Goal: Information Seeking & Learning: Learn about a topic

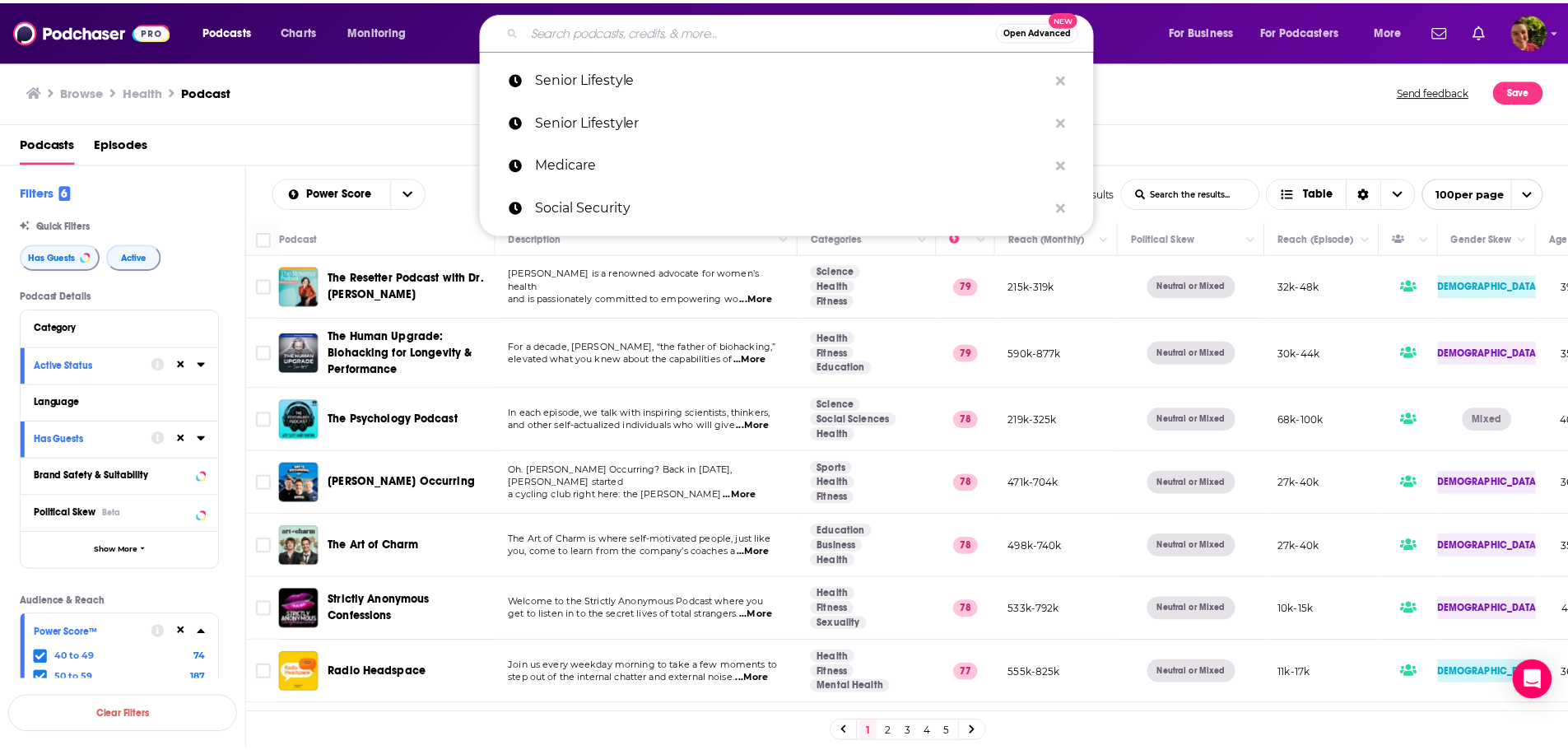
scroll to position [5916, 300]
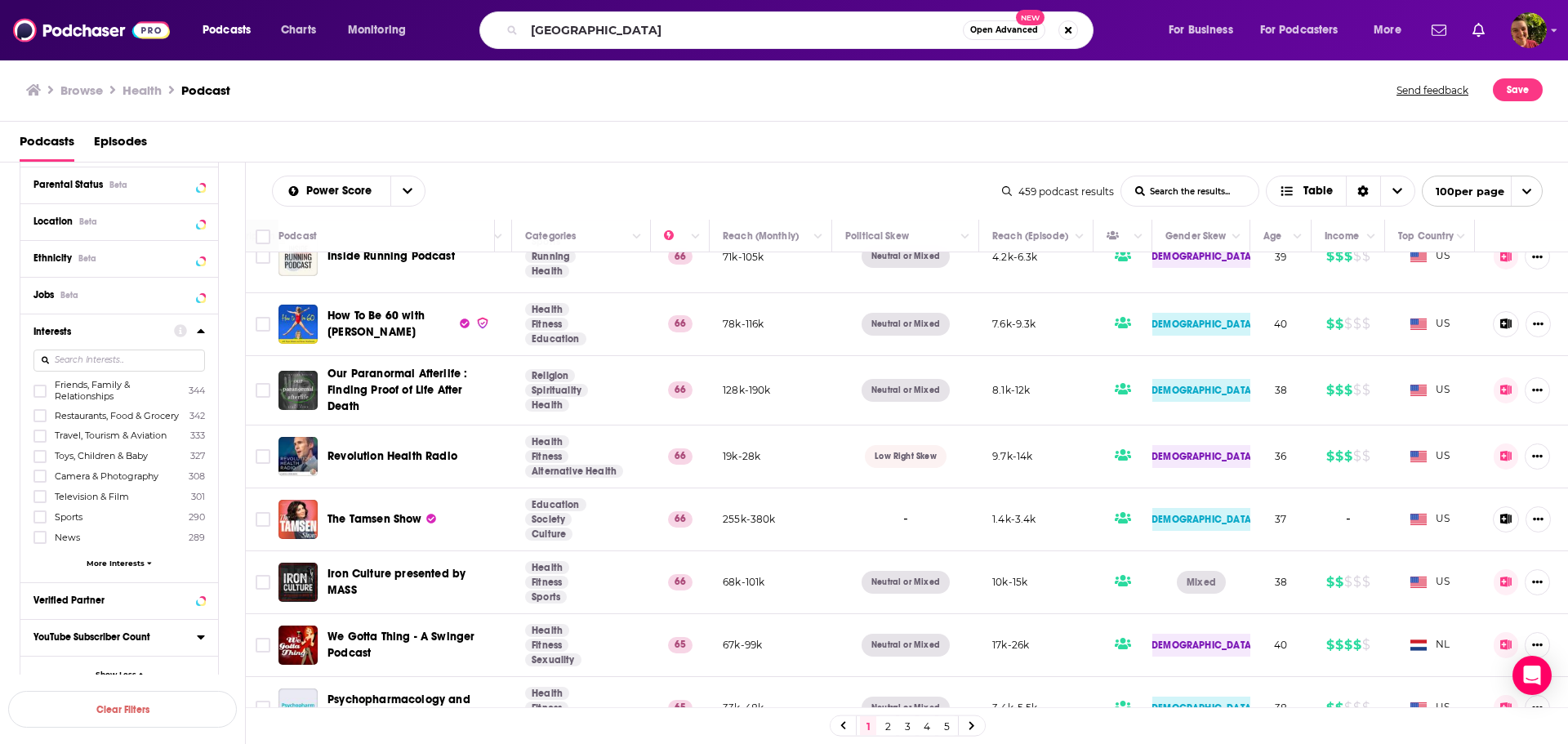
type input "New America"
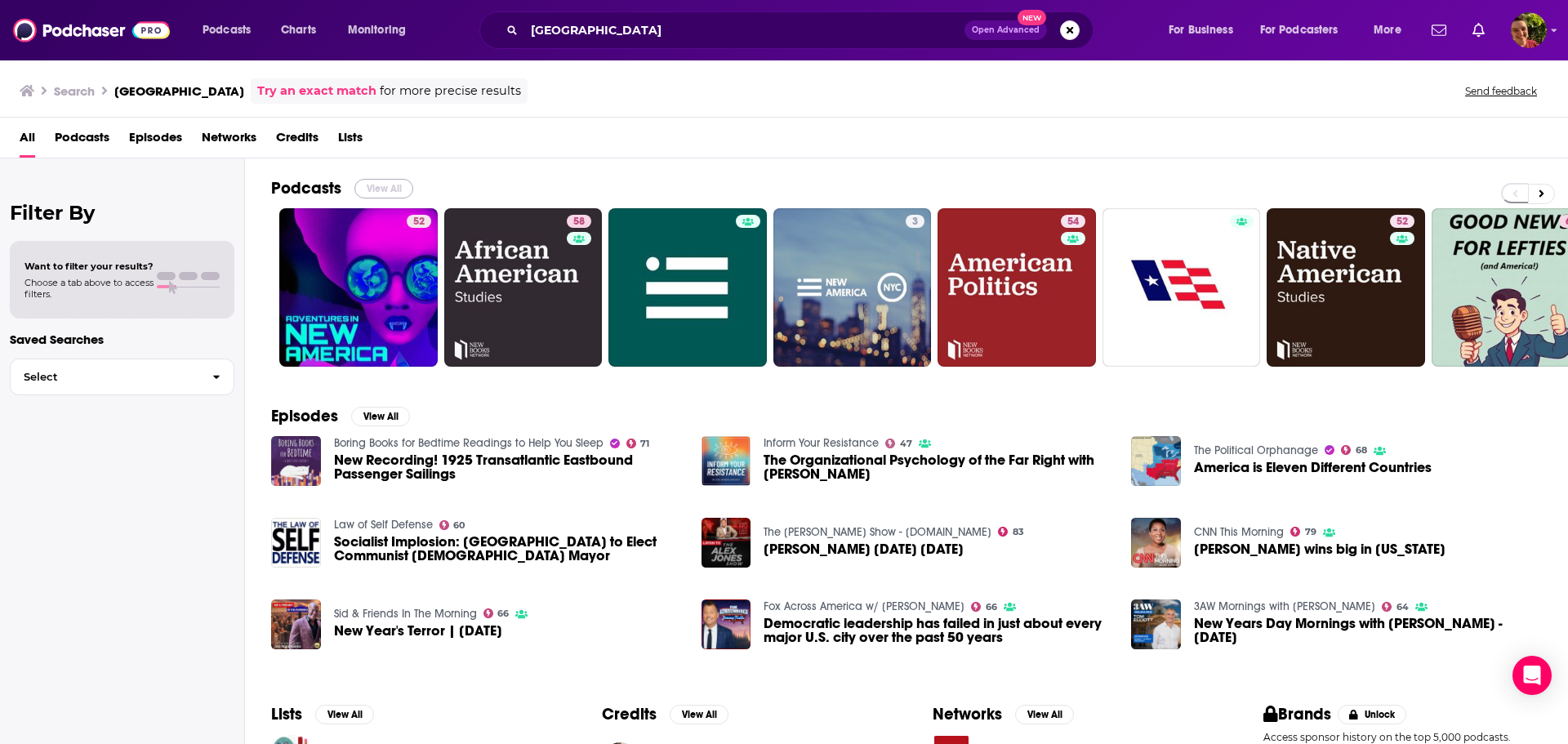
click at [385, 188] on button "View All" at bounding box center [383, 189] width 58 height 20
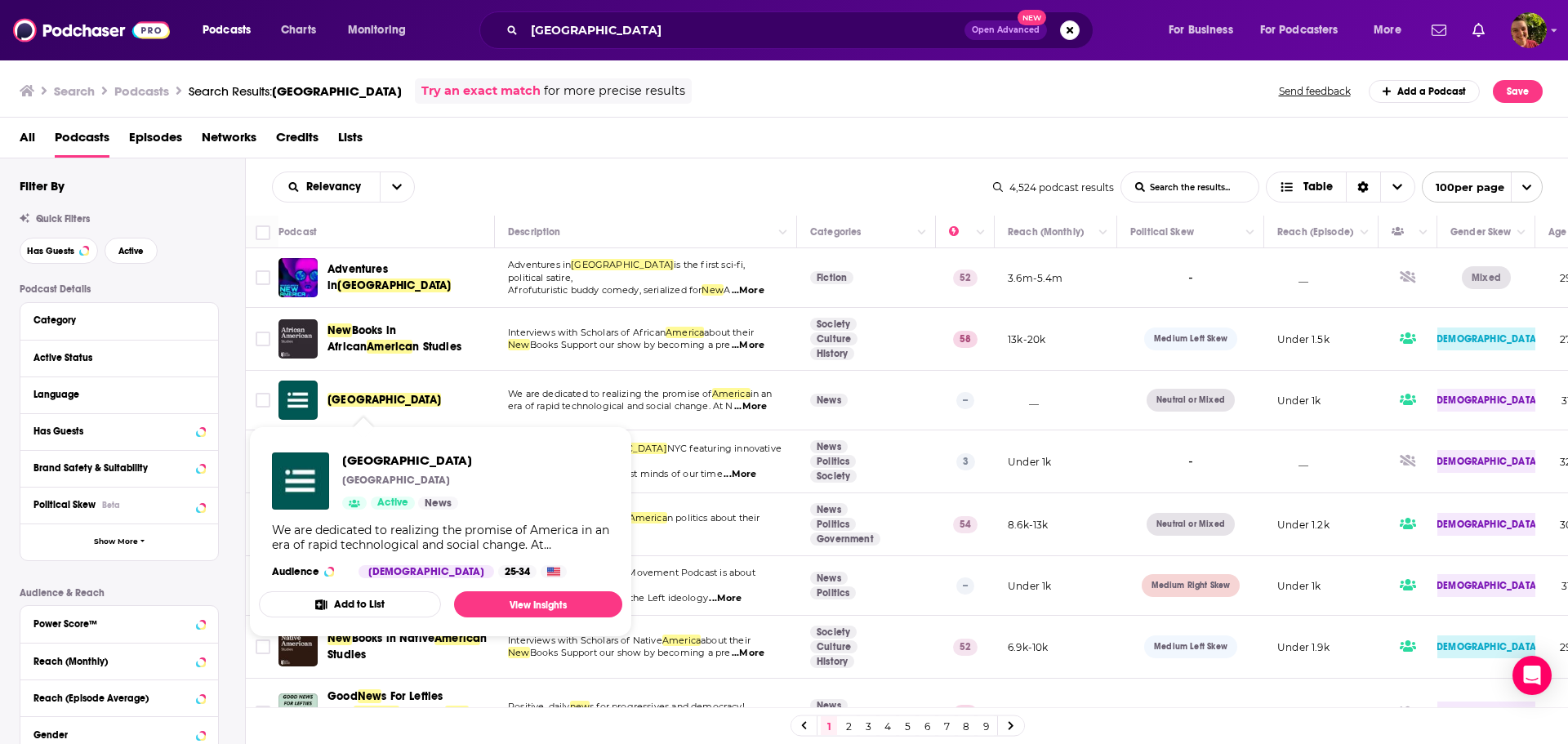
click at [358, 403] on span "New America" at bounding box center [384, 399] width 113 height 13
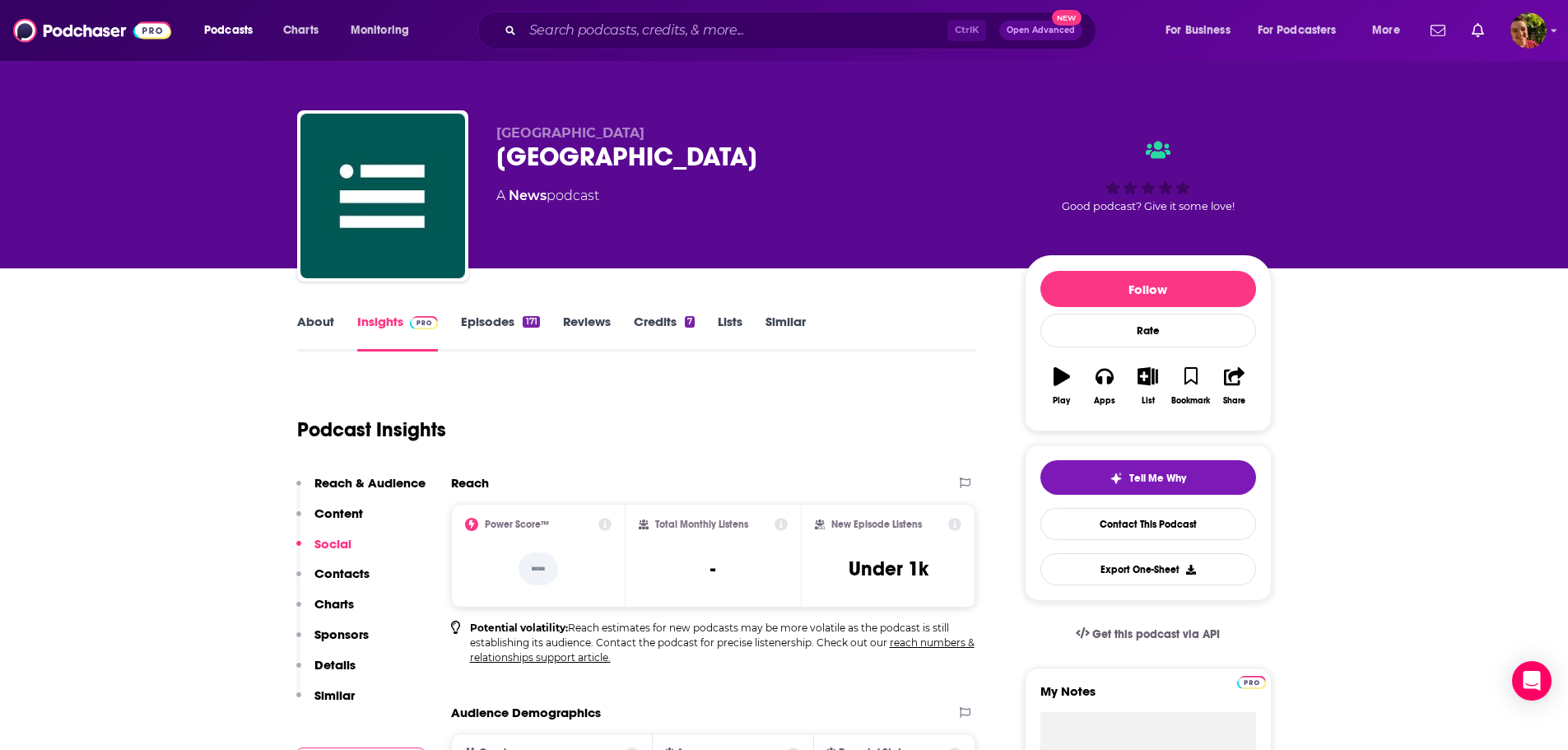
click at [634, 322] on link "Credits 7" at bounding box center [664, 332] width 61 height 38
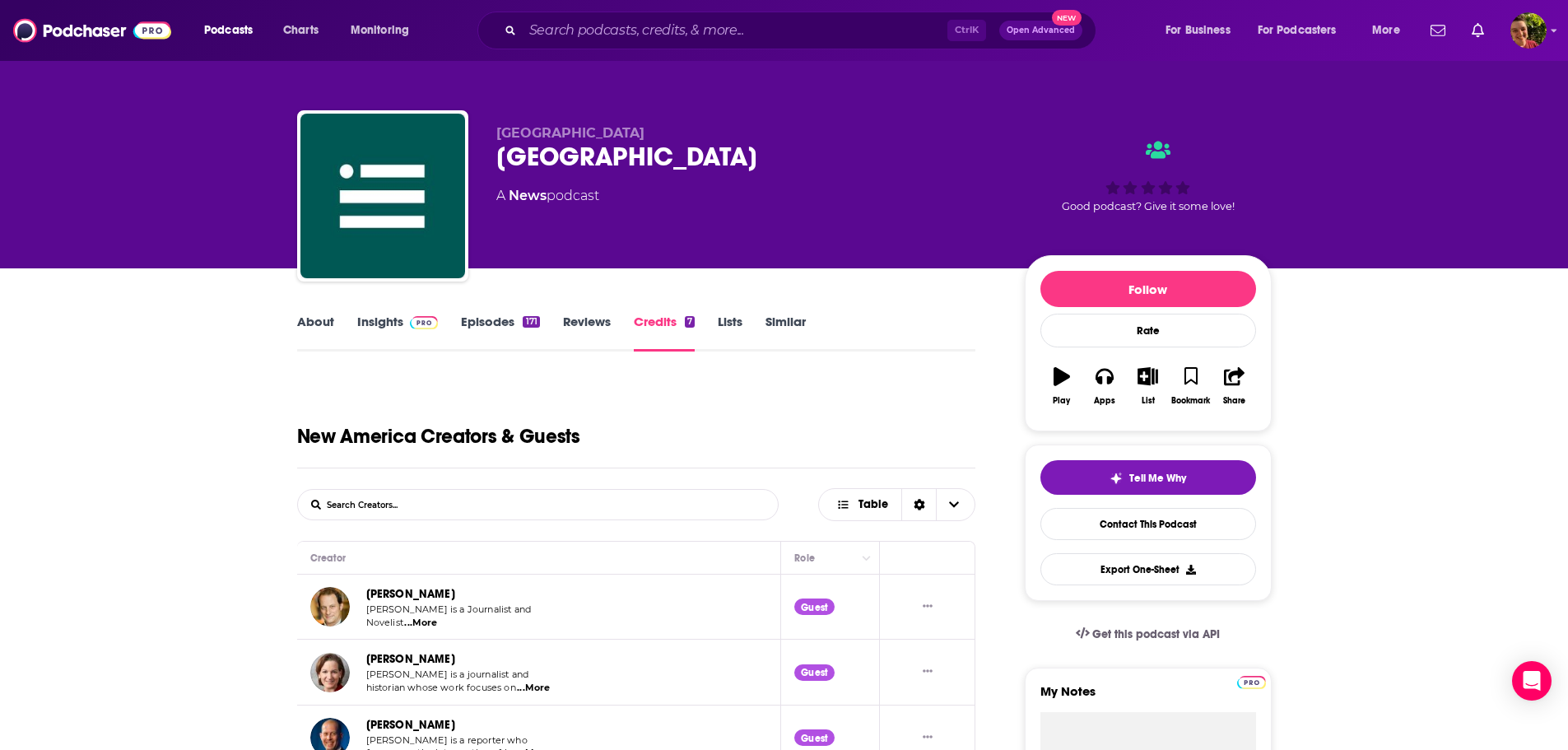
click at [504, 323] on link "Episodes 171" at bounding box center [500, 332] width 78 height 38
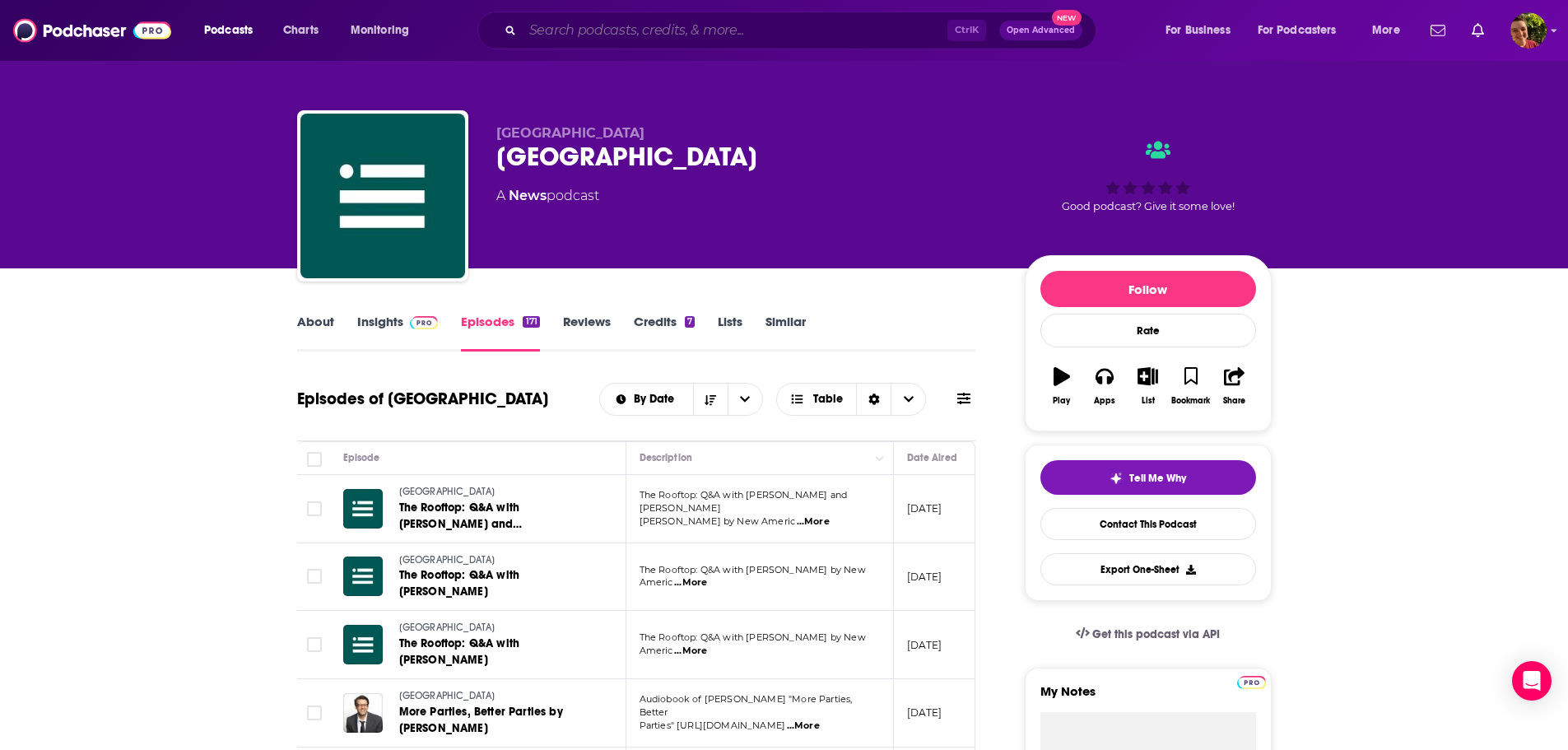
click at [588, 35] on input "Search podcasts, credits, & more..." at bounding box center [734, 30] width 425 height 26
paste input "the Nourished Sovereign's 'Flexing Local' Podcast"
type input "the Nourished Sovereign's 'Flexing Local' Podcast"
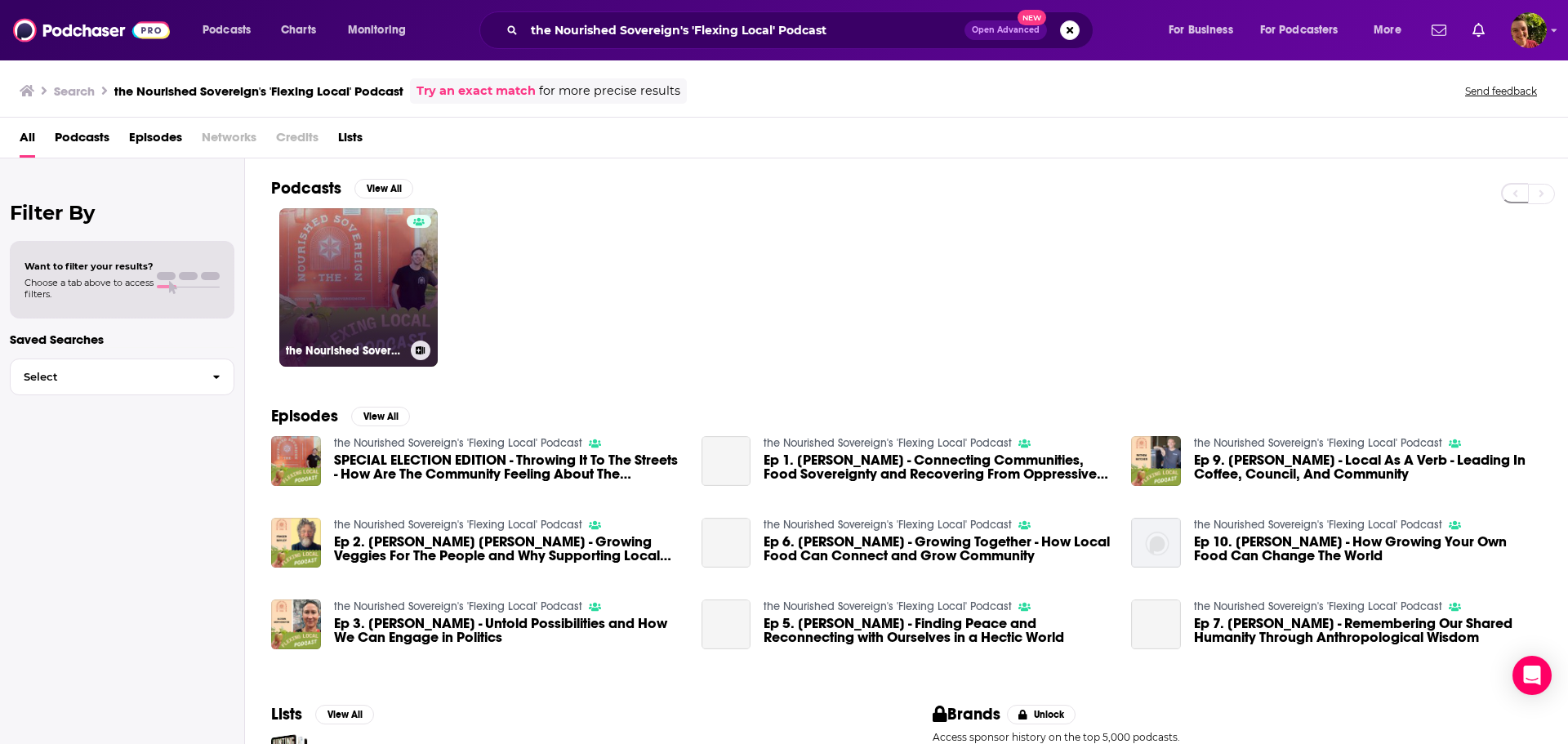
click at [368, 288] on link "the Nourished Sovereign's 'Flexing Local' Podcast" at bounding box center [358, 288] width 158 height 158
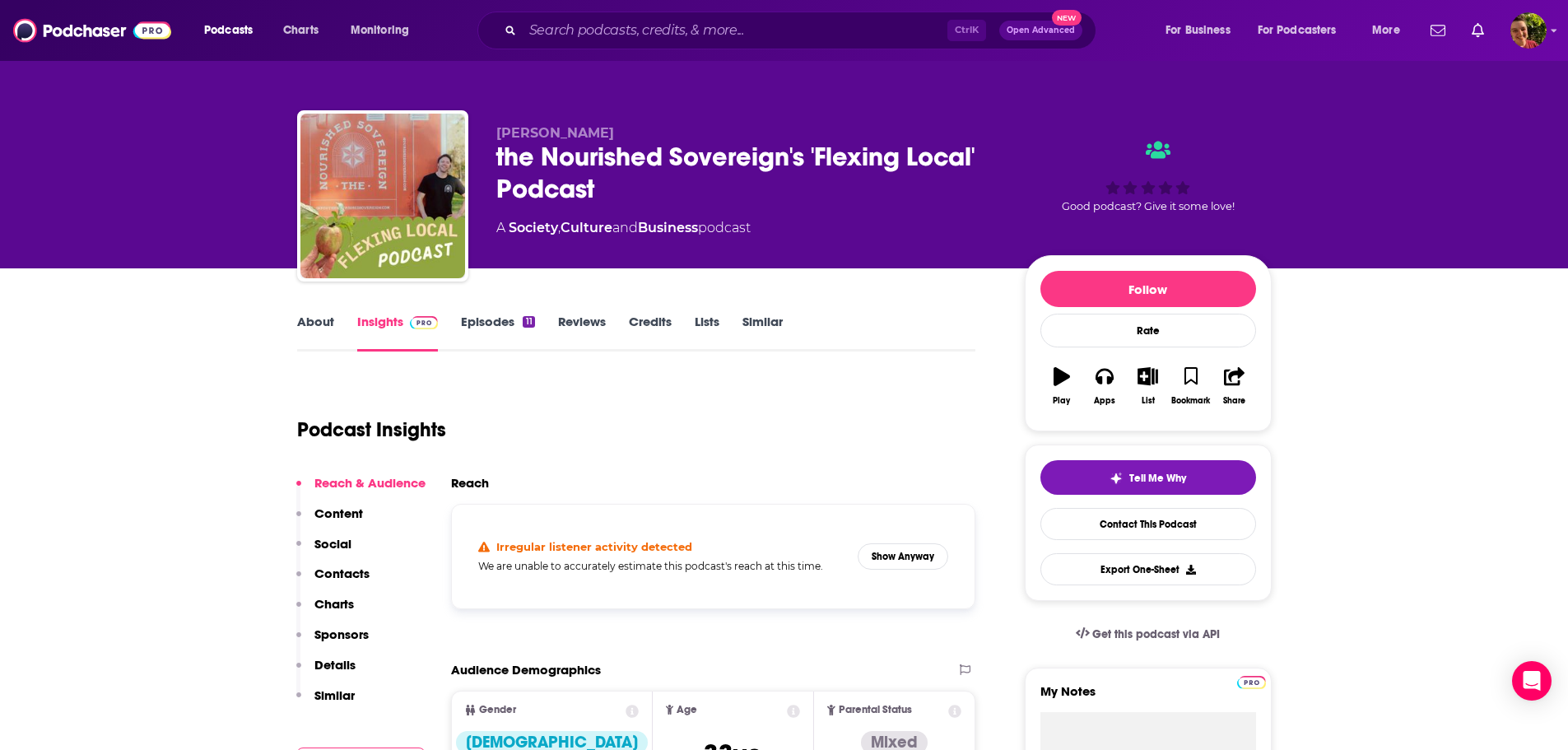
click at [312, 331] on link "About" at bounding box center [315, 332] width 37 height 38
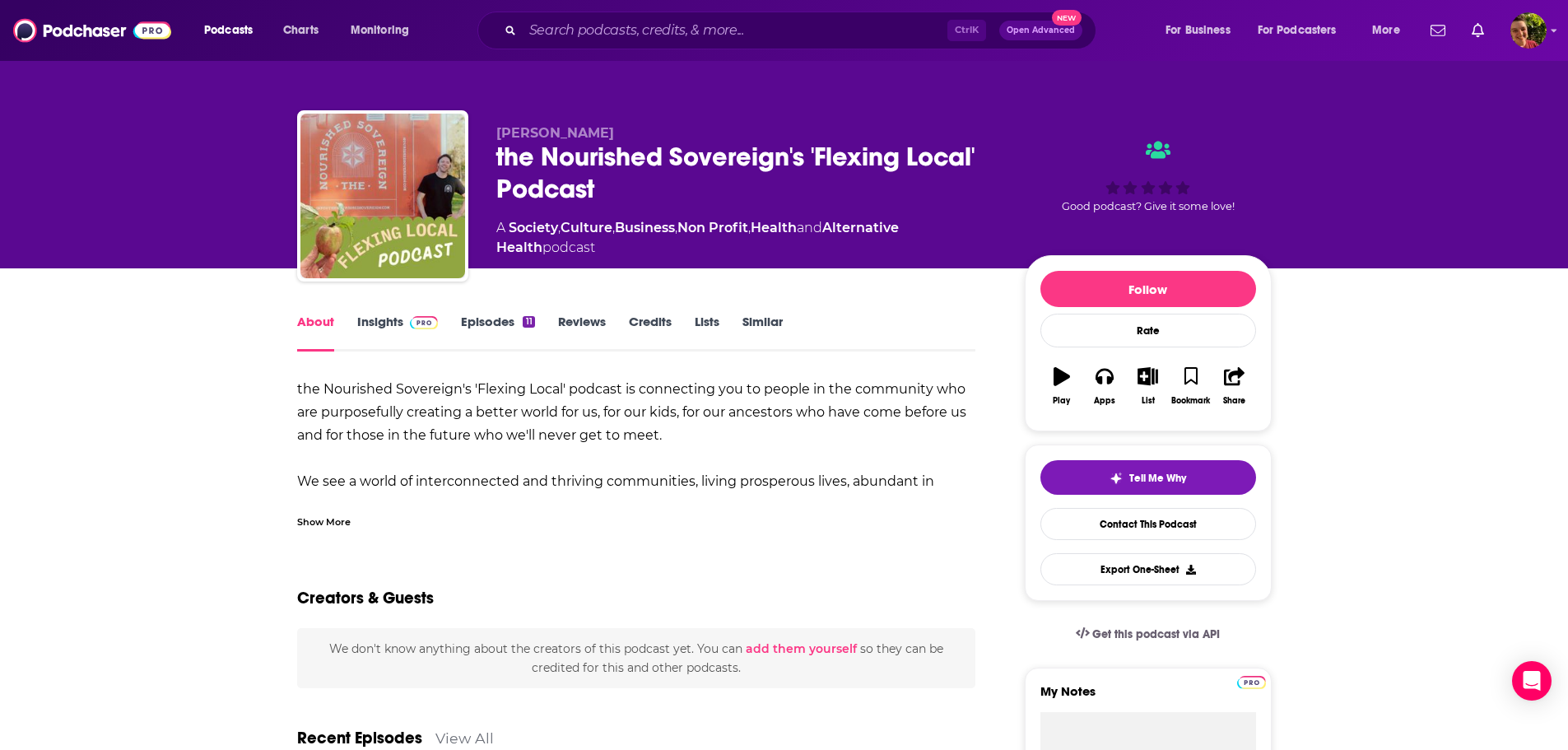
click at [385, 323] on link "Insights" at bounding box center [398, 332] width 81 height 38
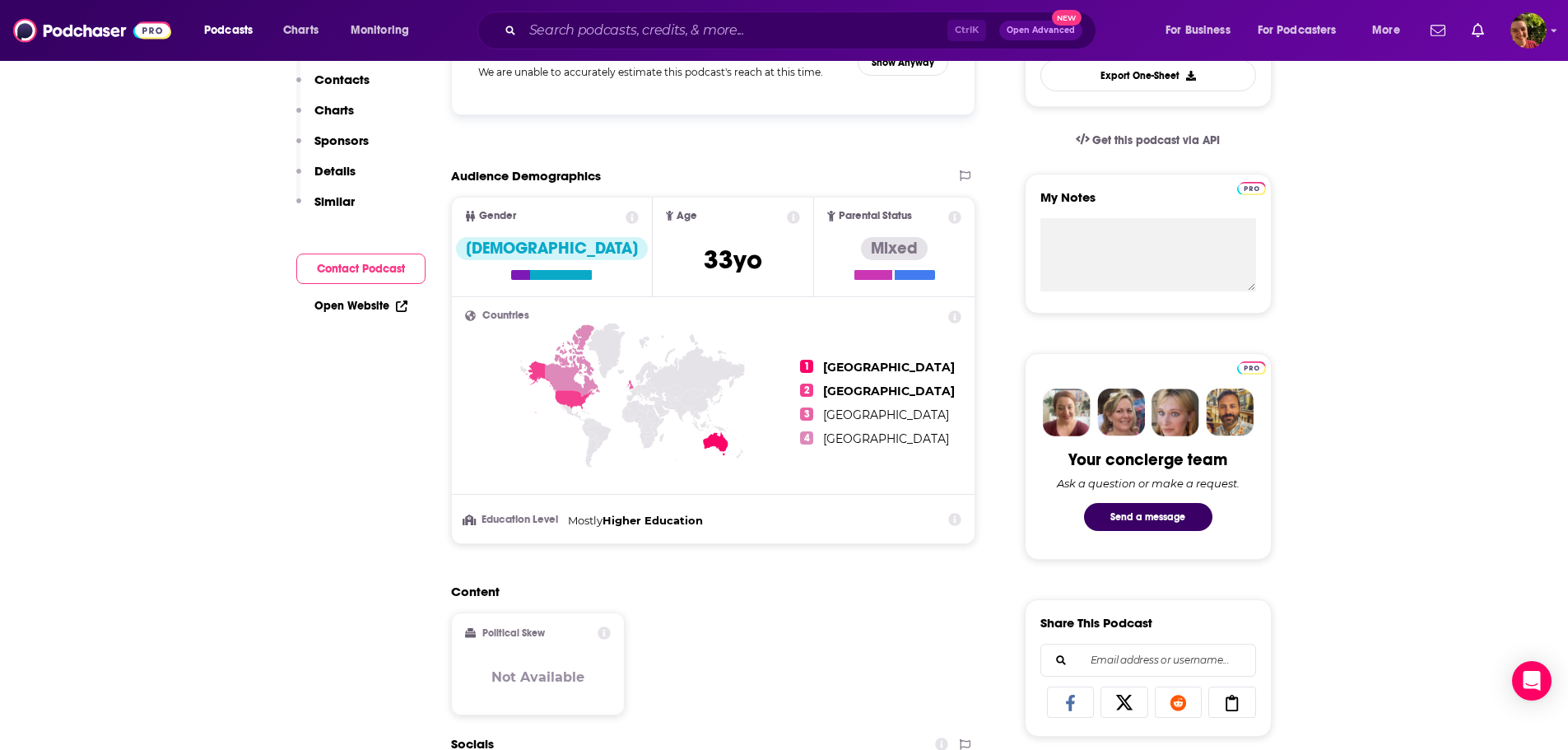
scroll to position [165, 0]
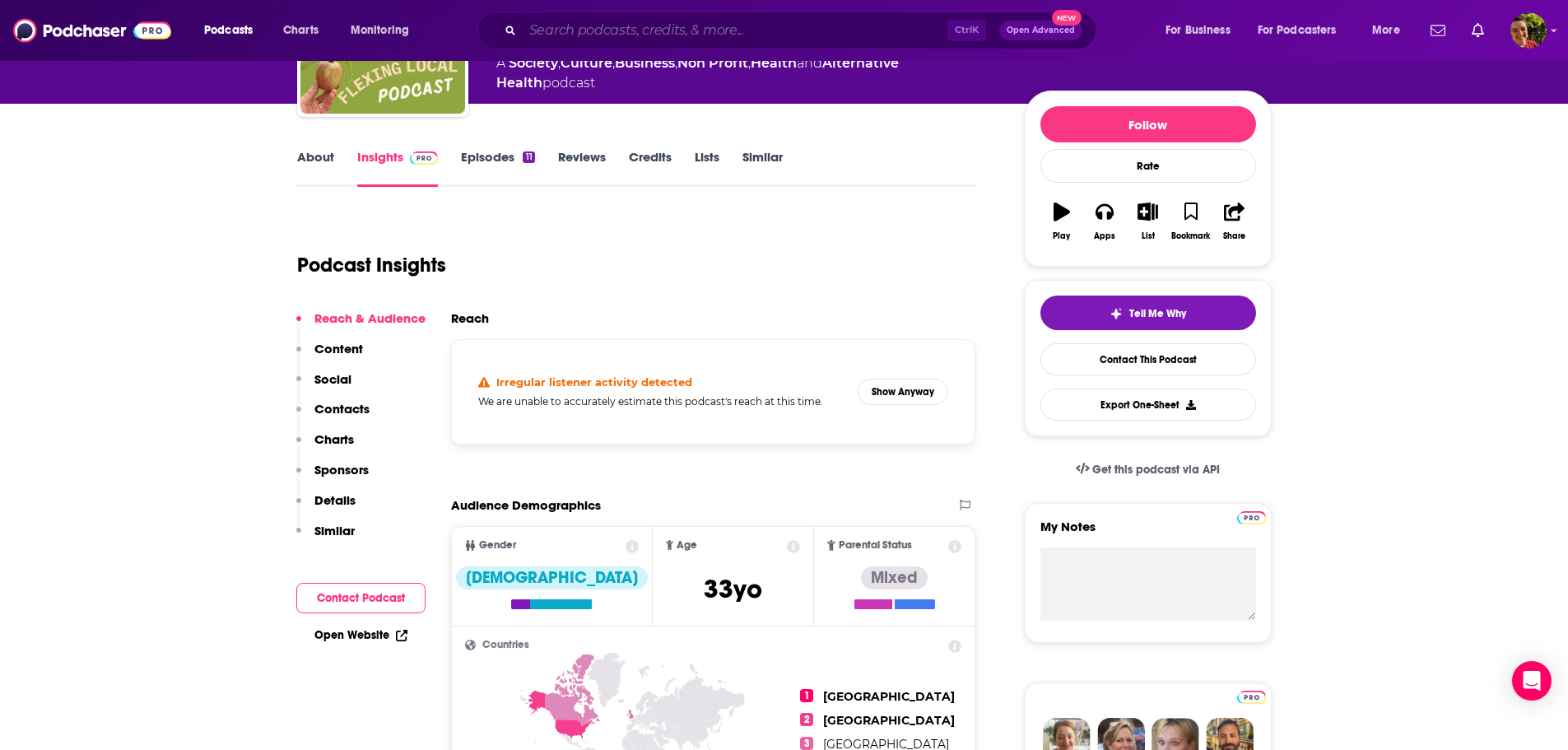
click at [605, 28] on input "Search podcasts, credits, & more..." at bounding box center [734, 30] width 425 height 26
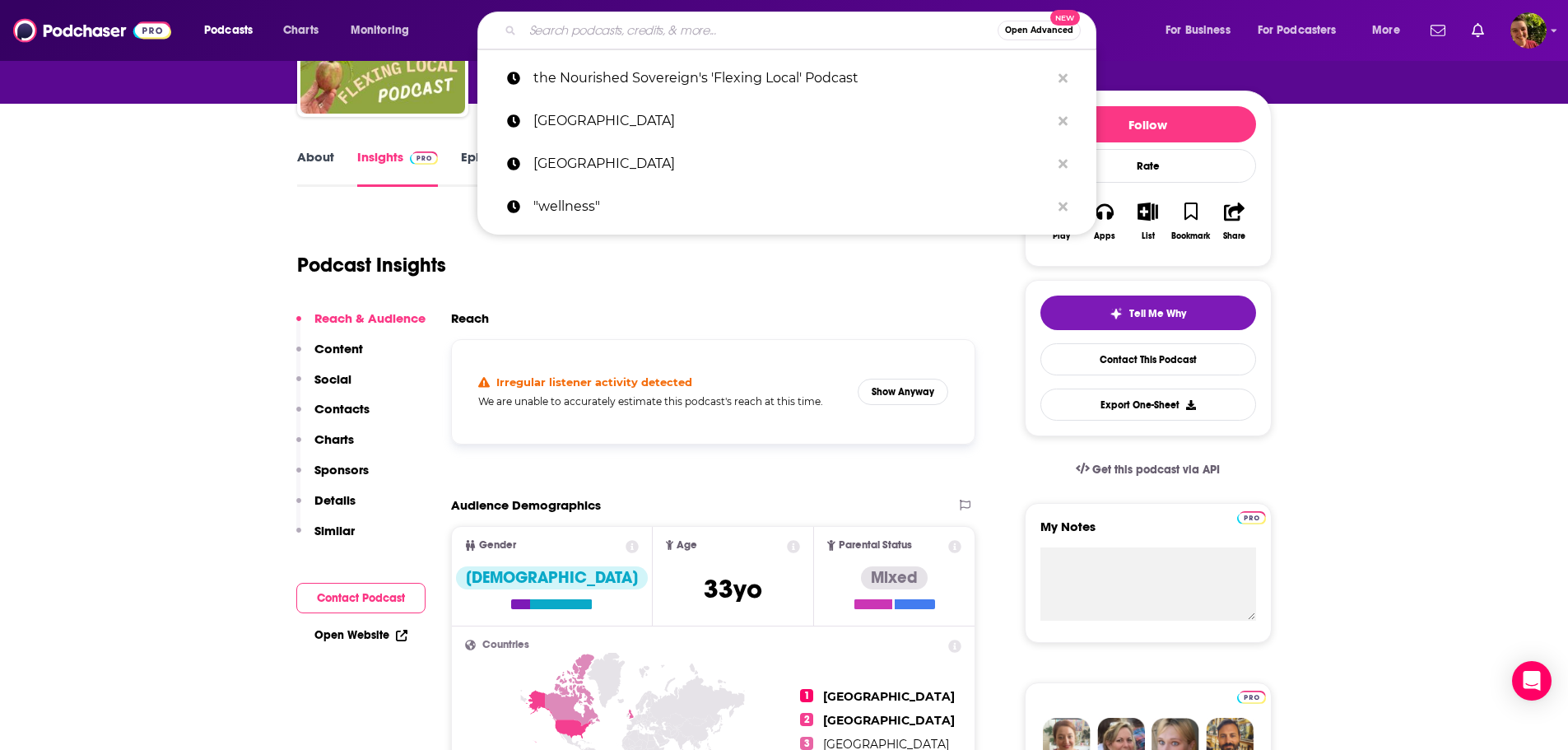
paste input "The ConnectSafely Report with Larry Magid"
type input "The ConnectSafely Report with Larry Magid"
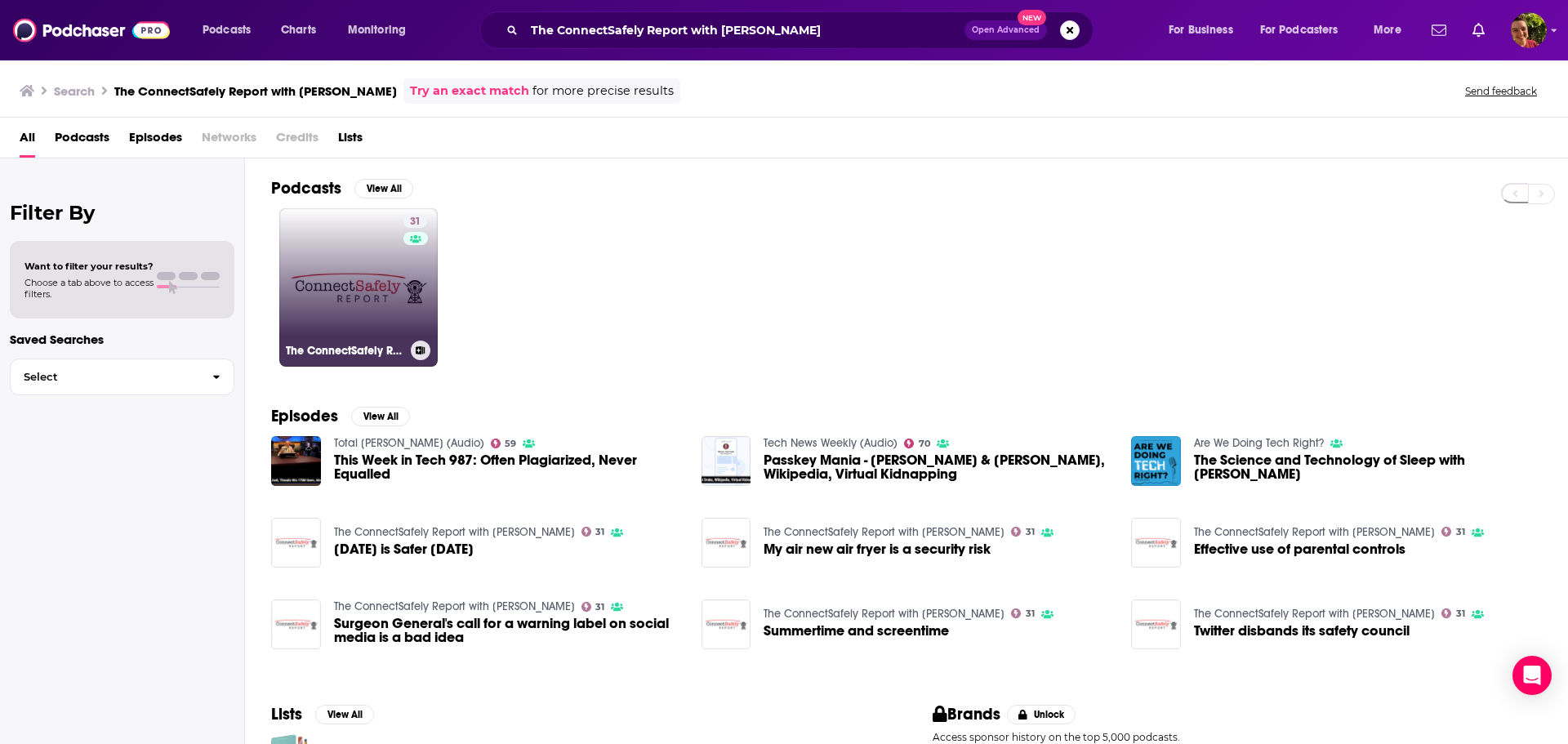
click at [357, 296] on link "31 The ConnectSafely Report with Larry Magid" at bounding box center [358, 288] width 158 height 158
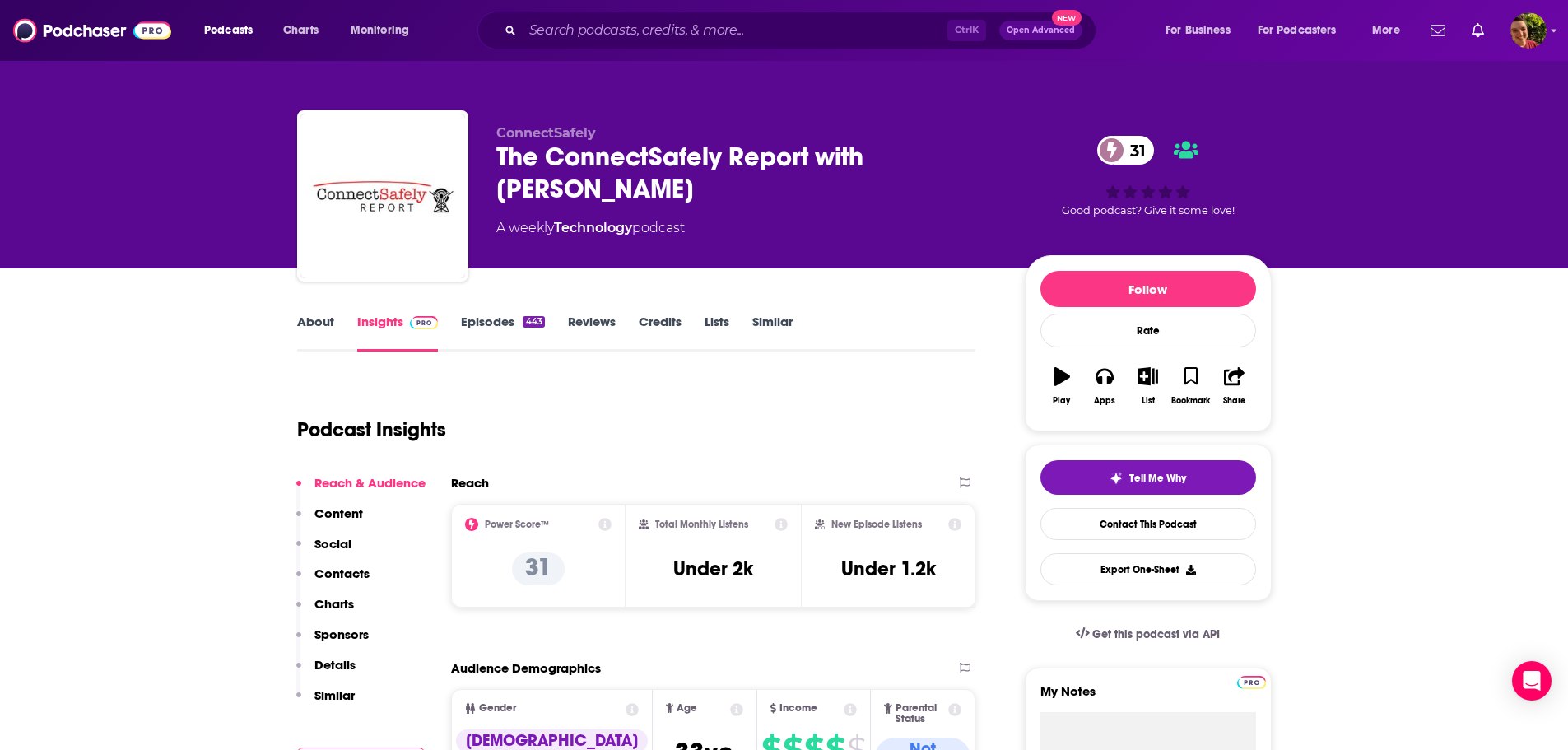
click at [311, 320] on link "About" at bounding box center [315, 332] width 37 height 38
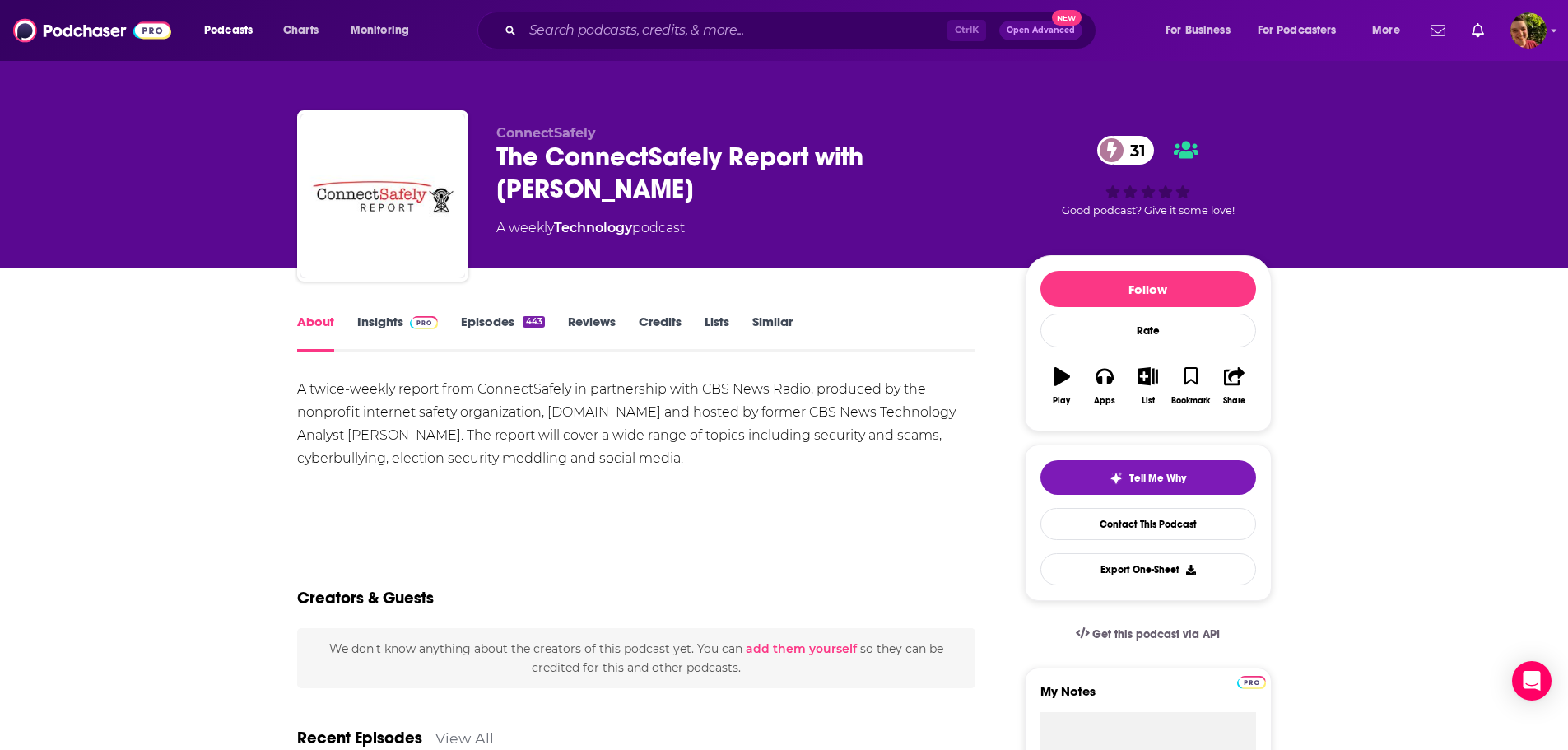
scroll to position [330, 0]
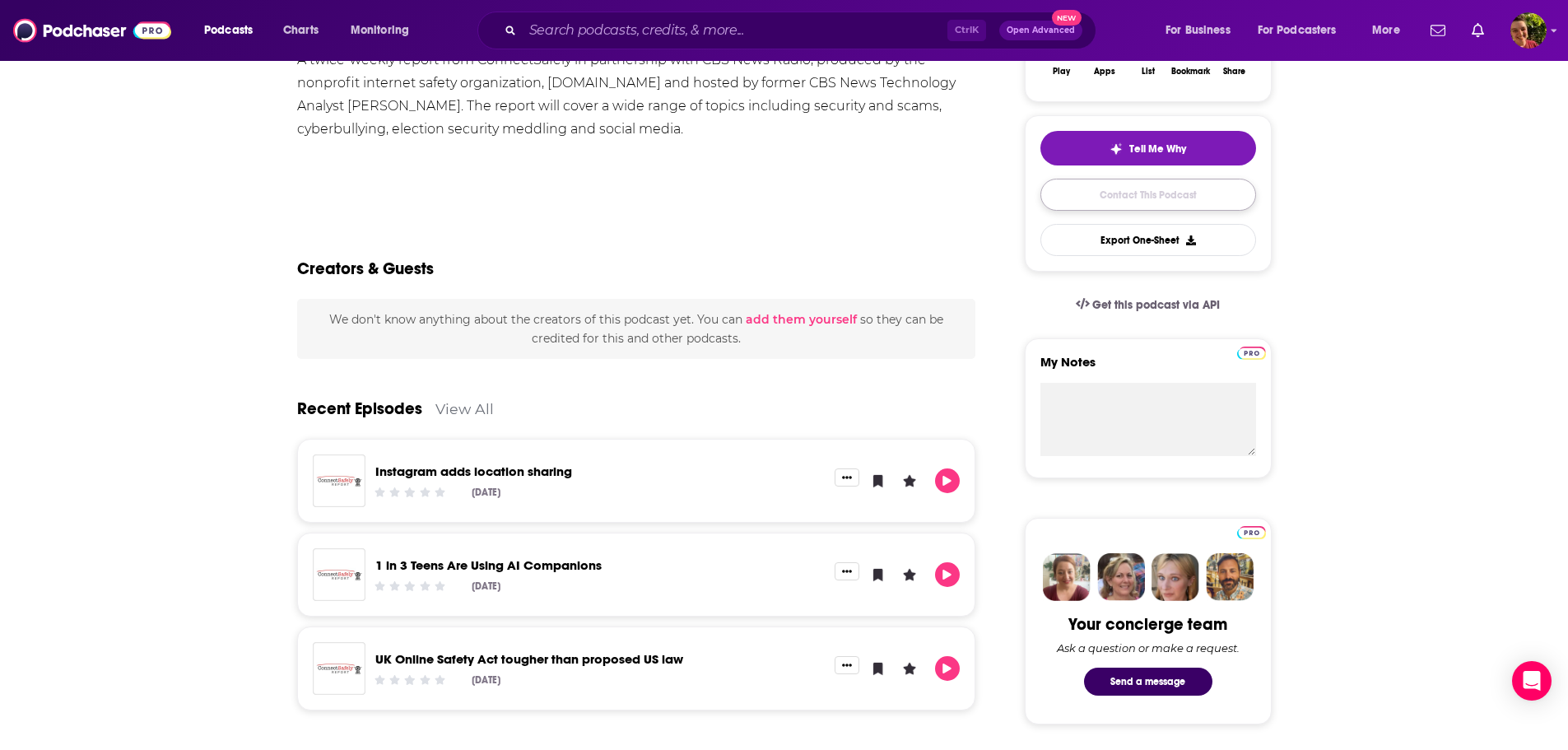
click at [1133, 199] on link "Contact This Podcast" at bounding box center [1148, 194] width 215 height 32
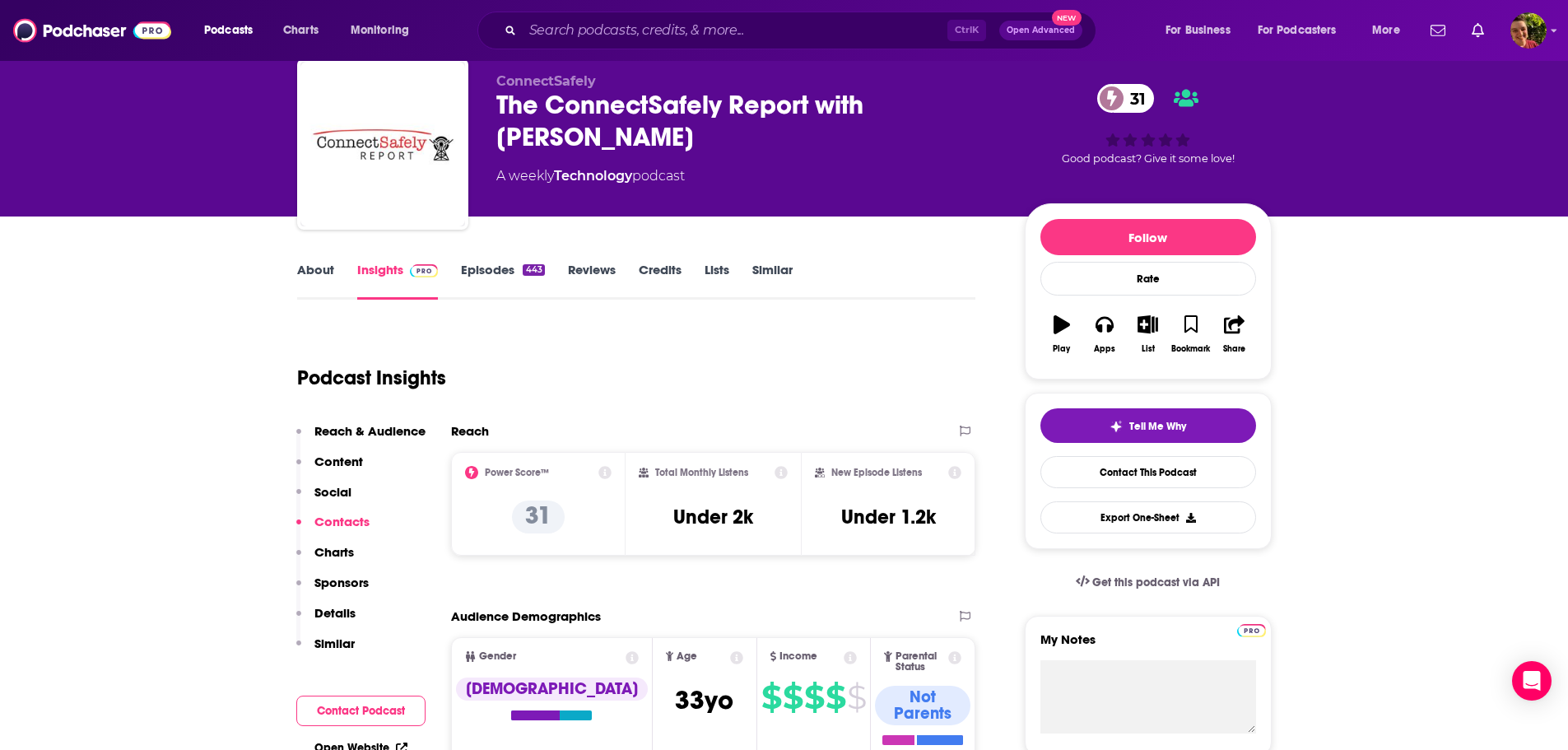
scroll to position [216, 0]
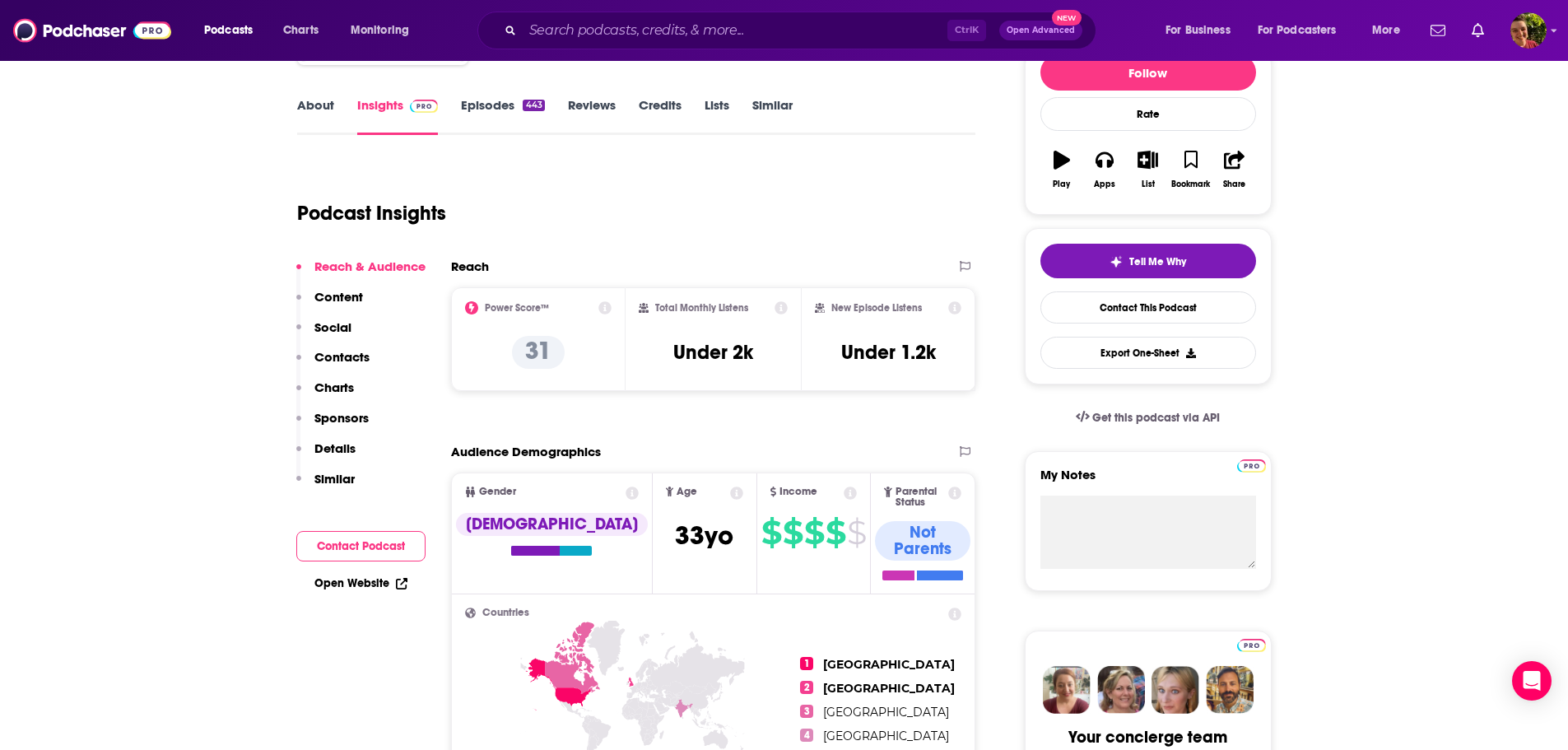
click at [331, 359] on p "Contacts" at bounding box center [341, 357] width 55 height 15
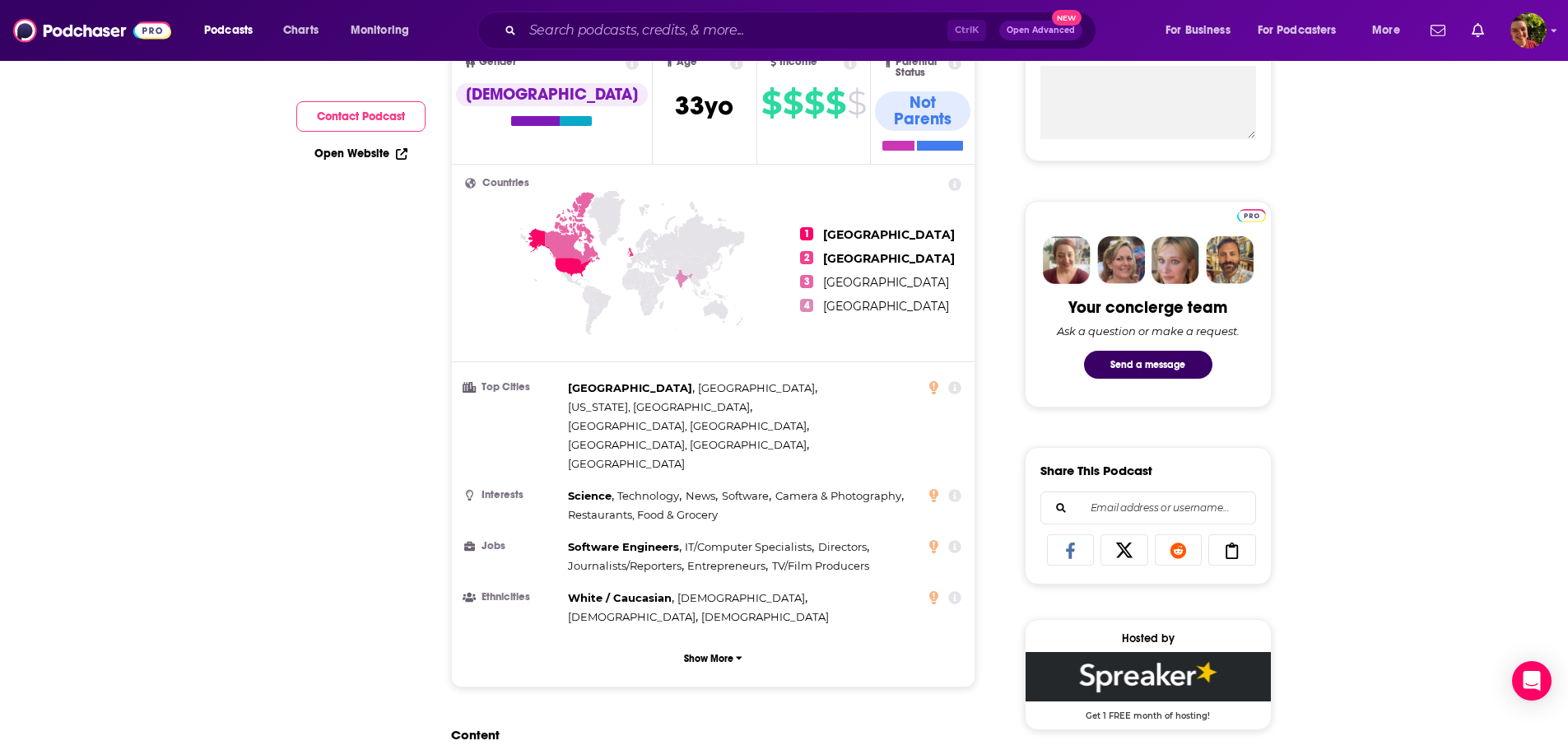
scroll to position [152, 0]
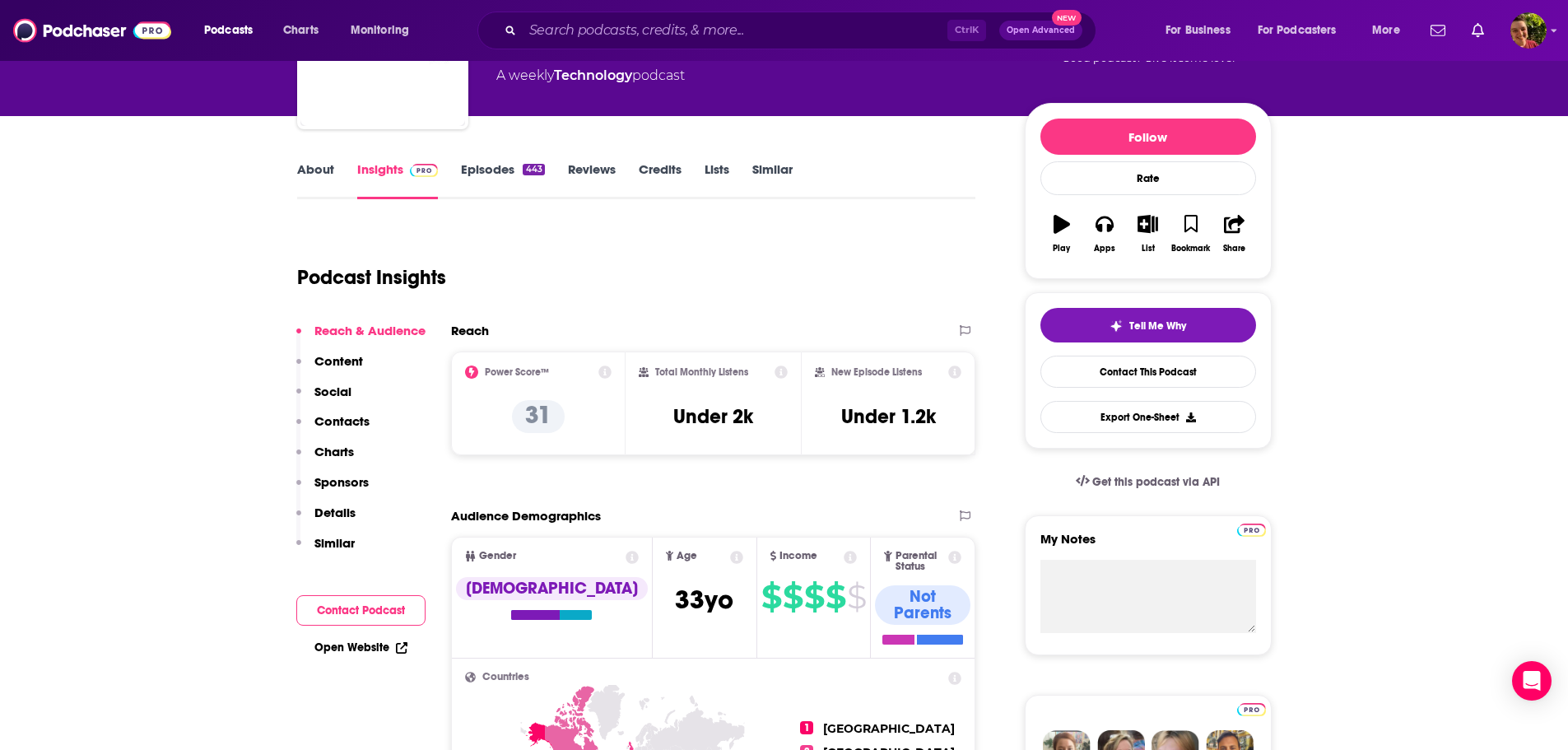
click at [323, 159] on div "About Insights Episodes 443 Reviews Credits Lists Similar" at bounding box center [636, 179] width 679 height 41
click at [316, 168] on link "About" at bounding box center [315, 180] width 37 height 38
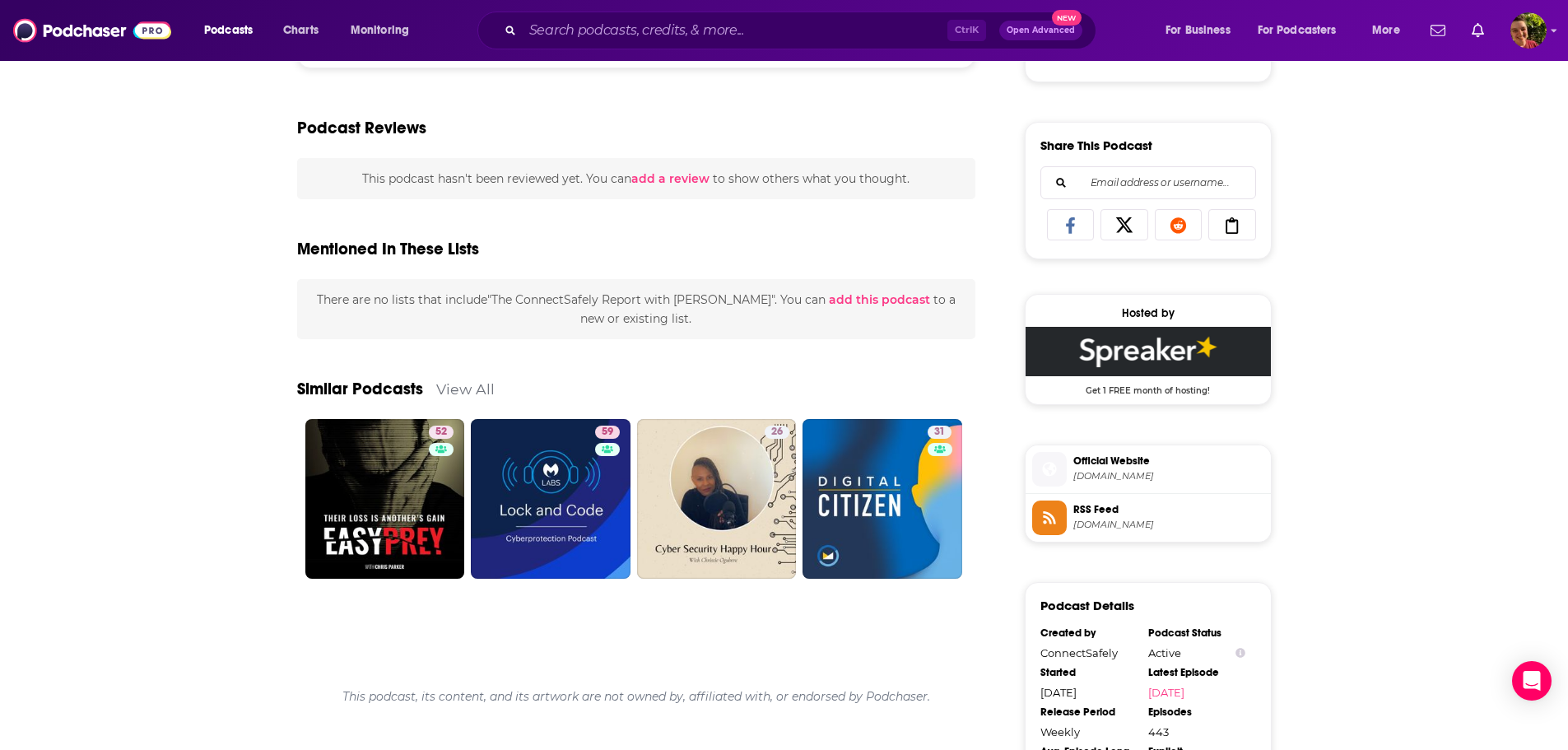
scroll to position [988, 0]
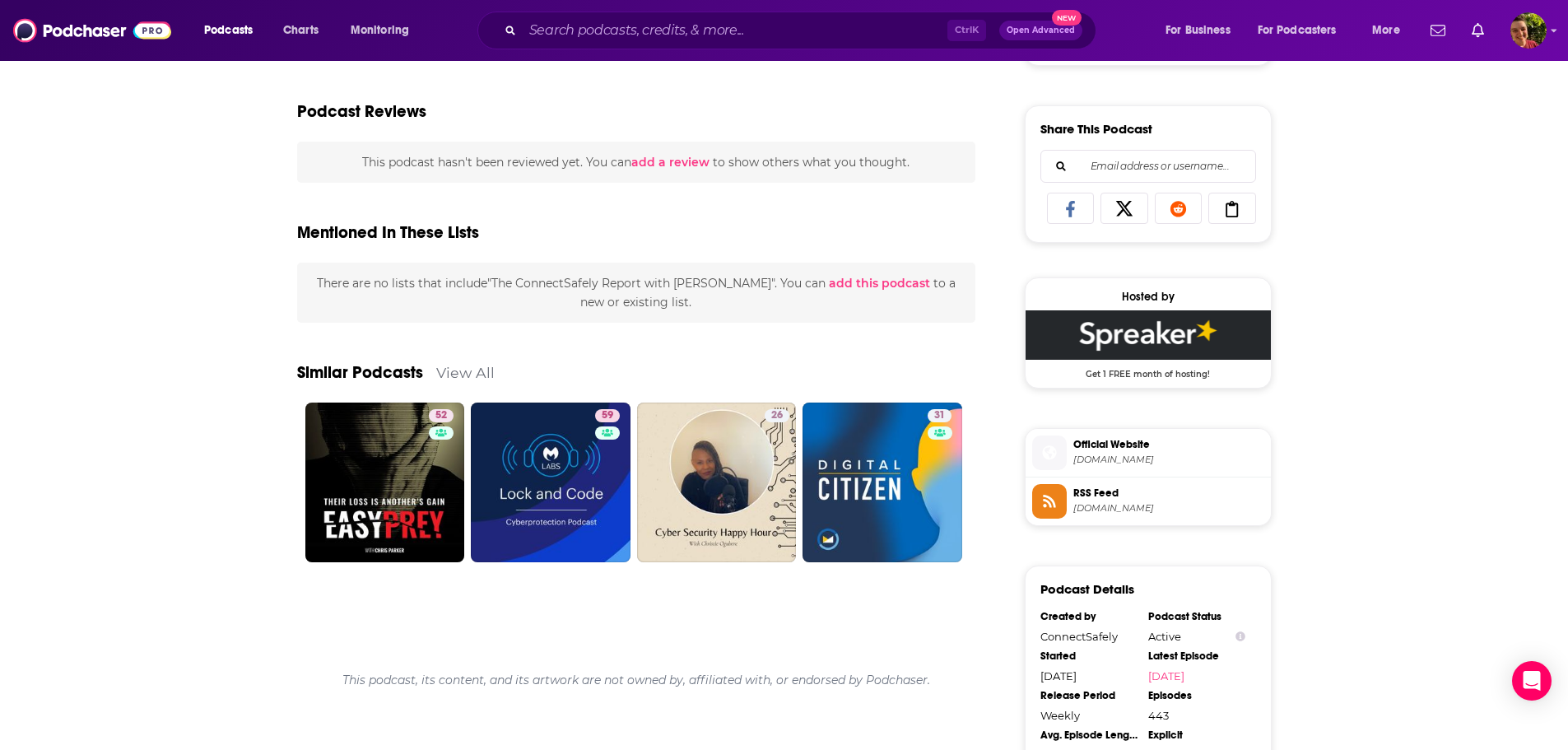
click at [1093, 443] on span "Official Website" at bounding box center [1169, 445] width 191 height 14
click at [669, 29] on input "Search podcasts, credits, & more..." at bounding box center [734, 30] width 425 height 26
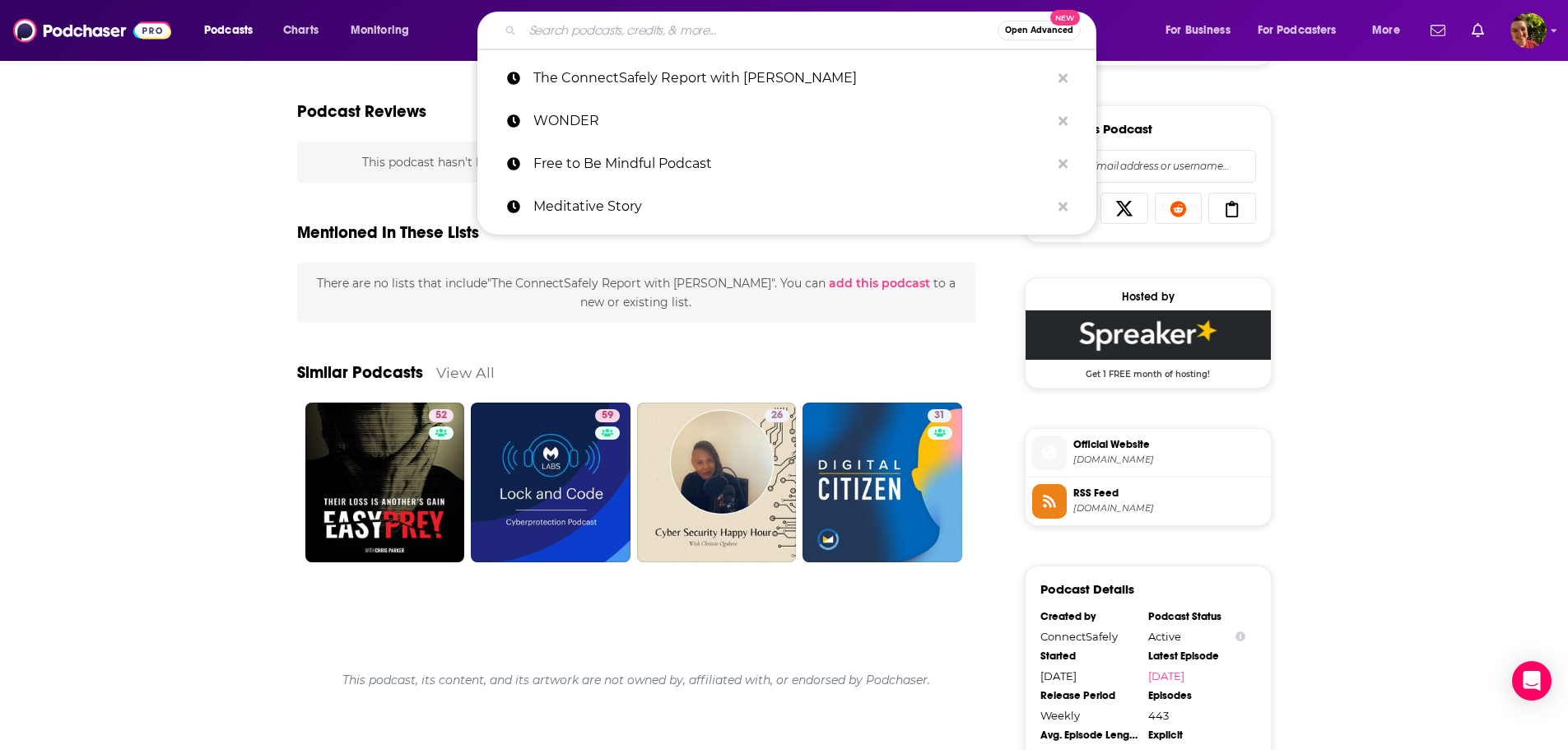
paste input "Redefine Retirement with Ryan Wheless"
type input "Redefine Retirement with Ryan Wheless"
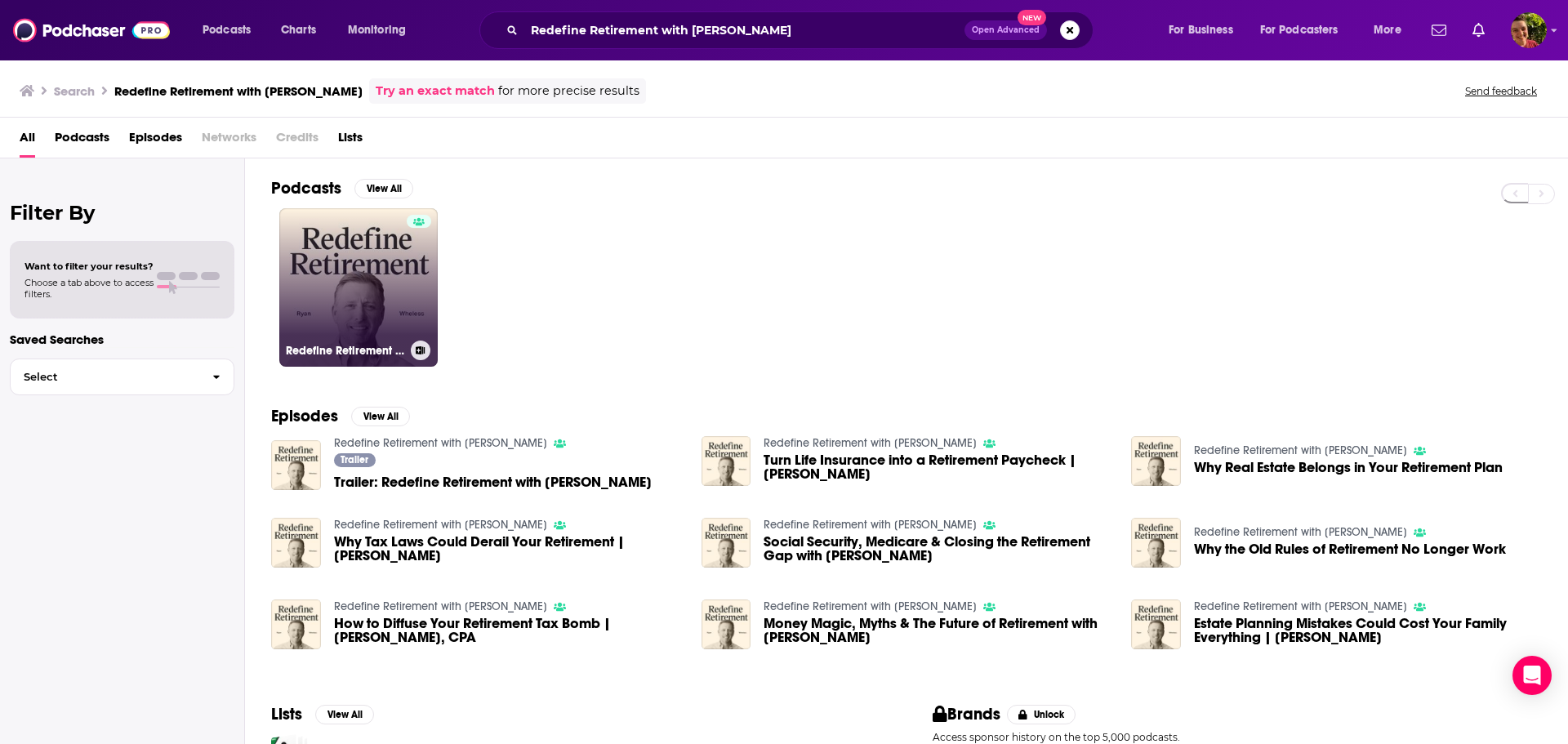
click at [357, 346] on h3 "Redefine Retirement with Ryan Wheless" at bounding box center [345, 350] width 119 height 13
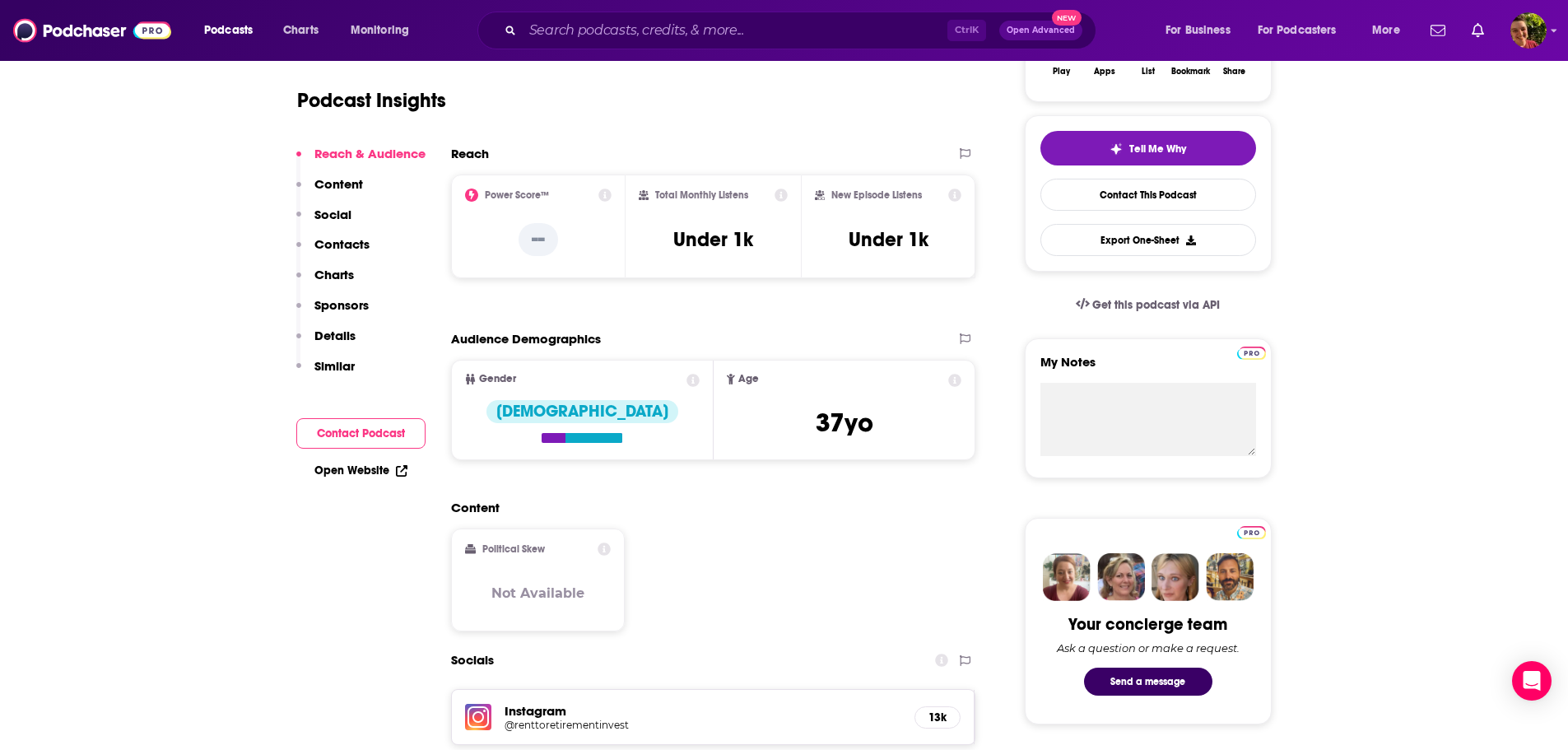
scroll to position [165, 0]
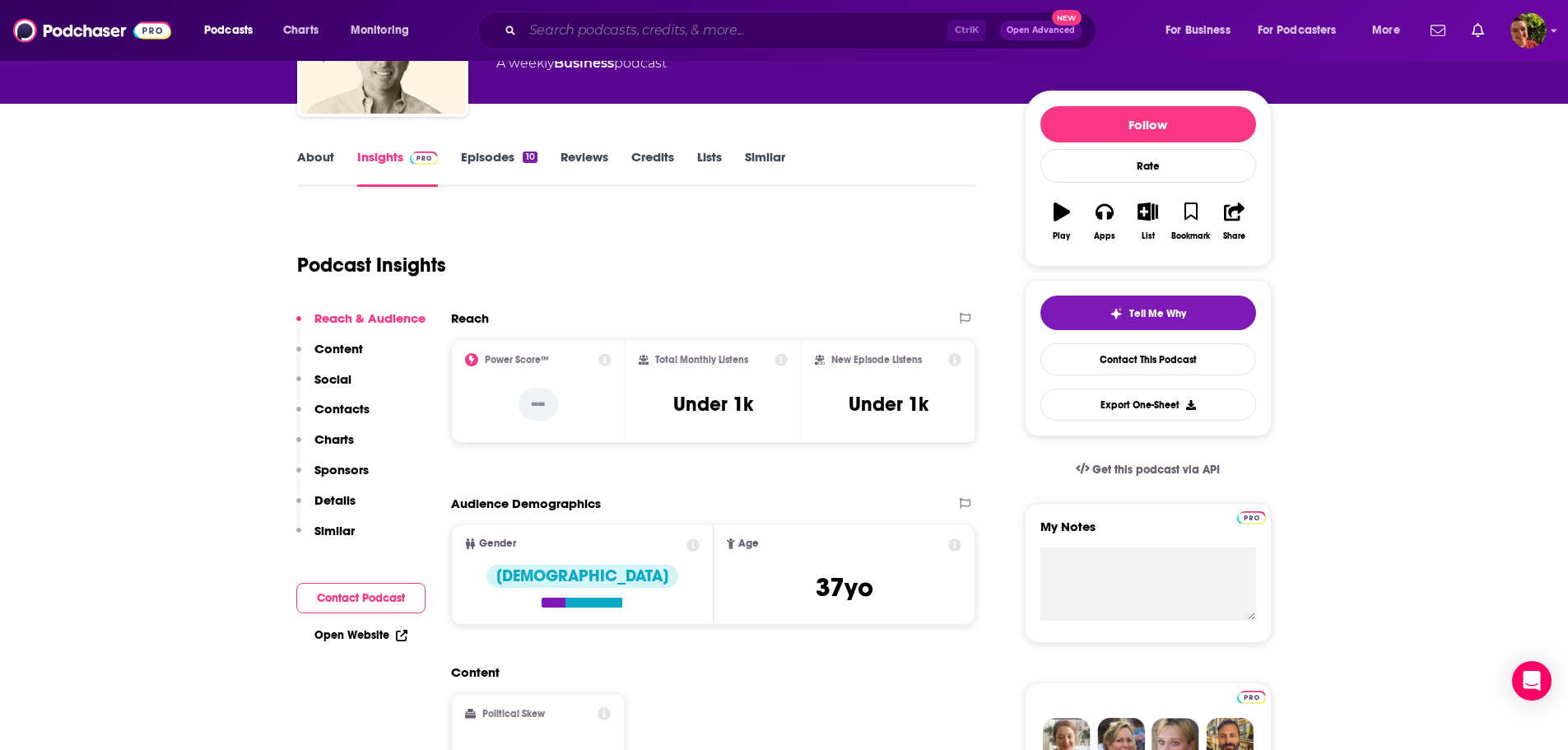
click at [623, 32] on input "Search podcasts, credits, & more..." at bounding box center [734, 30] width 425 height 26
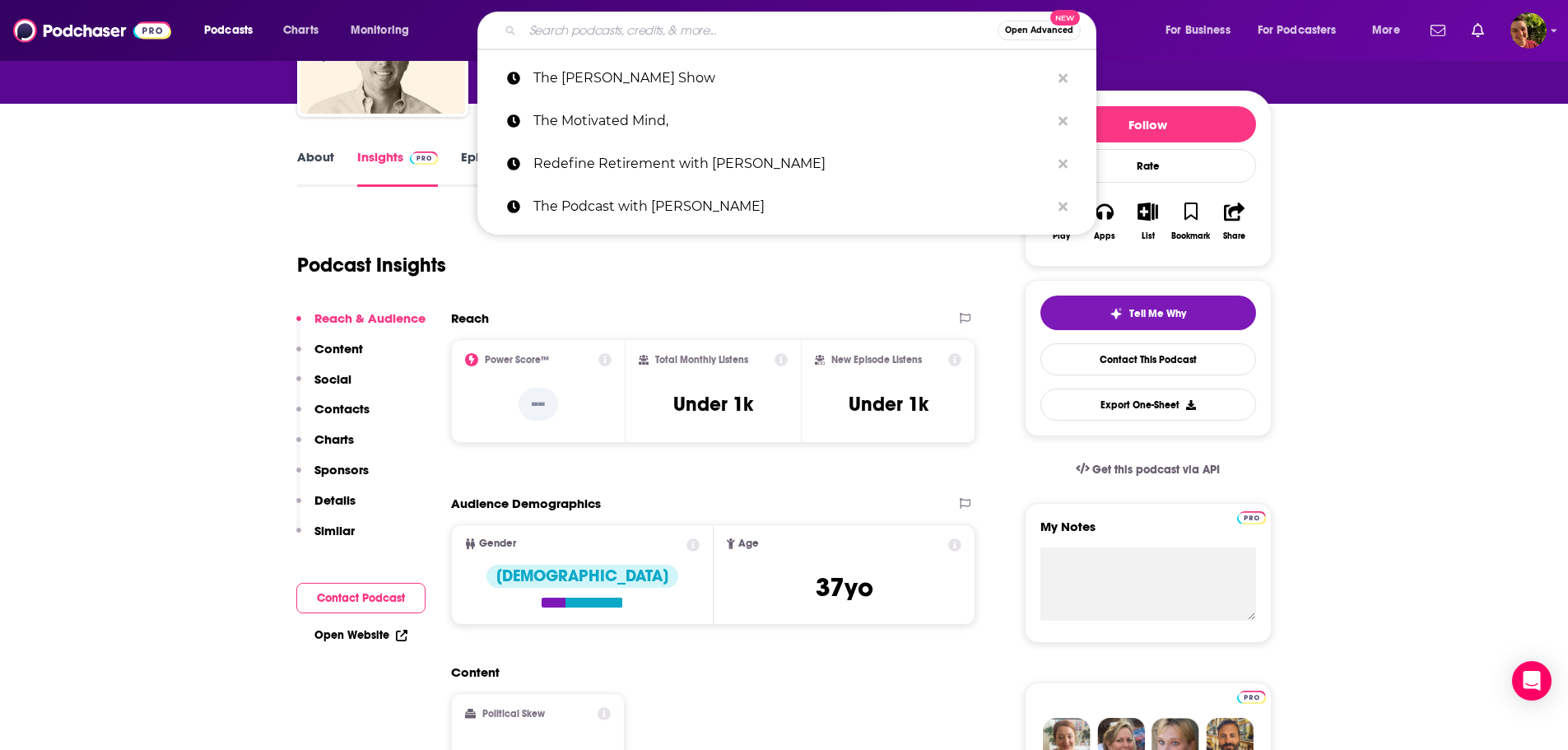
paste input "Americast"
type input "Americast"
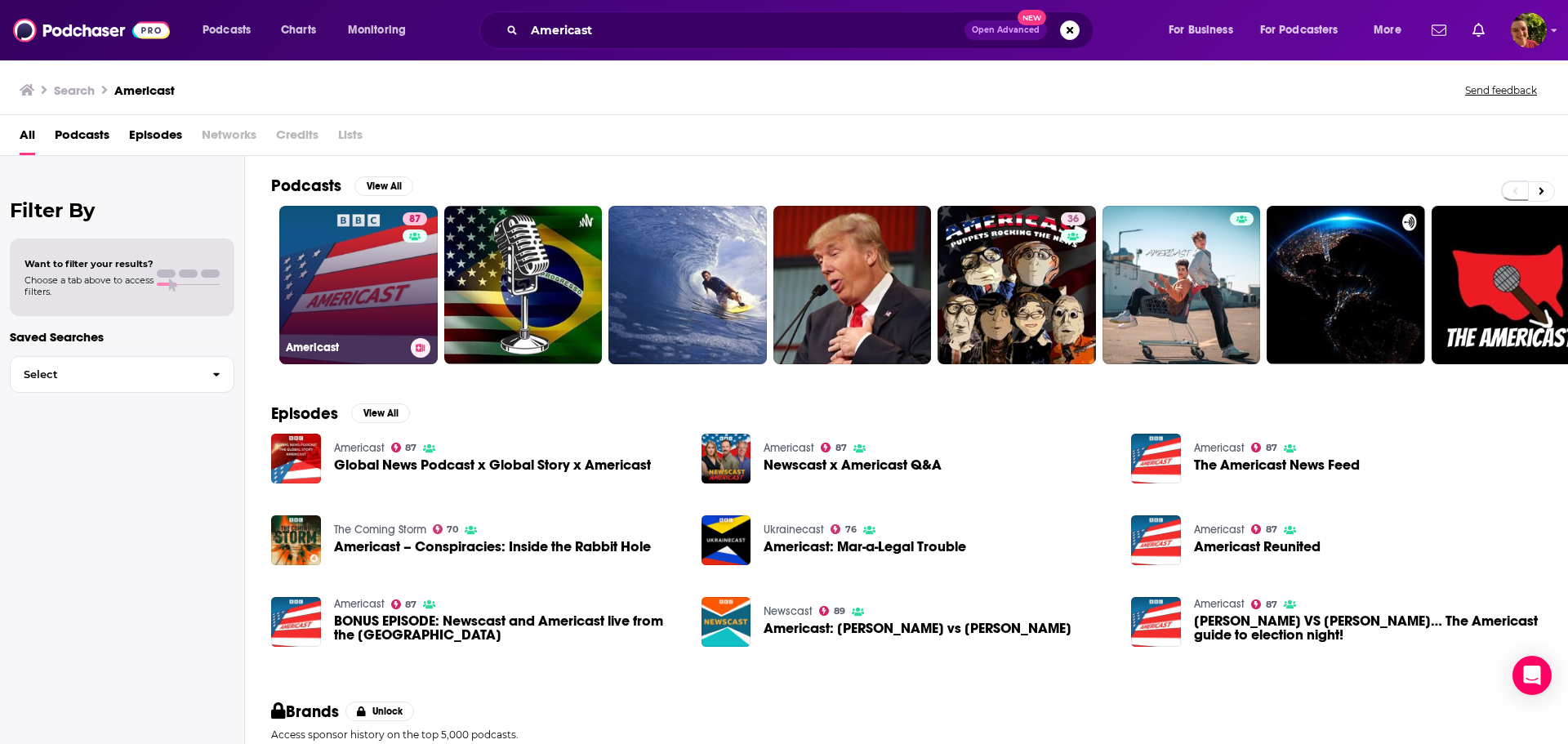
click at [356, 310] on link "87 Americast" at bounding box center [358, 285] width 158 height 158
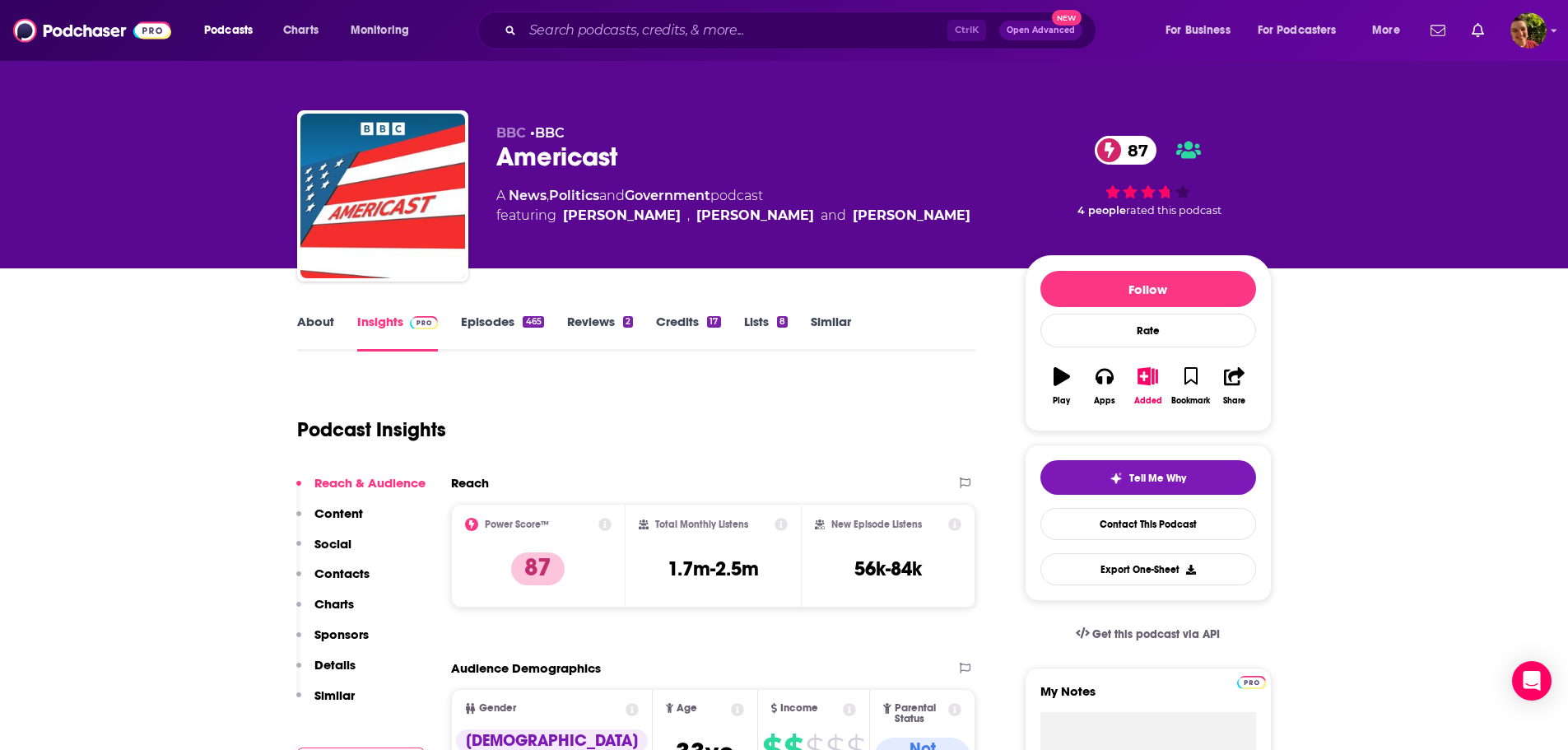
scroll to position [495, 0]
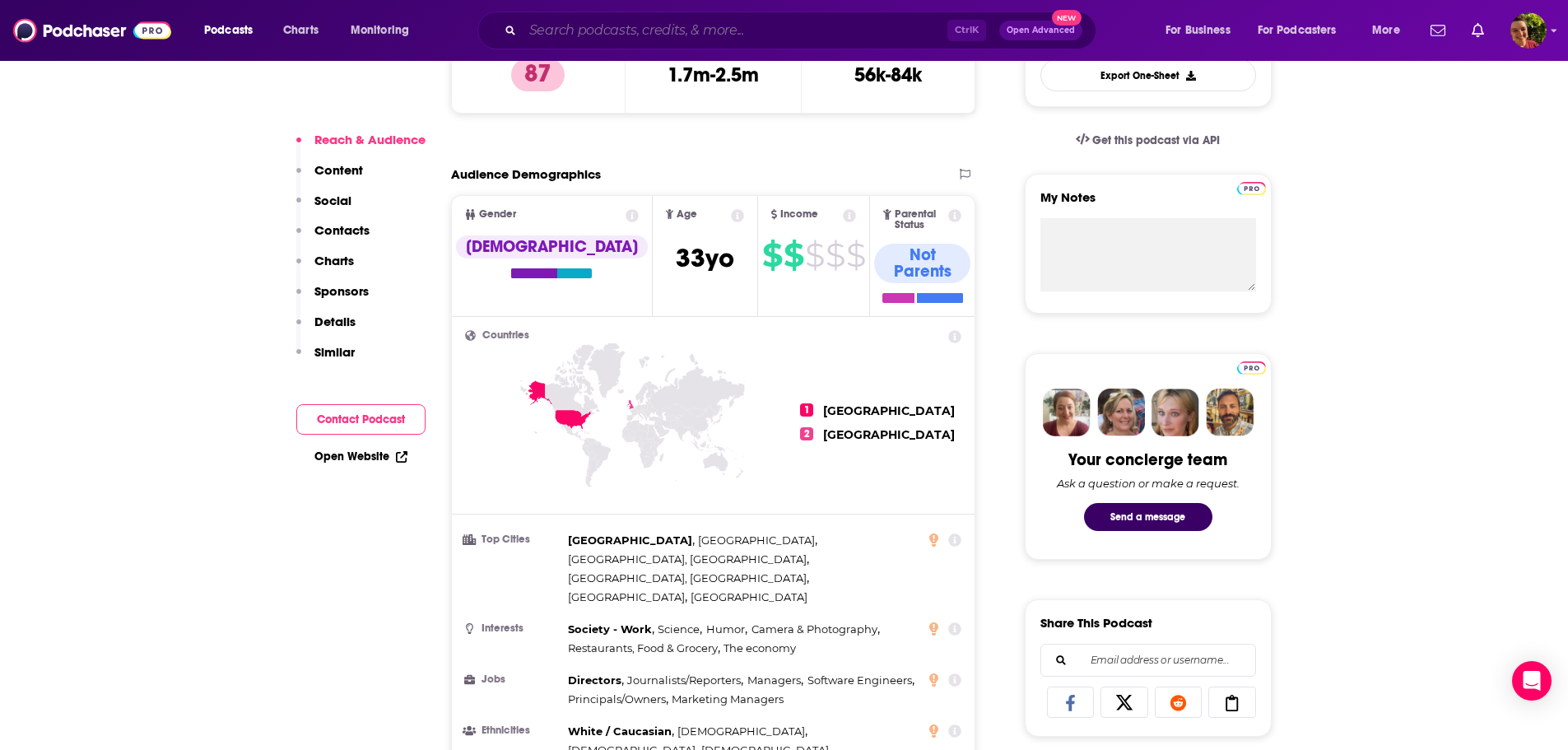
click at [616, 39] on input "Search podcasts, credits, & more..." at bounding box center [734, 30] width 425 height 26
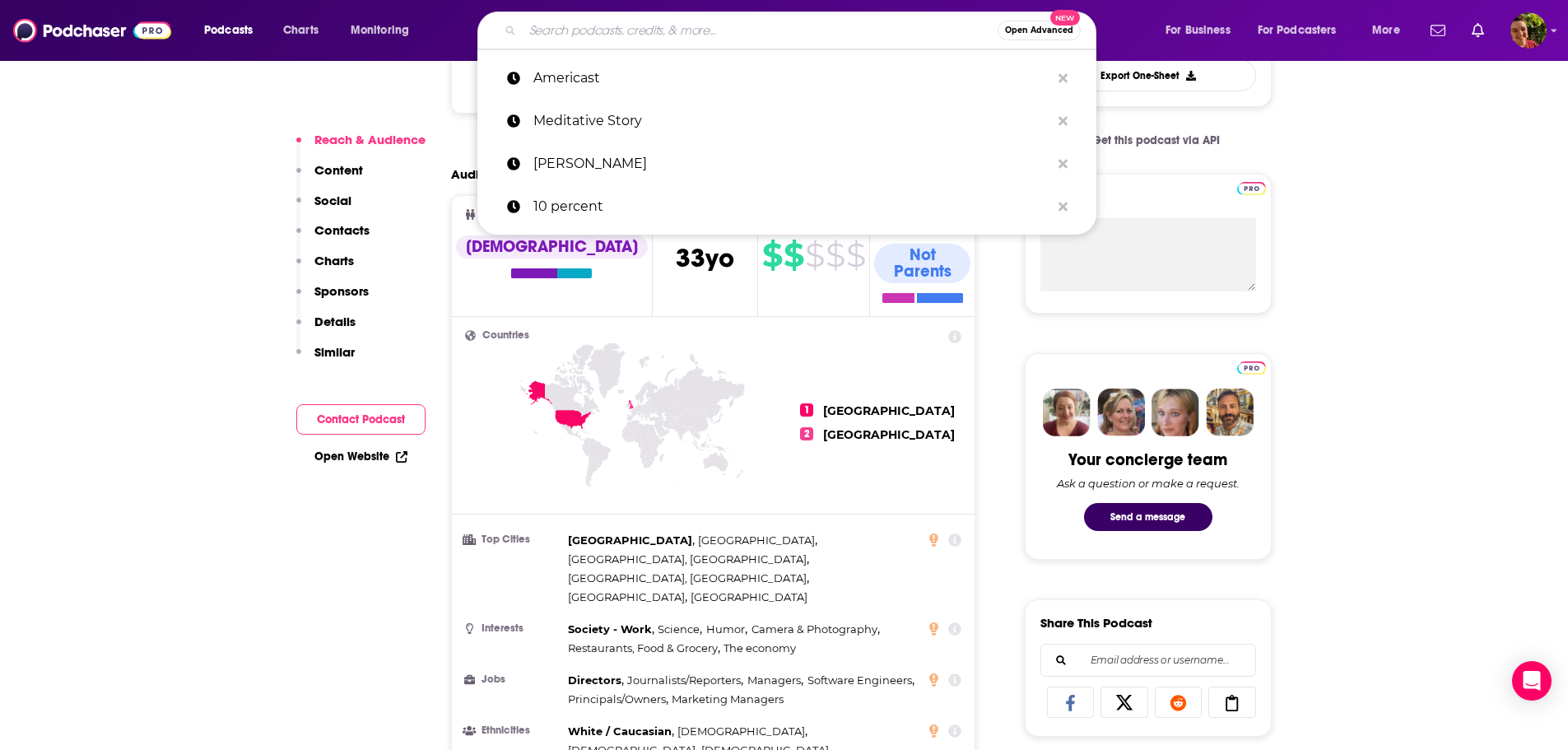
paste input "Anxiety Society"
type input "Anxiety Society"
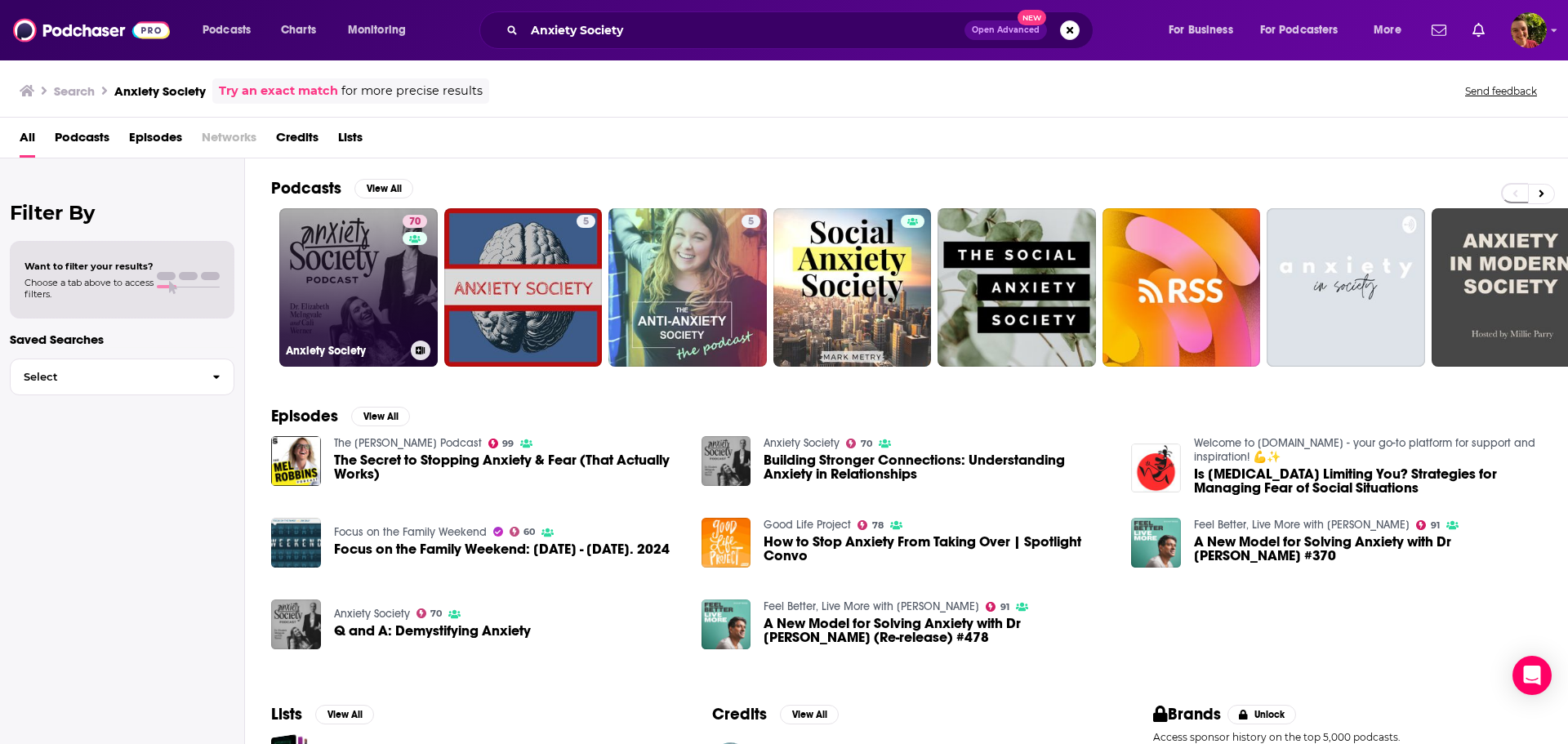
click at [374, 315] on link "70 Anxiety Society" at bounding box center [358, 288] width 158 height 158
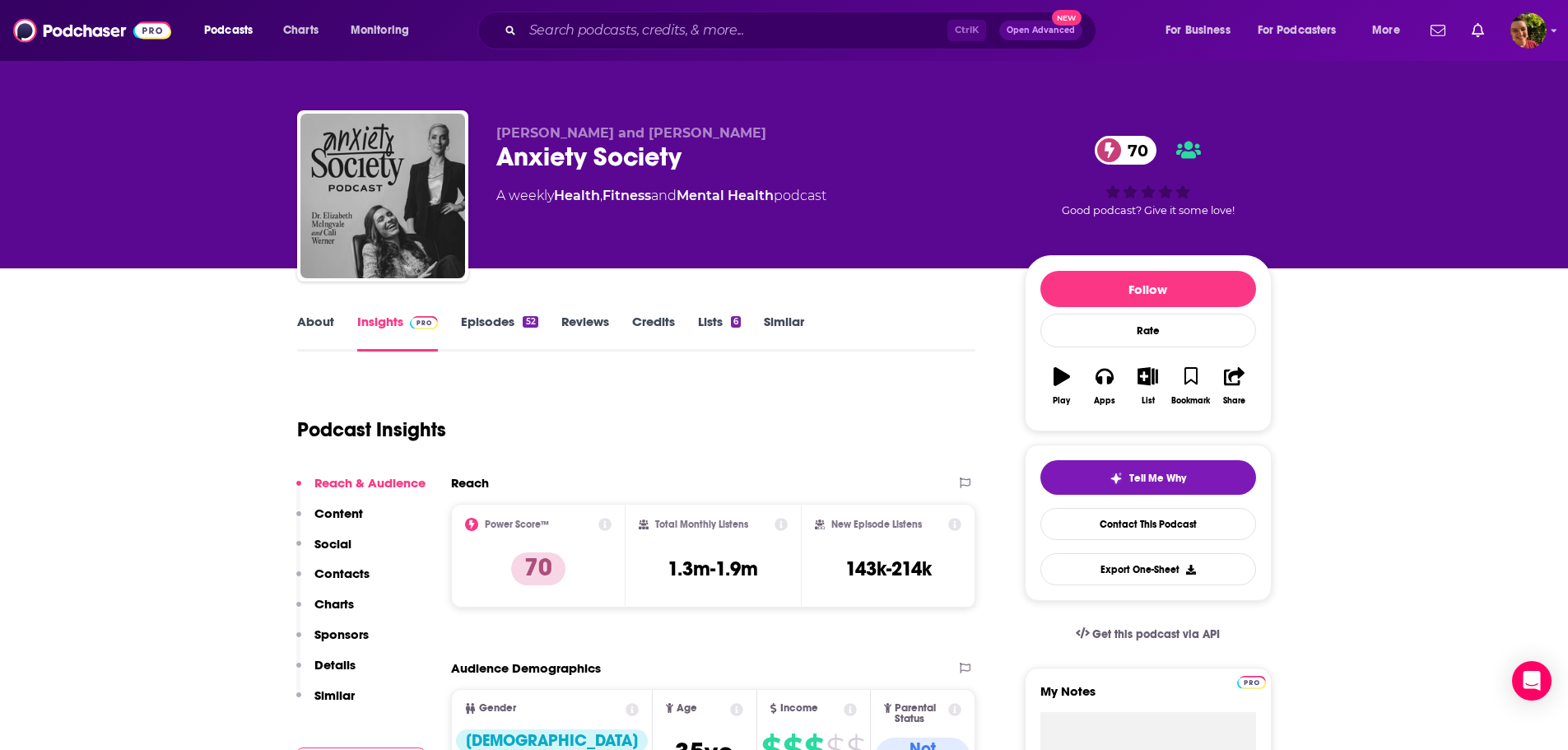
click at [483, 322] on link "Episodes 52" at bounding box center [499, 332] width 77 height 38
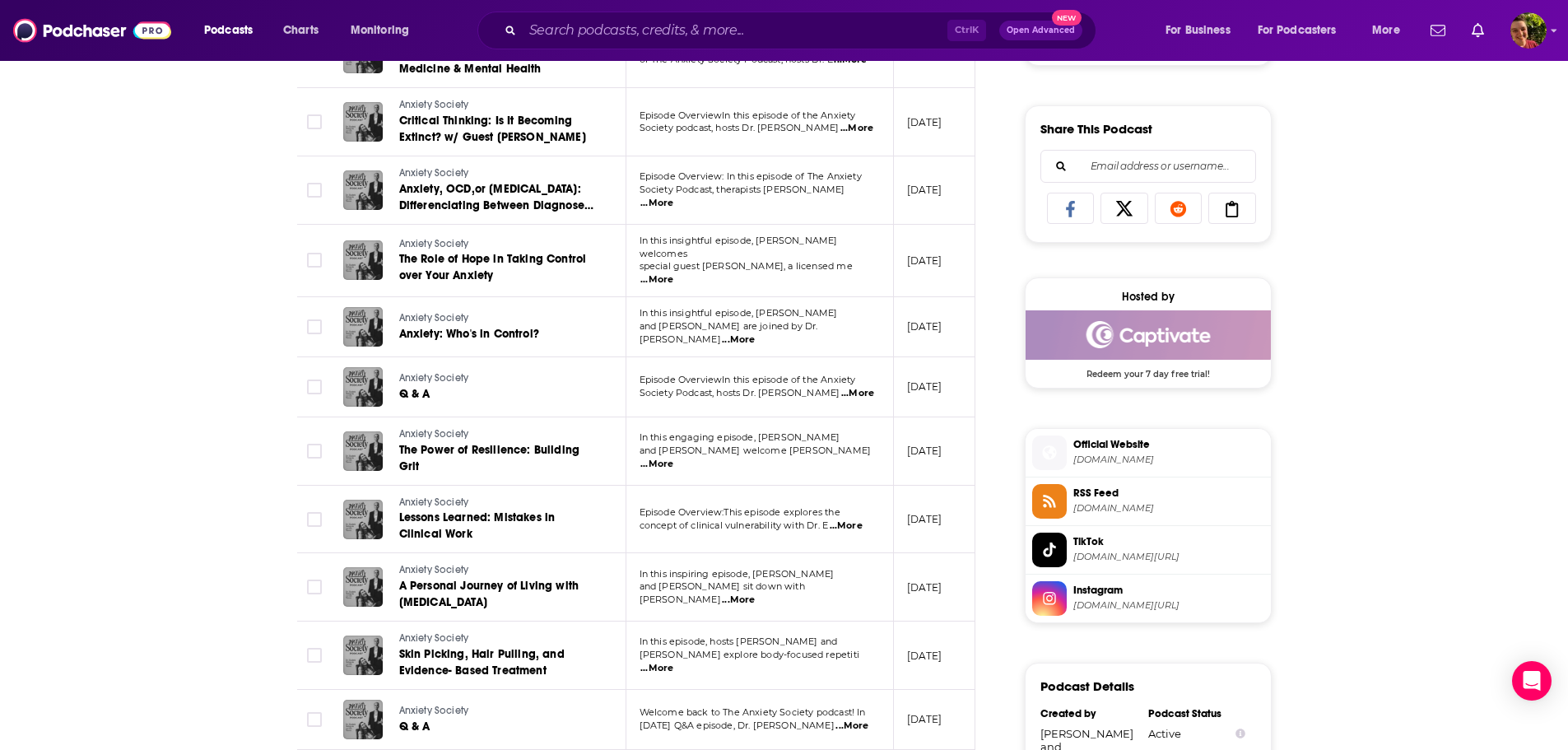
scroll to position [1483, 0]
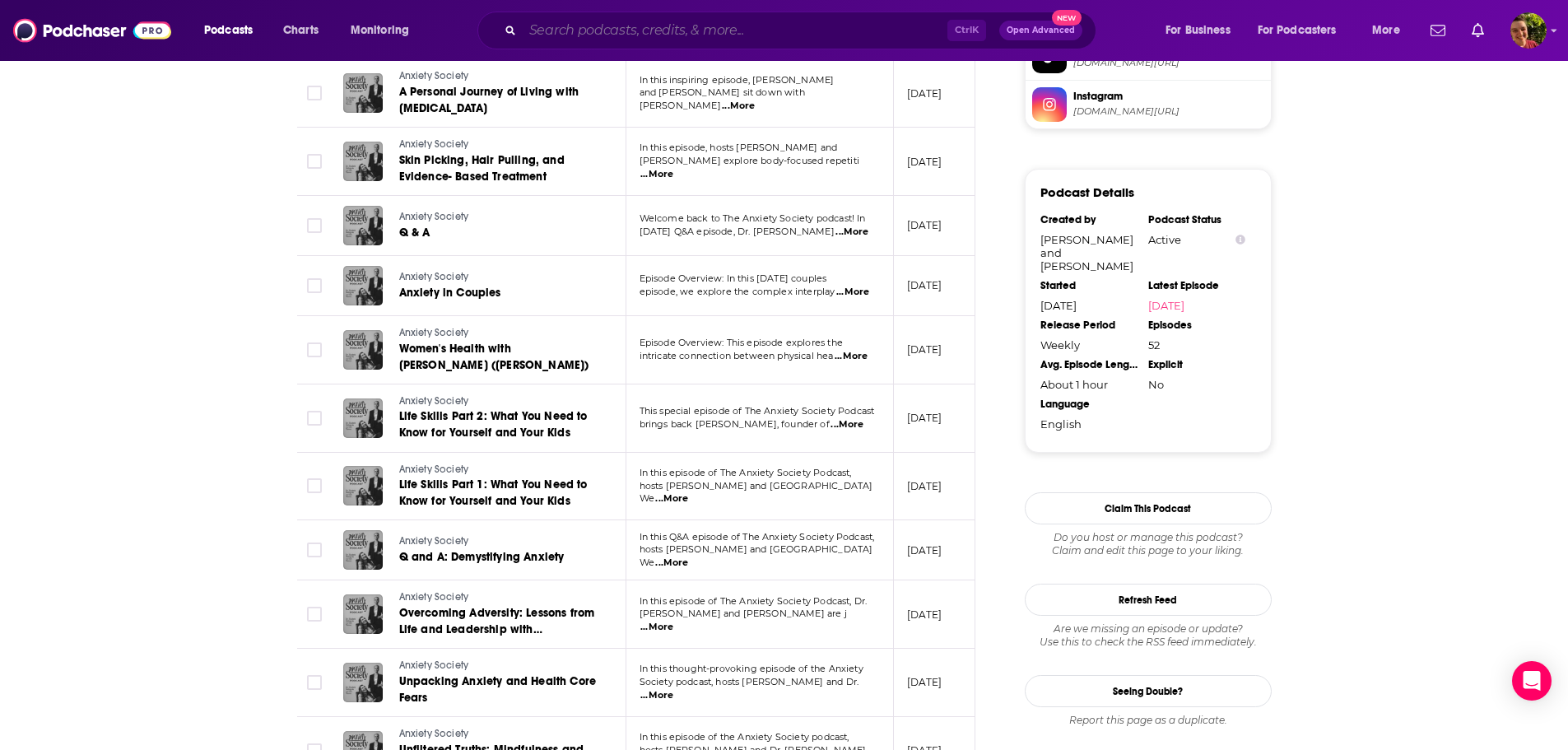
click at [569, 26] on input "Search podcasts, credits, & more..." at bounding box center [734, 30] width 425 height 26
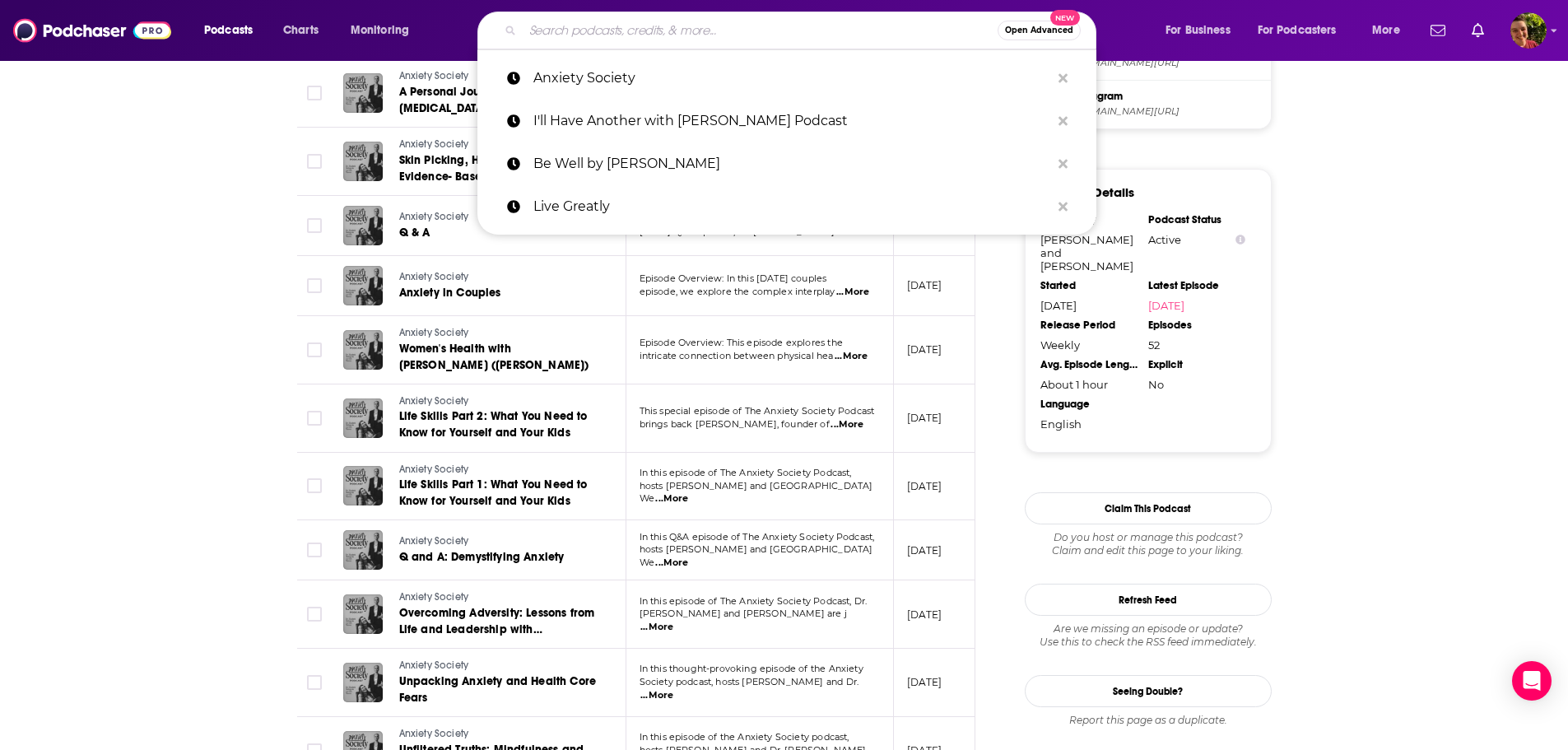
paste input "Background Briefing with Ian Masters"
type input "Background Briefing with Ian Masters"
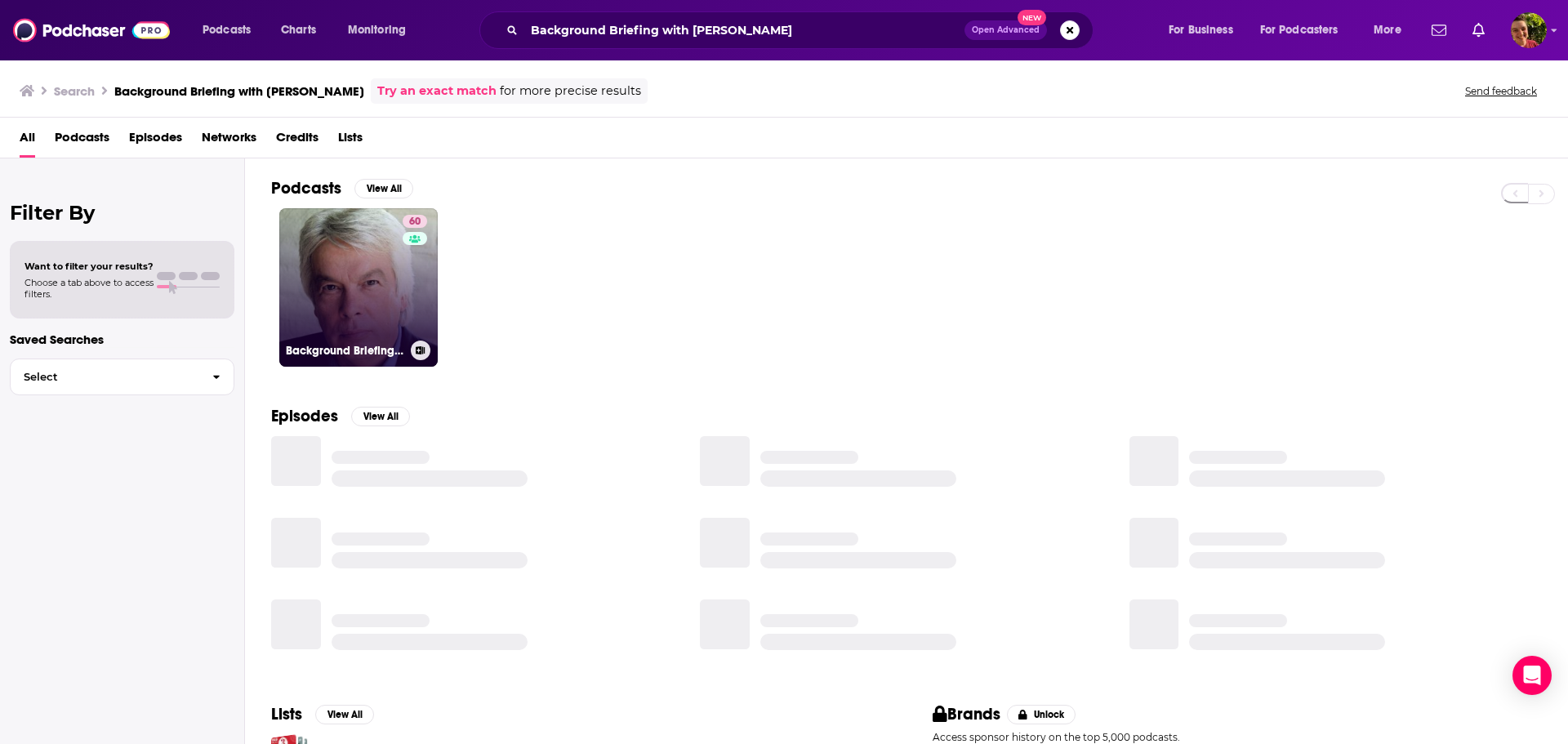
click at [344, 287] on link "60 Background Briefing with Ian Masters" at bounding box center [358, 288] width 158 height 158
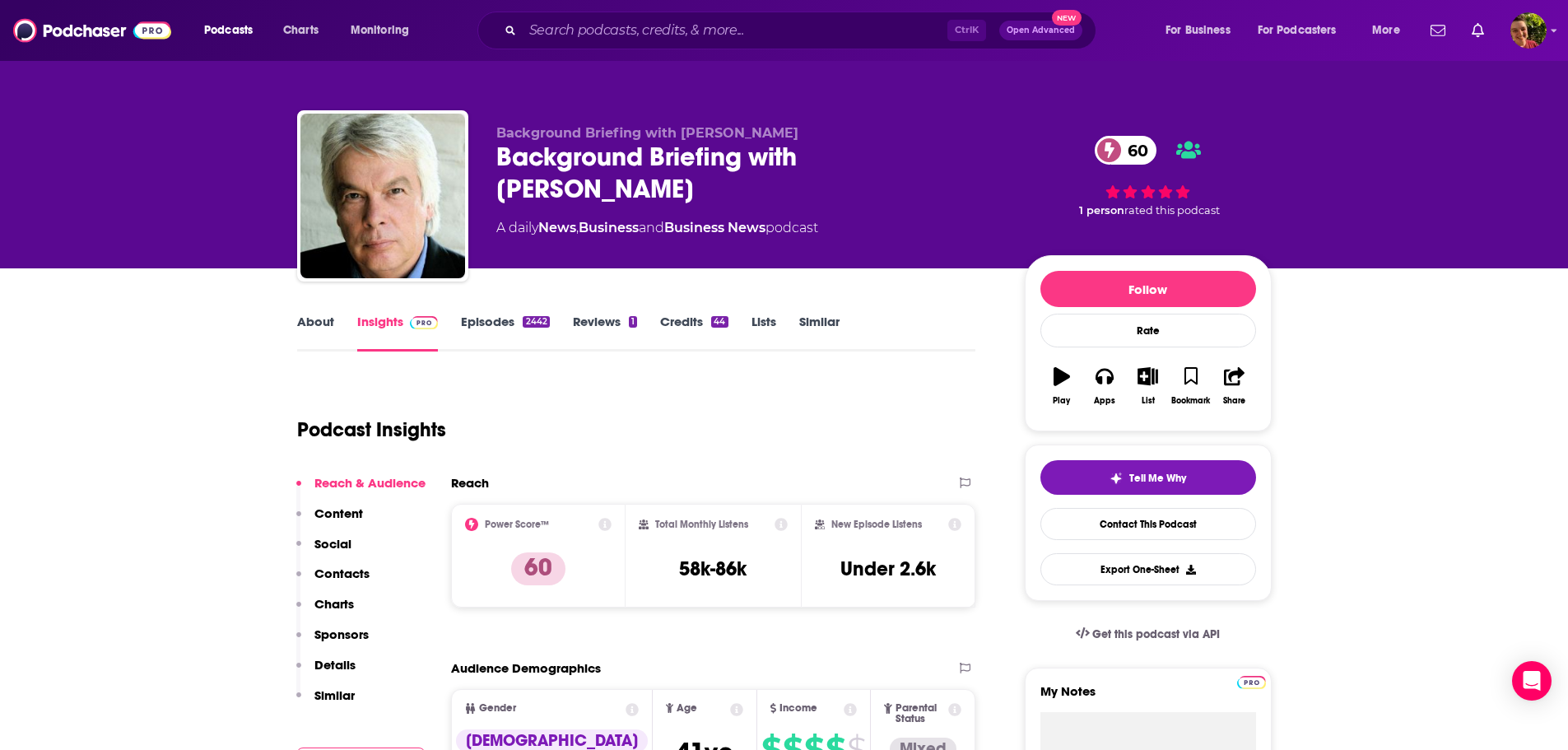
click at [328, 319] on link "About" at bounding box center [315, 332] width 37 height 38
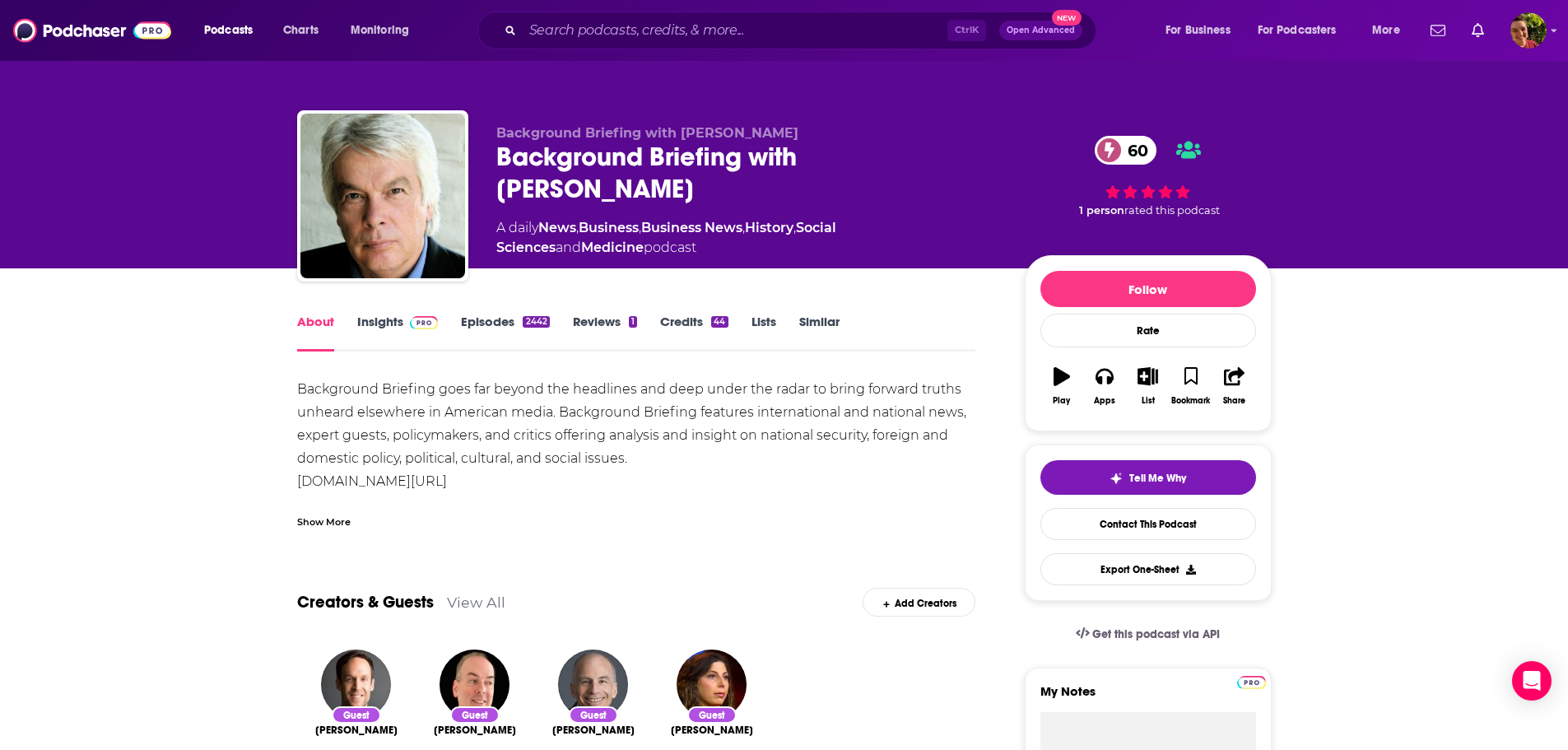
click at [379, 316] on link "Insights" at bounding box center [398, 332] width 81 height 38
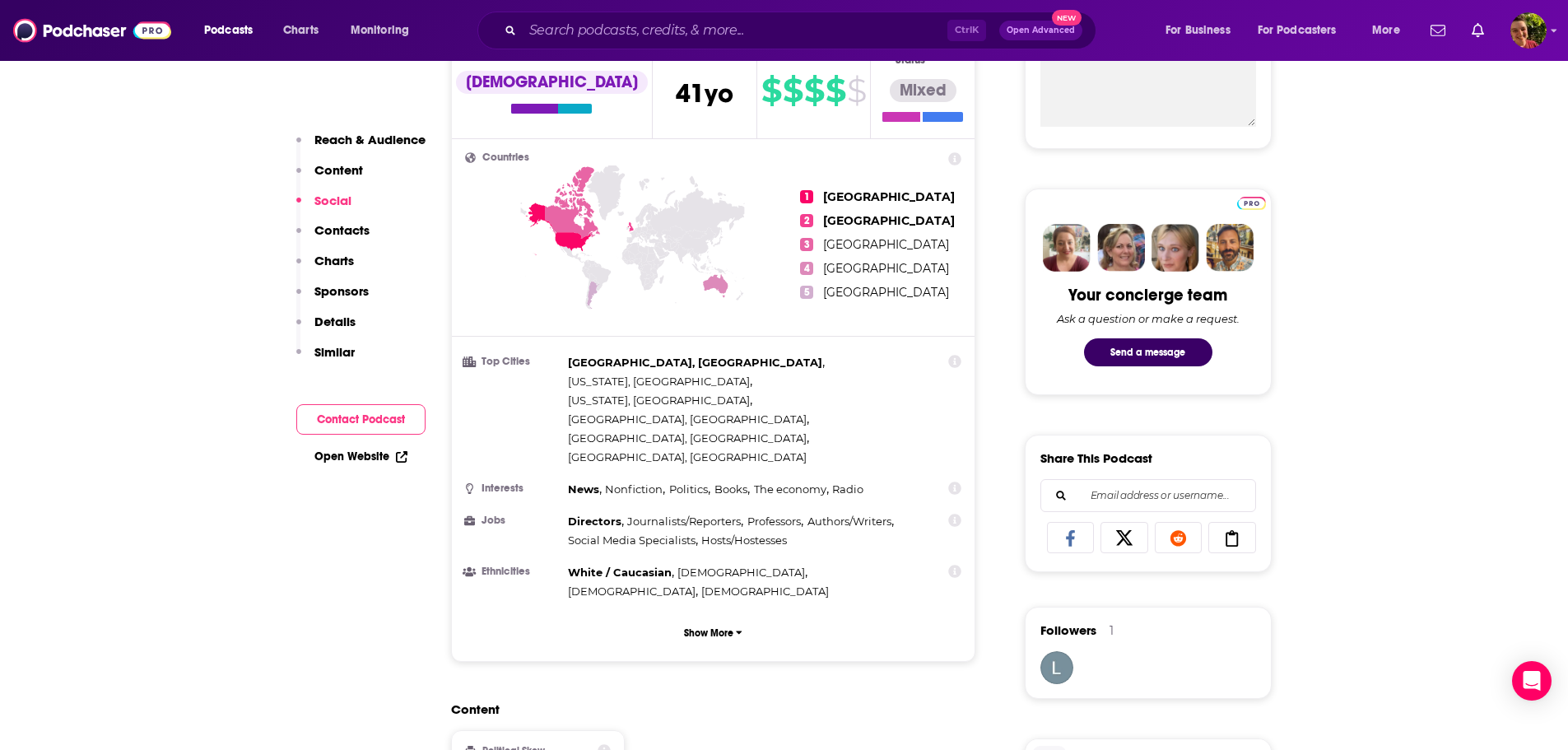
scroll to position [1153, 0]
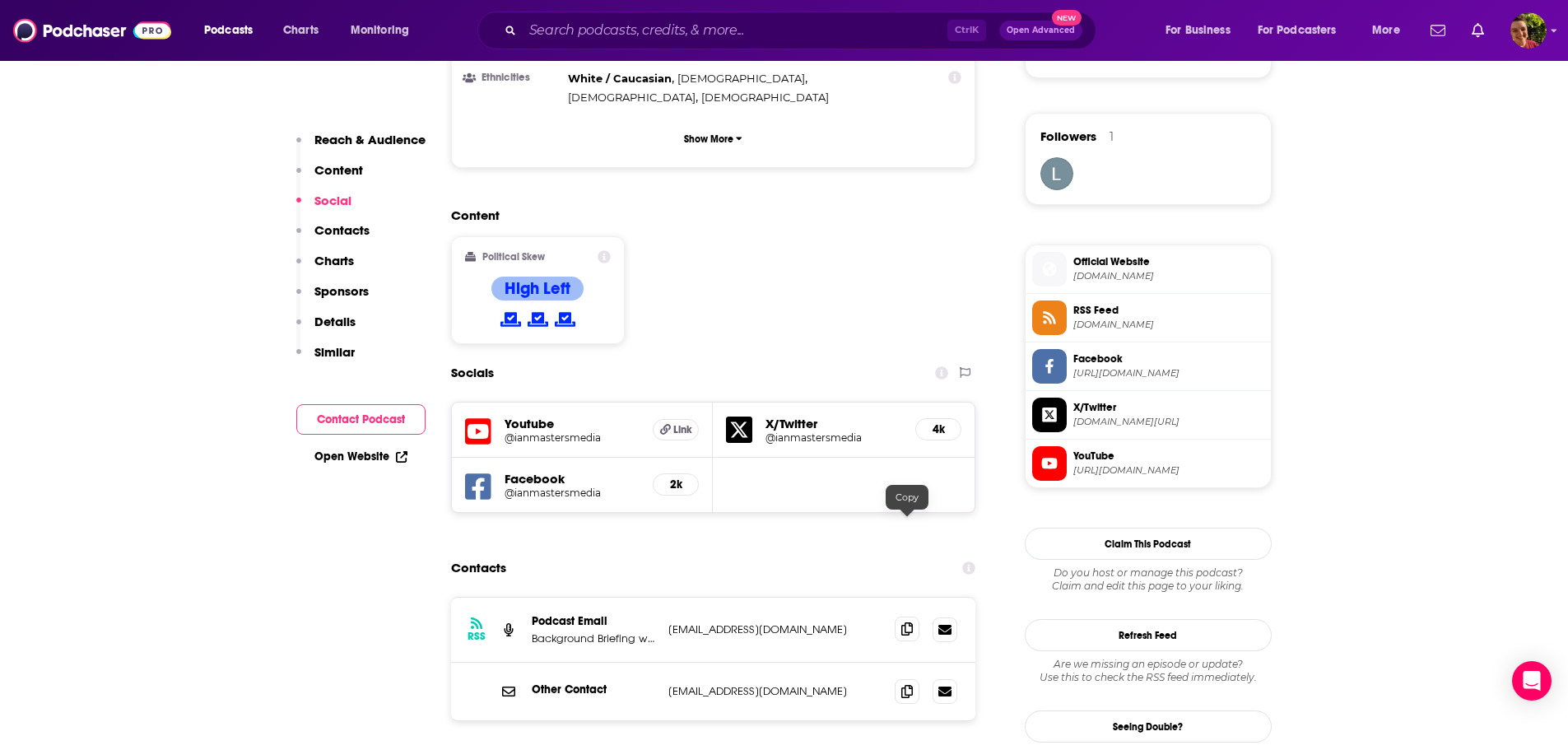
click at [907, 623] on icon at bounding box center [907, 630] width 12 height 14
click at [618, 25] on input "Search podcasts, credits, & more..." at bounding box center [734, 30] width 425 height 26
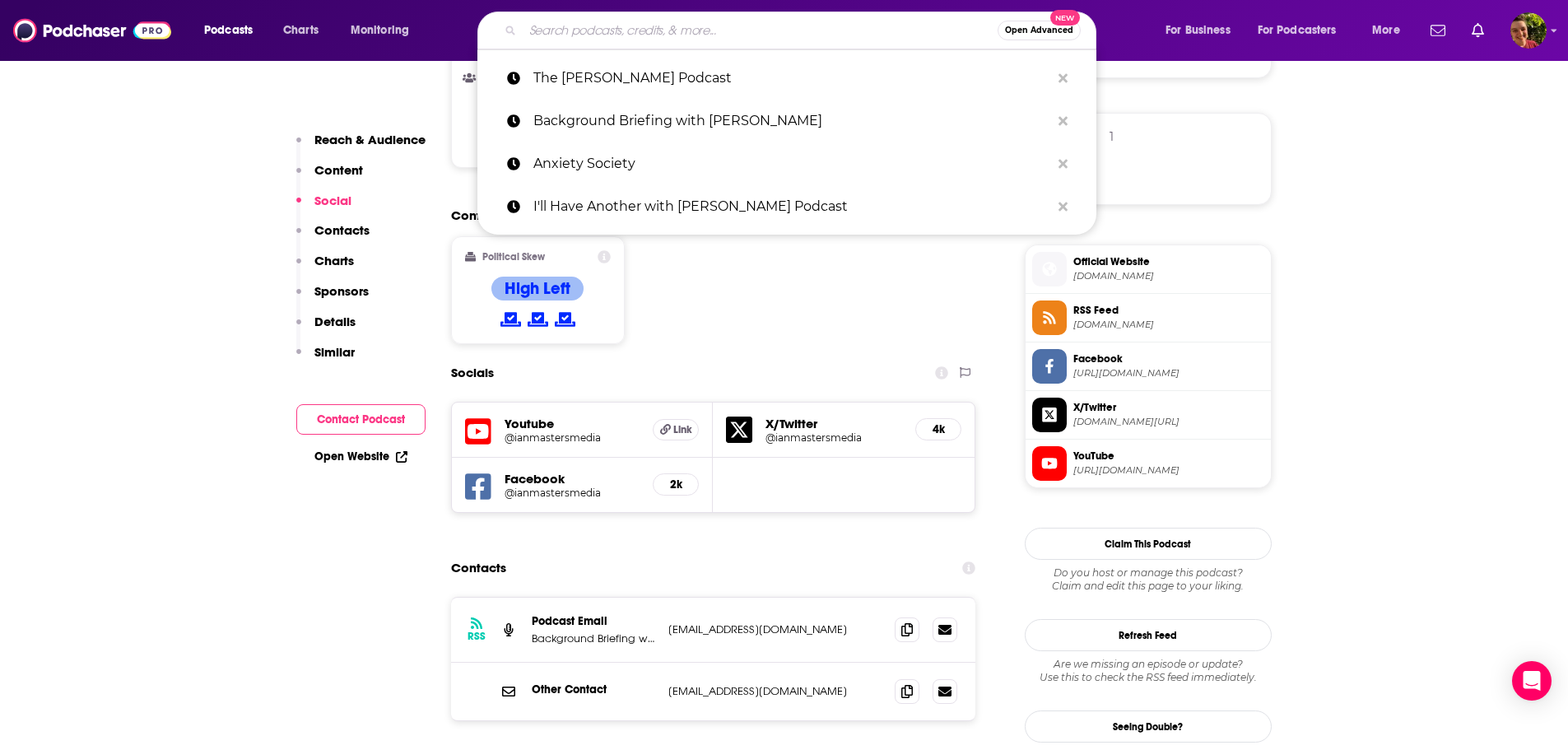
paste input "Becker’s Healthcare Podcast"
type input "Becker’s Healthcare Podcast"
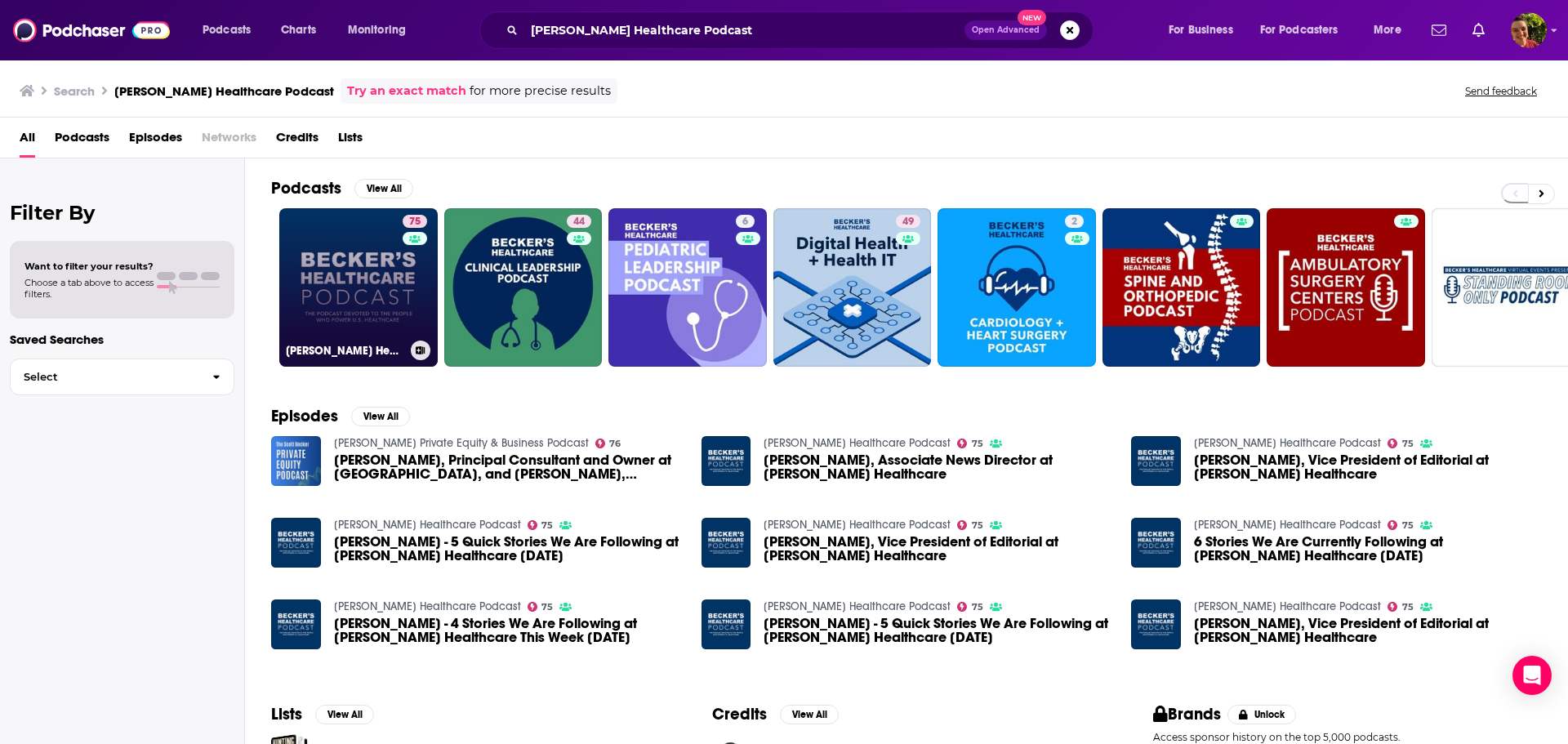
click at [369, 281] on link "75 Becker’s Healthcare Podcast" at bounding box center [358, 288] width 158 height 158
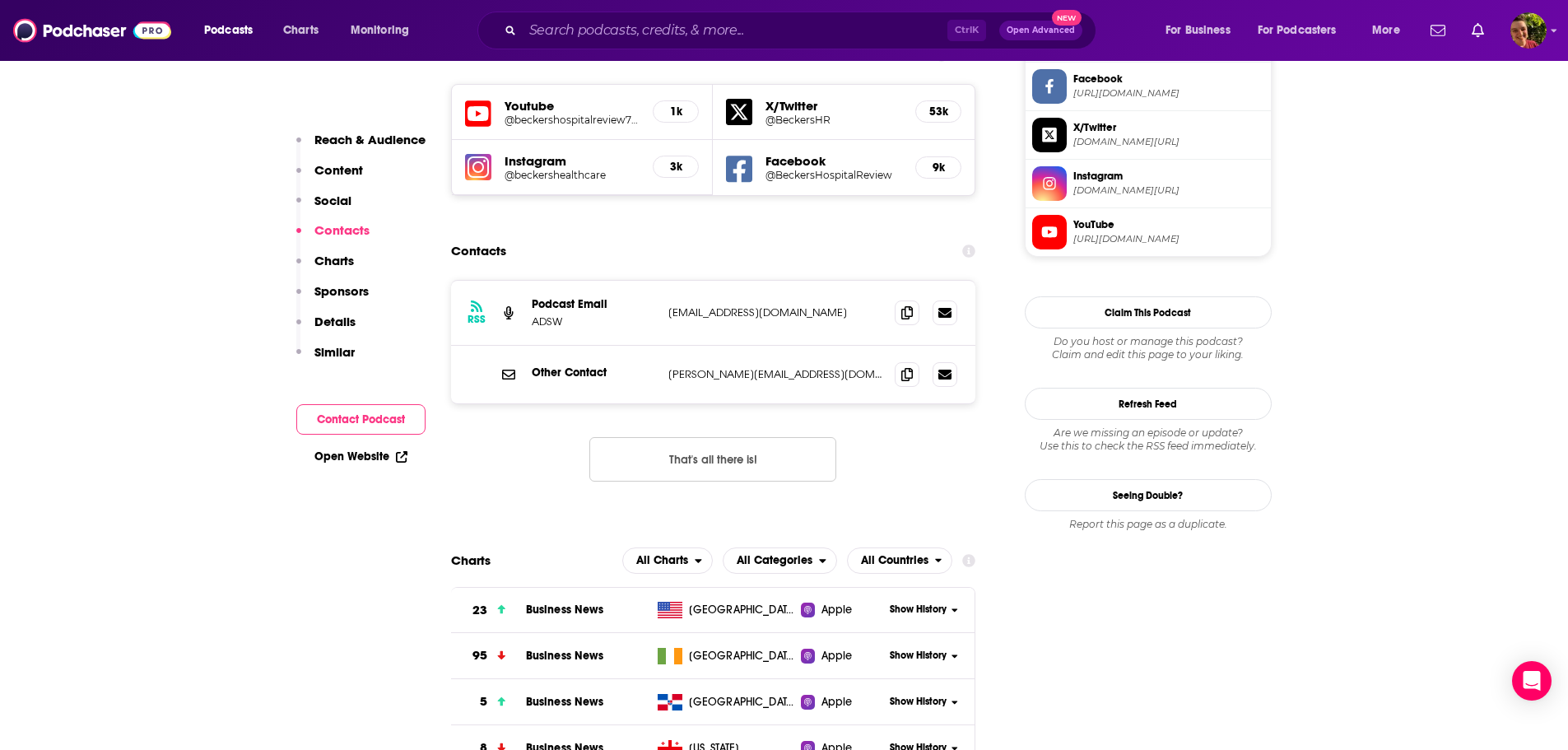
scroll to position [1483, 0]
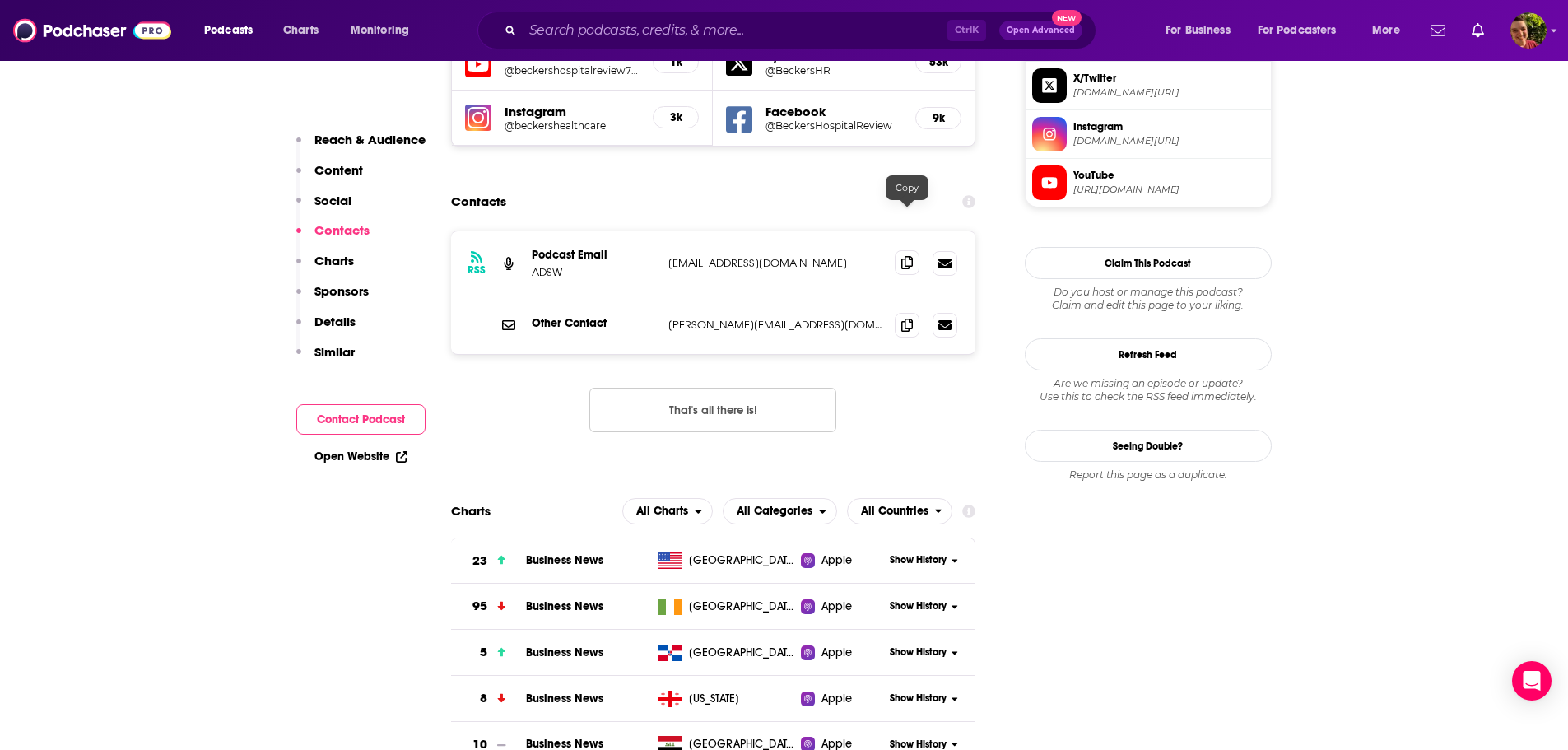
click at [904, 256] on icon at bounding box center [907, 263] width 12 height 14
click at [905, 318] on icon at bounding box center [907, 324] width 12 height 14
click at [641, 33] on input "Search podcasts, credits, & more..." at bounding box center [734, 30] width 425 height 26
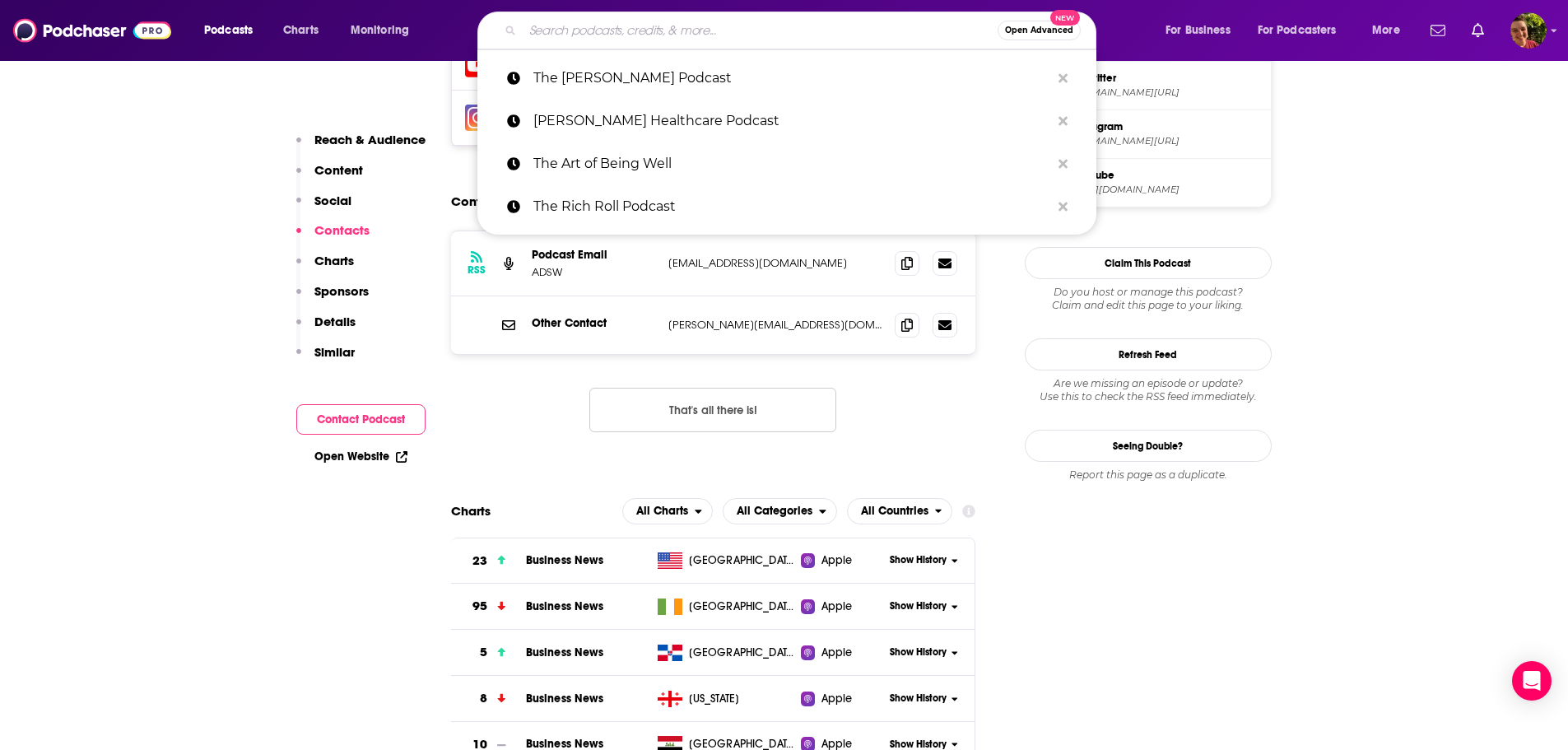
paste input "Chain Reaction"
type input "Chain Reaction"
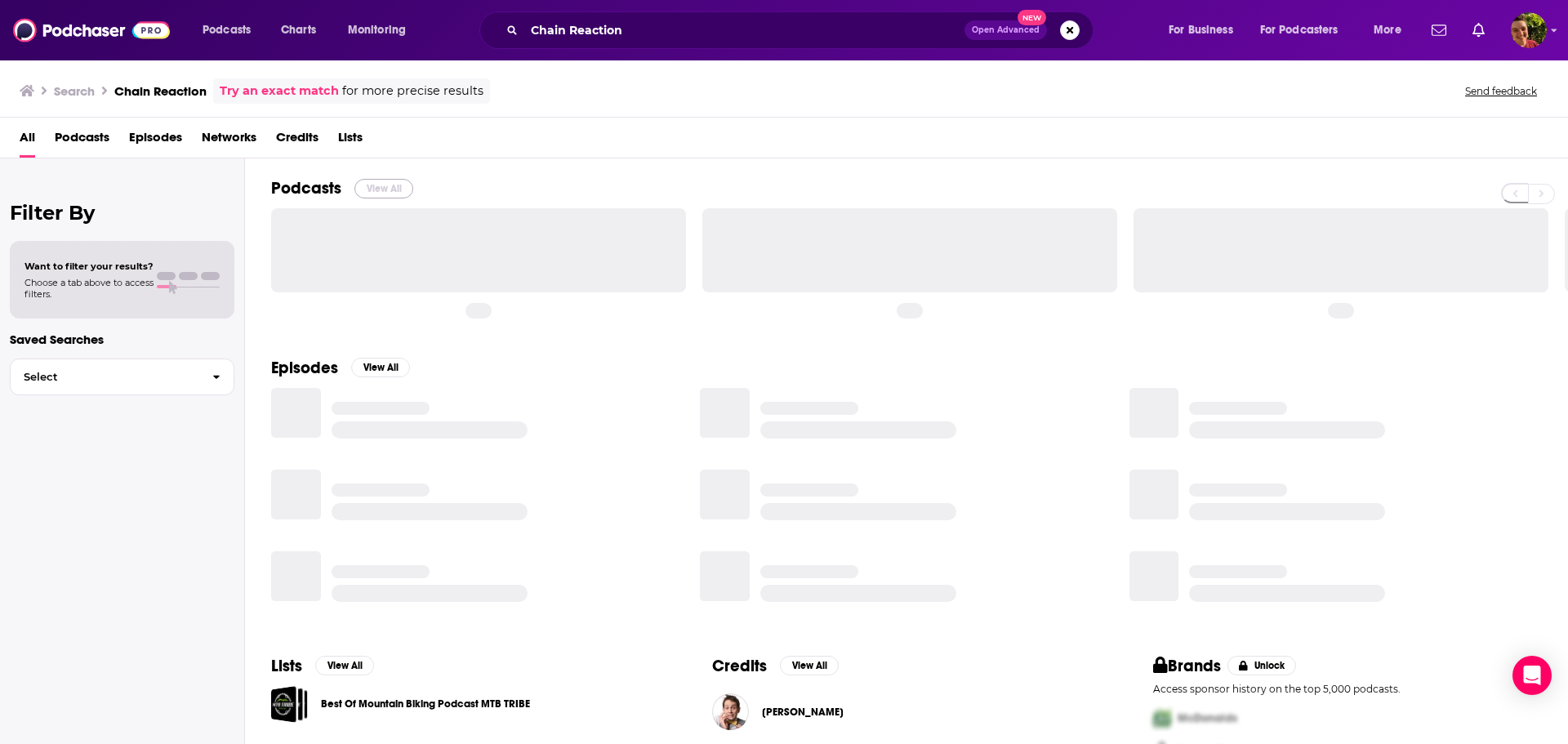
click at [366, 187] on button "View All" at bounding box center [383, 189] width 58 height 20
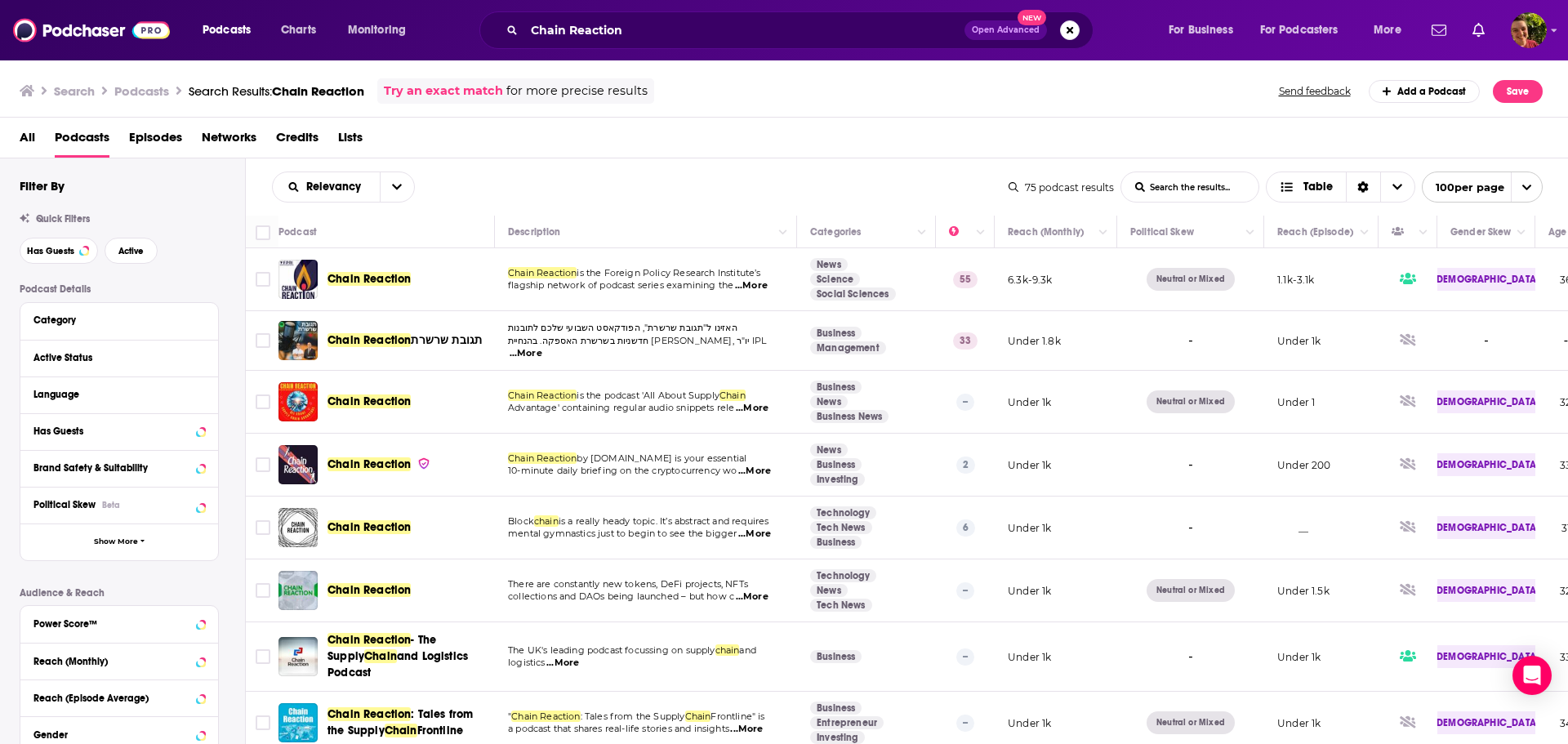
click at [759, 285] on span "...More" at bounding box center [751, 286] width 32 height 13
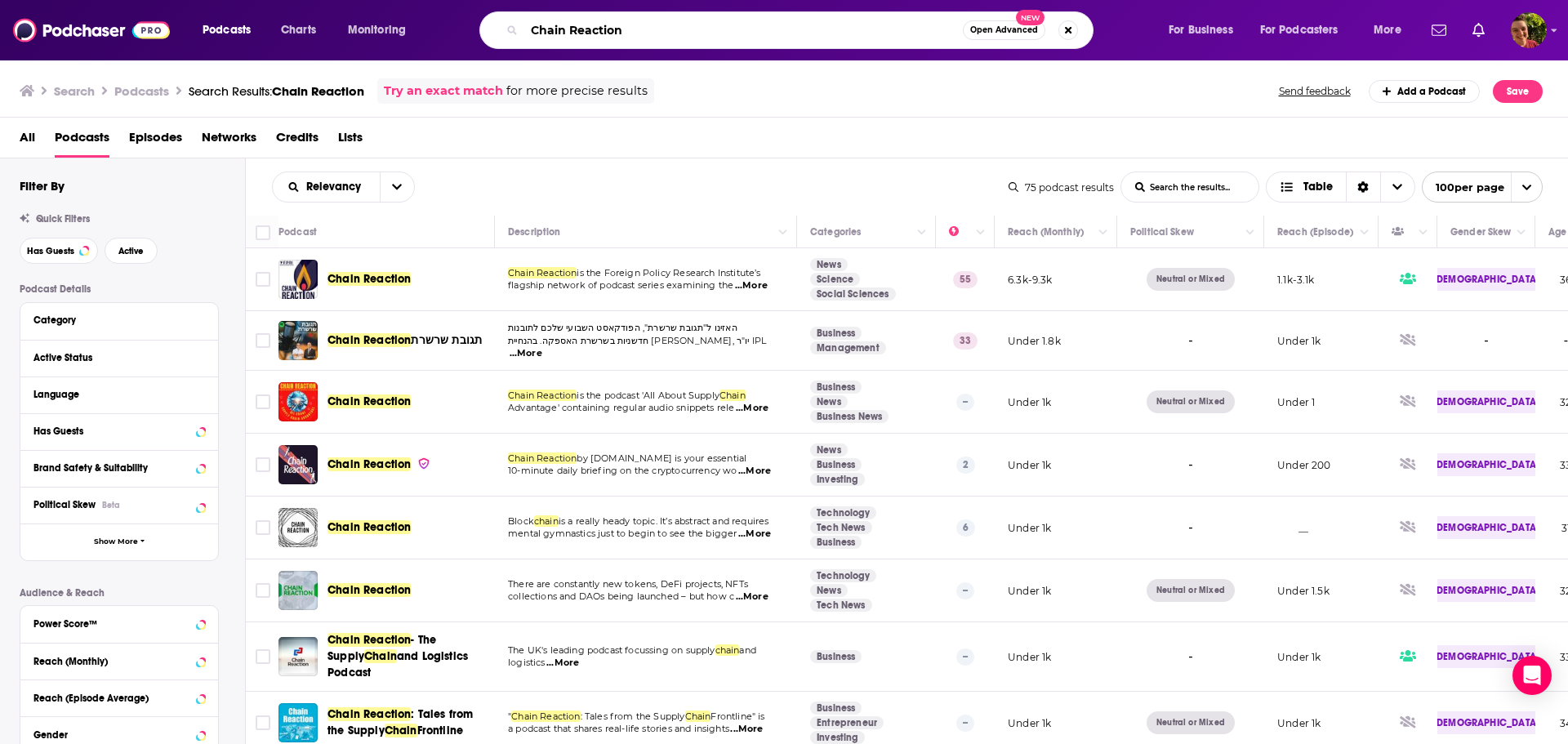
drag, startPoint x: 664, startPoint y: 31, endPoint x: 374, endPoint y: 32, distance: 290.0
click at [365, 31] on div "Podcasts Charts Monitoring Chain Reaction Open Advanced New For Business For Po…" at bounding box center [804, 31] width 1226 height 38
paste input "ode WACK!"
type input "Code WACK!"
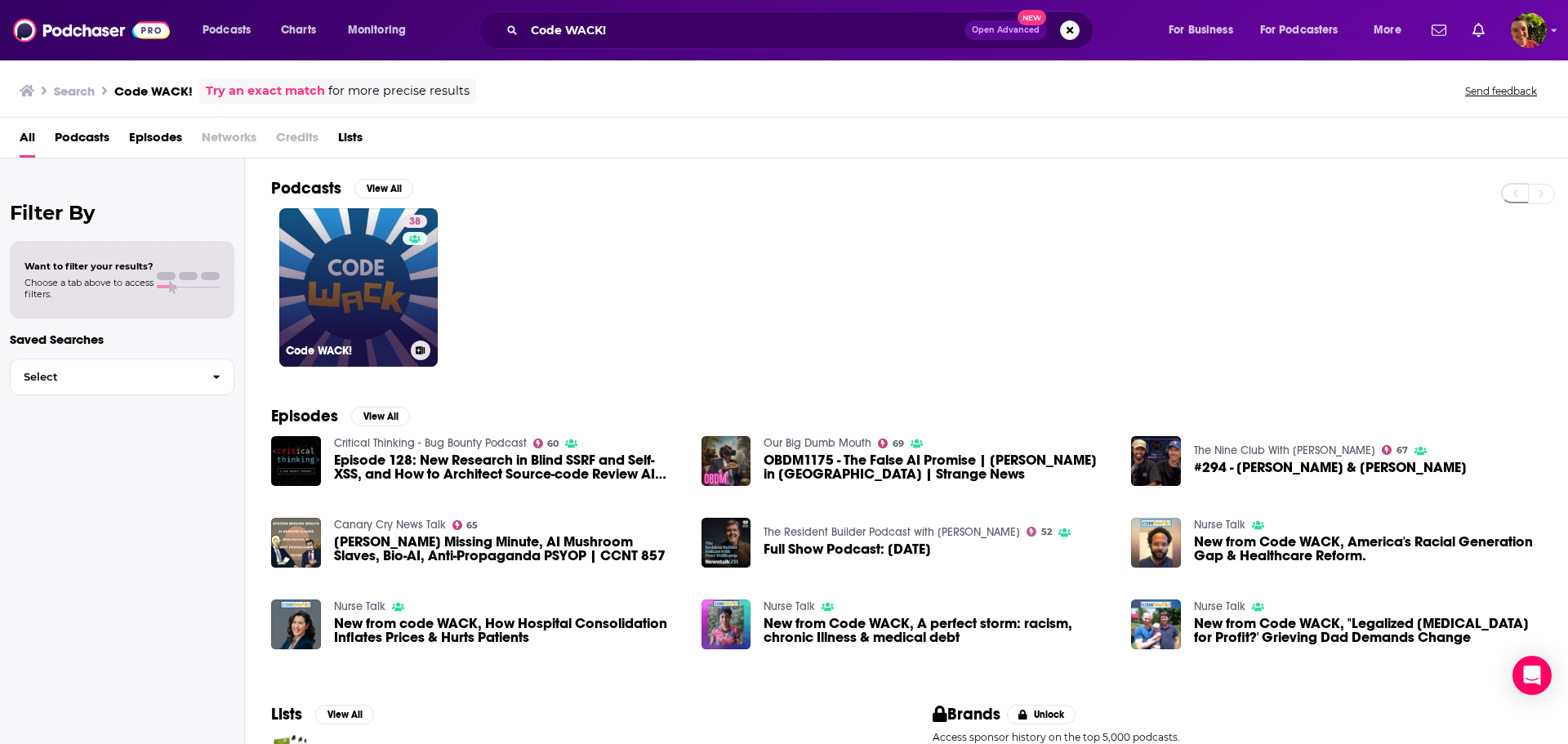
click at [368, 282] on link "38 Code WACK!" at bounding box center [358, 288] width 158 height 158
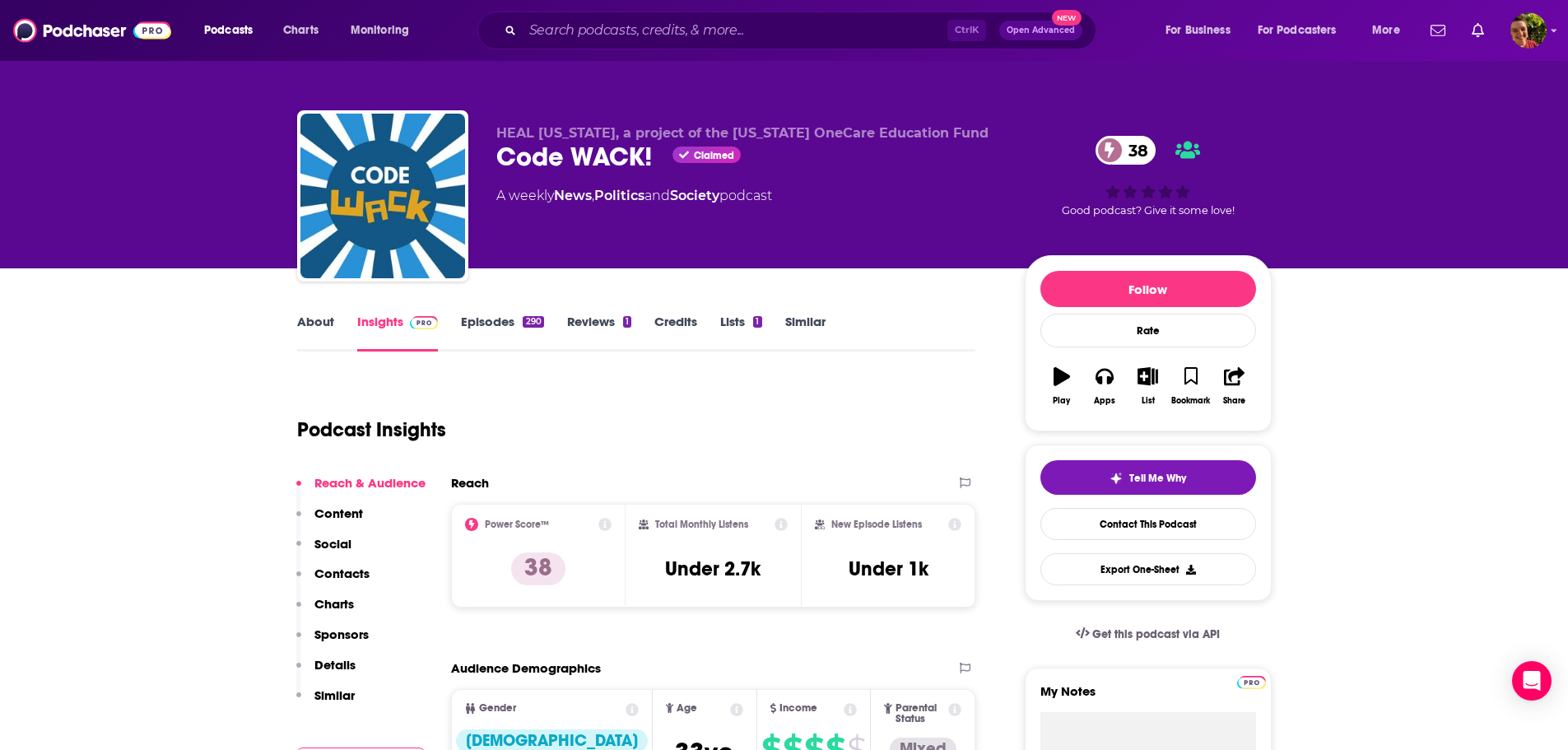
click at [383, 322] on link "Insights" at bounding box center [398, 332] width 81 height 38
click at [328, 324] on link "About" at bounding box center [315, 332] width 37 height 38
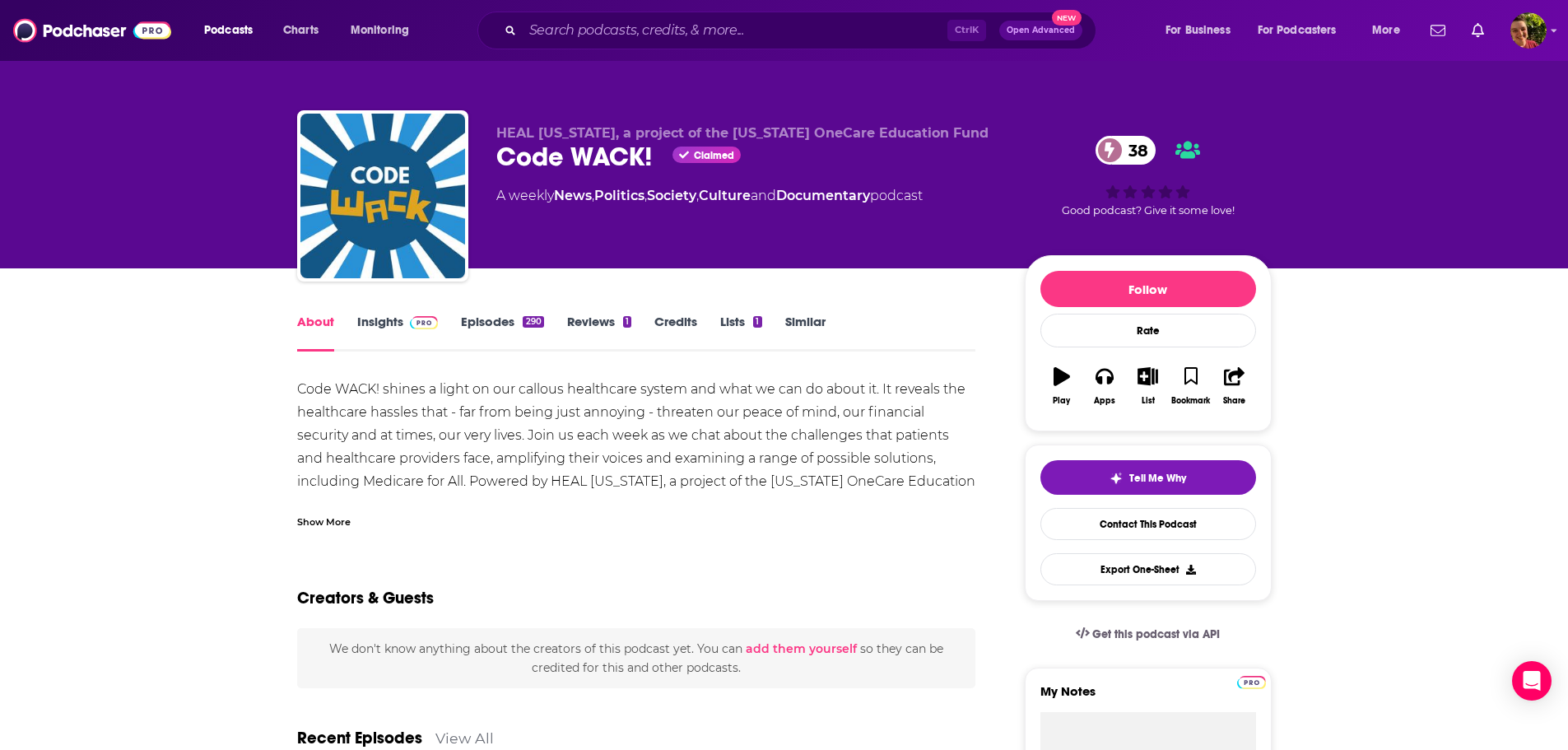
click at [381, 318] on link "Insights" at bounding box center [398, 332] width 81 height 38
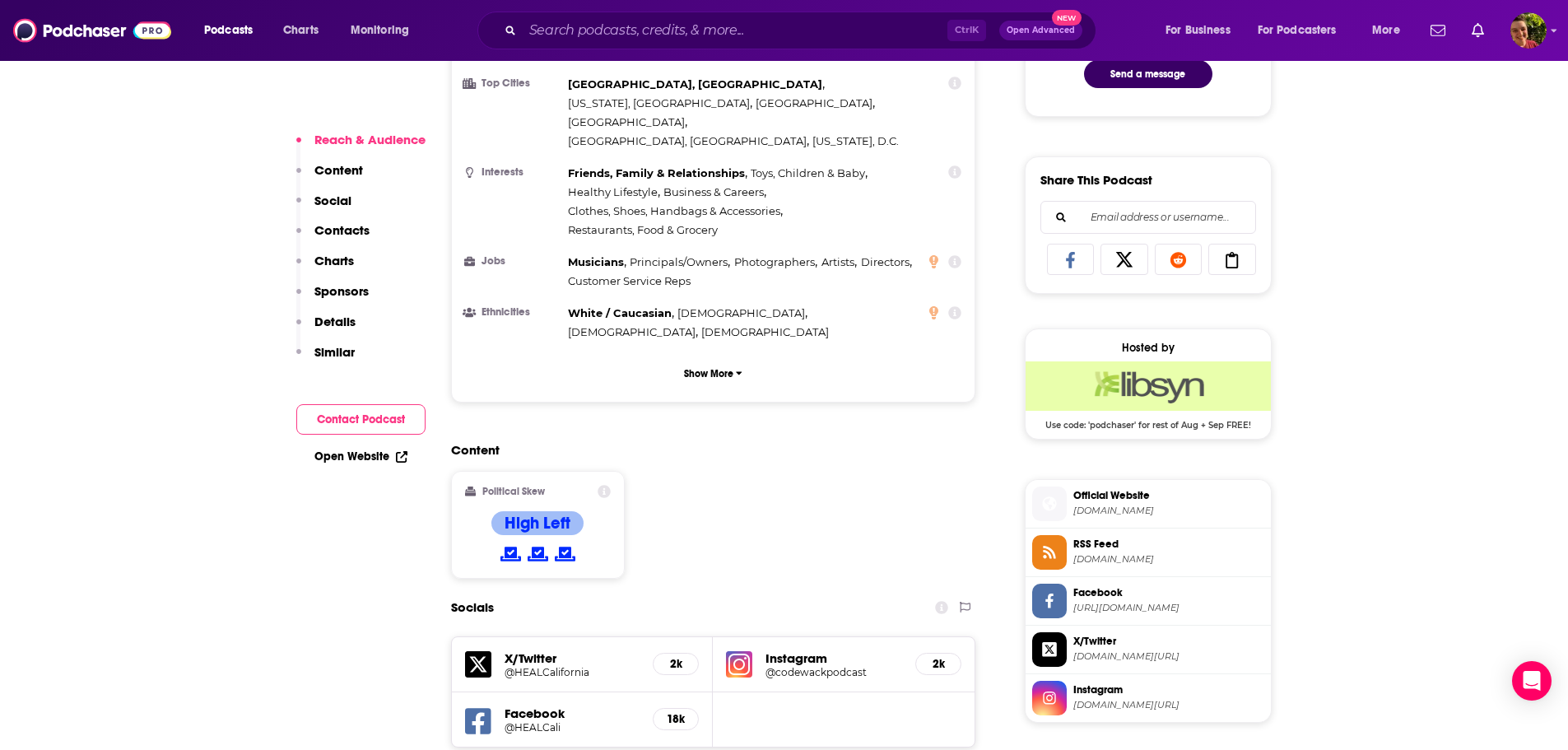
scroll to position [1153, 0]
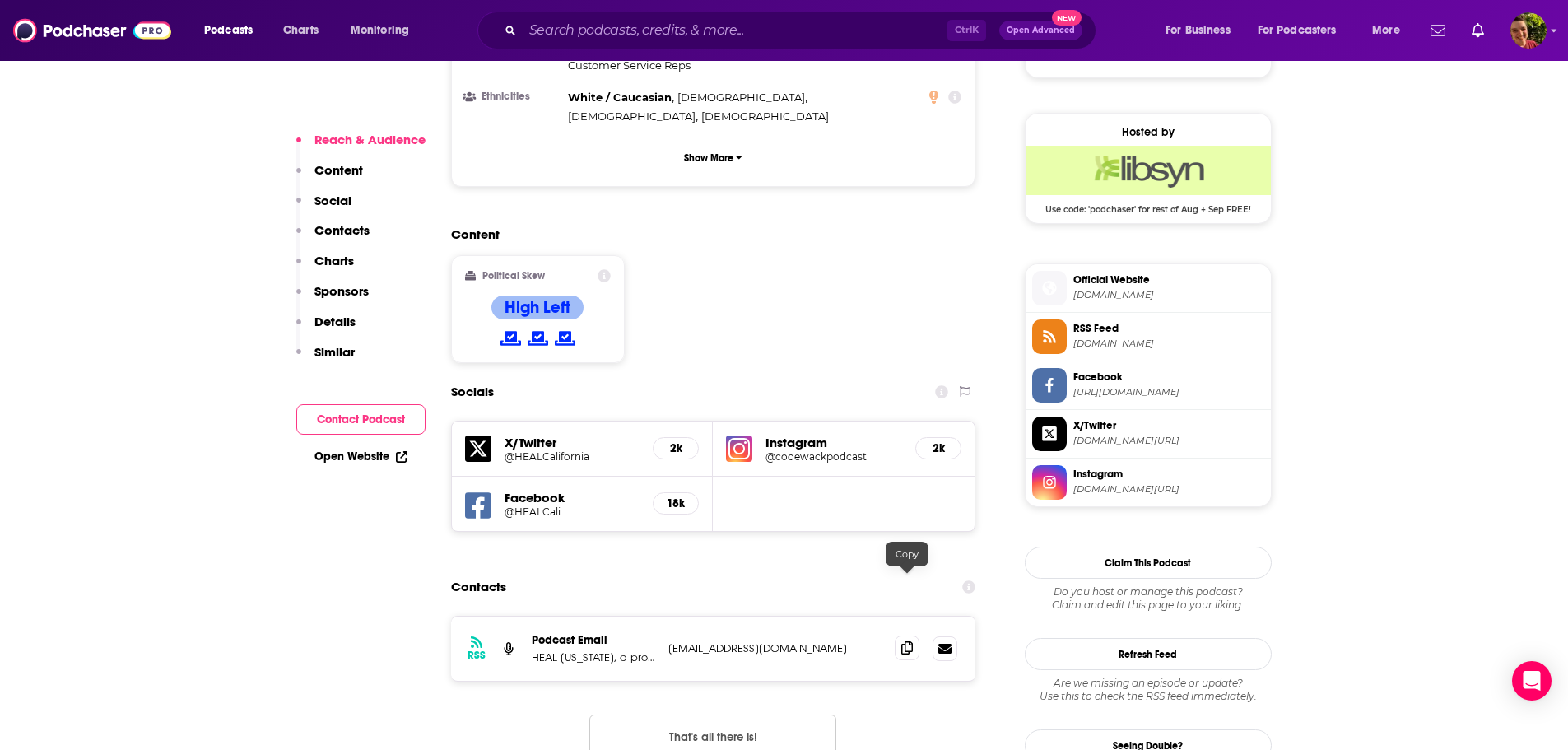
click at [911, 641] on icon at bounding box center [907, 648] width 12 height 14
click at [569, 32] on input "Search podcasts, credits, & more..." at bounding box center [734, 30] width 425 height 26
paste input "Dear [PERSON_NAME]"
type input "Dear [PERSON_NAME]"
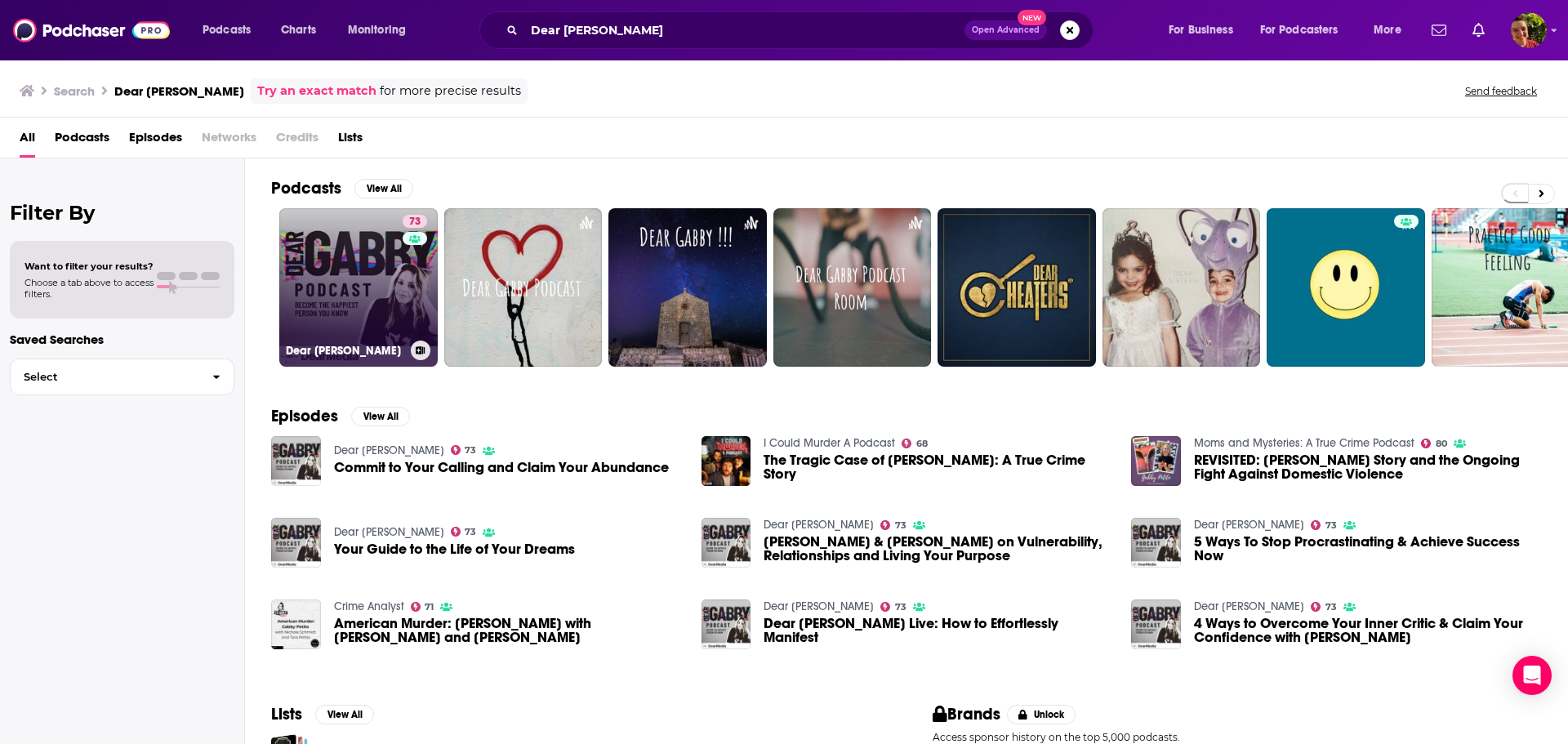
click at [346, 293] on link "73 Dear Gabby" at bounding box center [358, 288] width 158 height 158
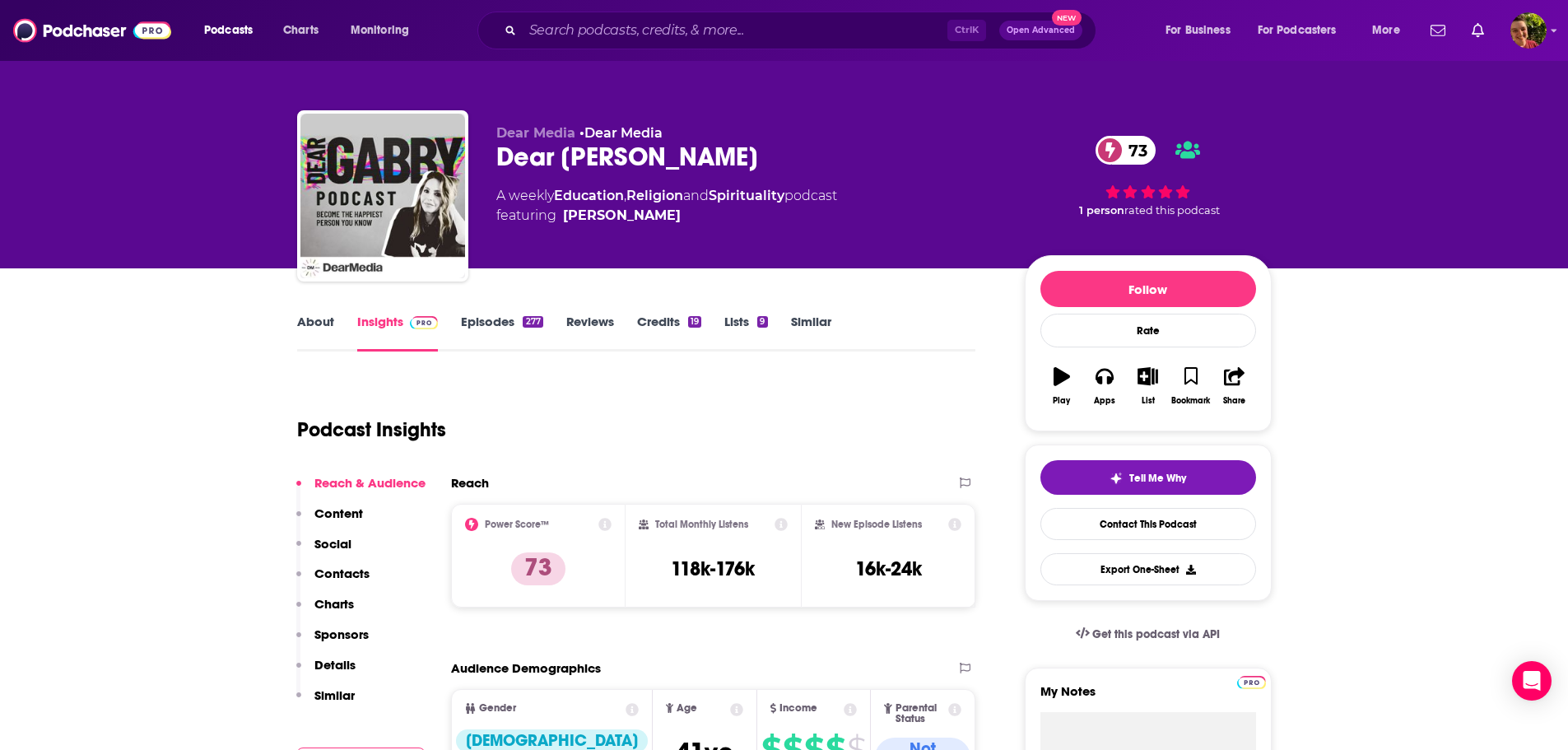
click at [321, 322] on link "About" at bounding box center [315, 332] width 37 height 38
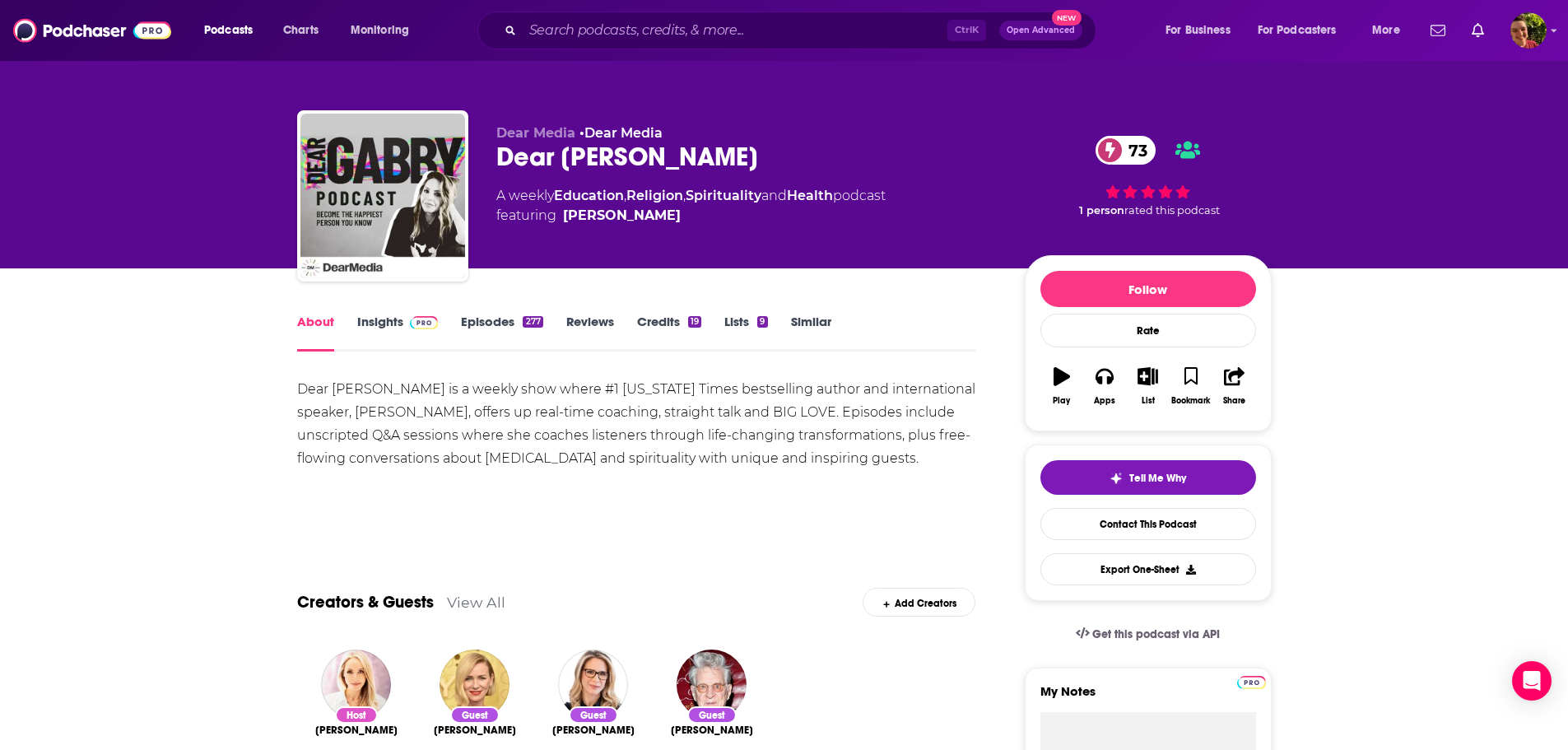
click at [483, 325] on link "Episodes 277" at bounding box center [502, 332] width 81 height 38
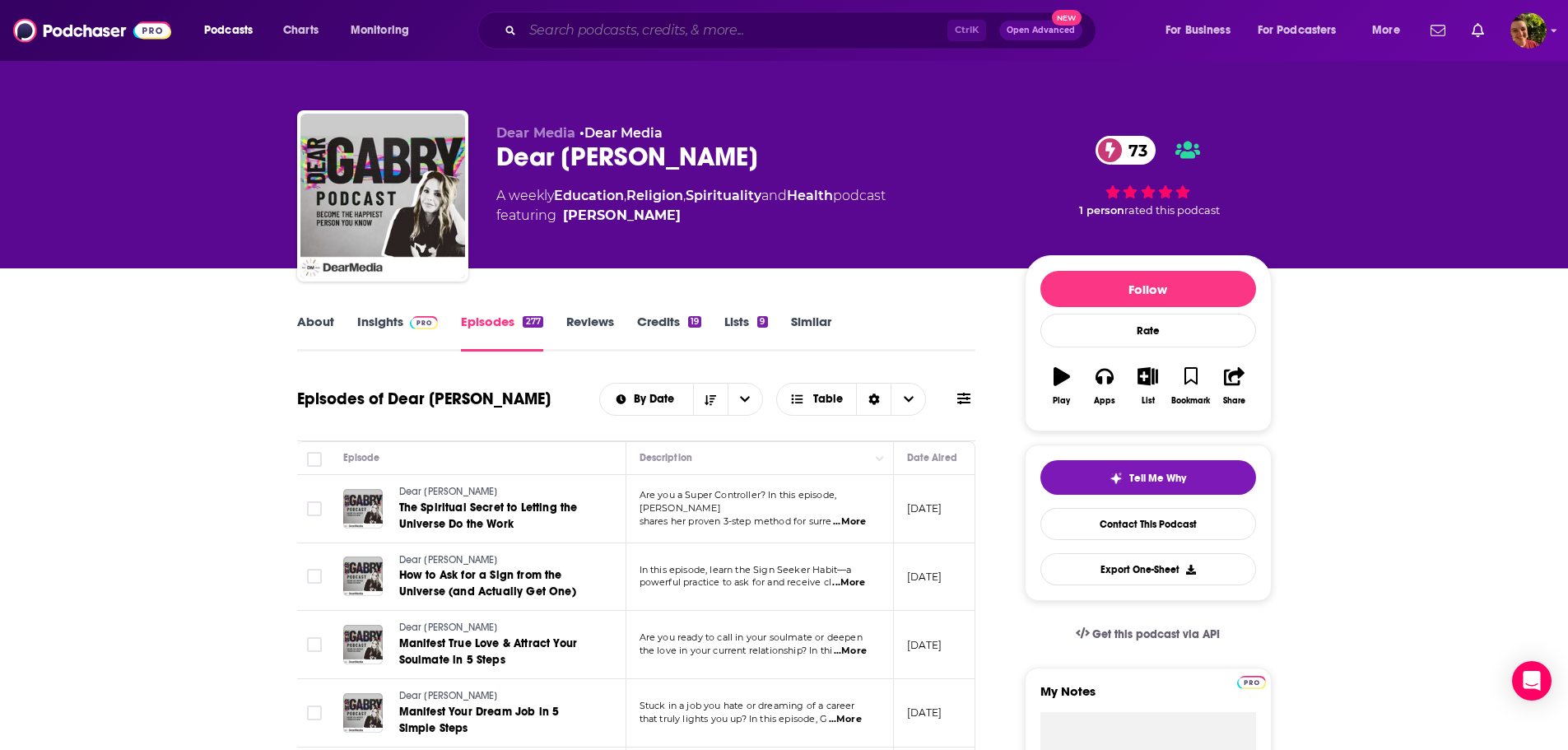
click at [766, 28] on input "Search podcasts, credits, & more..." at bounding box center [734, 30] width 425 height 26
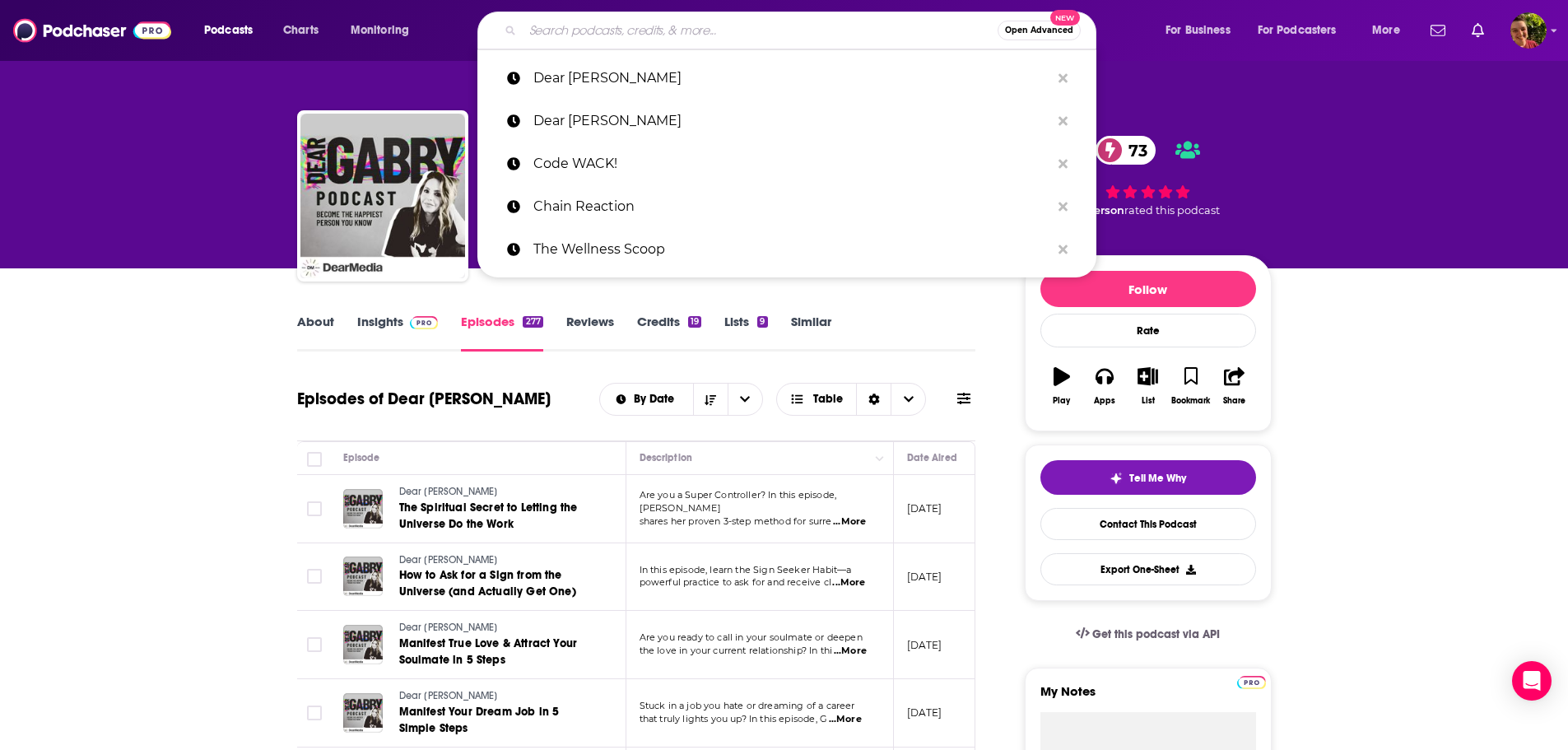
paste input "[PERSON_NAME] Radio, DC: Health, Nutrition and Functional Healthcare"
type input "[PERSON_NAME] Radio, DC: Health, Nutrition and Functional Healthcare"
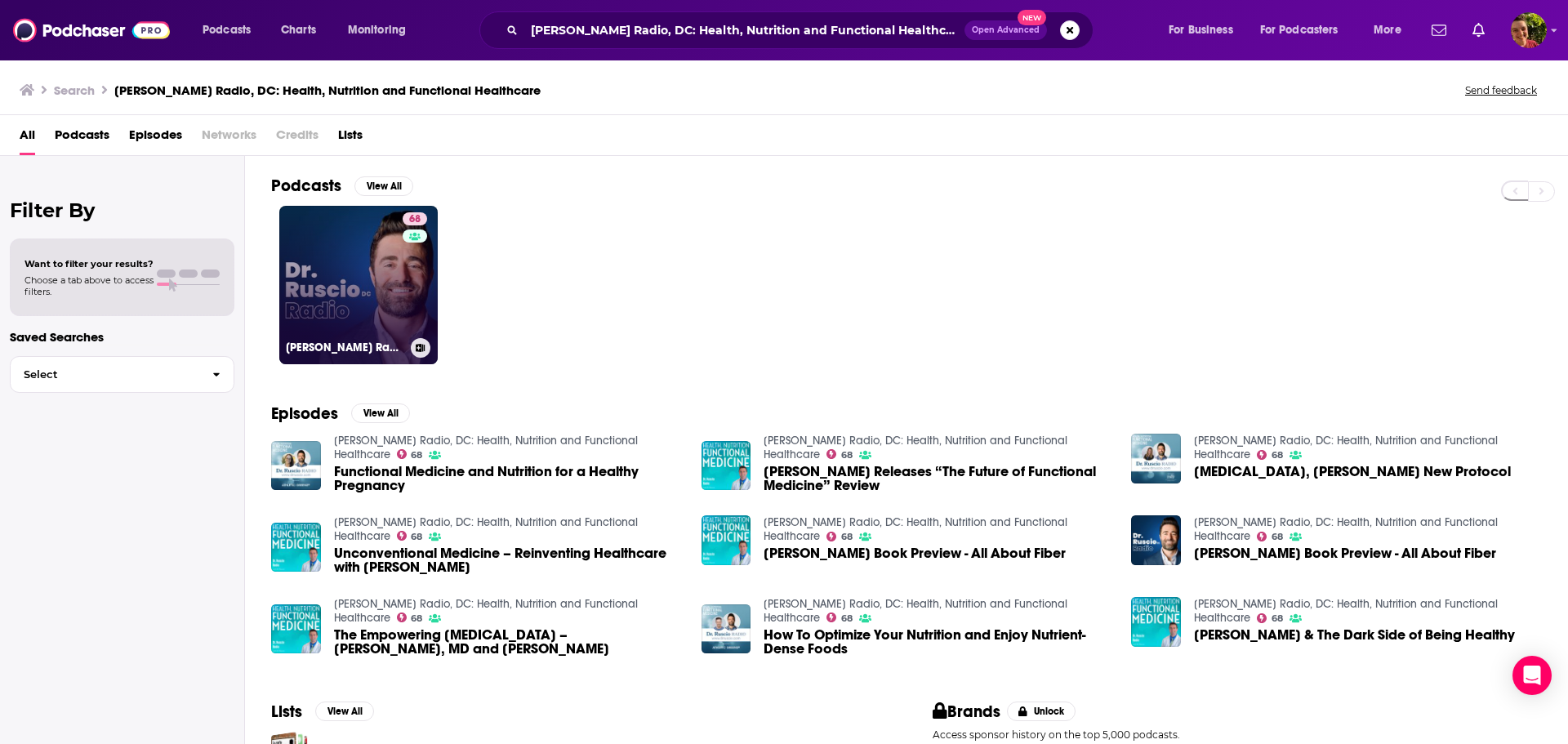
click at [337, 288] on link "68 Dr. Ruscio Radio, DC: Health, Nutrition and Functional Healthcare" at bounding box center [358, 285] width 158 height 158
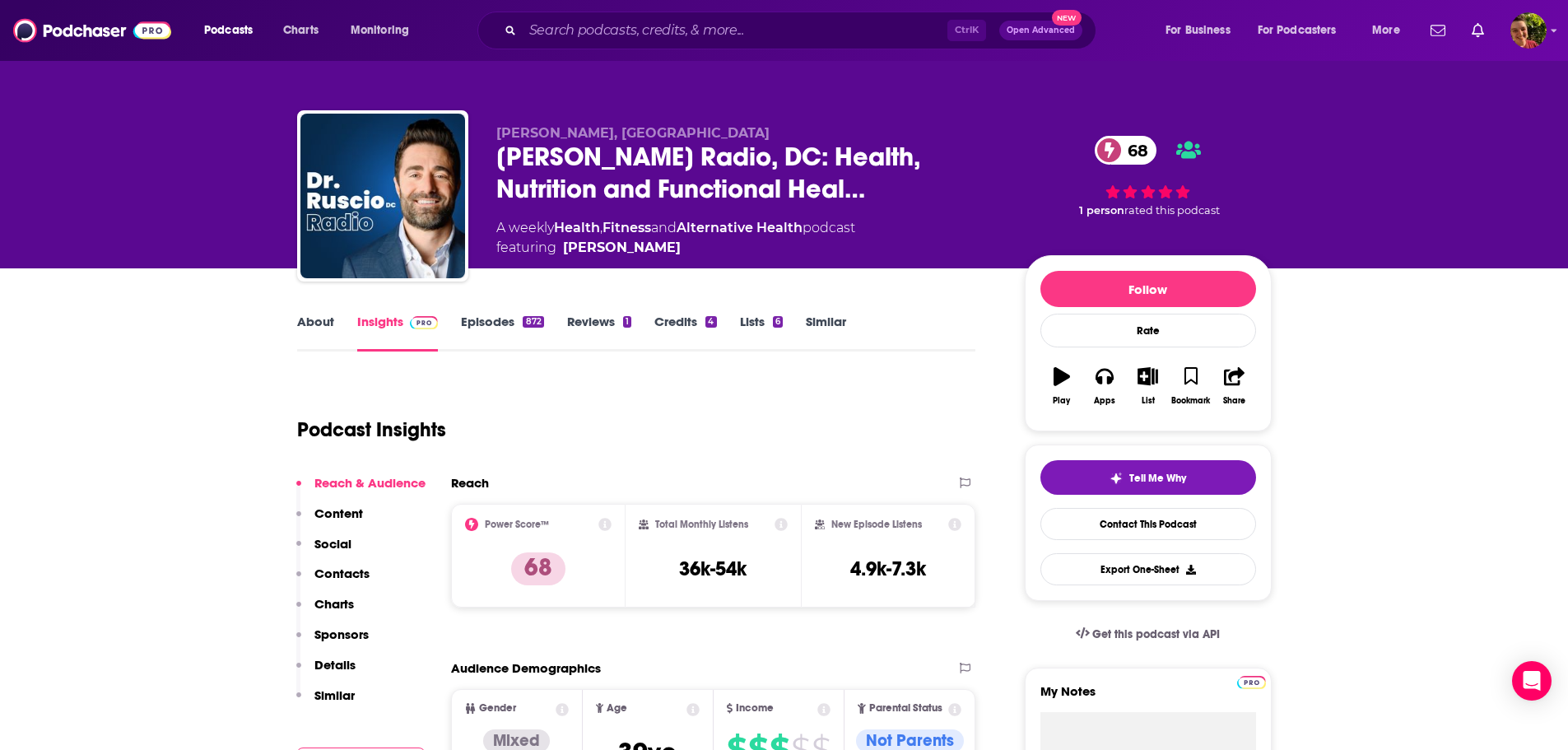
click at [304, 318] on link "About" at bounding box center [315, 332] width 37 height 38
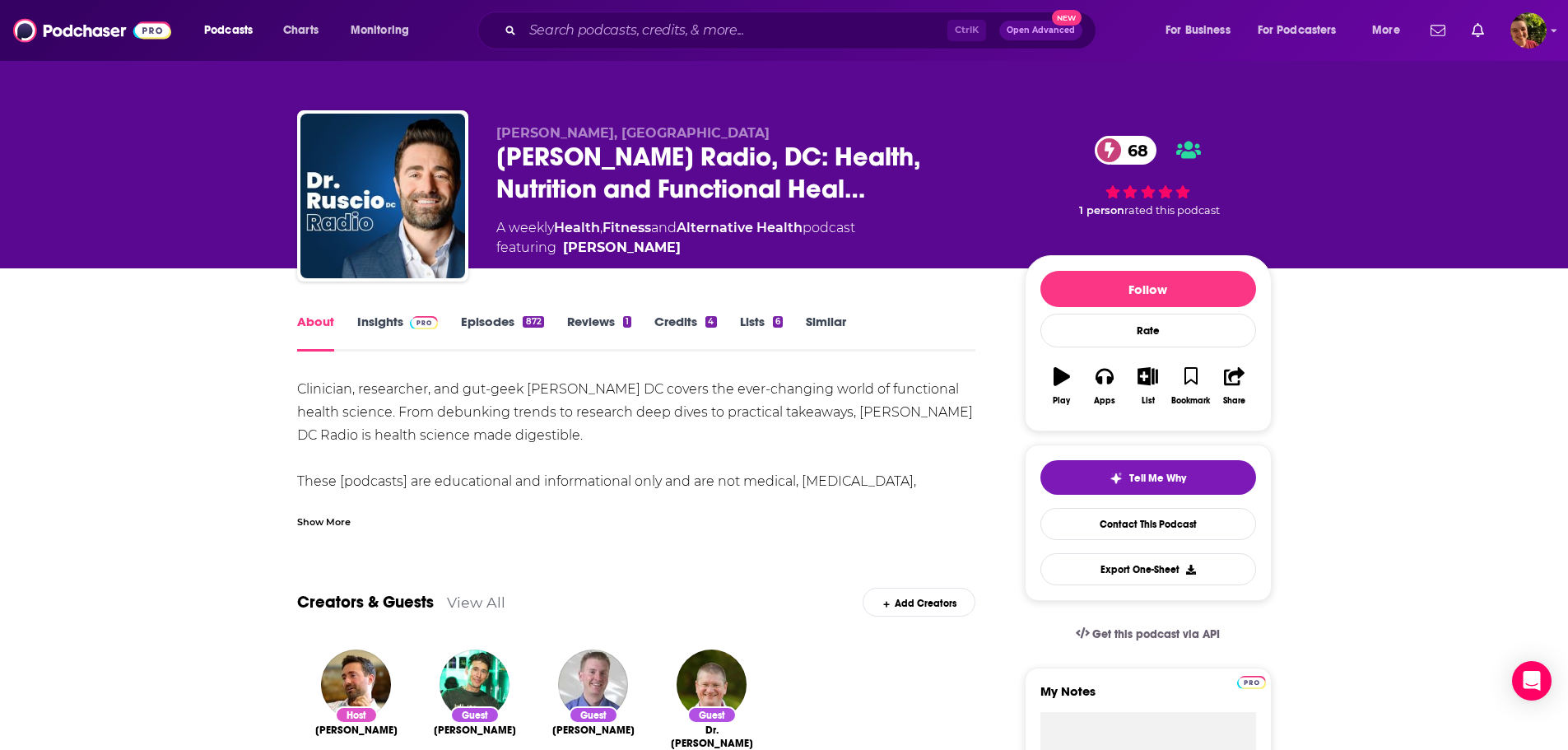
click at [479, 329] on link "Episodes 872" at bounding box center [502, 332] width 82 height 38
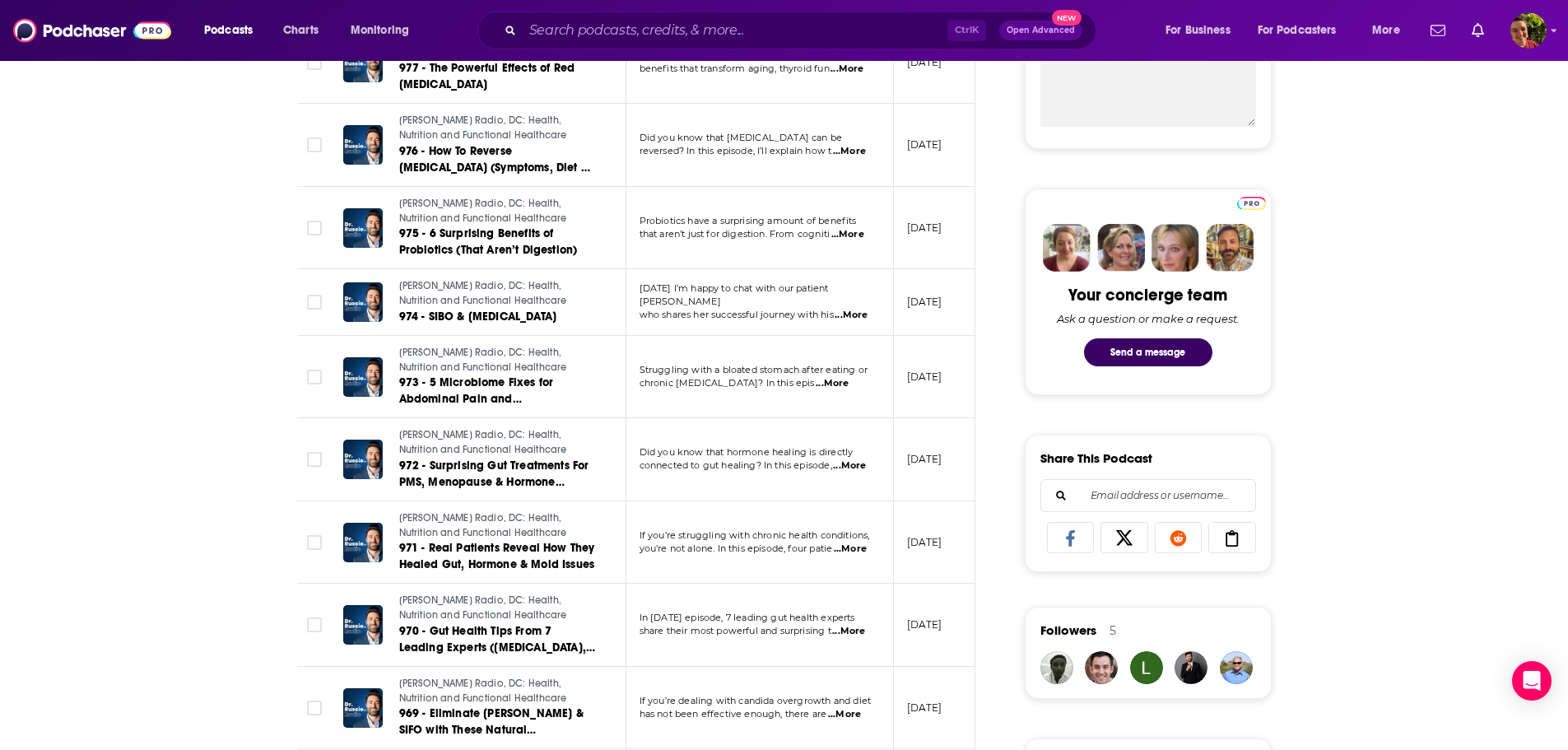
scroll to position [1153, 0]
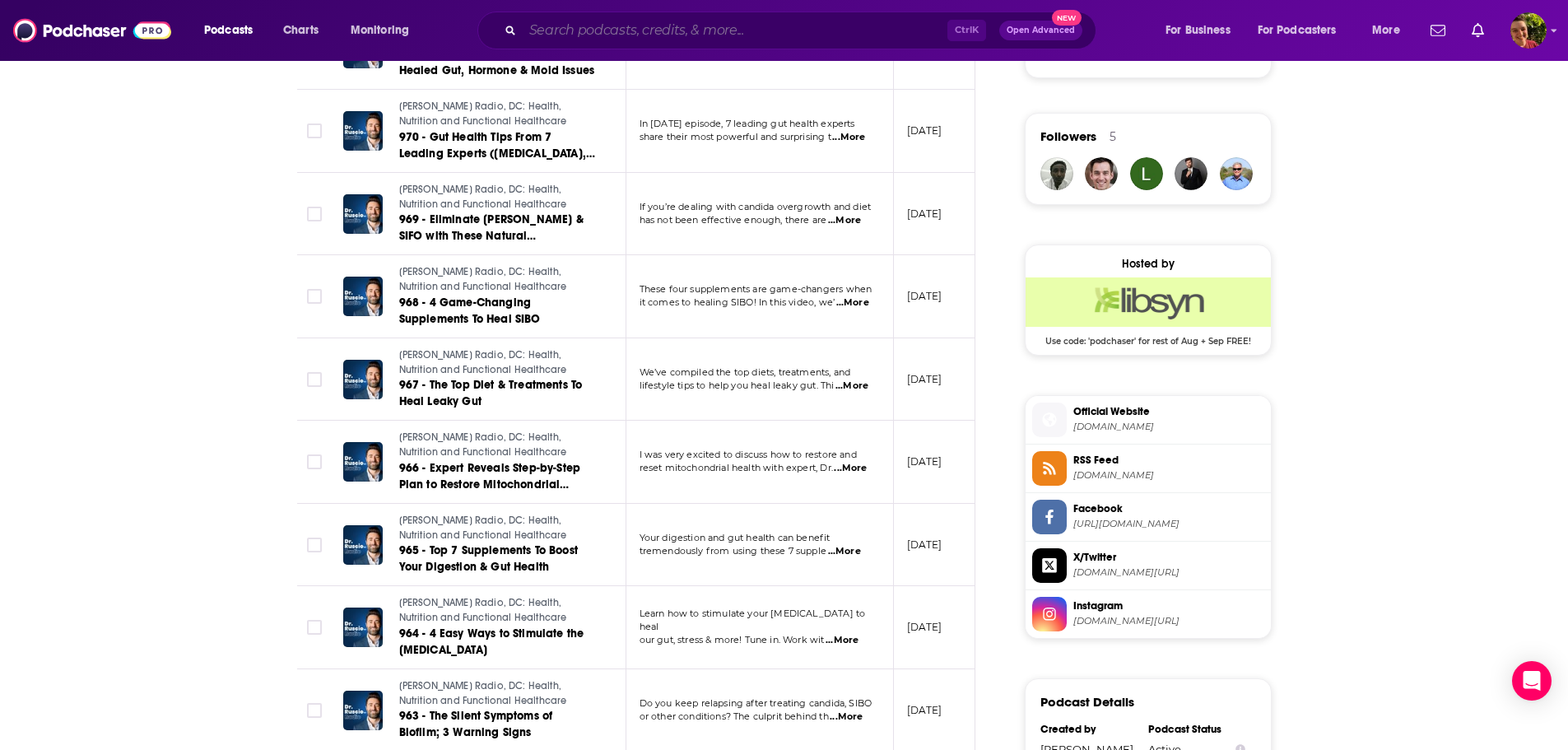
click at [653, 33] on input "Search podcasts, credits, & more..." at bounding box center [734, 30] width 425 height 26
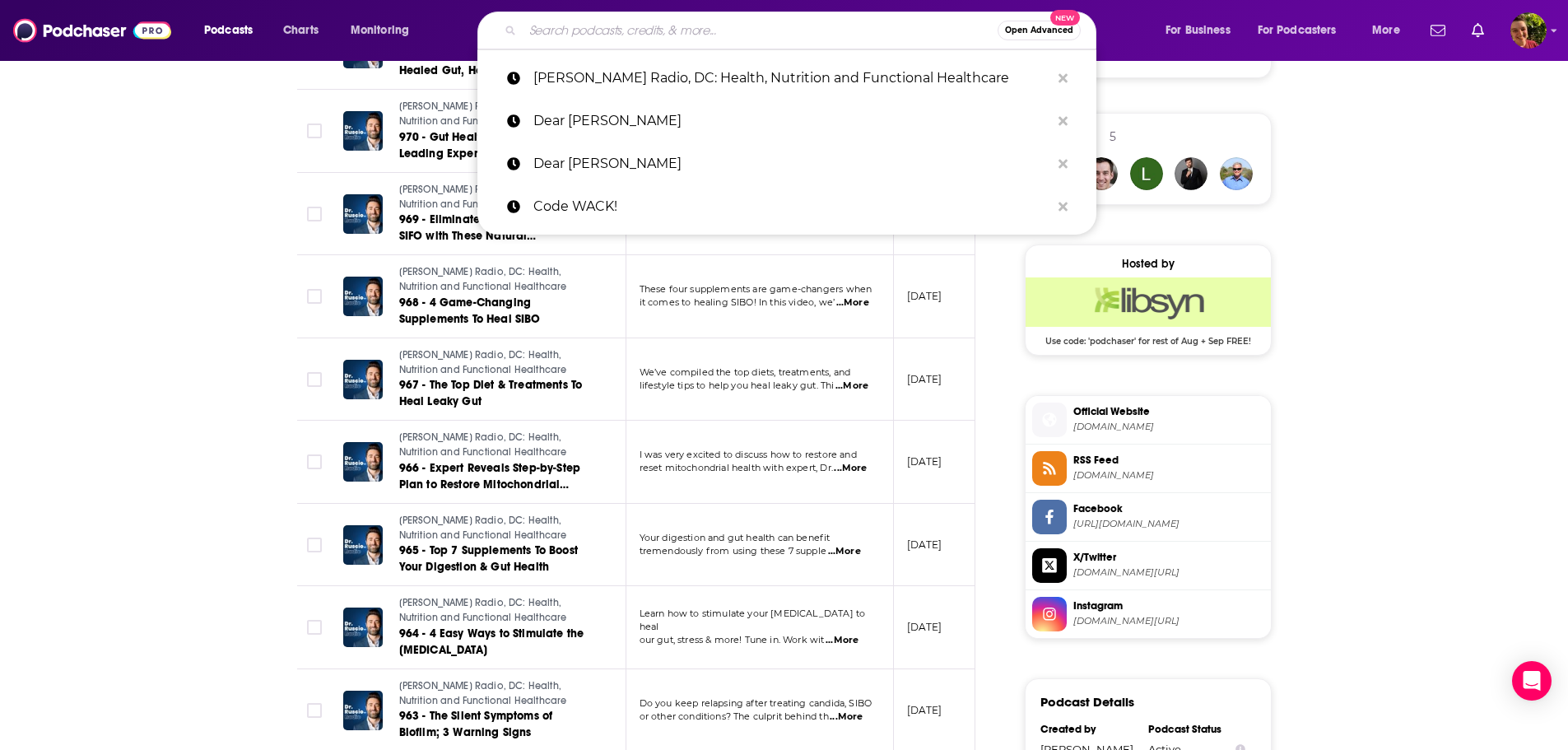
paste input "Economics Matters with [PERSON_NAME]"
type input "Economics Matters with [PERSON_NAME]"
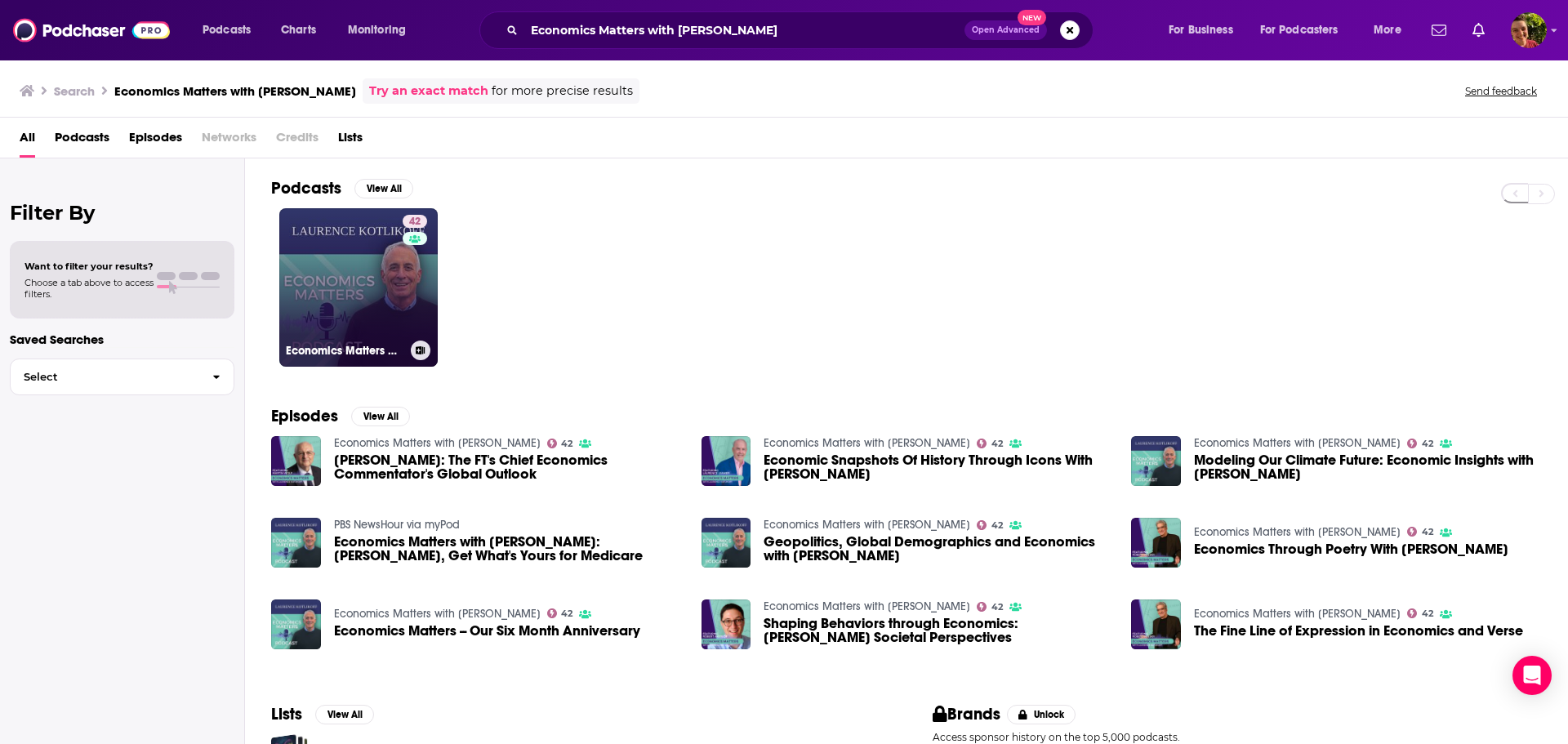
click at [321, 288] on link "42 Economics Matters with Laurence Kotlikoff" at bounding box center [358, 288] width 158 height 158
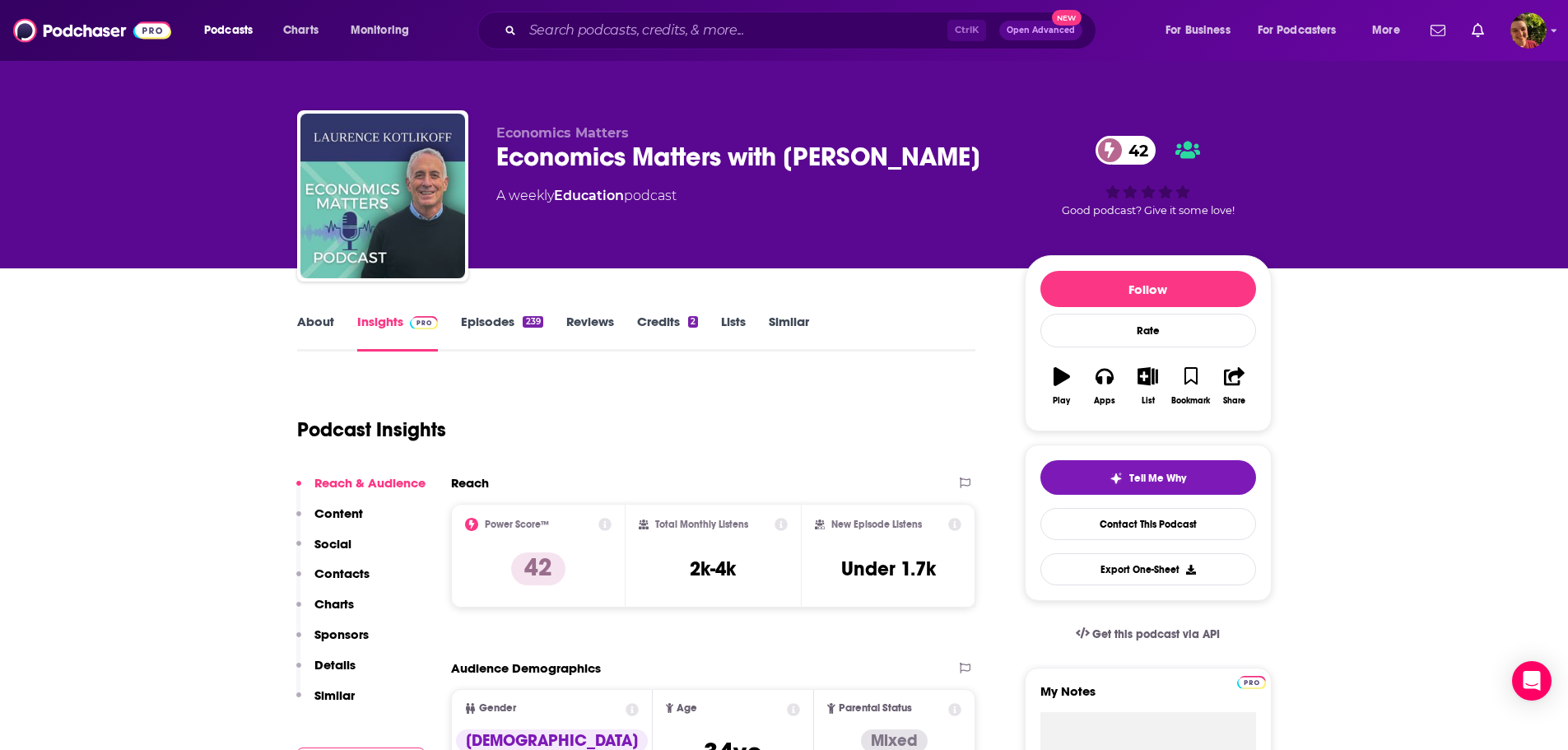
click at [312, 322] on link "About" at bounding box center [315, 332] width 37 height 38
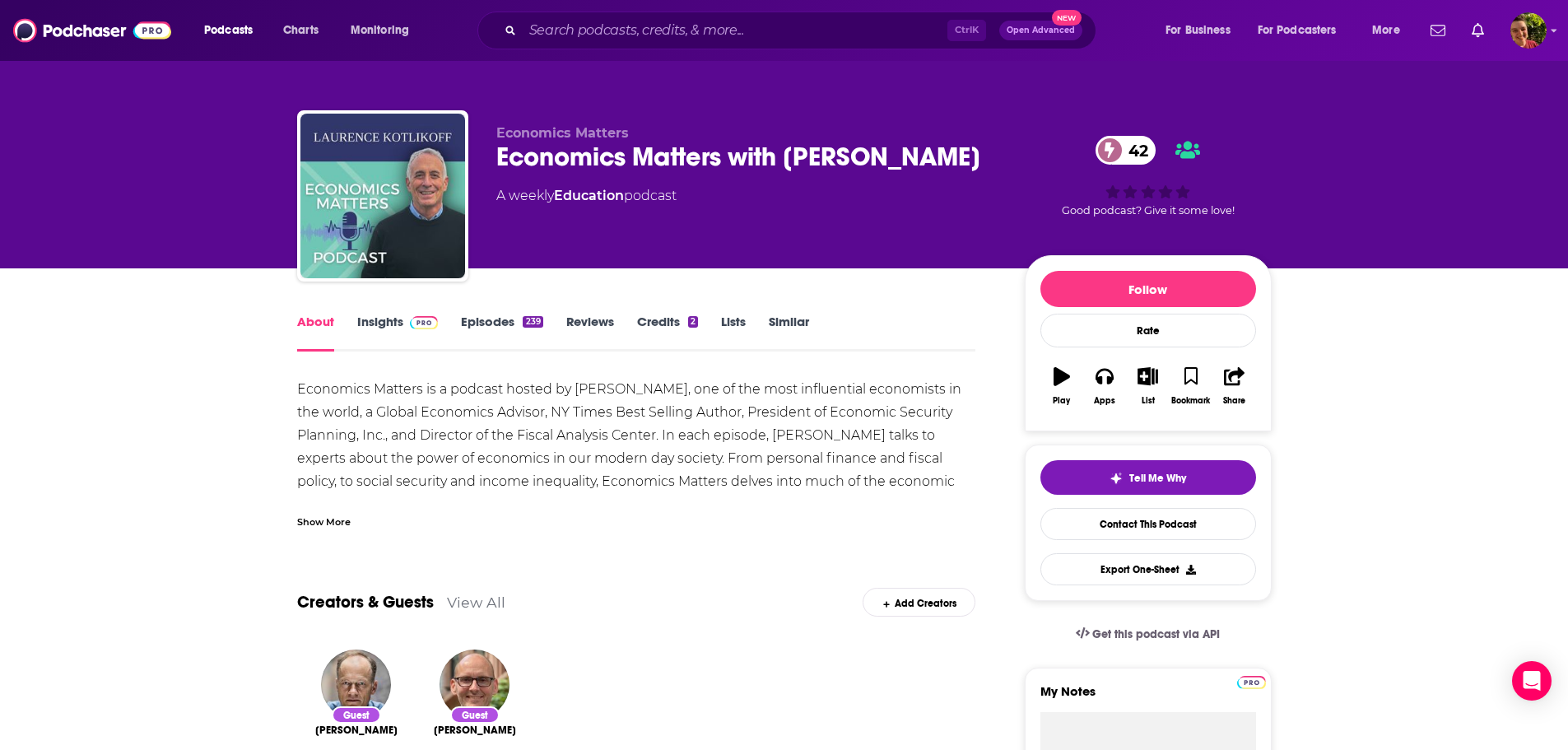
click at [393, 329] on link "Insights" at bounding box center [398, 332] width 81 height 38
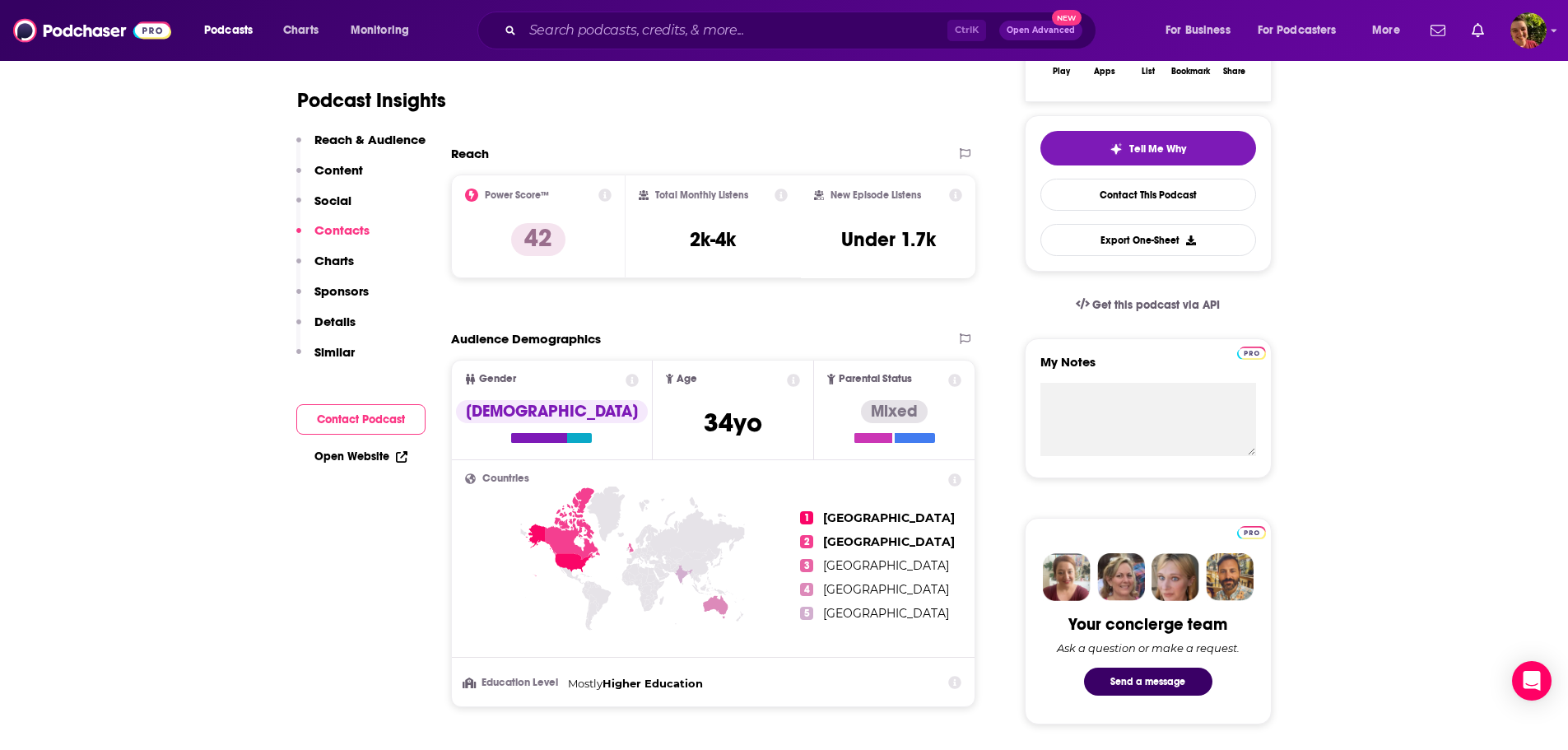
scroll to position [988, 0]
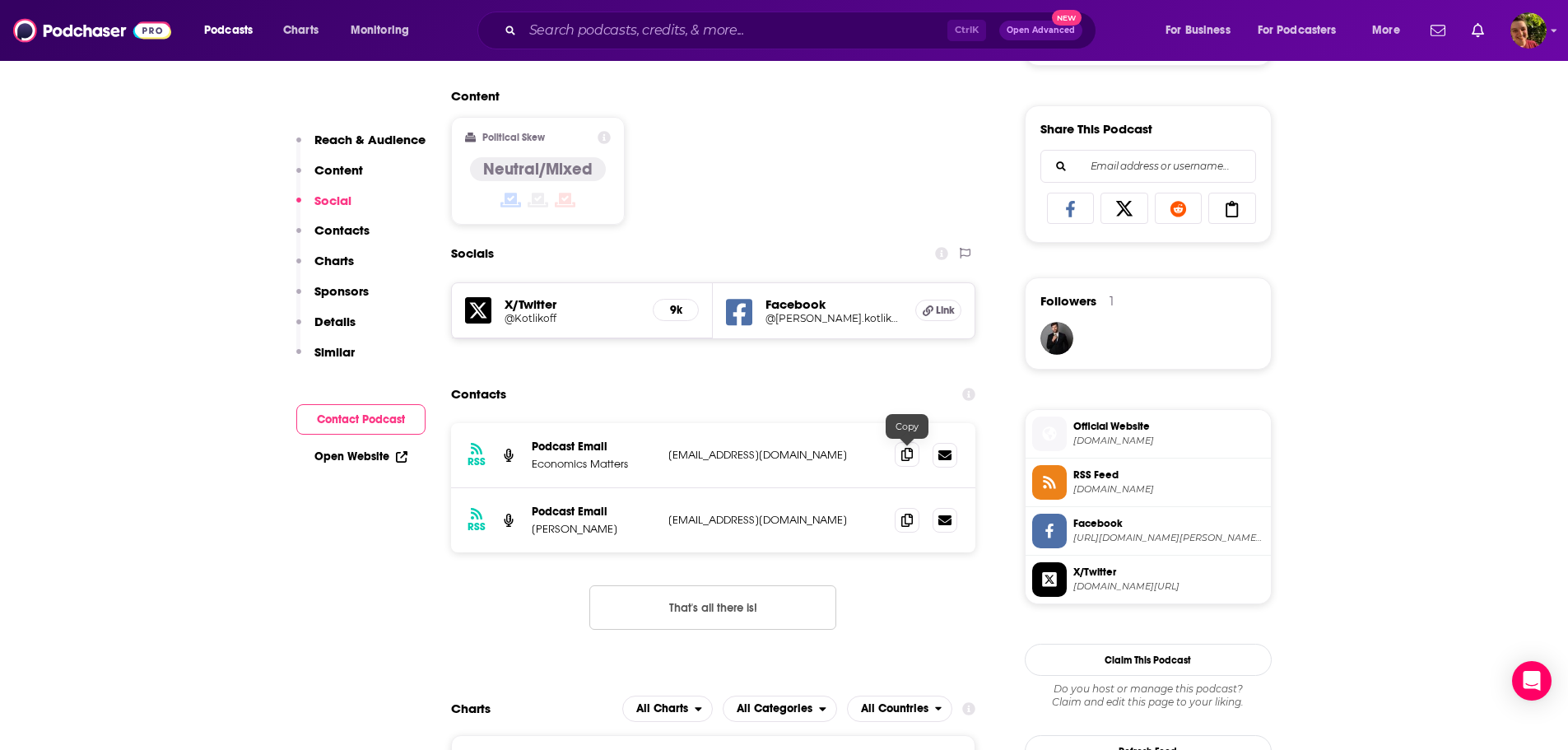
click at [912, 457] on icon at bounding box center [907, 455] width 12 height 14
click at [907, 519] on icon at bounding box center [907, 520] width 12 height 14
click at [595, 32] on input "Search podcasts, credits, & more..." at bounding box center [734, 30] width 425 height 26
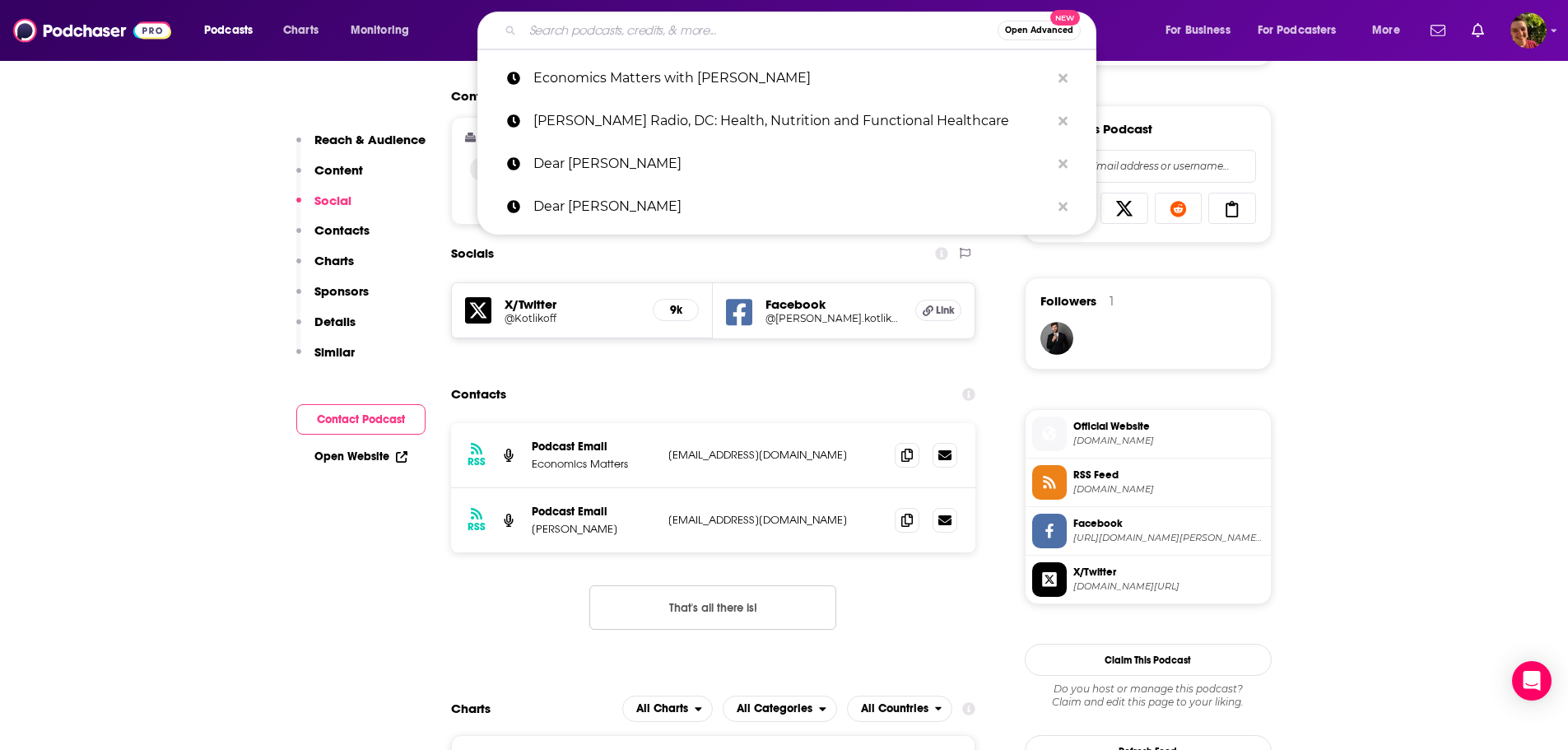
paste input "Emergency Medicine Cases"
type input "Emergency Medicine Cases"
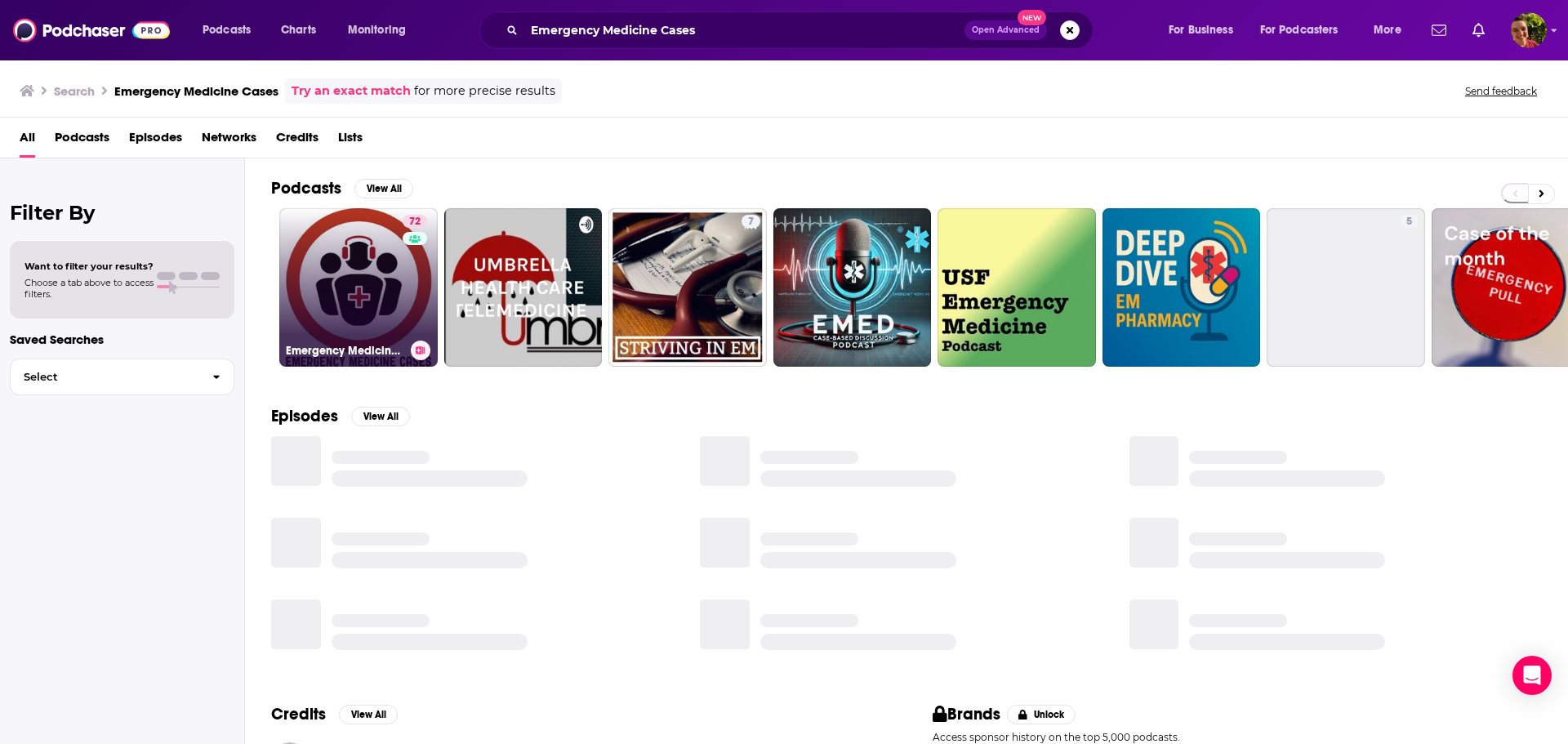
click at [298, 282] on link "72 Emergency Medicine Cases" at bounding box center [358, 288] width 158 height 158
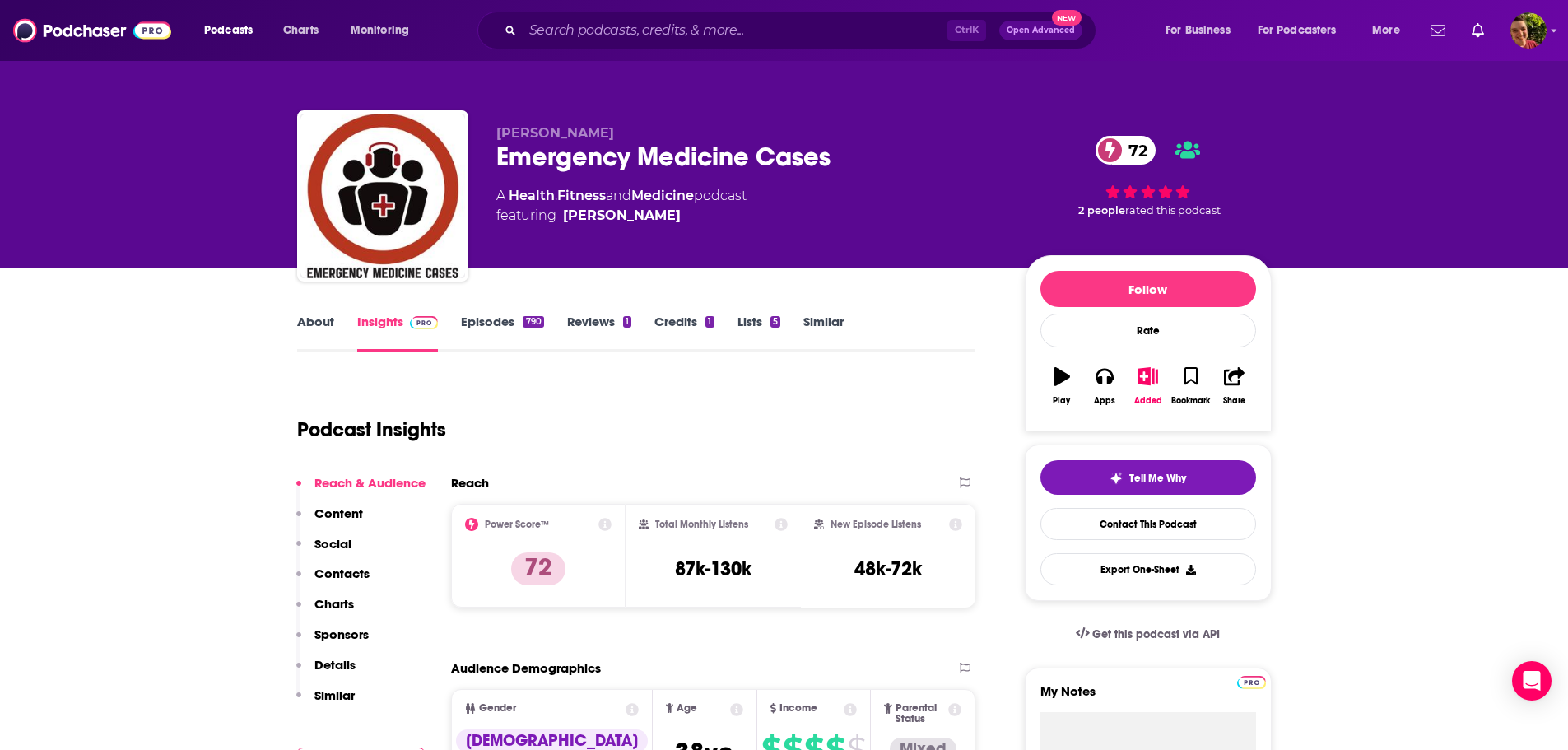
click at [316, 322] on link "About" at bounding box center [315, 332] width 37 height 38
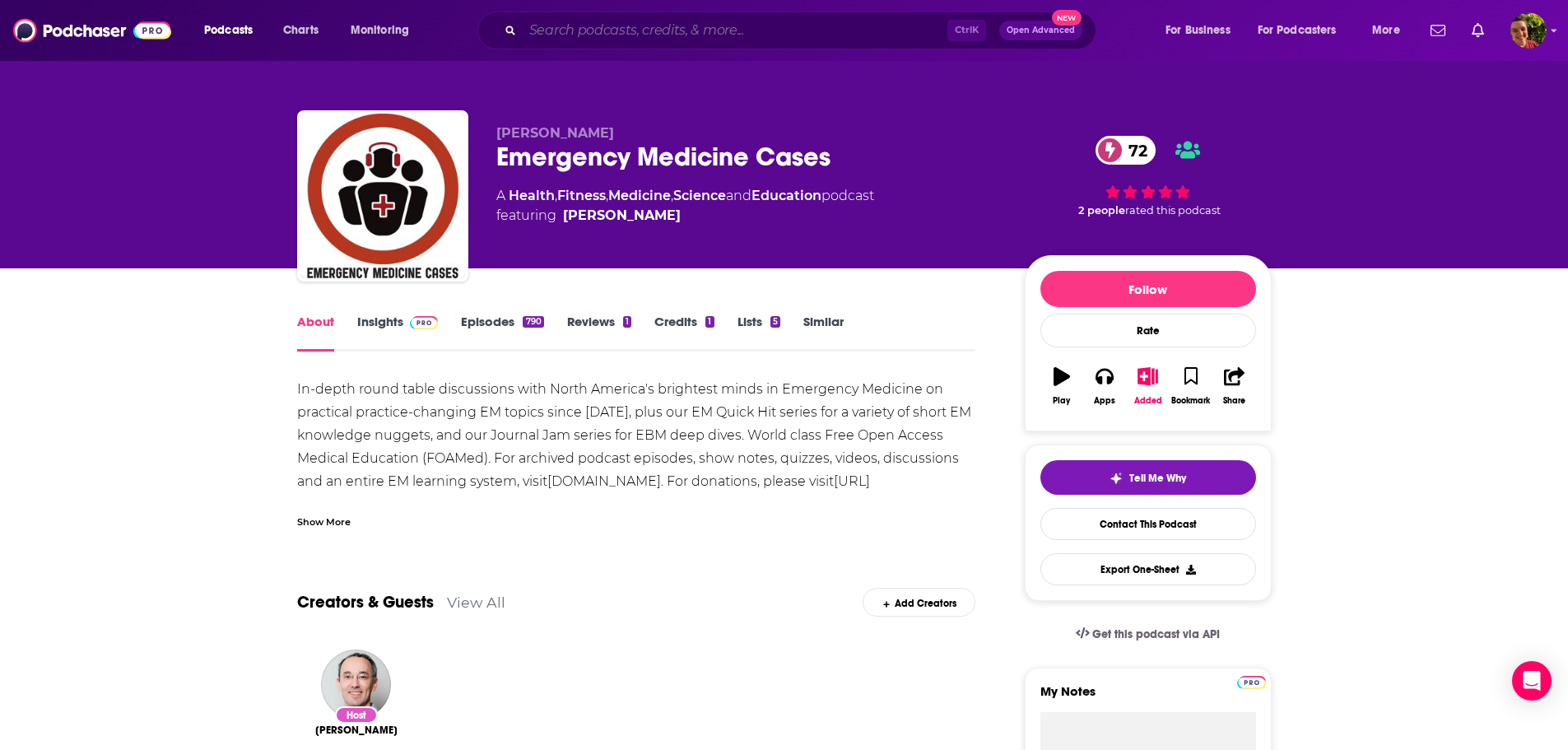
click at [591, 34] on input "Search podcasts, credits, & more..." at bounding box center [734, 30] width 425 height 26
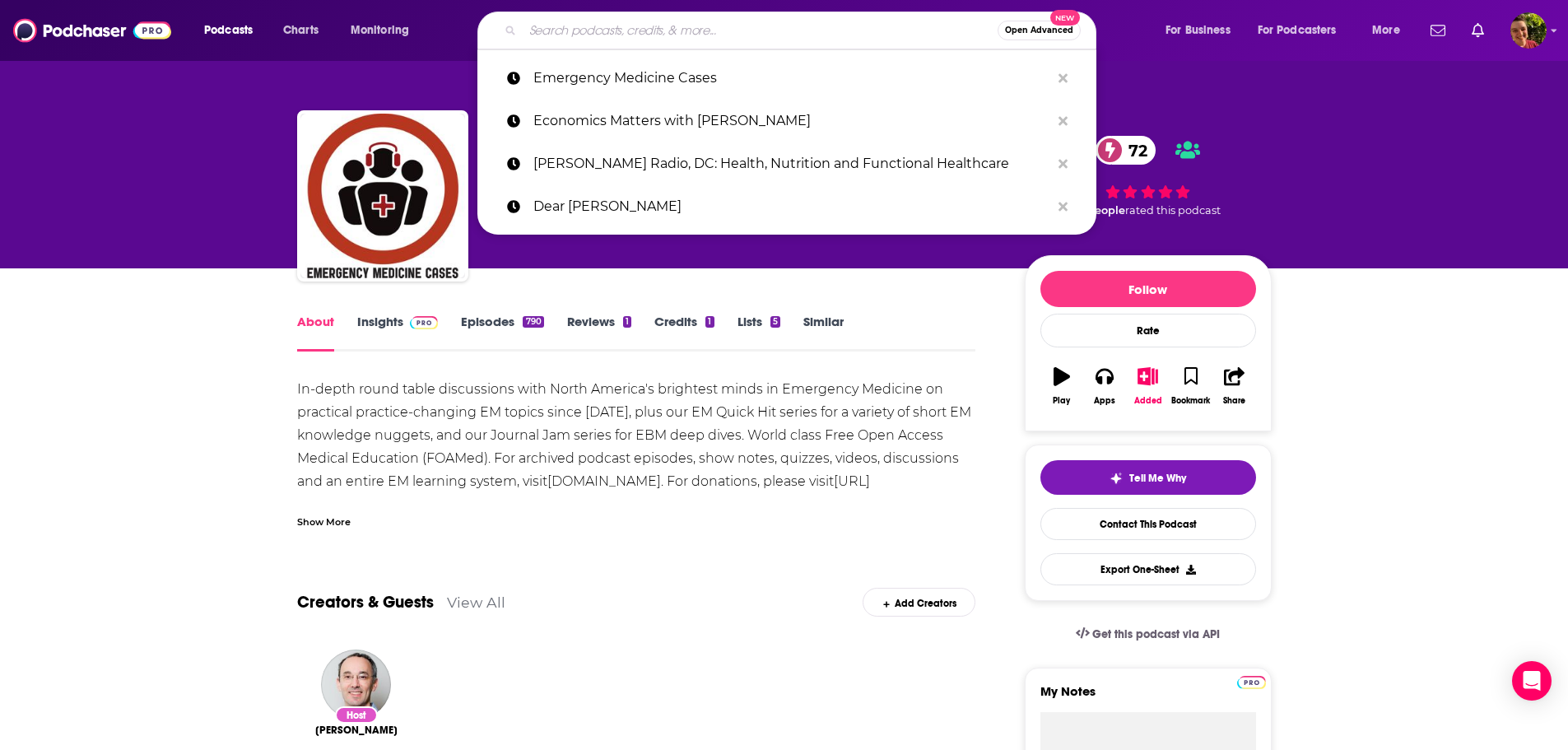
paste input "EMS 20/20"
type input "EMS 20/20"
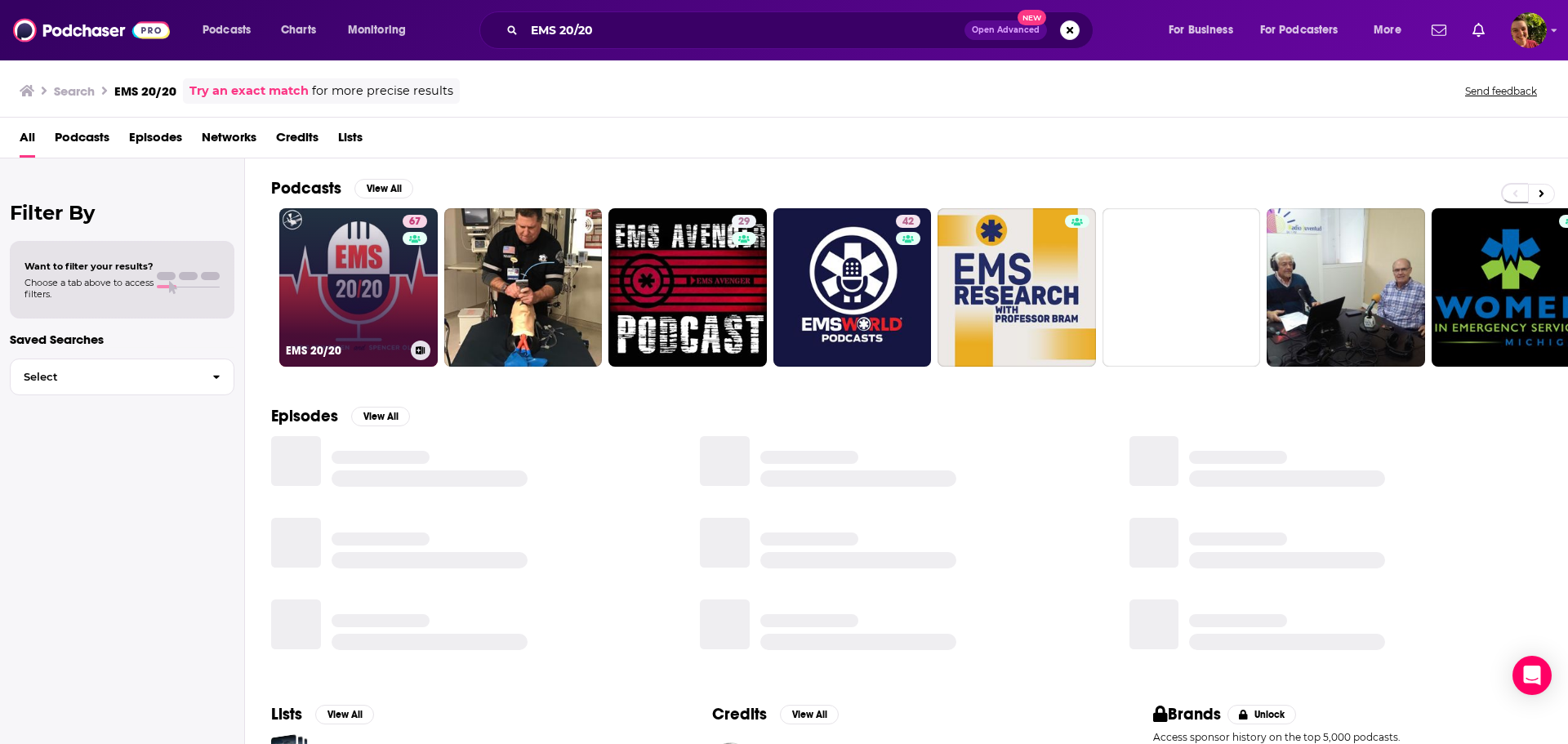
click at [345, 281] on link "67 EMS 20/20" at bounding box center [358, 288] width 158 height 158
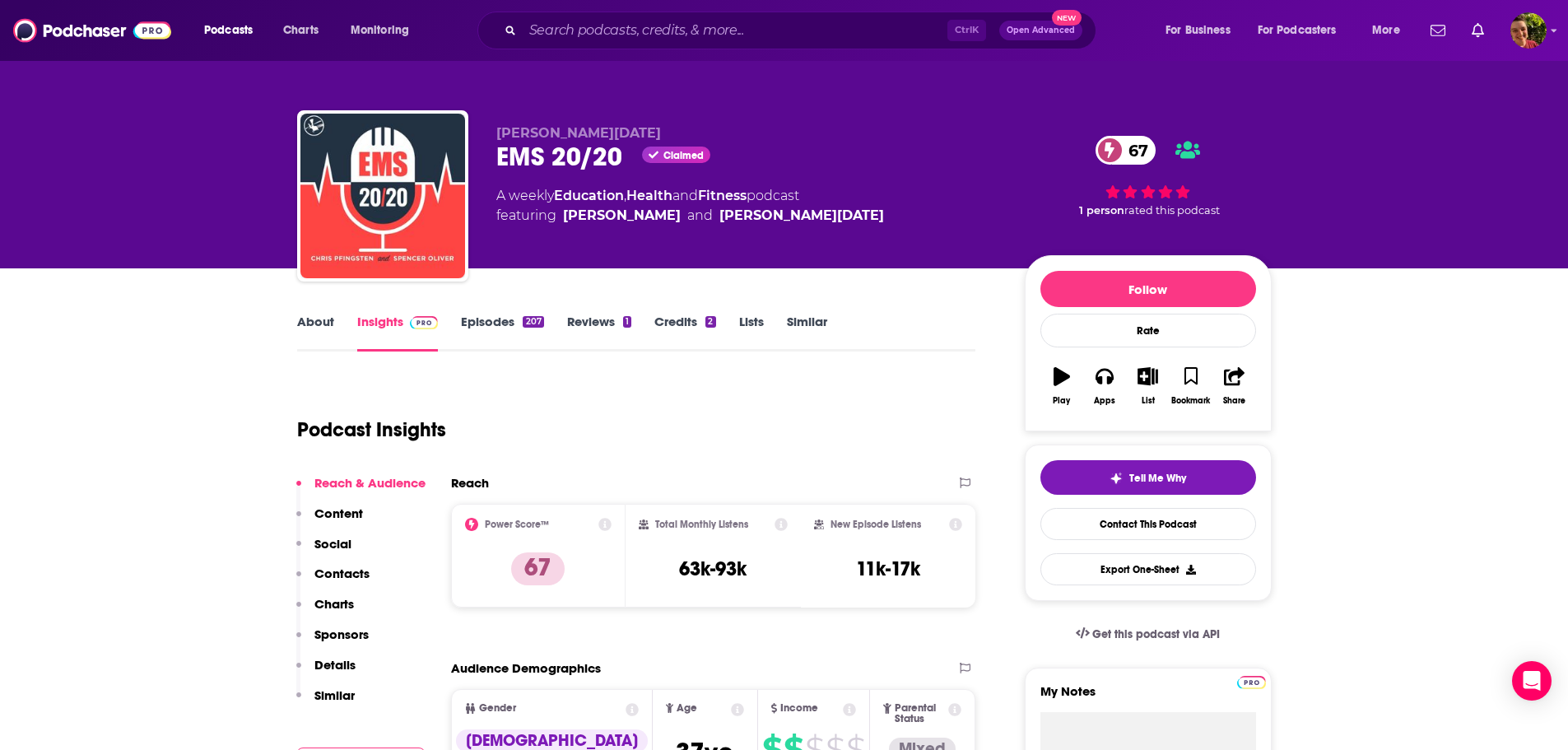
click at [325, 323] on link "About" at bounding box center [315, 332] width 37 height 38
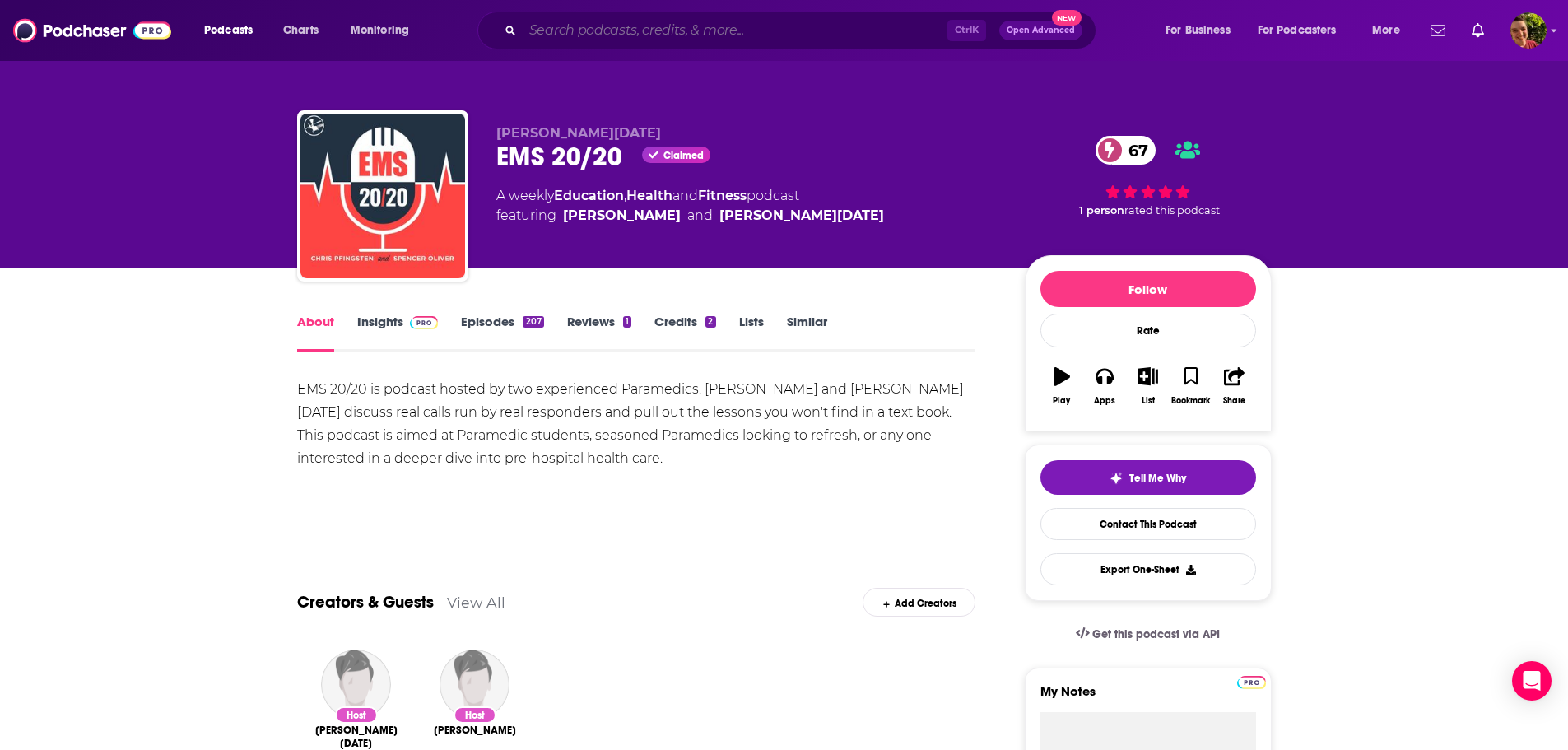
click at [670, 24] on input "Search podcasts, credits, & more..." at bounding box center [734, 30] width 425 height 26
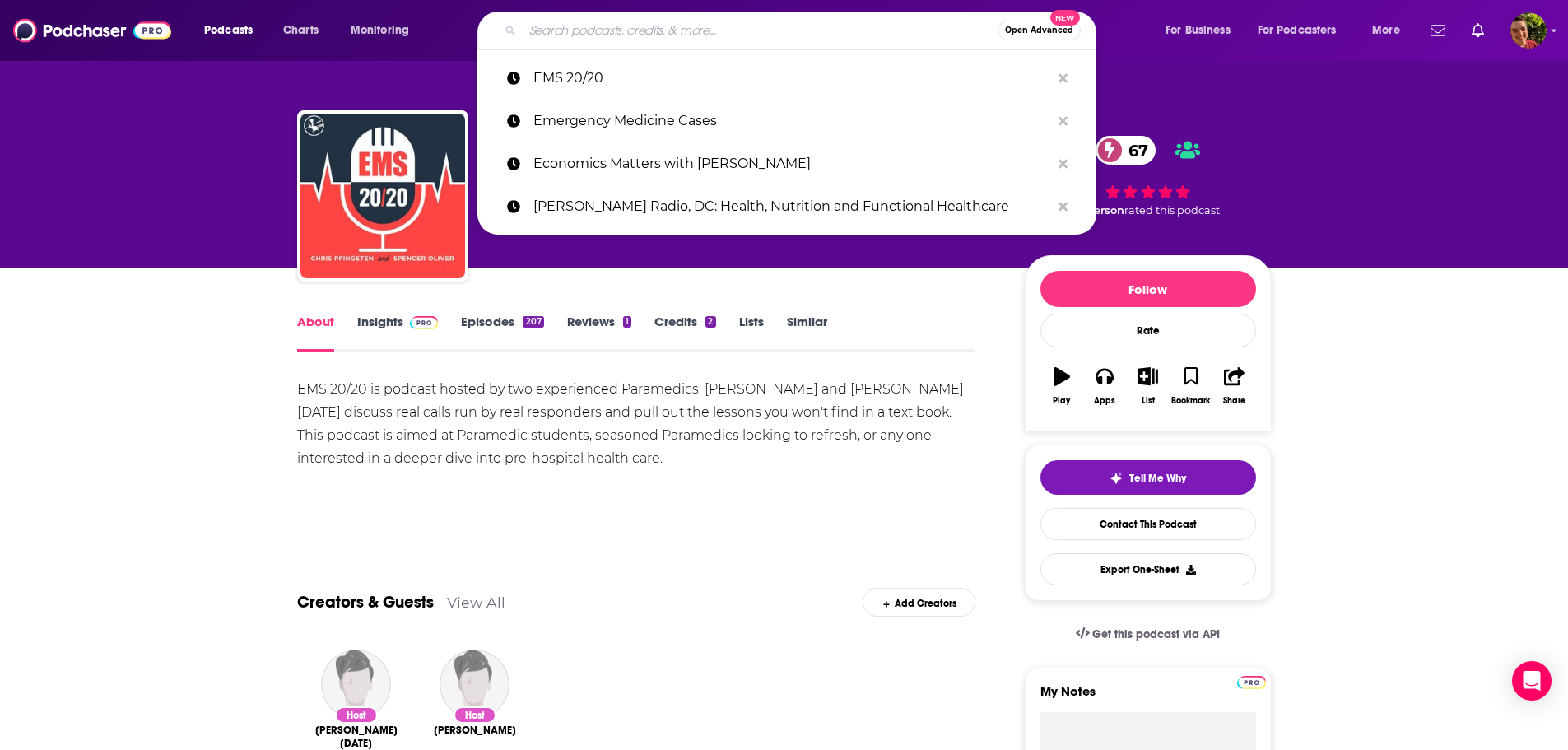
paste input "Everything Happens with Kate Bowler"
type input "Everything Happens with Kate Bowler"
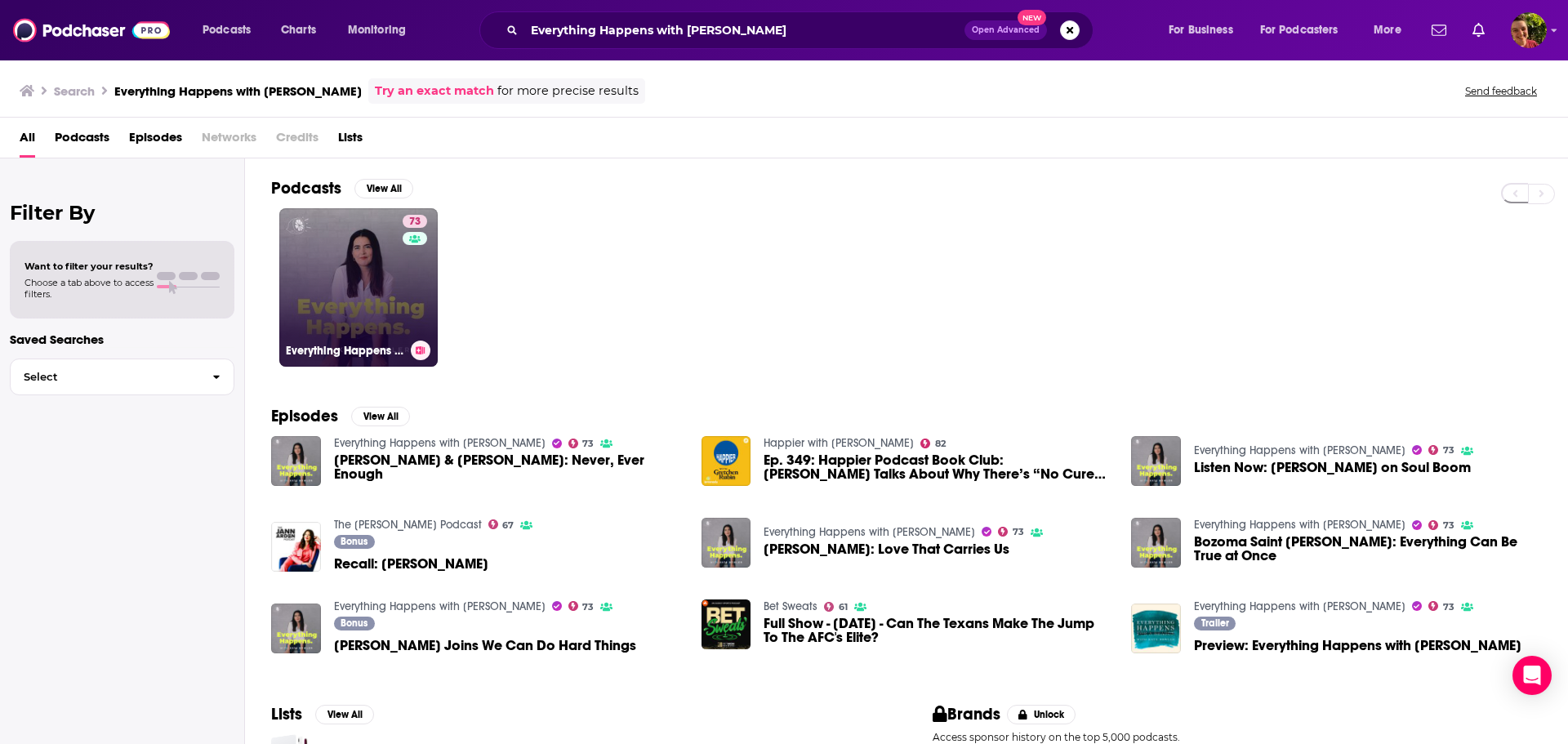
click at [358, 302] on link "73 Everything Happens with Kate Bowler" at bounding box center [358, 288] width 158 height 158
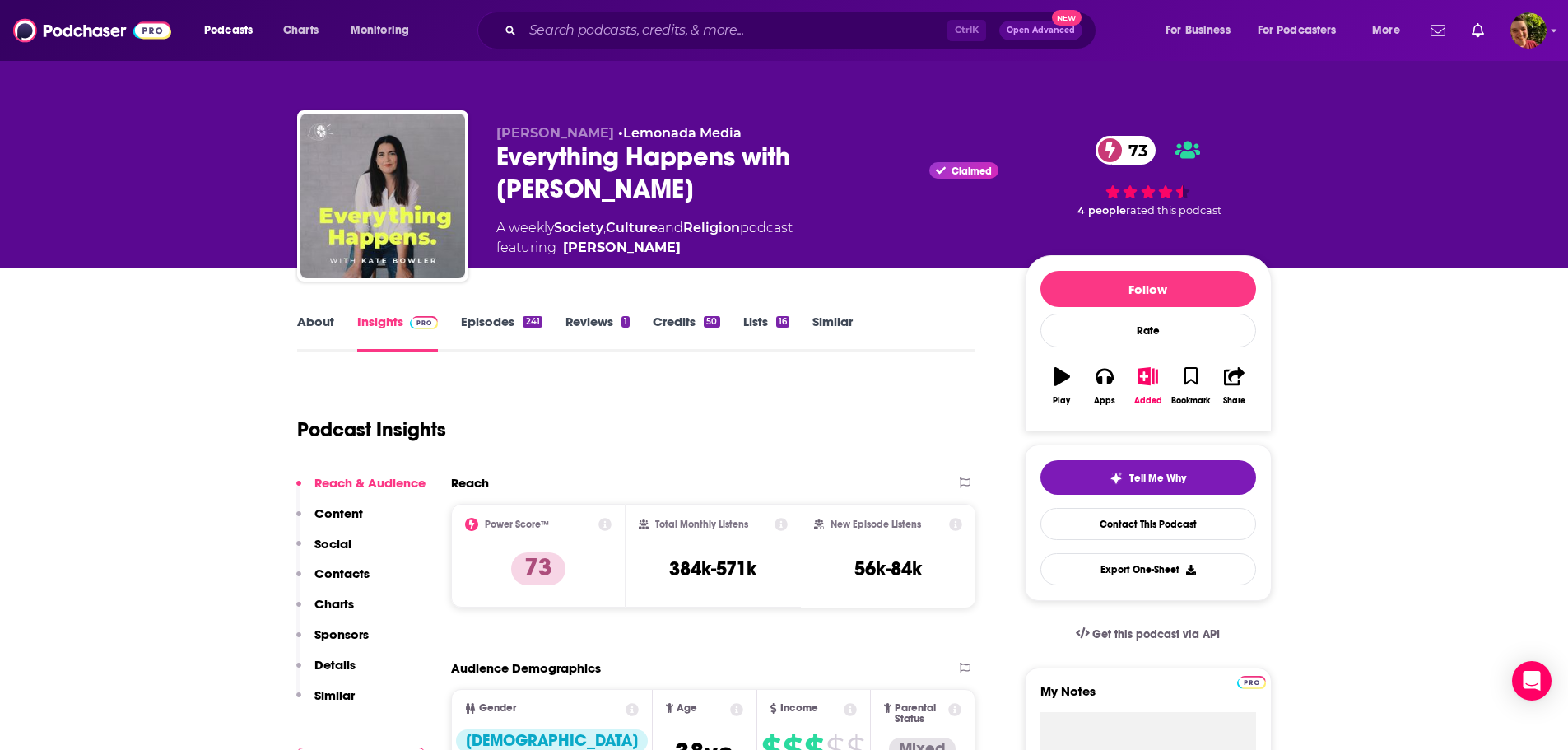
click at [330, 322] on link "About" at bounding box center [315, 332] width 37 height 38
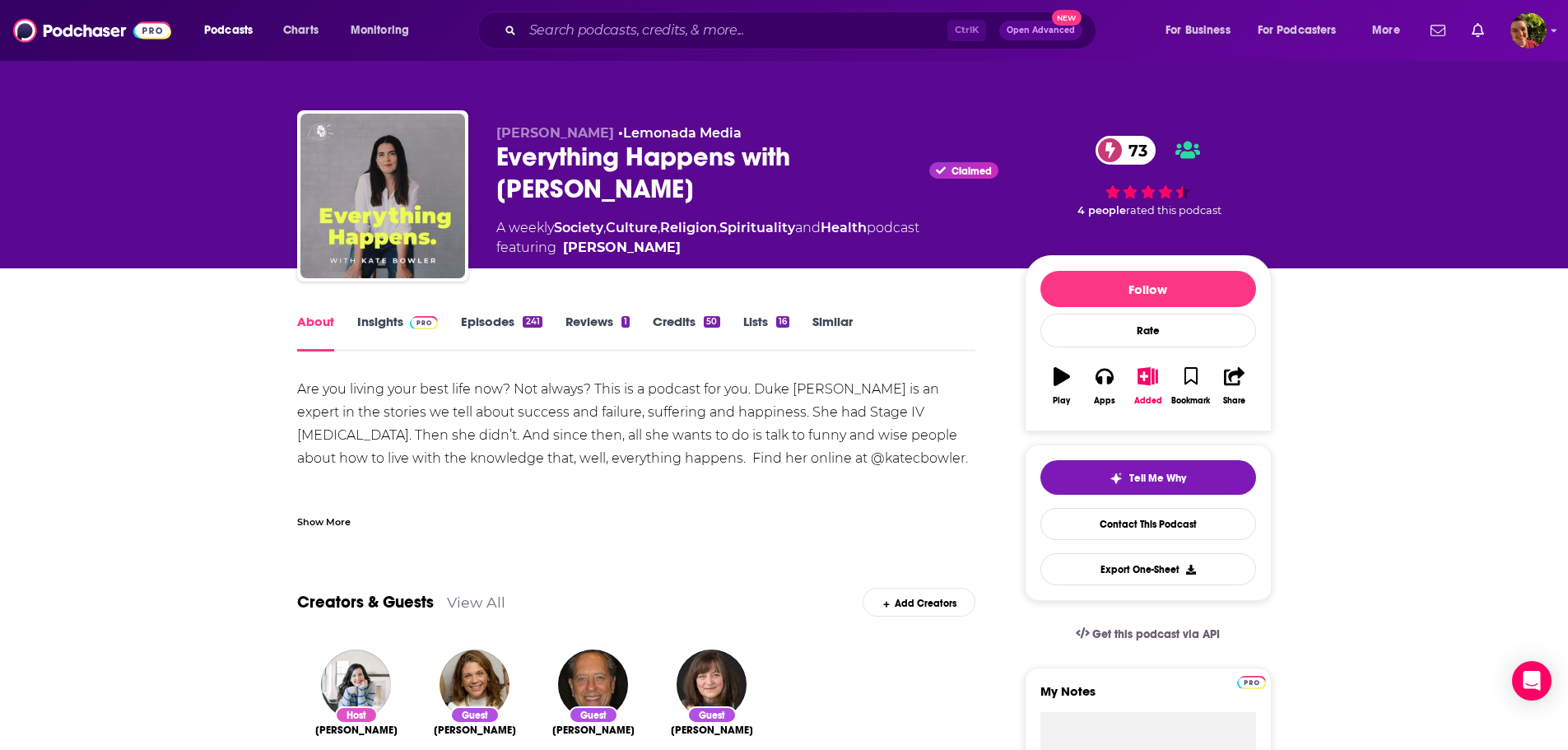
click at [487, 324] on link "Episodes 241" at bounding box center [501, 332] width 81 height 38
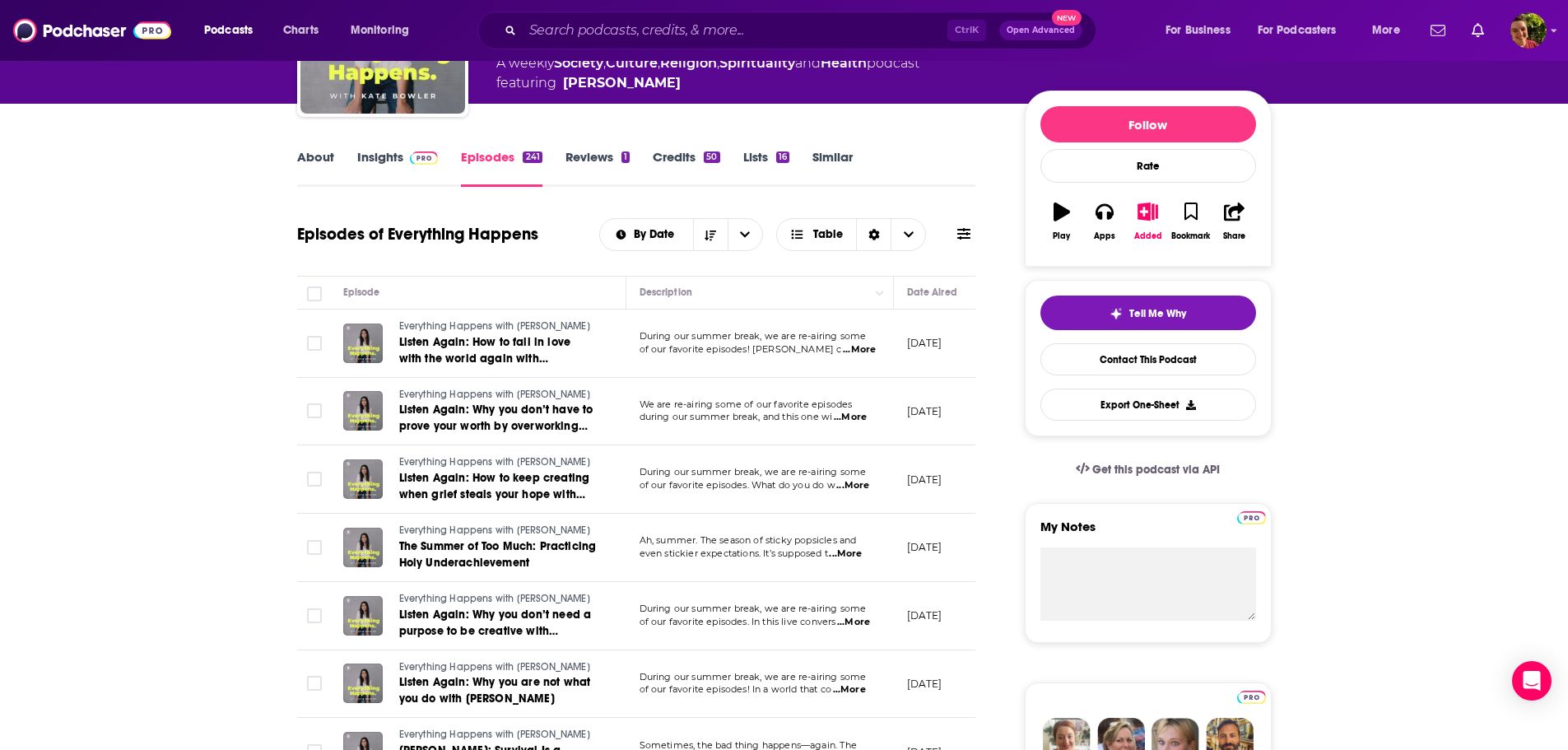
scroll to position [659, 0]
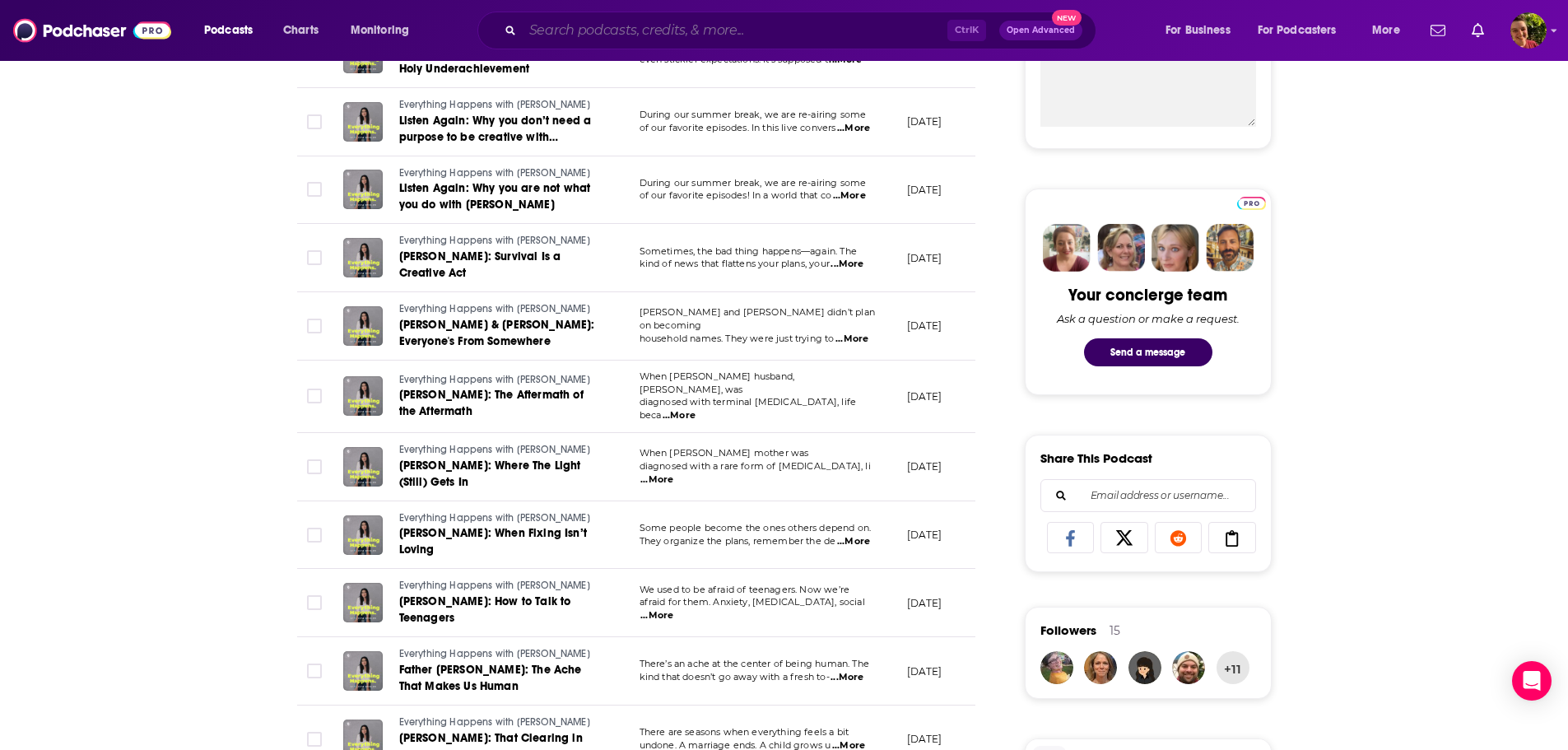
click at [652, 26] on input "Search podcasts, credits, & more..." at bounding box center [734, 30] width 425 height 26
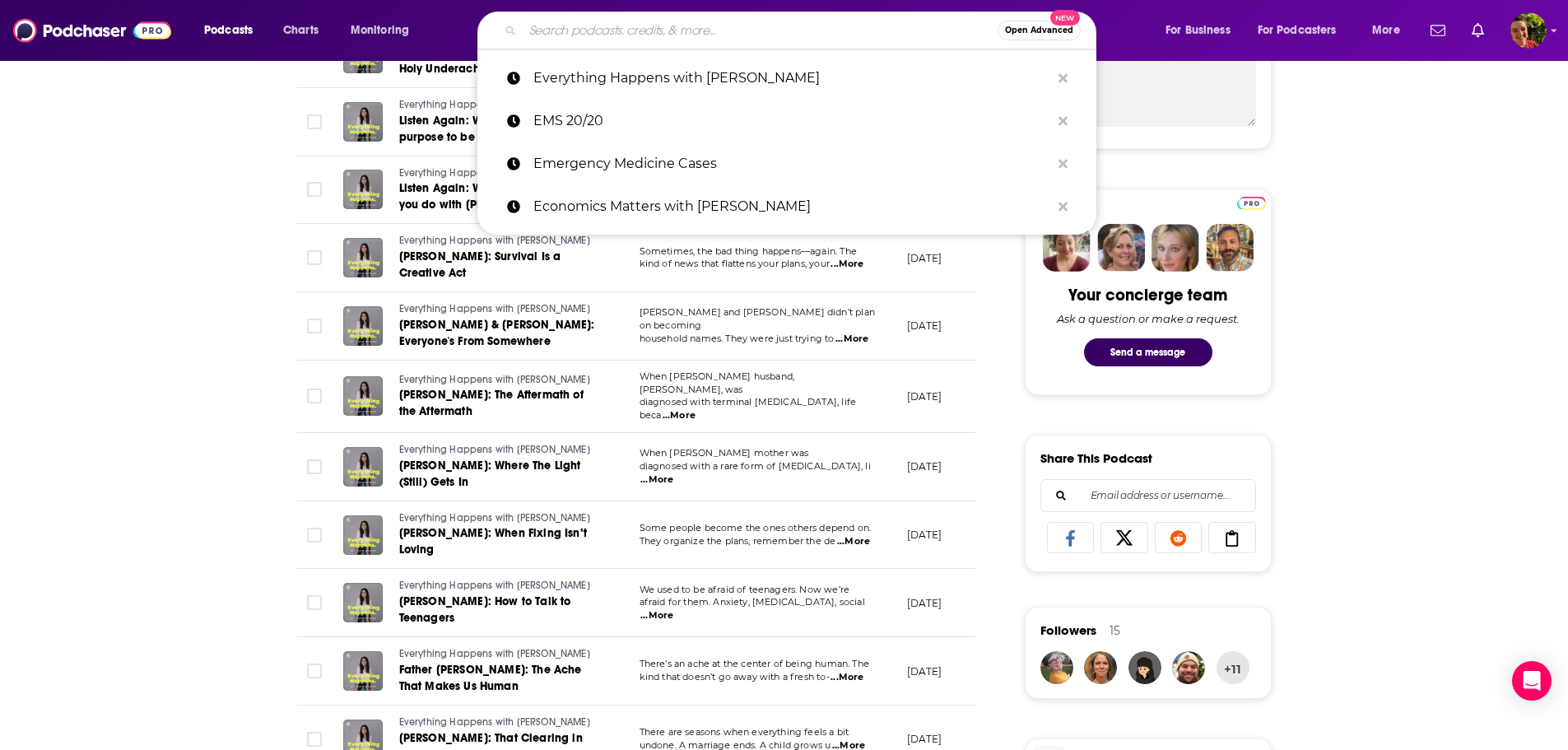
paste input "Fabulous Over 50"
type input "Fabulous Over 50"
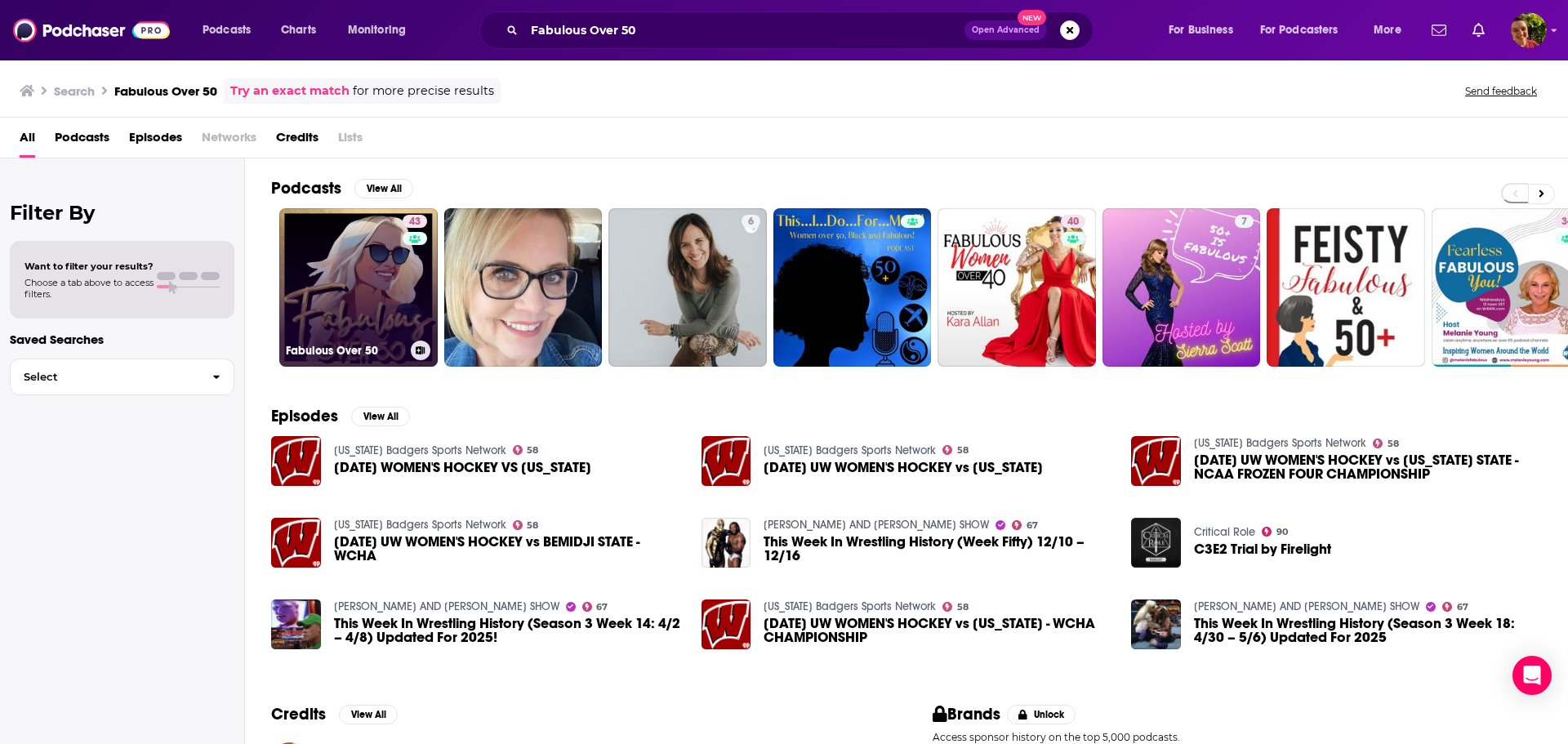
click at [369, 270] on link "43 Fabulous Over 50" at bounding box center [358, 288] width 158 height 158
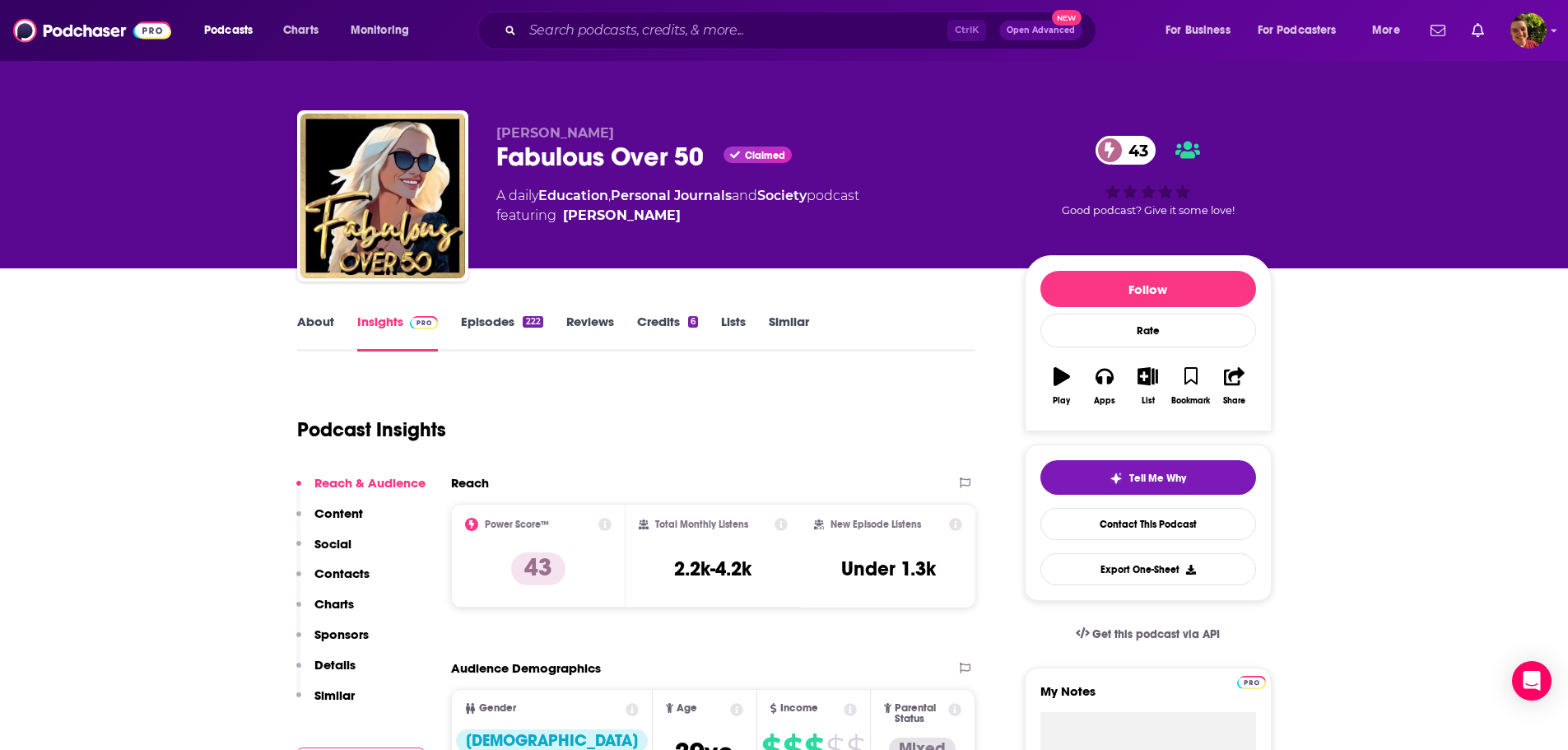
click at [316, 319] on link "About" at bounding box center [315, 332] width 37 height 38
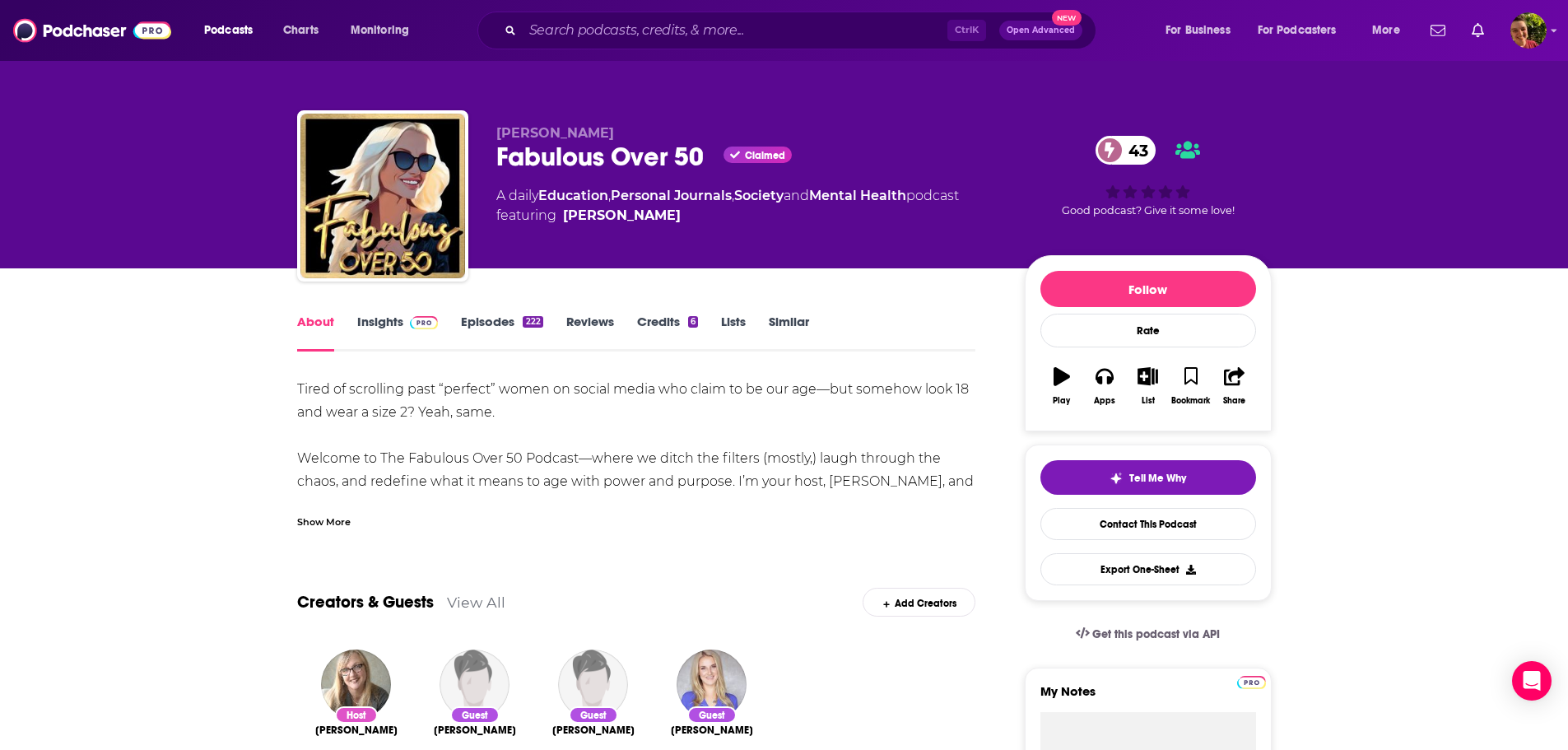
click at [328, 519] on div "Show More" at bounding box center [323, 521] width 53 height 15
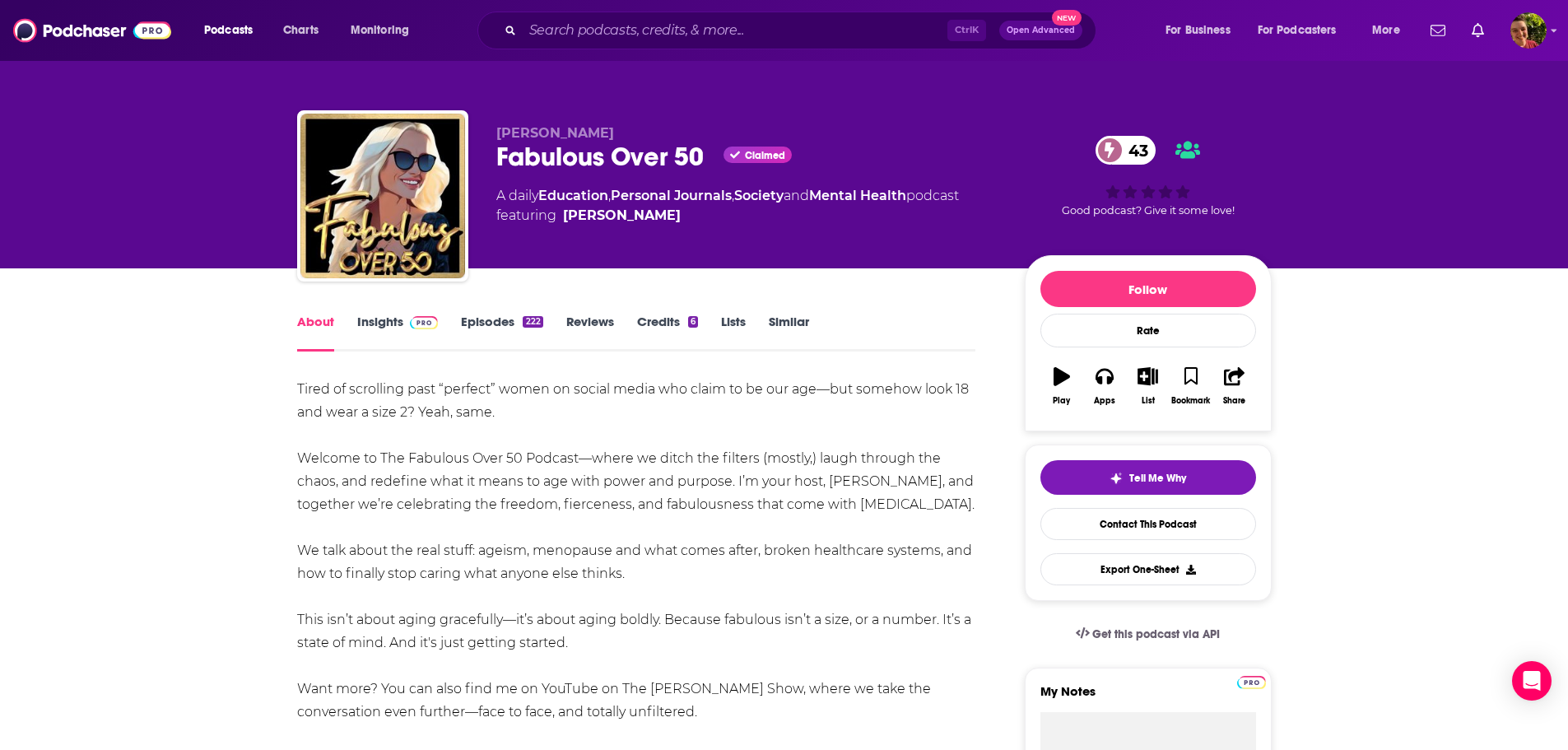
click at [486, 326] on link "Episodes 222" at bounding box center [502, 332] width 81 height 38
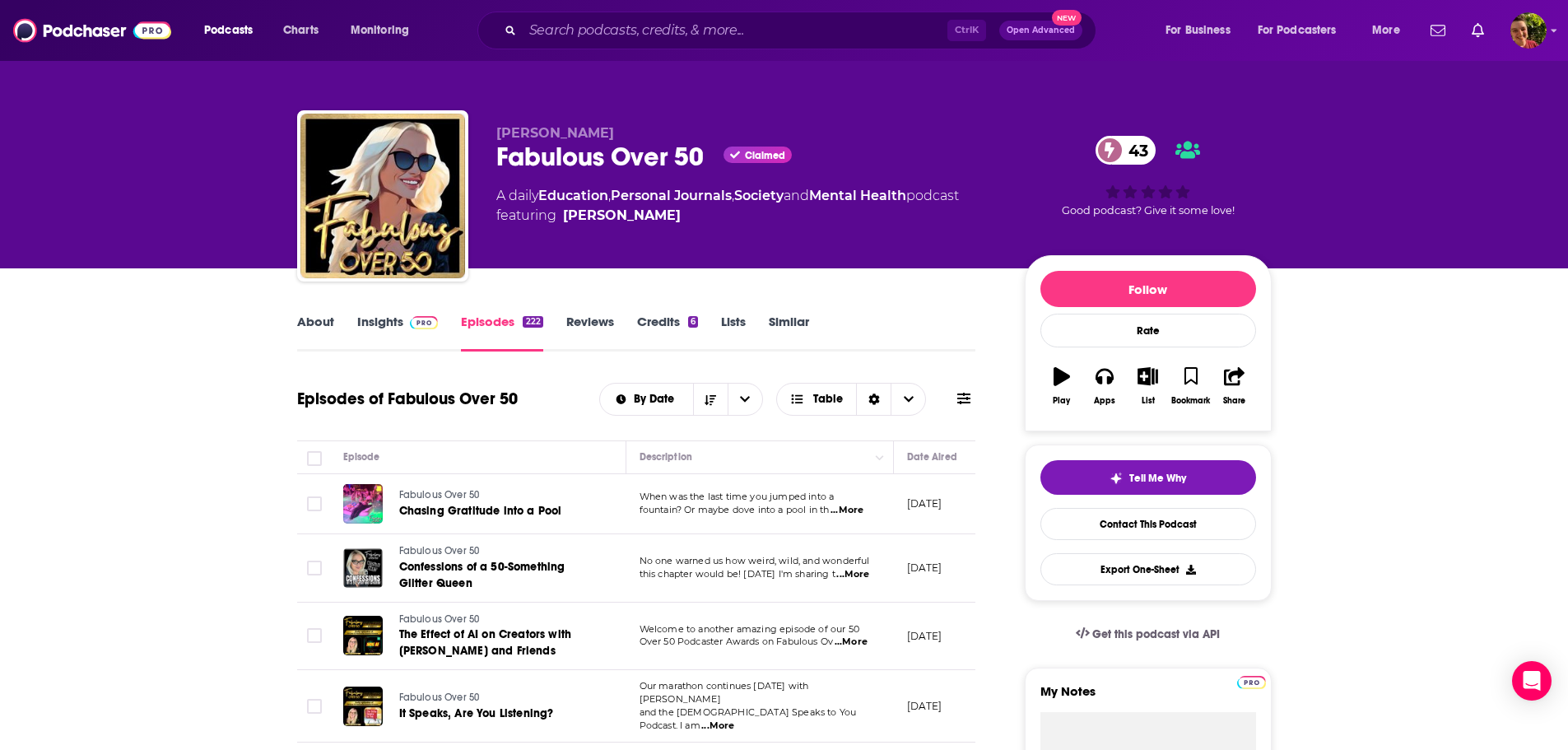
scroll to position [330, 0]
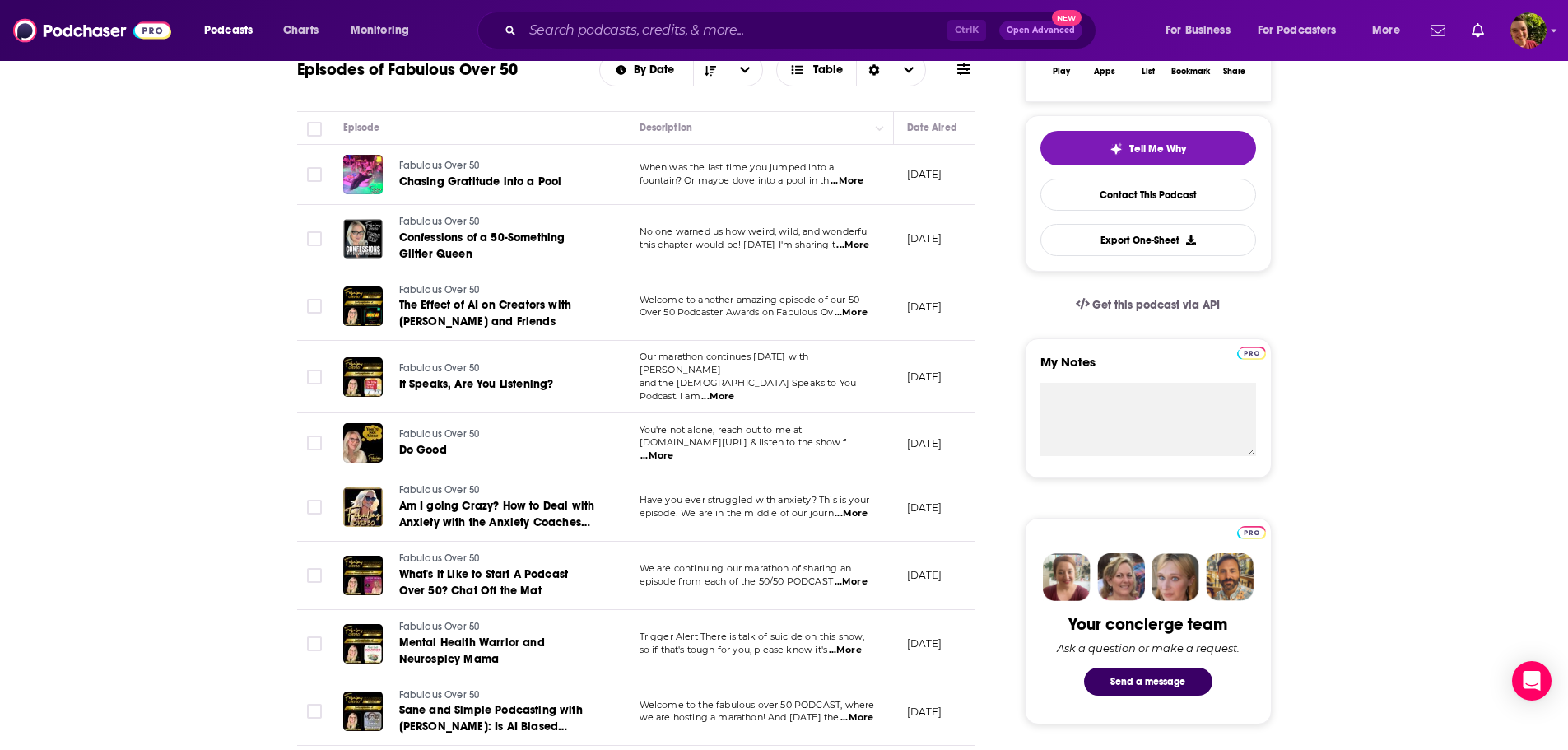
click at [846, 244] on span "...More" at bounding box center [853, 245] width 33 height 14
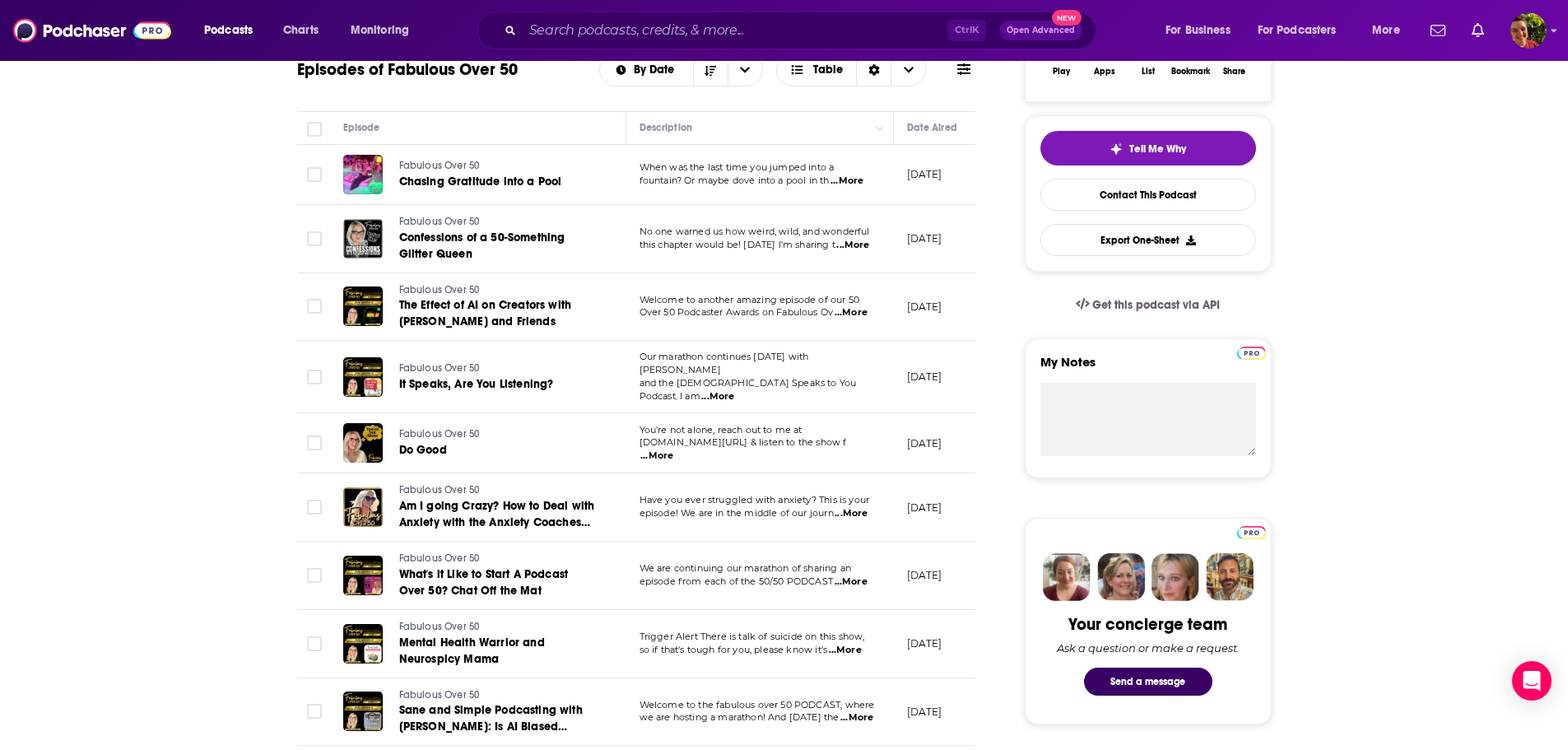
click at [674, 450] on span "...More" at bounding box center [657, 457] width 33 height 14
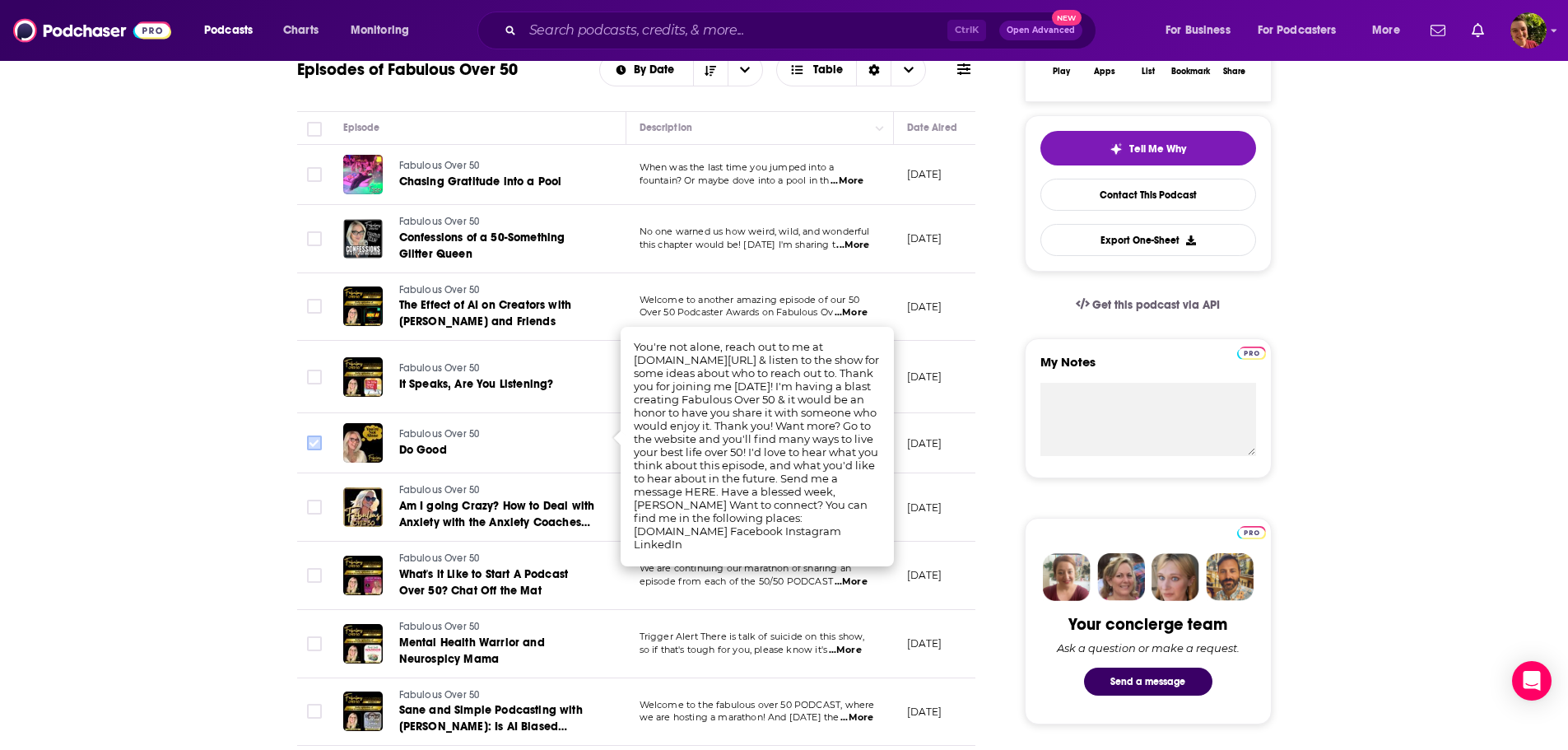
click at [322, 433] on icon "Toggle select row" at bounding box center [314, 443] width 20 height 20
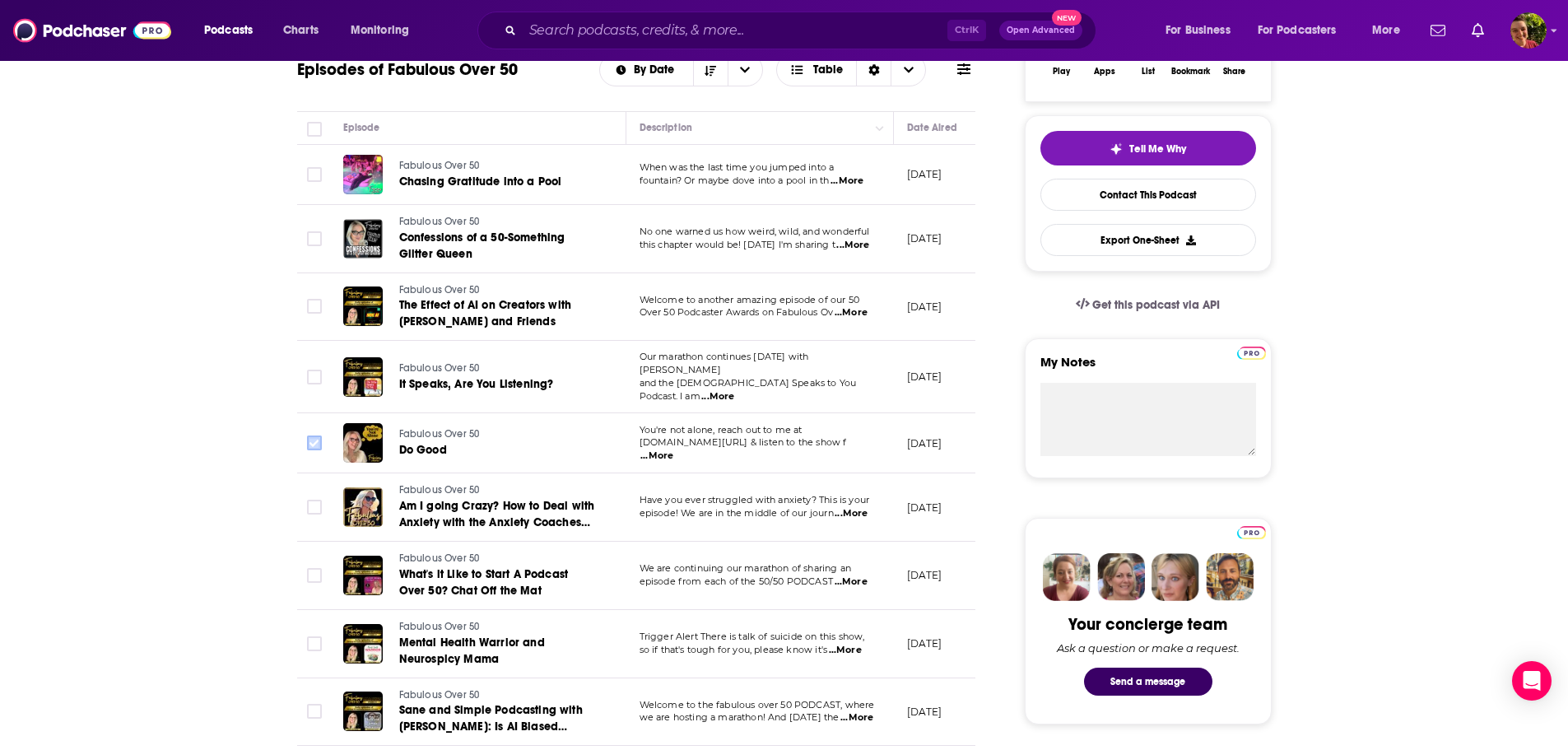
click at [323, 433] on icon "Toggle select row" at bounding box center [314, 443] width 20 height 20
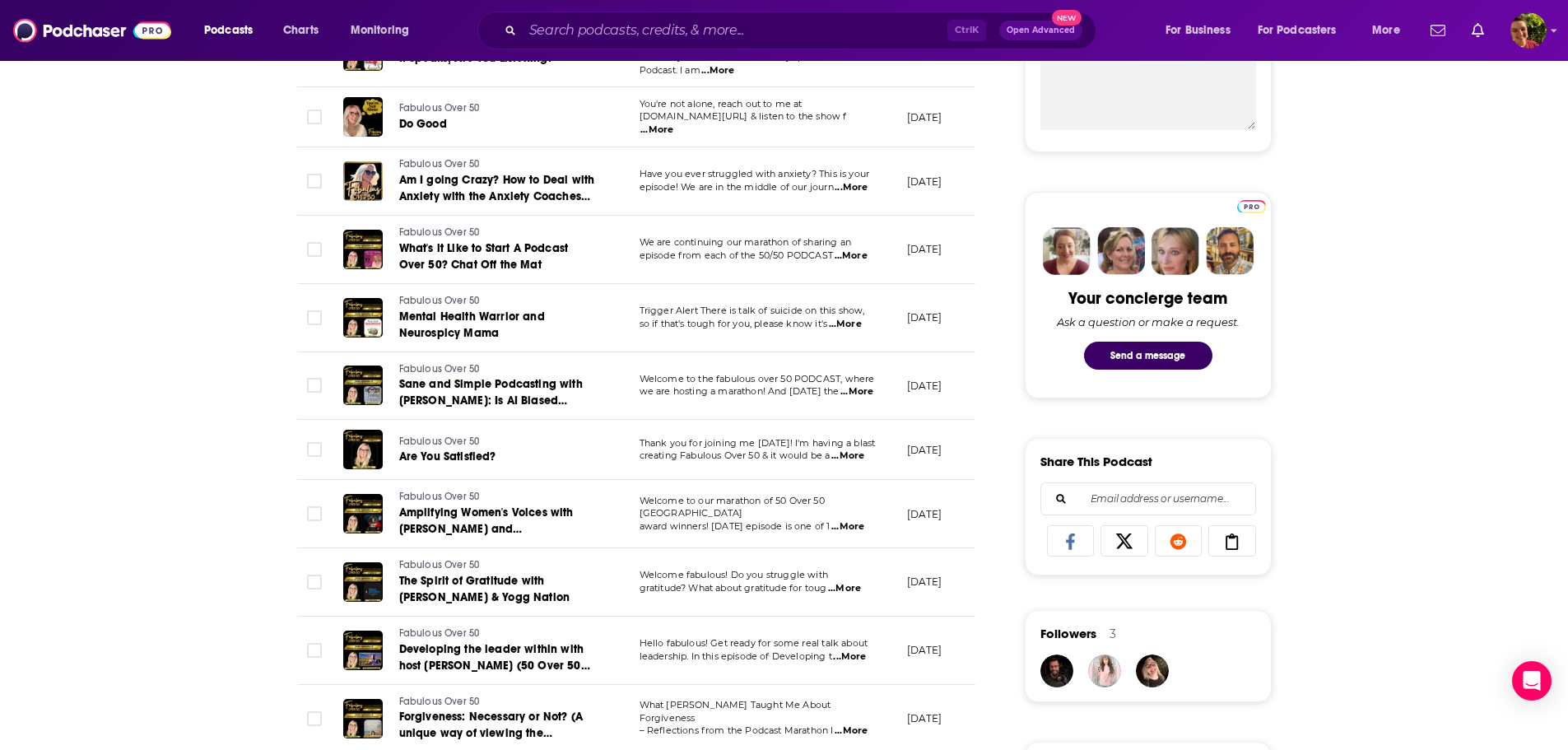
scroll to position [659, 0]
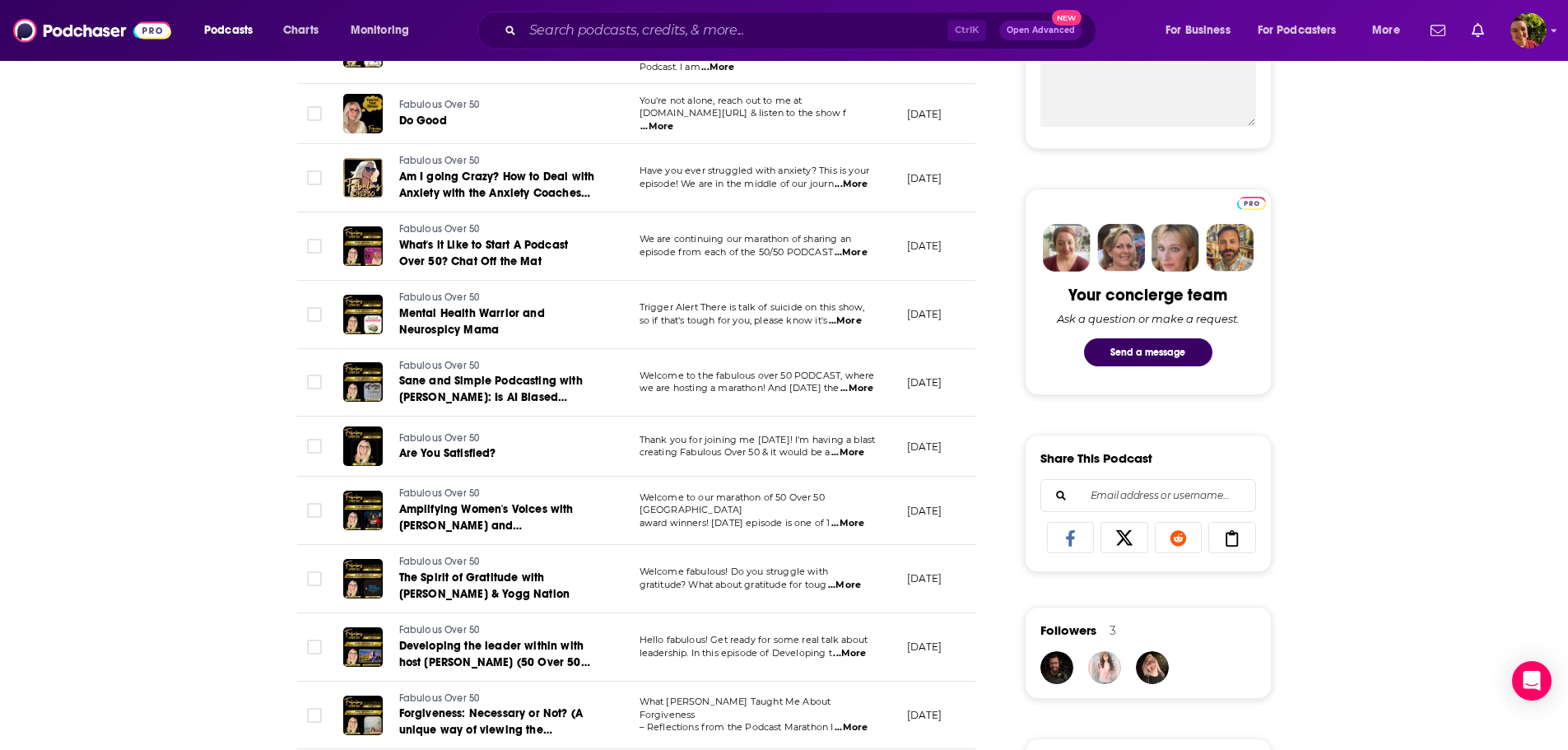
click at [845, 314] on span "...More" at bounding box center [846, 321] width 33 height 14
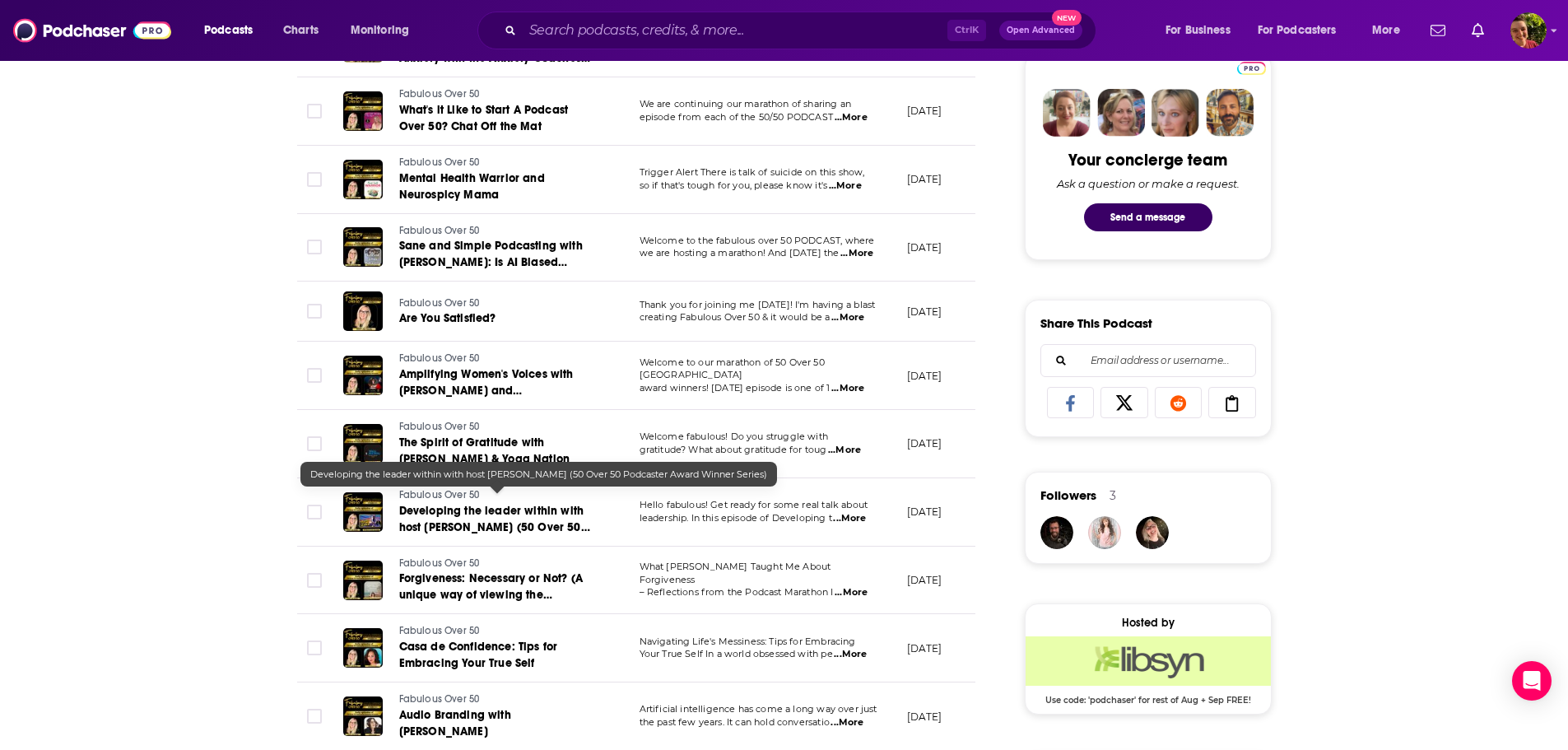
scroll to position [0, 0]
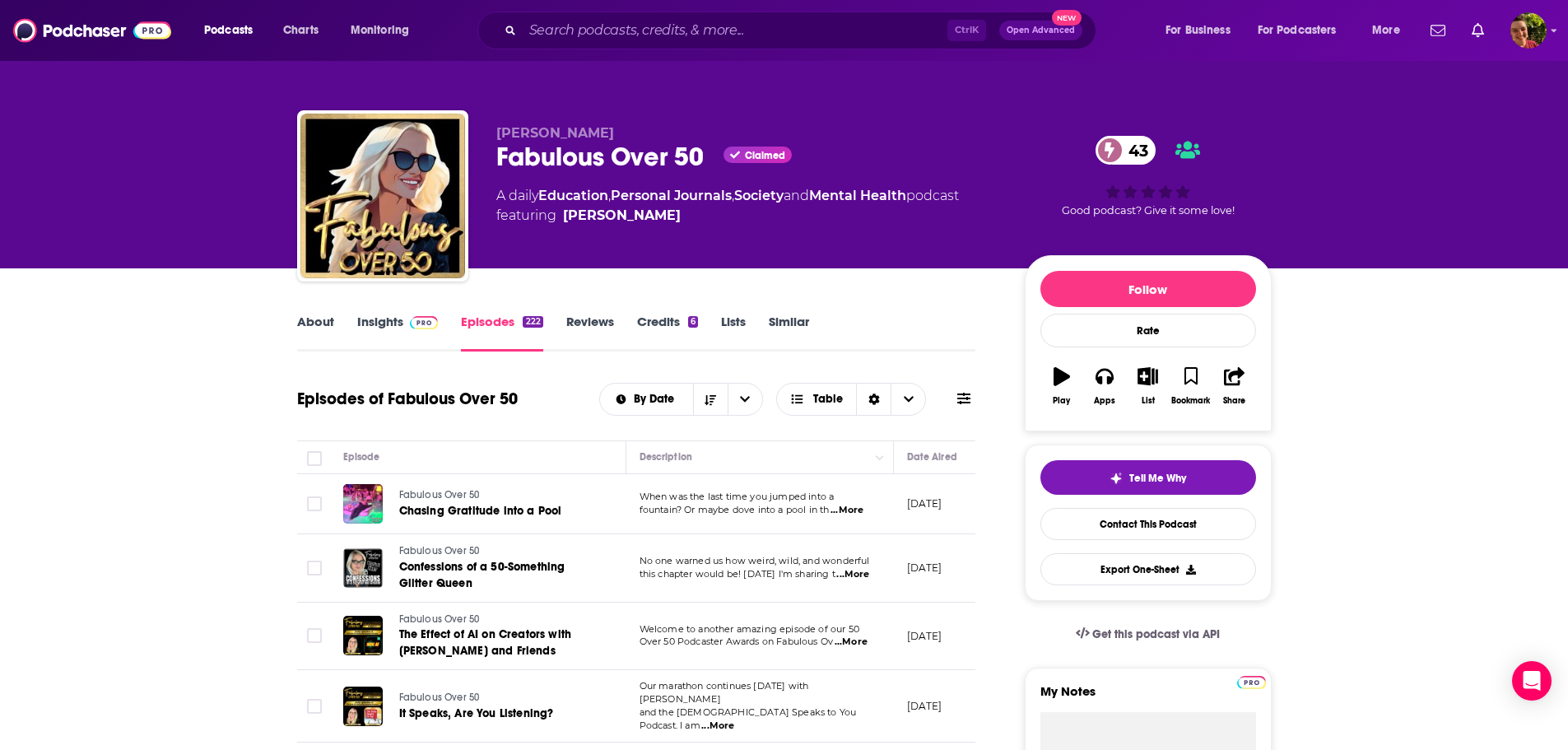
click at [407, 322] on span at bounding box center [421, 321] width 35 height 15
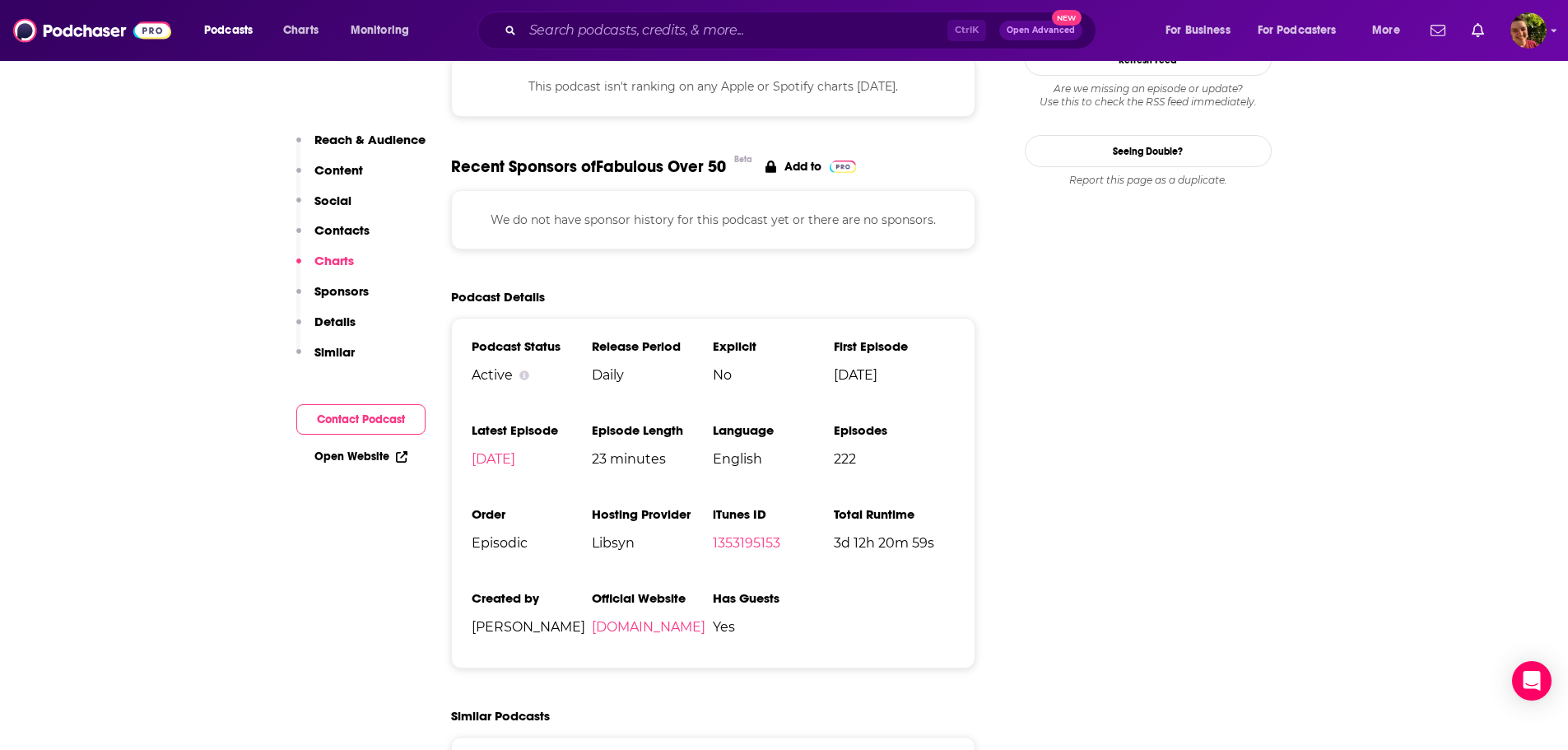
scroll to position [1483, 0]
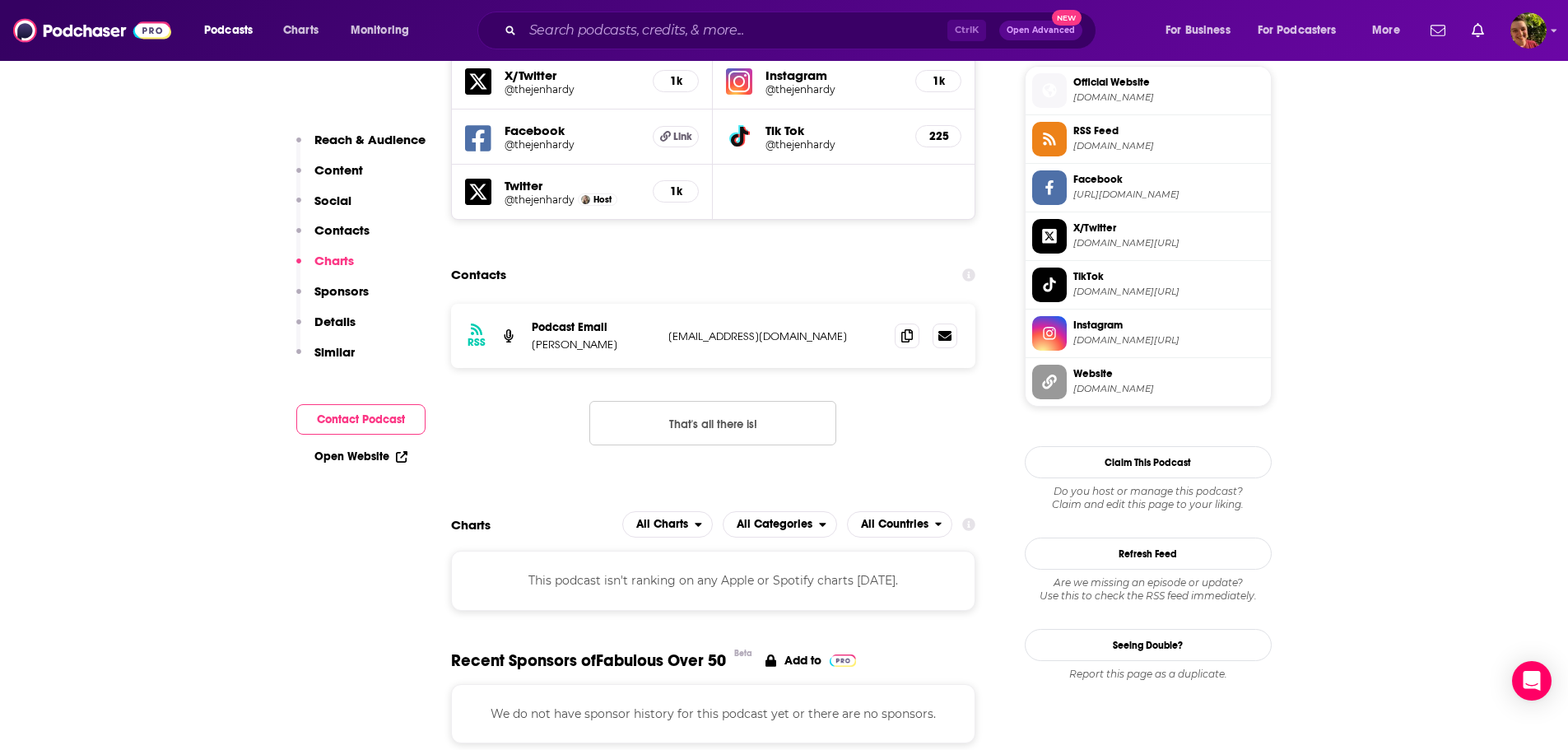
click at [345, 236] on p "Contacts" at bounding box center [341, 230] width 55 height 15
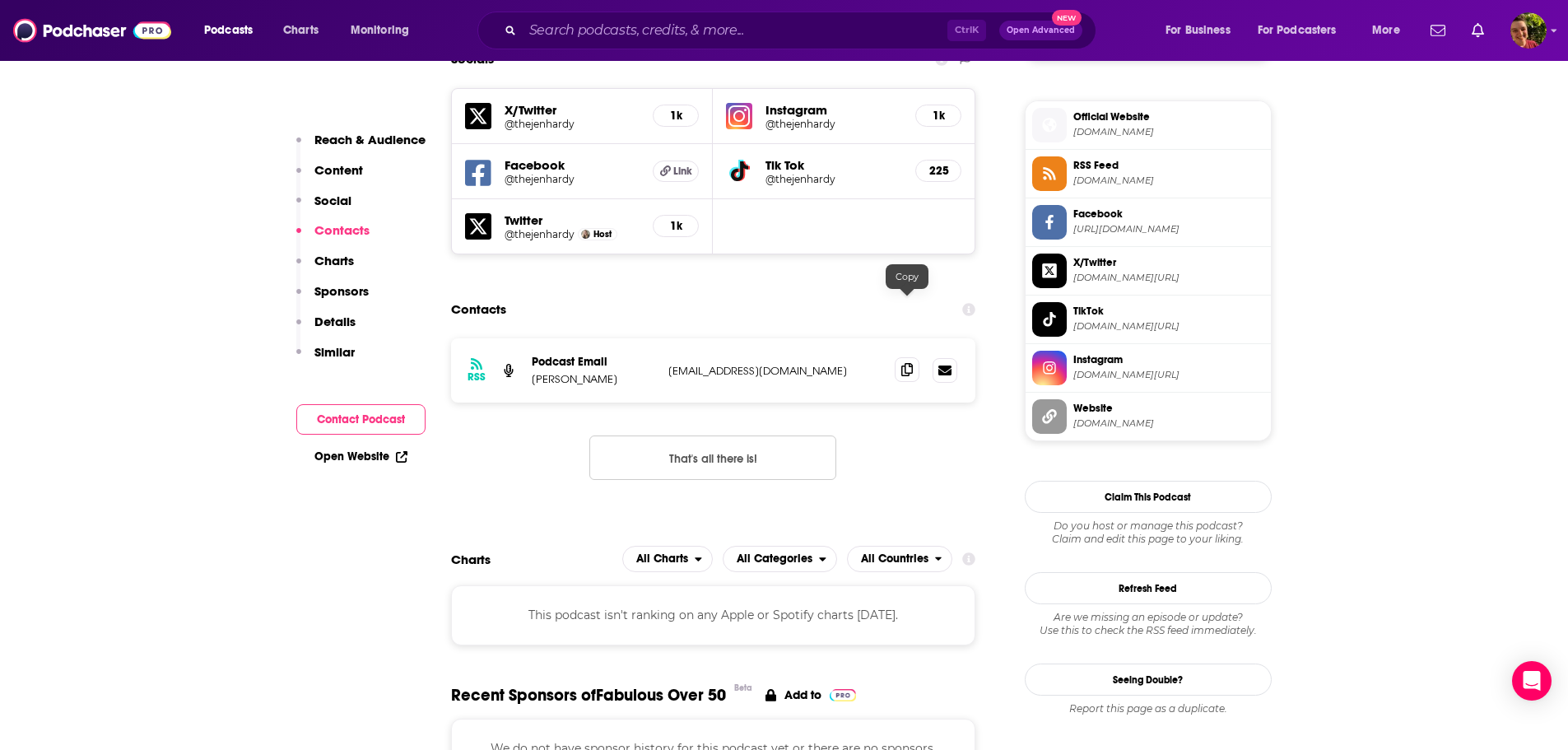
click at [904, 363] on icon at bounding box center [907, 370] width 12 height 14
click at [662, 30] on input "Search podcasts, credits, & more..." at bounding box center [734, 30] width 425 height 26
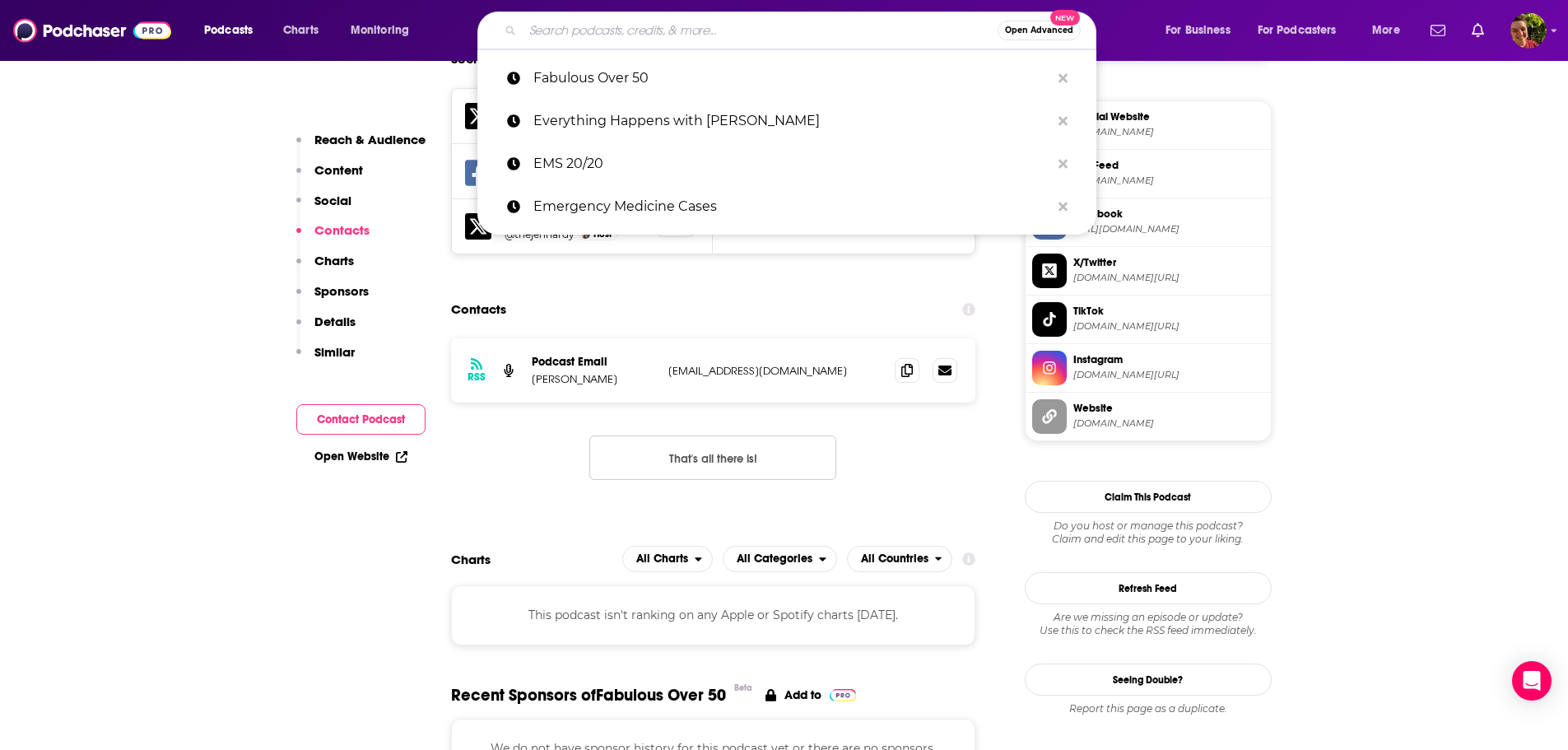
paste input "Feeling Good Podcast | TEAM-CBT - The New Mood Therapy"
type input "Feeling Good Podcast | TEAM-CBT - The New Mood Therapy"
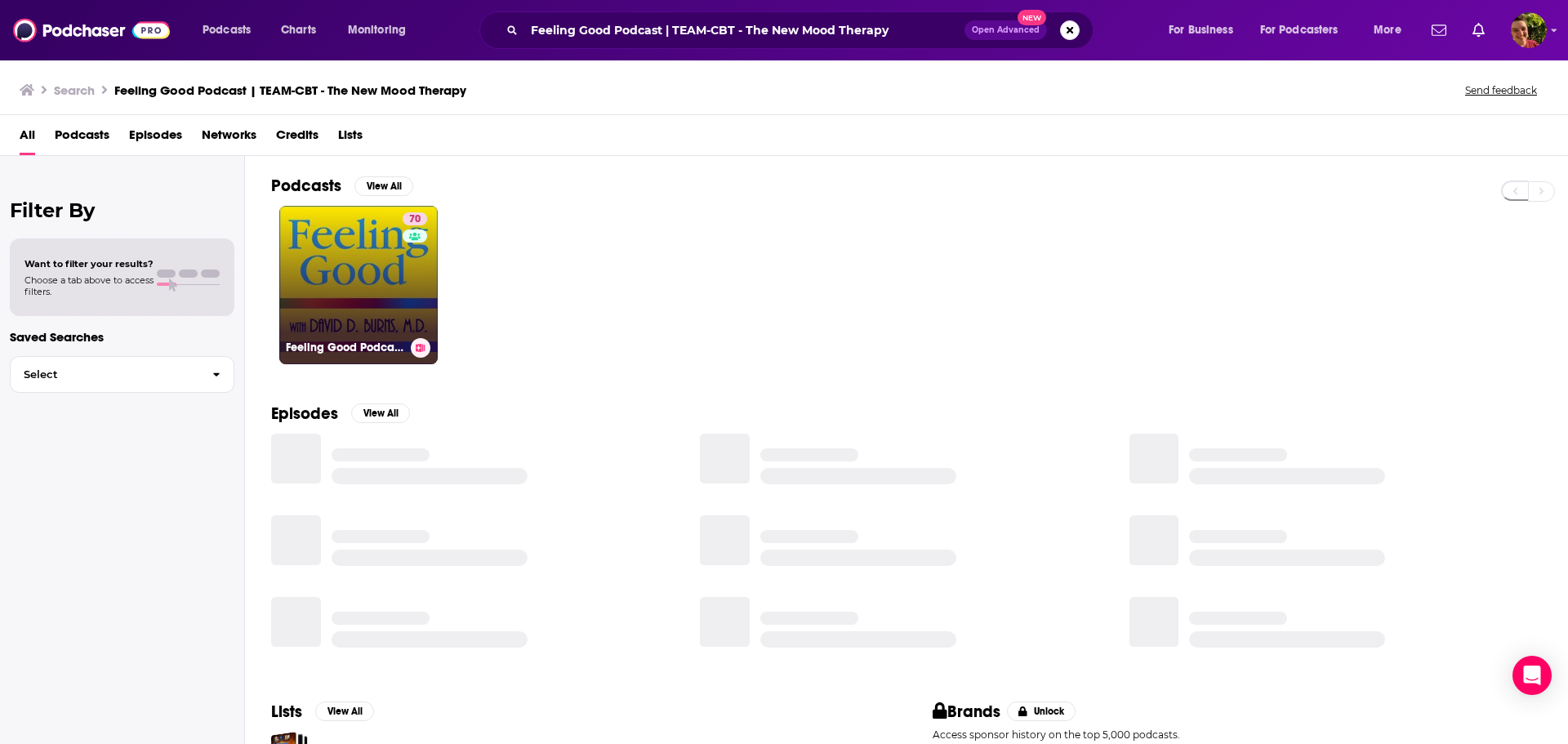
click at [335, 246] on link "70 Feeling Good Podcast | TEAM-CBT - The New Mood Therapy" at bounding box center [358, 285] width 158 height 158
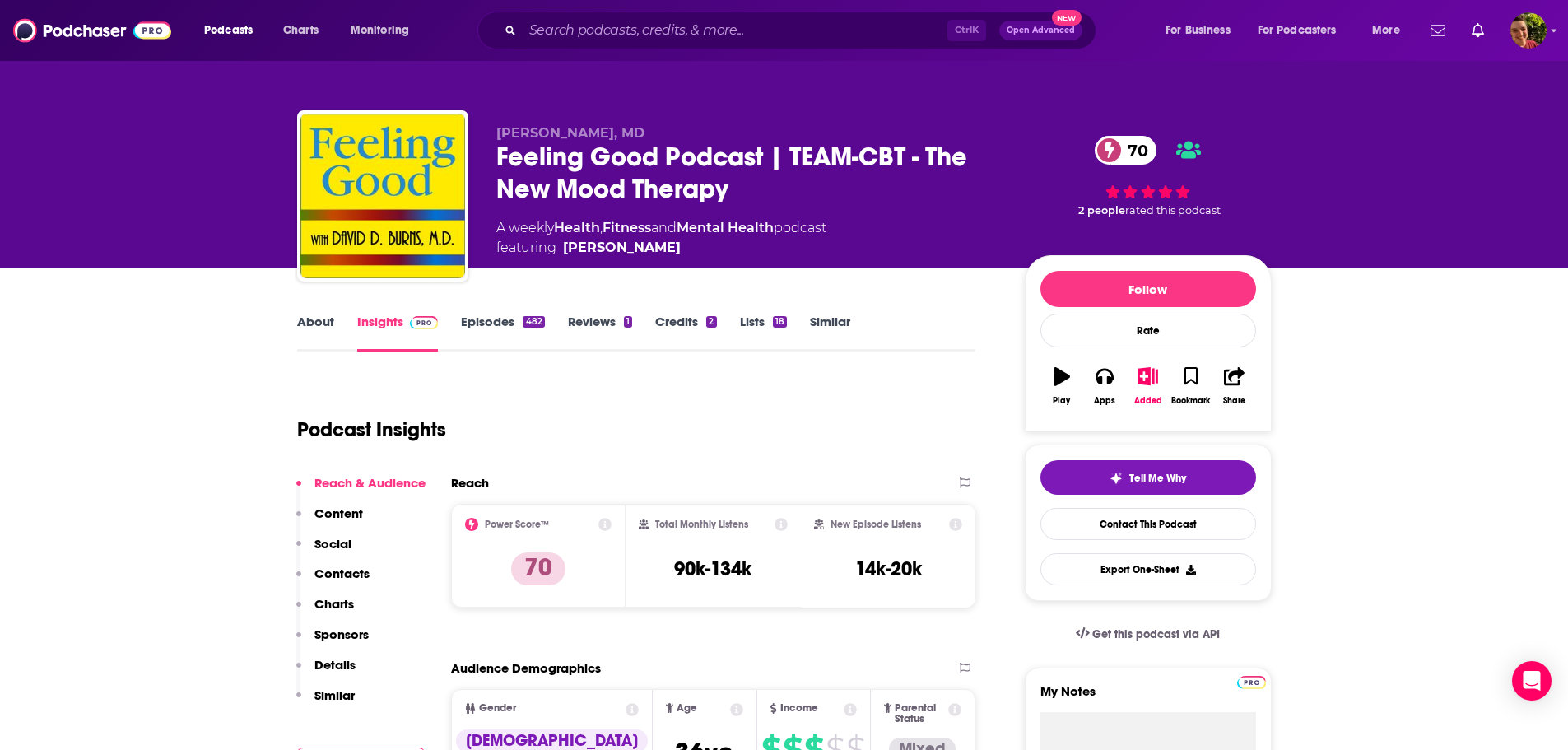
click at [305, 322] on link "About" at bounding box center [315, 332] width 37 height 38
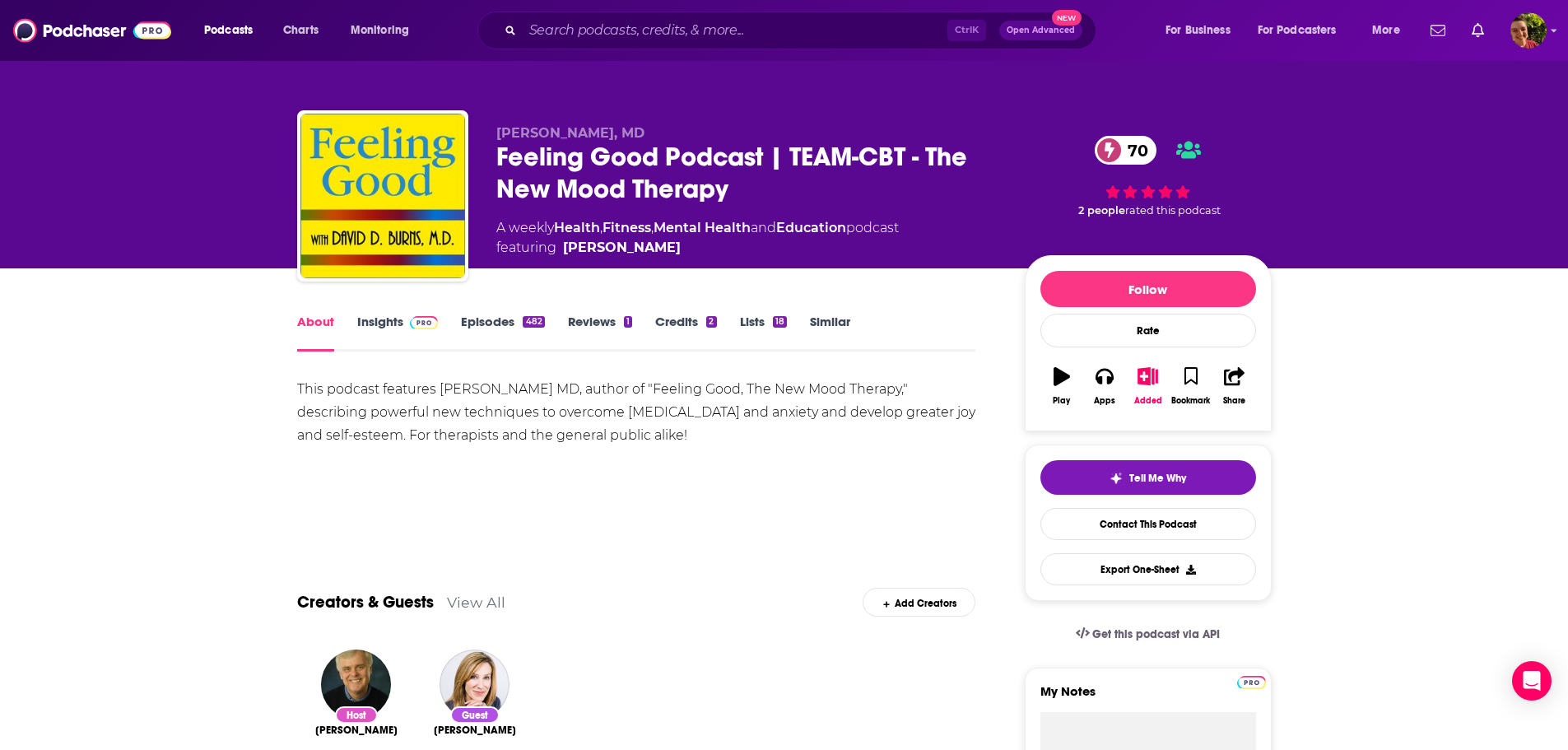
click at [483, 322] on link "Episodes 482" at bounding box center [502, 332] width 83 height 38
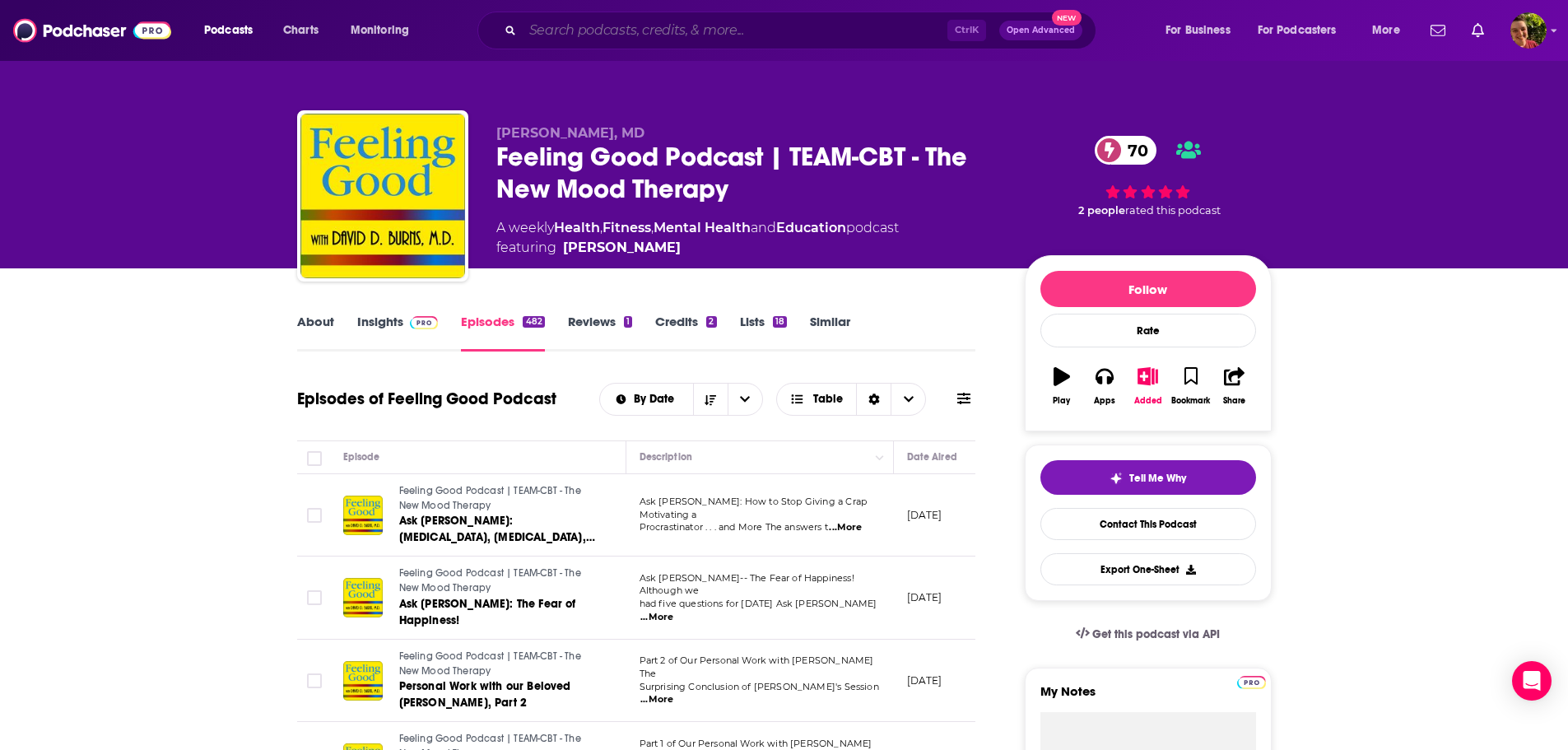
click at [694, 33] on input "Search podcasts, credits, & more..." at bounding box center [734, 30] width 425 height 26
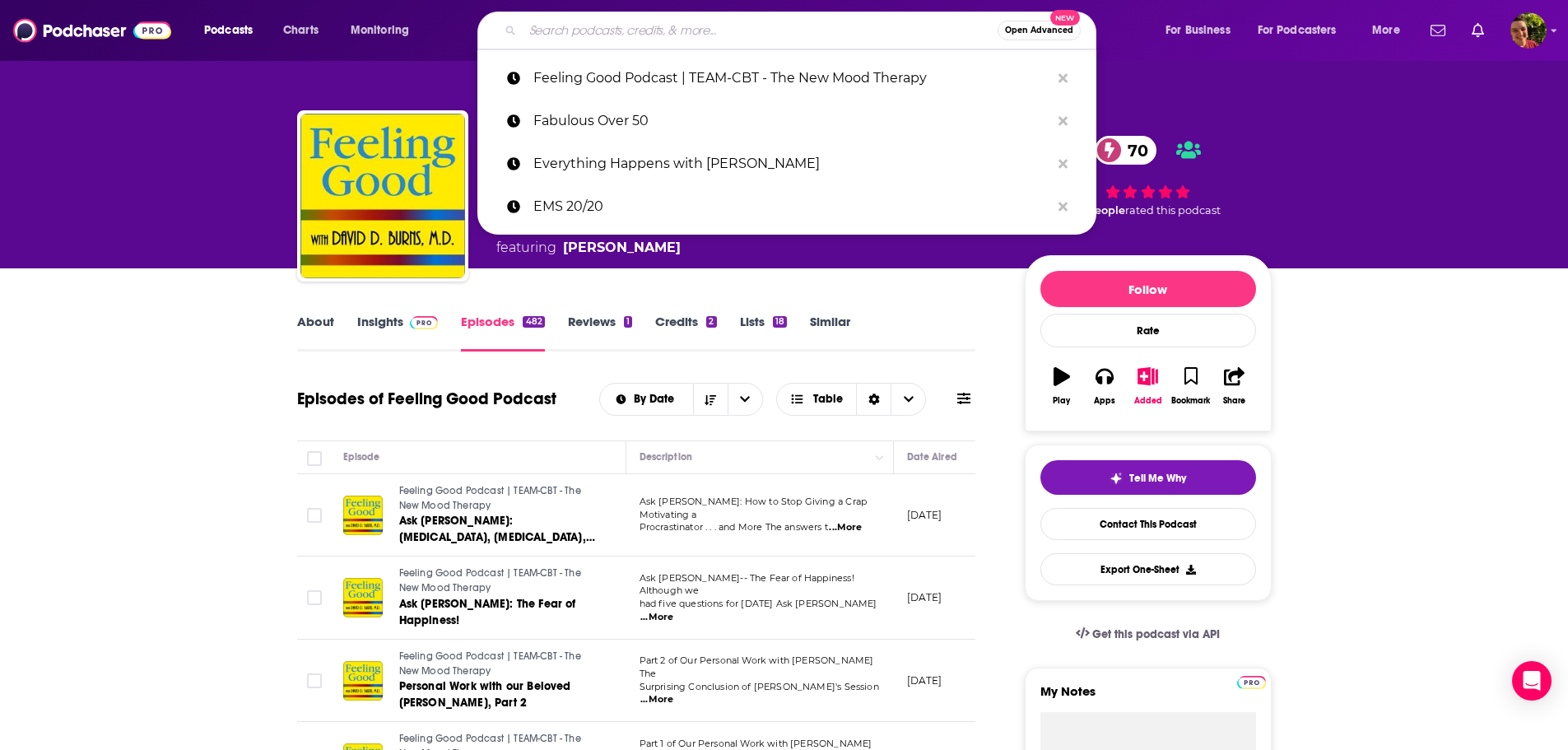
paste input "Financial Planning Explained"
type input "Financial Planning Explained"
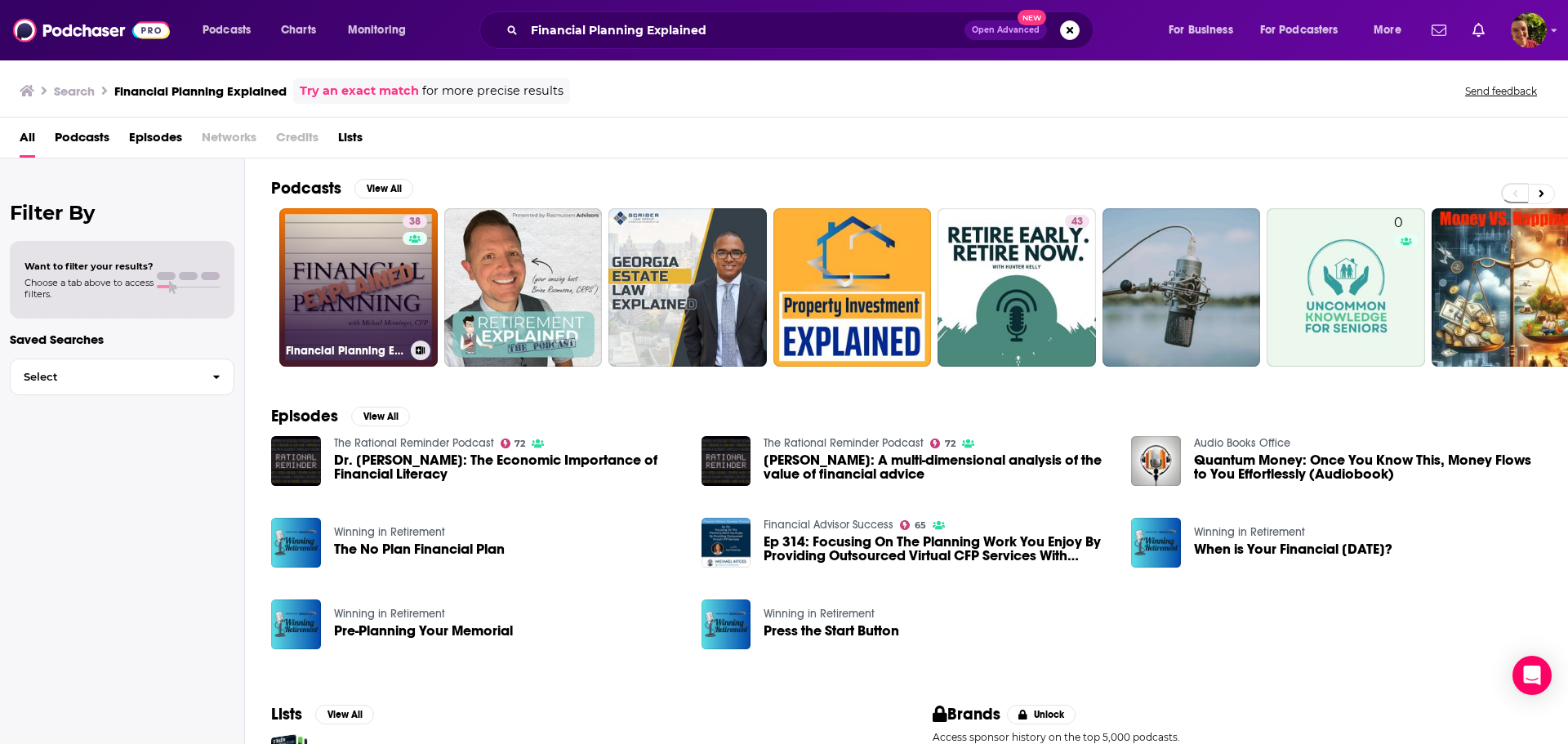
click at [374, 305] on link "38 Financial Planning Explained" at bounding box center [358, 288] width 158 height 158
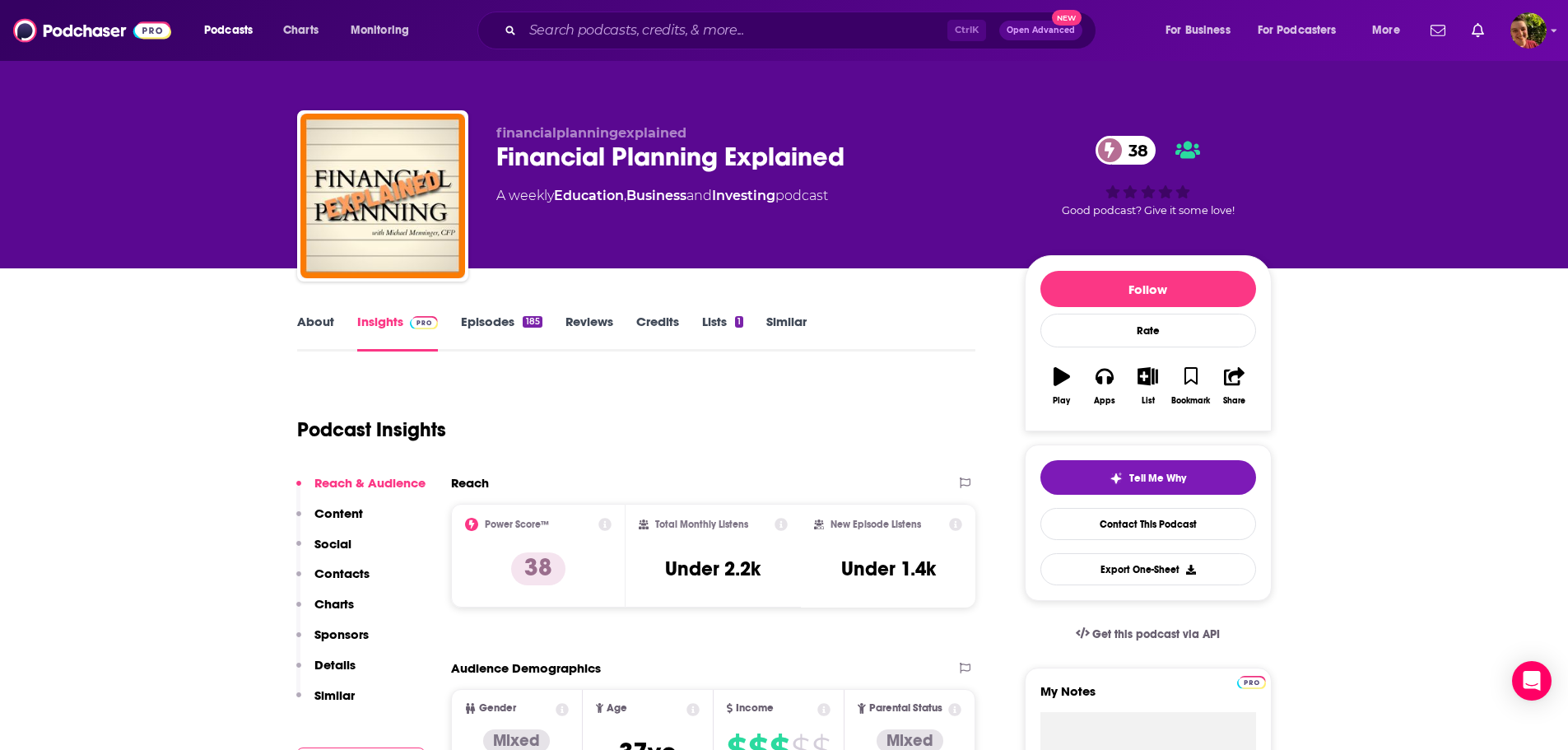
click at [320, 326] on link "About" at bounding box center [315, 332] width 37 height 38
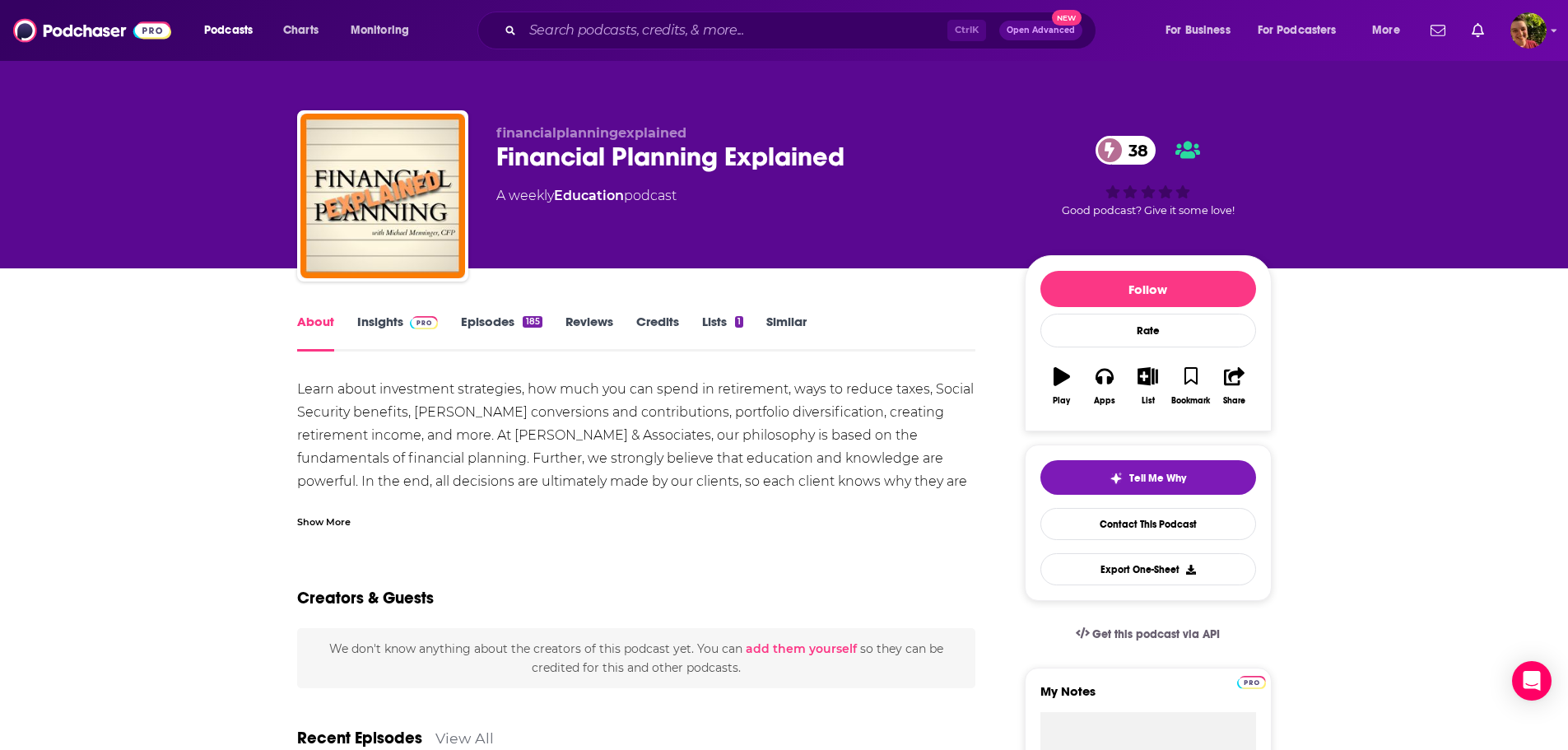
click at [493, 315] on link "Episodes 185" at bounding box center [501, 332] width 81 height 38
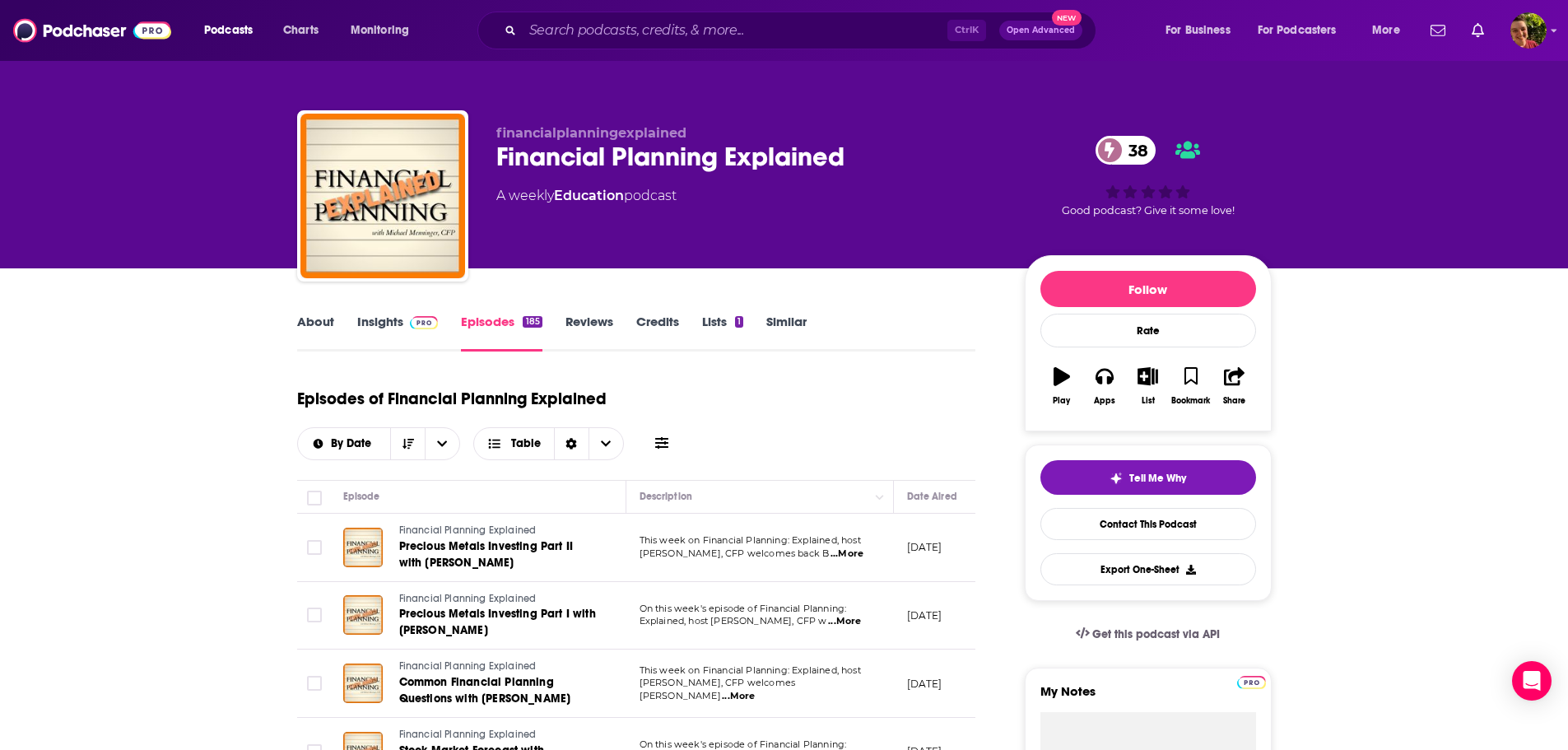
scroll to position [165, 0]
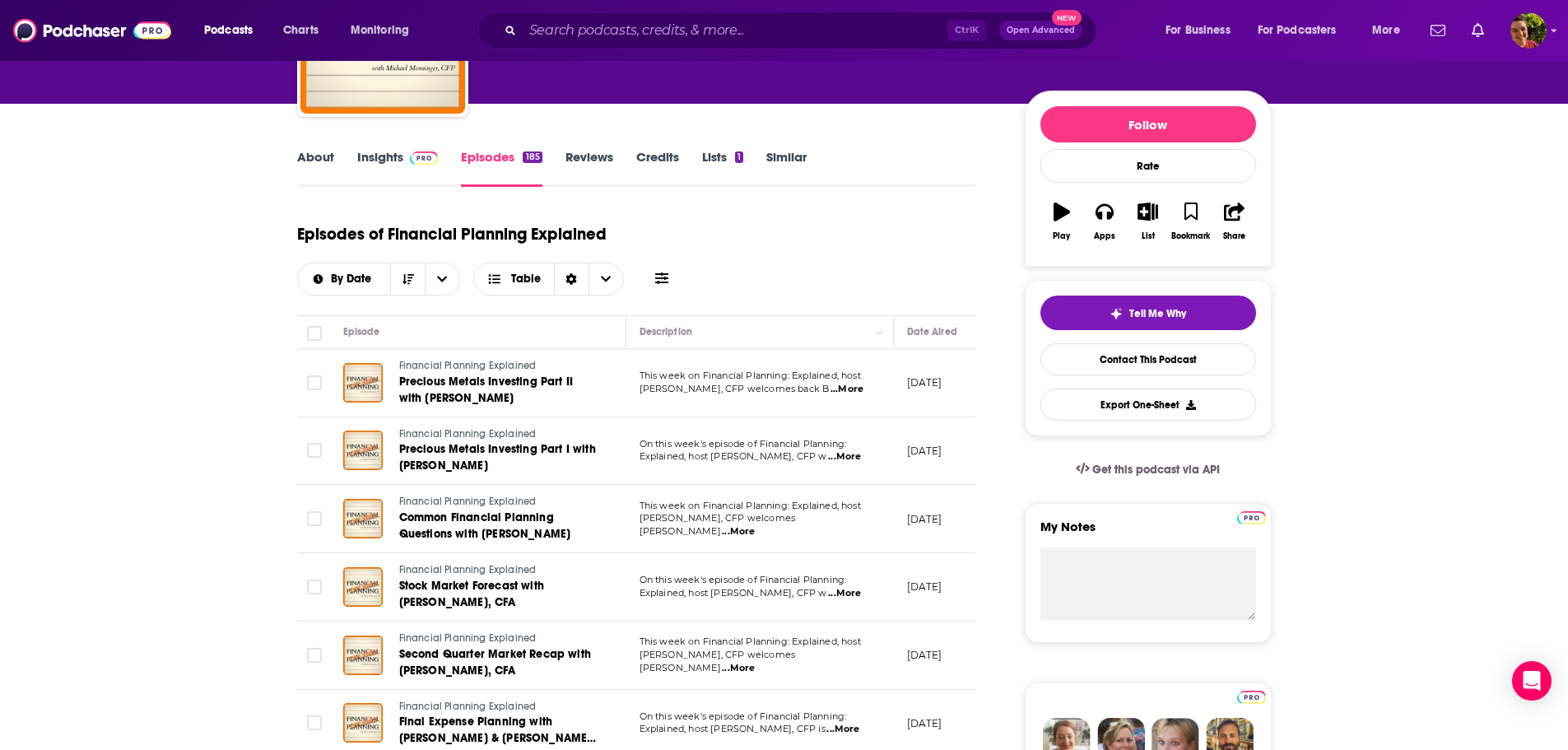
click at [856, 392] on span "...More" at bounding box center [847, 389] width 33 height 14
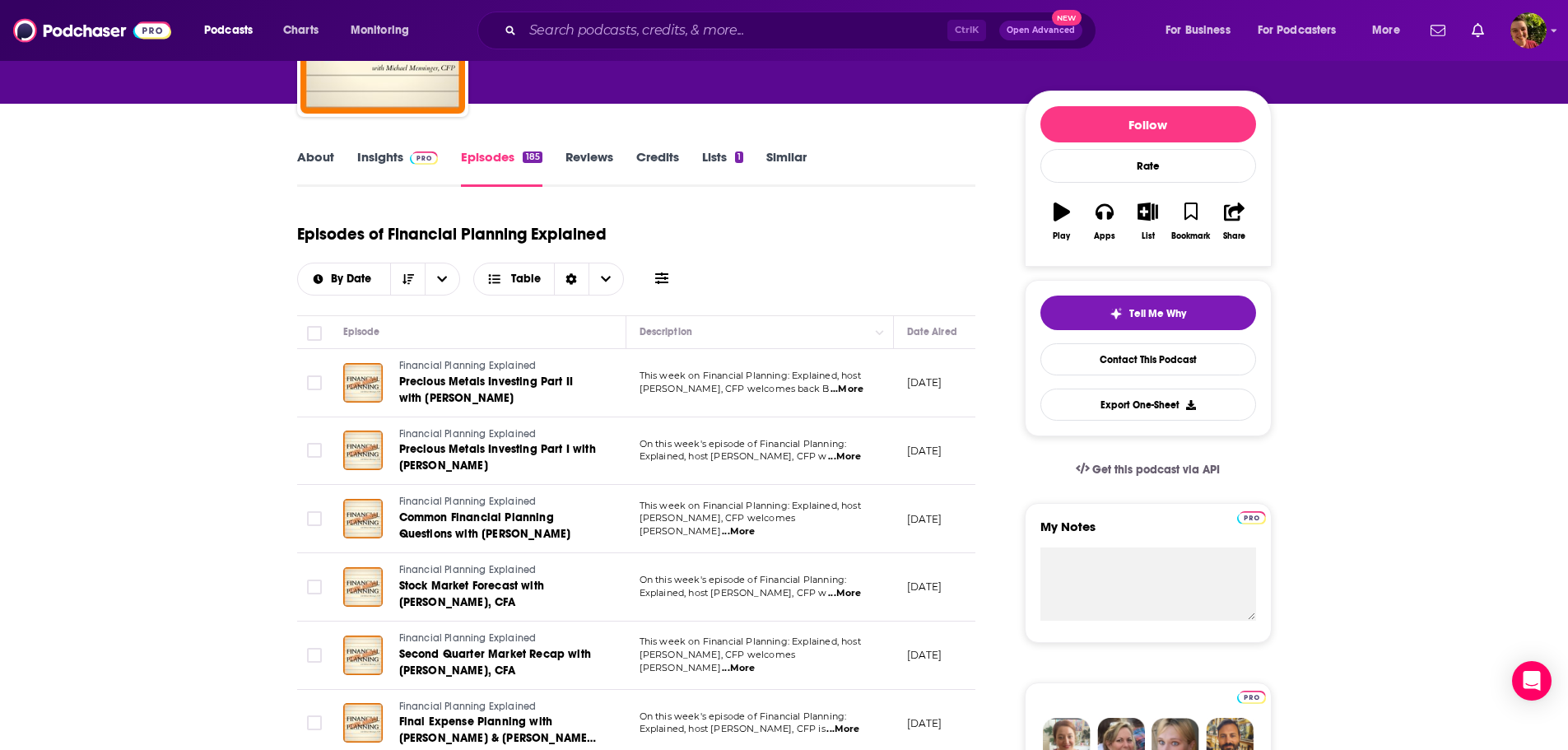
scroll to position [0, 0]
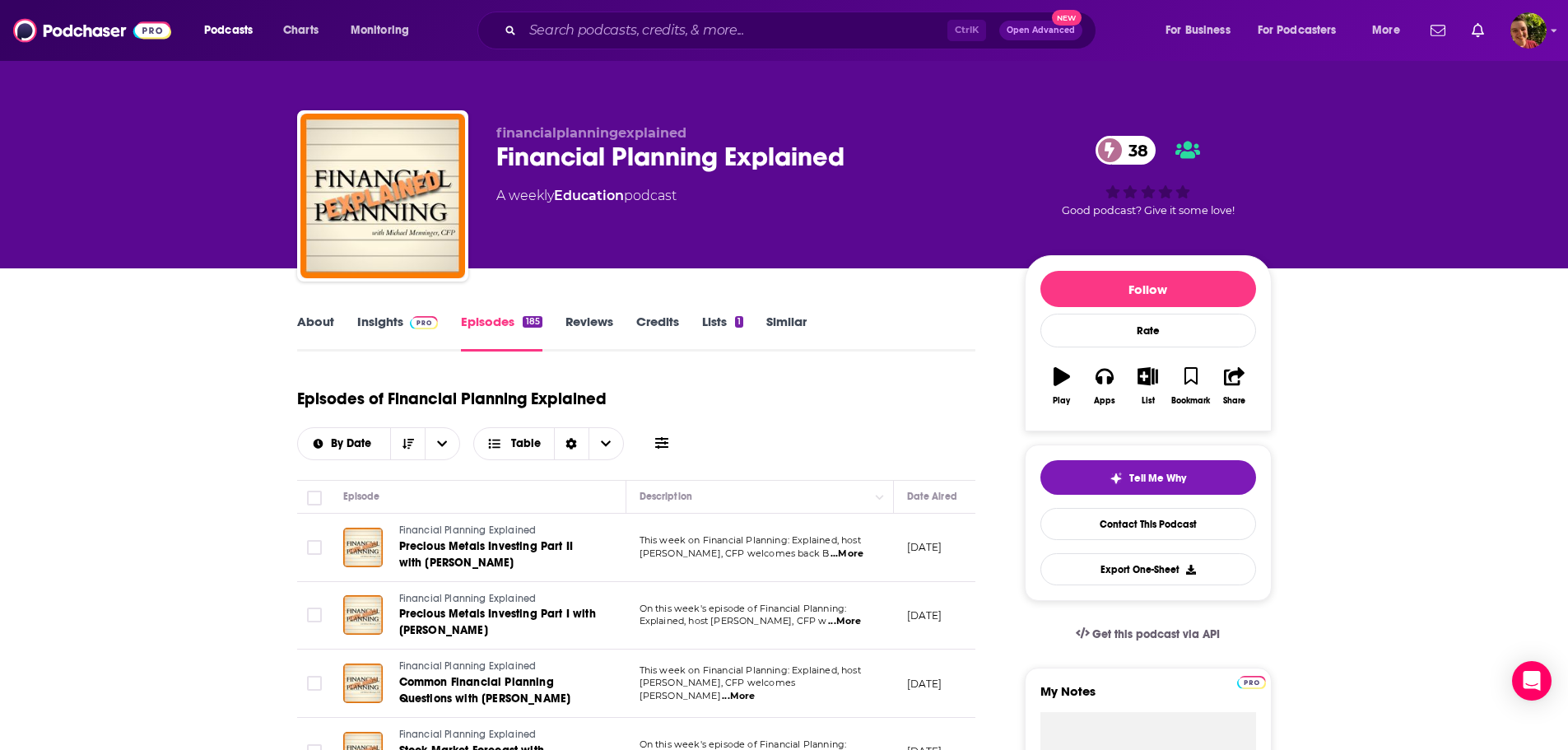
click at [372, 324] on link "Insights" at bounding box center [398, 332] width 81 height 38
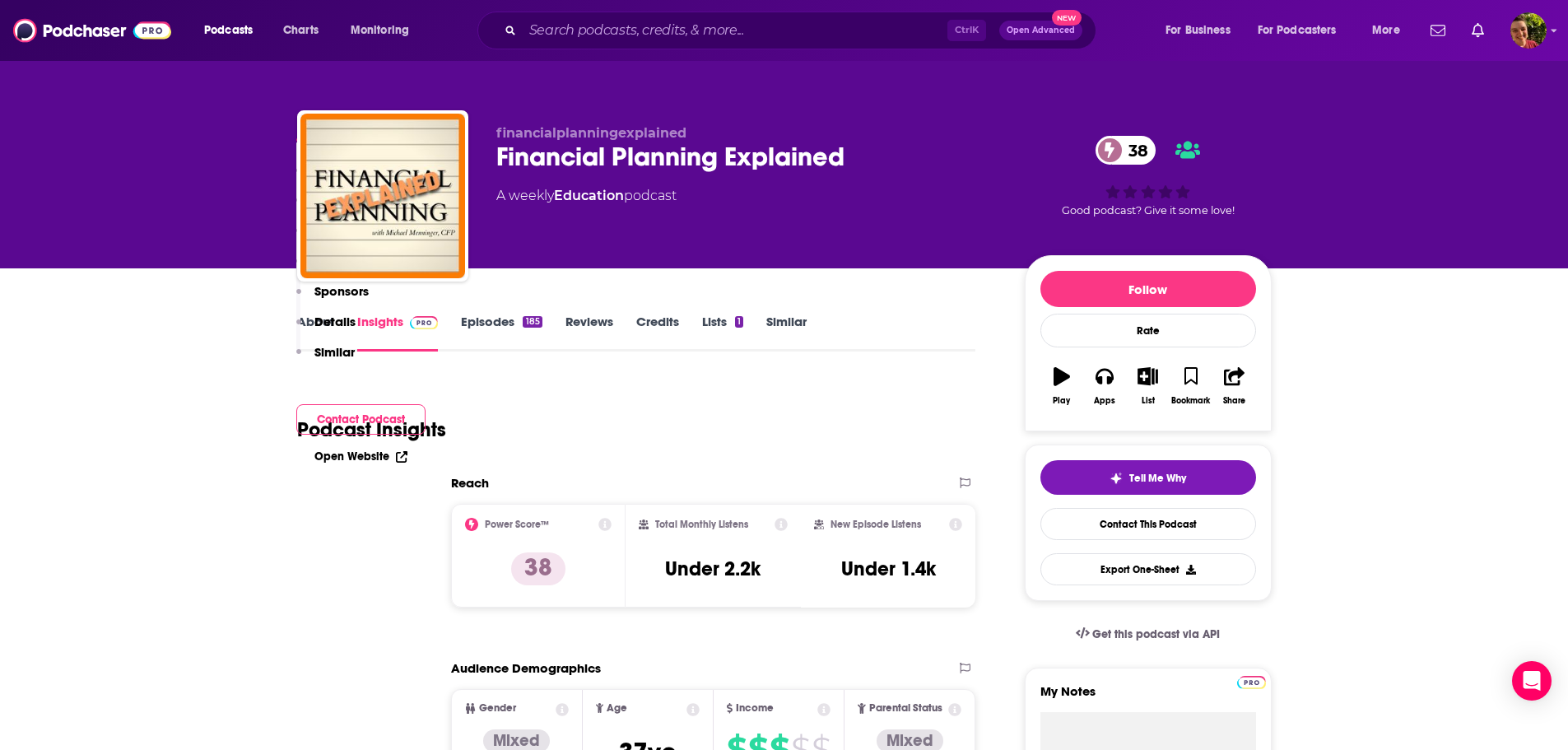
scroll to position [659, 0]
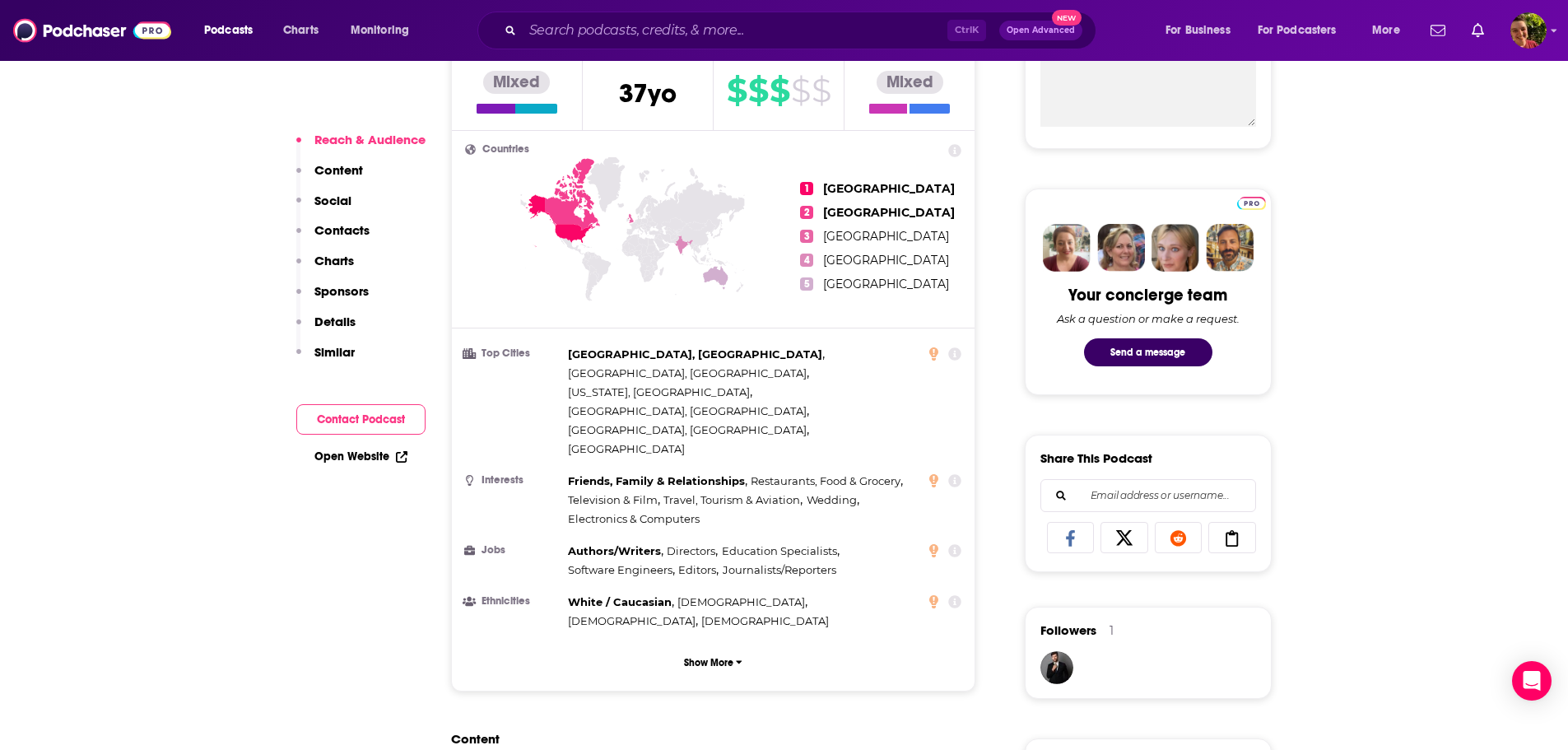
click at [342, 234] on p "Contacts" at bounding box center [341, 230] width 55 height 15
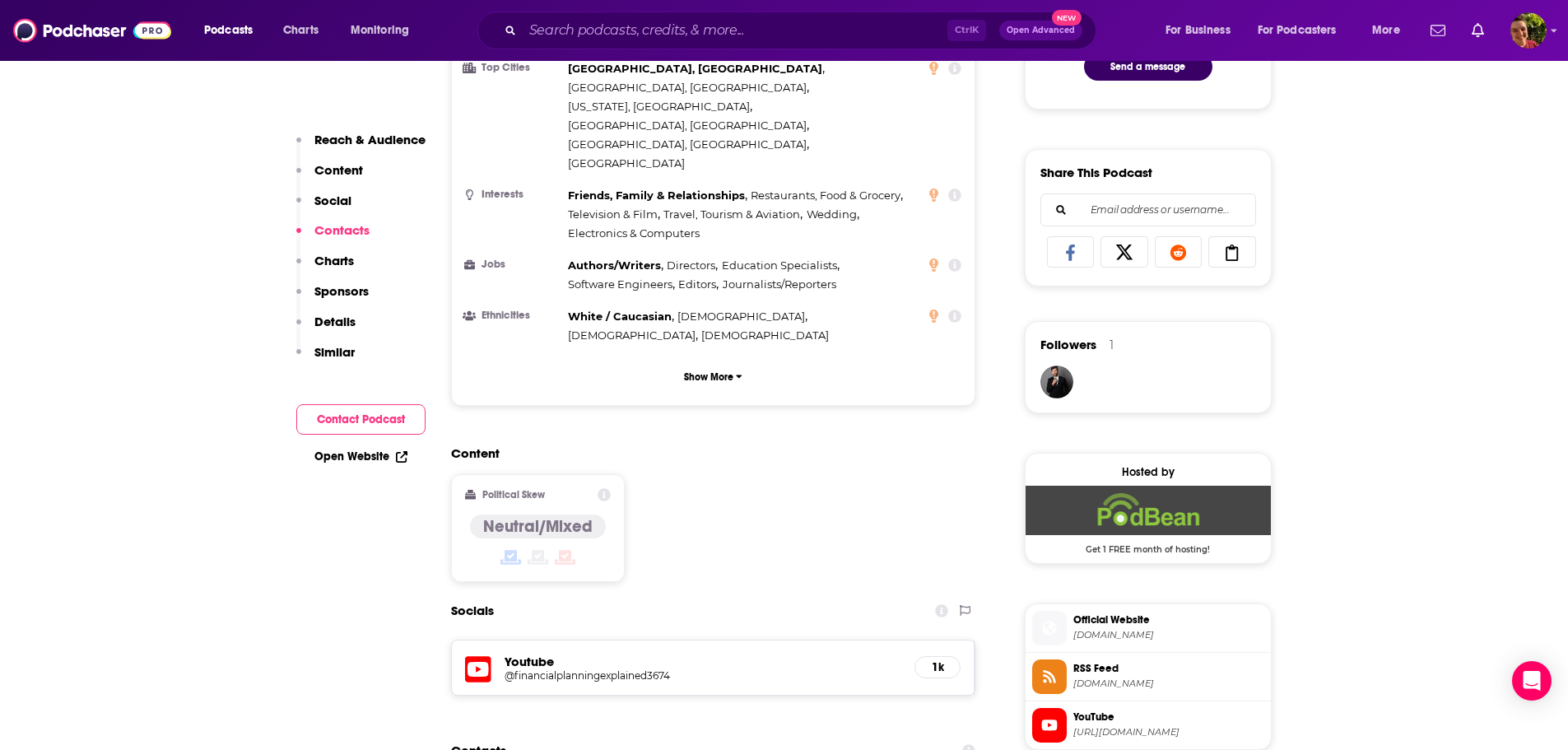
scroll to position [1357, 0]
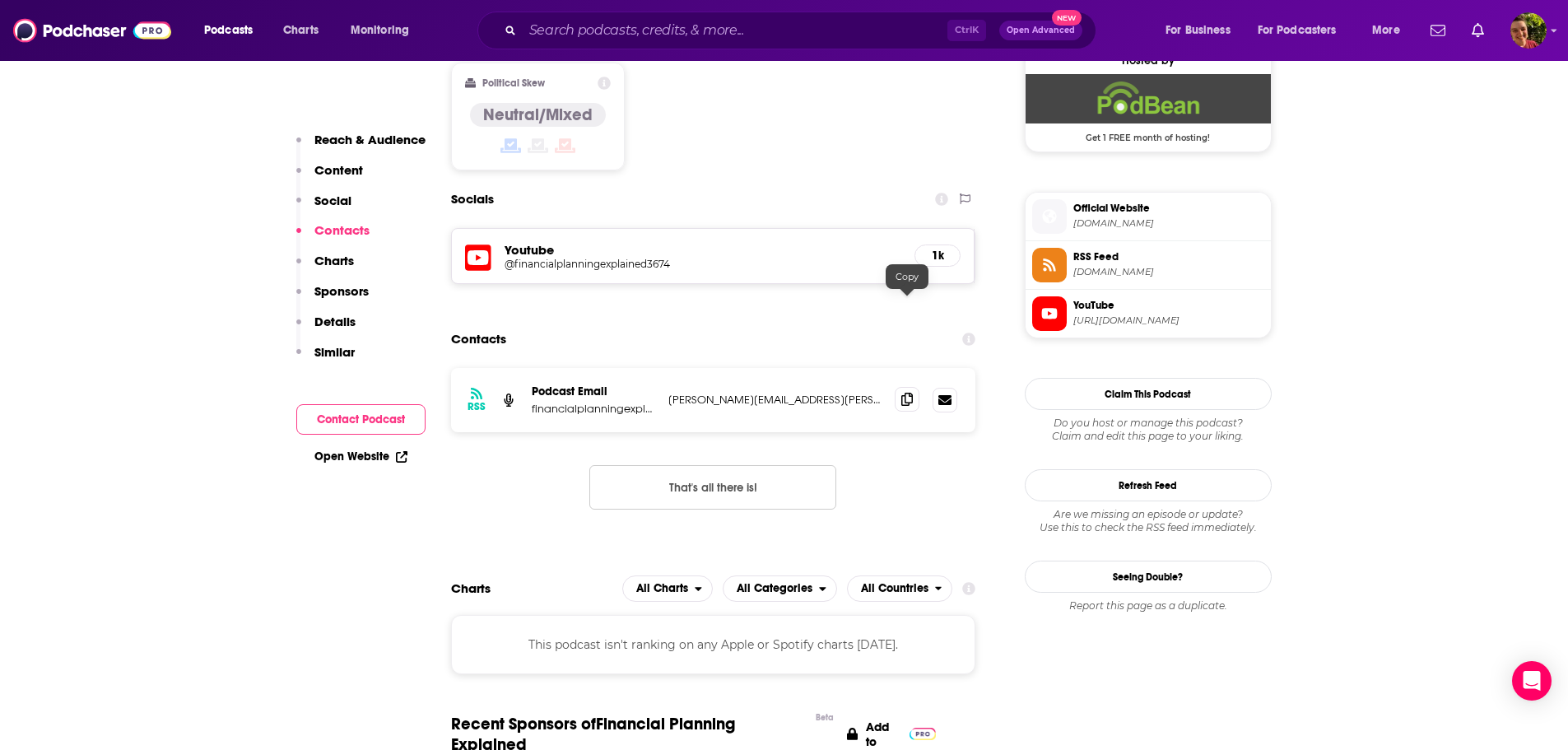
click at [907, 393] on icon at bounding box center [907, 399] width 12 height 14
click at [719, 36] on input "Search podcasts, credits, & more..." at bounding box center [734, 30] width 425 height 26
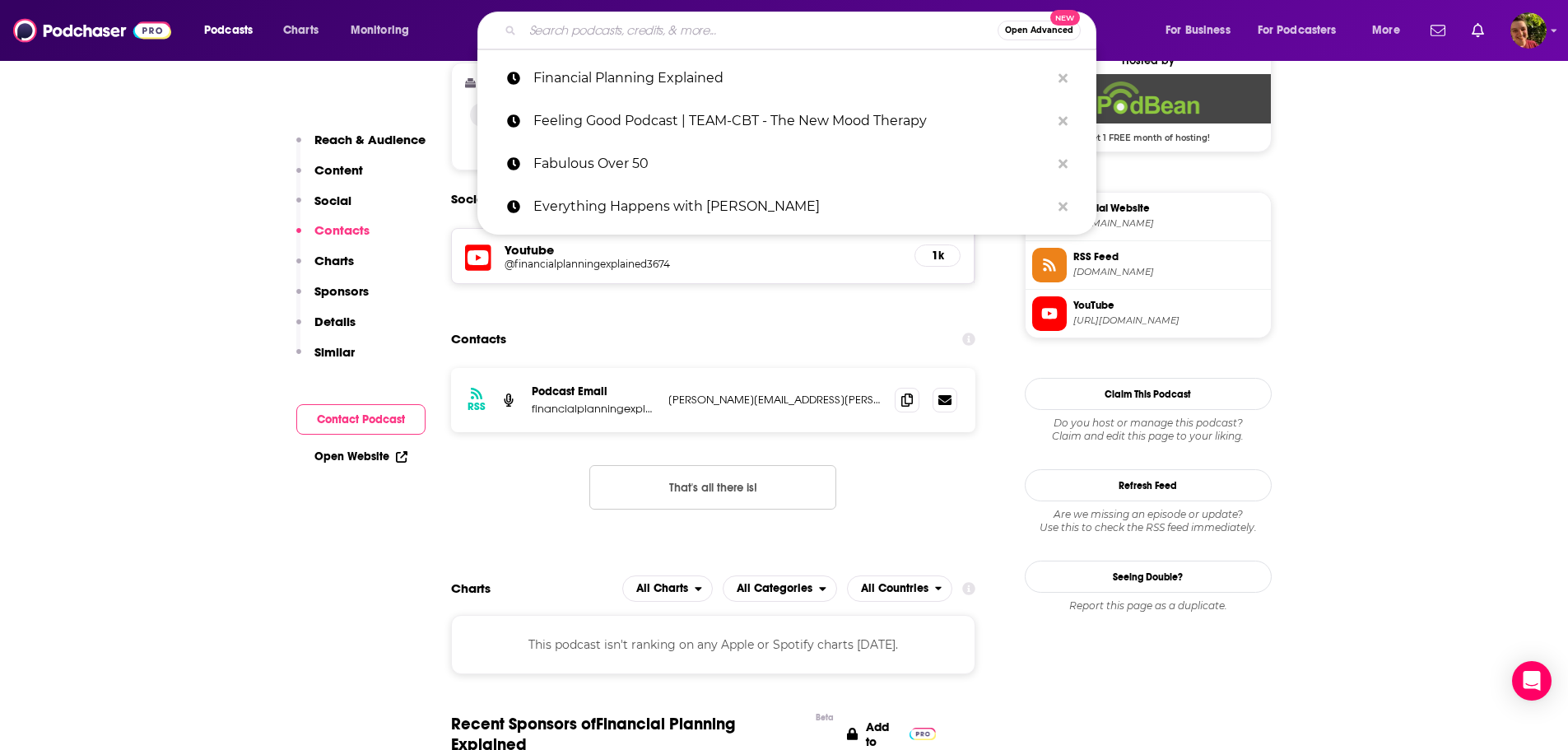
paste input "Finding Mastery with Dr. Michael Gervais"
type input "Finding Mastery with Dr. Michael Gervais"
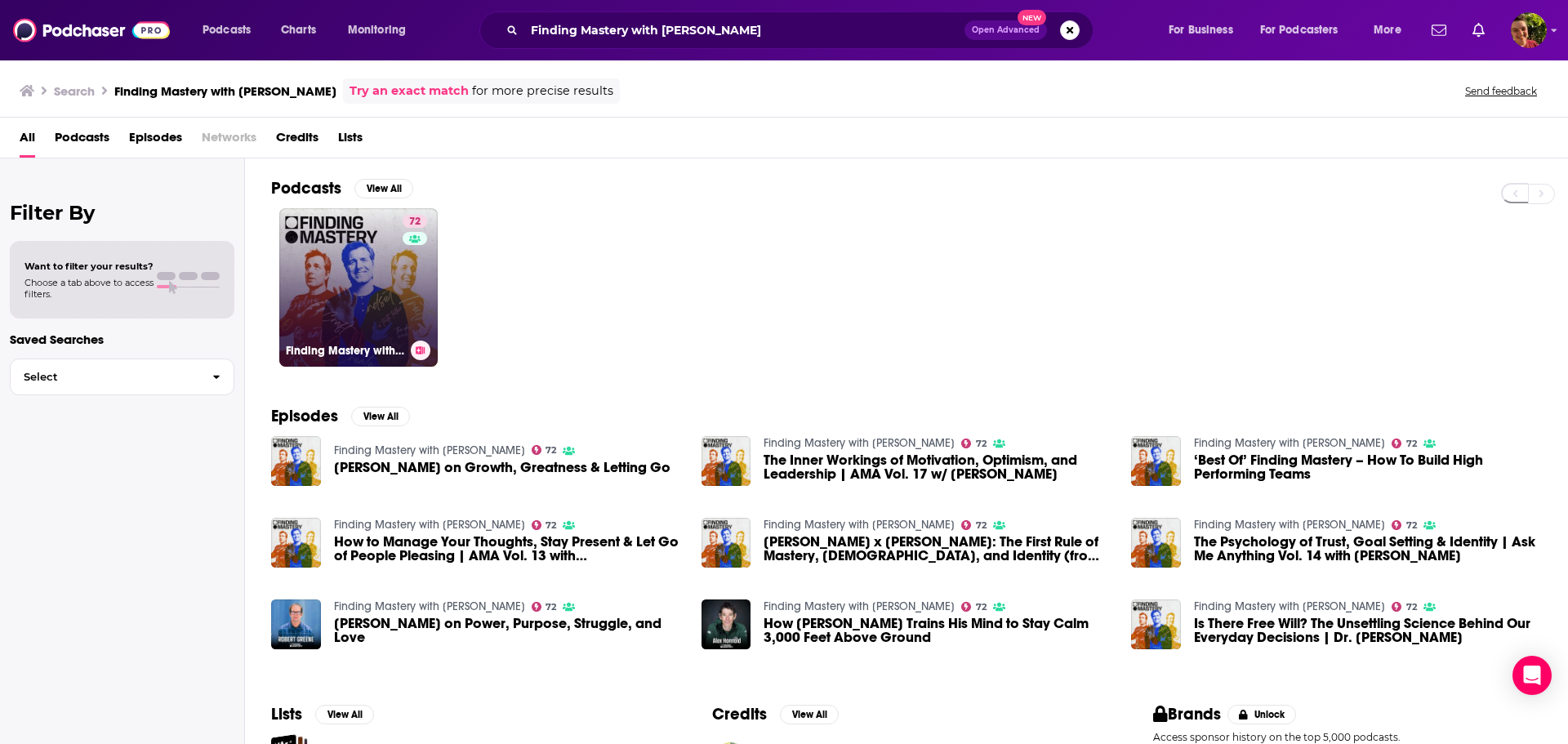
click at [361, 303] on link "72 Finding Mastery with Dr. Michael Gervais" at bounding box center [358, 288] width 158 height 158
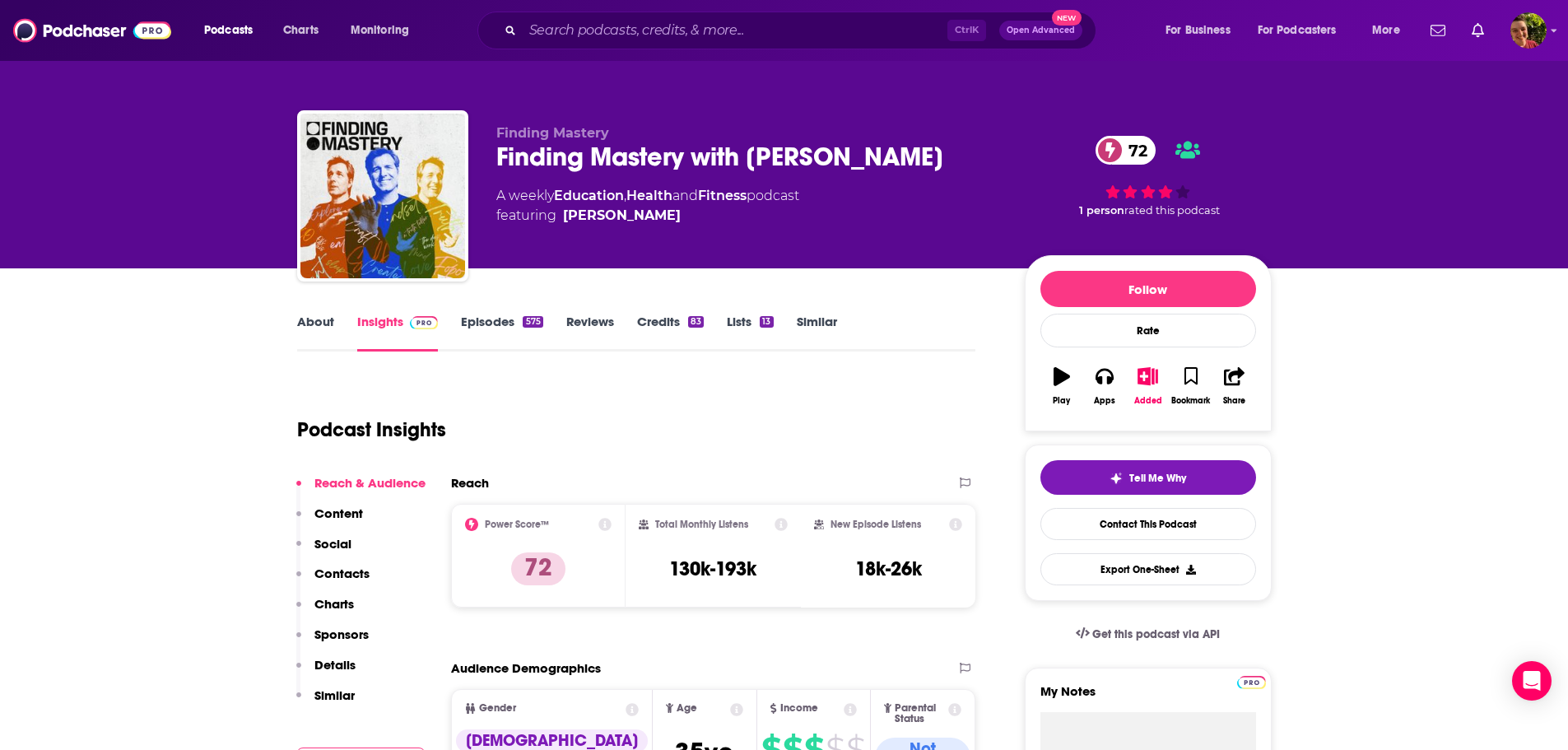
click at [304, 319] on link "About" at bounding box center [315, 332] width 37 height 38
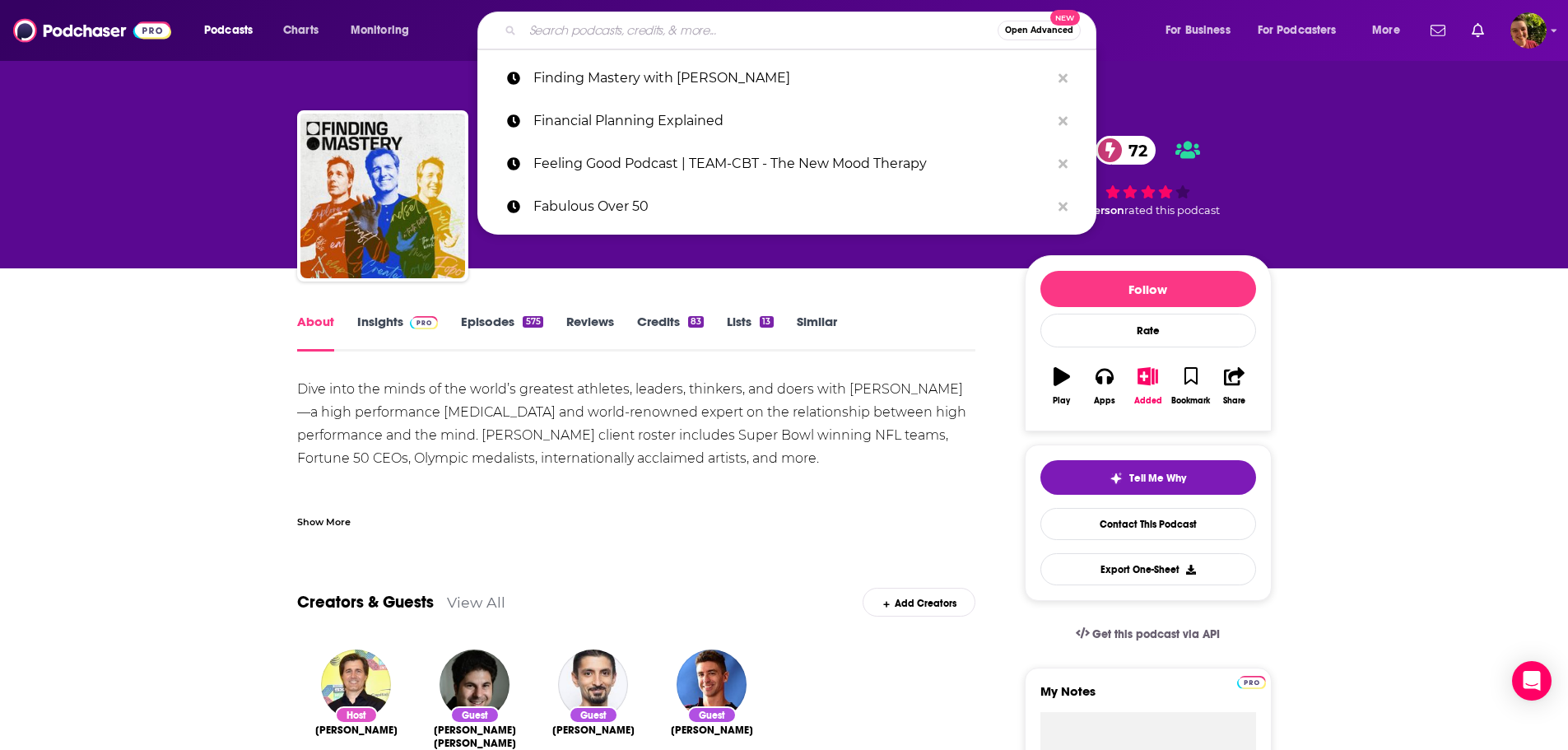
click at [636, 33] on input "Search podcasts, credits, & more..." at bounding box center [760, 30] width 475 height 26
paste input "Flusterclux With Lynn Lyons: For Parents Who Worry"
type input "Flusterclux With Lynn Lyons: For Parents Who Worry"
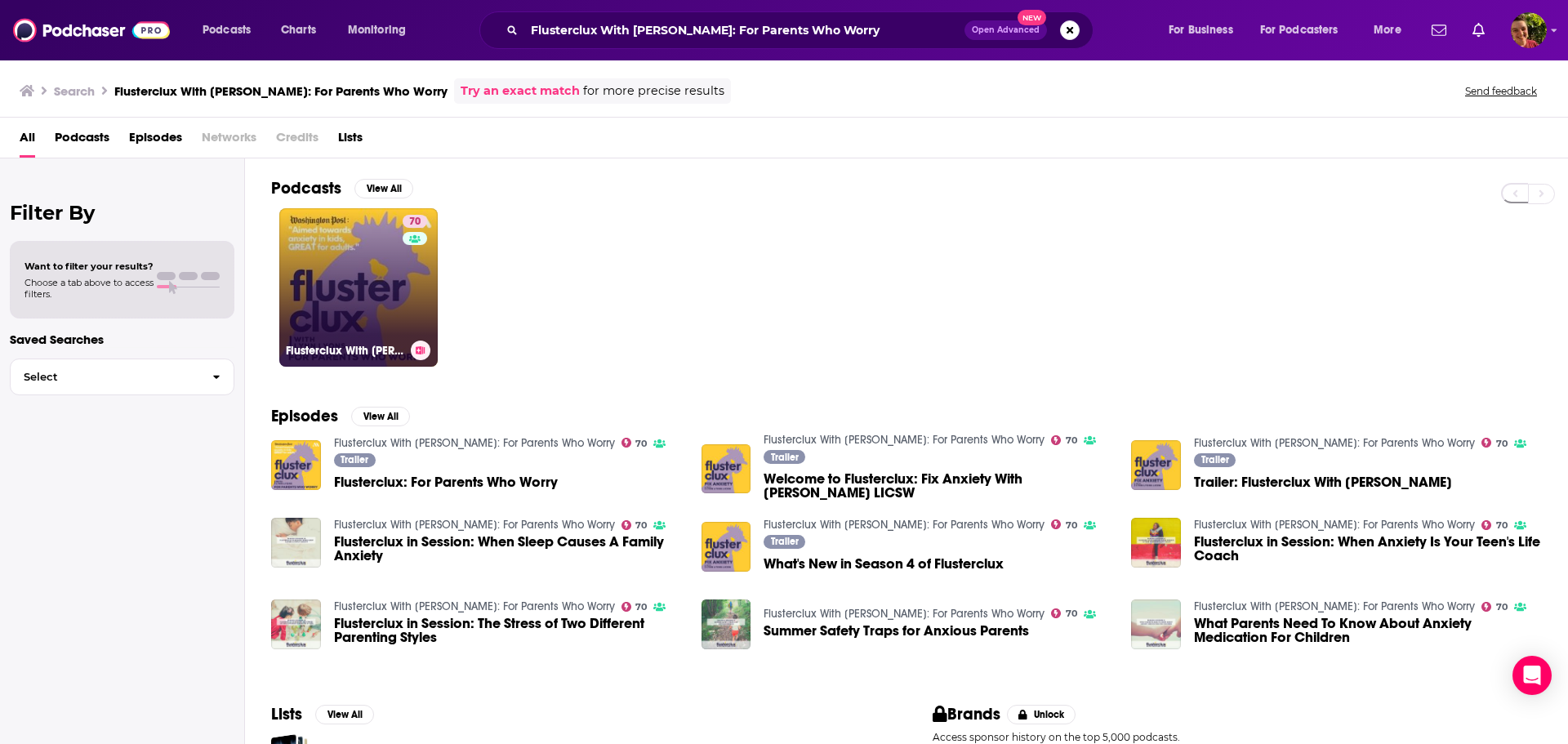
click at [321, 252] on link "70 Flusterclux With Lynn Lyons: For Parents Who Worry" at bounding box center [358, 288] width 158 height 158
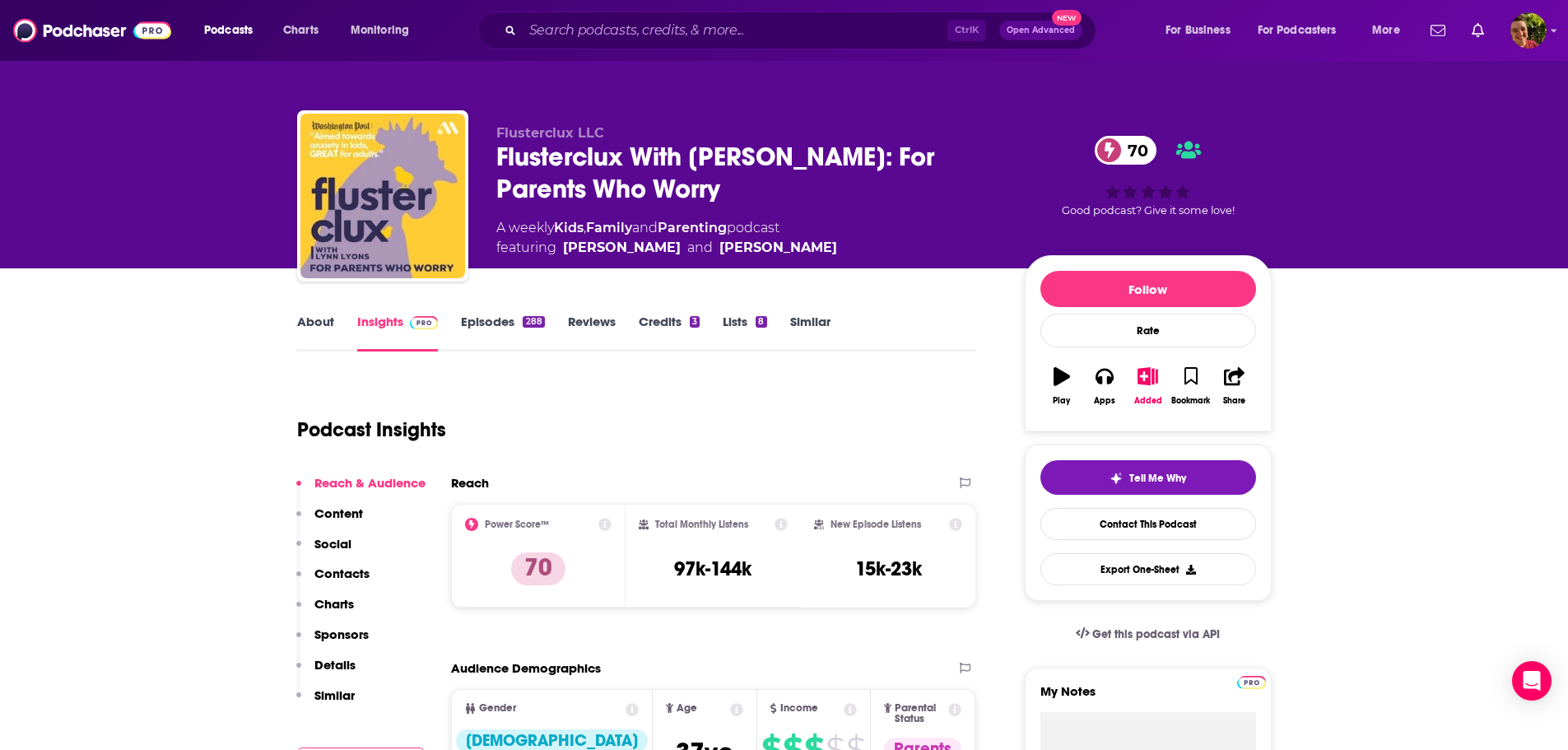
click at [311, 325] on link "About" at bounding box center [315, 332] width 37 height 38
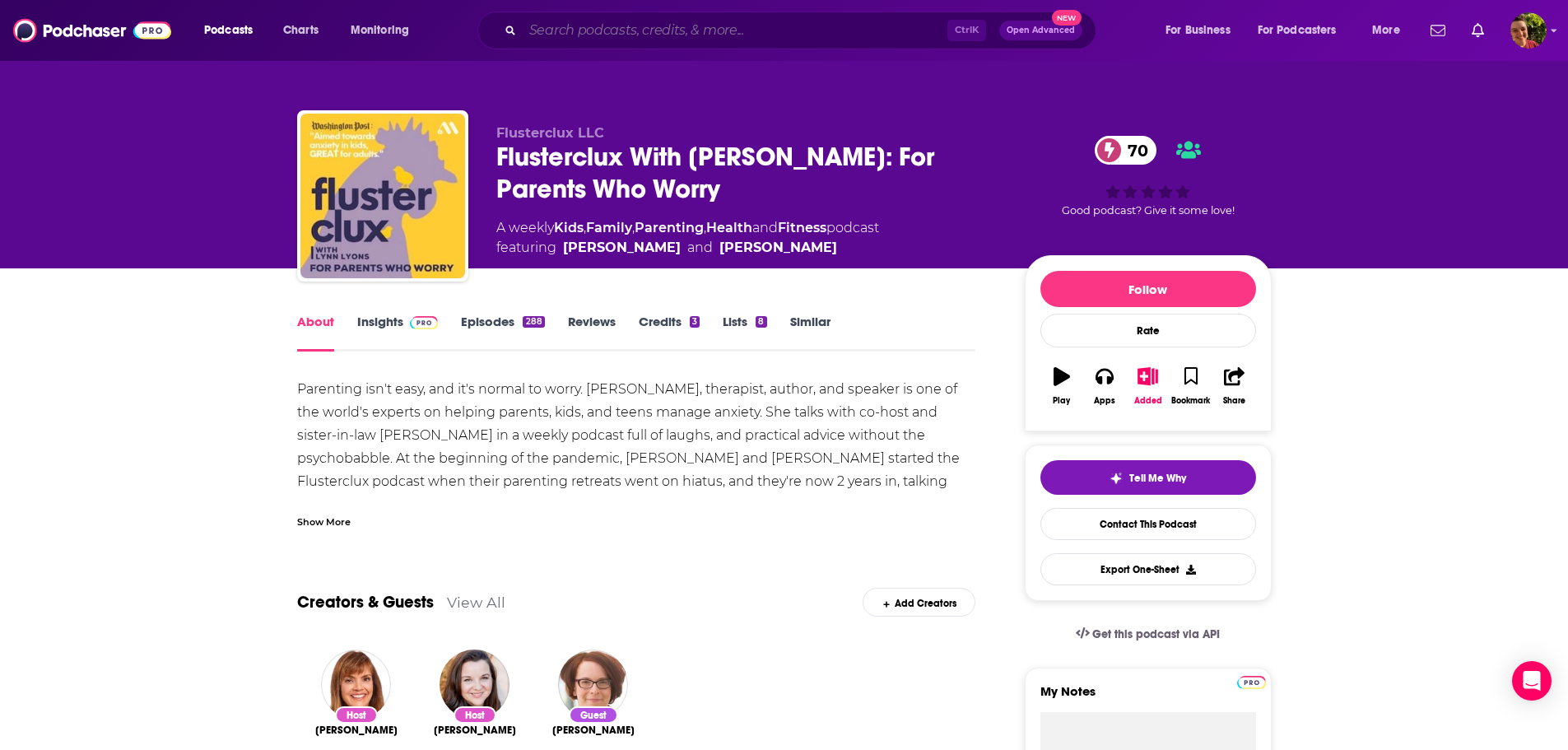
click at [686, 23] on input "Search podcasts, credits, & more..." at bounding box center [734, 30] width 425 height 26
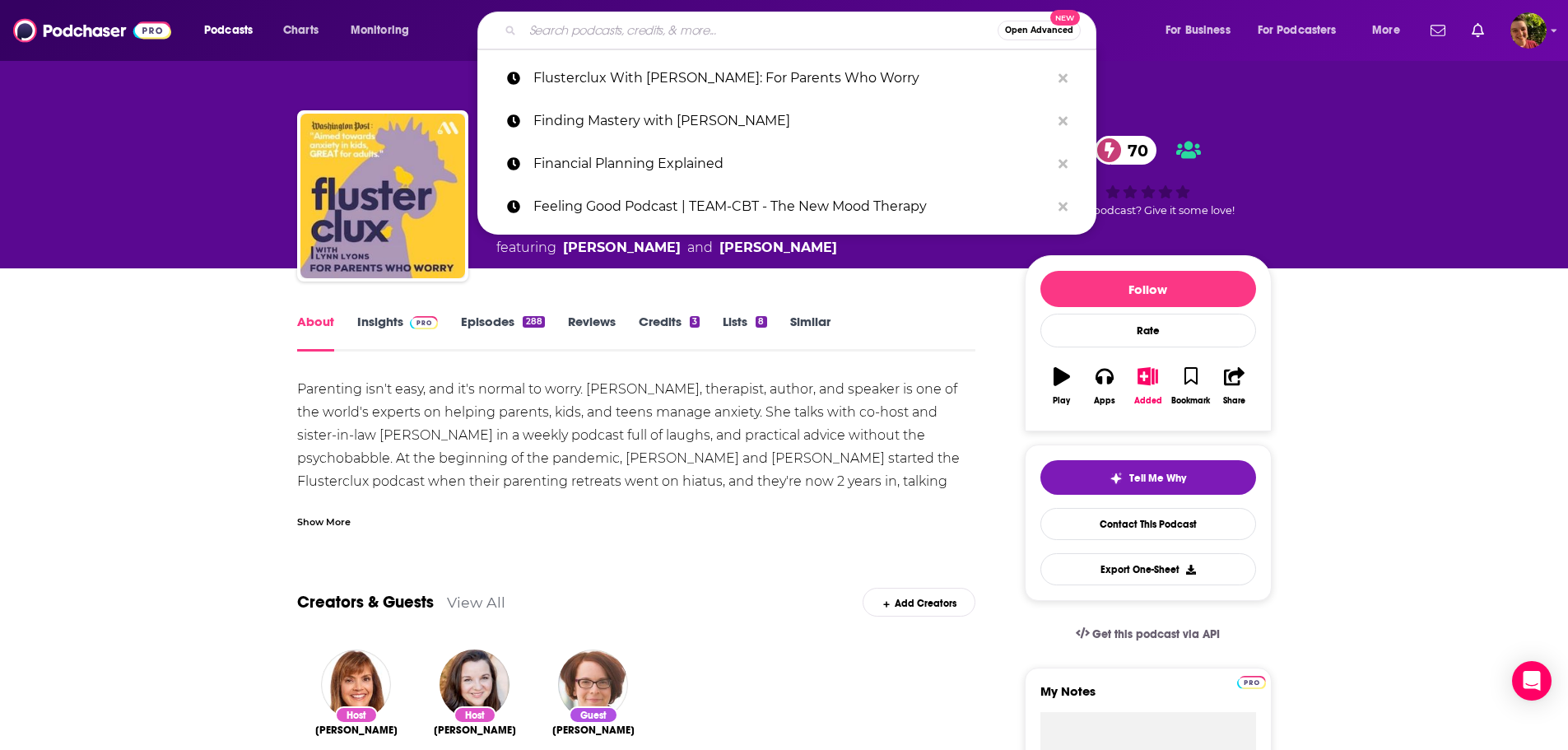
paste input "Food Psych Podcast with Christy Harrison"
type input "Food Psych Podcast with Christy Harrison"
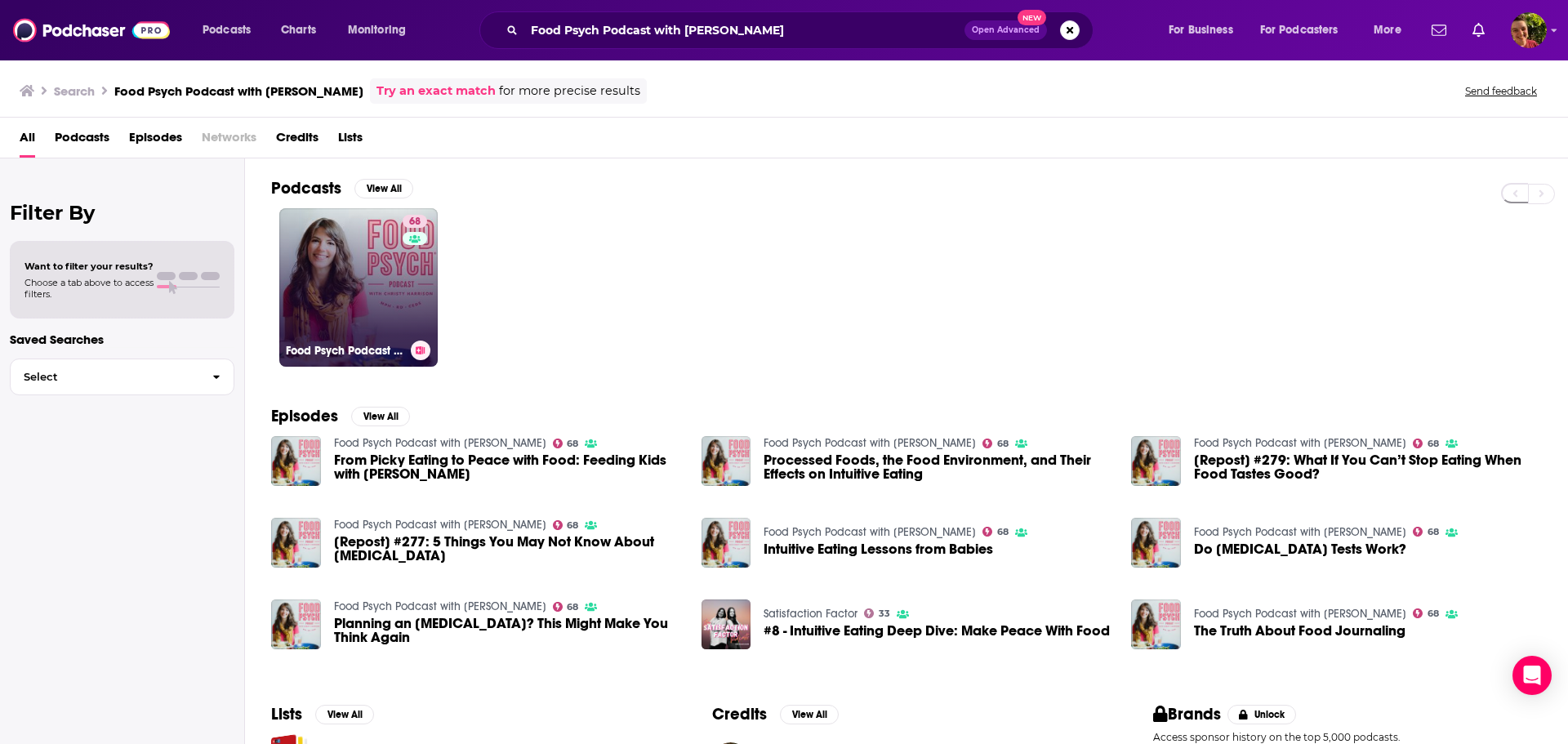
click at [298, 304] on link "68 Food Psych Podcast with Christy Harrison" at bounding box center [358, 288] width 158 height 158
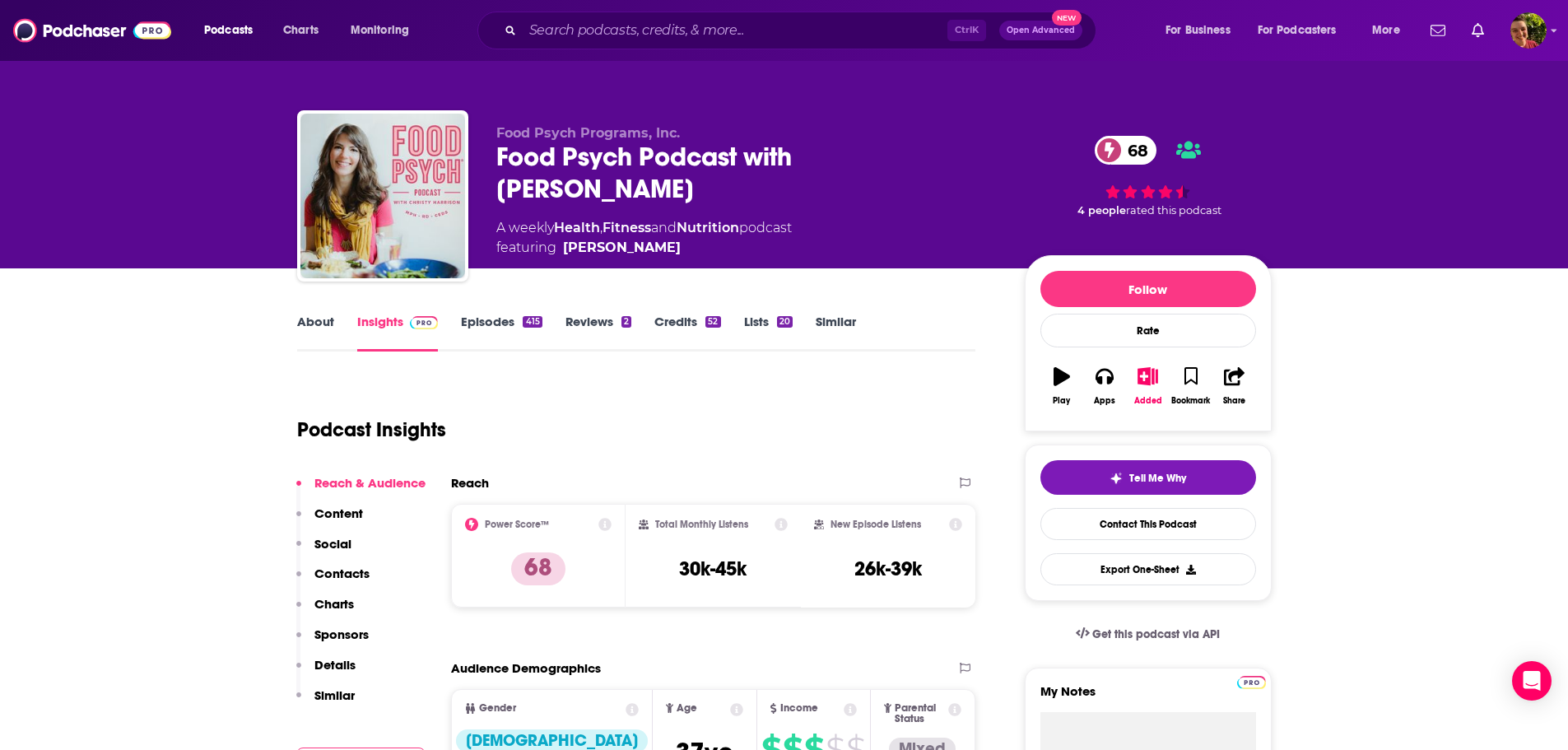
click at [300, 322] on link "About" at bounding box center [315, 332] width 37 height 38
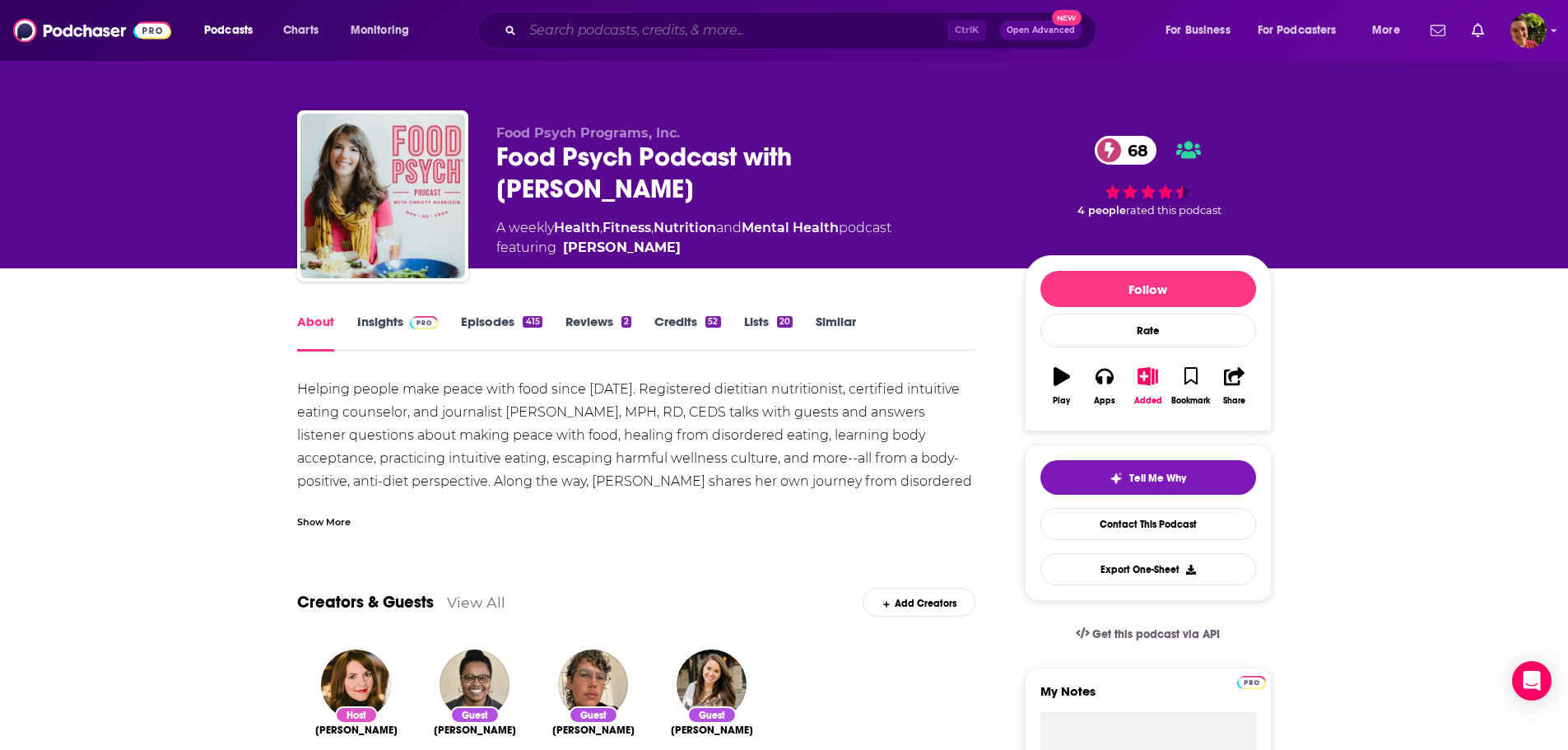
click at [703, 34] on input "Search podcasts, credits, & more..." at bounding box center [734, 30] width 425 height 26
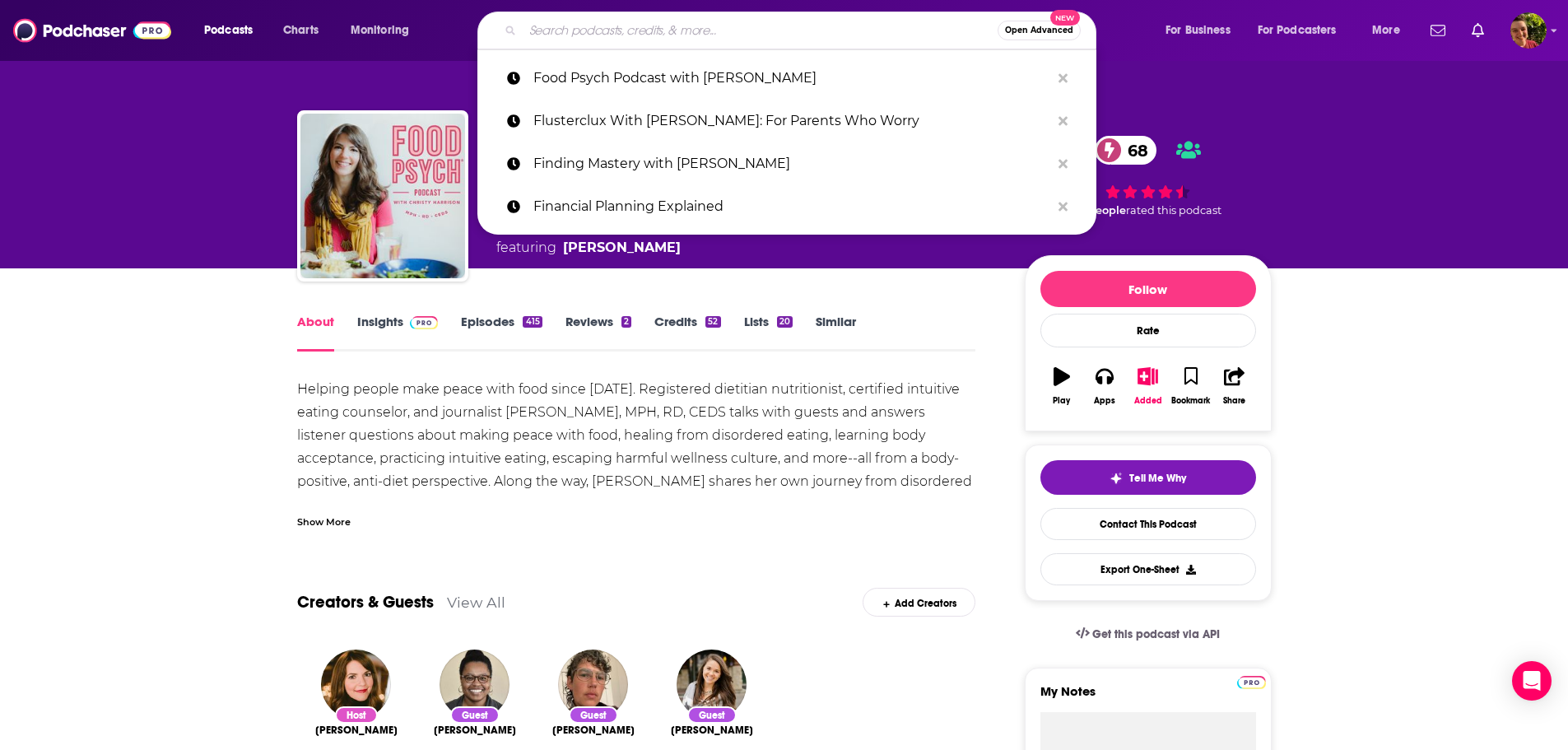
paste input "Friends Talk Money"
type input "Friends Talk Money"
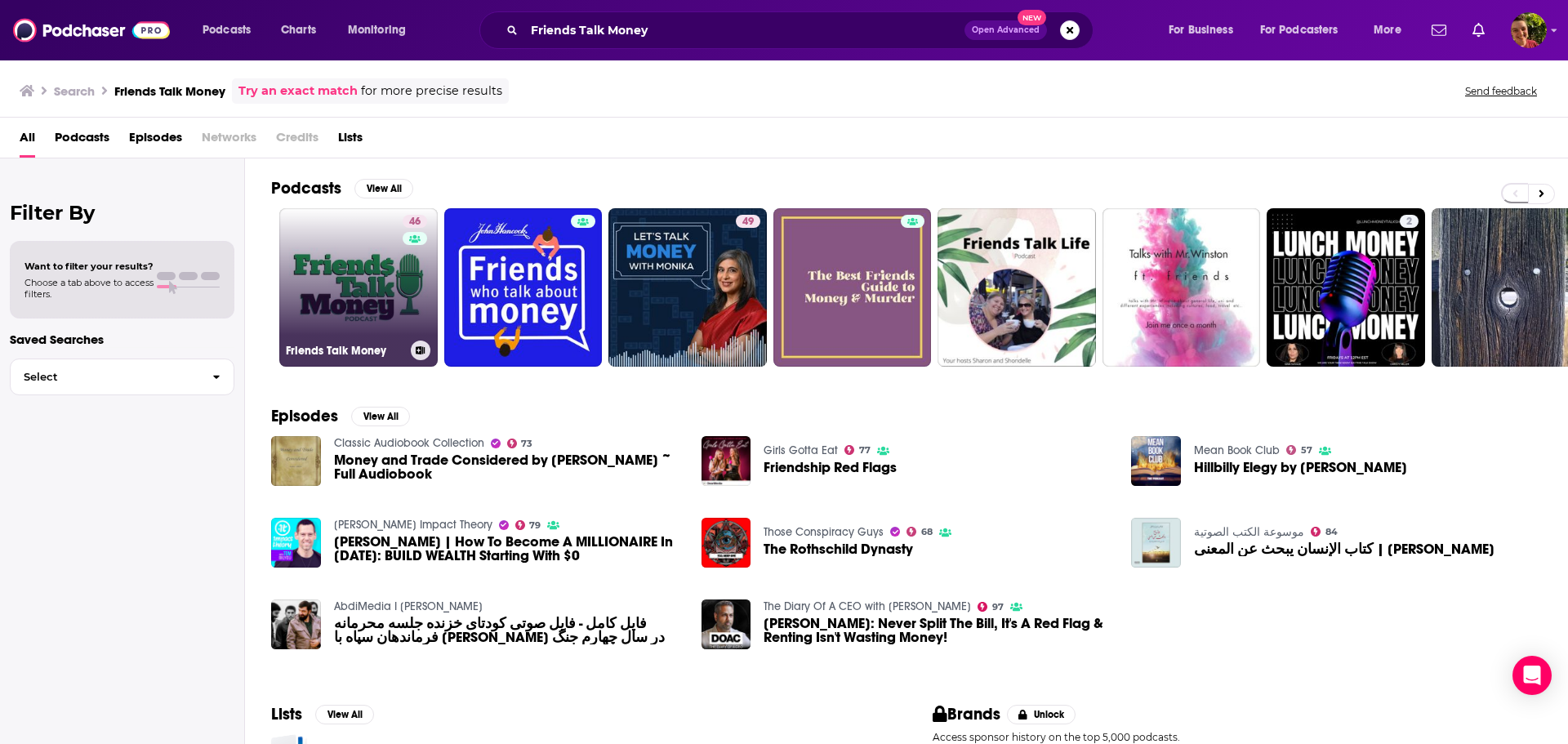
click at [350, 297] on link "46 Friends Talk Money" at bounding box center [358, 288] width 158 height 158
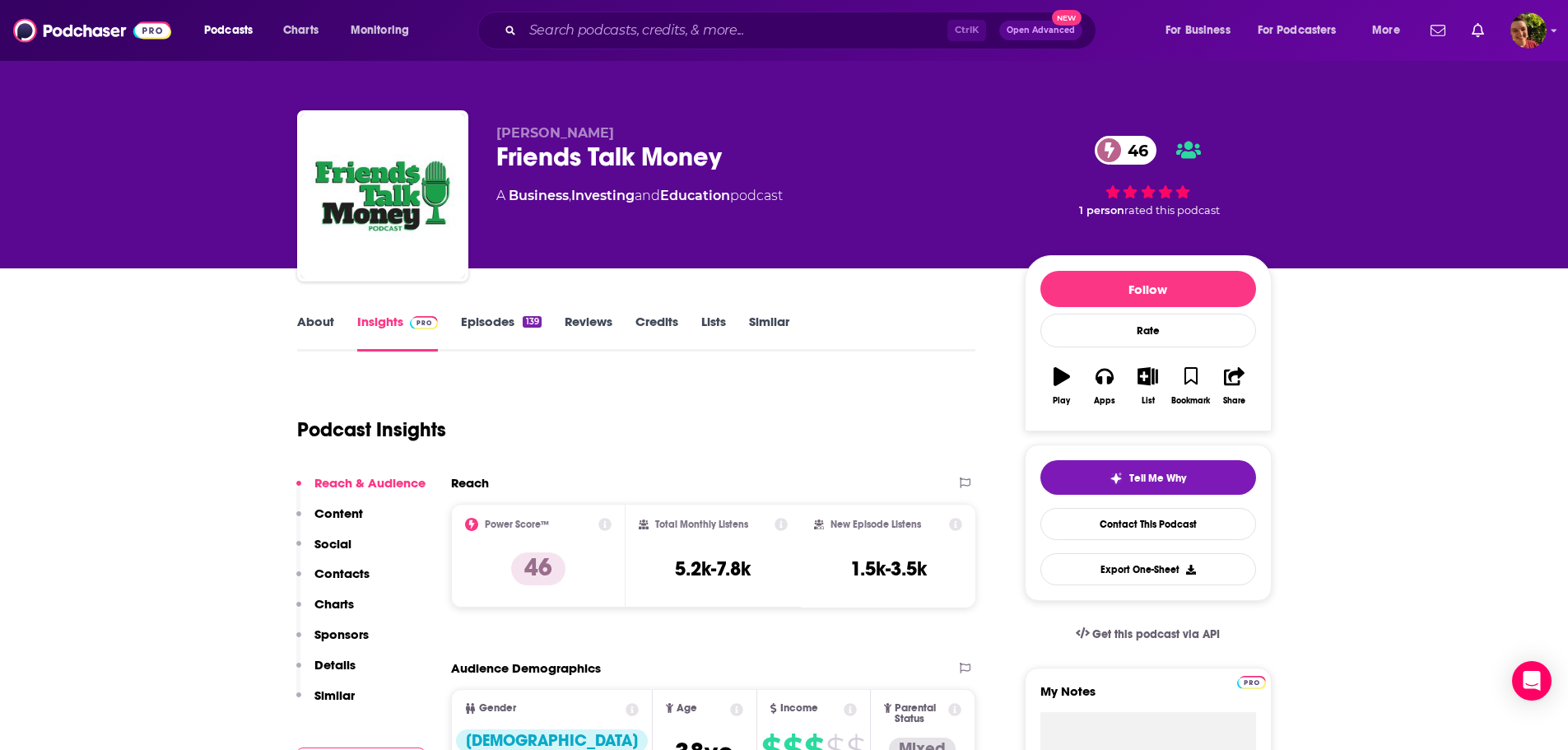
click at [327, 326] on link "About" at bounding box center [315, 332] width 37 height 38
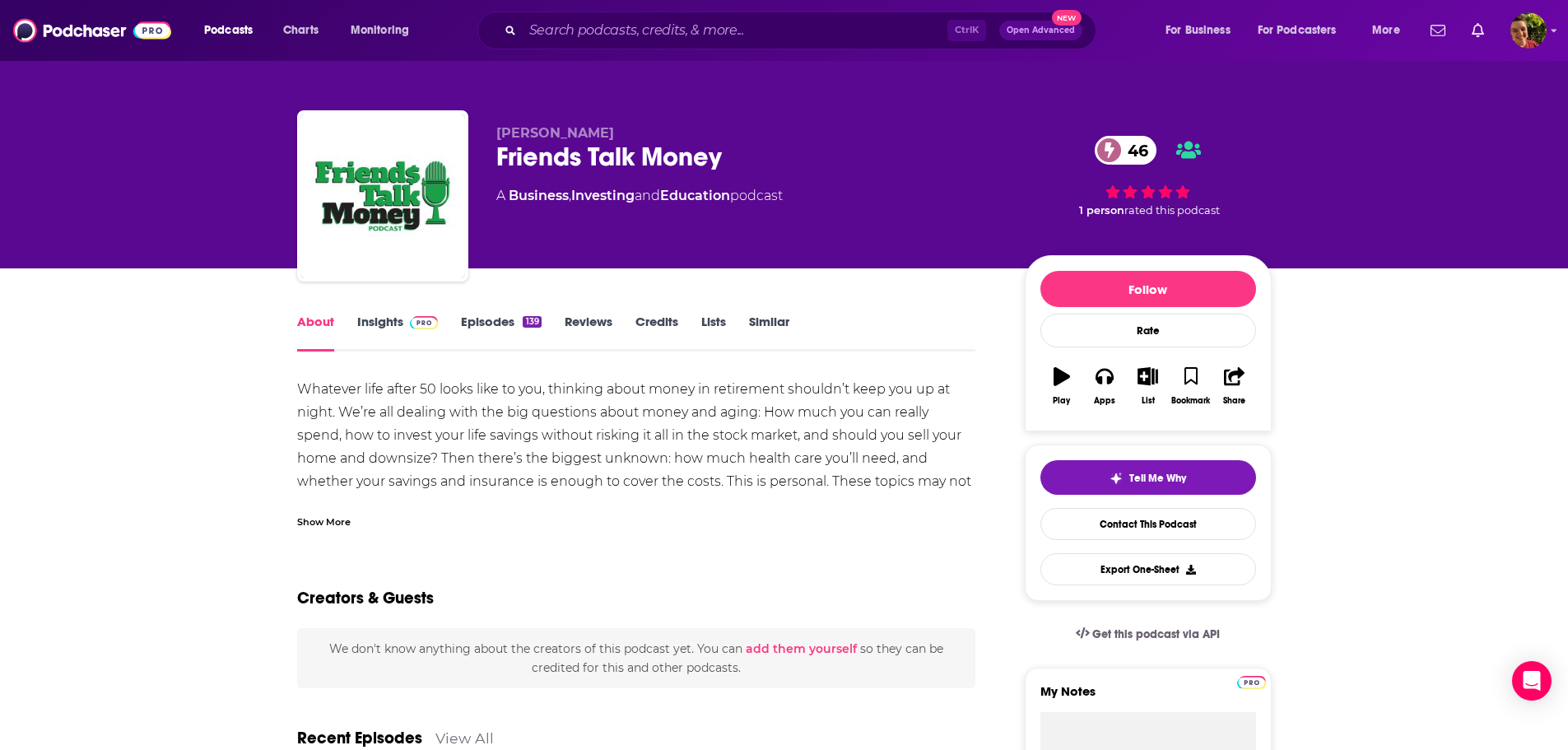
click at [376, 322] on link "Insights" at bounding box center [398, 332] width 81 height 38
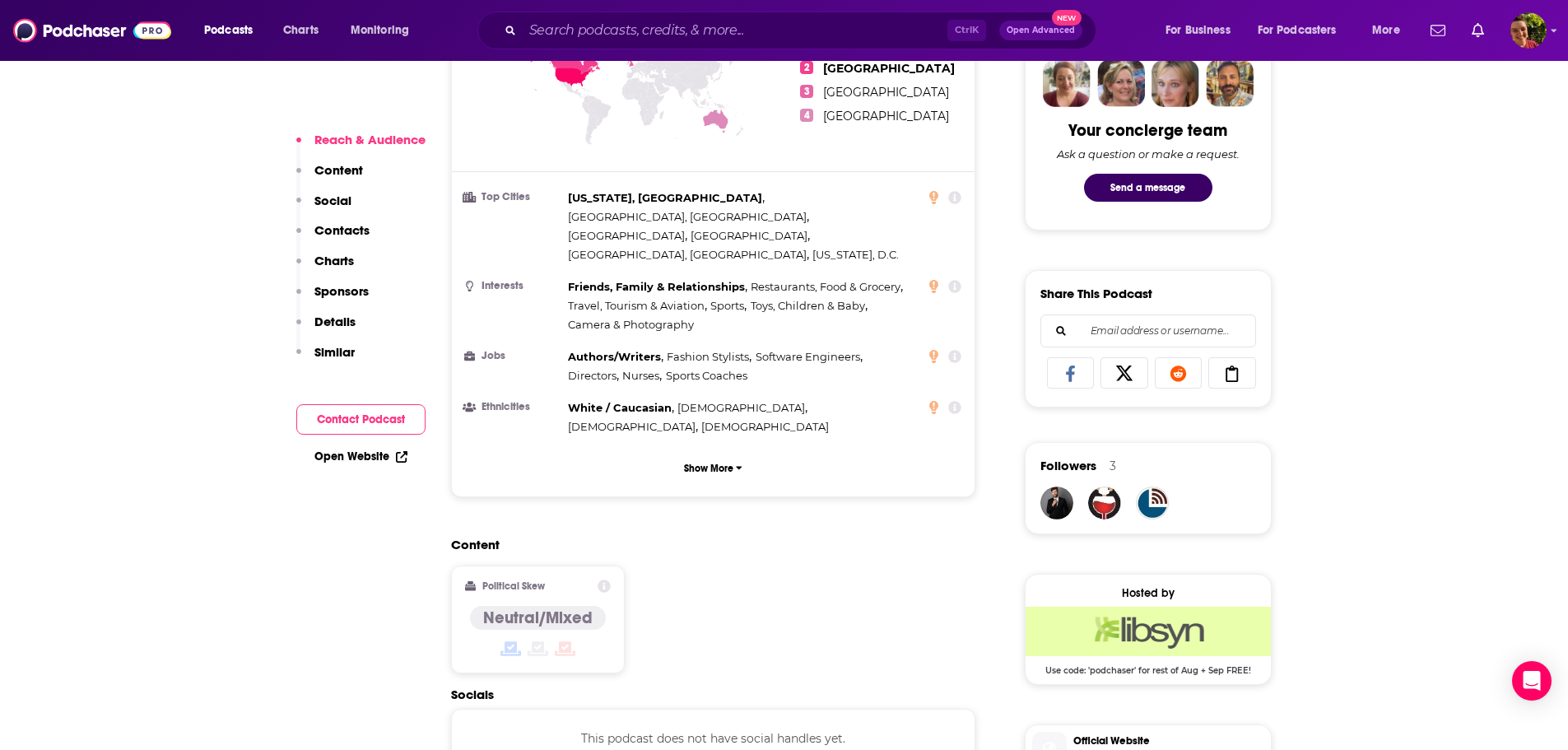
scroll to position [1153, 0]
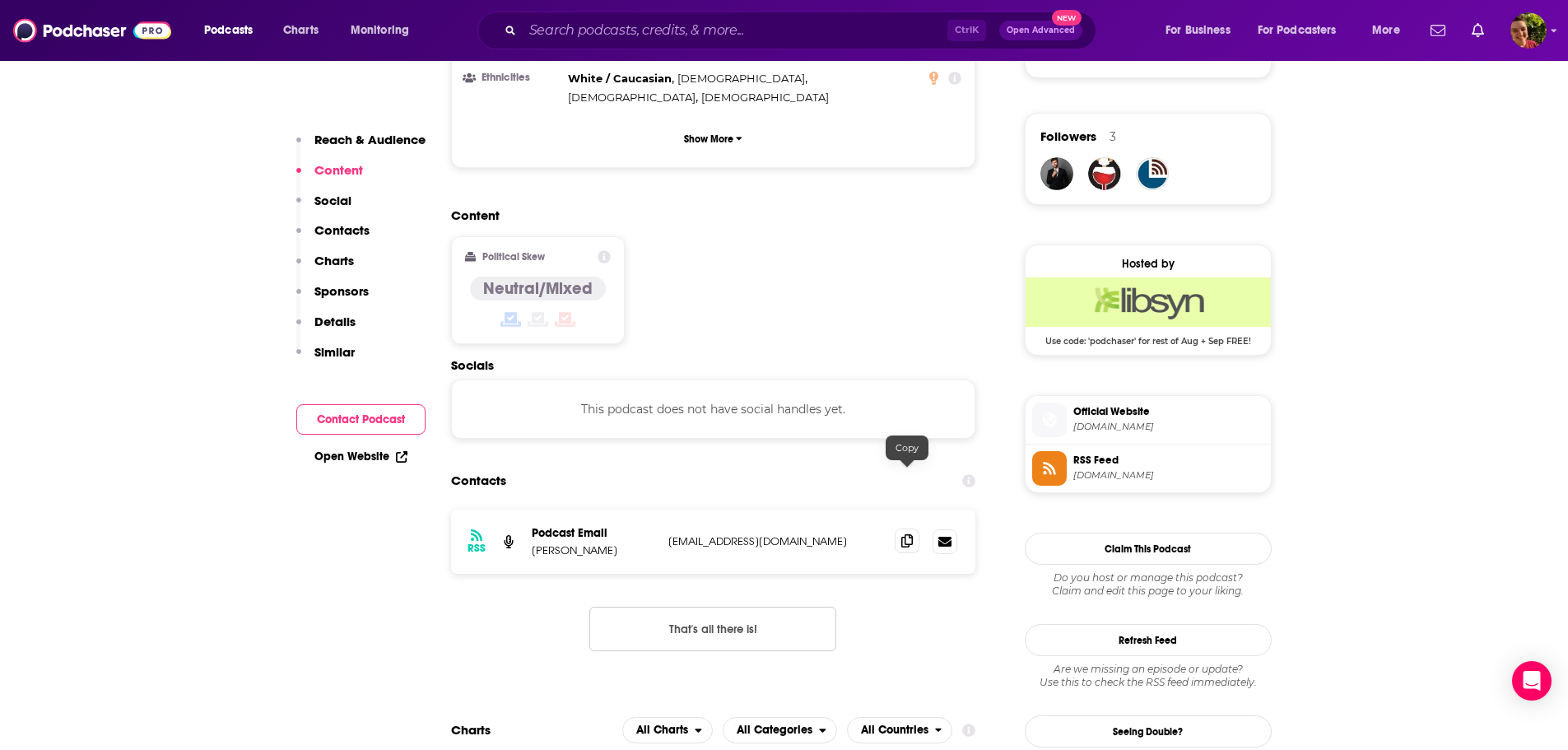
click at [908, 534] on icon at bounding box center [907, 541] width 12 height 14
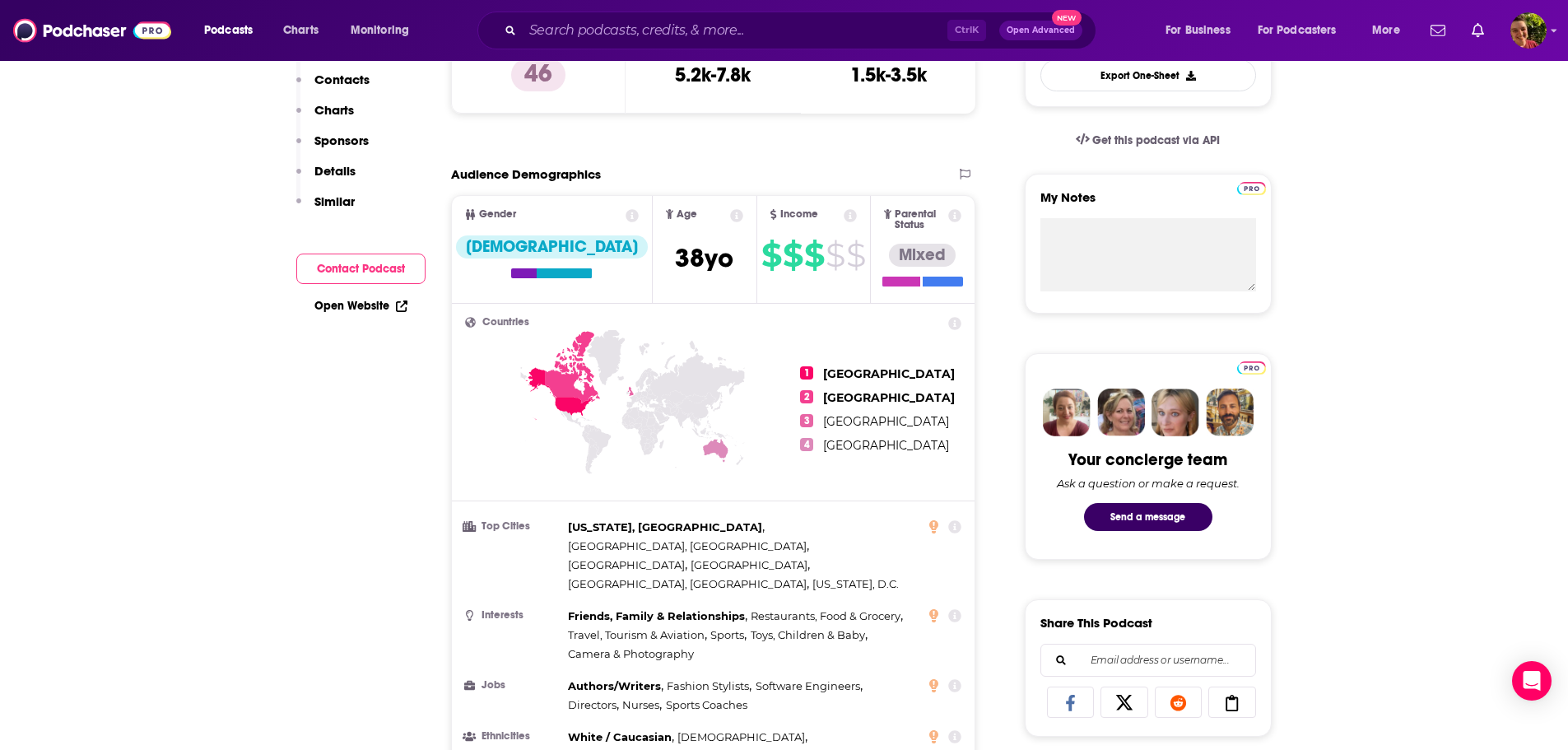
scroll to position [0, 0]
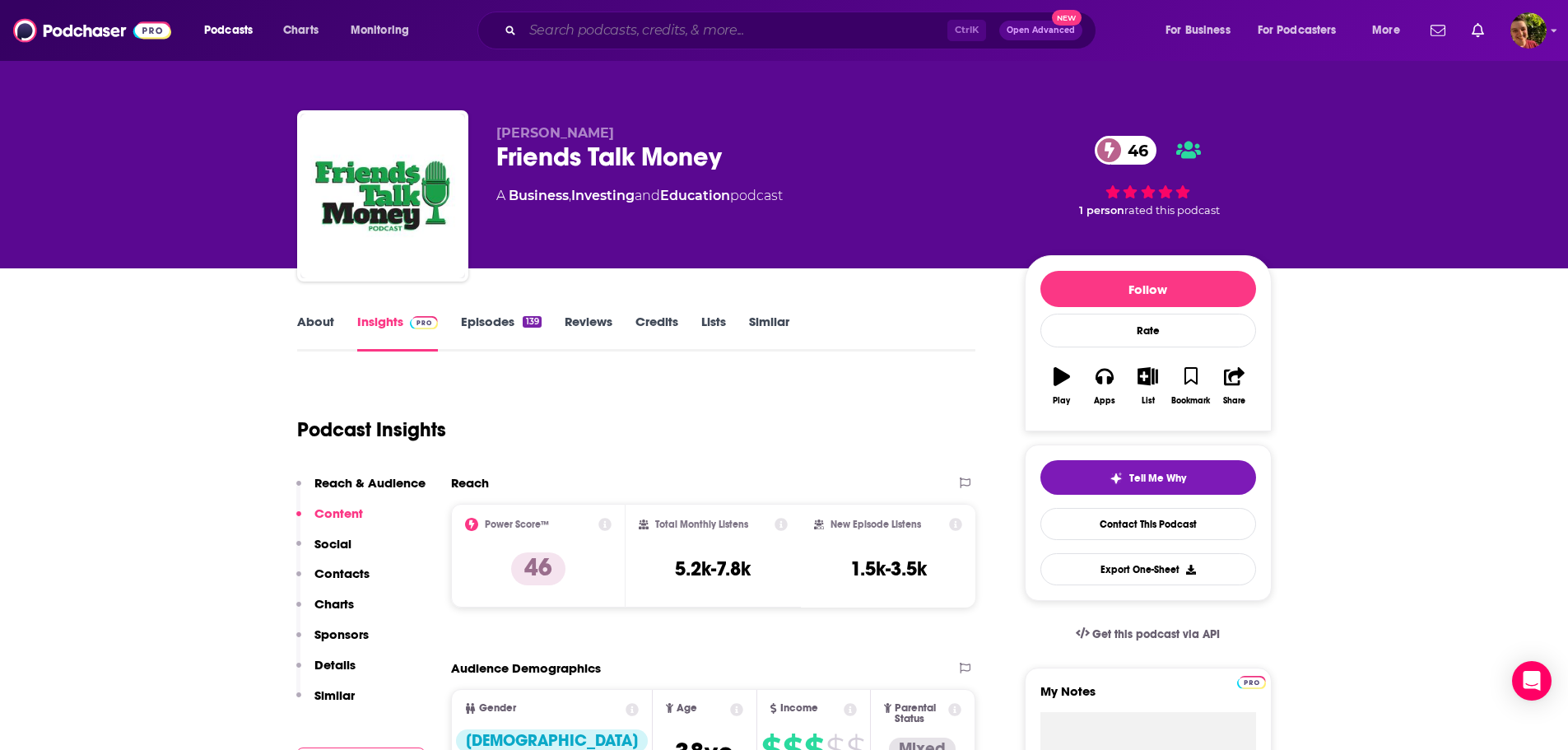
click at [565, 25] on input "Search podcasts, credits, & more..." at bounding box center [734, 30] width 425 height 26
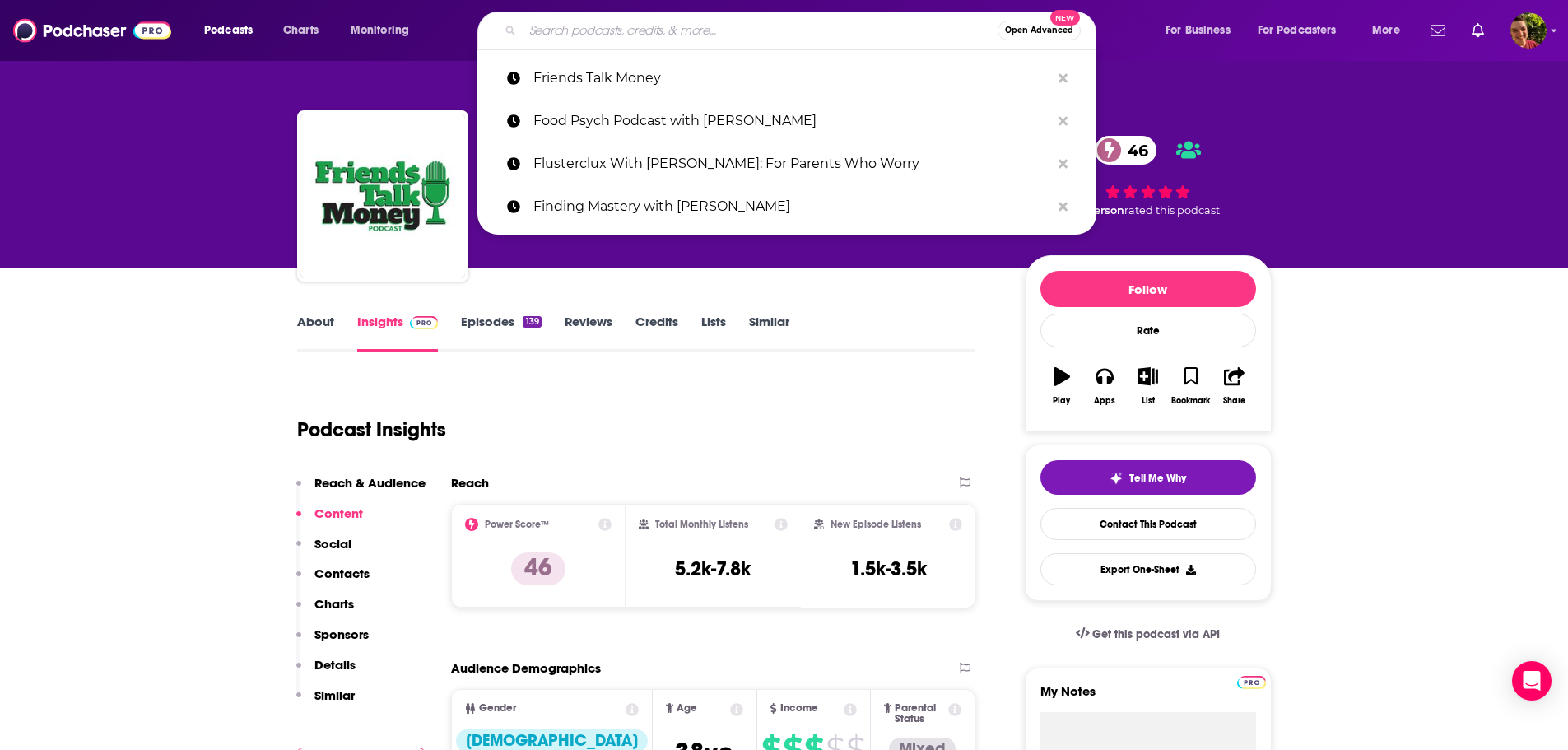
paste input "Half Size Me"
type input "Half Size Me"
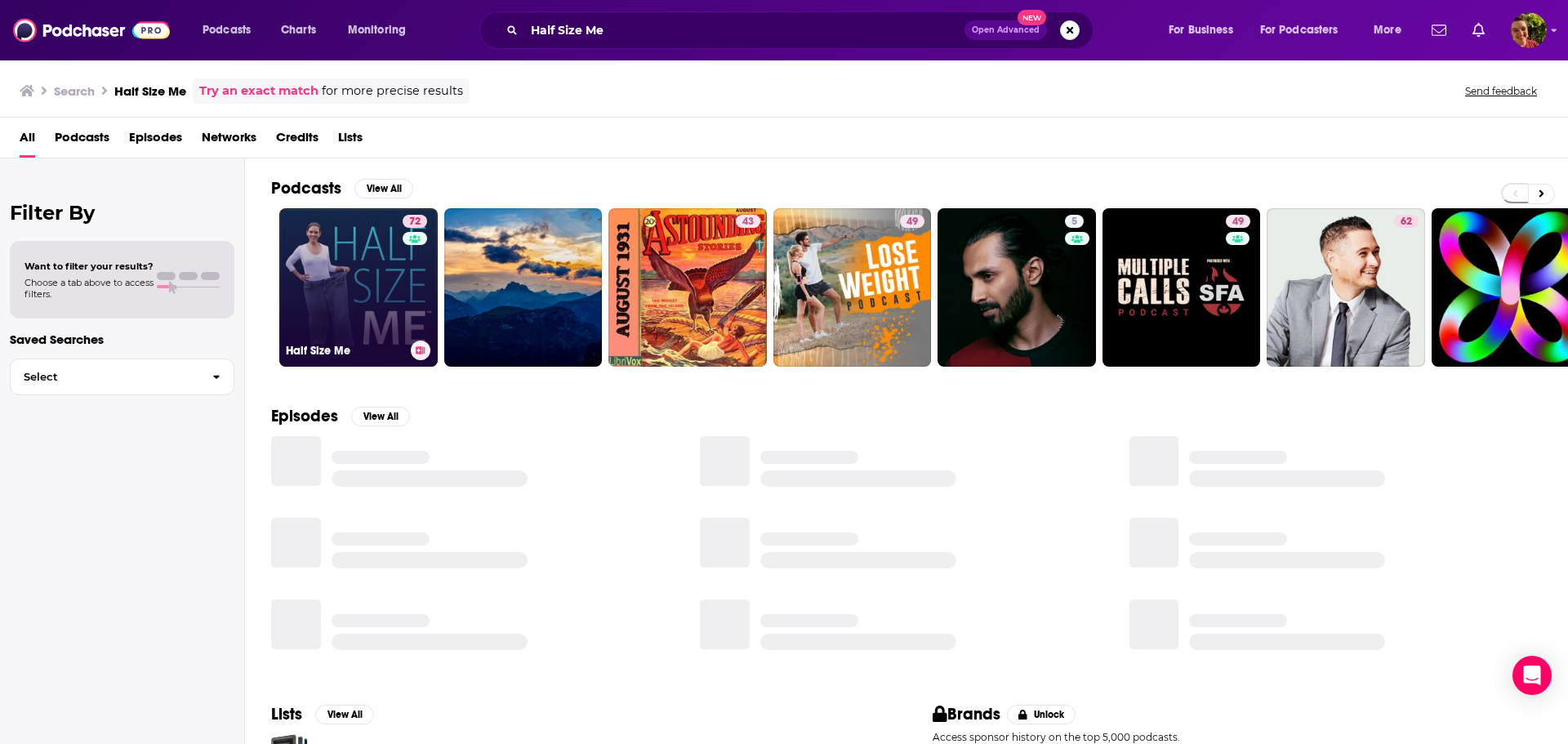
click at [340, 275] on link "72 Half Size Me" at bounding box center [358, 288] width 158 height 158
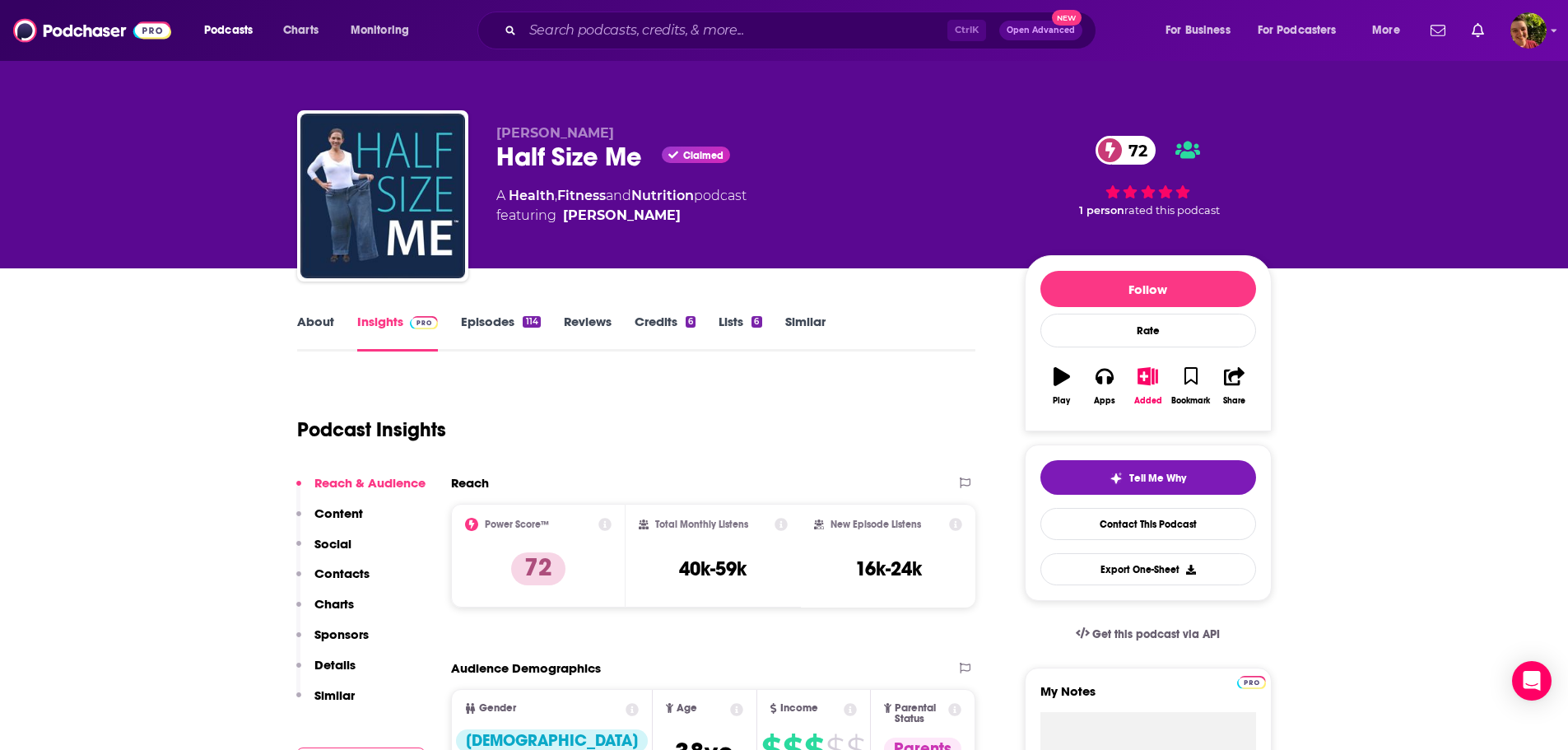
click at [320, 329] on link "About" at bounding box center [315, 332] width 37 height 38
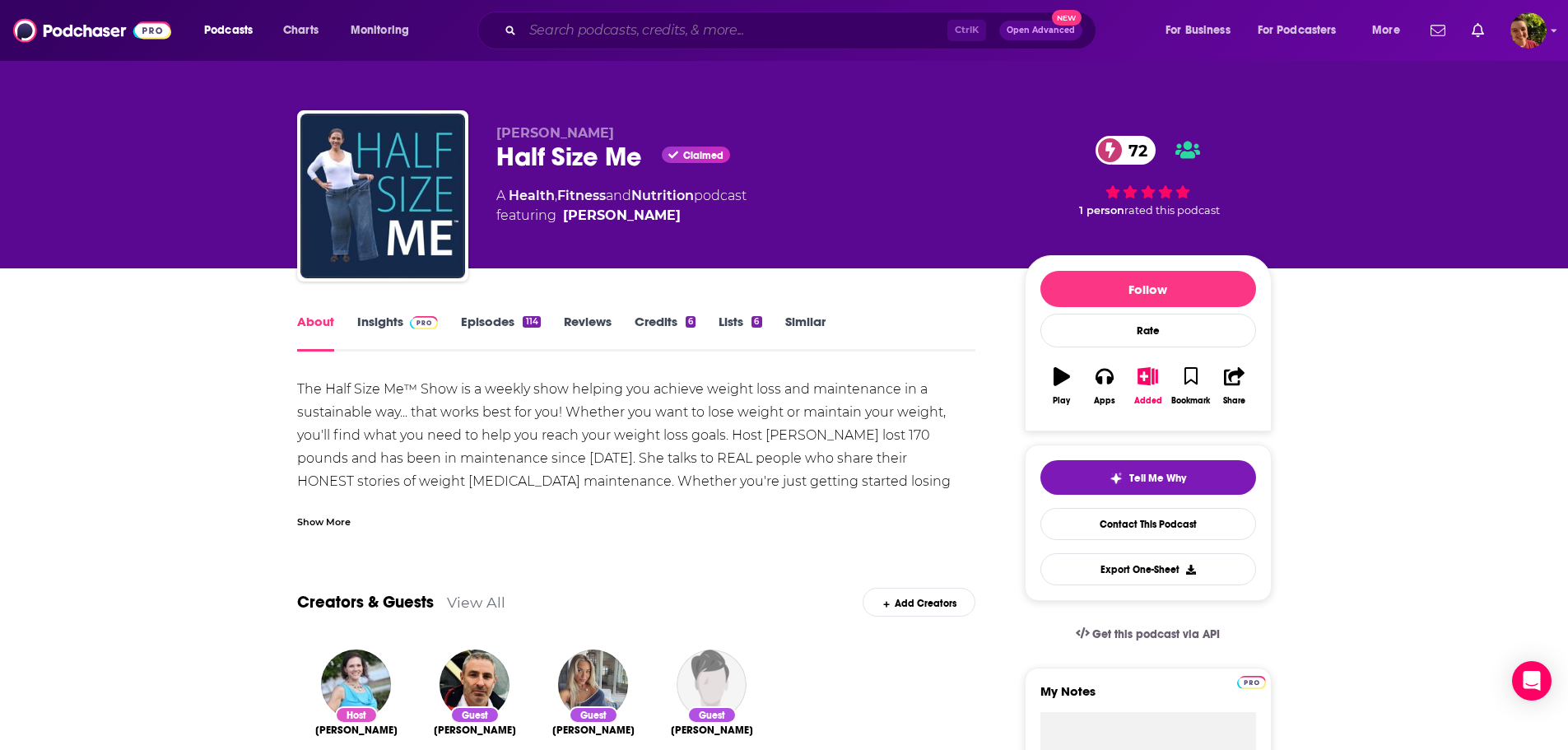
click at [713, 30] on input "Search podcasts, credits, & more..." at bounding box center [734, 30] width 425 height 26
paste input "Health Report - Separate stories podcast"
type input "Health Report - Separate stories podcast"
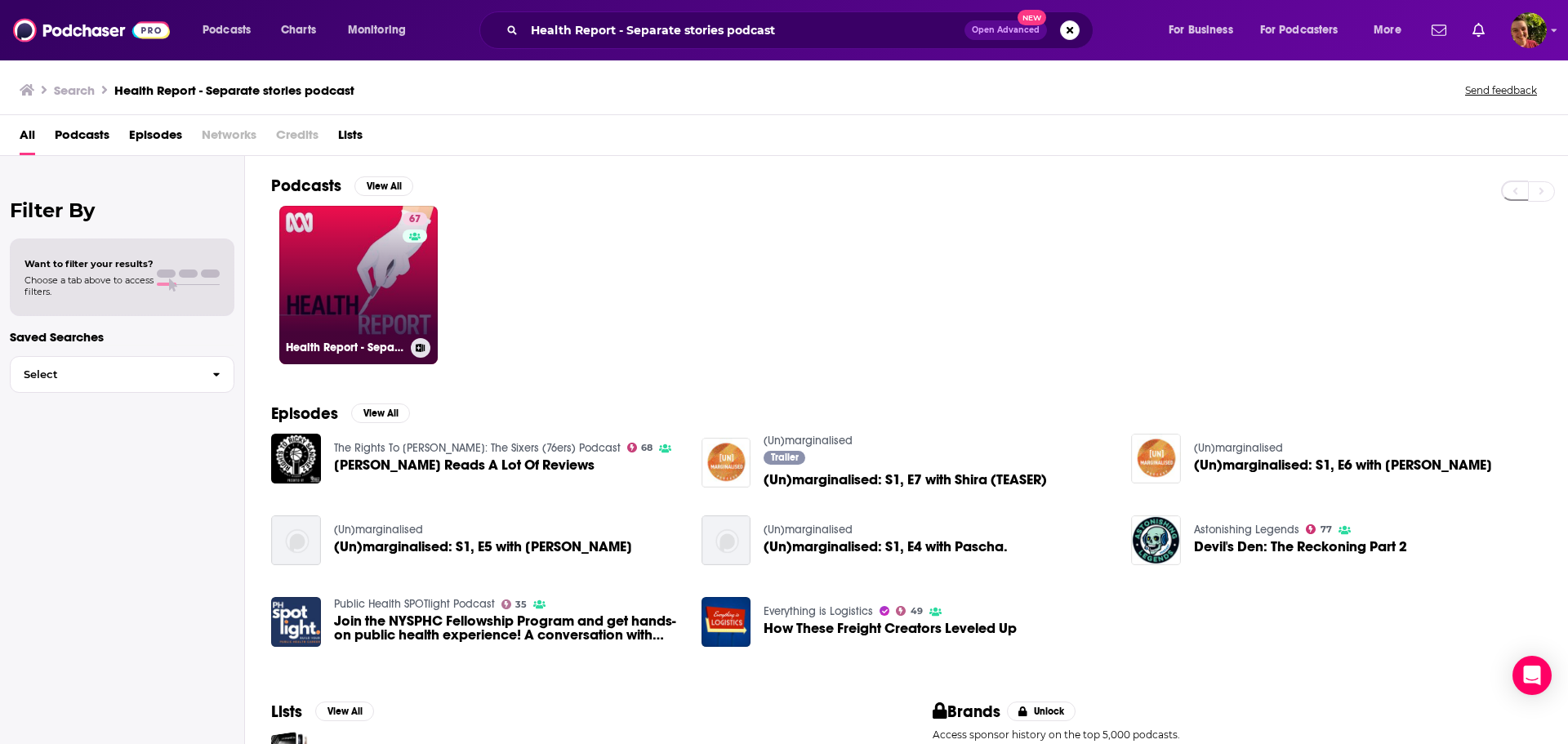
click at [397, 308] on link "67 Health Report - Separate stories podcast" at bounding box center [358, 285] width 158 height 158
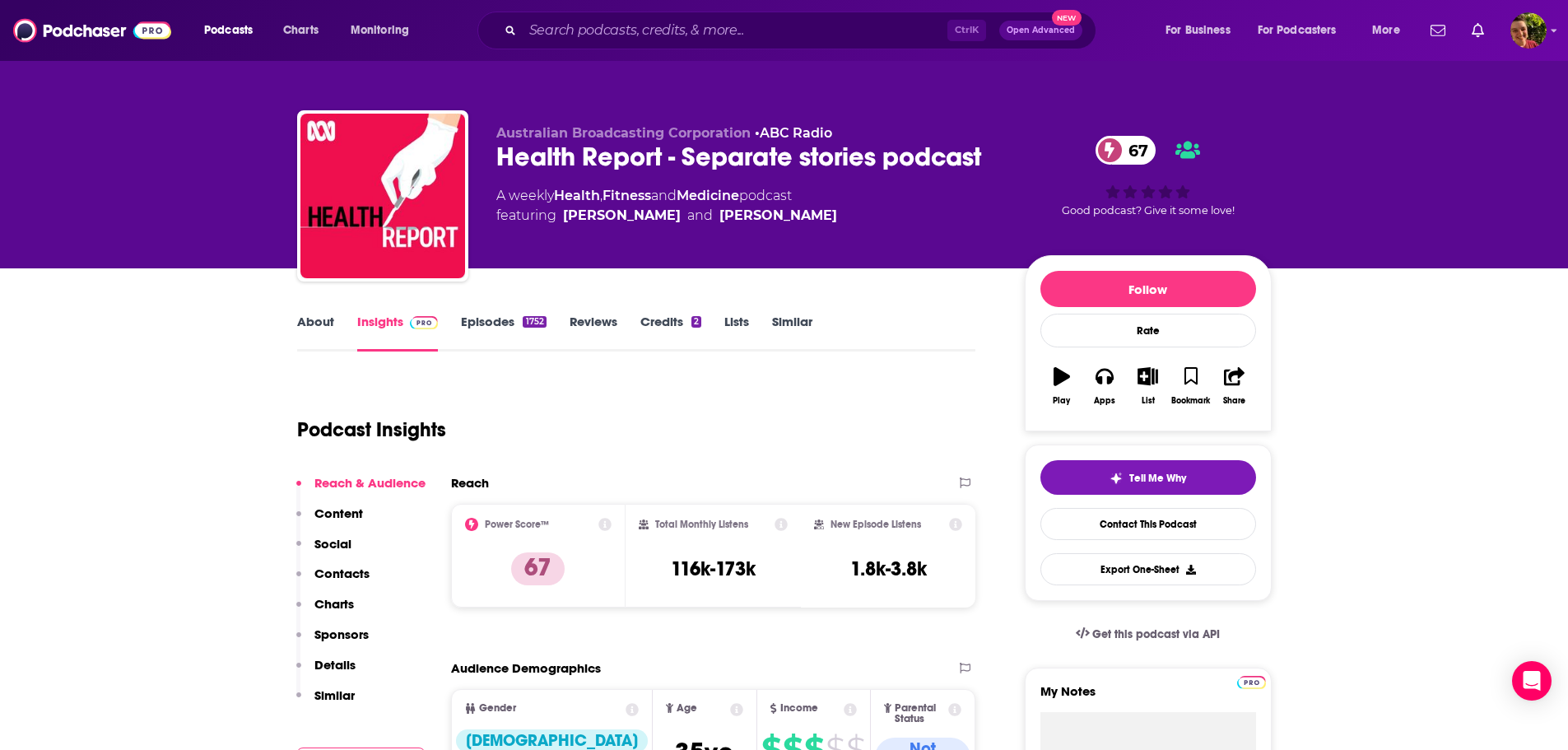
click at [305, 321] on link "About" at bounding box center [315, 332] width 37 height 38
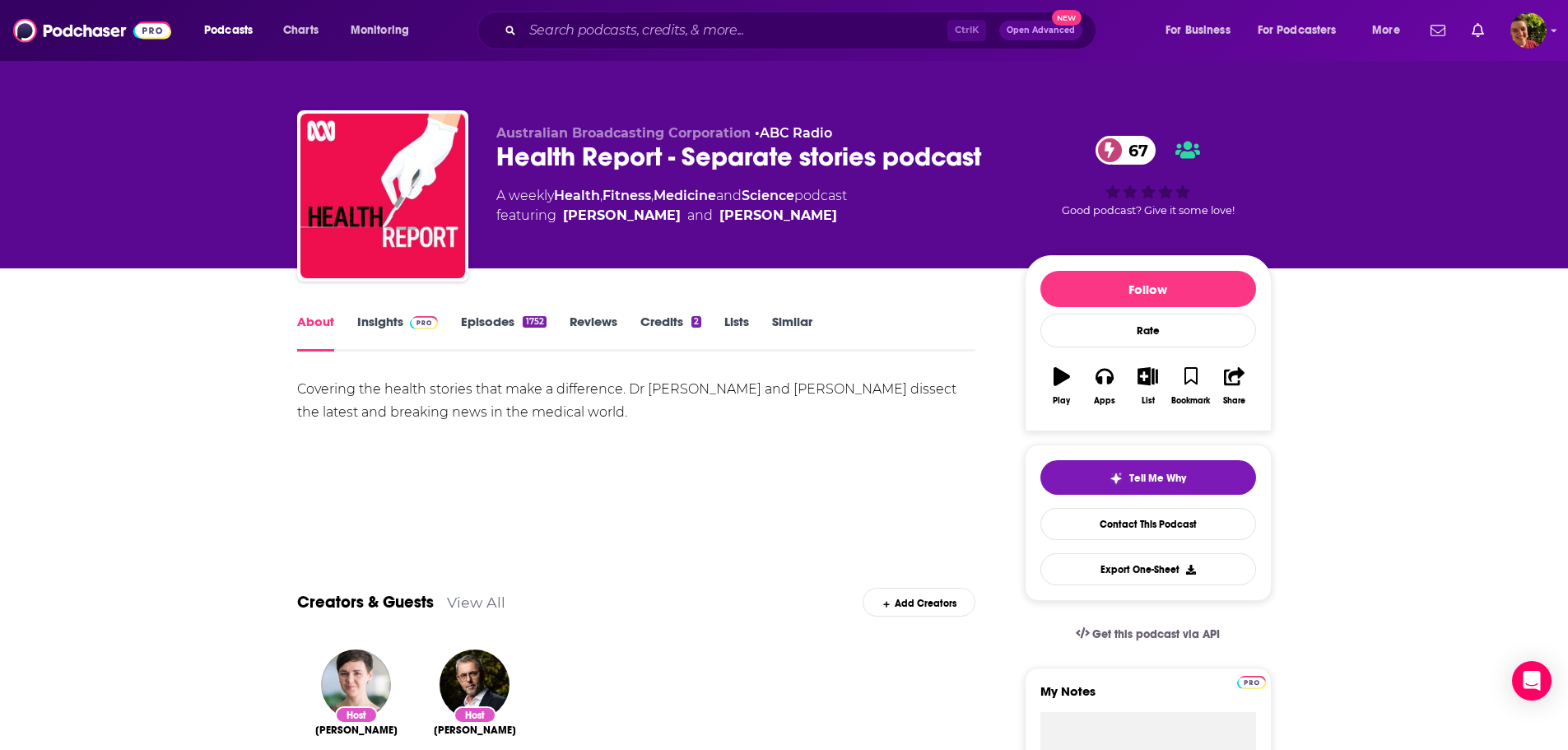
click at [491, 322] on link "Episodes 1752" at bounding box center [503, 332] width 85 height 38
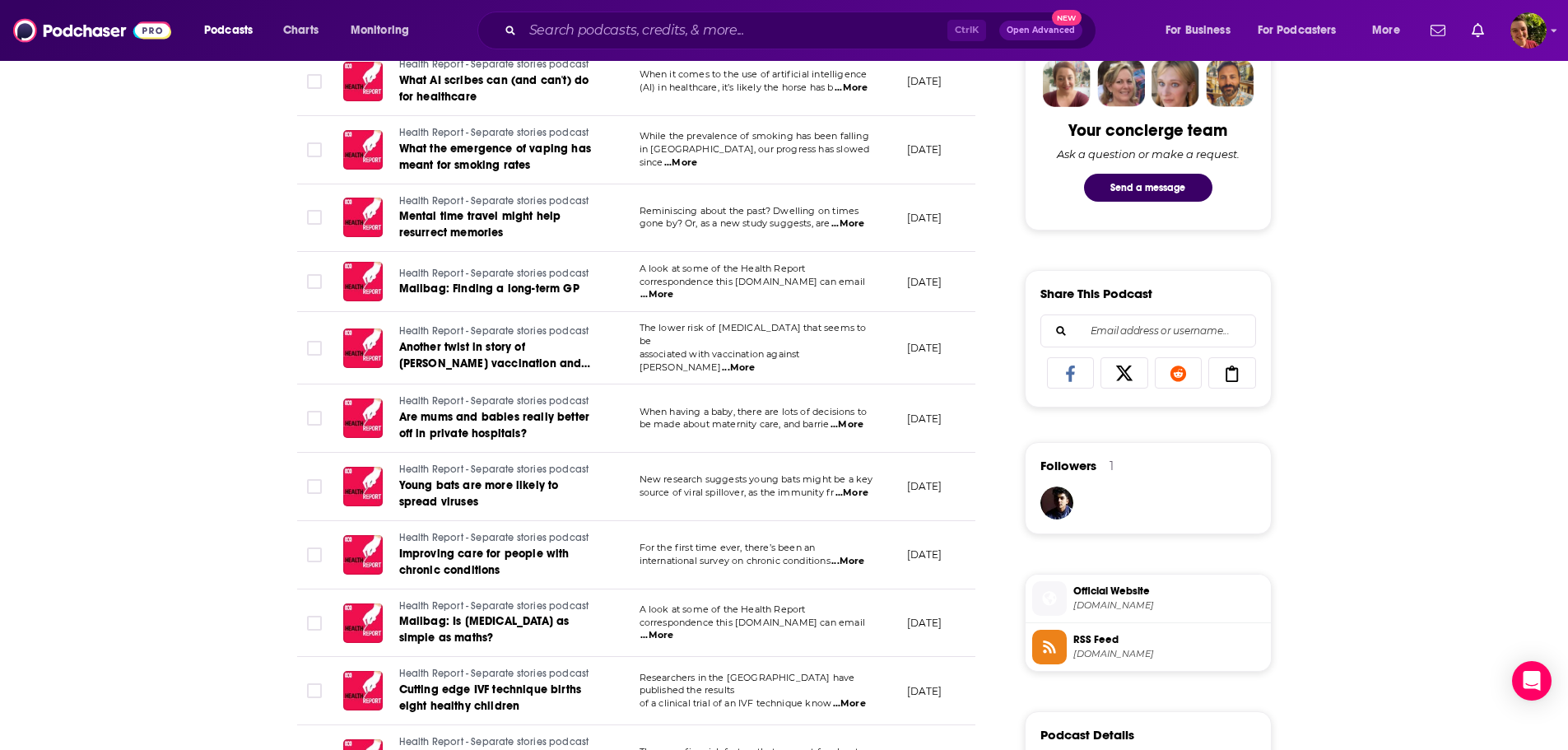
scroll to position [1318, 0]
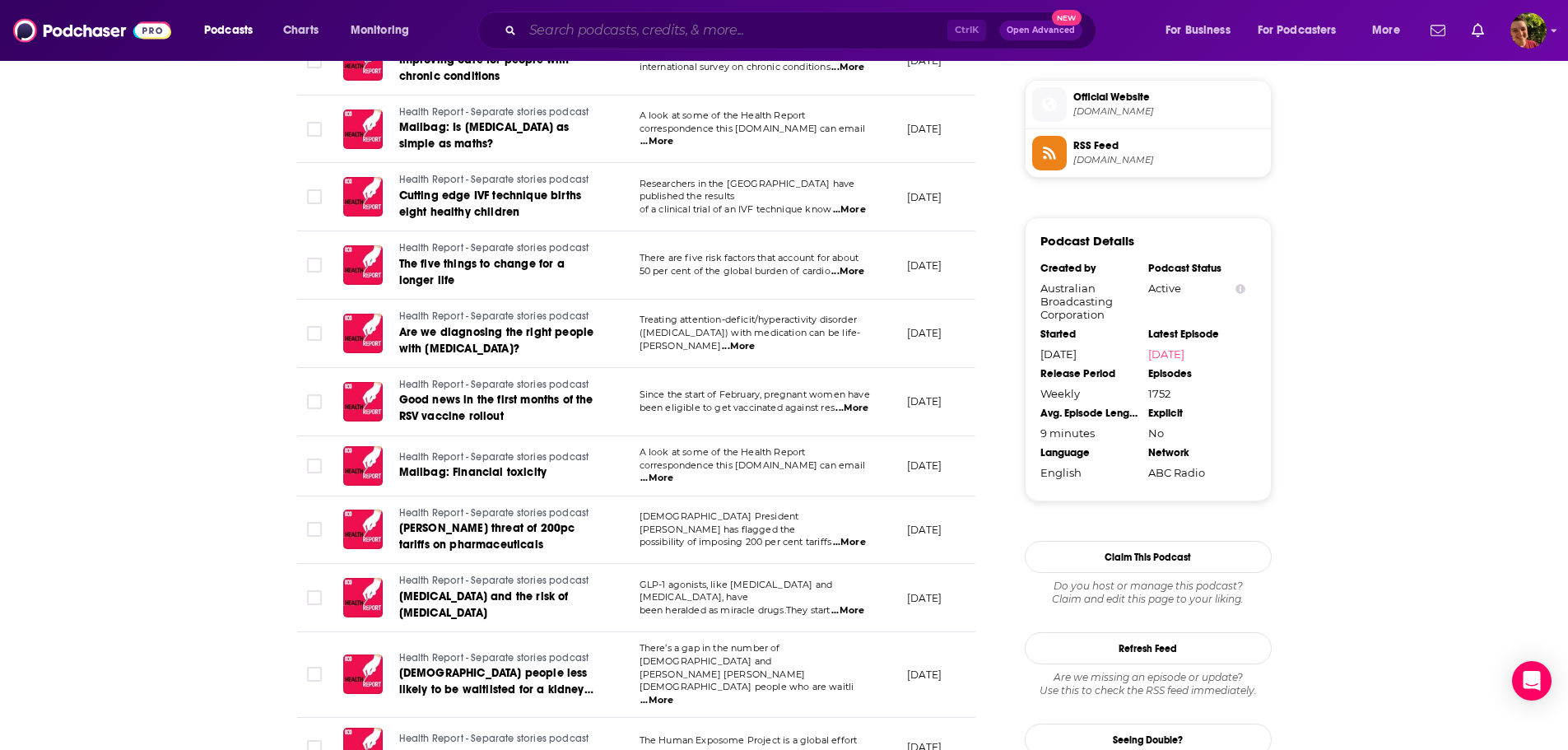
click at [726, 29] on input "Search podcasts, credits, & more..." at bounding box center [734, 30] width 425 height 26
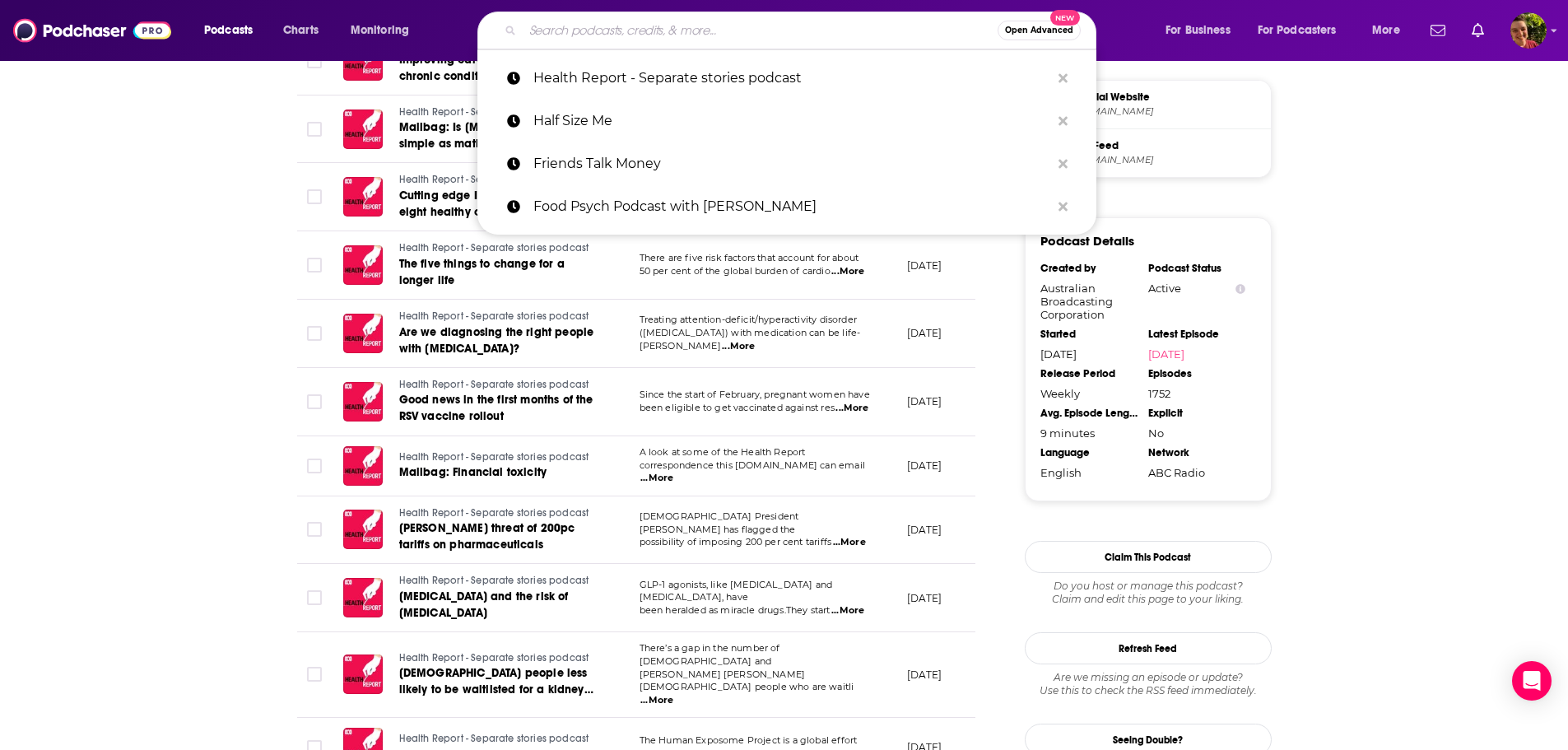
paste input "Hold the Moment"
type input "Hold the Moment"
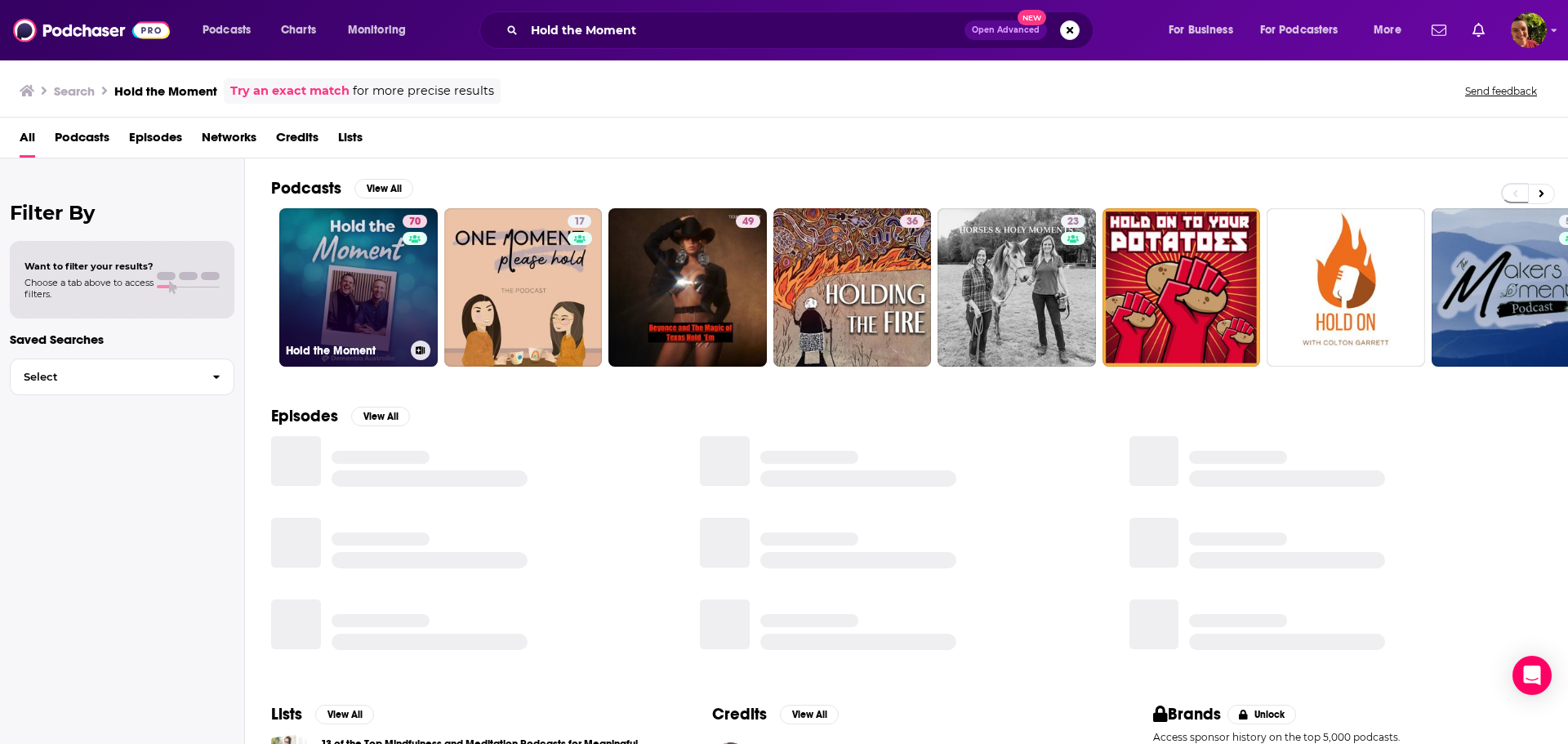
click at [398, 275] on link "70 Hold the Moment" at bounding box center [358, 288] width 158 height 158
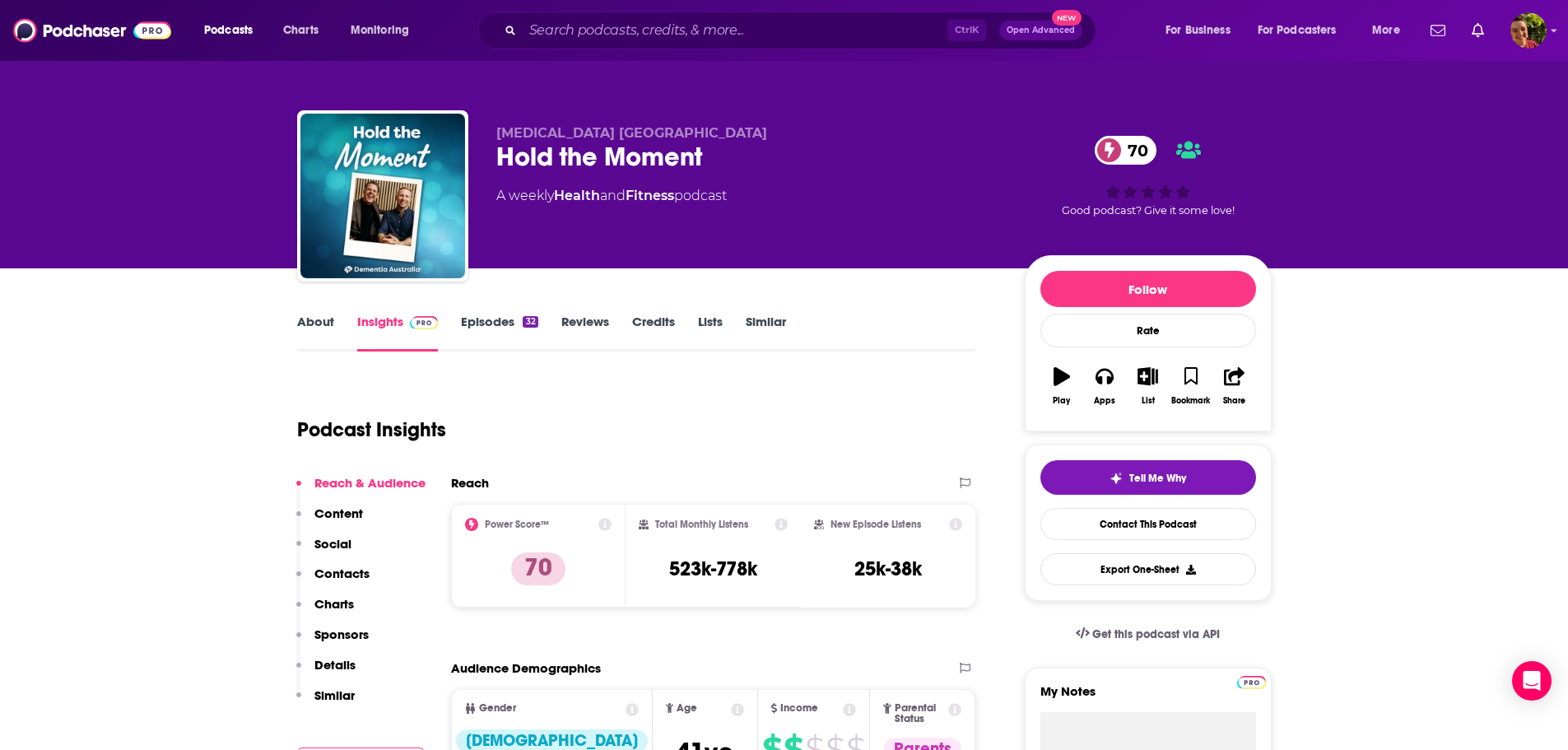
click at [311, 323] on link "About" at bounding box center [315, 332] width 37 height 38
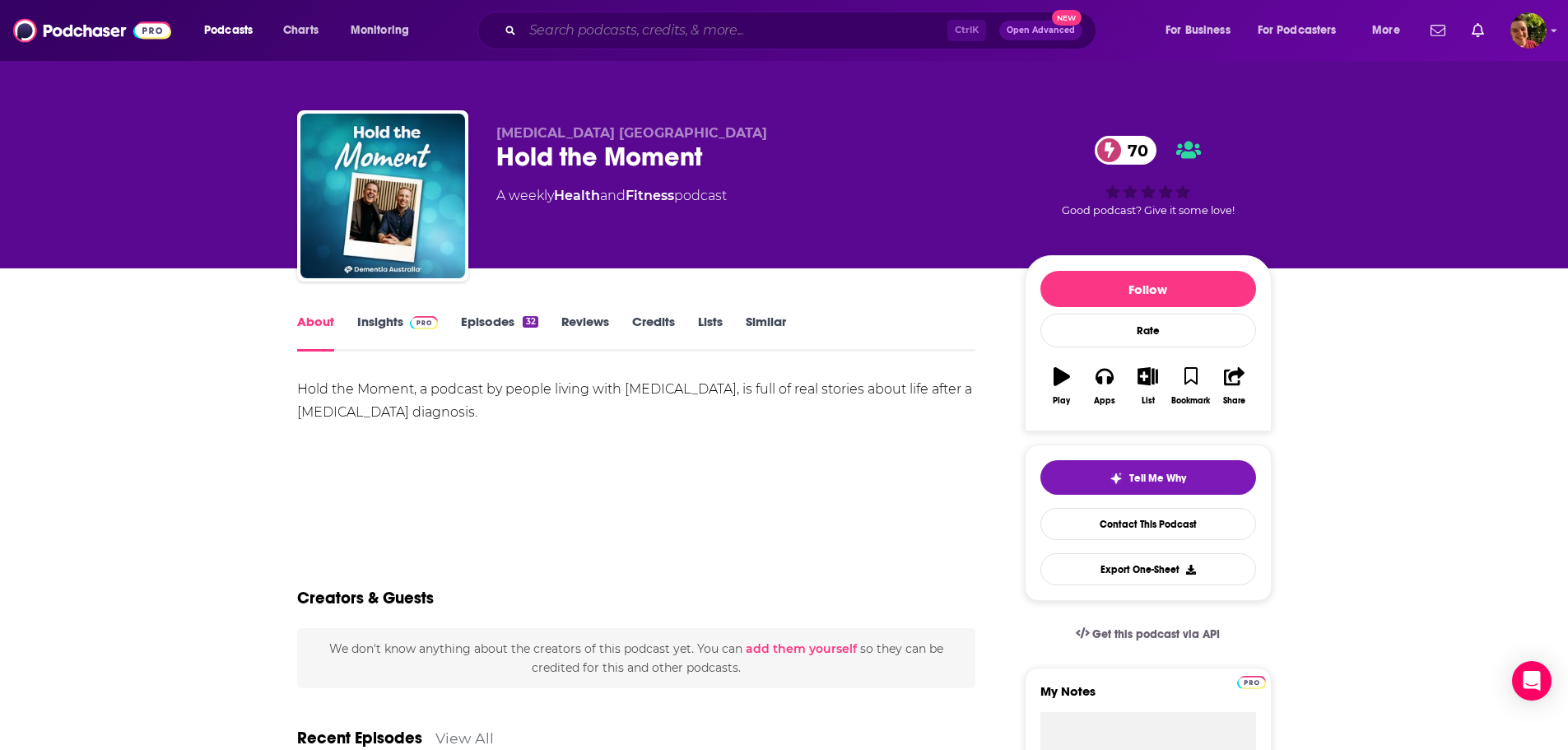
click at [597, 24] on input "Search podcasts, credits, & more..." at bounding box center [734, 30] width 425 height 26
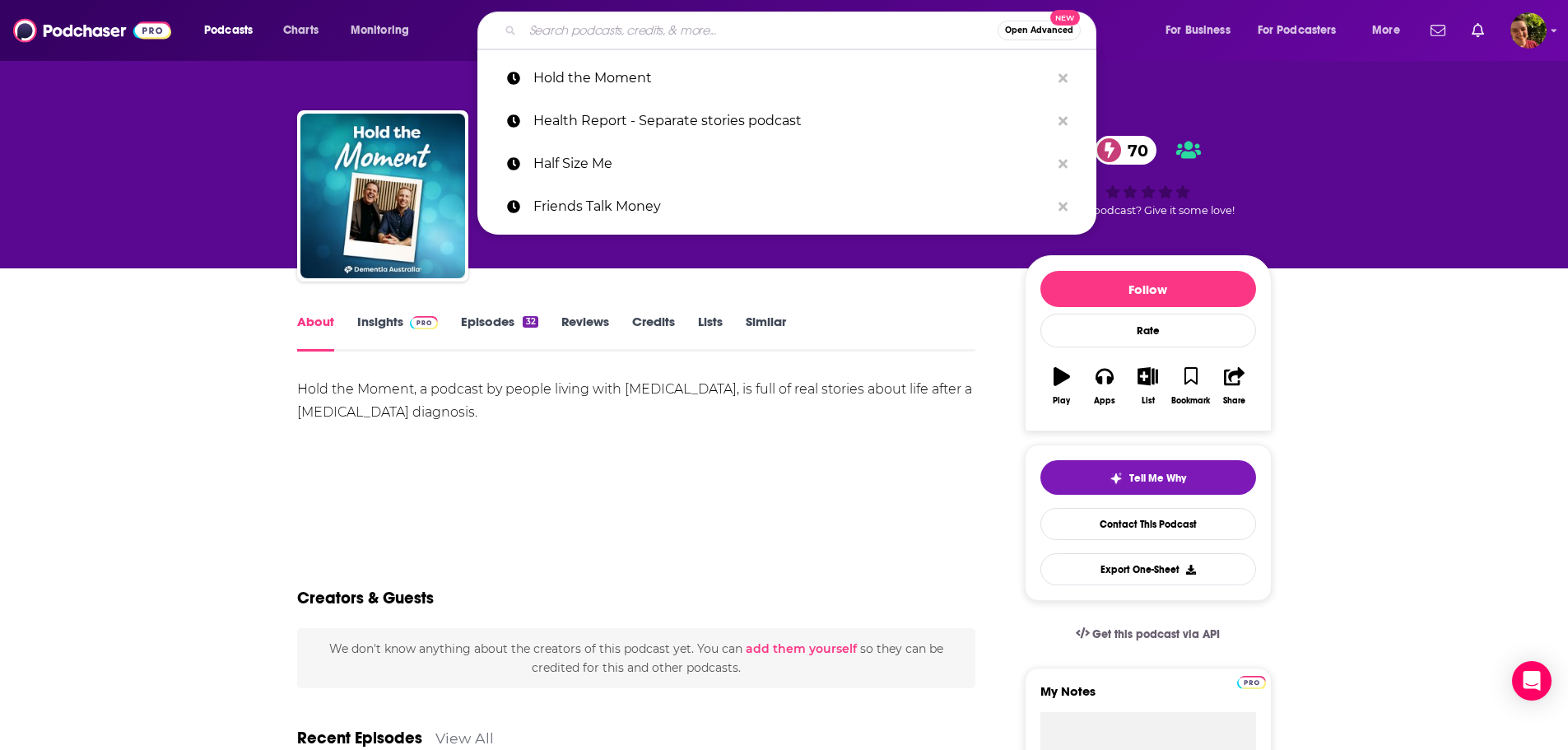
paste input "Hot Mess-Terpiece Theatre"
type input "Hot Mess-Terpiece Theatre"
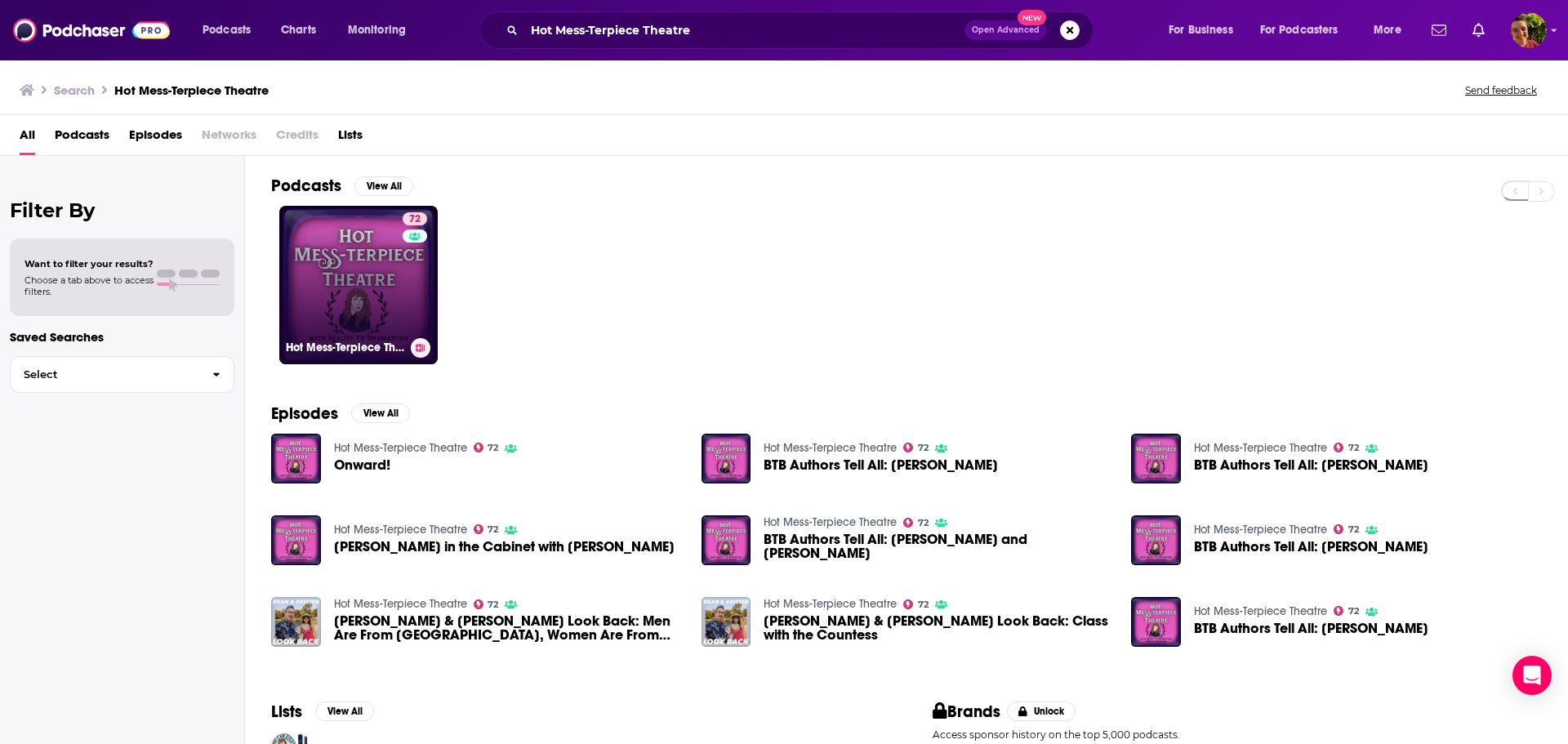
click at [306, 279] on link "72 Hot Mess-Terpiece Theatre" at bounding box center [358, 285] width 158 height 158
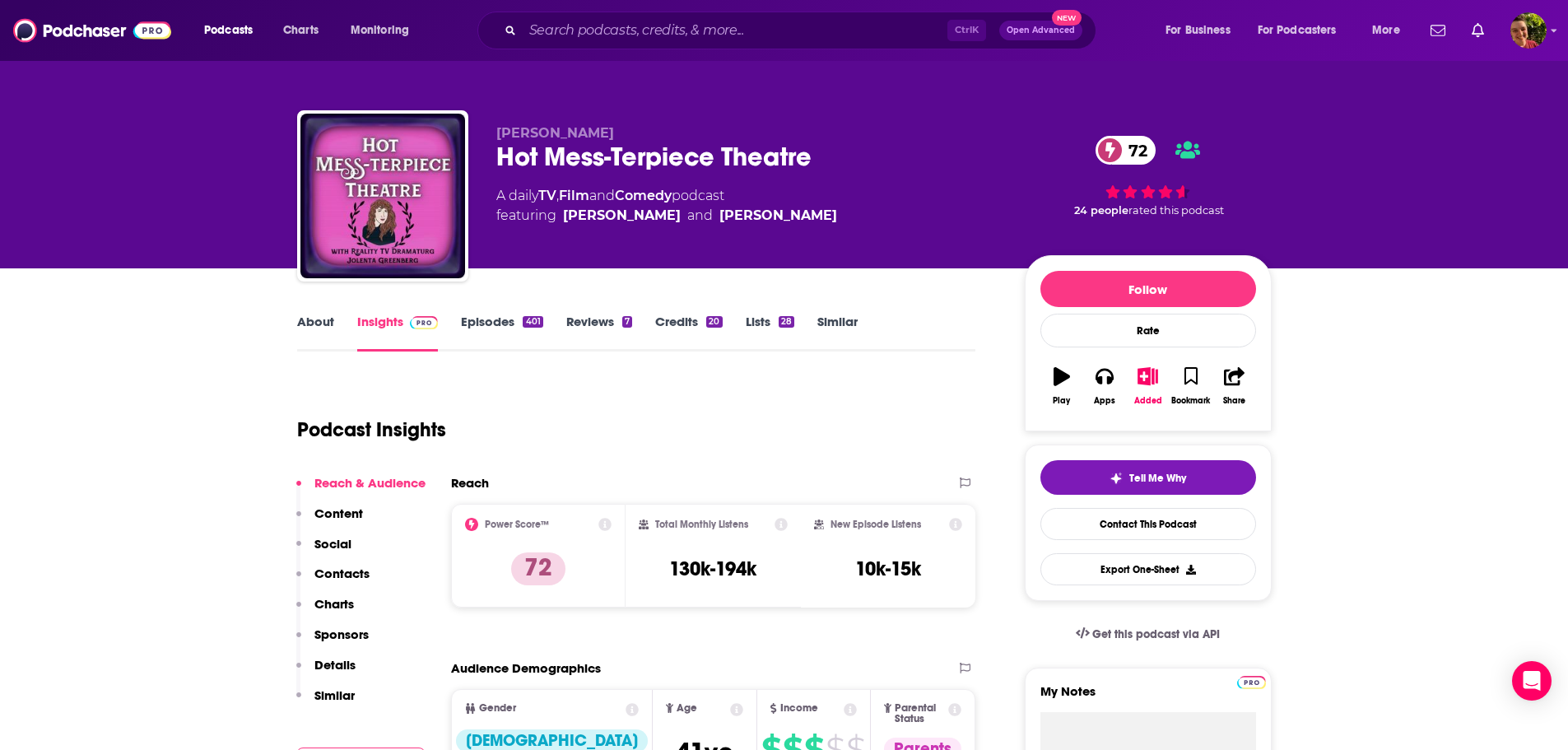
click at [312, 315] on link "About" at bounding box center [315, 332] width 37 height 38
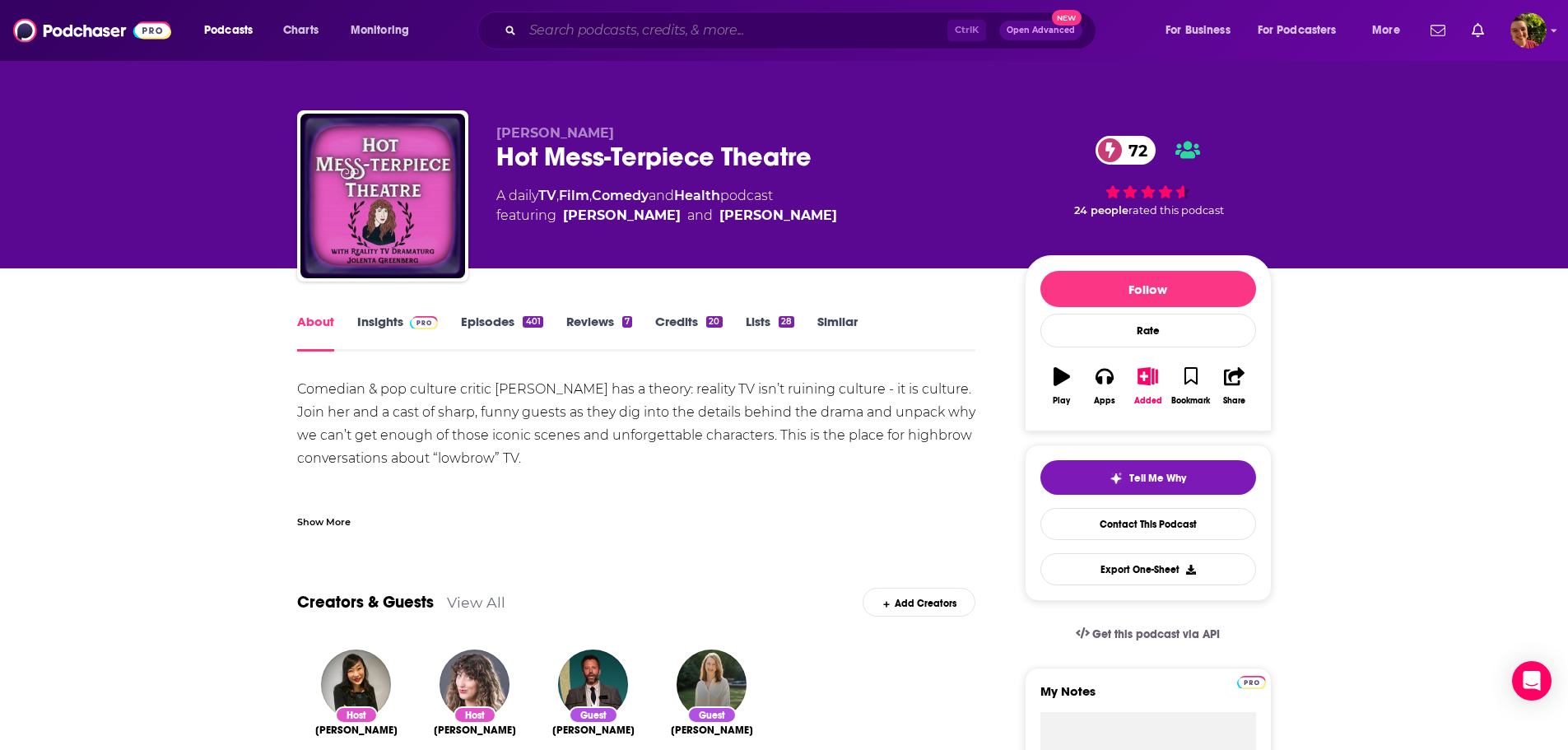
click at [748, 25] on input "Search podcasts, credits, & more..." at bounding box center [734, 30] width 425 height 26
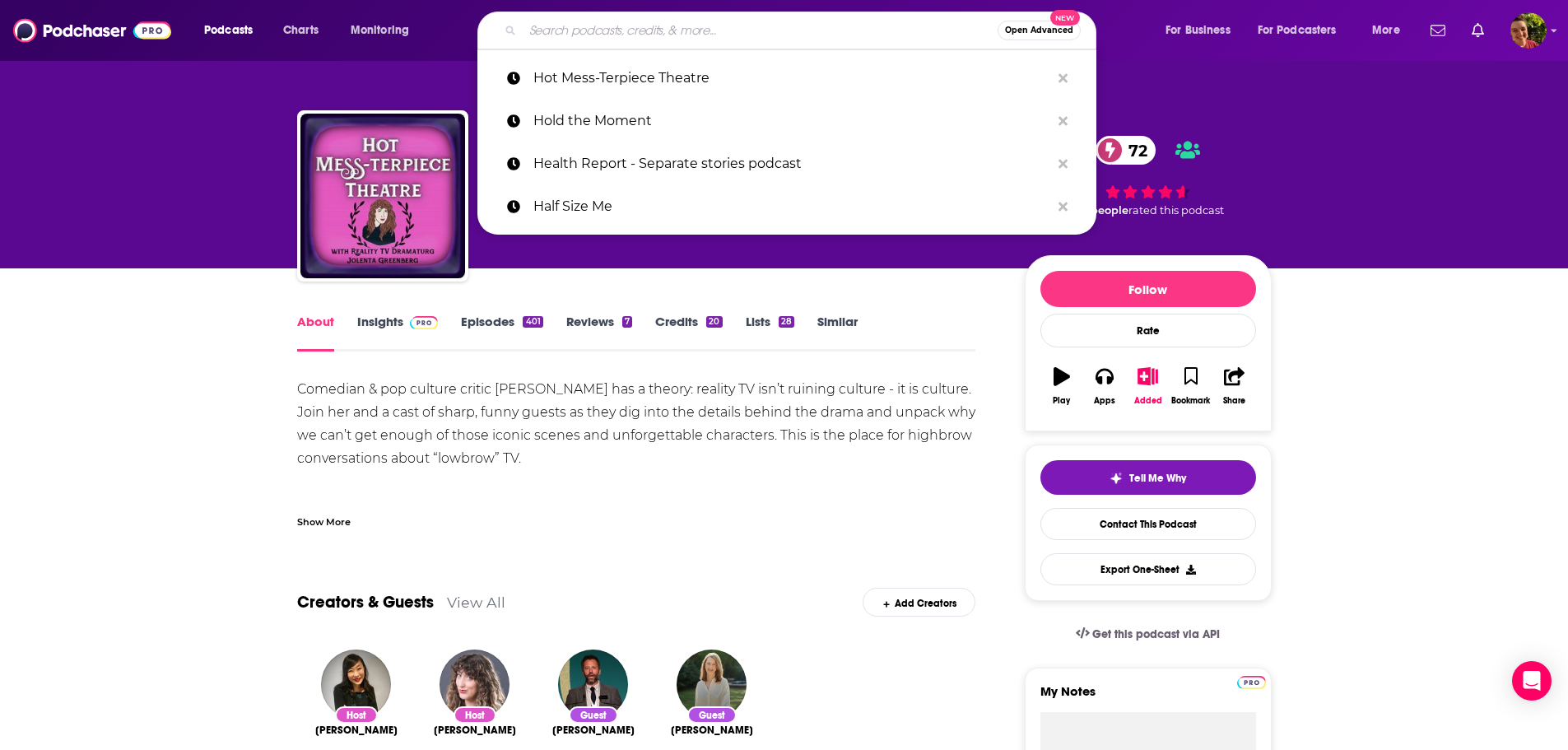
paste input "How To Be 60 with Kaye Adams"
type input "How To Be 60 with Kaye Adams"
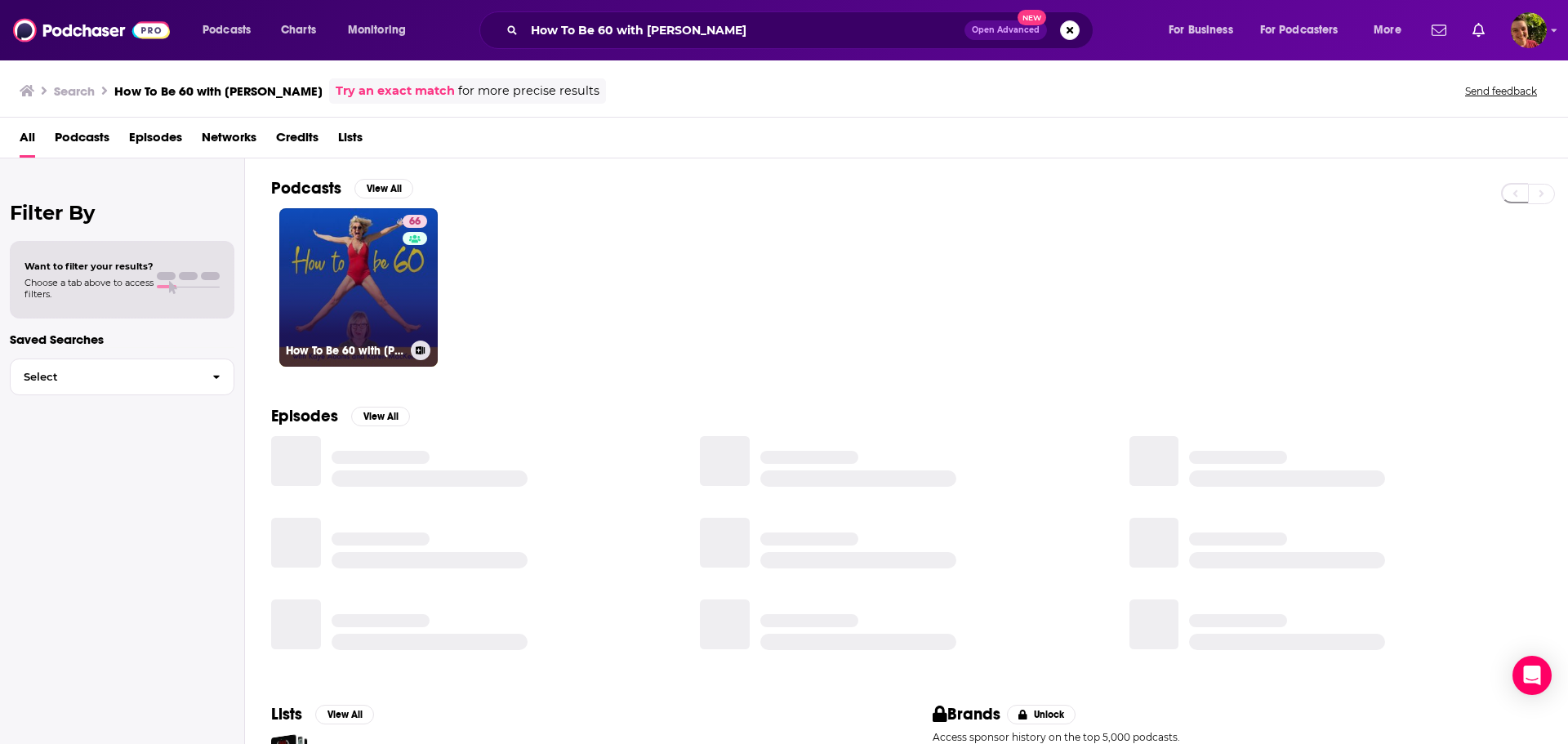
click at [347, 261] on link "66 How To Be 60 with Kaye Adams" at bounding box center [358, 288] width 158 height 158
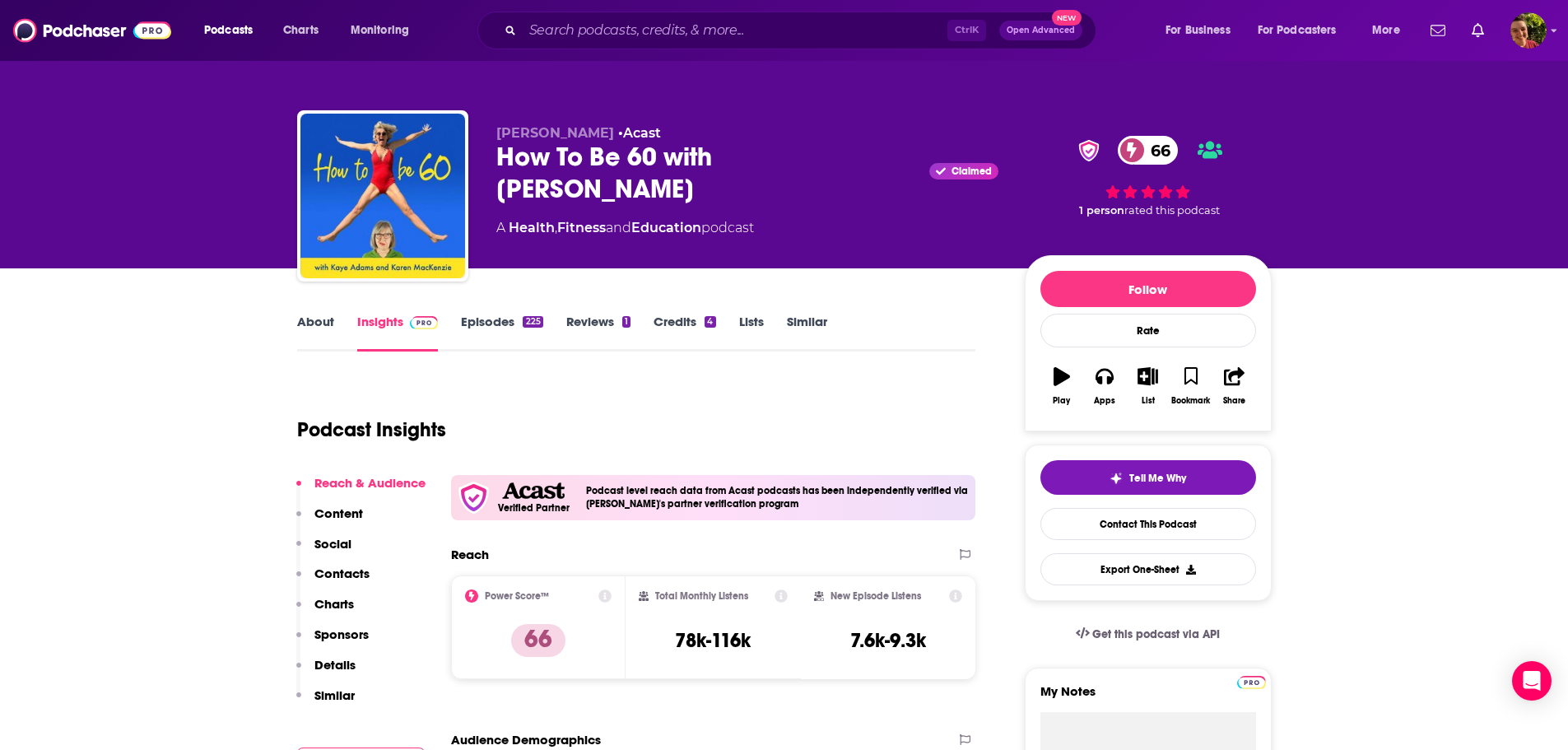
click at [320, 332] on link "About" at bounding box center [315, 332] width 37 height 38
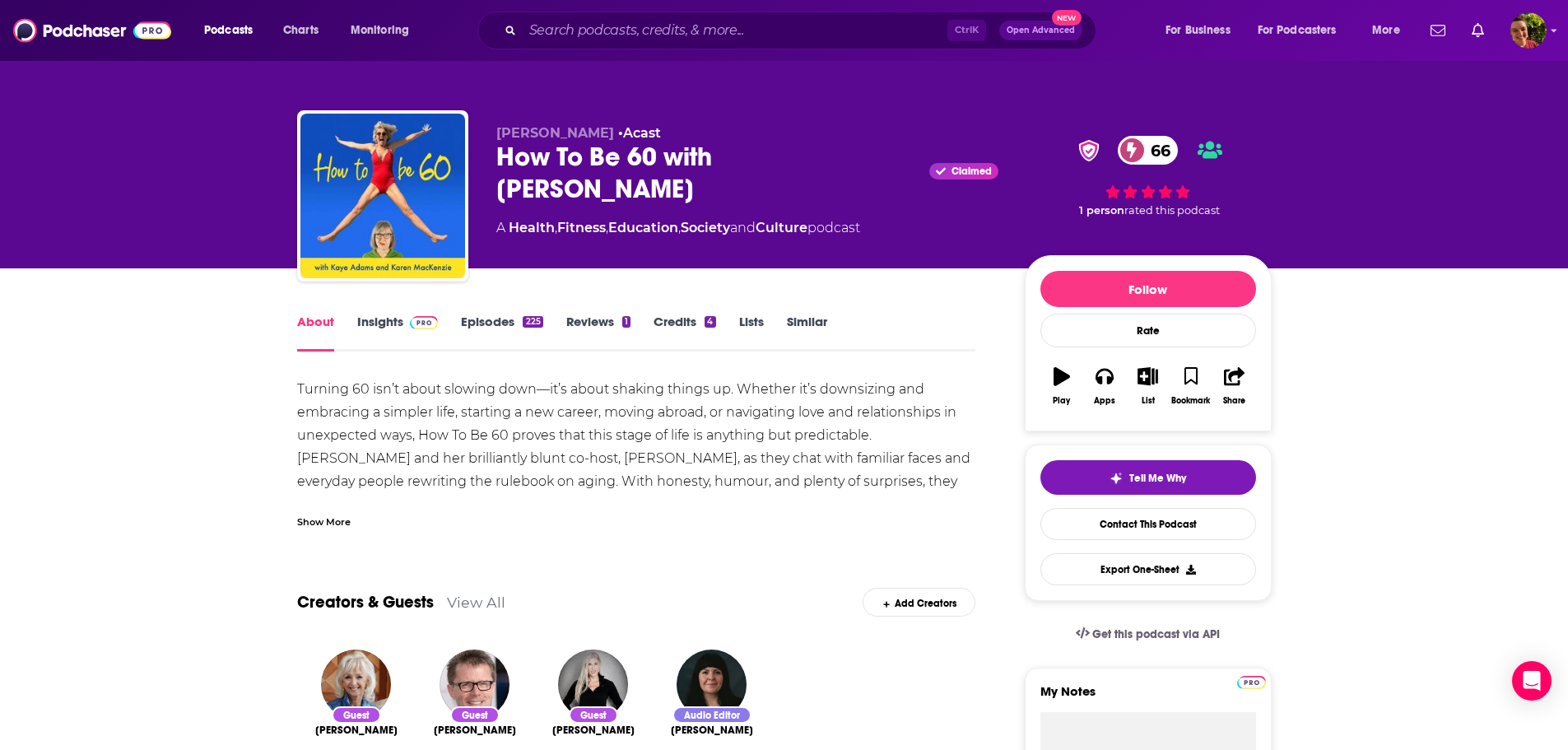
click at [475, 323] on link "Episodes 225" at bounding box center [502, 332] width 81 height 38
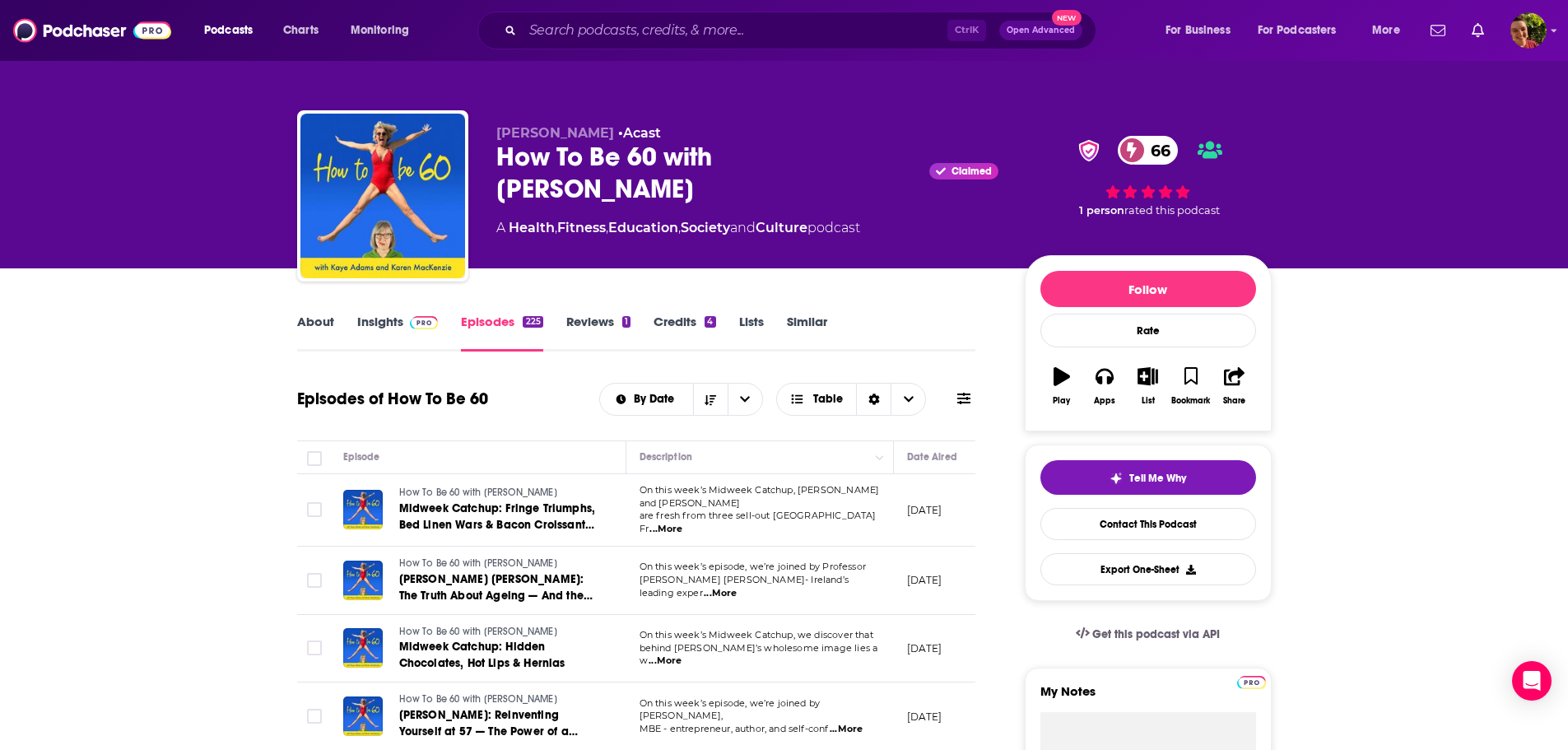
click at [377, 321] on link "Insights" at bounding box center [398, 332] width 81 height 38
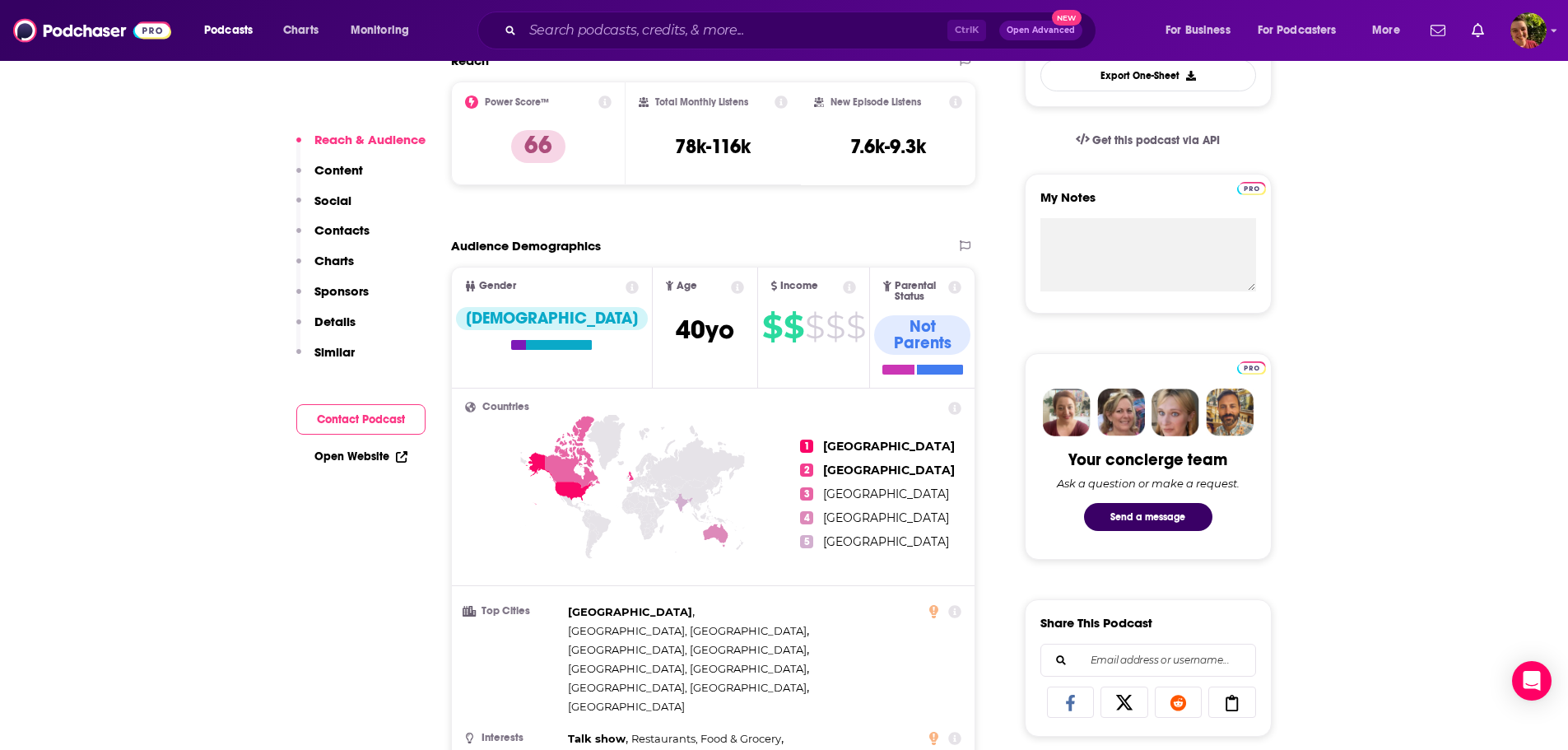
scroll to position [659, 0]
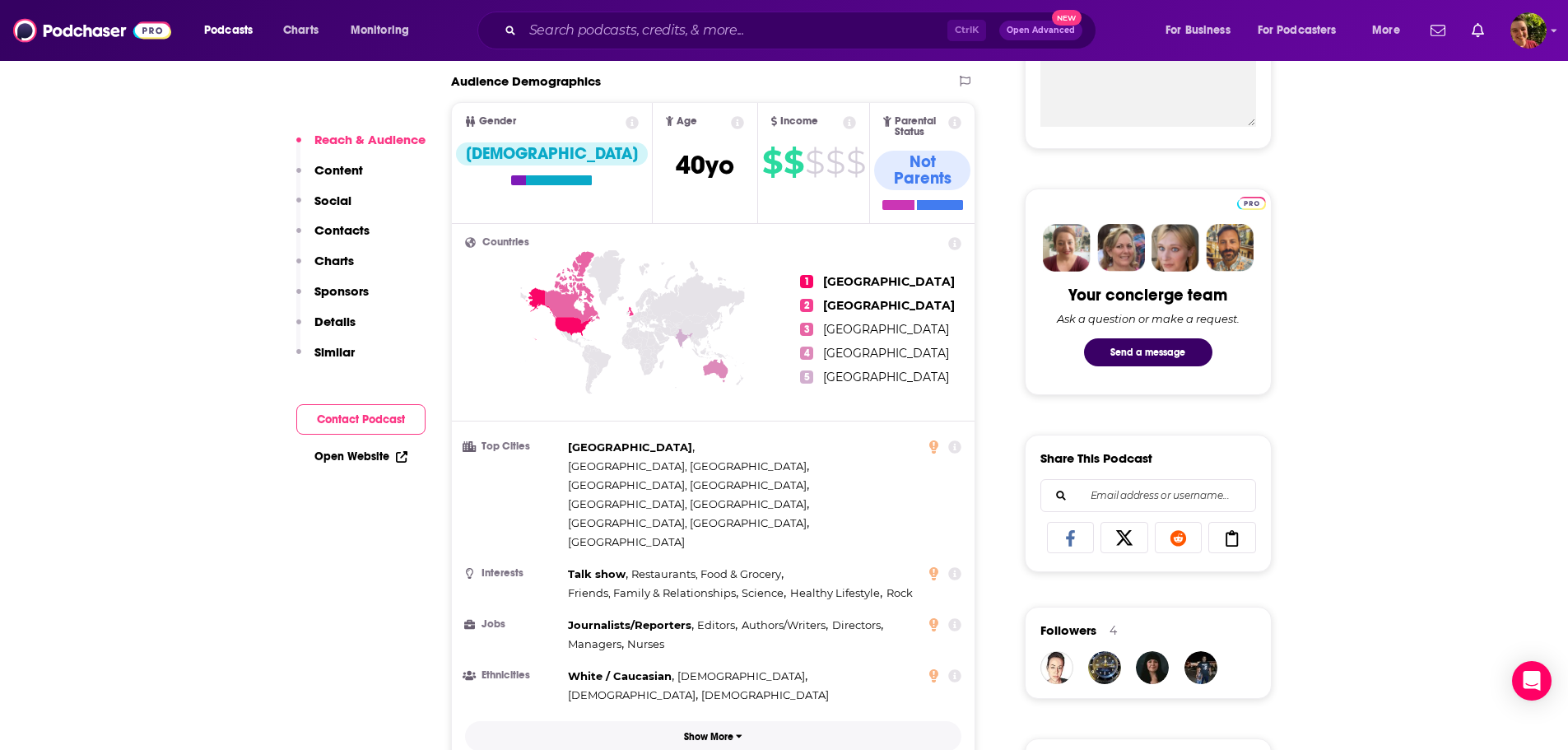
click at [704, 732] on p "Show More" at bounding box center [709, 737] width 50 height 12
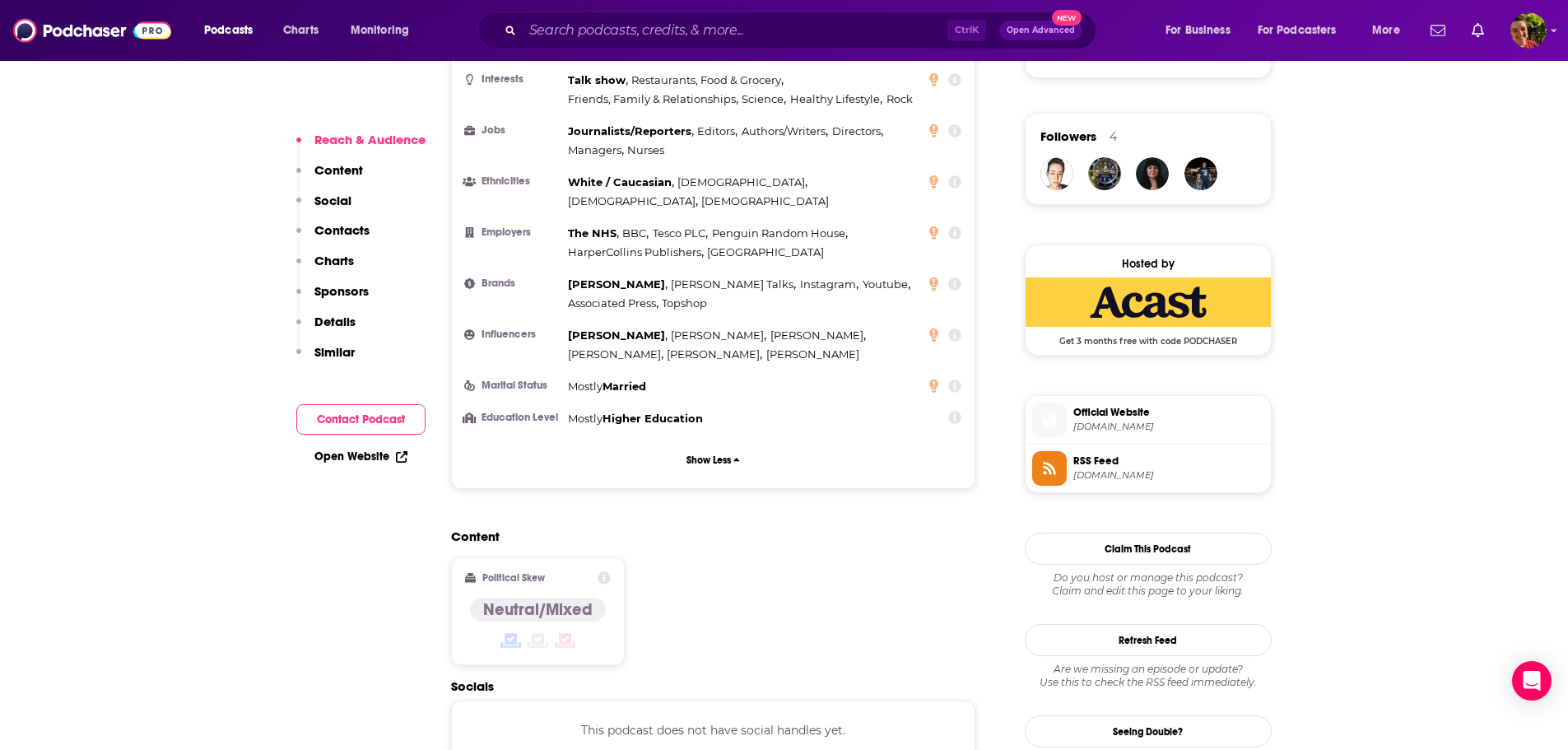
click at [1122, 418] on span "Official Website" at bounding box center [1169, 412] width 191 height 14
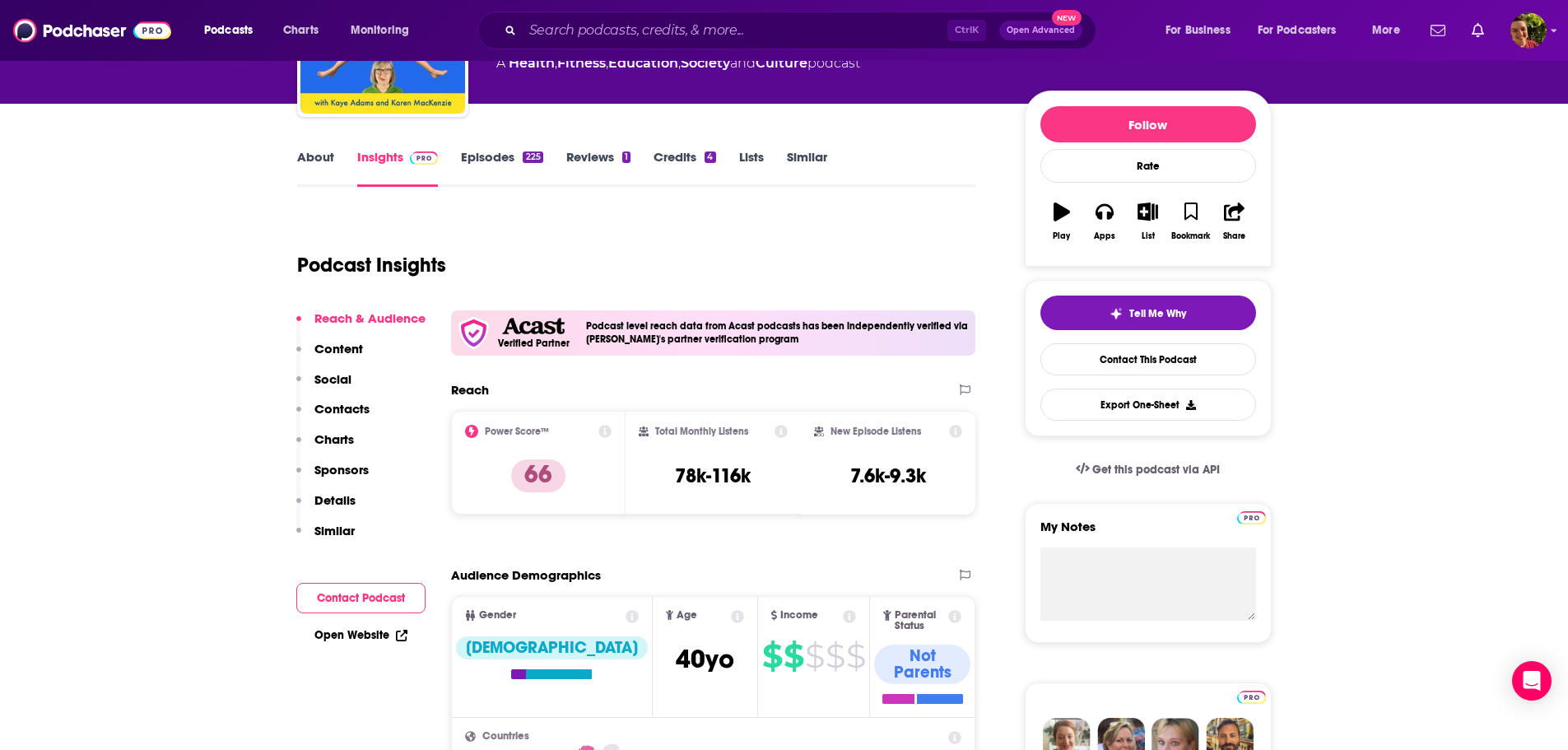
click at [345, 413] on p "Contacts" at bounding box center [341, 409] width 55 height 15
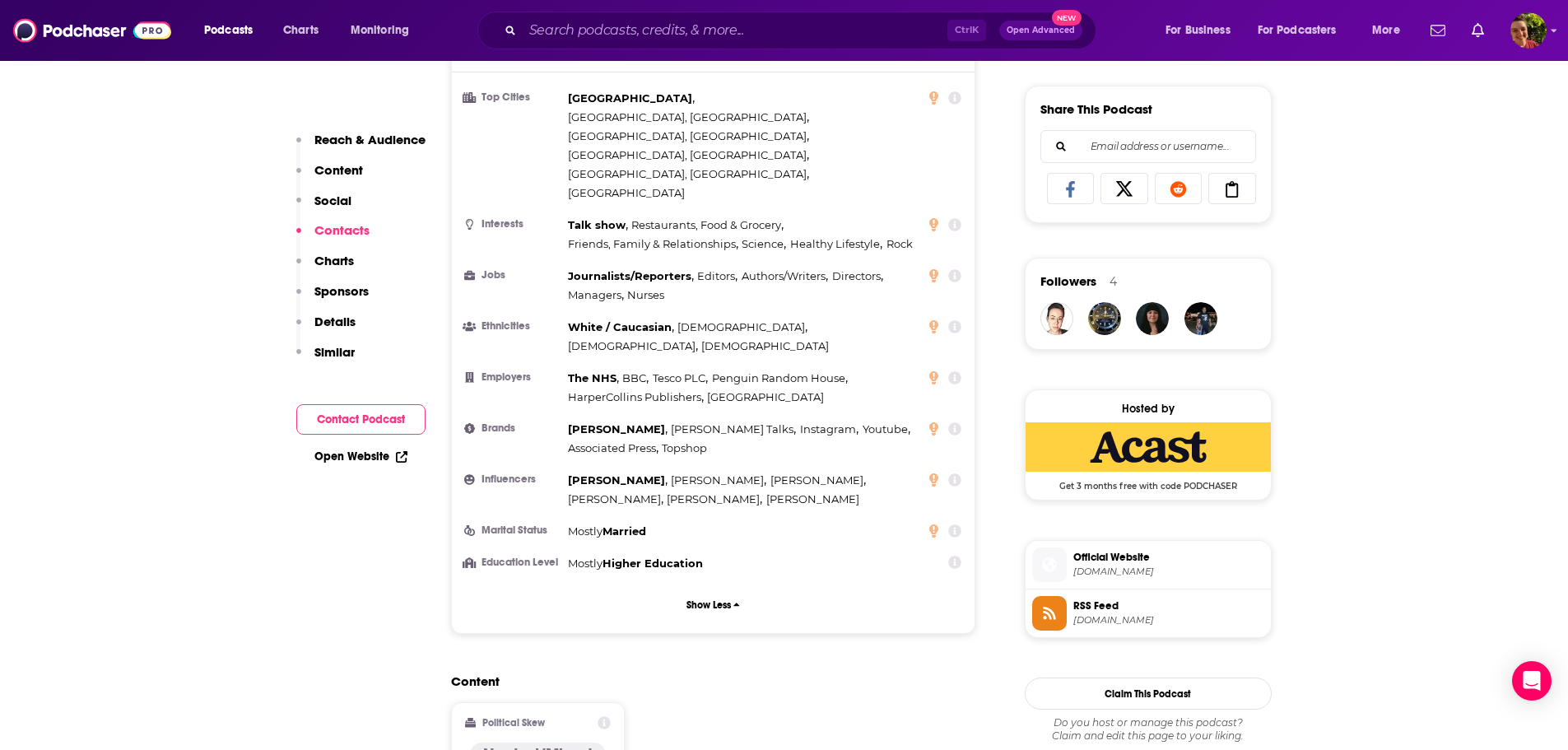
scroll to position [1595, 0]
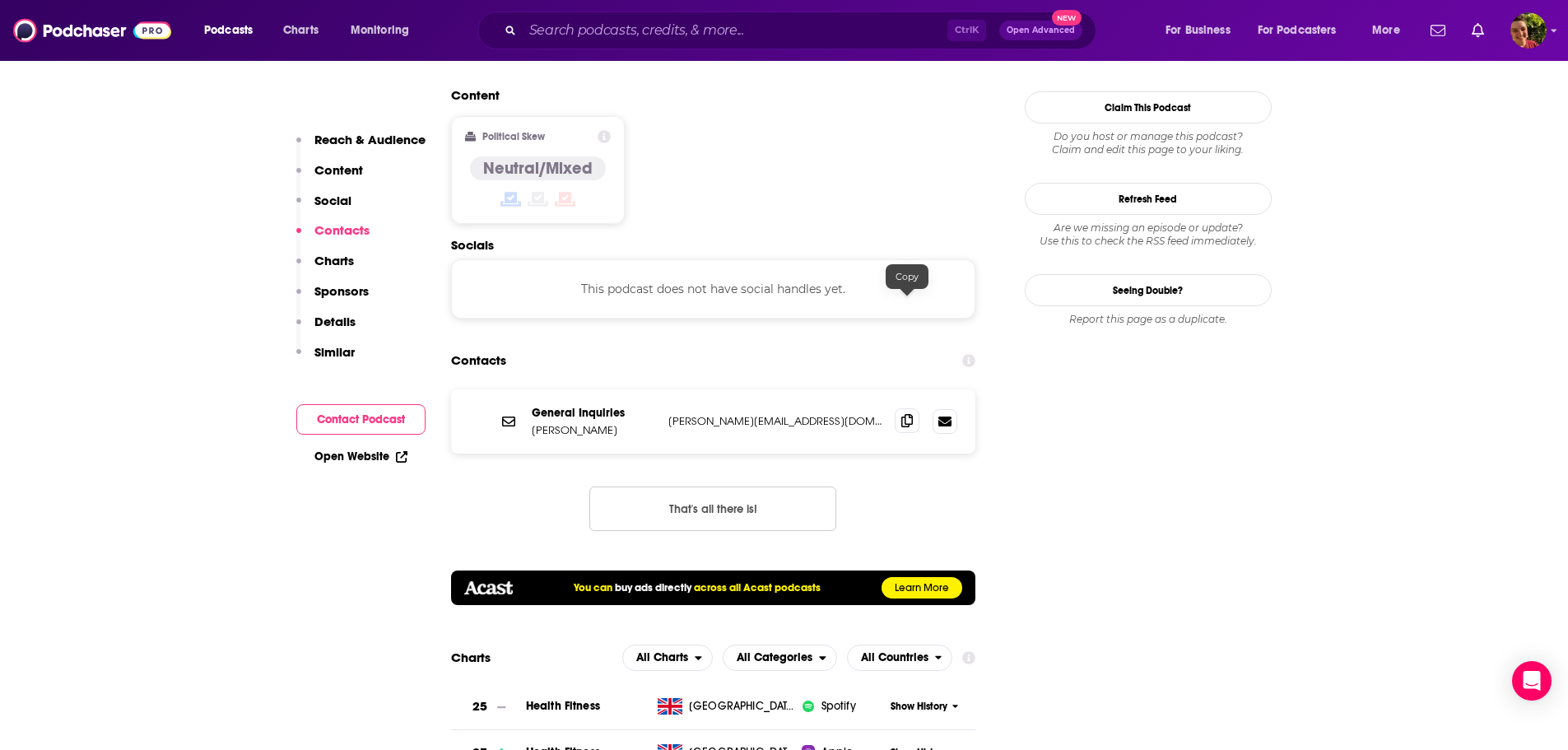
click at [904, 414] on icon at bounding box center [907, 420] width 12 height 14
click at [664, 23] on input "Search podcasts, credits, & more..." at bounding box center [734, 30] width 425 height 26
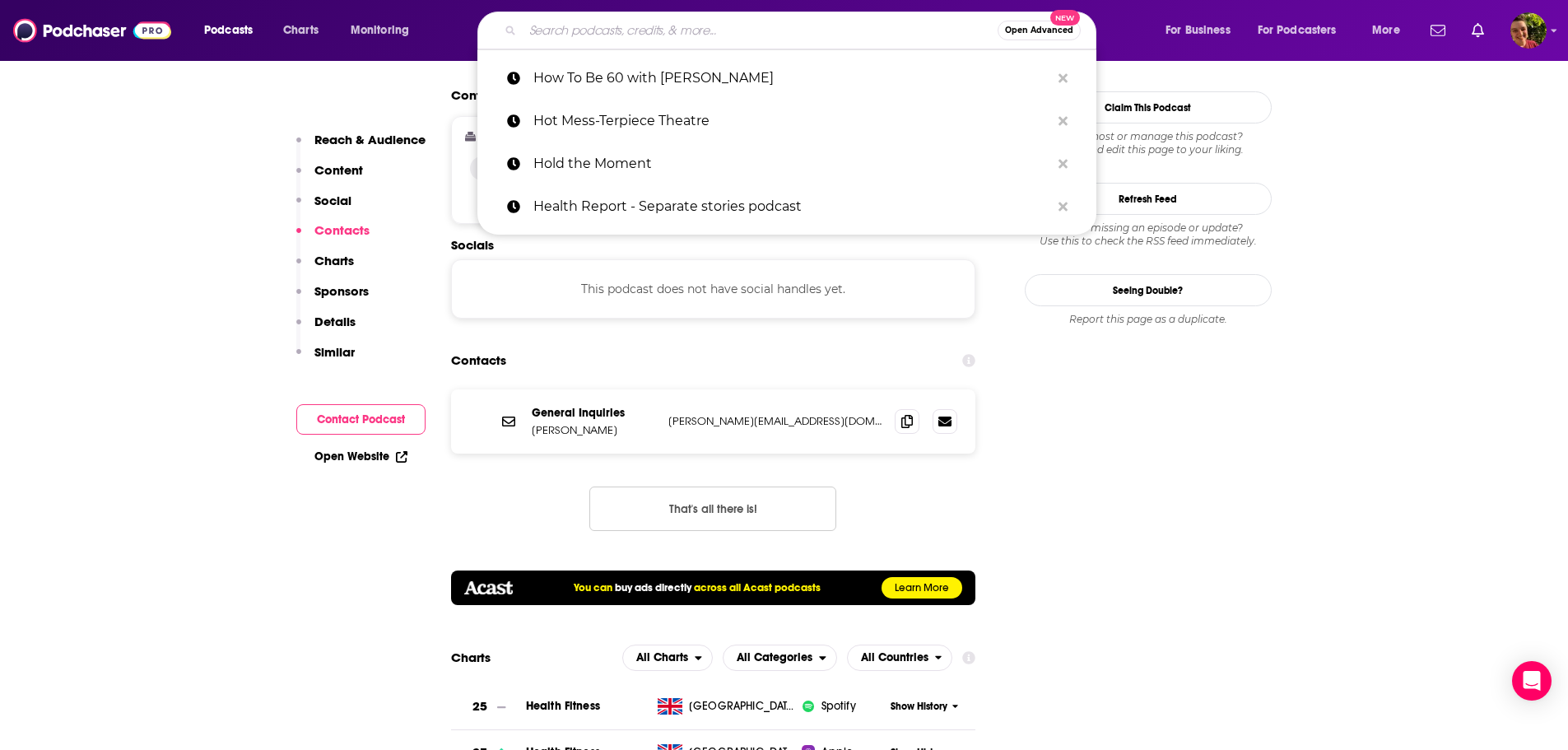
paste input "Inside Mental Health"
type input "Inside Mental Health"
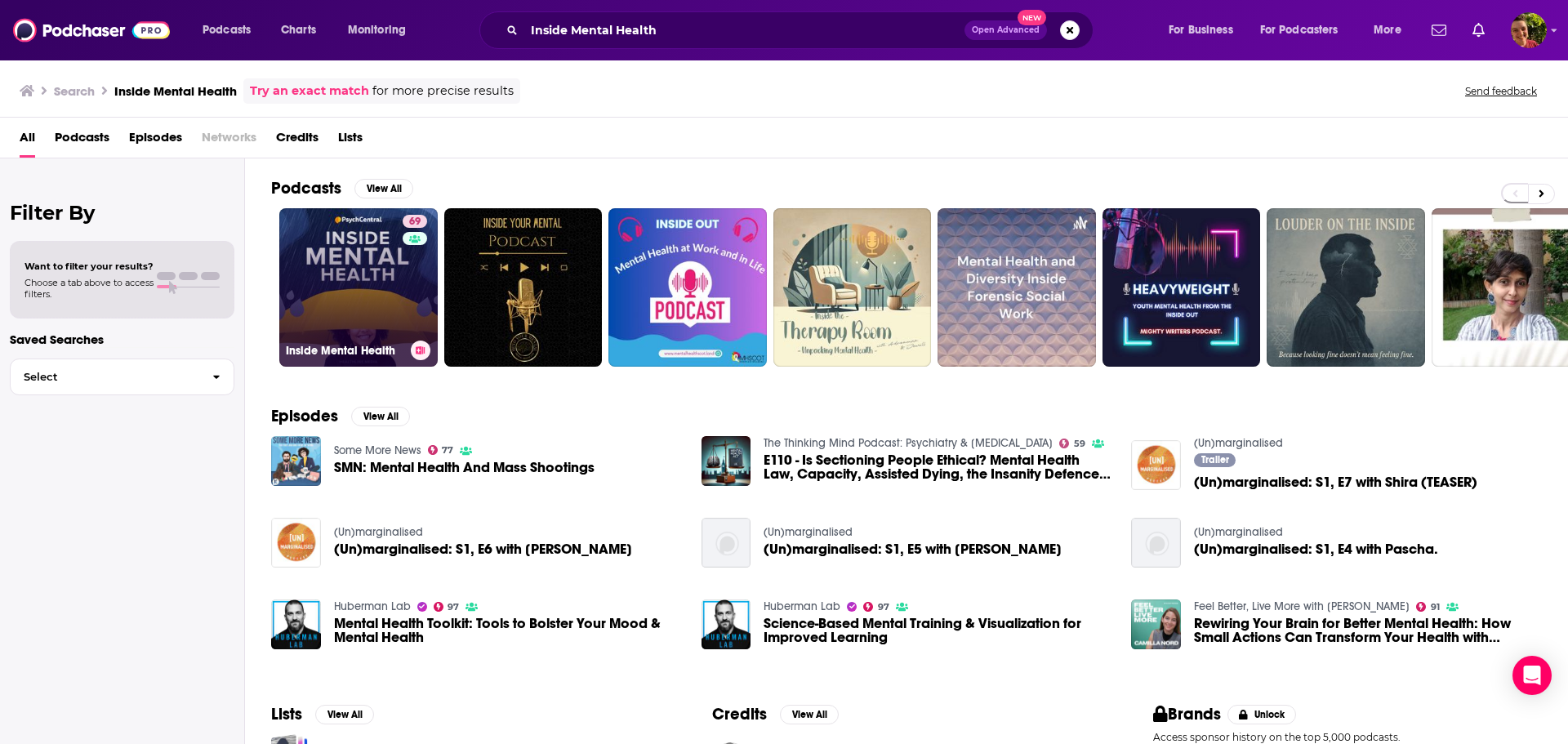
click at [334, 275] on link "69 Inside Mental Health" at bounding box center [358, 288] width 158 height 158
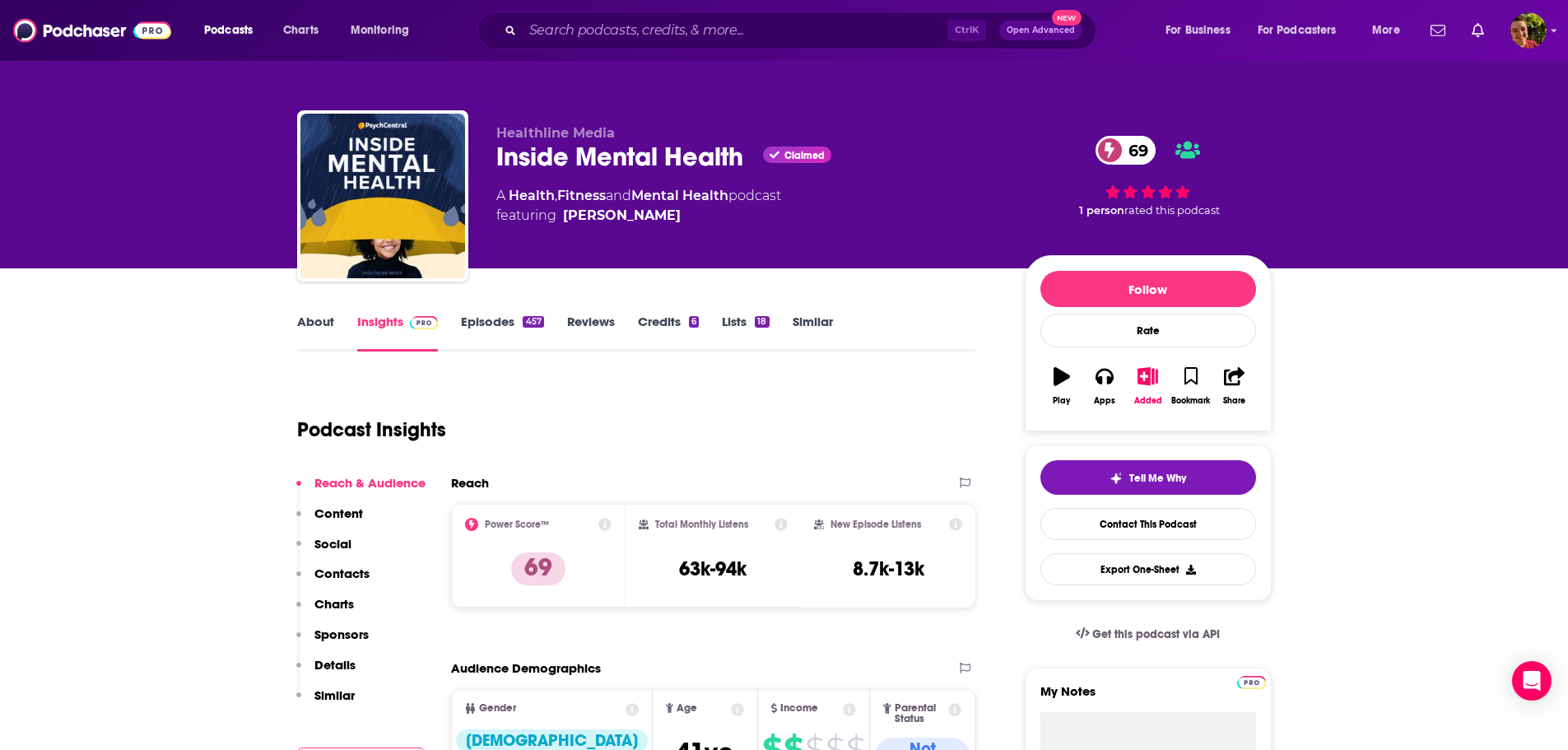
click at [309, 318] on link "About" at bounding box center [315, 332] width 37 height 38
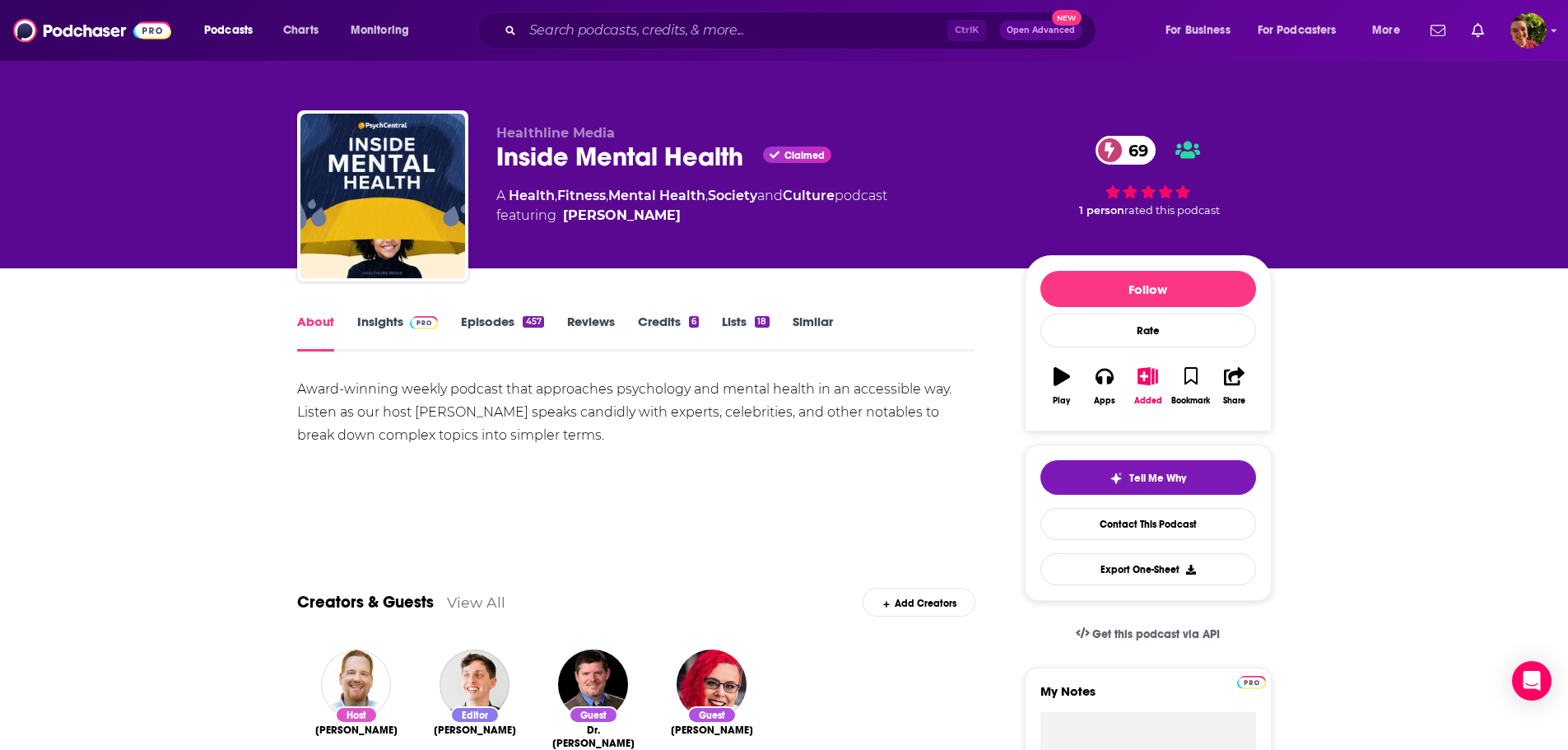
click at [501, 322] on link "Episodes 457" at bounding box center [502, 332] width 82 height 38
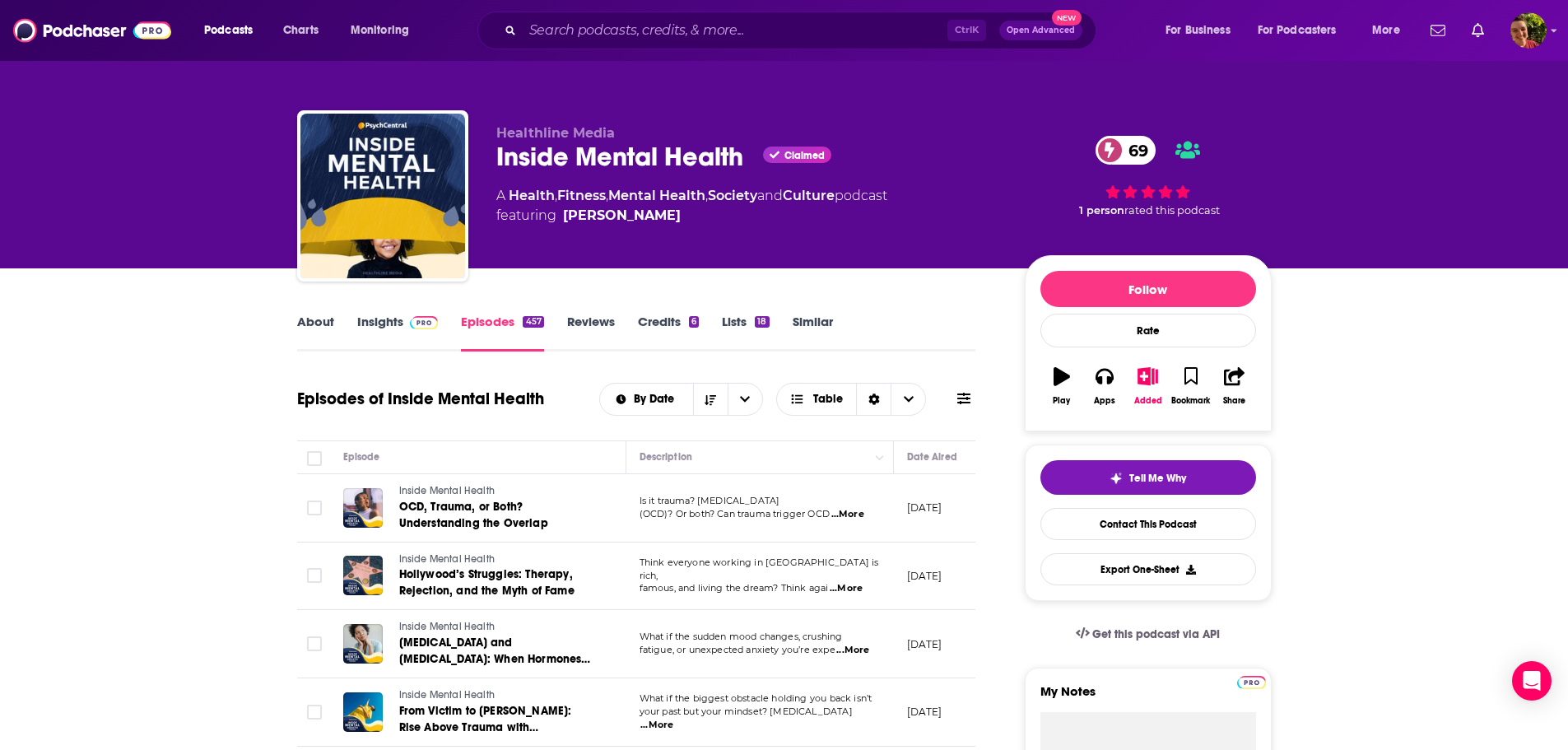
scroll to position [495, 0]
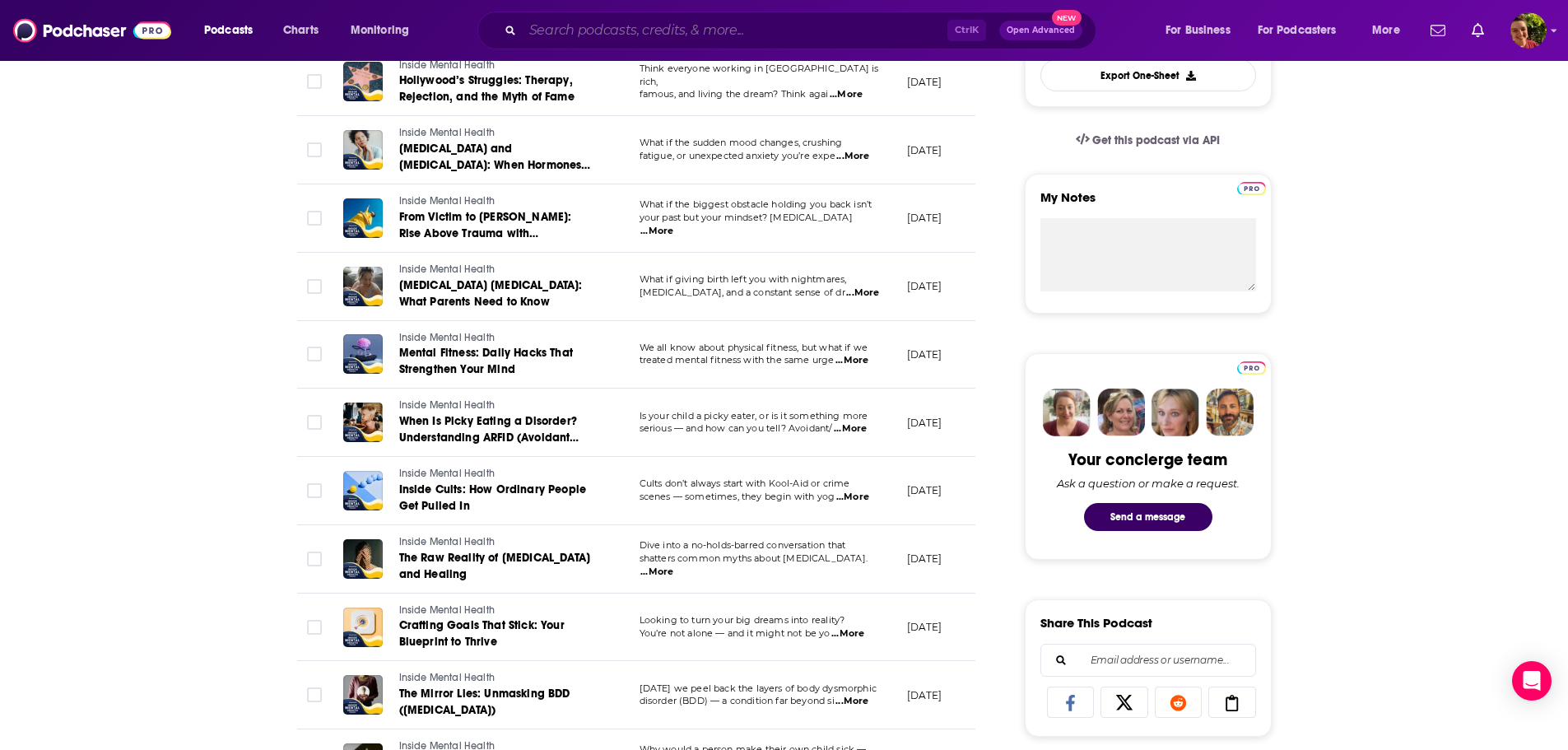
click at [628, 35] on input "Search podcasts, credits, & more..." at bounding box center [734, 30] width 425 height 26
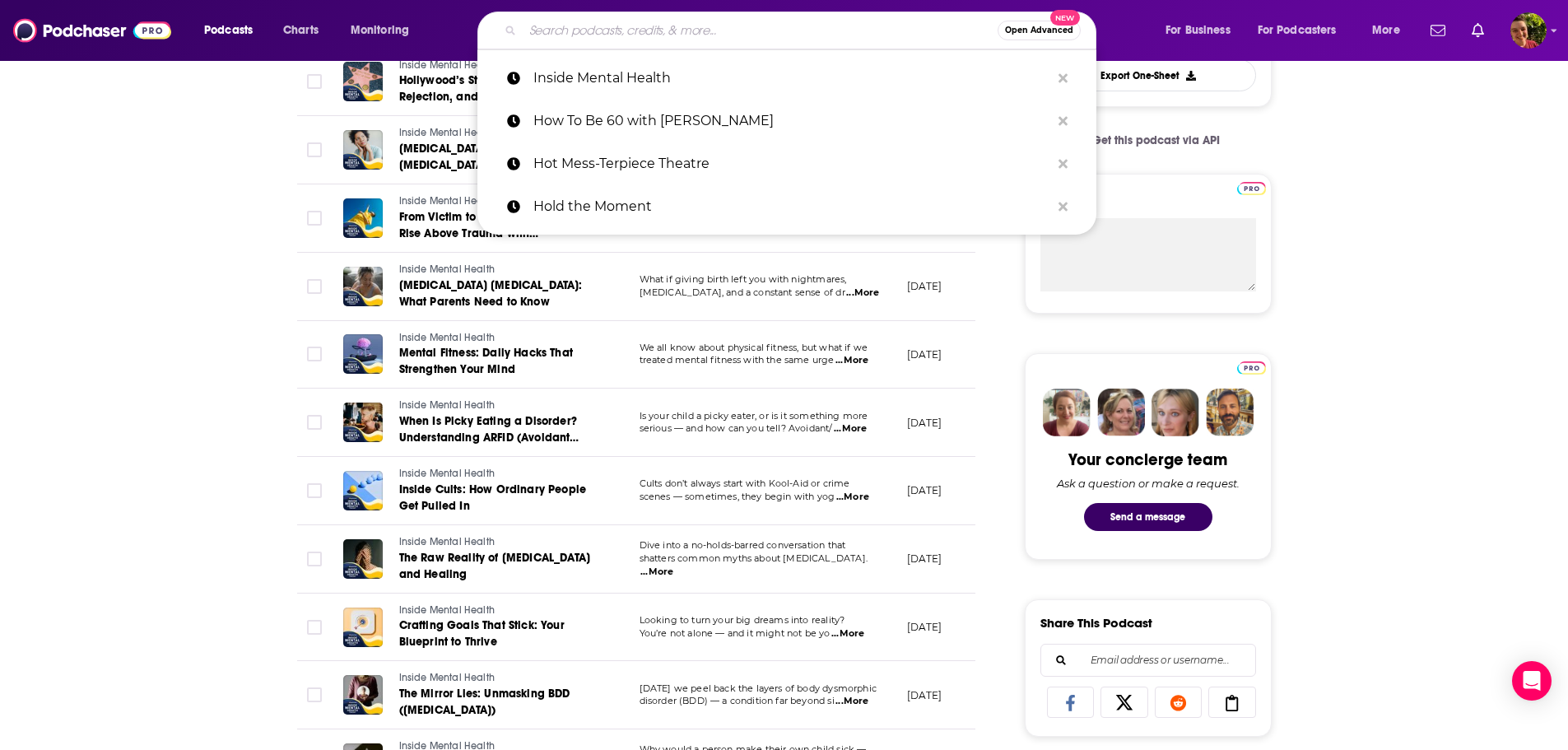
paste input "Insight with Chris Van Vliet"
type input "Insight with Chris Van Vliet"
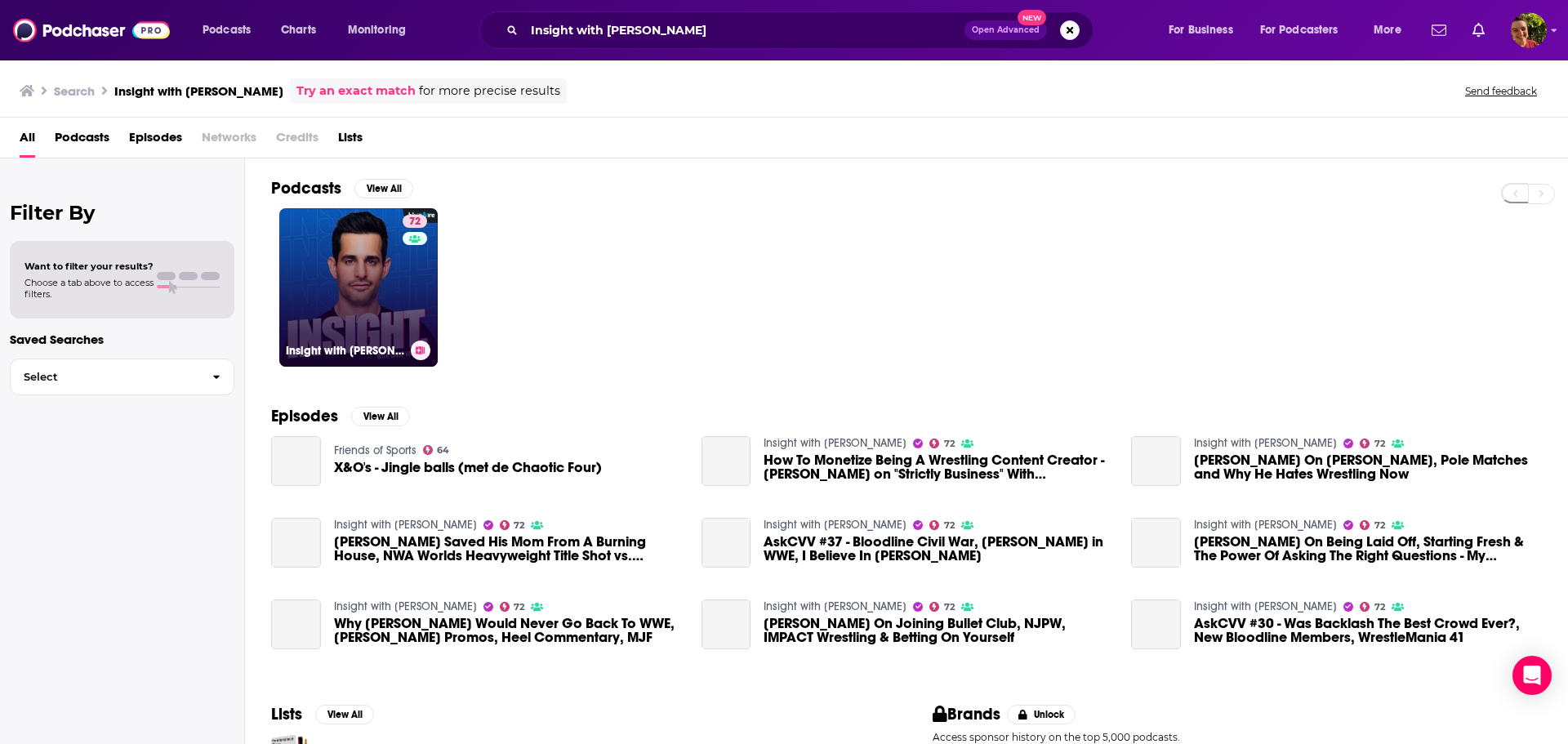
click at [323, 279] on link "72 Insight with Chris Van Vliet" at bounding box center [358, 288] width 158 height 158
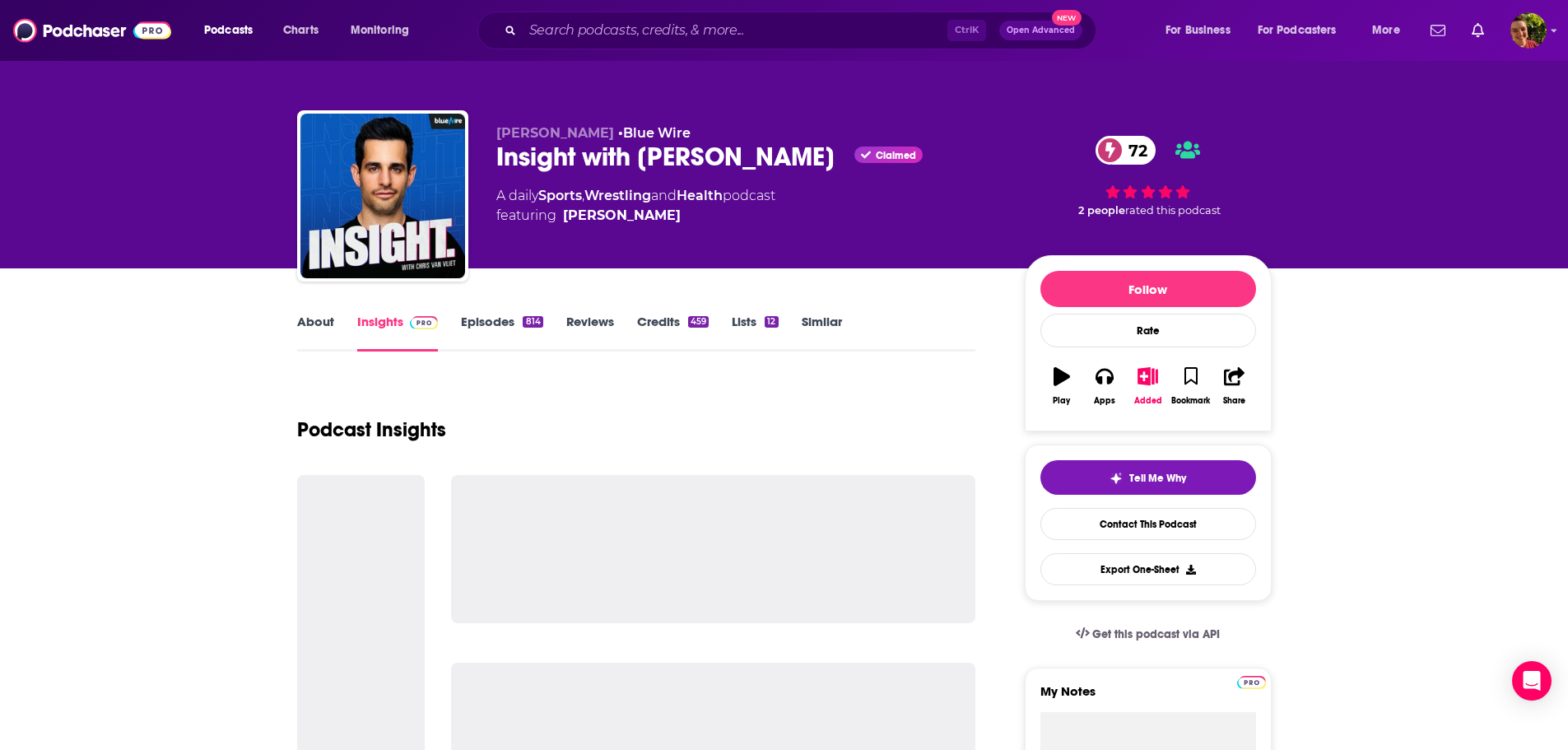
click at [320, 322] on link "About" at bounding box center [315, 332] width 37 height 38
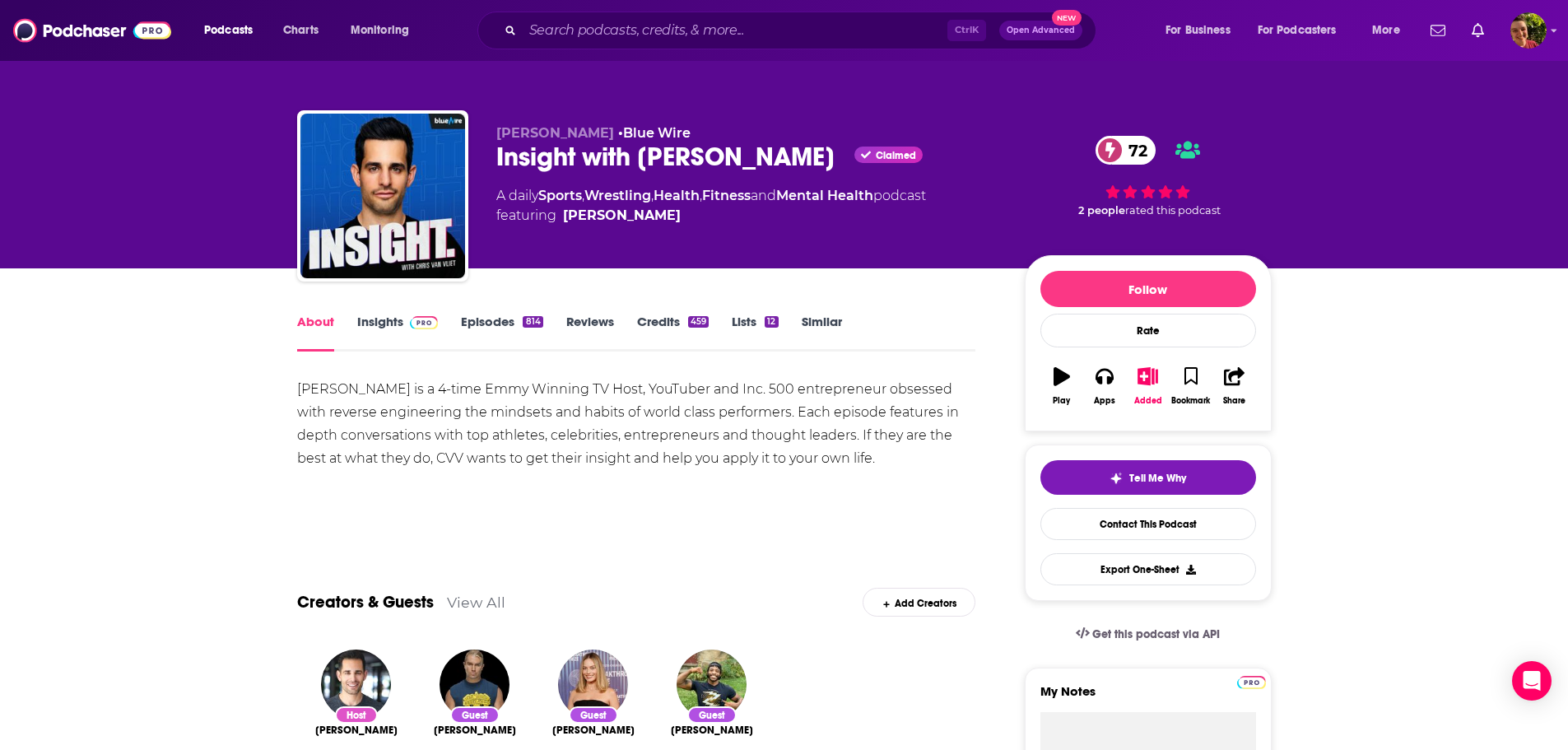
click at [487, 325] on link "Episodes 814" at bounding box center [502, 332] width 81 height 38
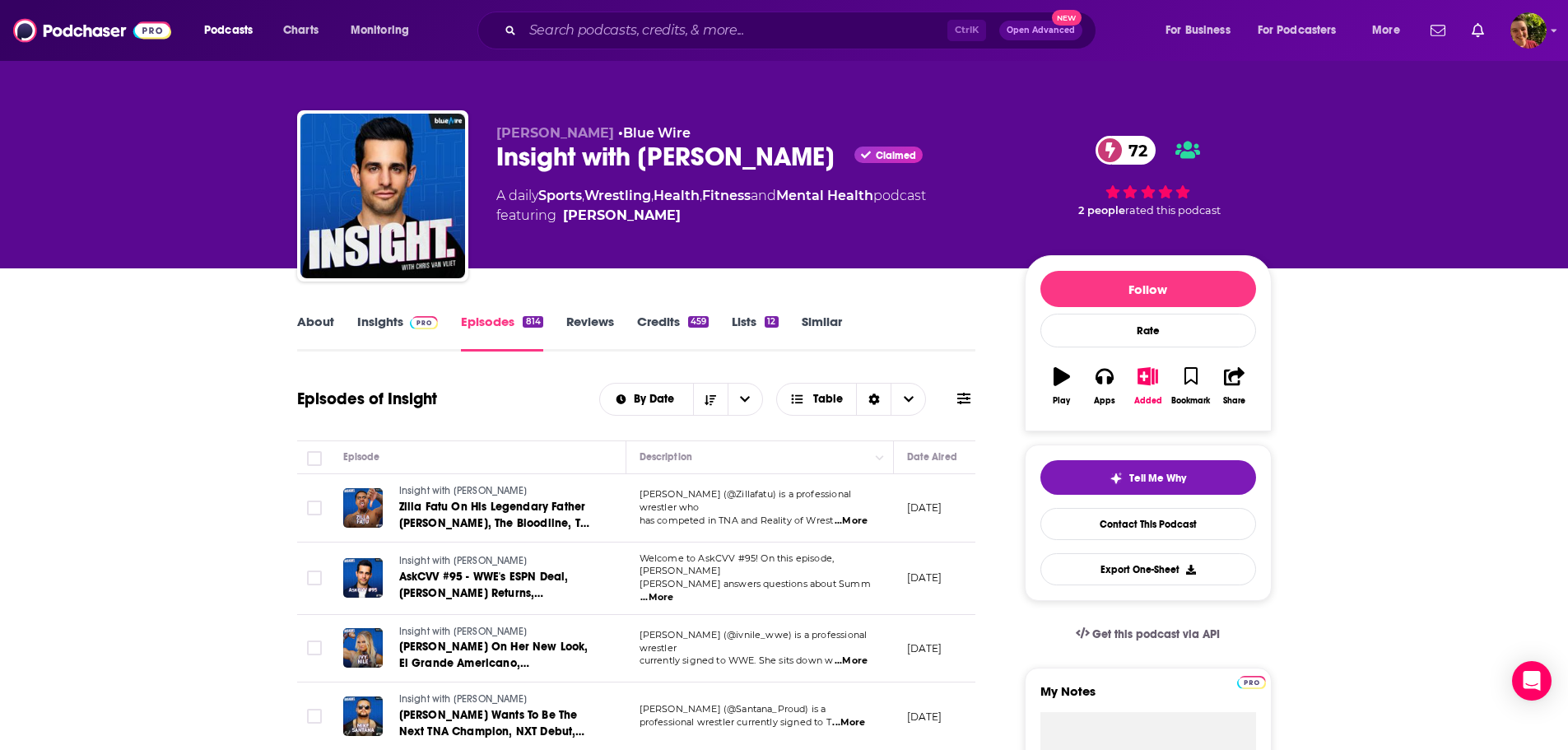
click at [378, 323] on link "Insights" at bounding box center [398, 332] width 81 height 38
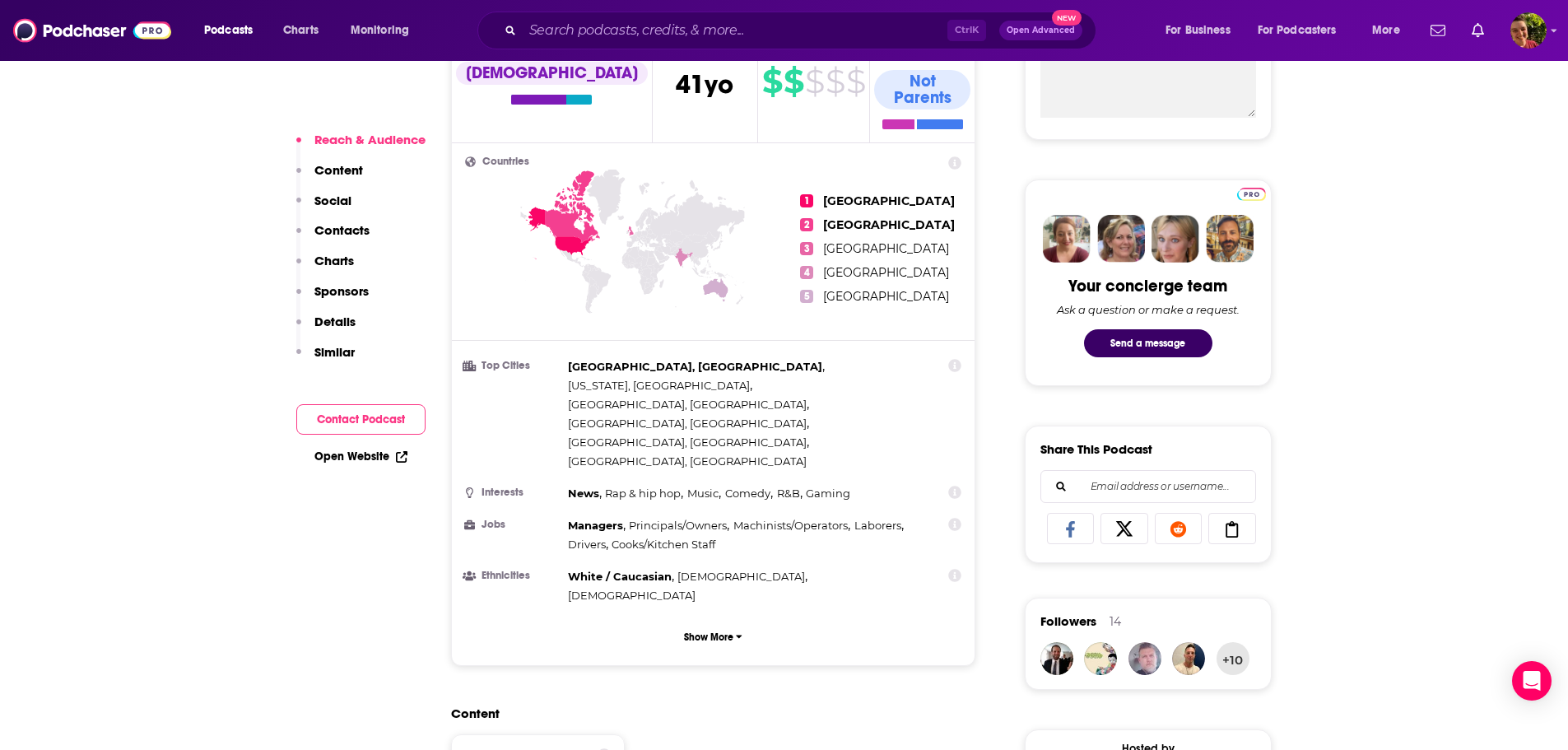
scroll to position [1318, 0]
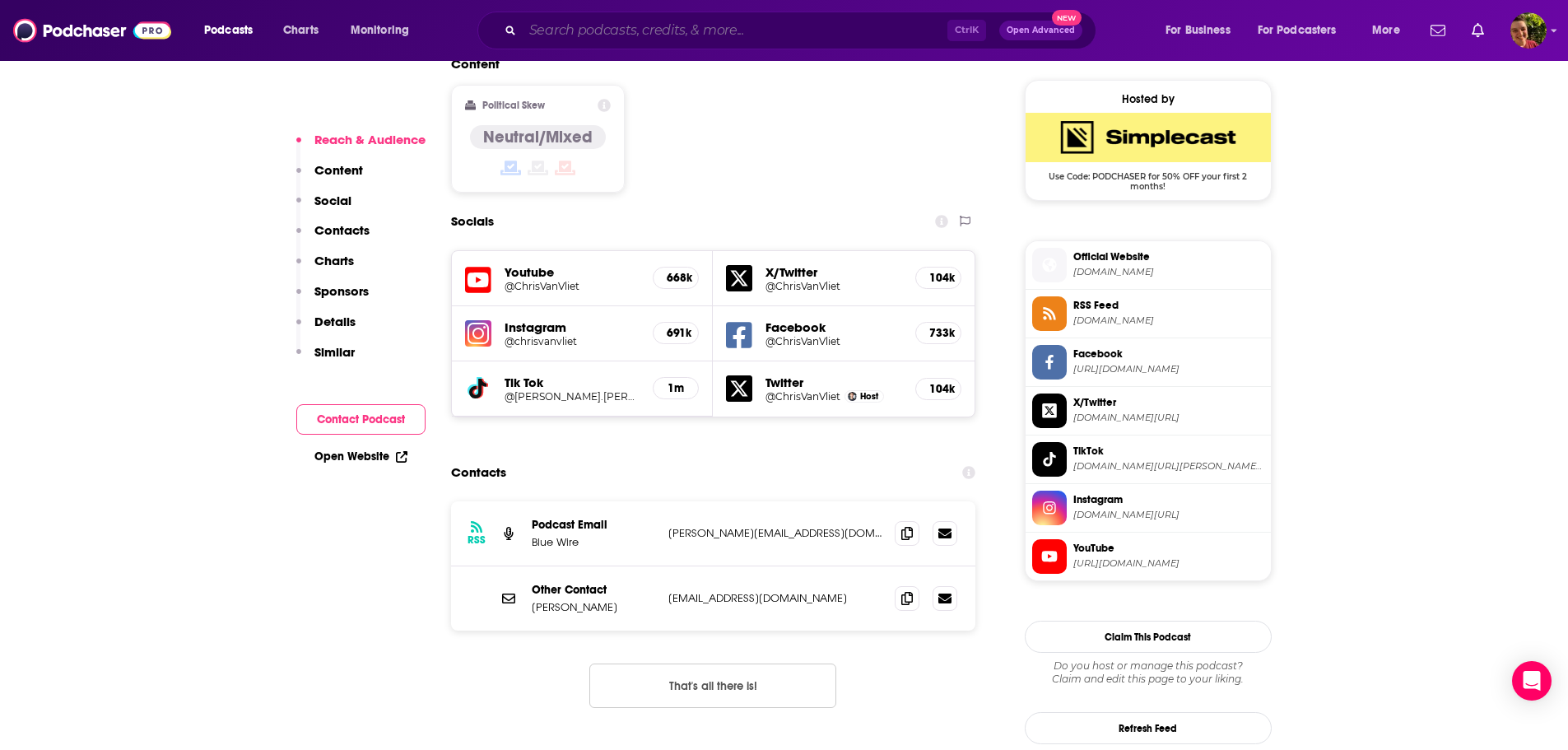
click at [630, 36] on input "Search podcasts, credits, & more..." at bounding box center [734, 30] width 425 height 26
paste input "Intermittent Fasting Stories"
type input "Intermittent Fasting Stories"
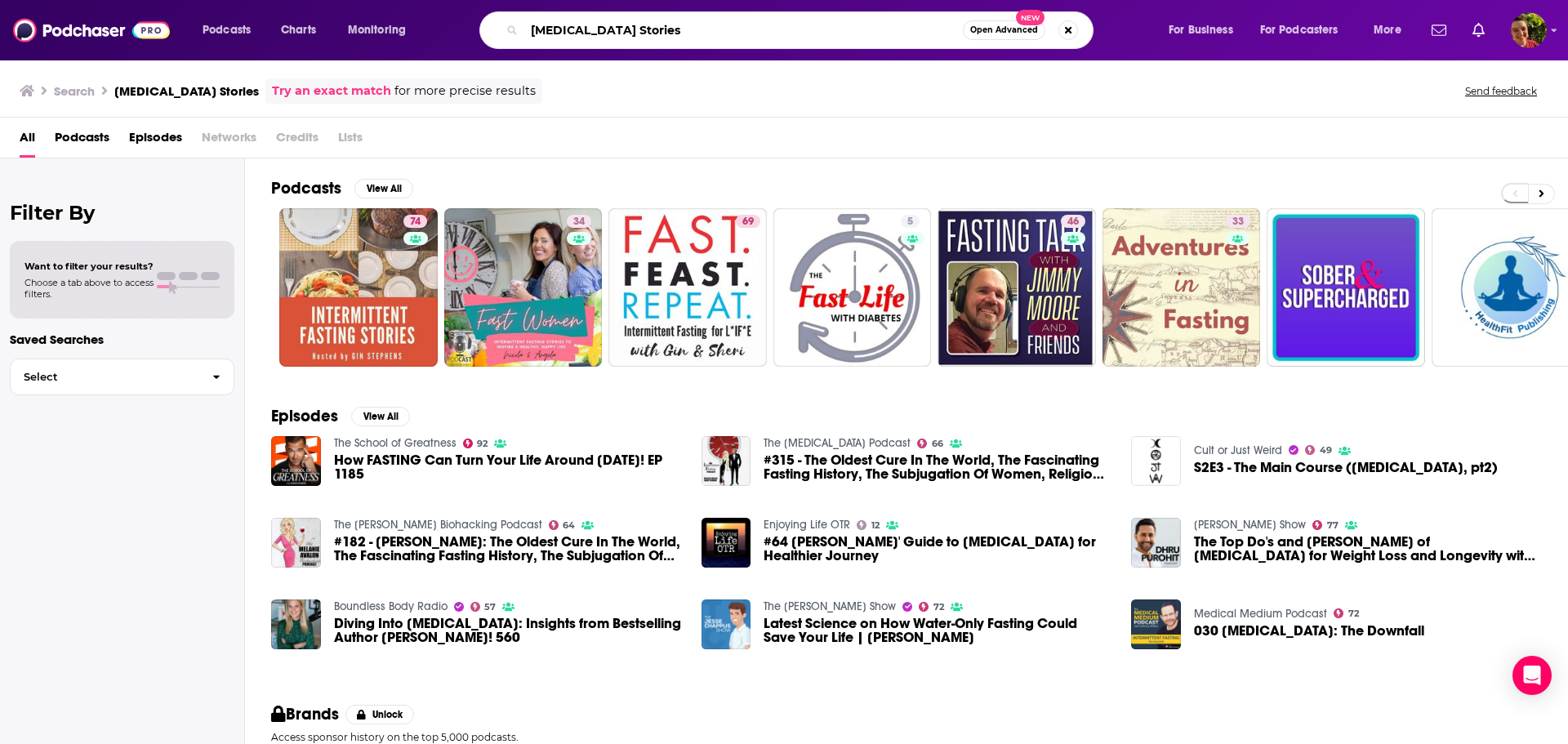
drag, startPoint x: 745, startPoint y: 31, endPoint x: 324, endPoint y: 20, distance: 421.1
click at [329, 22] on div "Podcasts Charts Monitoring Intermittent Fasting Stories Open Advanced New For B…" at bounding box center [804, 31] width 1226 height 38
paste input "ron Culture presented by MASS"
type input "Iron Culture presented by MASS"
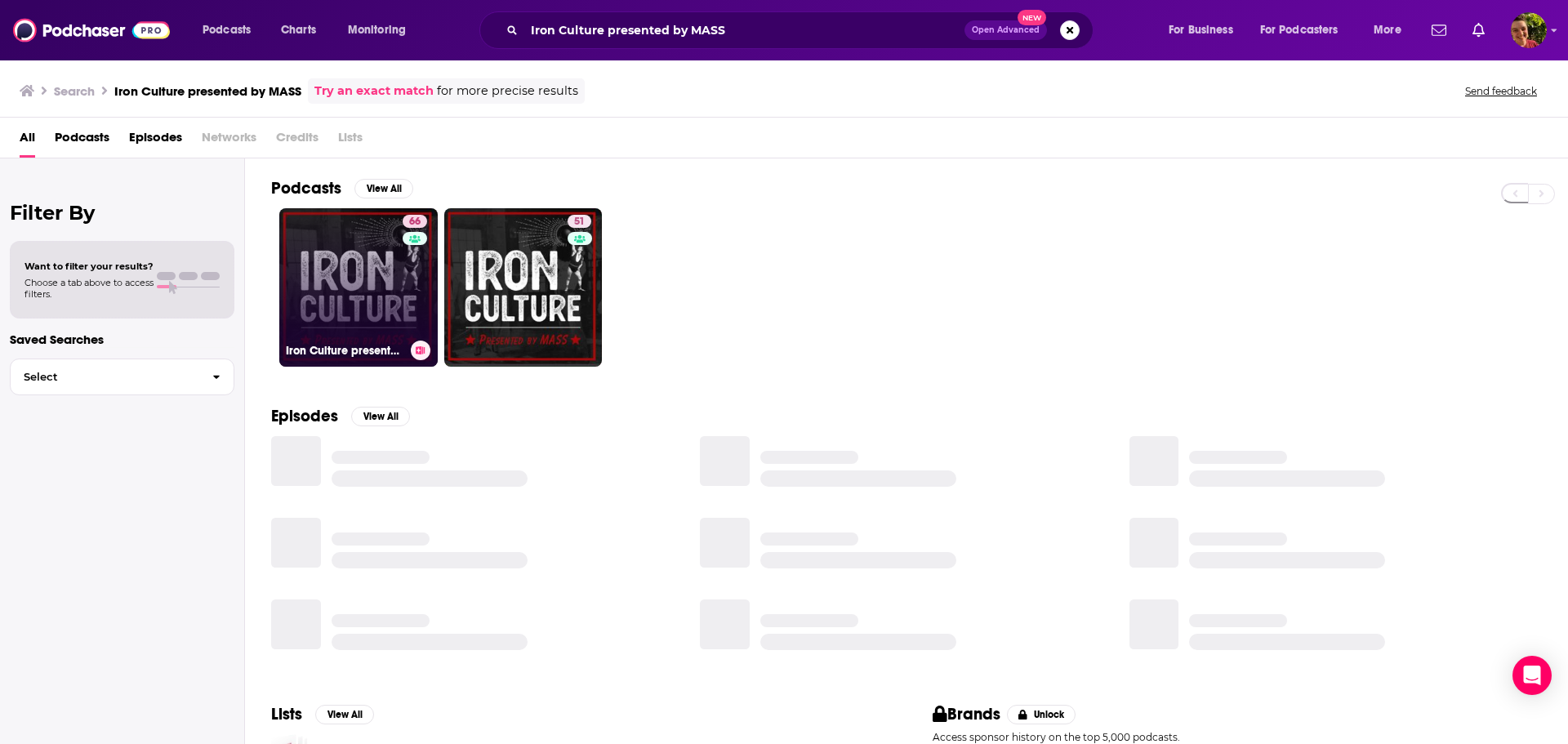
click at [375, 290] on link "66 Iron Culture presented by MASS" at bounding box center [358, 288] width 158 height 158
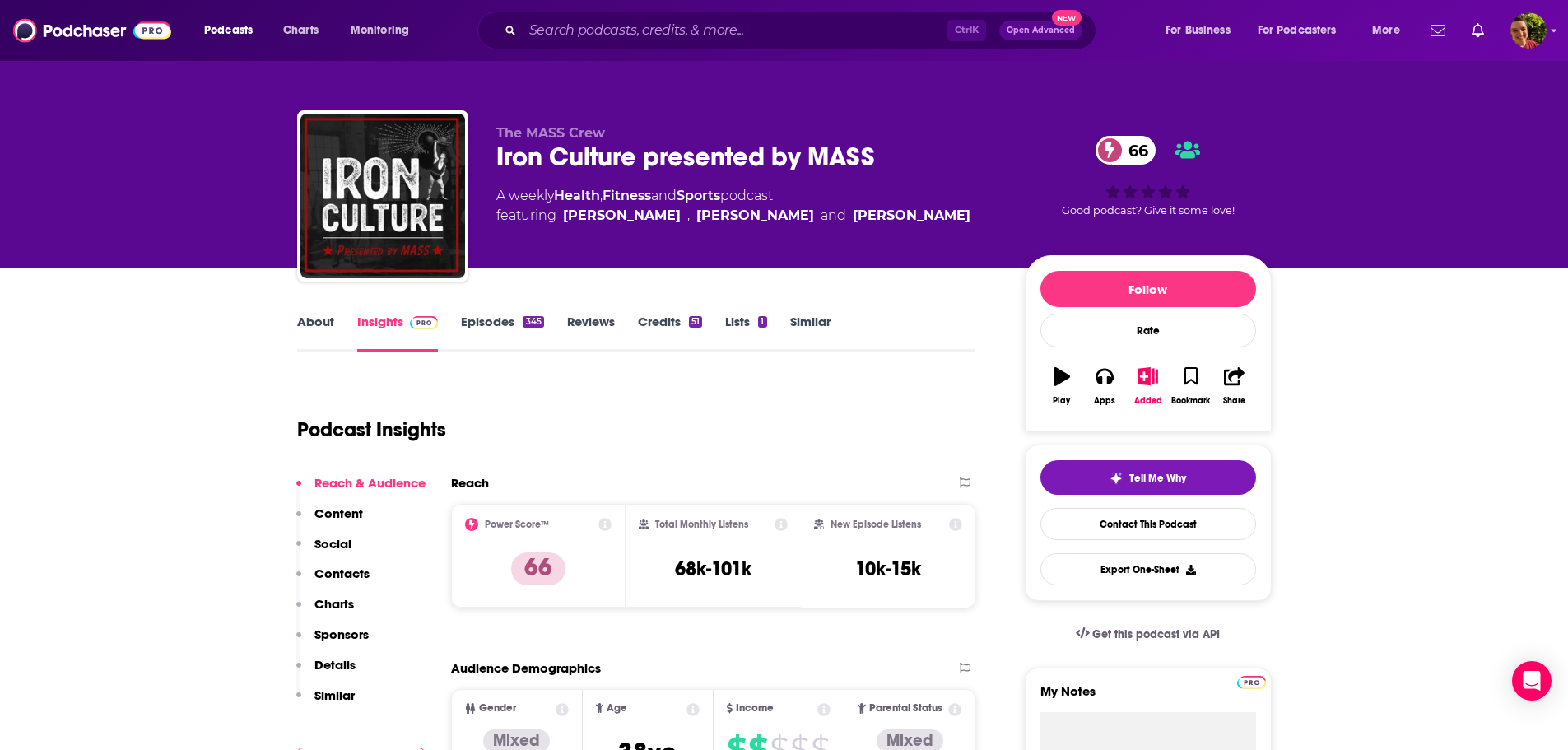
click at [327, 314] on link "About" at bounding box center [315, 332] width 37 height 38
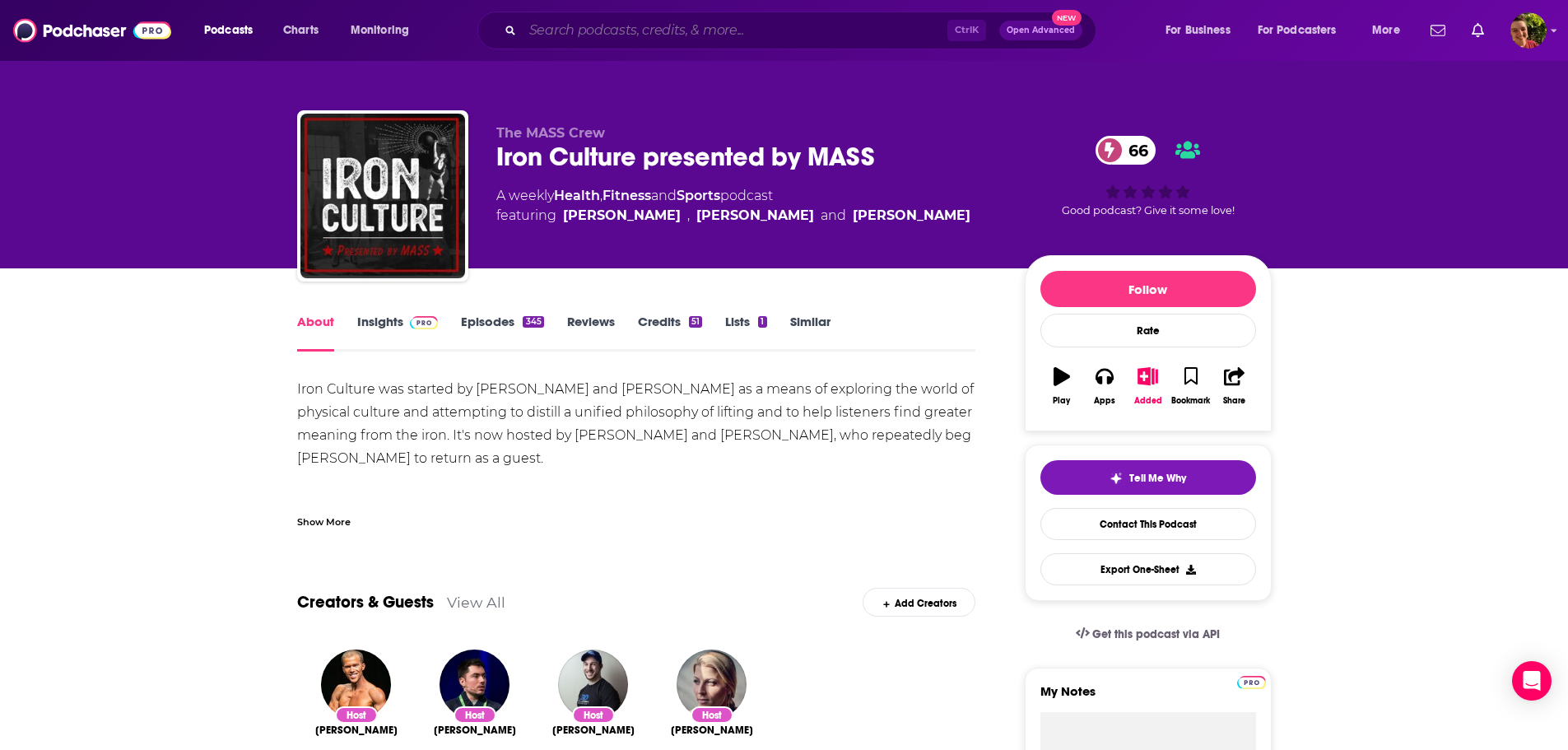
click at [671, 29] on input "Search podcasts, credits, & more..." at bounding box center [734, 30] width 425 height 26
paste input "JAMA Clinical Reviews"
type input "JAMA Clinical Reviews"
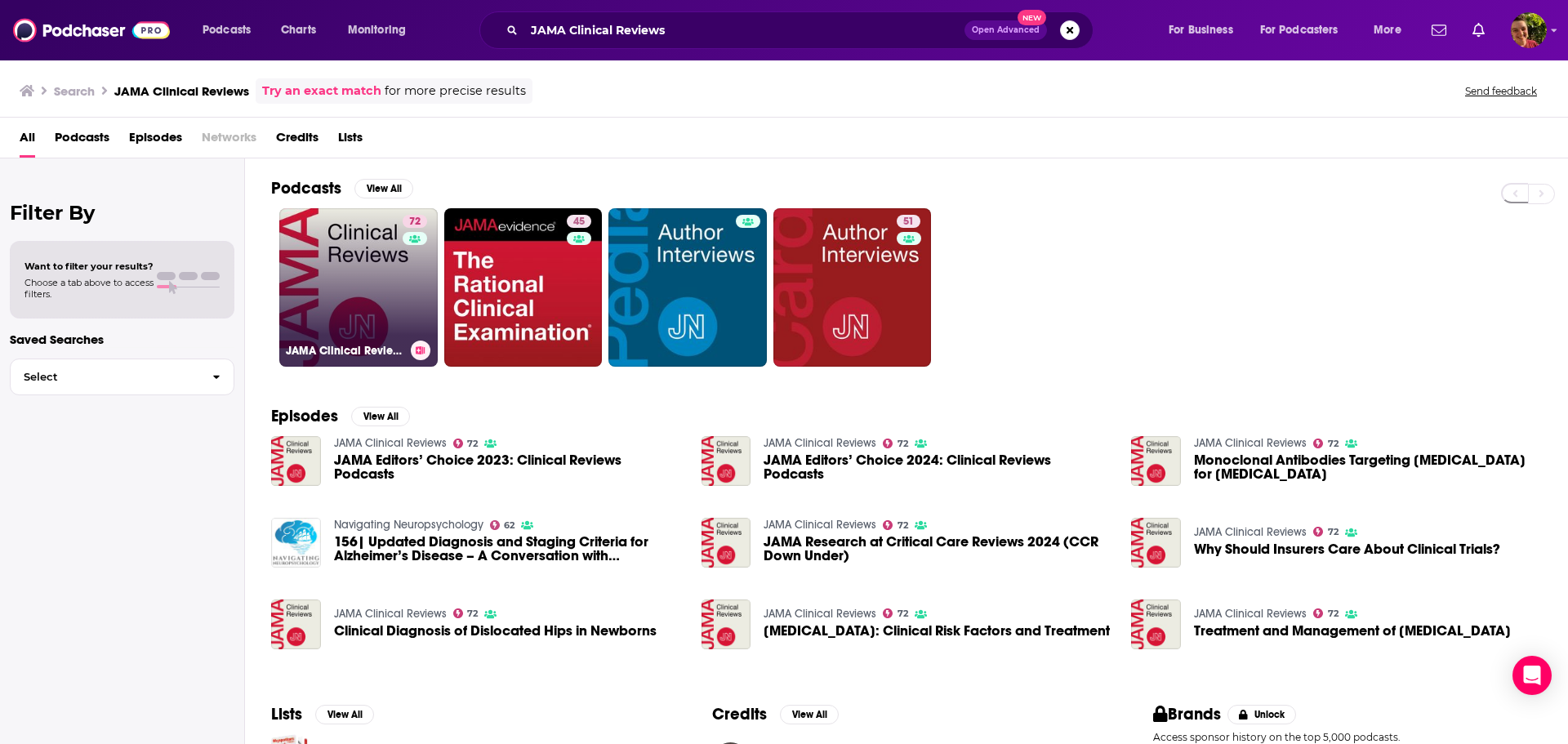
click at [362, 300] on link "72 JAMA Clinical Reviews" at bounding box center [358, 288] width 158 height 158
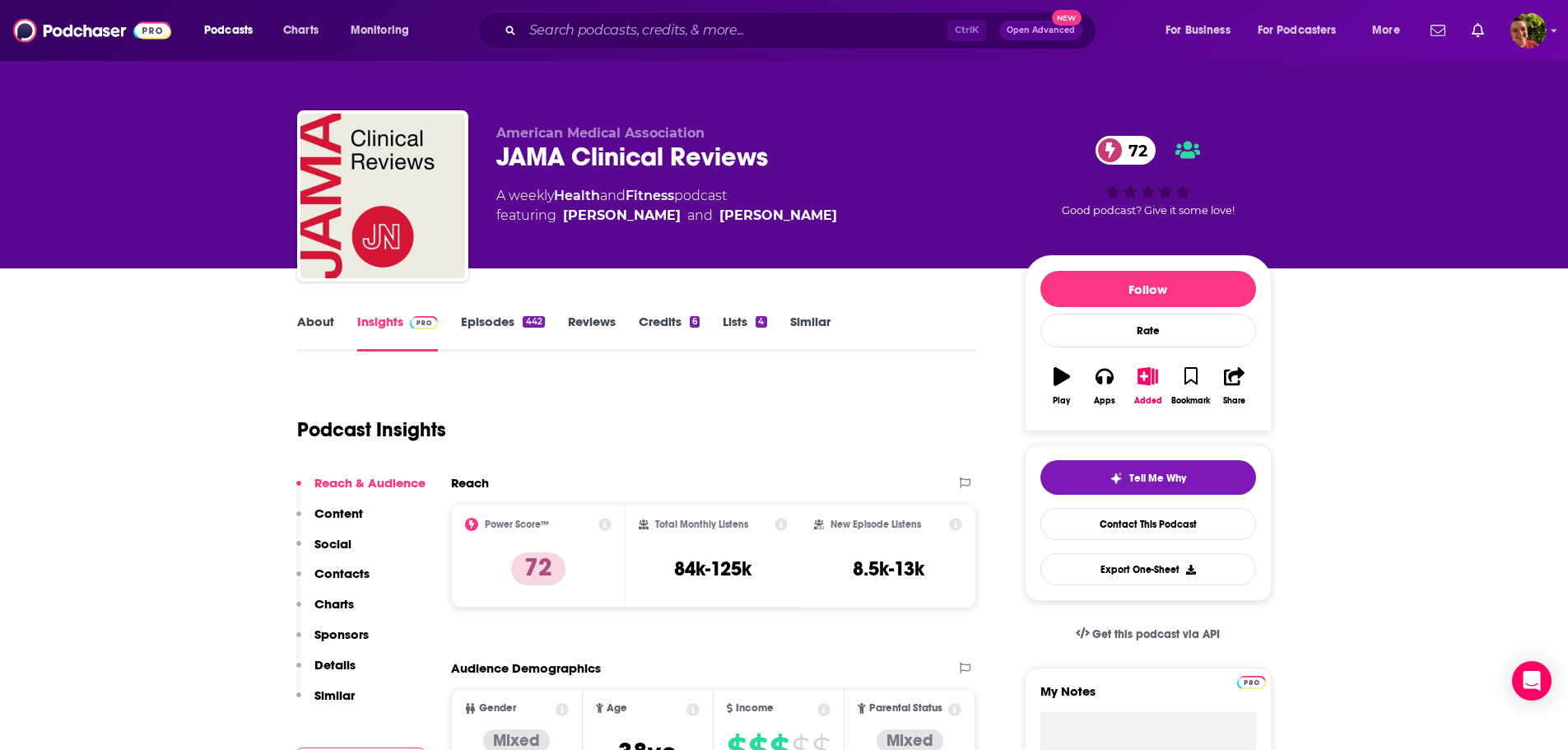
click at [310, 320] on link "About" at bounding box center [315, 332] width 37 height 38
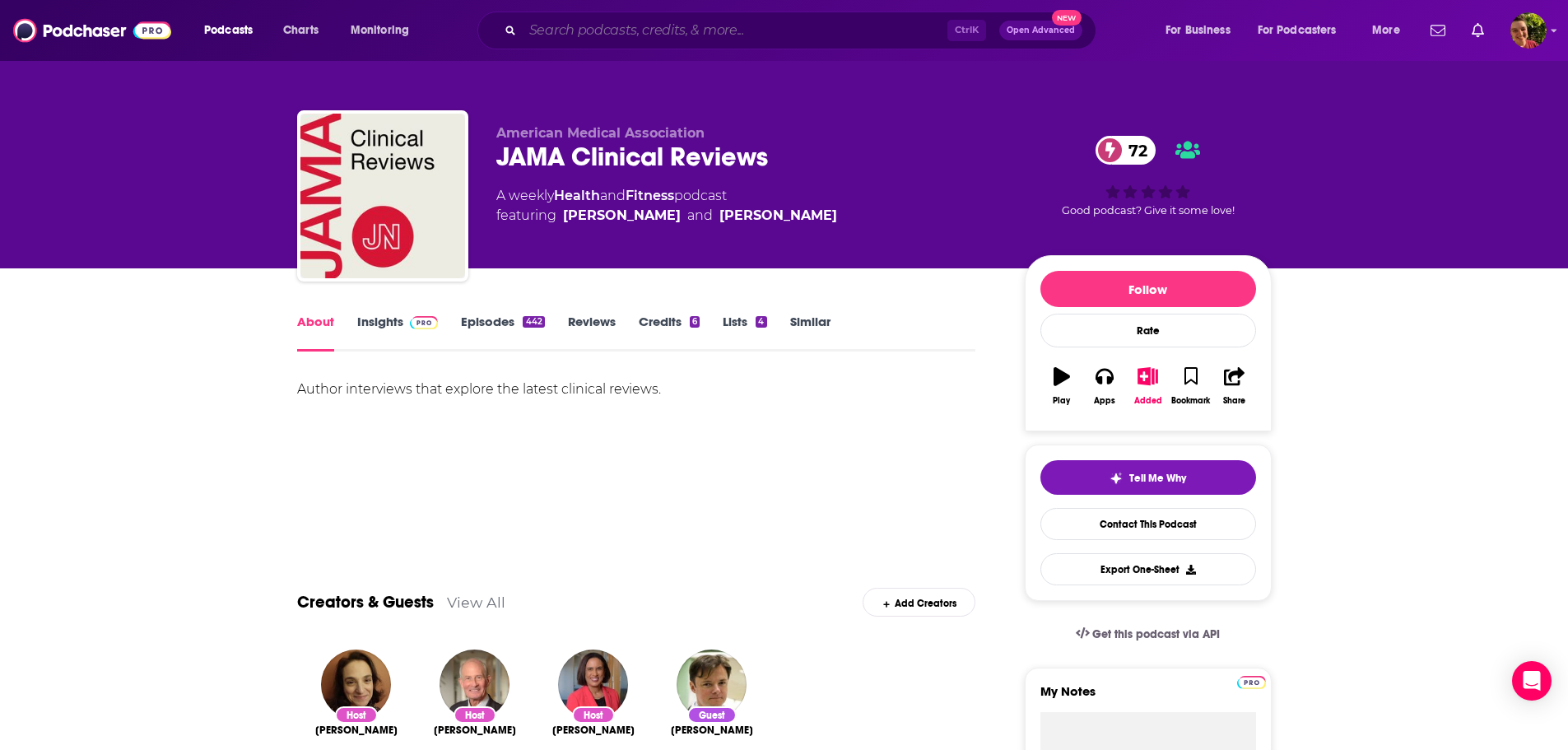
click at [659, 28] on input "Search podcasts, credits, & more..." at bounding box center [734, 30] width 425 height 26
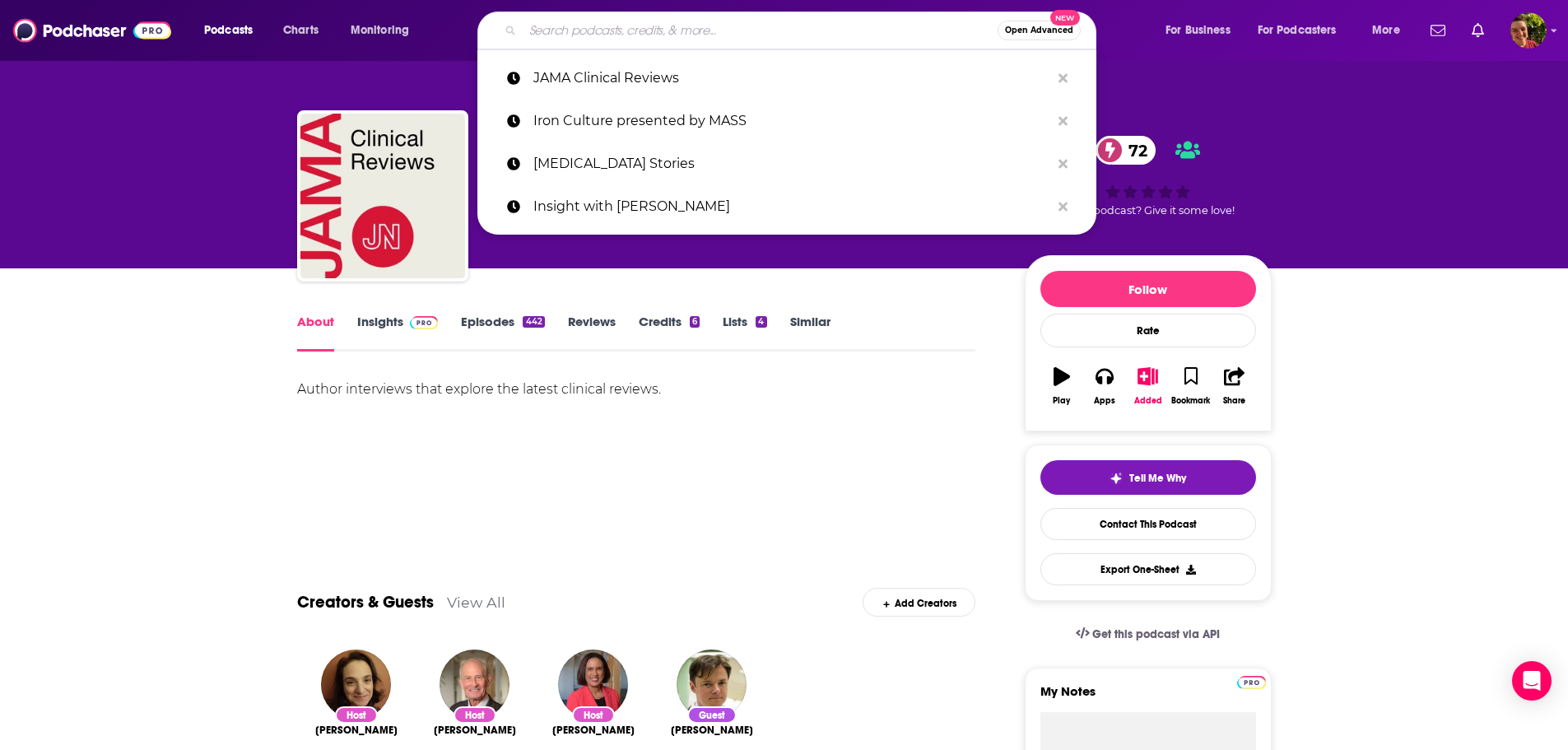
paste input "Life Coaching with Christine Hassler"
type input "Life Coaching with Christine Hassler"
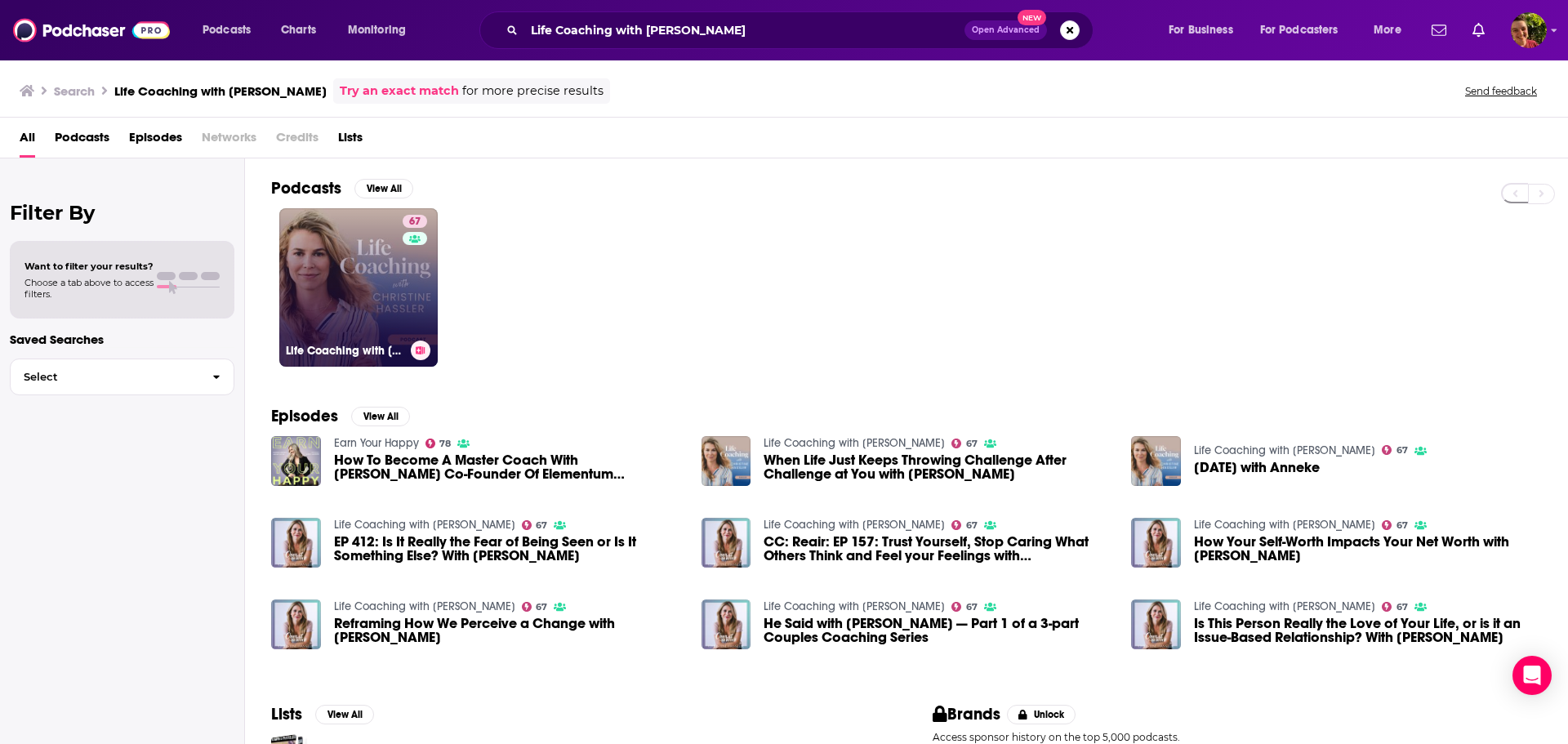
click at [304, 278] on link "67 Life Coaching with Christine Hassler" at bounding box center [358, 288] width 158 height 158
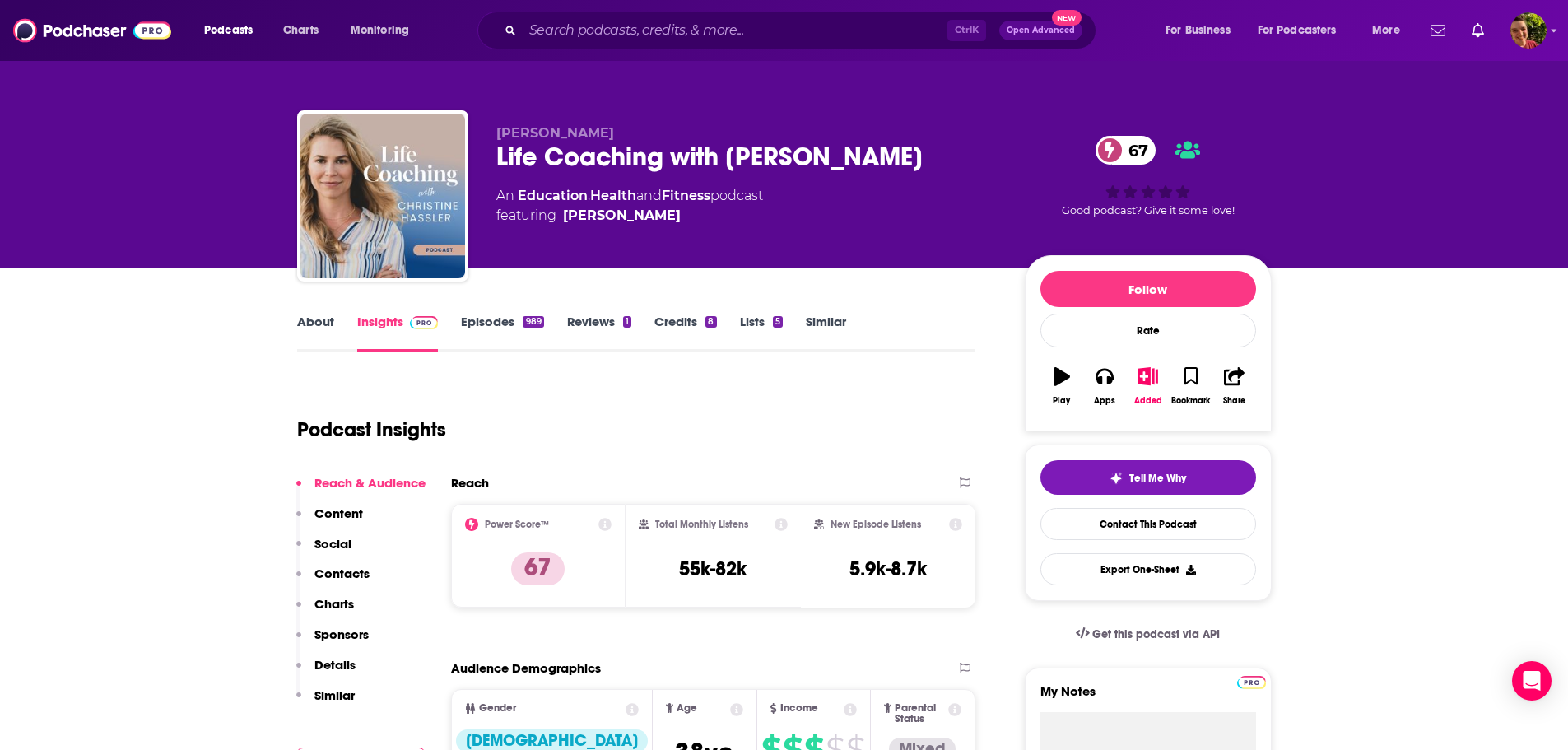
click at [317, 330] on link "About" at bounding box center [315, 332] width 37 height 38
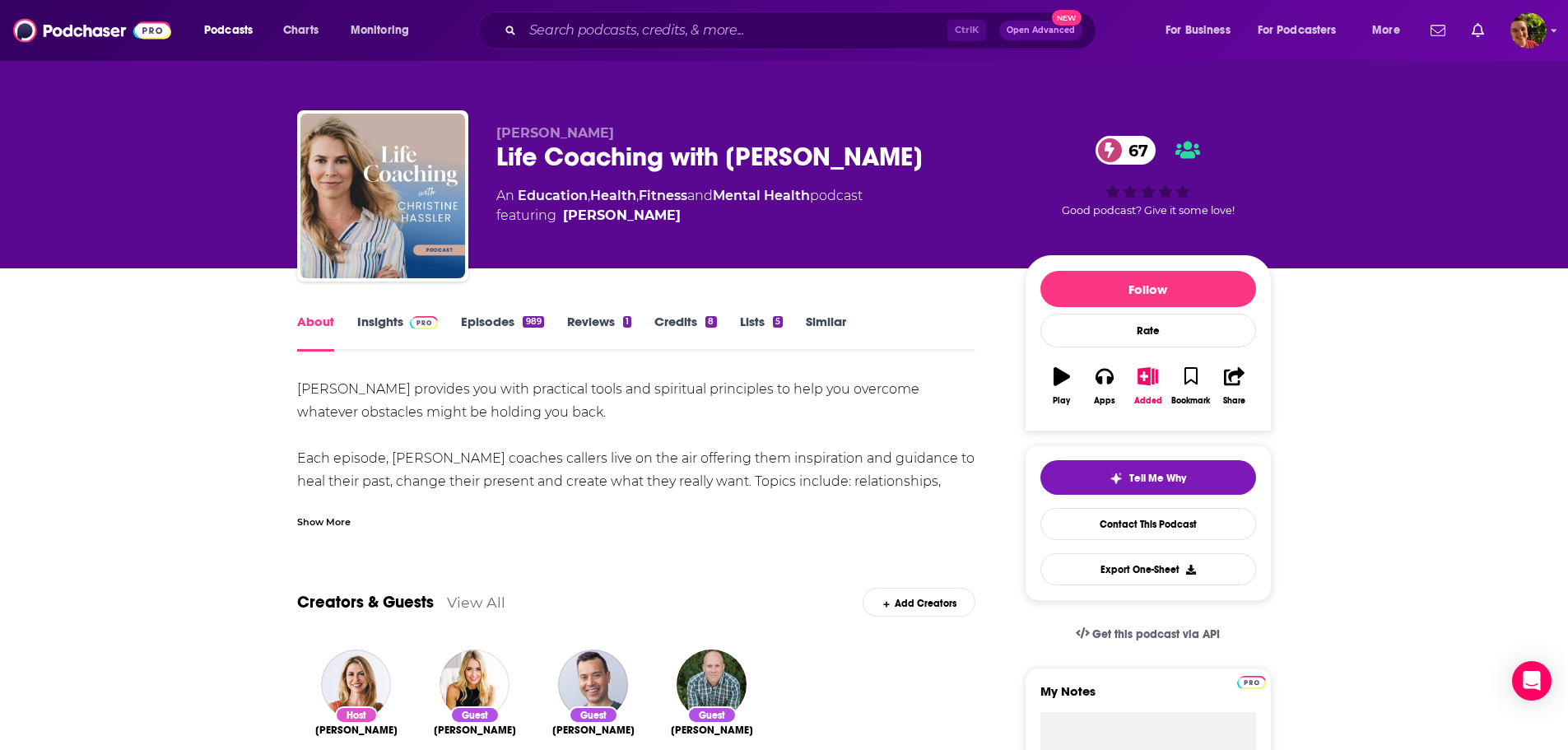
click at [312, 521] on div "Show More" at bounding box center [323, 521] width 53 height 15
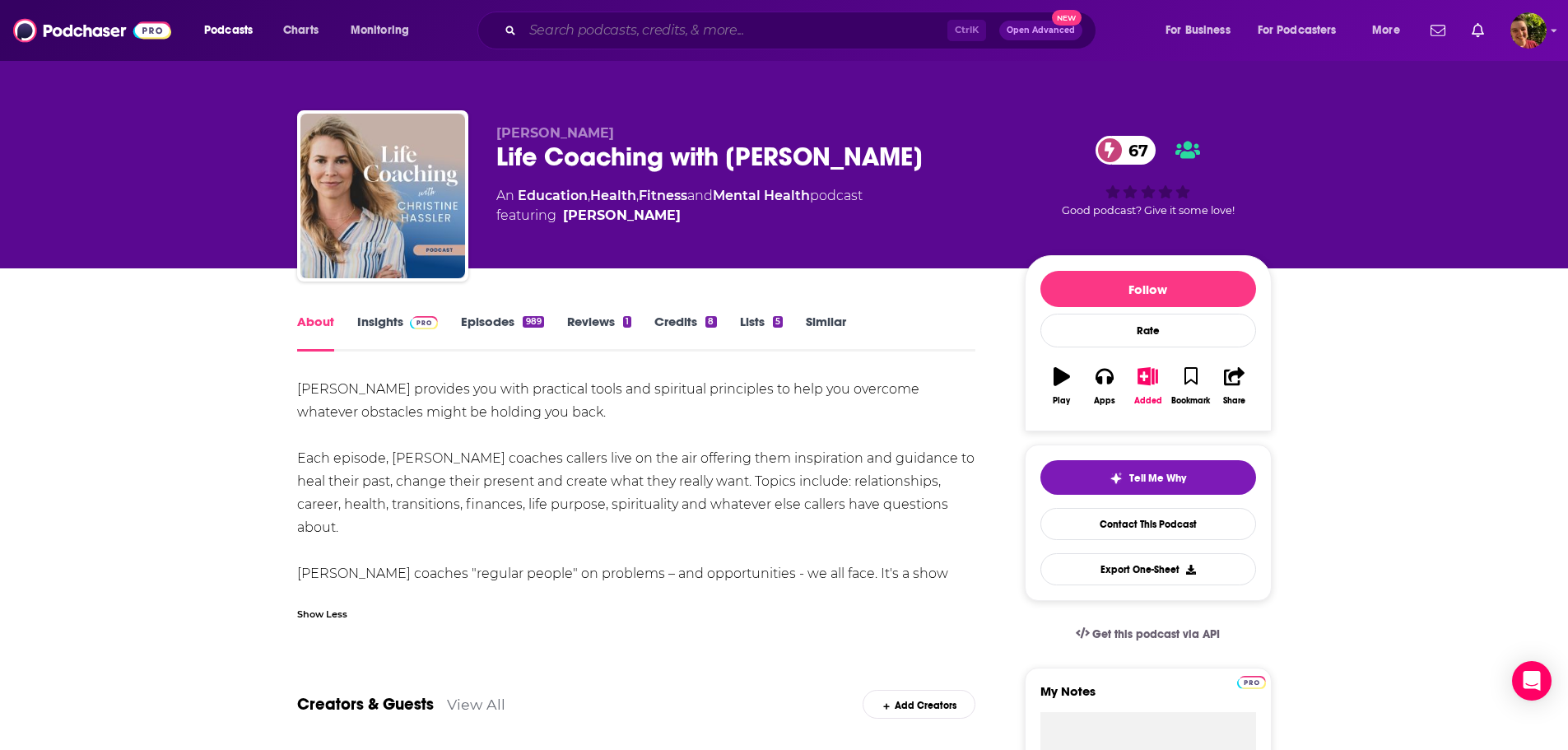
click at [661, 27] on input "Search podcasts, credits, & more..." at bounding box center [734, 30] width 425 height 26
paste input "Life Kit: Health"
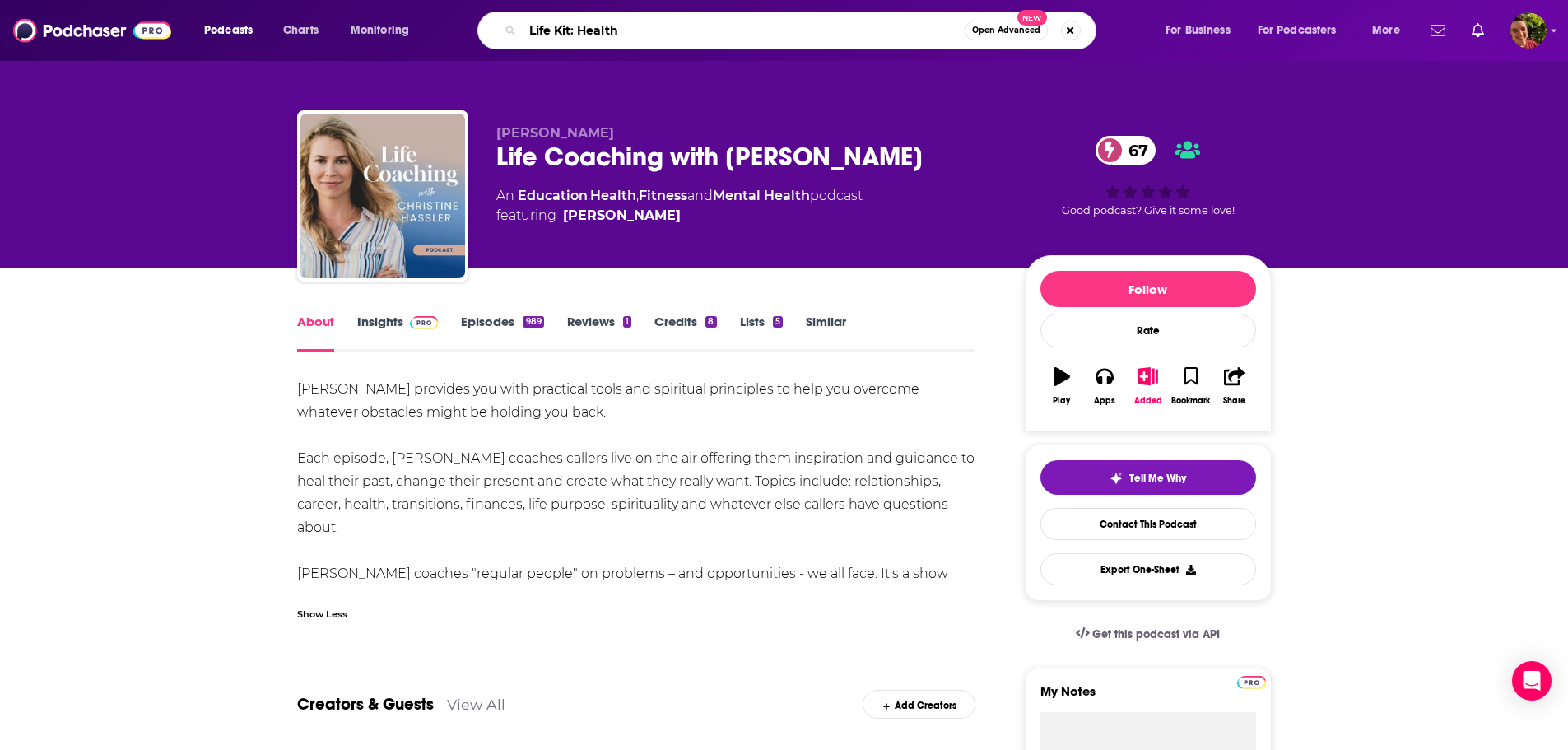
type input "Life Kit: Health"
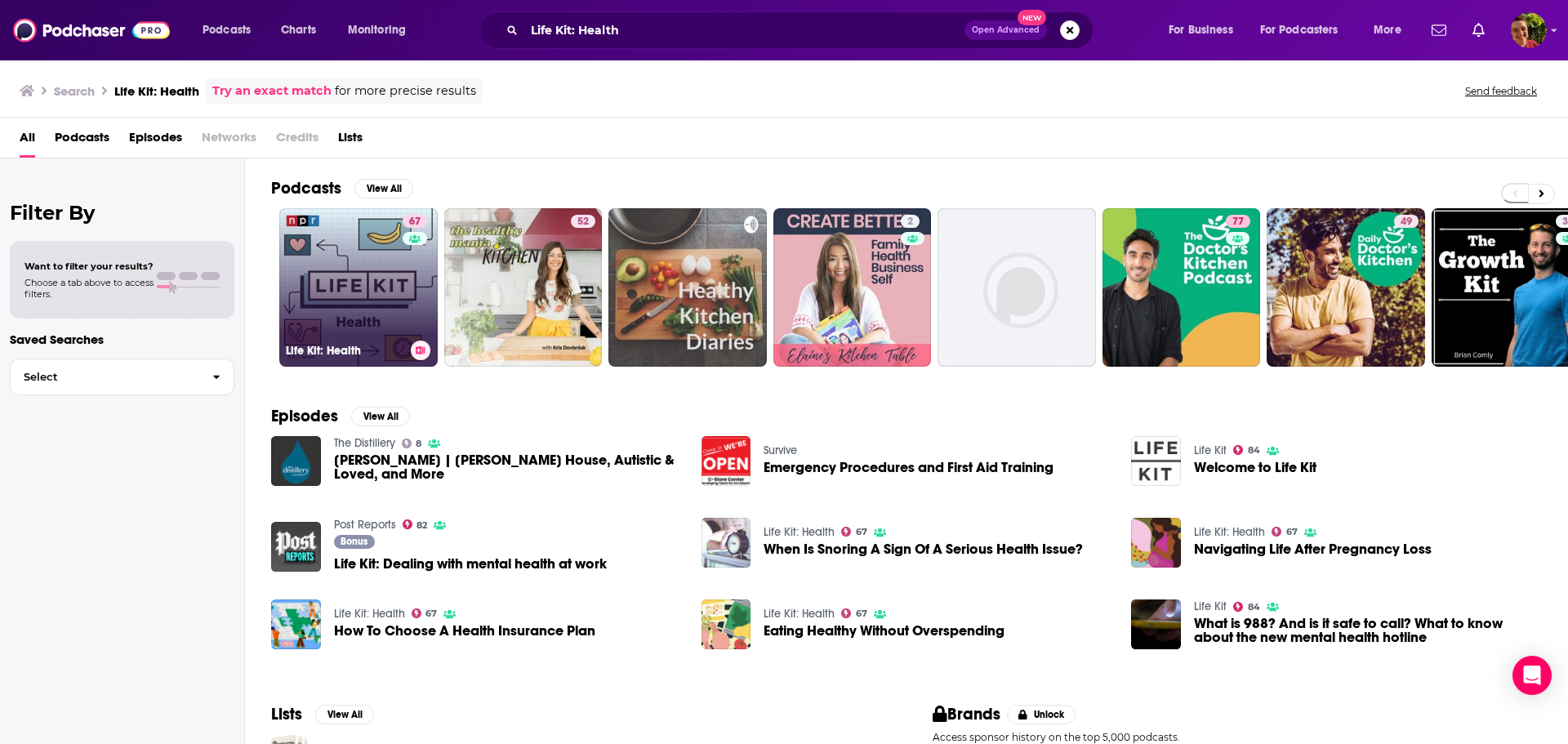
click at [380, 267] on link "67 Life Kit: Health" at bounding box center [358, 288] width 158 height 158
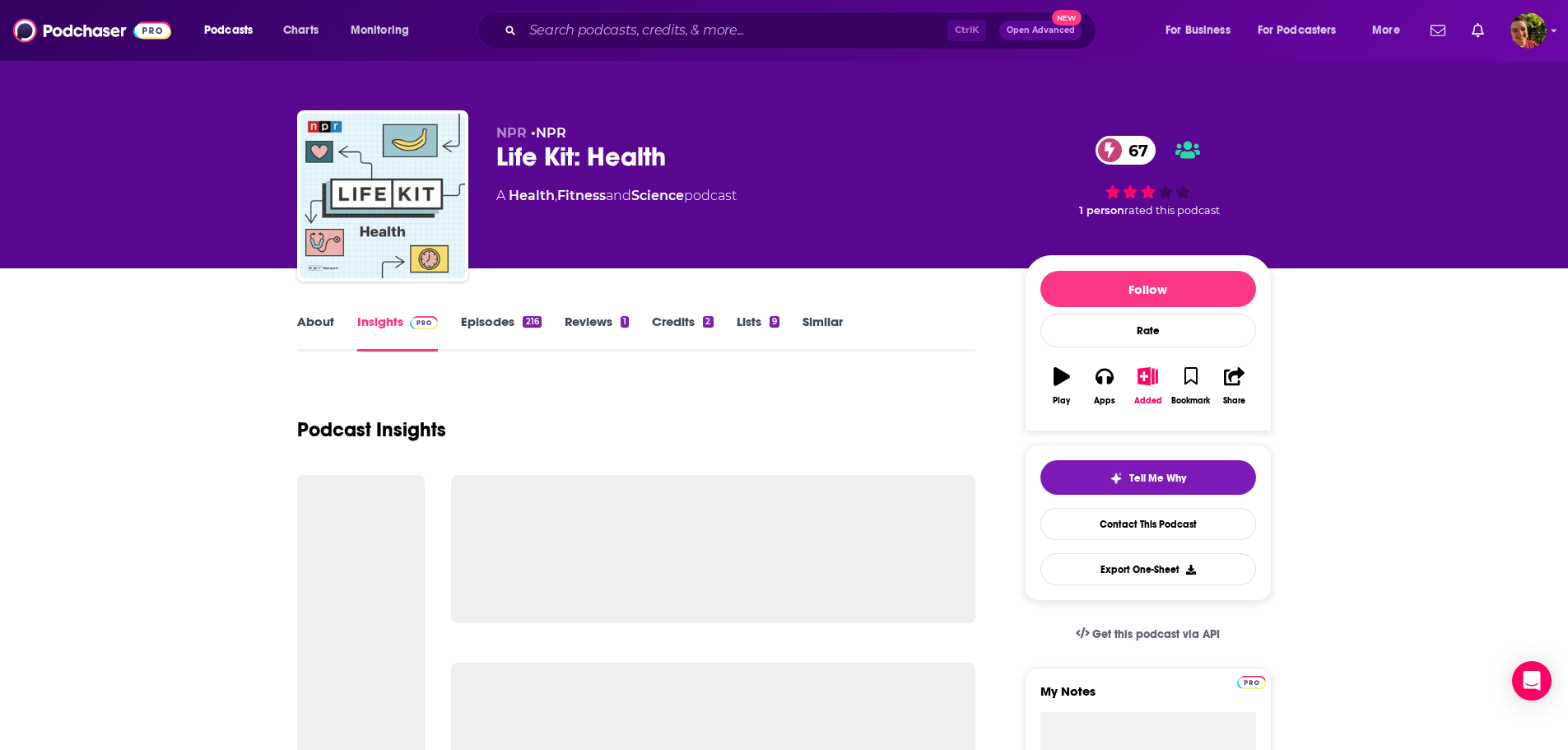
click at [316, 327] on link "About" at bounding box center [315, 332] width 37 height 38
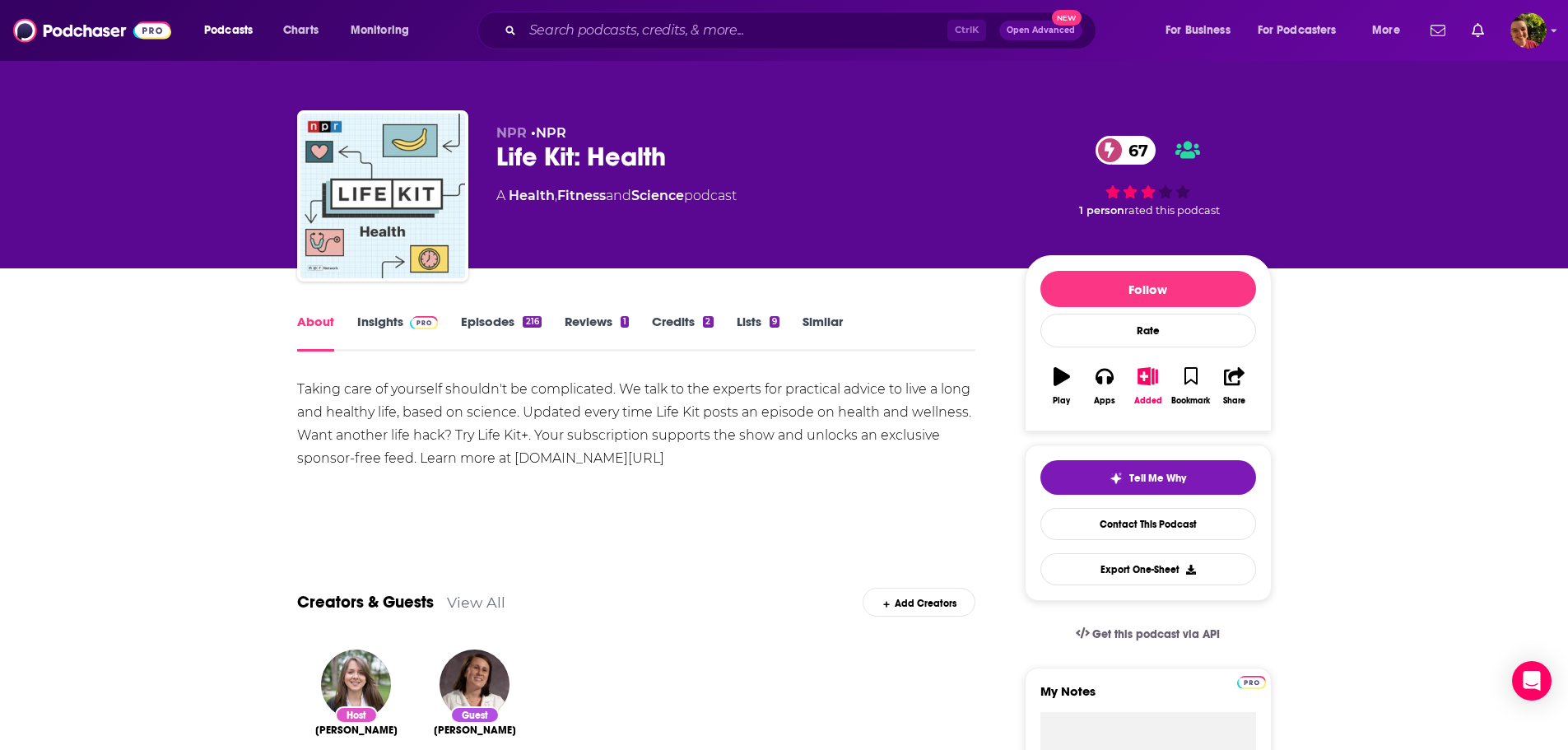
click at [487, 325] on link "Episodes 216" at bounding box center [501, 332] width 80 height 38
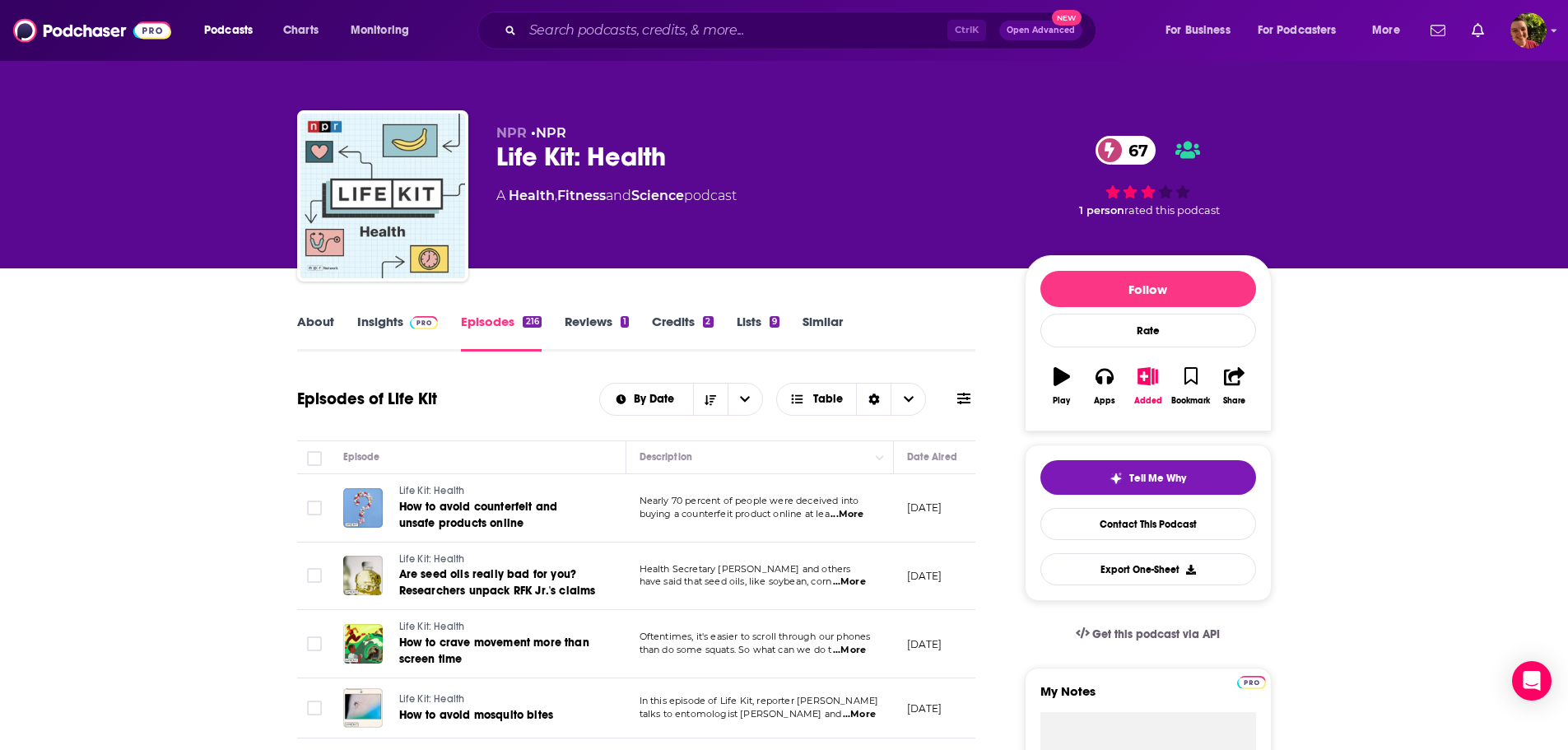
click at [855, 514] on span "...More" at bounding box center [847, 514] width 33 height 14
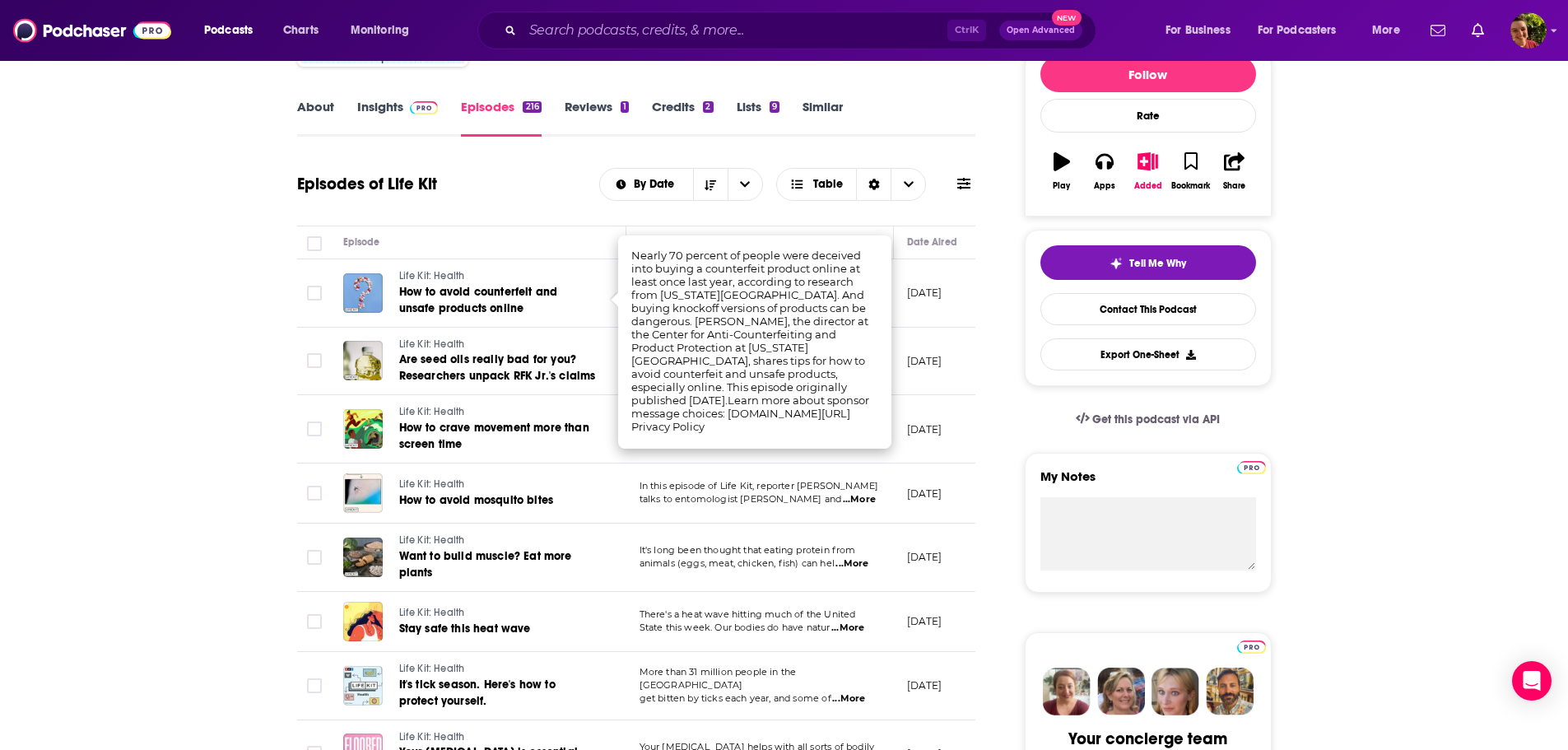
scroll to position [330, 0]
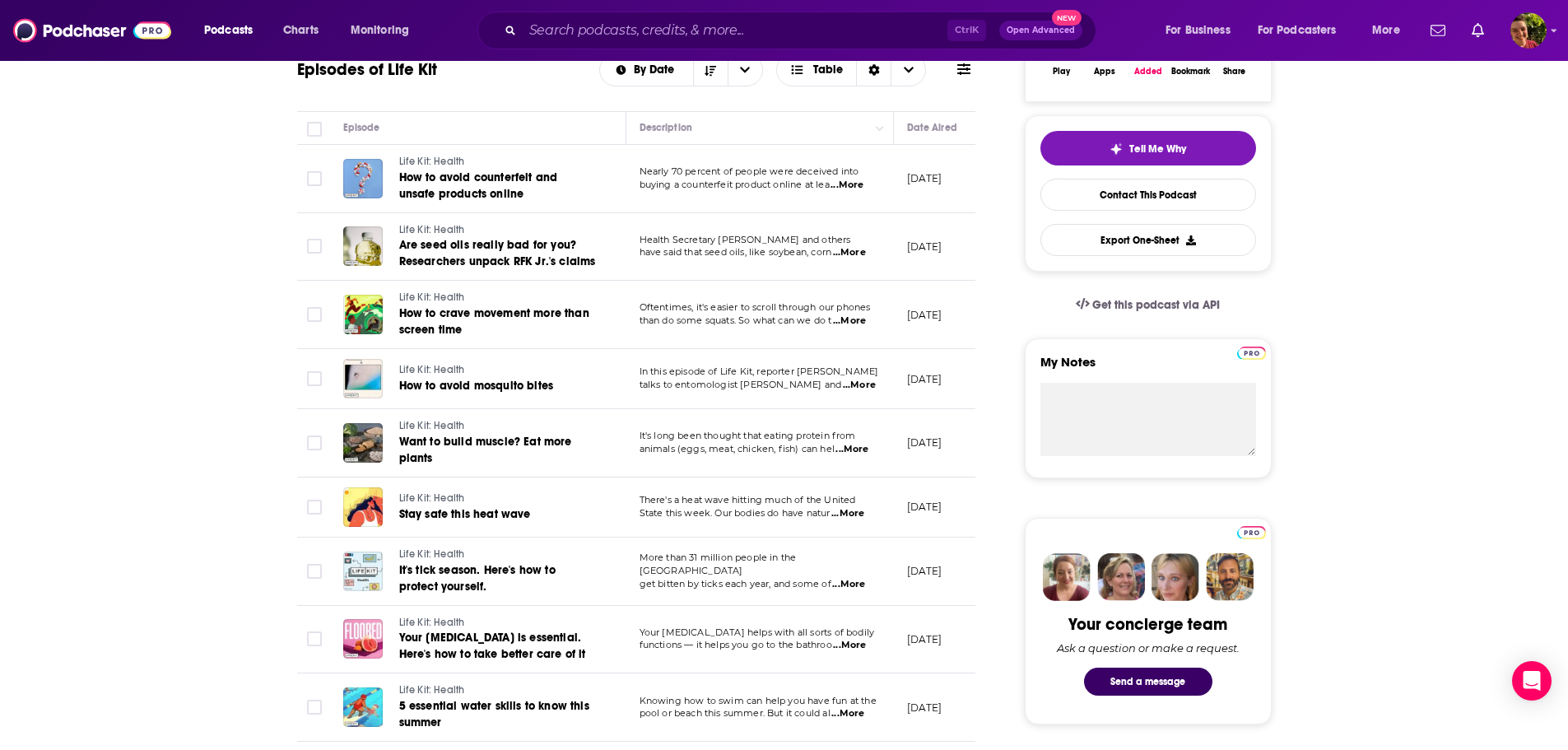
click at [860, 254] on span "...More" at bounding box center [849, 253] width 33 height 14
click at [862, 387] on span "...More" at bounding box center [859, 385] width 33 height 14
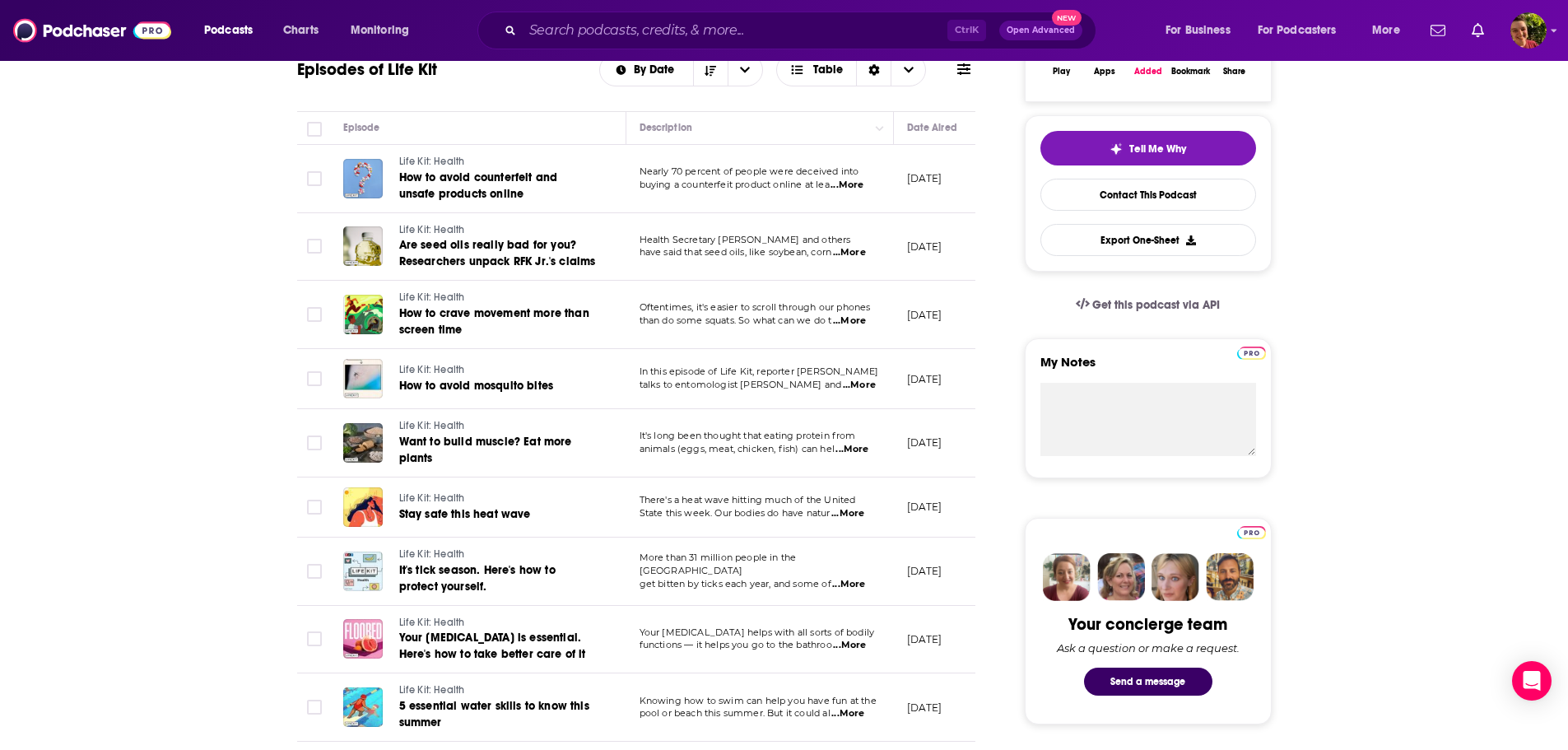
scroll to position [0, 0]
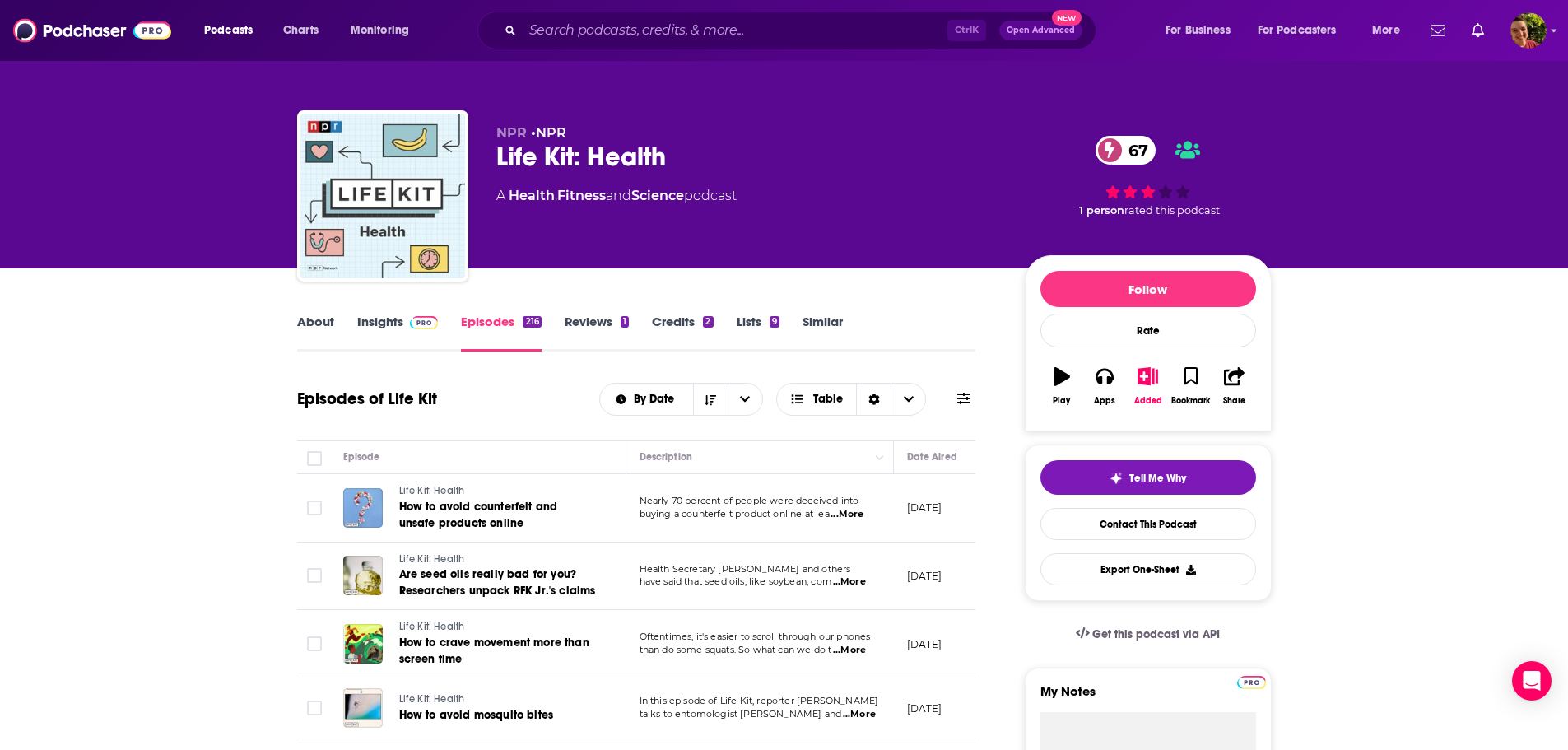
click at [392, 327] on link "Insights" at bounding box center [398, 332] width 81 height 38
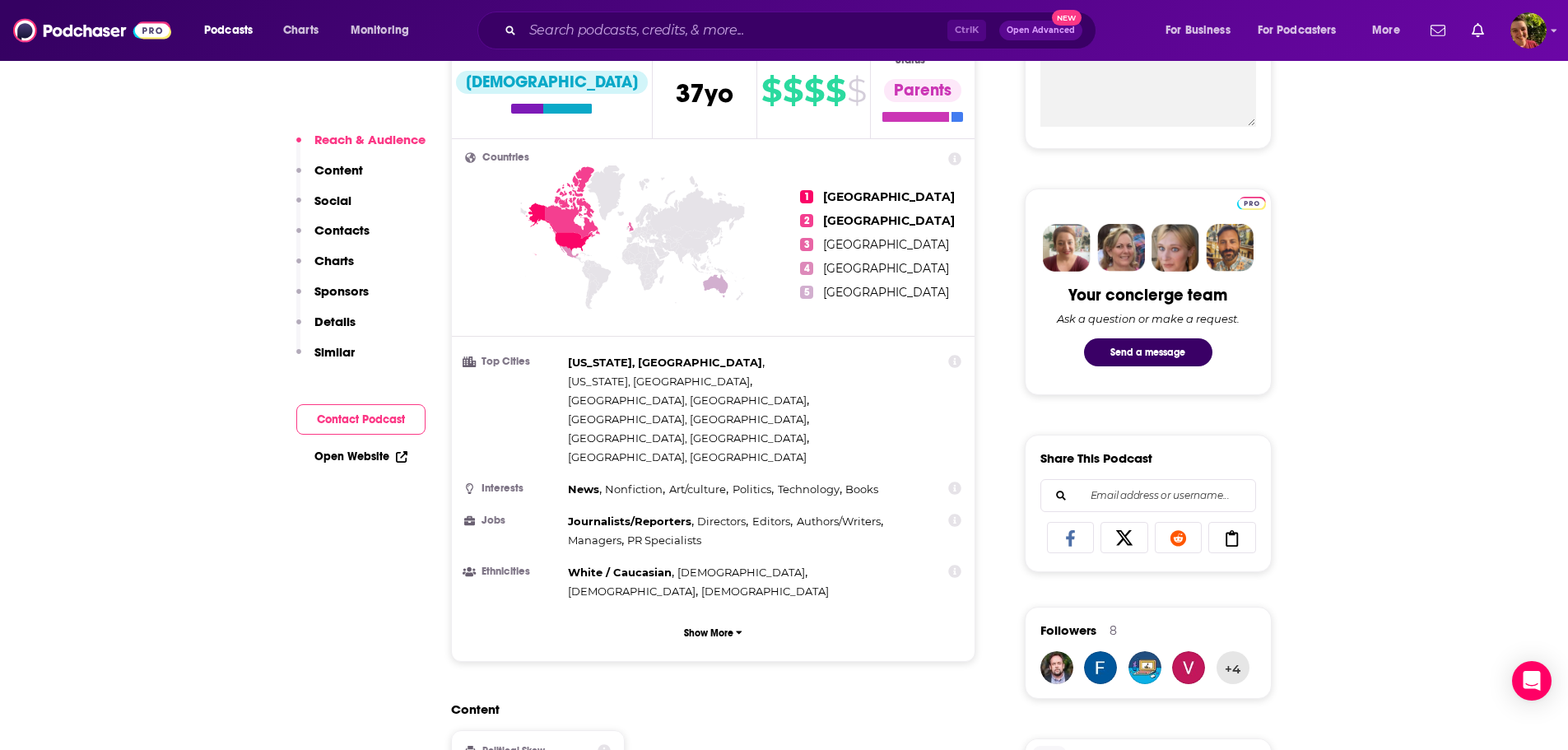
scroll to position [330, 0]
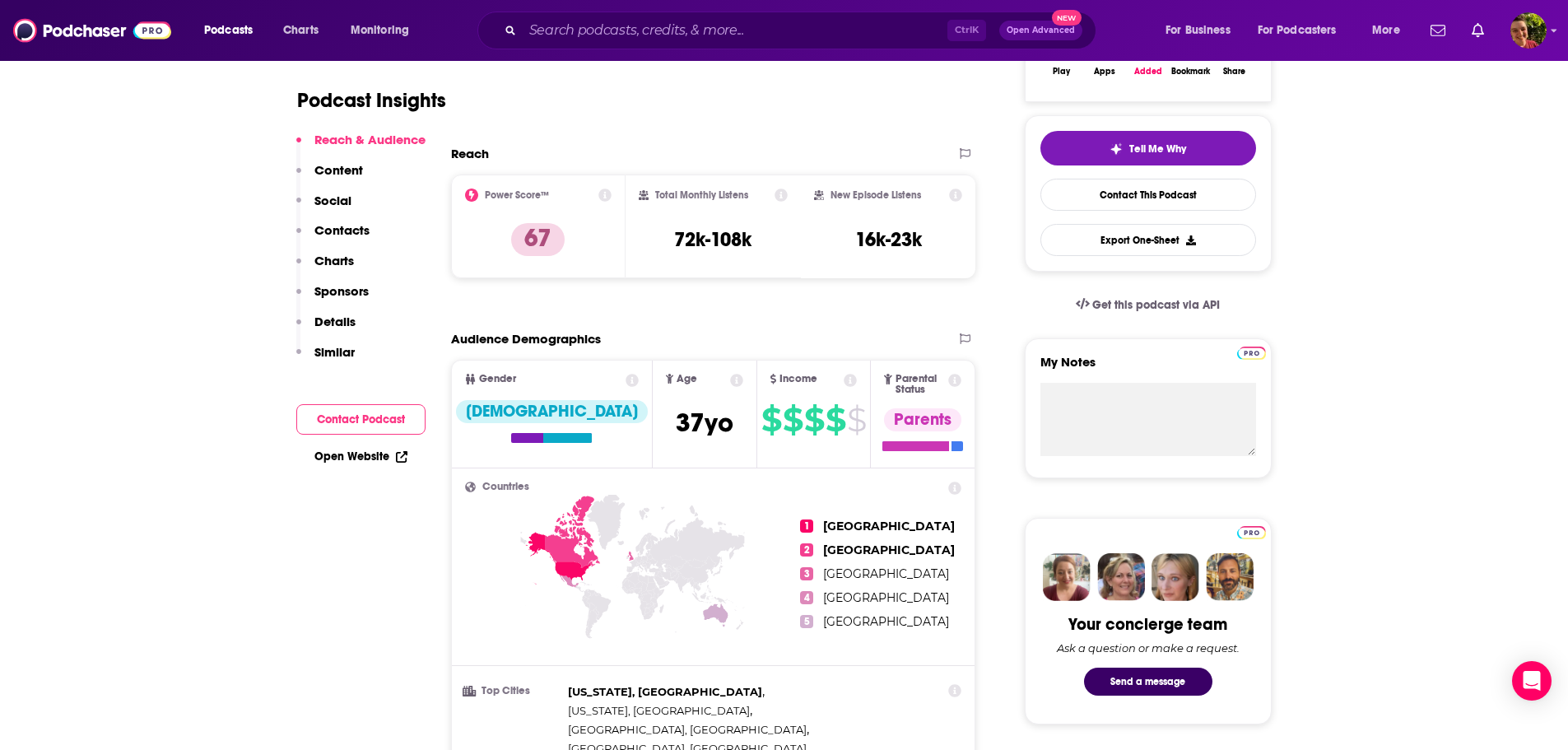
click at [340, 232] on p "Contacts" at bounding box center [341, 230] width 55 height 15
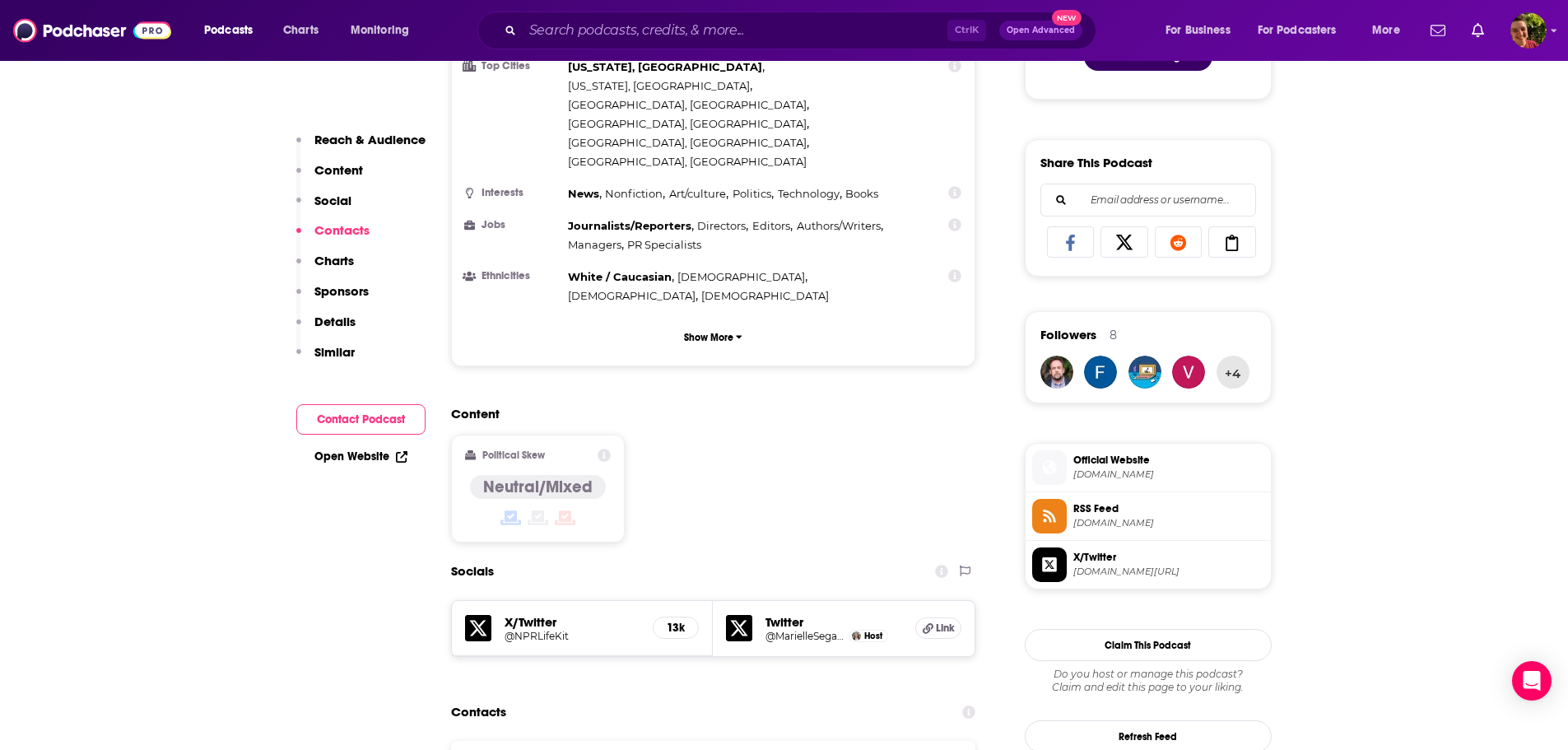
scroll to position [1320, 0]
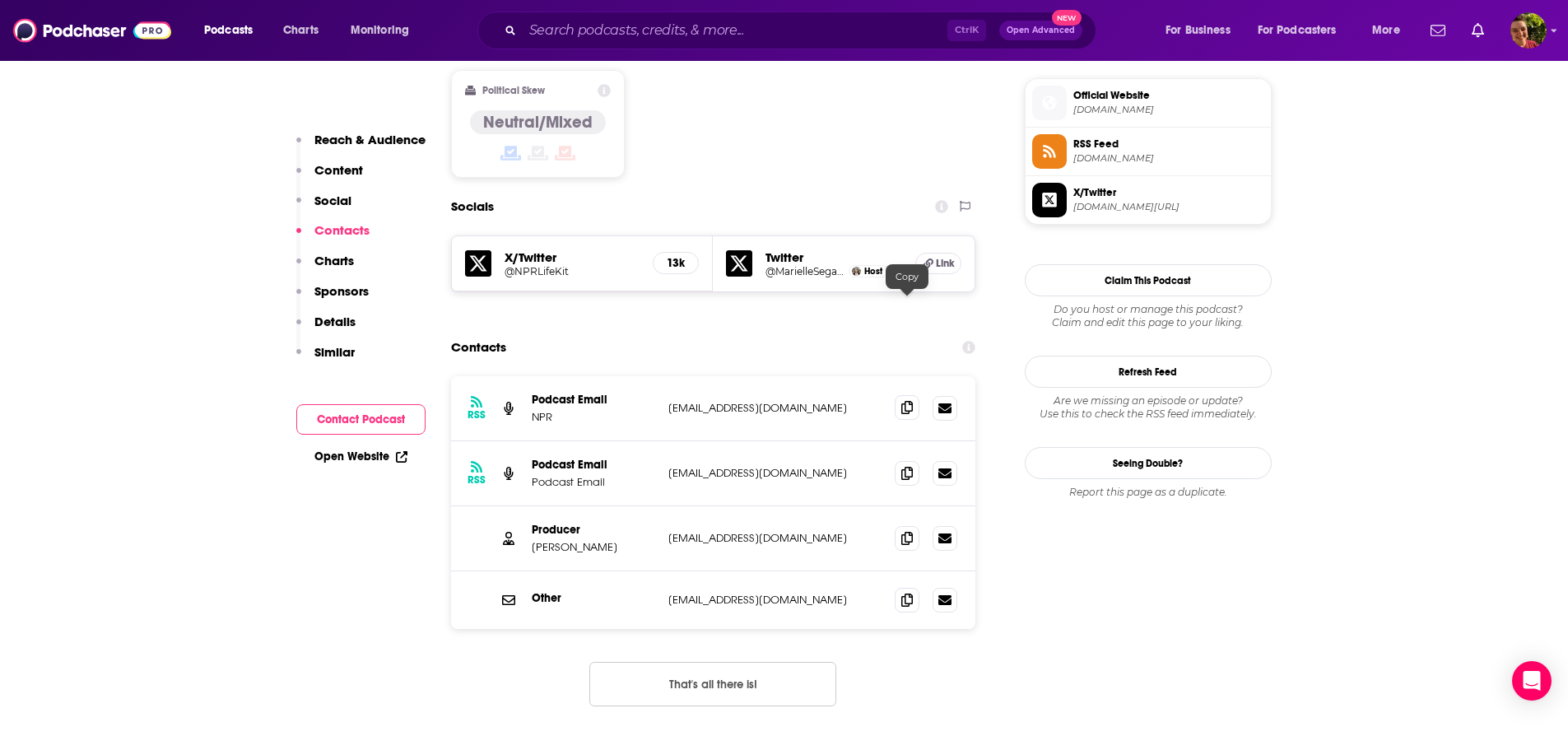
click at [904, 401] on icon at bounding box center [907, 408] width 12 height 14
click at [910, 466] on icon at bounding box center [907, 473] width 12 height 14
click at [911, 532] on icon at bounding box center [907, 538] width 12 height 14
click at [569, 24] on input "Search podcasts, credits, & more..." at bounding box center [734, 30] width 425 height 26
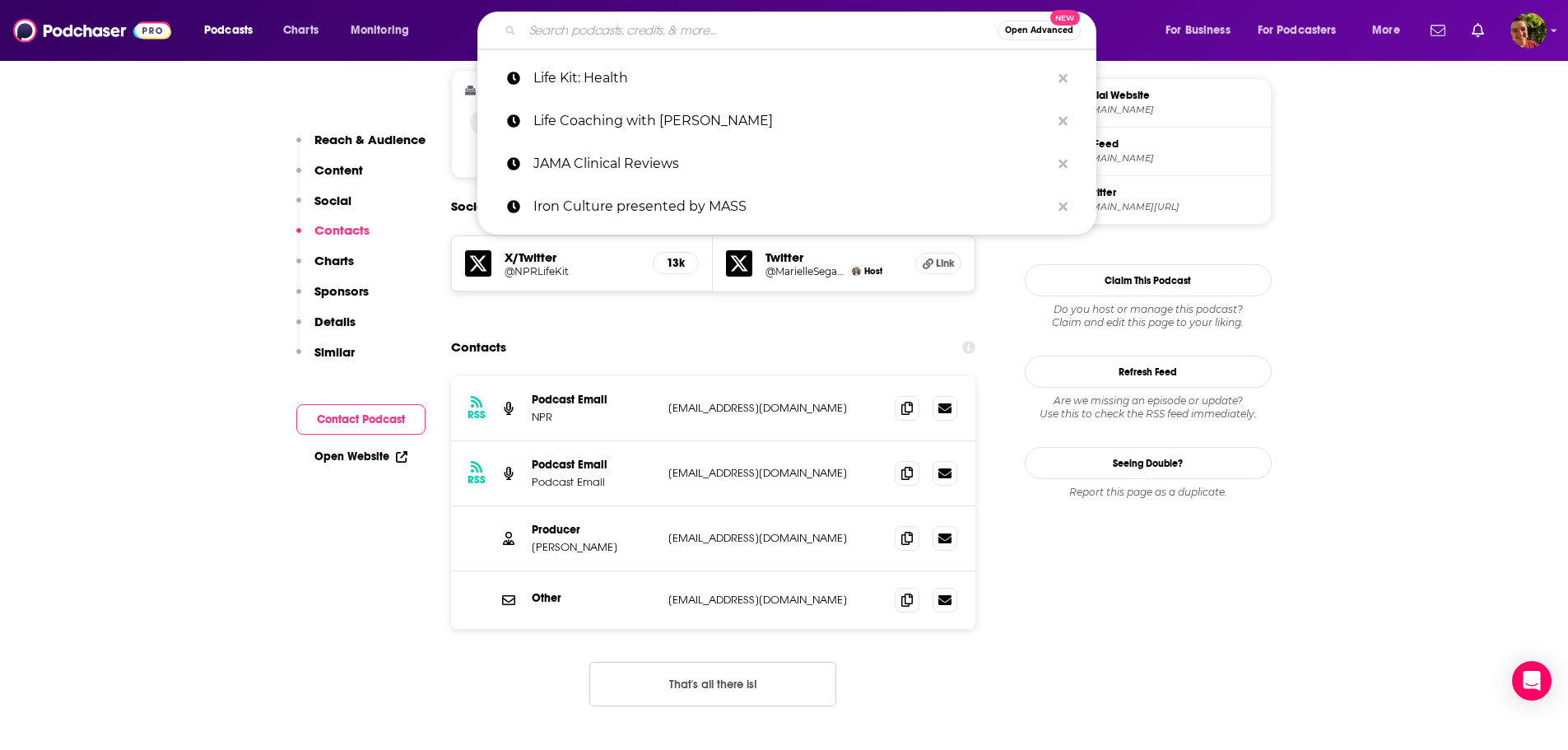
paste input "Making Space with Hoda Kotb"
type input "Making Space with Hoda Kotb"
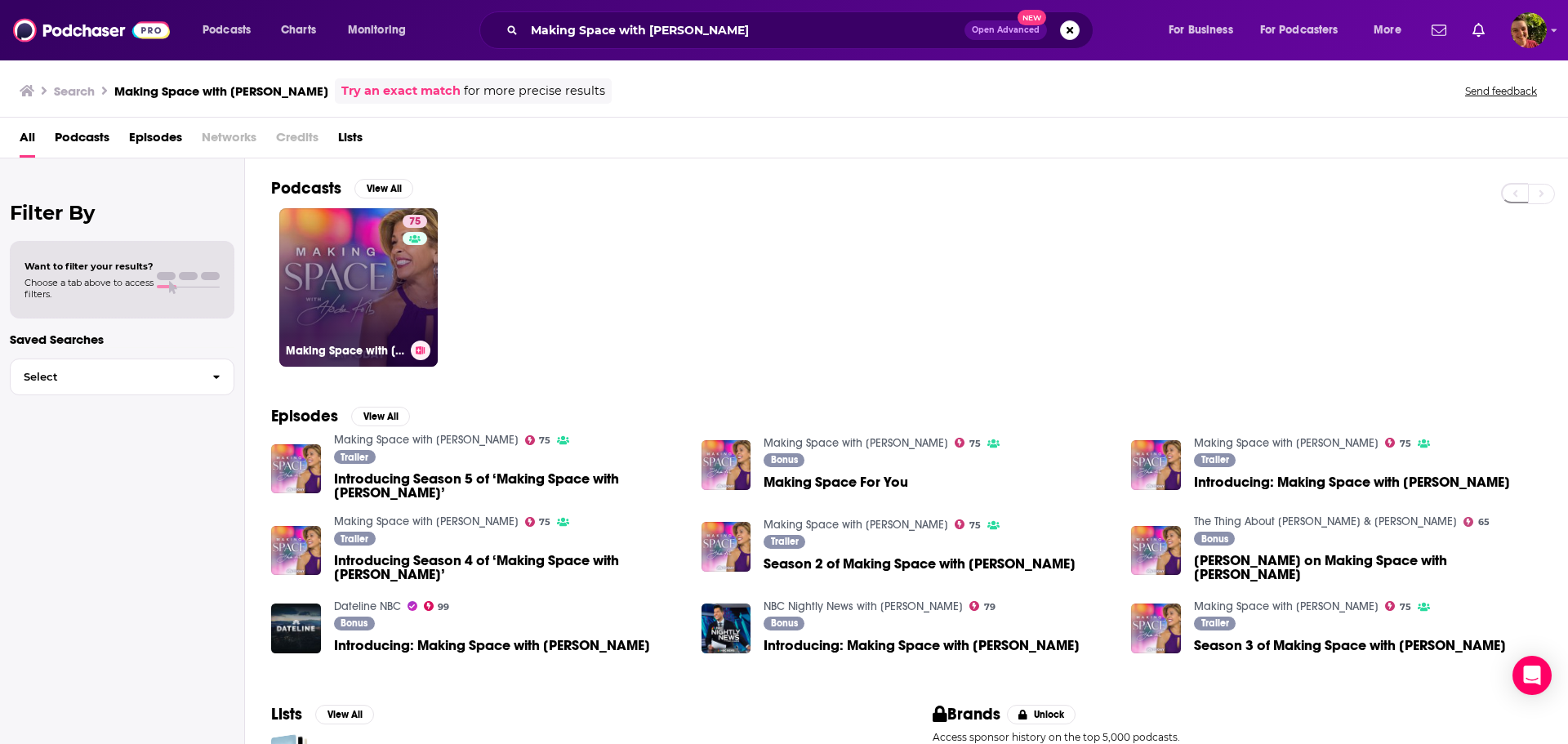
click at [363, 270] on link "75 Making Space with Hoda Kotb" at bounding box center [358, 288] width 158 height 158
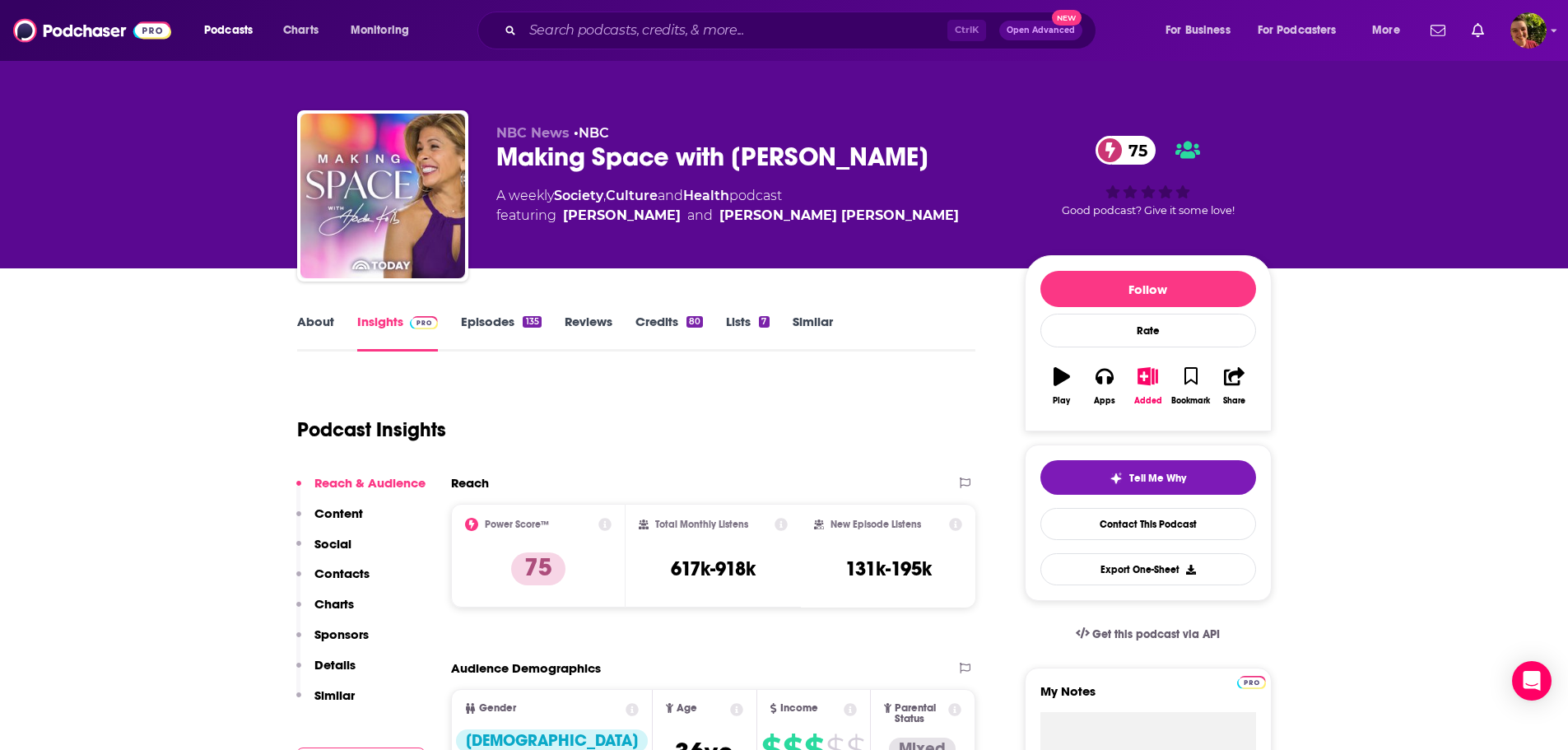
click at [322, 329] on link "About" at bounding box center [315, 332] width 37 height 38
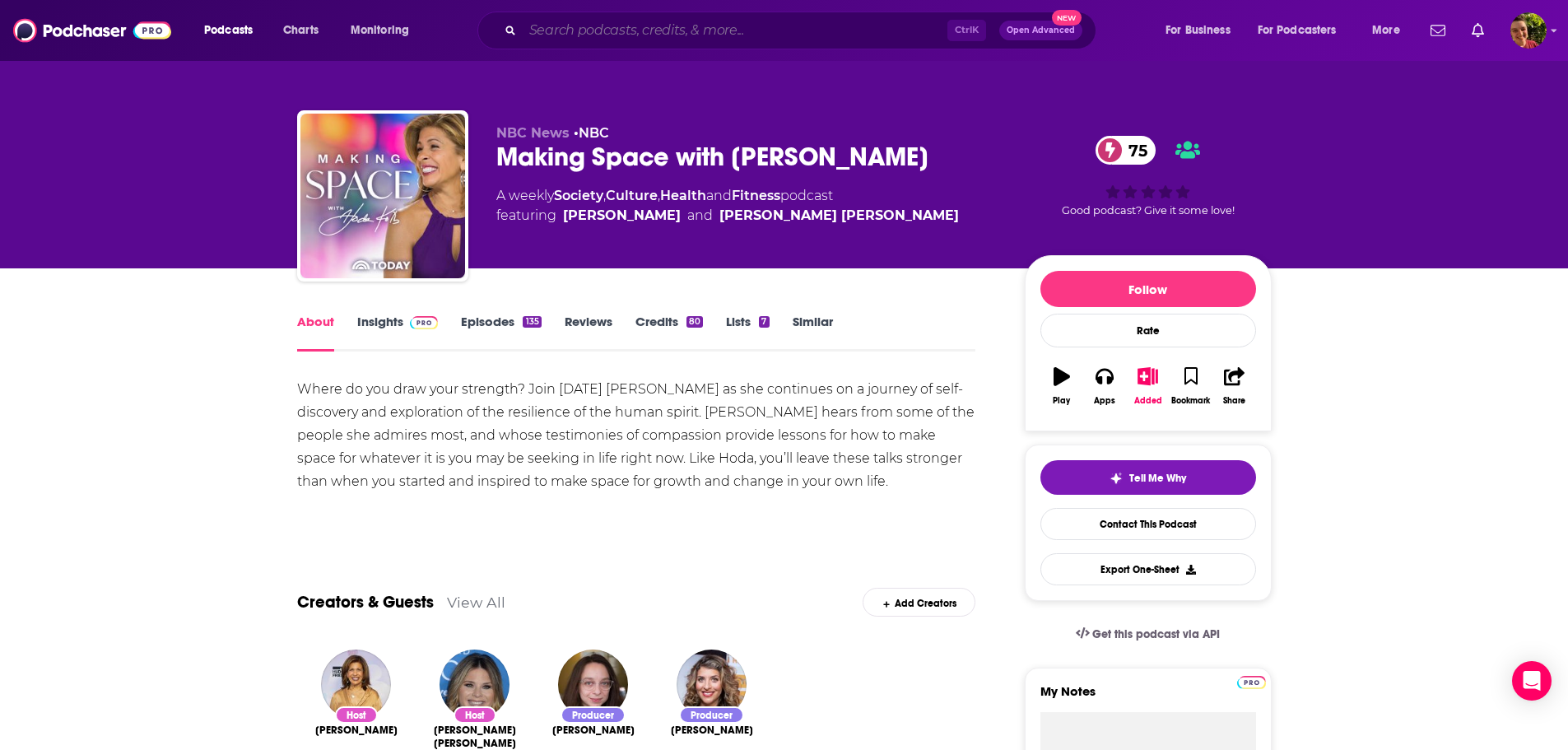
click at [670, 25] on input "Search podcasts, credits, & more..." at bounding box center [734, 30] width 425 height 26
paste input "Modern Mentor"
type input "Modern Mentor"
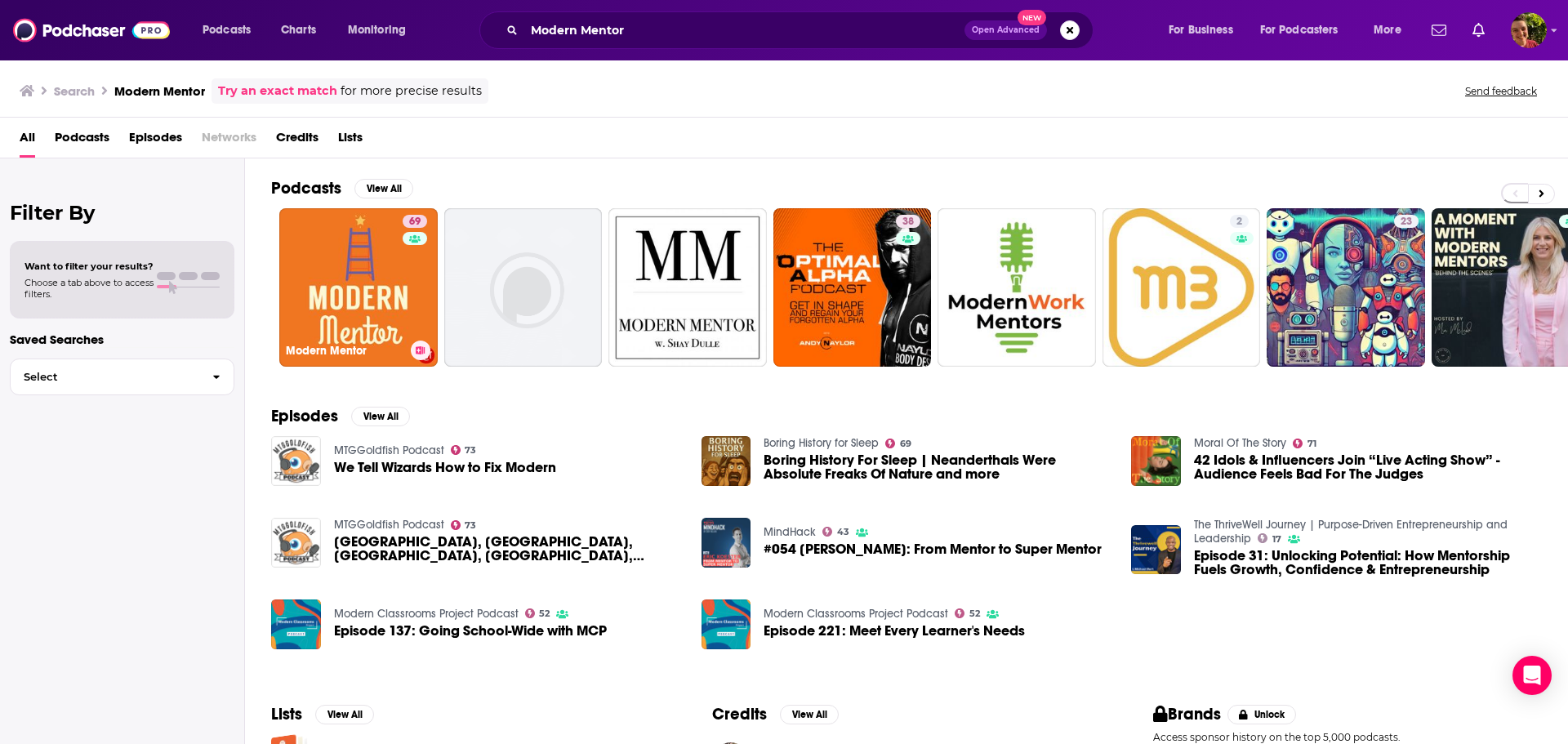
click at [356, 267] on link "69 Modern Mentor" at bounding box center [358, 288] width 158 height 158
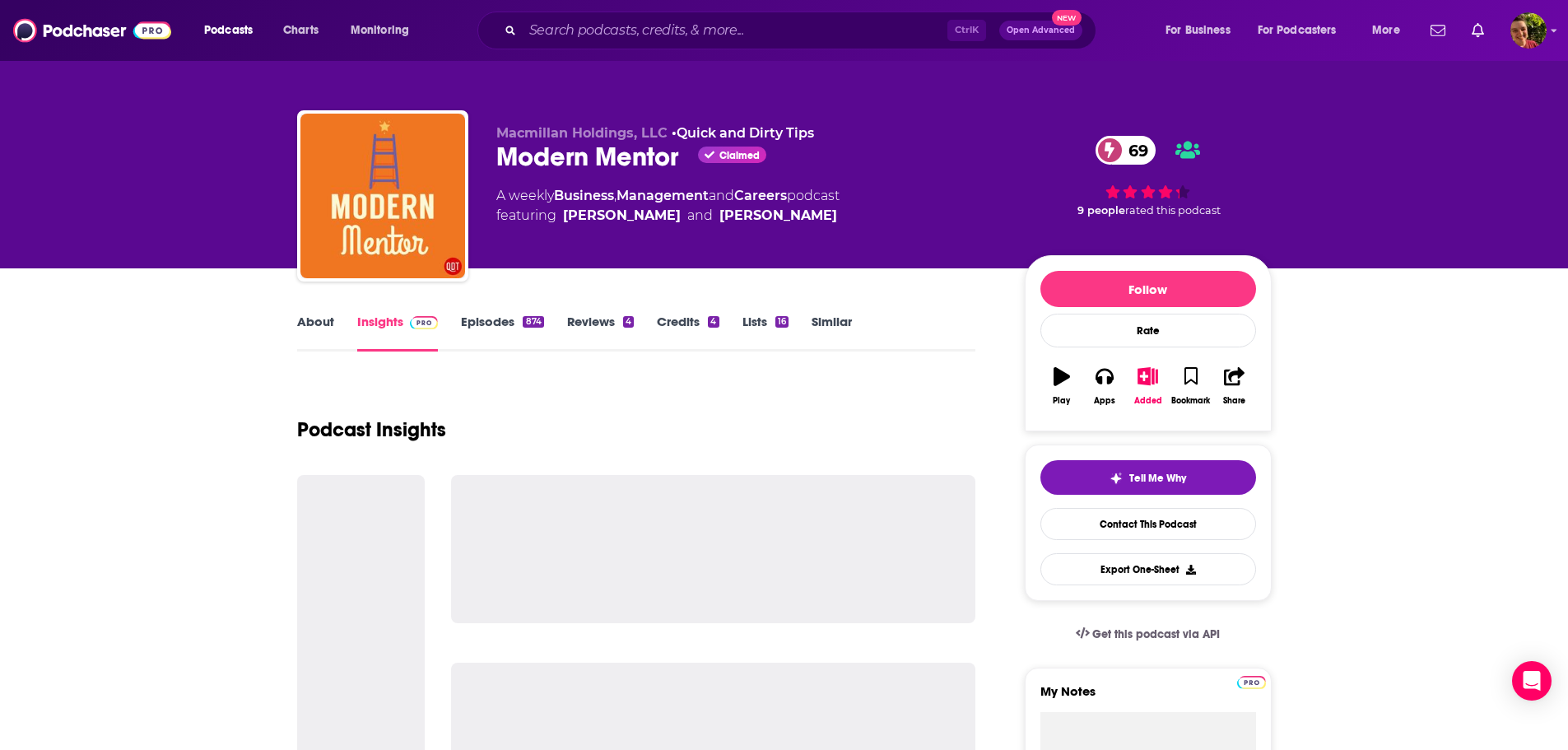
click at [312, 324] on link "About" at bounding box center [315, 332] width 37 height 38
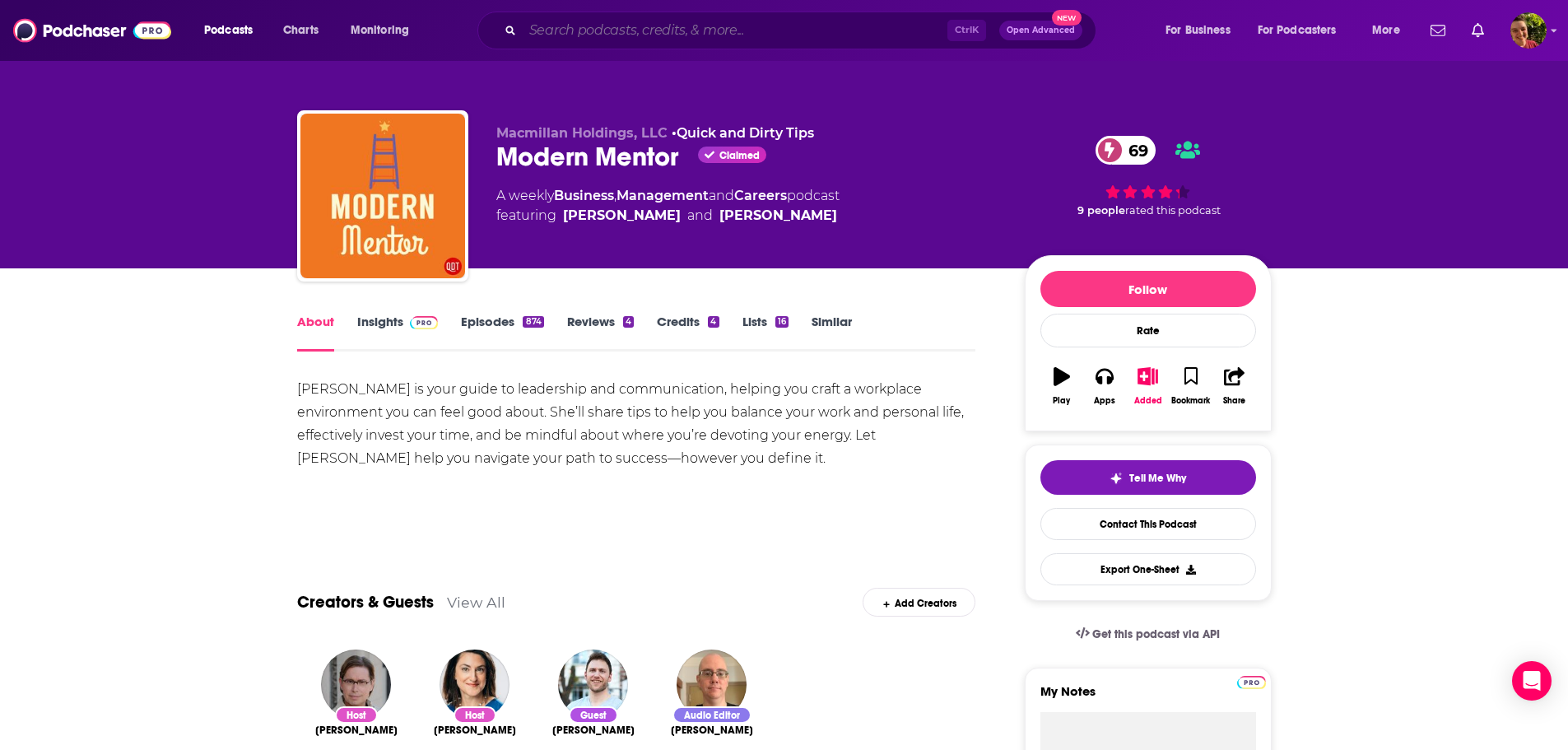
click at [635, 34] on input "Search podcasts, credits, & more..." at bounding box center [734, 30] width 425 height 26
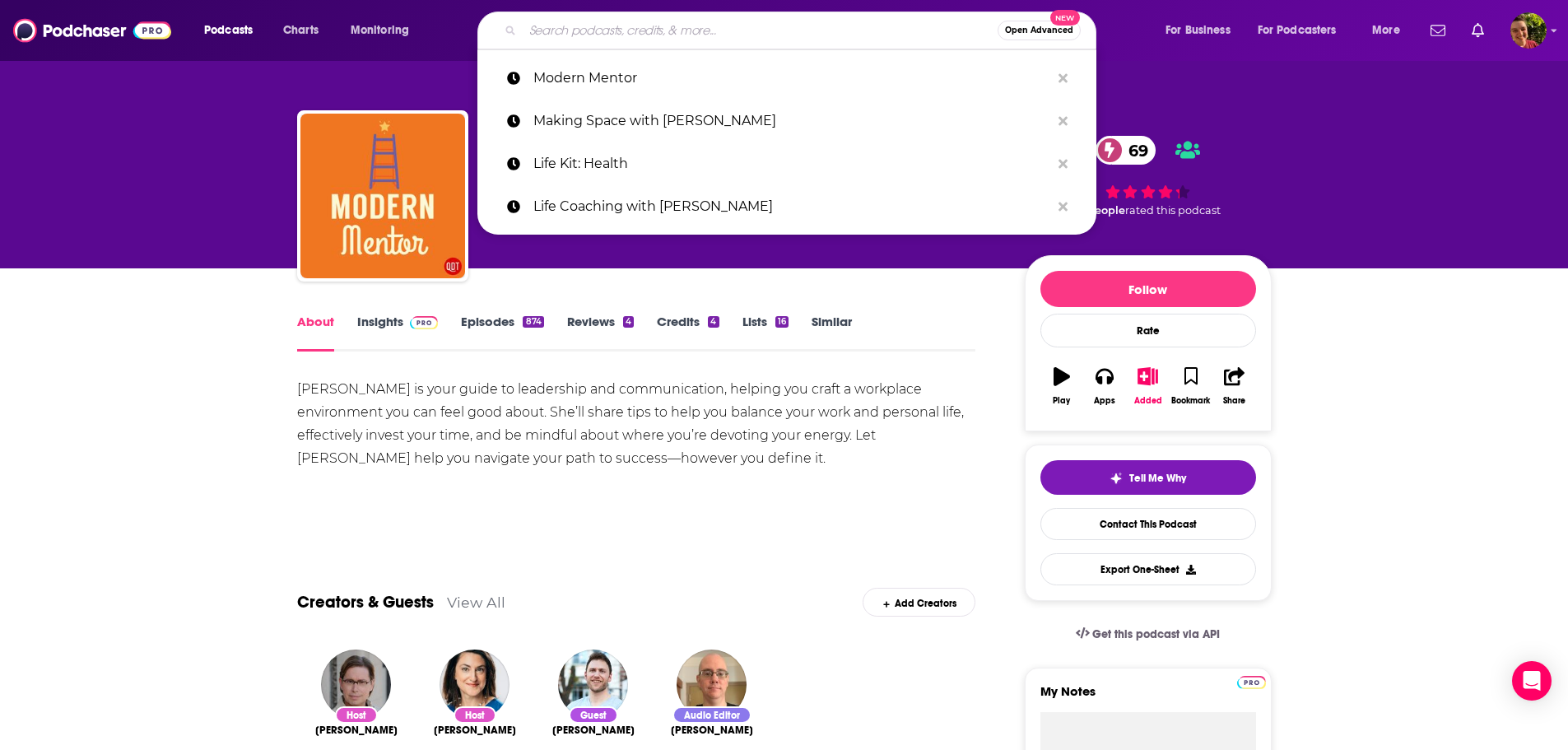
paste input "Money Talks"
type input "Money Talks"
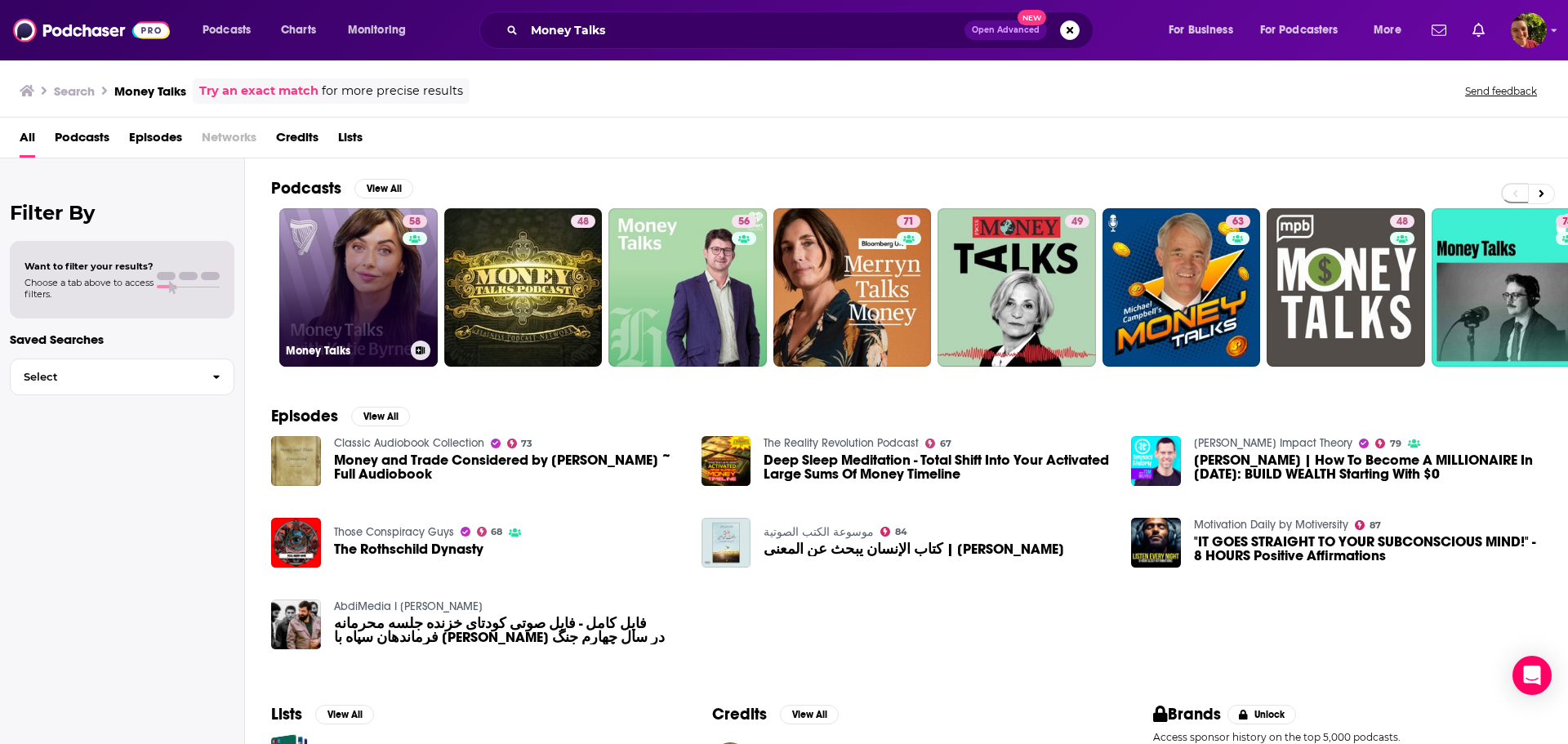
click at [338, 295] on link "58 Money Talks" at bounding box center [358, 288] width 158 height 158
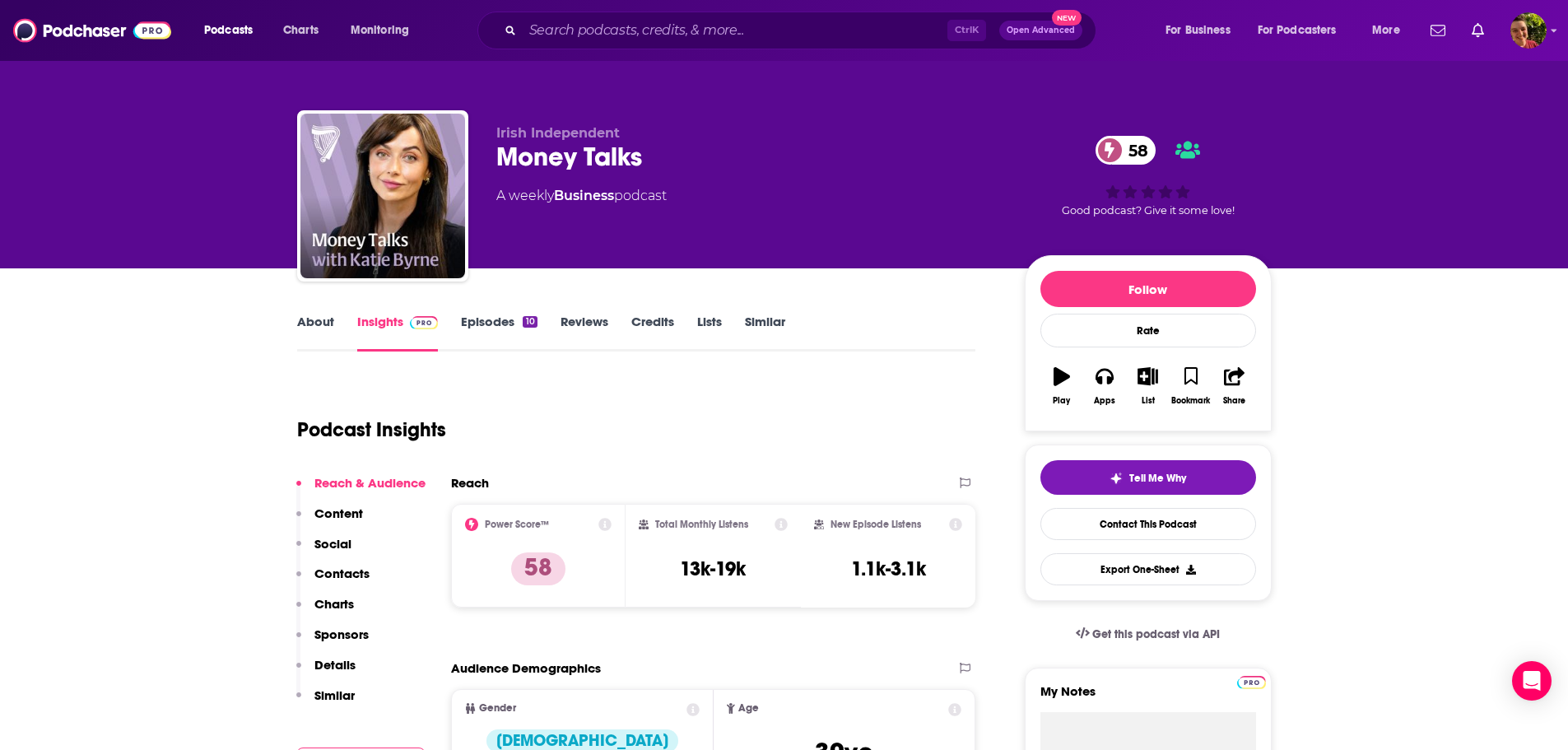
click at [299, 327] on link "About" at bounding box center [315, 332] width 37 height 38
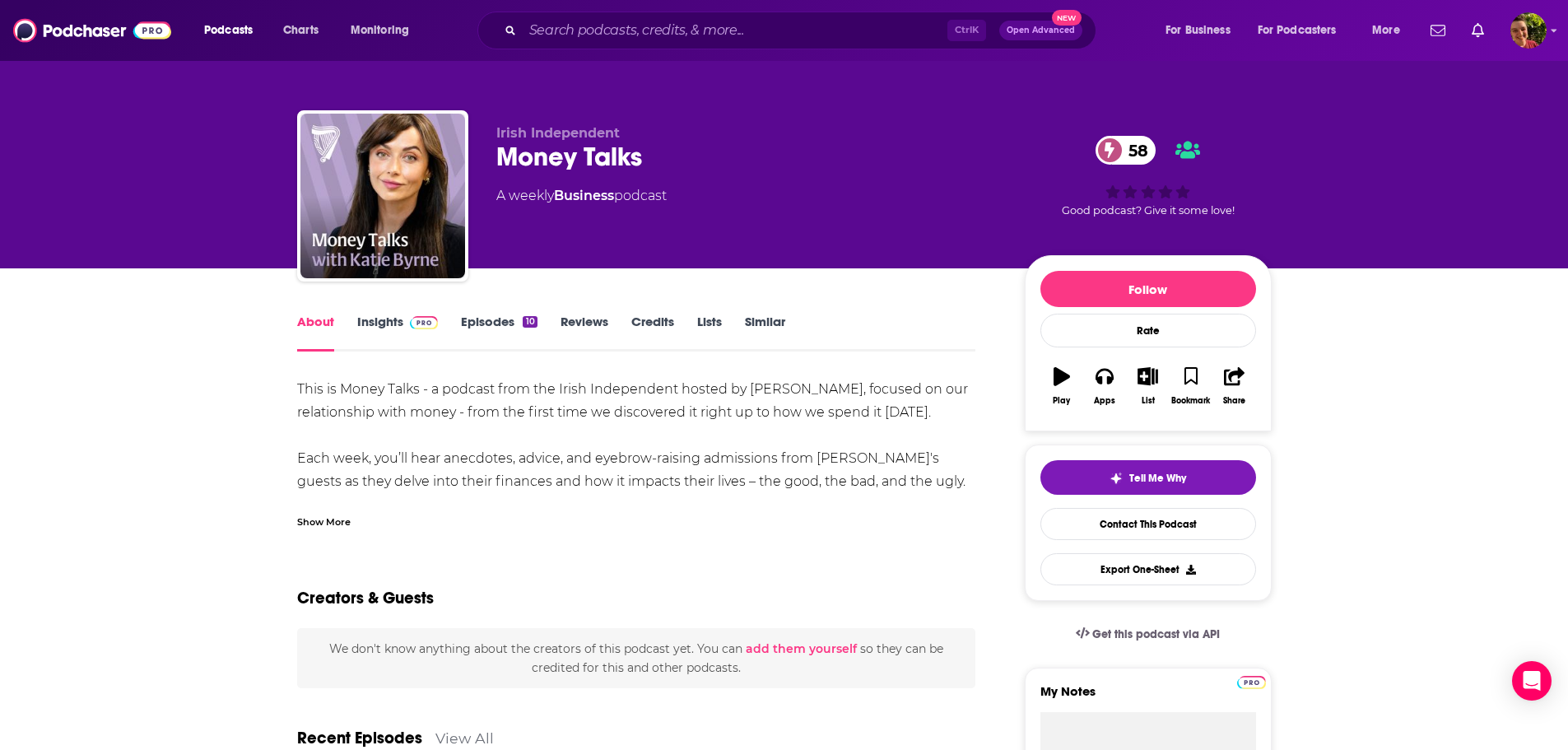
click at [375, 323] on link "Insights" at bounding box center [398, 332] width 81 height 38
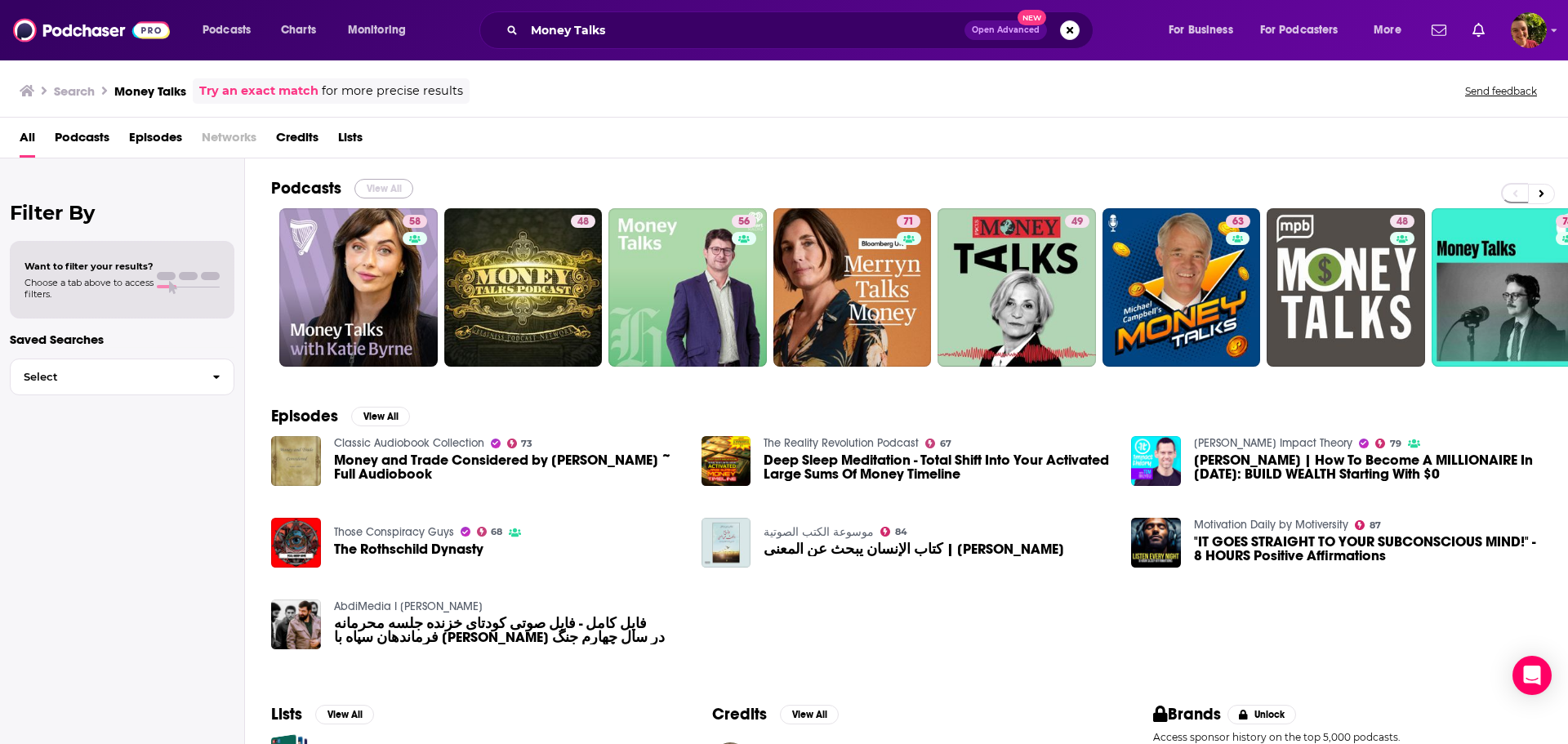
click at [383, 183] on button "View All" at bounding box center [383, 189] width 58 height 20
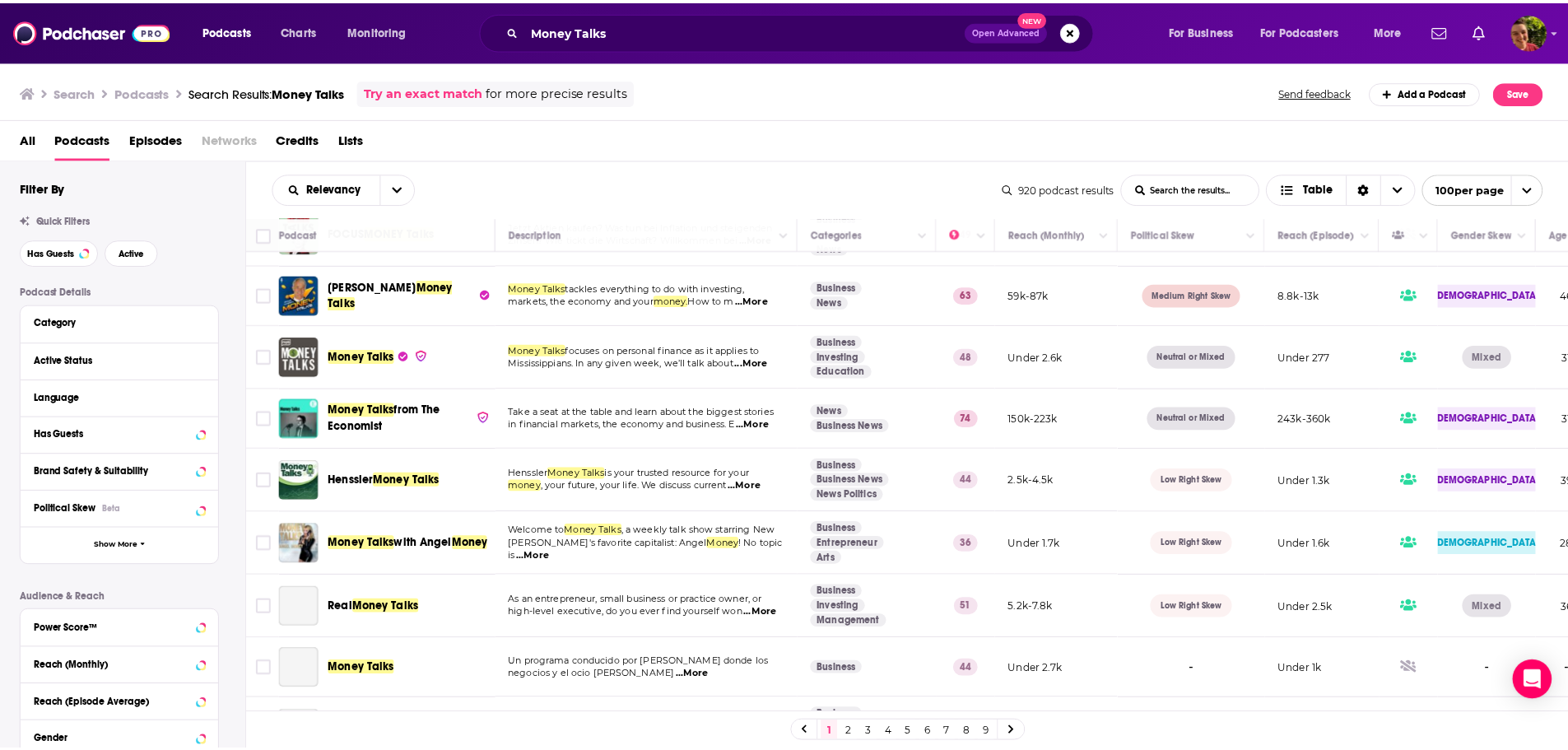
scroll to position [330, 0]
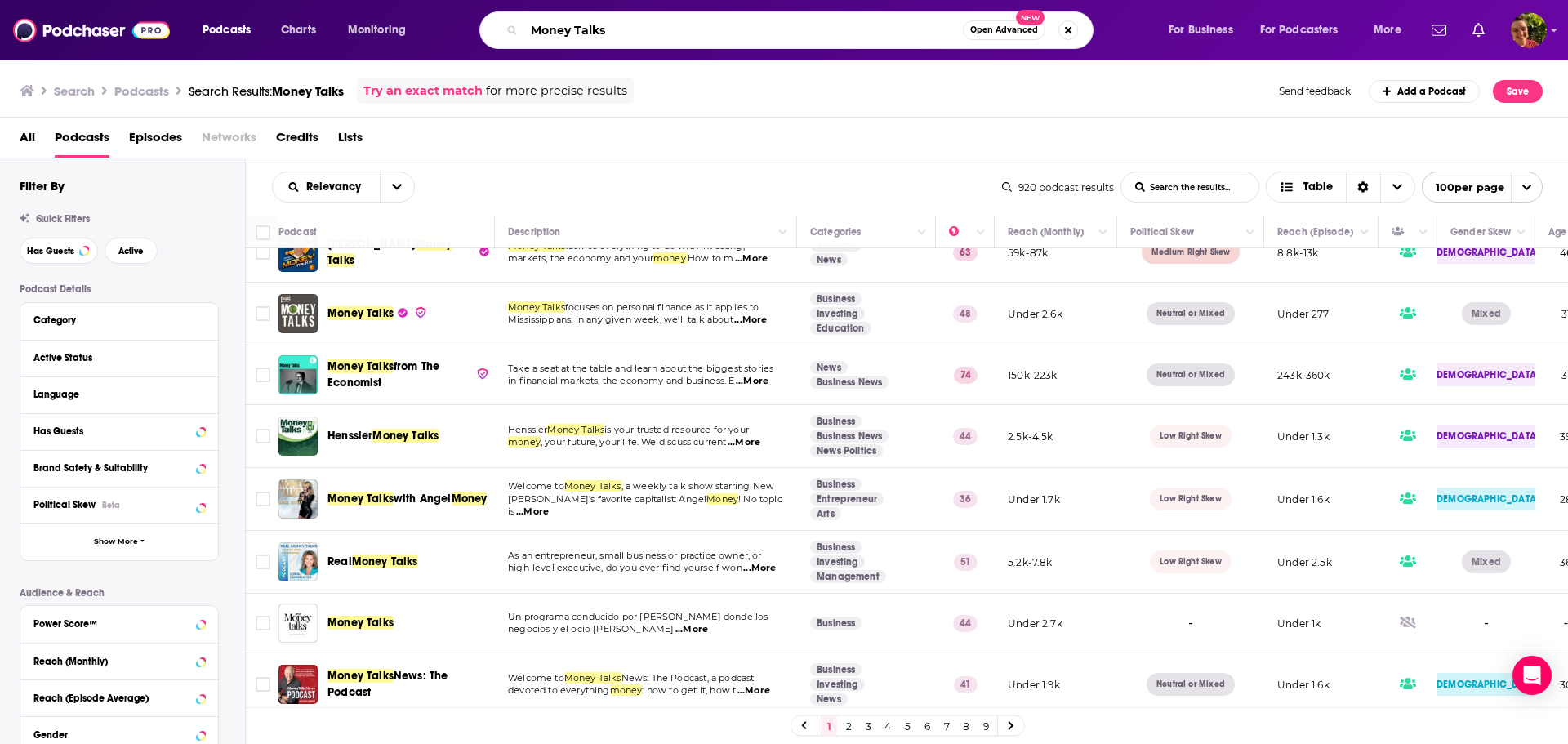
drag, startPoint x: 629, startPoint y: 22, endPoint x: 408, endPoint y: 22, distance: 221.0
click at [409, 22] on div "Podcasts Charts Monitoring Money Talks Open Advanced New For Business For Podca…" at bounding box center [804, 31] width 1226 height 38
paste input "y So-Called Midlife with Reshma Saujani"
type input "My So-Called Midlife with Reshma Saujani"
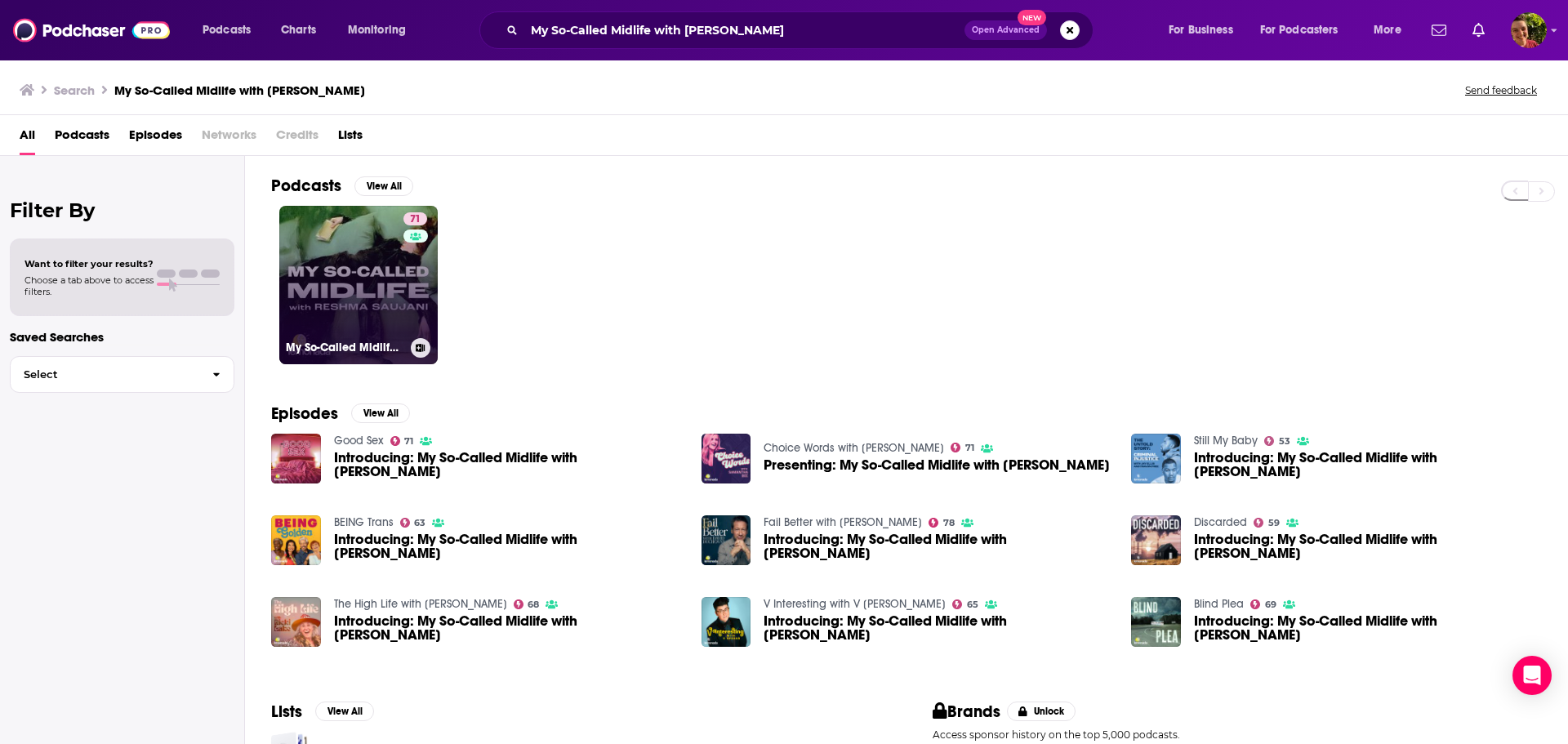
click at [377, 261] on link "71 My So-Called Midlife with Reshma Saujani" at bounding box center [358, 285] width 158 height 158
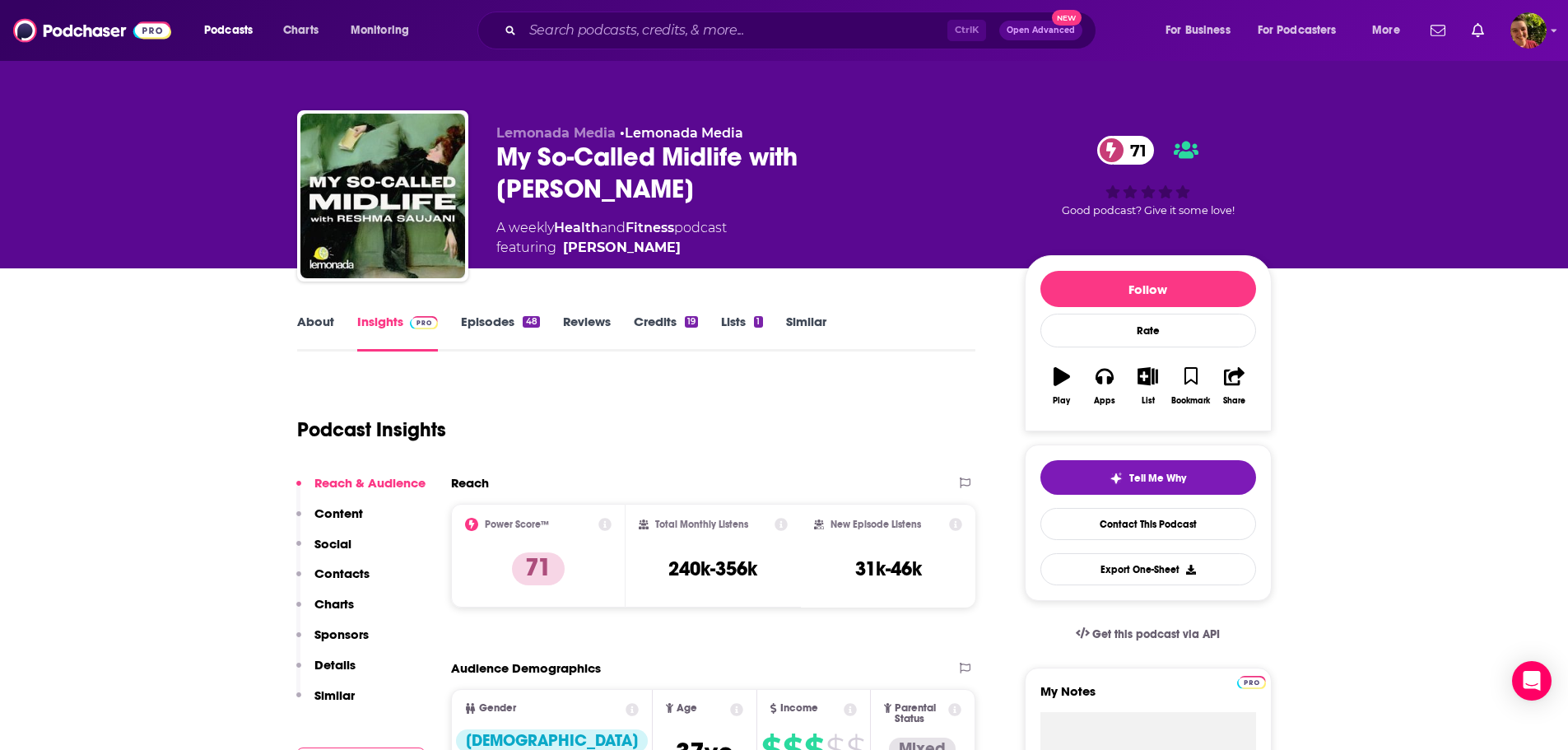
click at [315, 323] on link "About" at bounding box center [315, 332] width 37 height 38
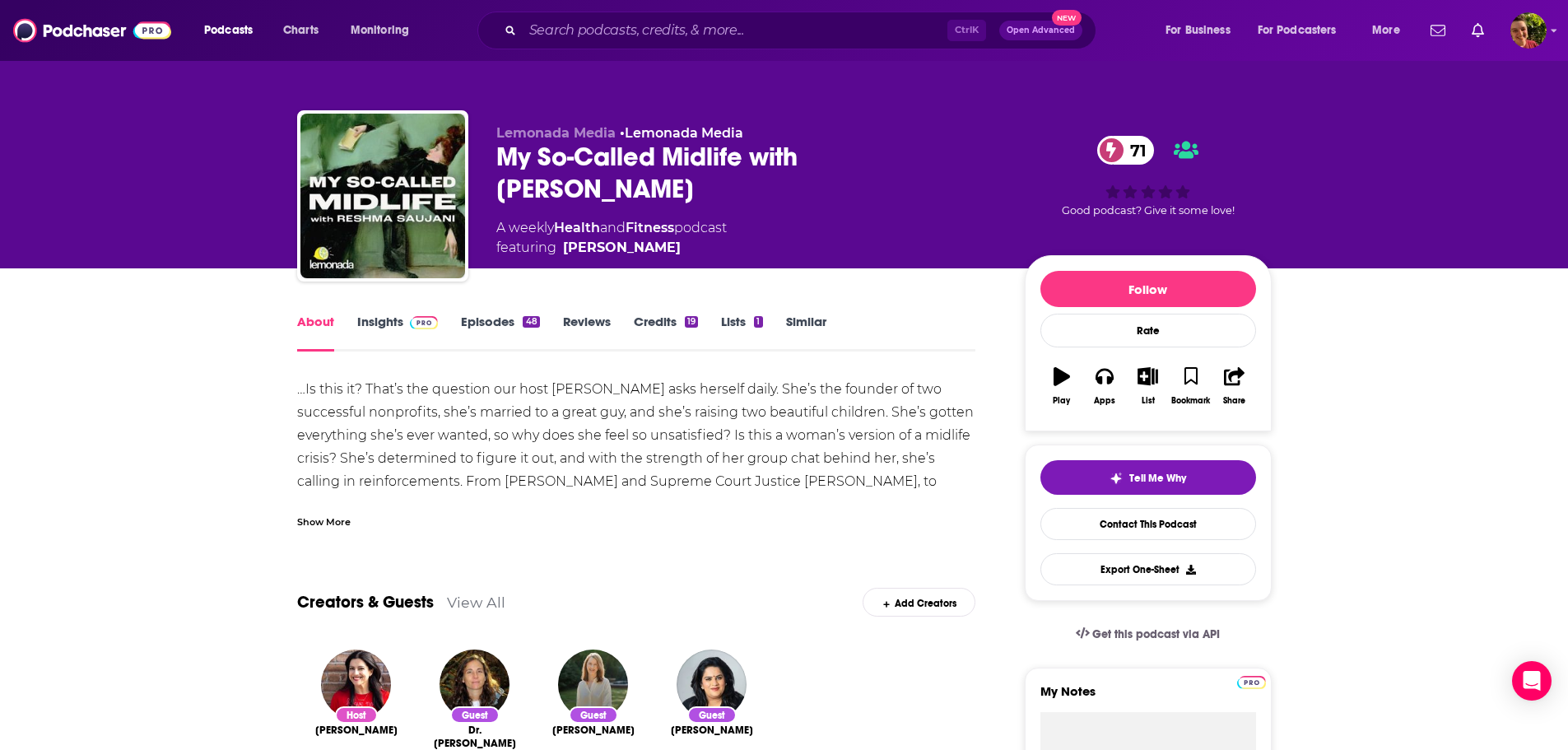
click at [491, 322] on link "Episodes 48" at bounding box center [500, 332] width 78 height 38
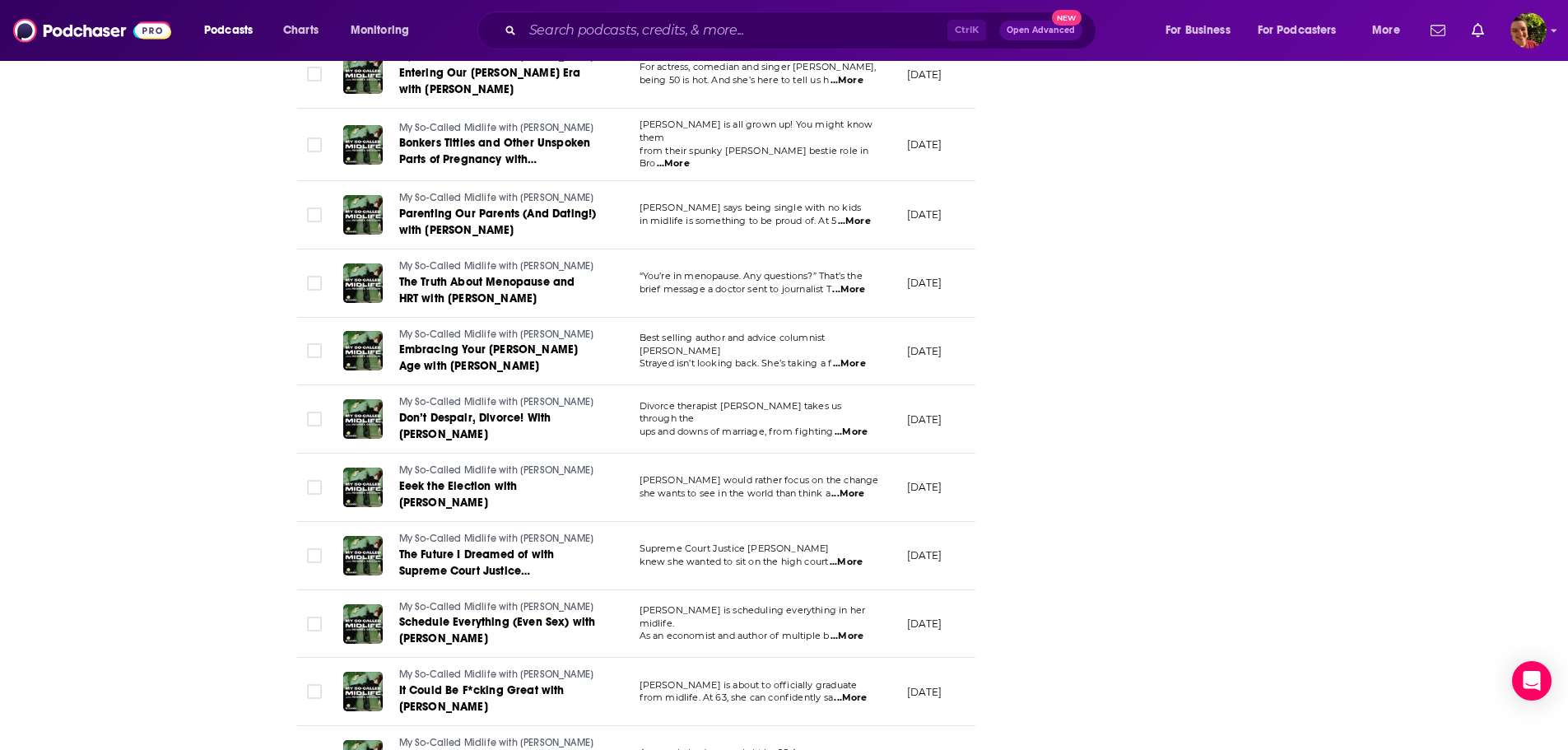
scroll to position [3002, 0]
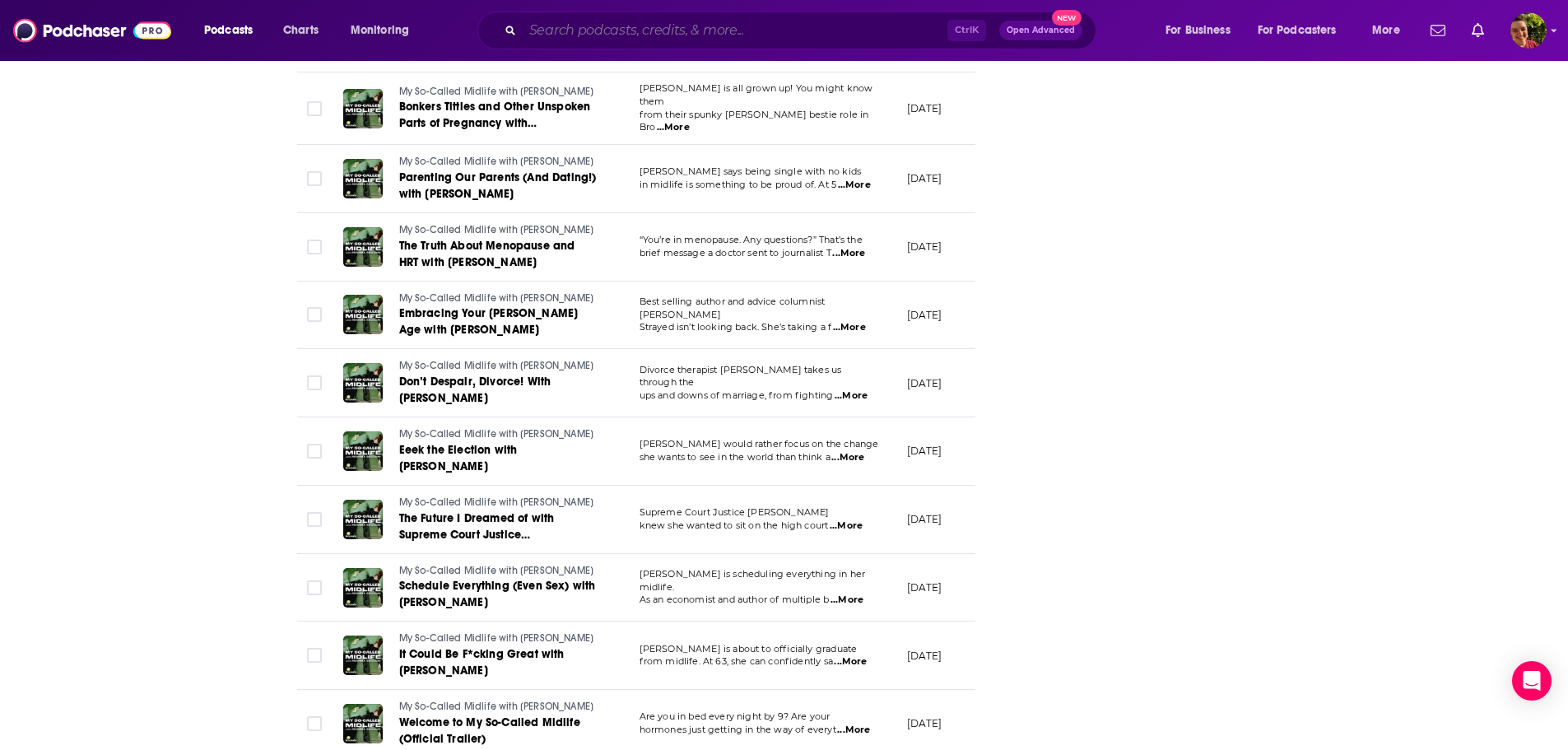
click at [674, 37] on input "Search podcasts, credits, & more..." at bounding box center [734, 30] width 425 height 26
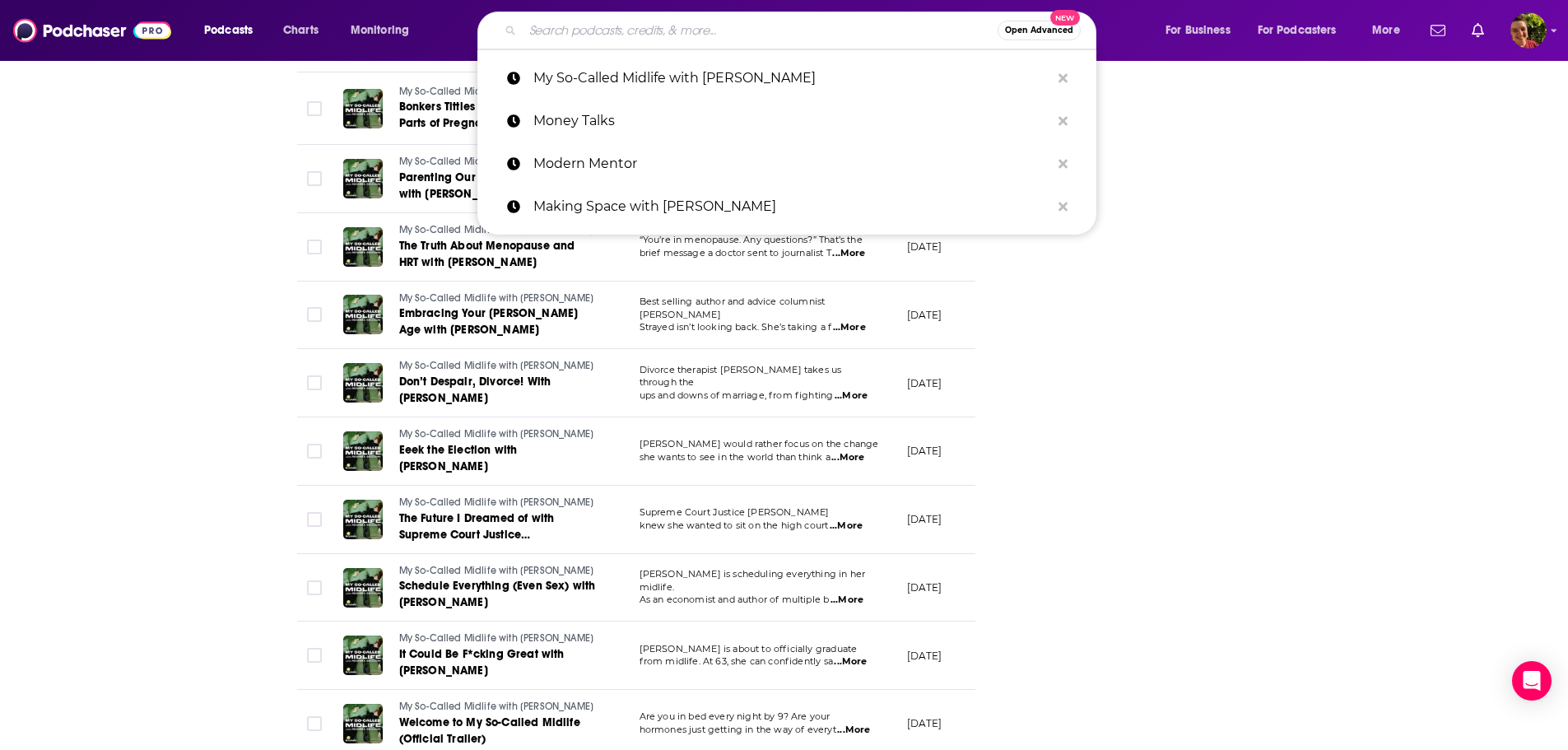
paste input "New Retirement Radio with Dennis Prout Podcast"
type input "New Retirement Radio with Dennis Prout Podcast"
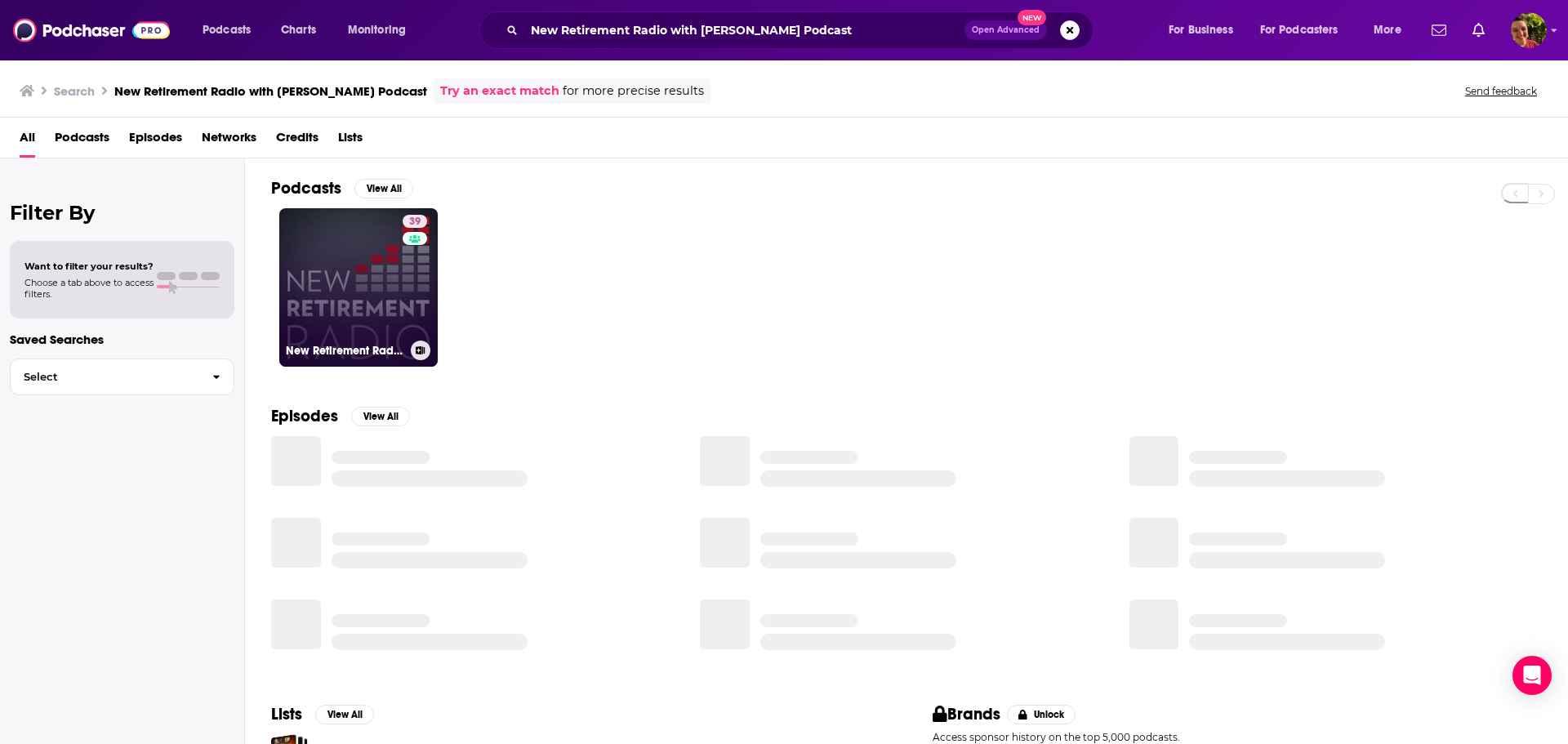
click at [316, 283] on link "39 New Retirement Radio with Dennis Prout Podcast" at bounding box center [358, 288] width 158 height 158
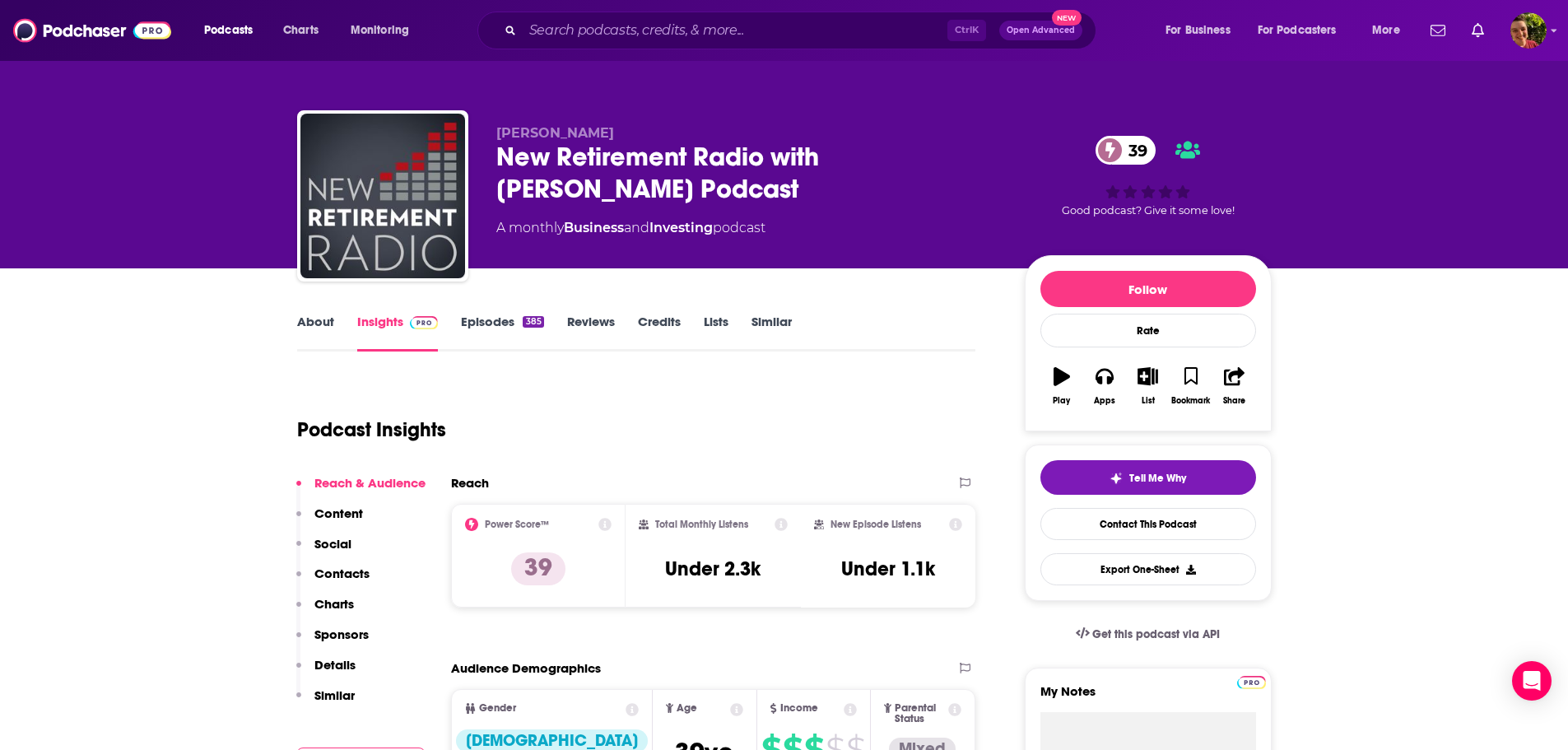
click at [297, 319] on link "About" at bounding box center [315, 332] width 37 height 38
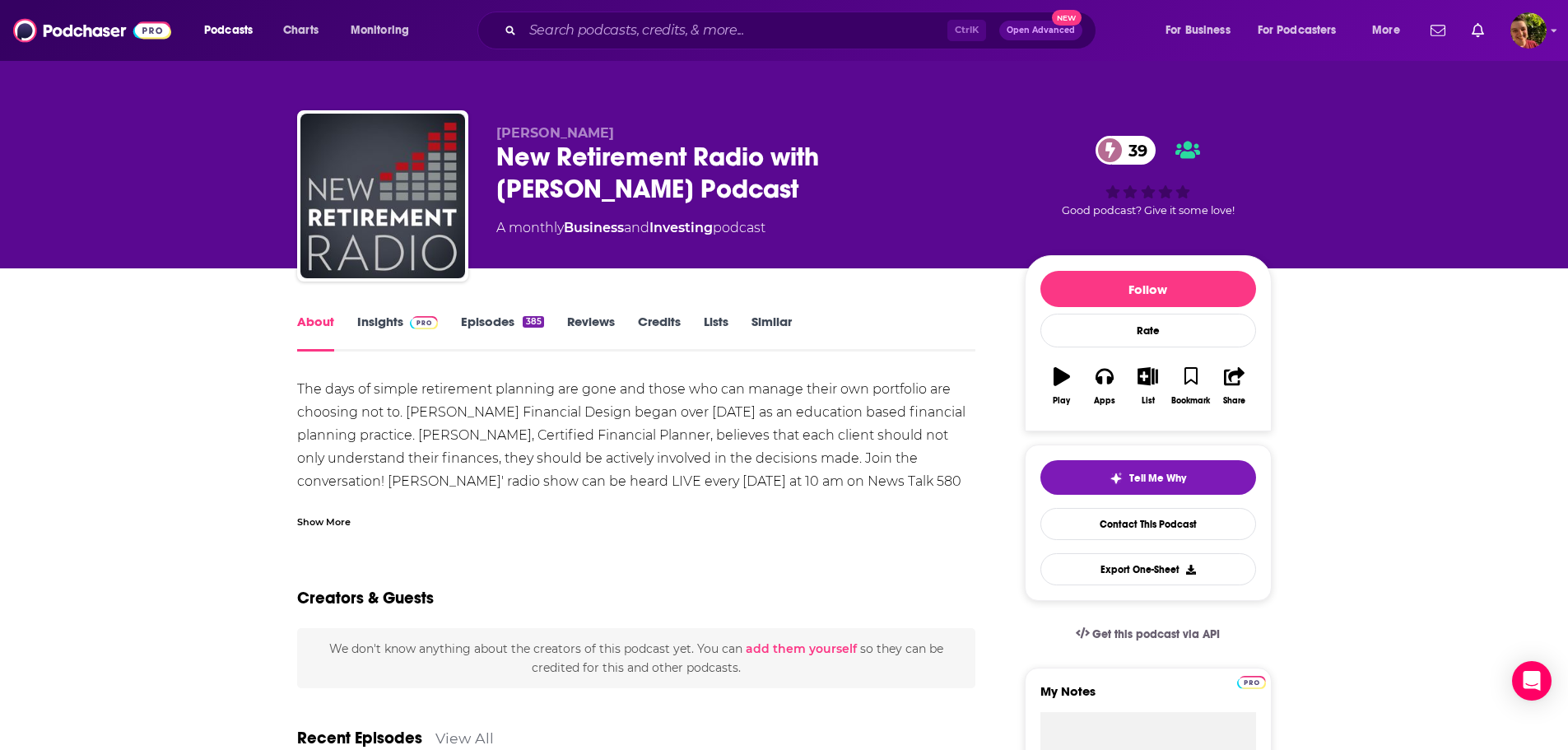
click at [478, 322] on link "Episodes 385" at bounding box center [502, 332] width 82 height 38
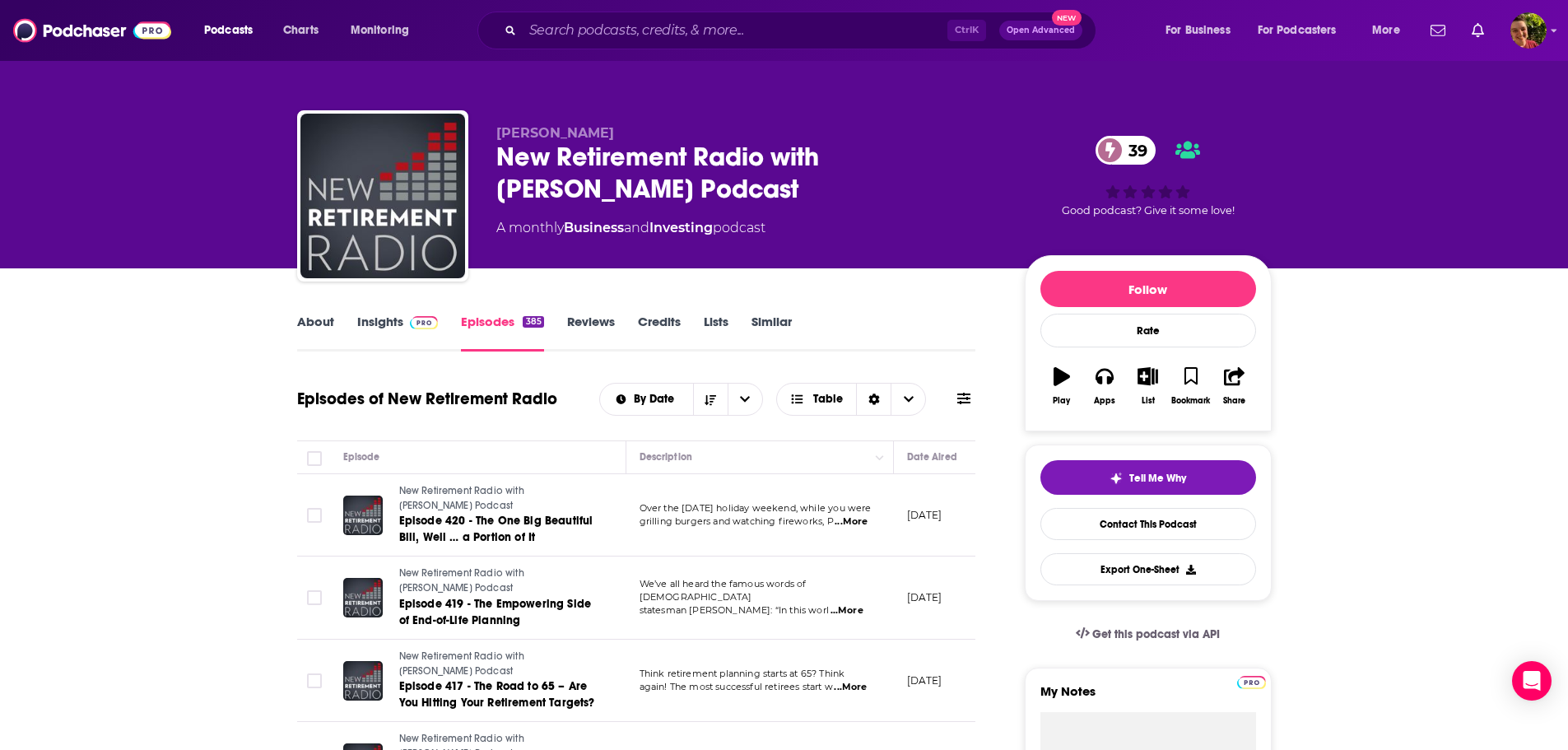
click at [857, 521] on span "...More" at bounding box center [851, 522] width 33 height 14
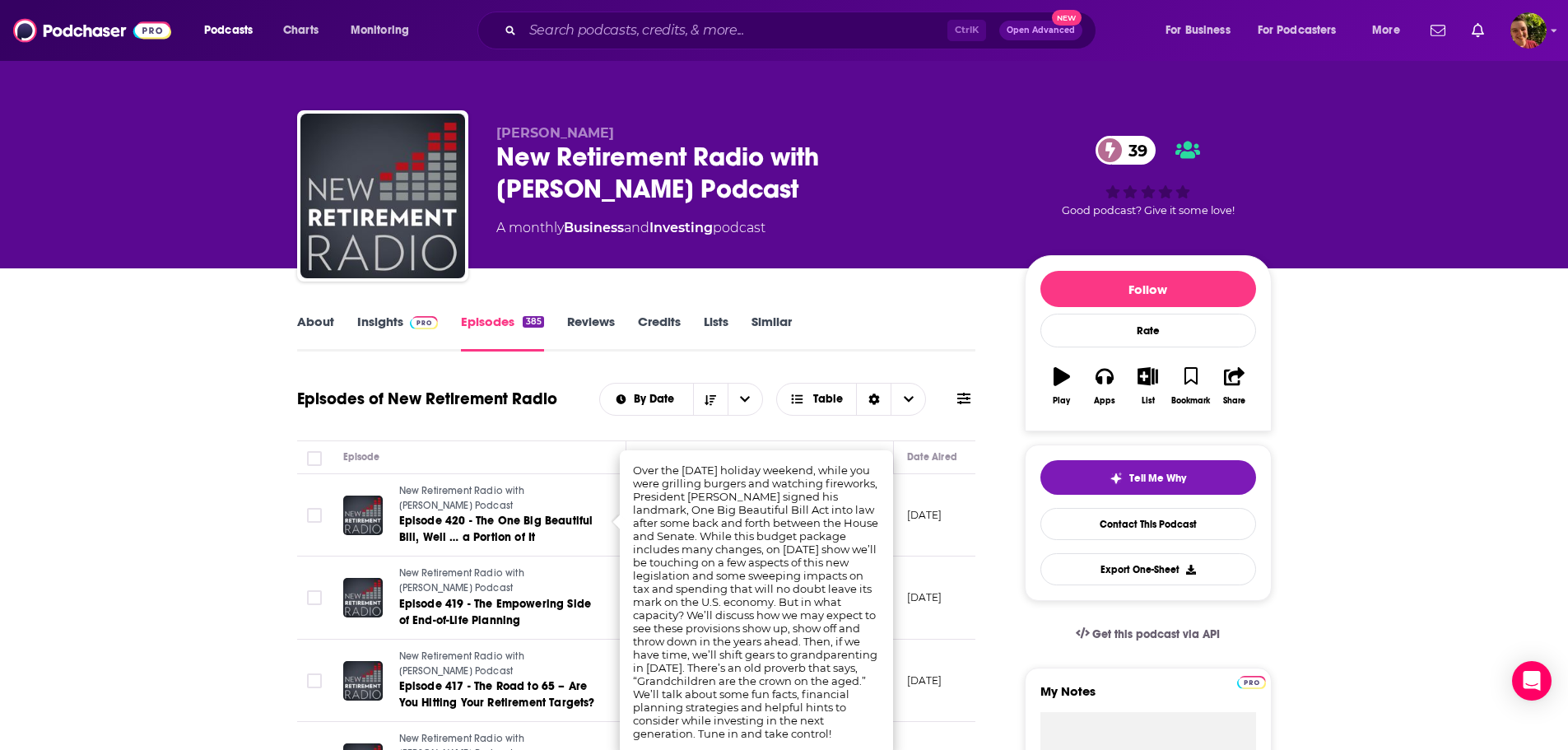
scroll to position [330, 0]
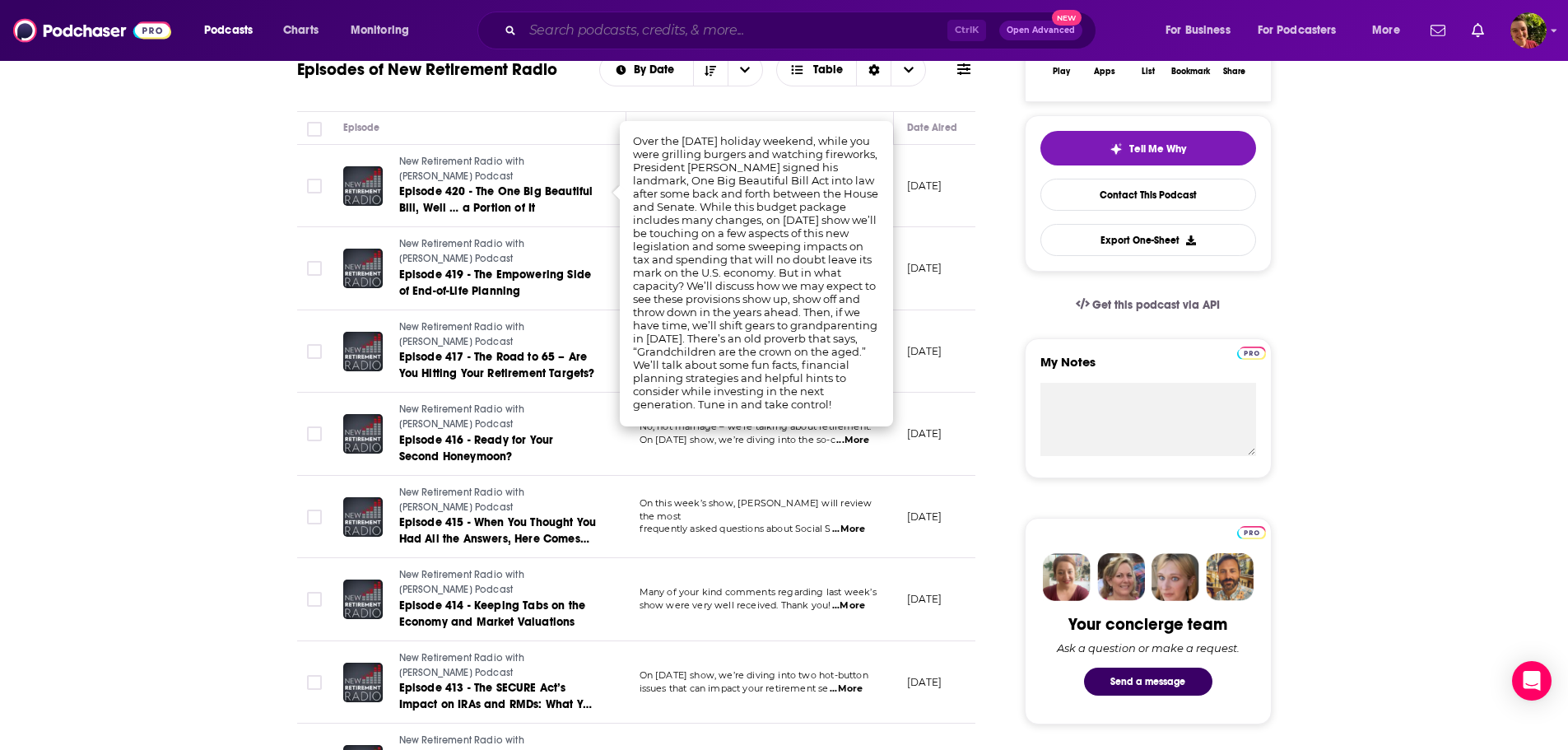
click at [595, 27] on input "Search podcasts, credits, & more..." at bounding box center [734, 30] width 425 height 26
paste input "On Health for Women"
type input "On Health for Women"
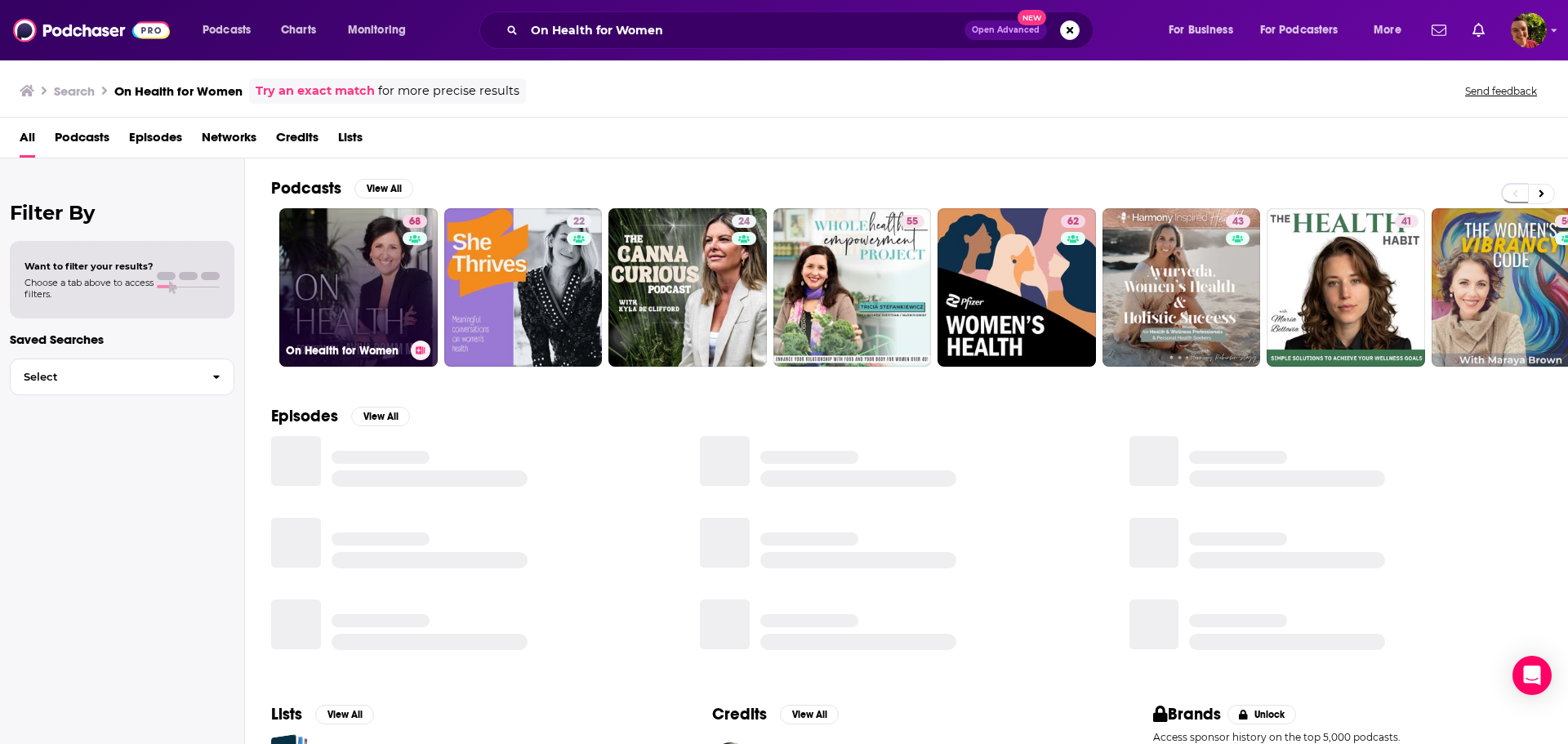
click at [366, 261] on link "68 On Health for Women" at bounding box center [358, 288] width 158 height 158
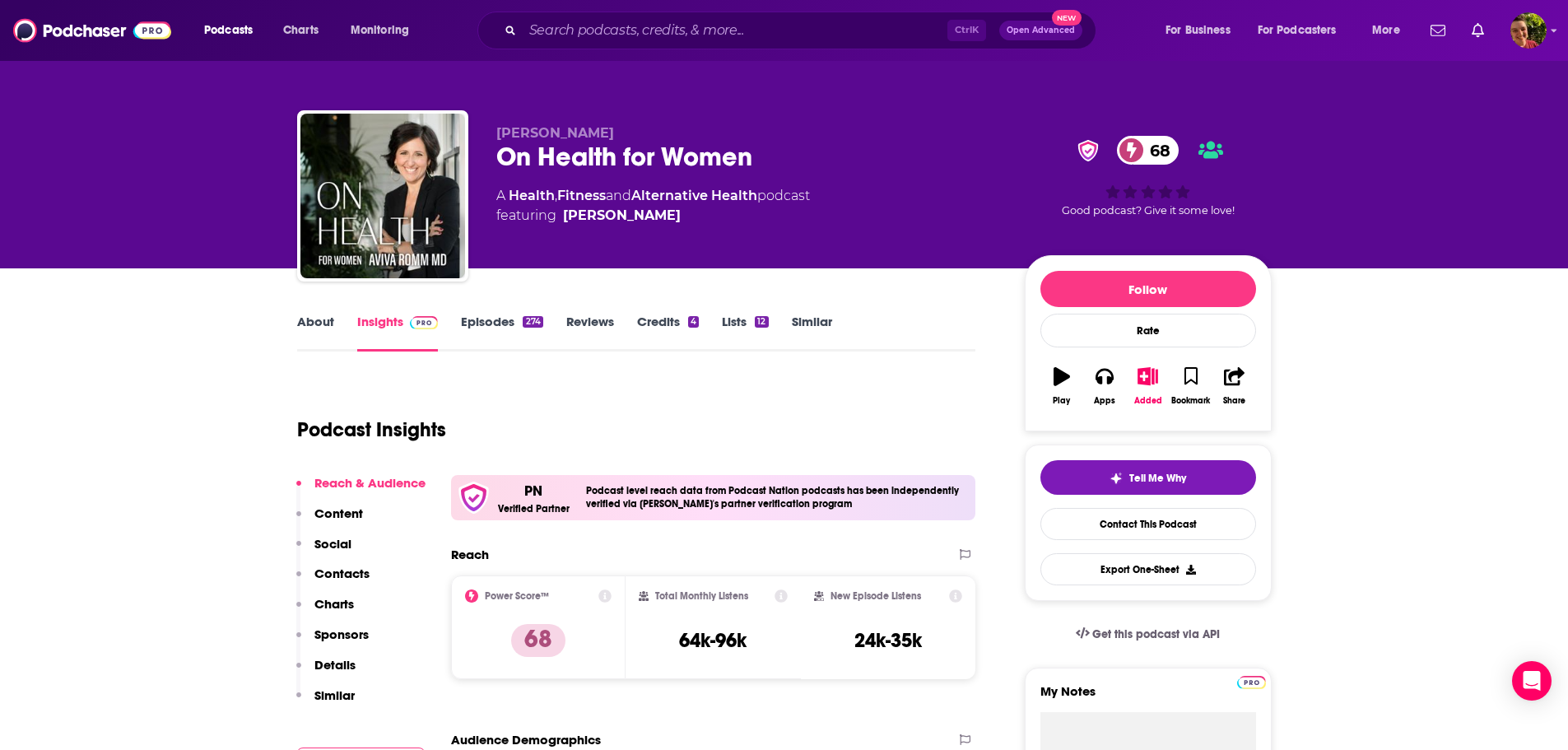
click at [308, 316] on link "About" at bounding box center [315, 332] width 37 height 38
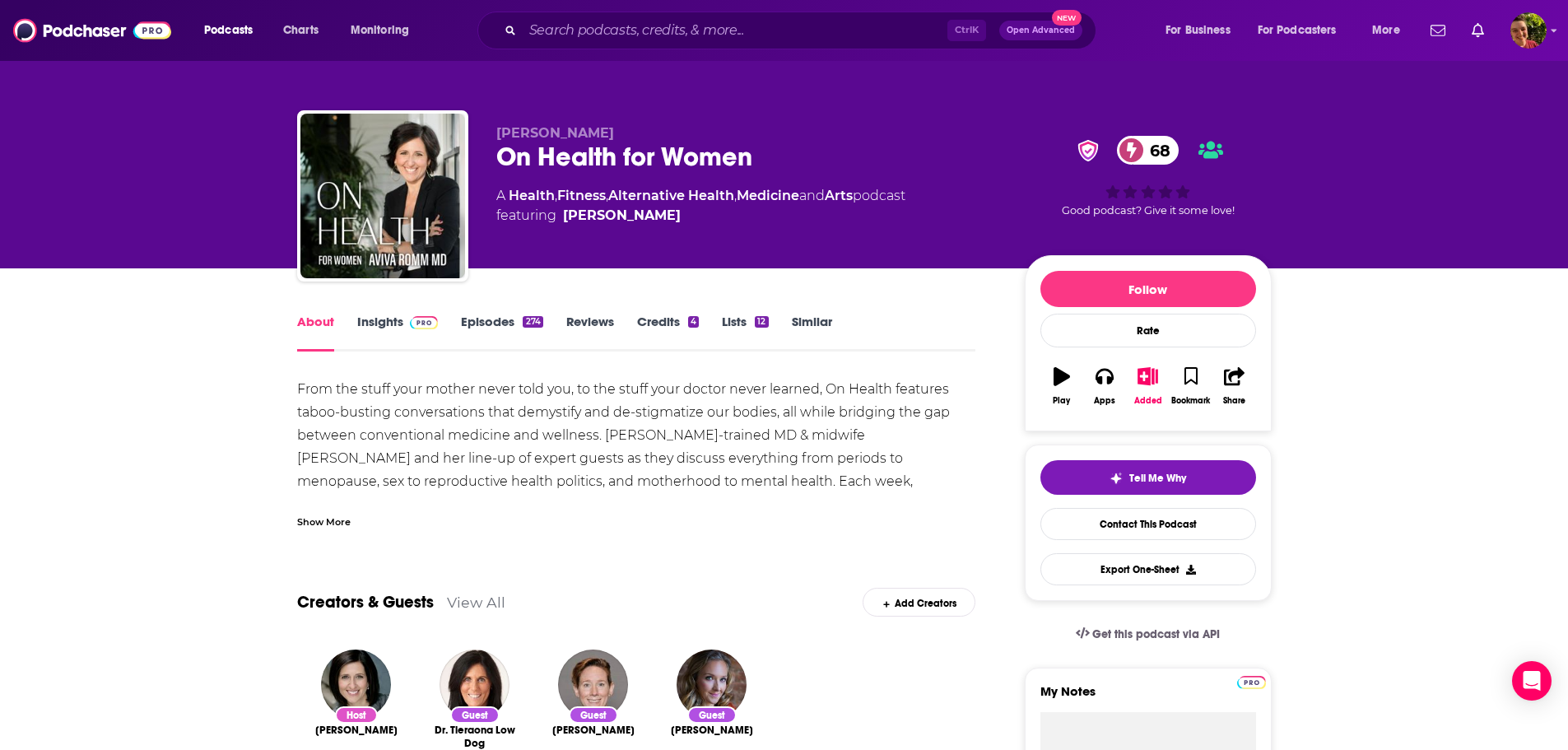
click at [486, 324] on link "Episodes 274" at bounding box center [502, 332] width 81 height 38
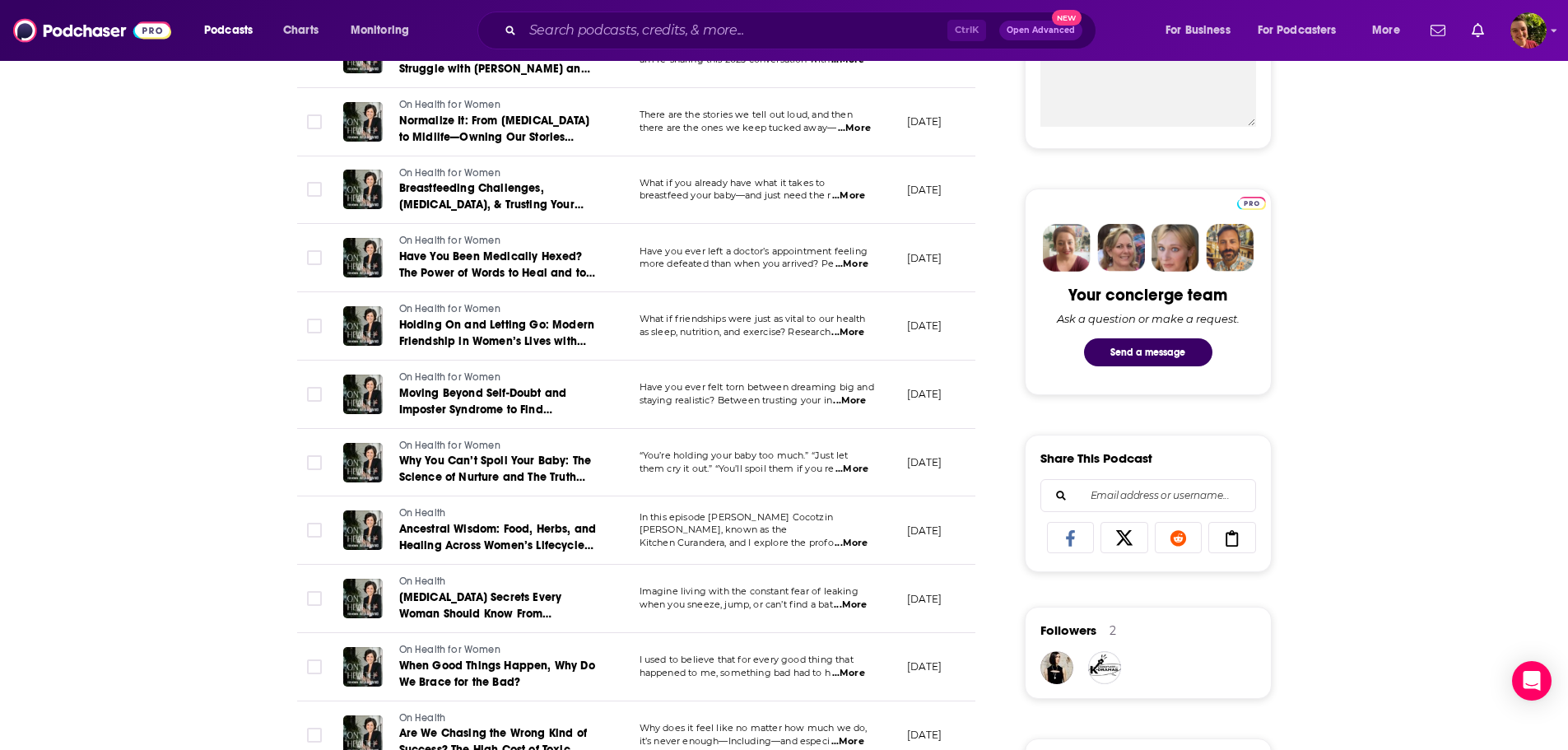
scroll to position [1153, 0]
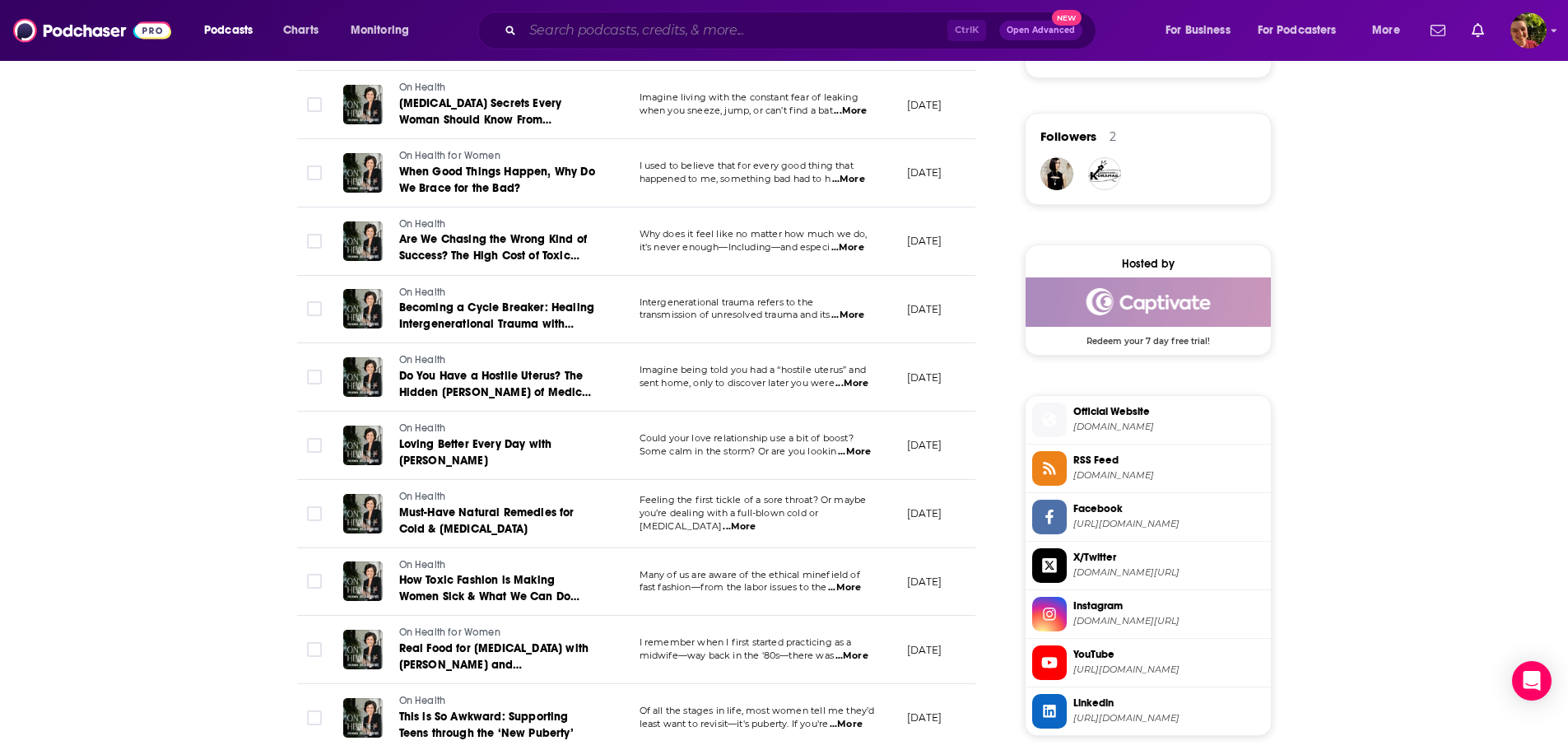
click at [677, 27] on input "Search podcasts, credits, & more..." at bounding box center [734, 30] width 425 height 26
paste input "PLANTSTRONG Podcast"
type input "PLANTSTRONG Podcast"
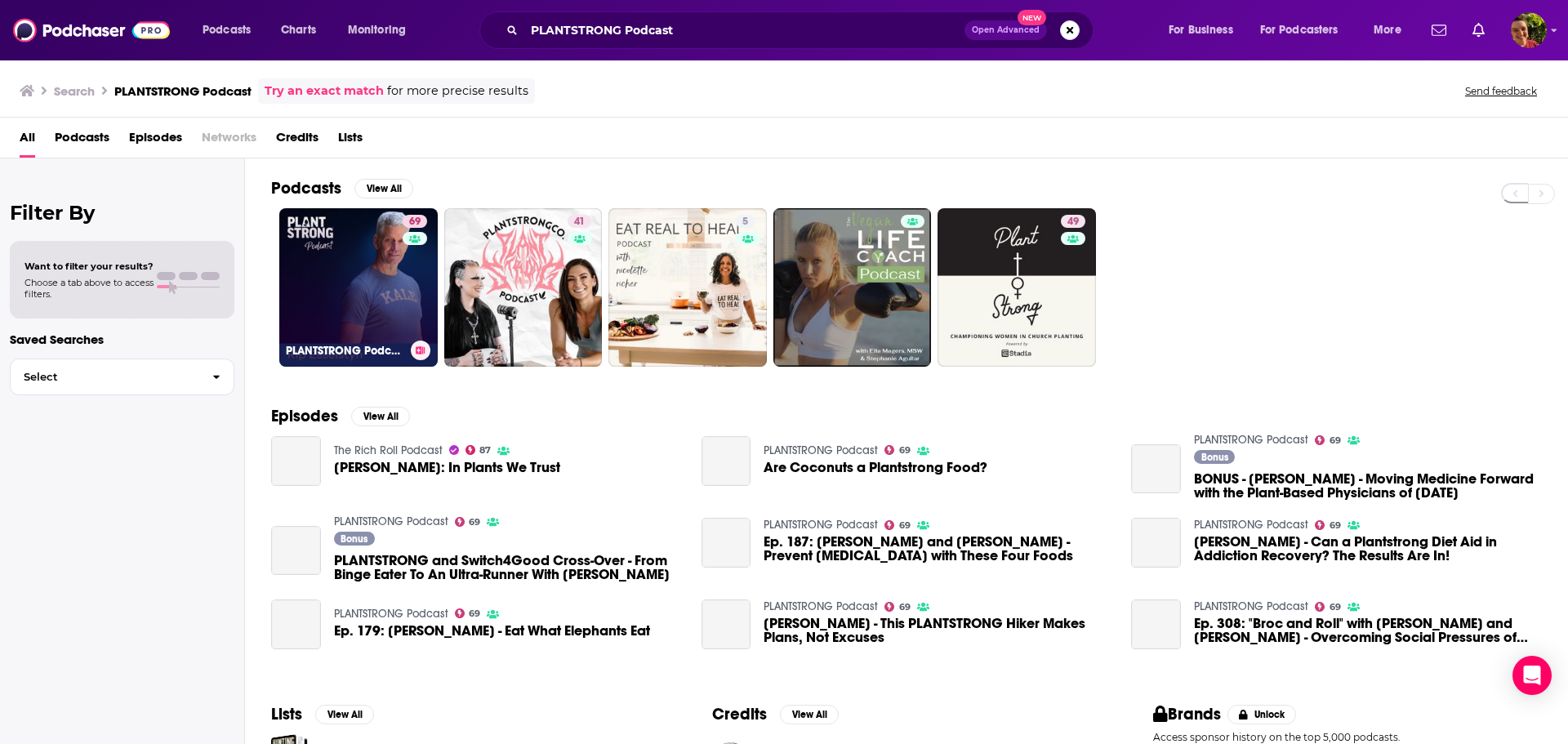
click at [345, 275] on link "69 PLANTSTRONG Podcast" at bounding box center [358, 288] width 158 height 158
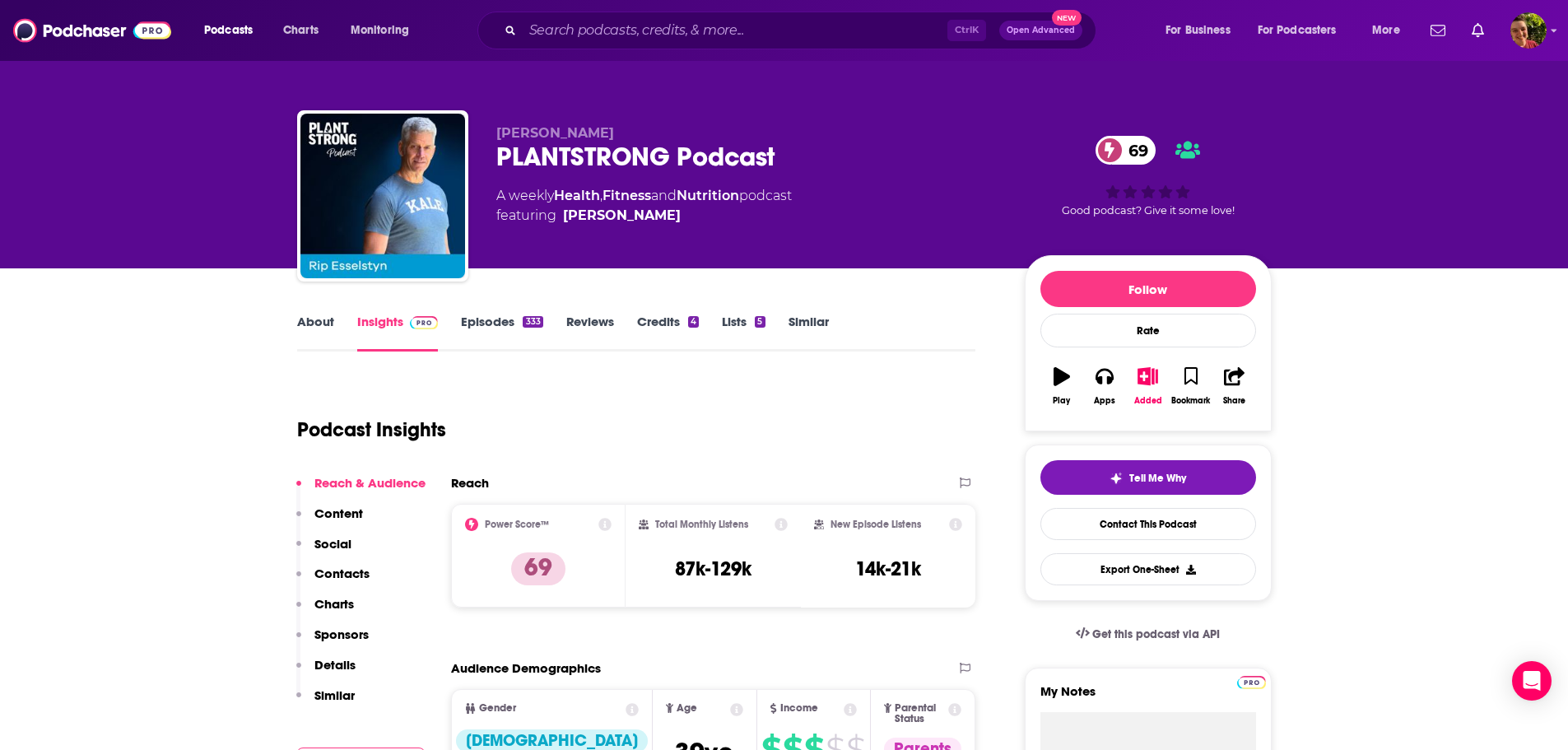
click at [322, 321] on link "About" at bounding box center [315, 332] width 37 height 38
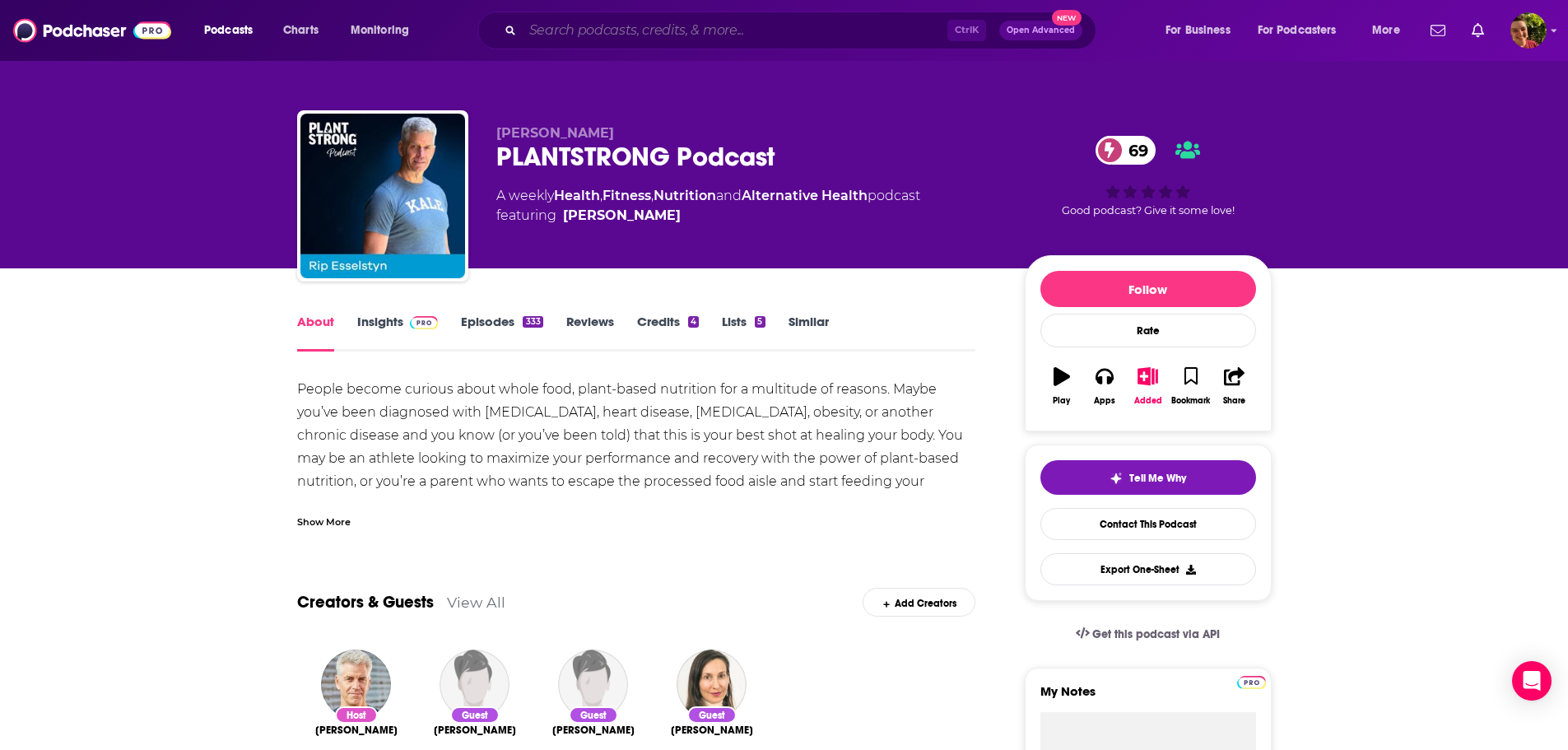
click at [613, 30] on input "Search podcasts, credits, & more..." at bounding box center [734, 30] width 425 height 26
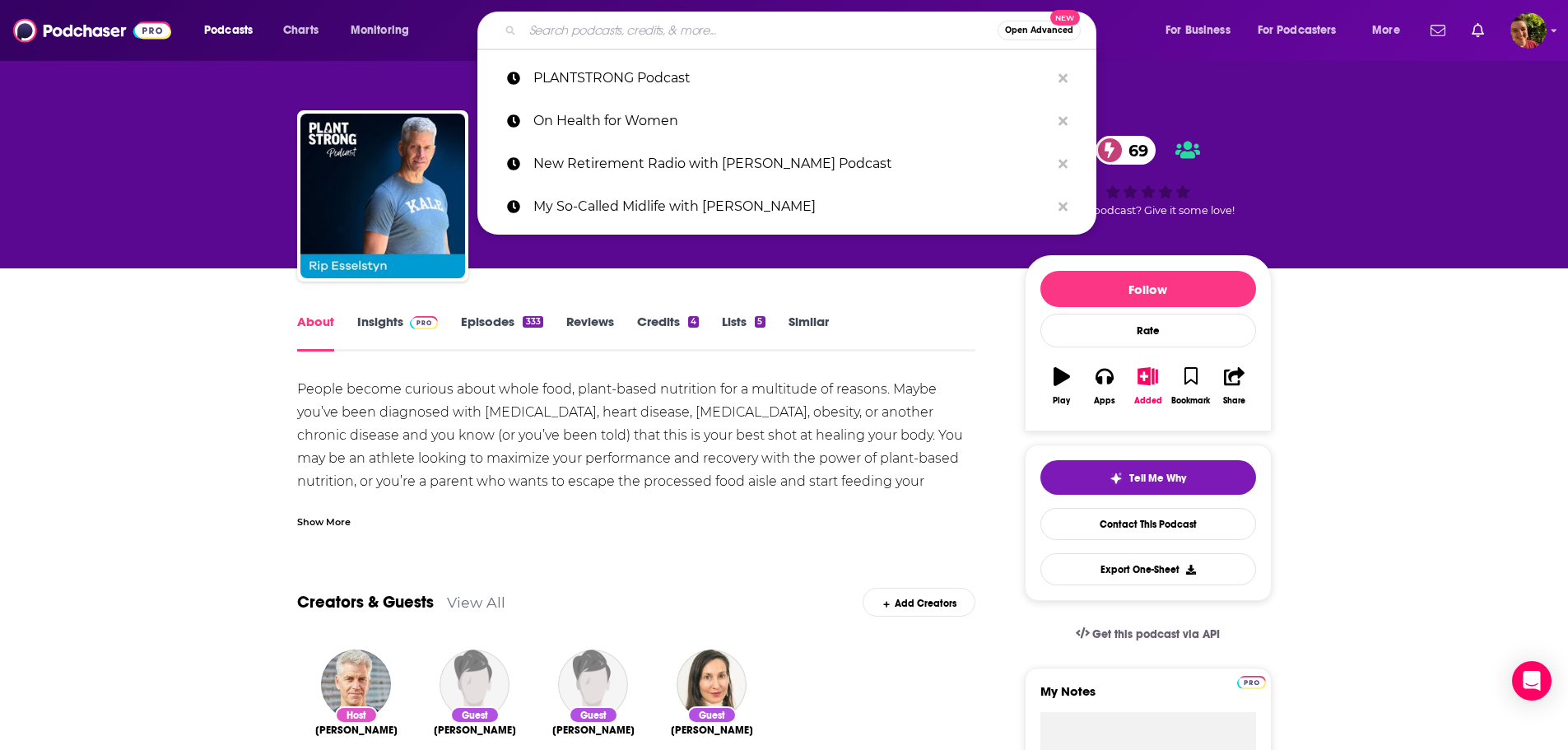
paste input "Radio Headspace"
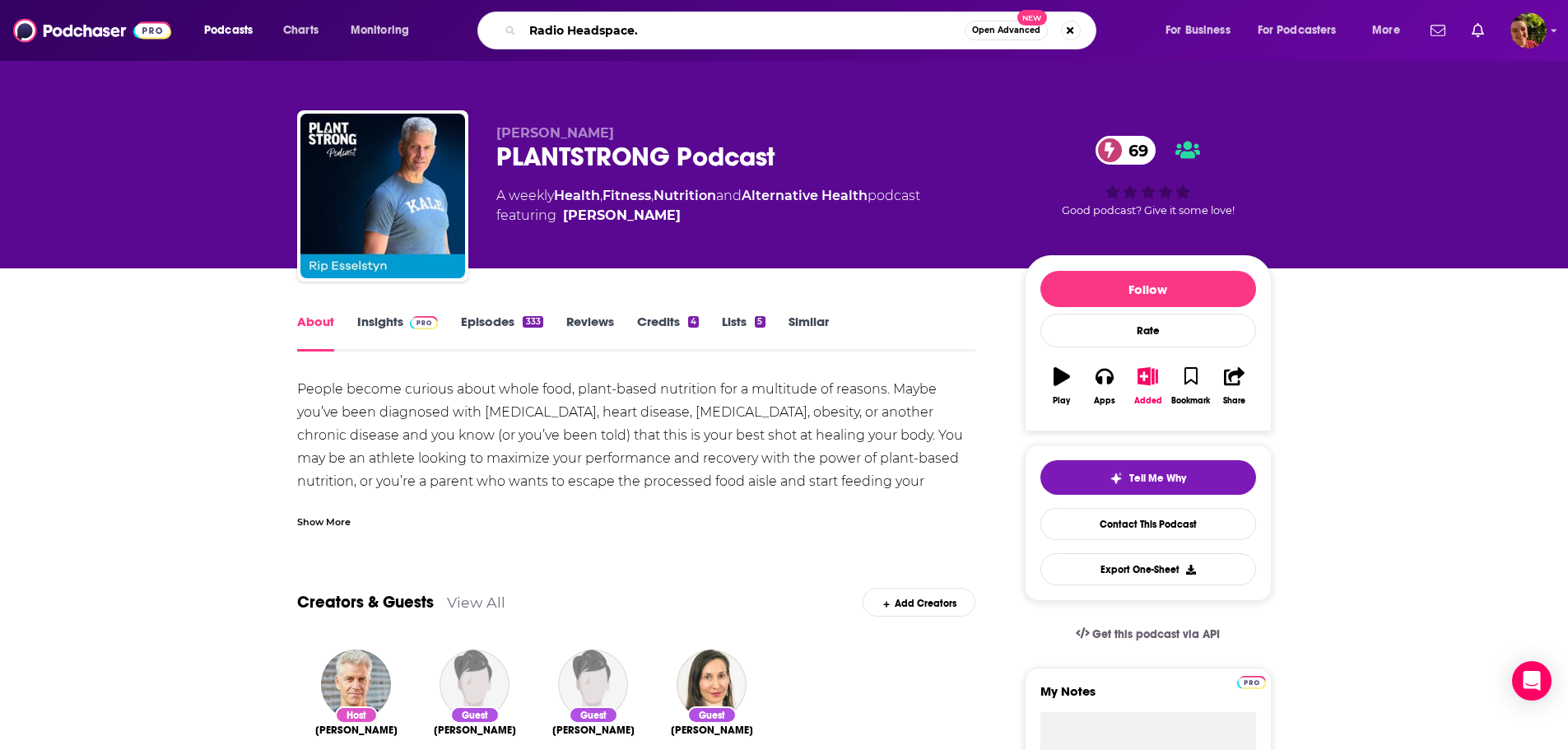
type input "Radio Headspace"
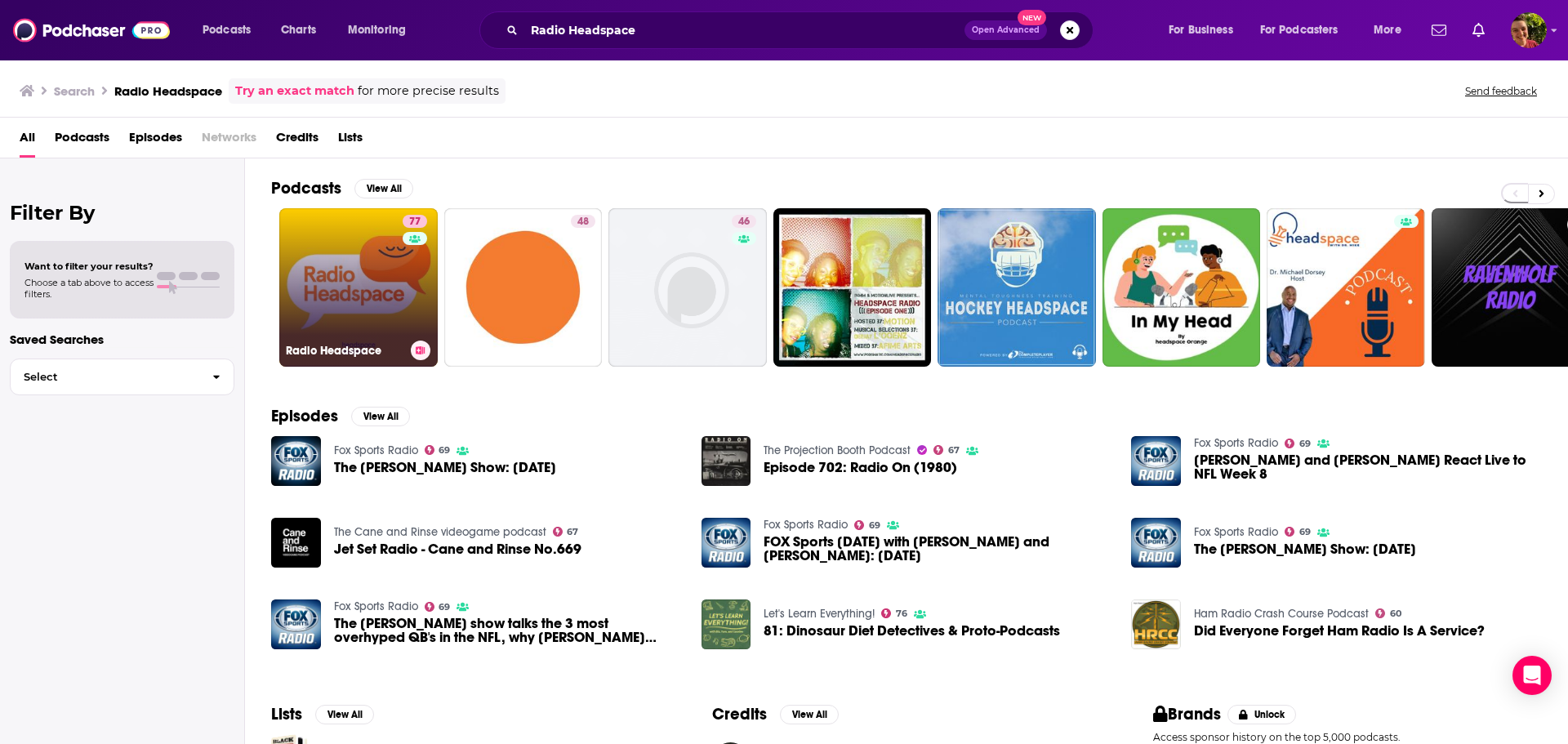
click at [338, 297] on link "77 Radio Headspace" at bounding box center [358, 288] width 158 height 158
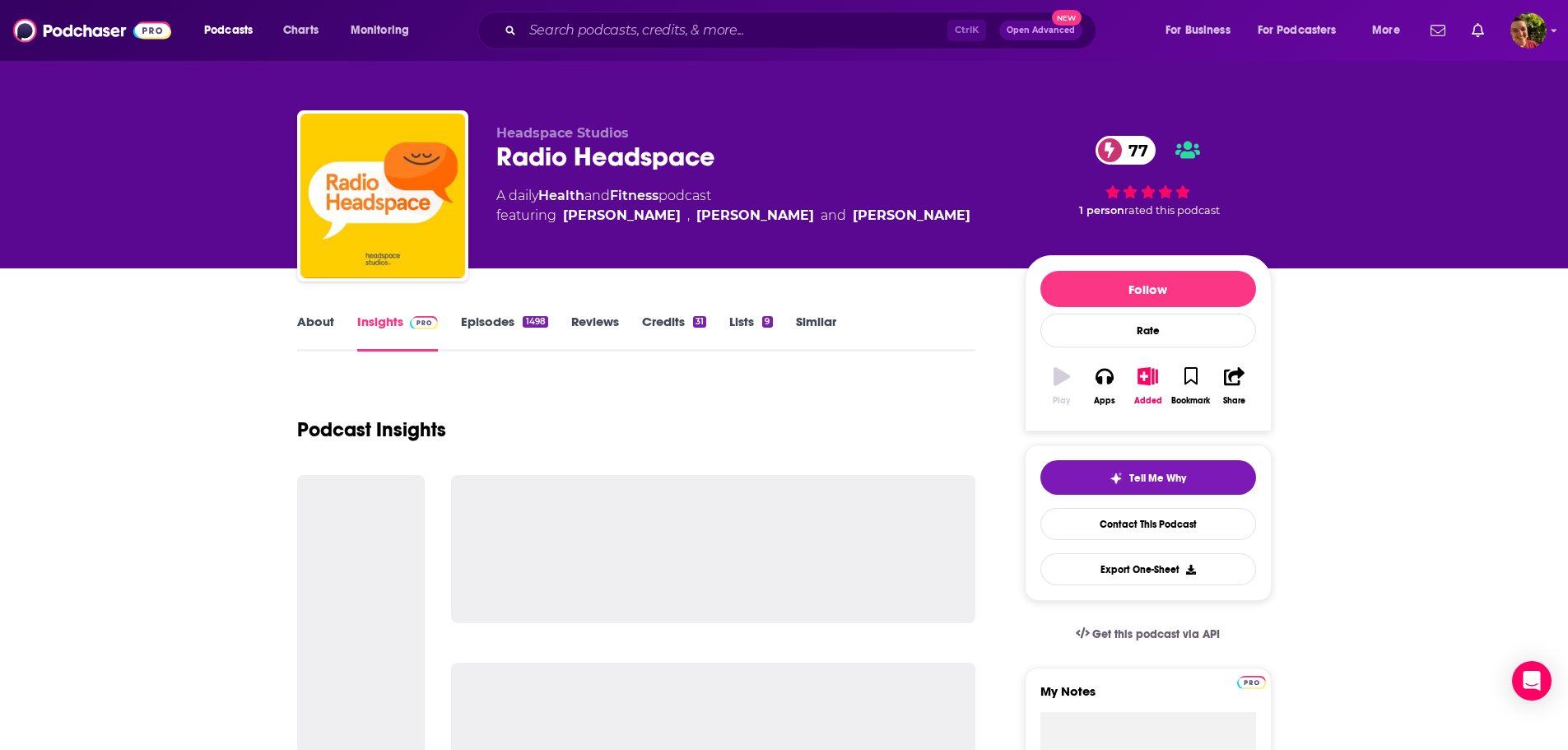
click at [316, 319] on link "About" at bounding box center [315, 332] width 37 height 38
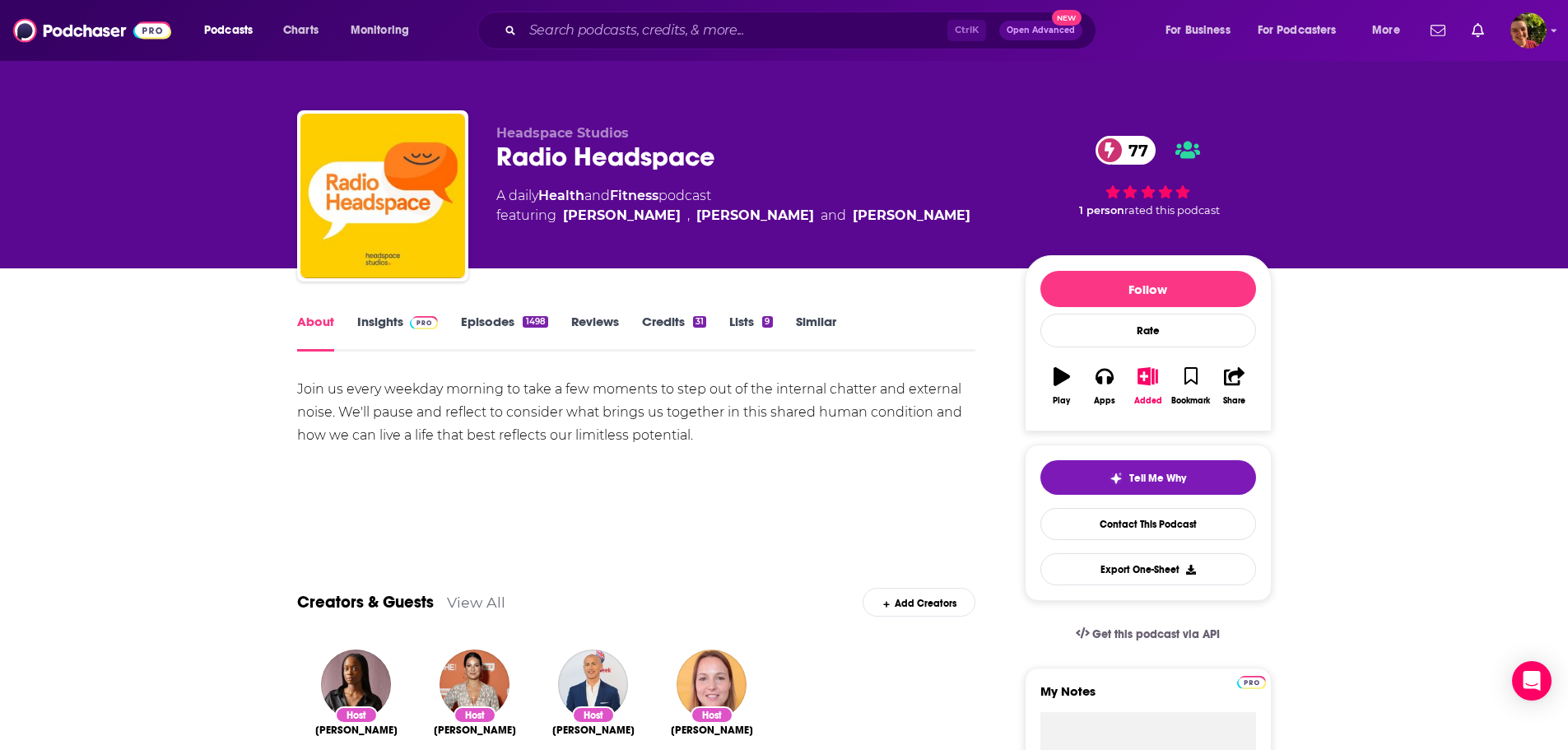
click at [370, 315] on link "Insights" at bounding box center [398, 332] width 81 height 38
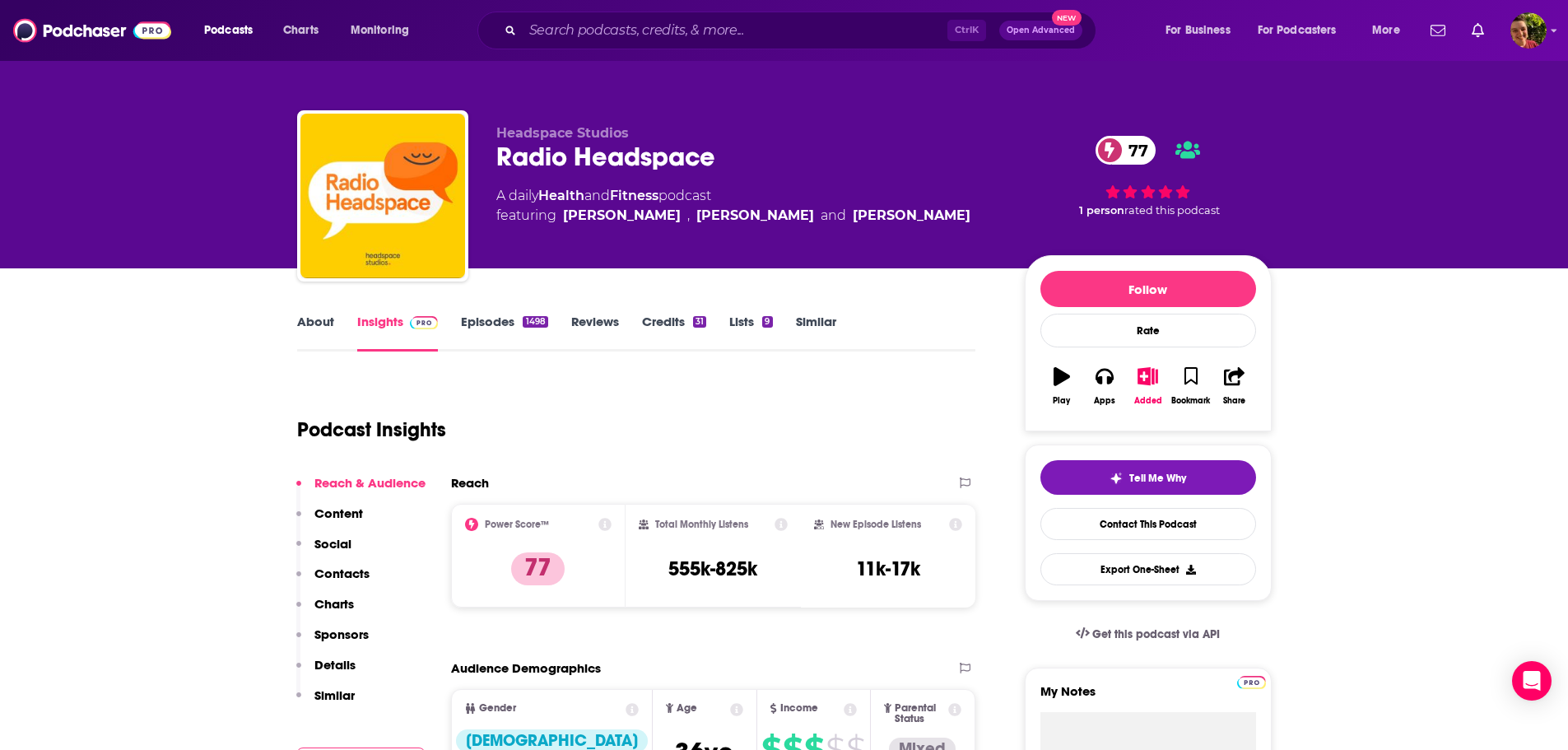
drag, startPoint x: 570, startPoint y: 13, endPoint x: 573, endPoint y: 25, distance: 12.4
click at [570, 13] on div "Ctrl K Open Advanced New" at bounding box center [787, 31] width 619 height 38
click at [569, 32] on input "Search podcasts, credits, & more..." at bounding box center [734, 30] width 425 height 26
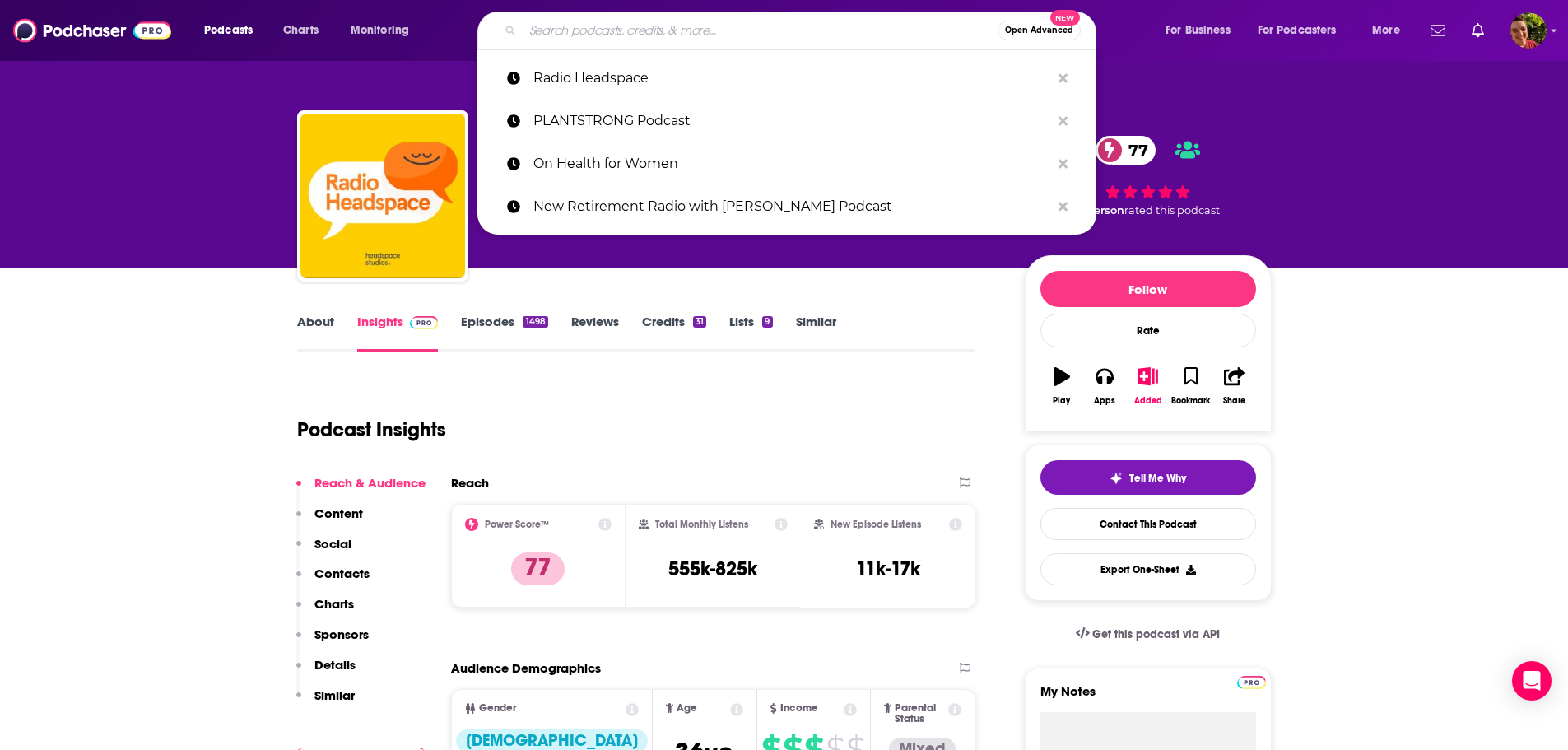
paste input "Real Health with Karl Henry"
type input "Real Health with Karl Henry"
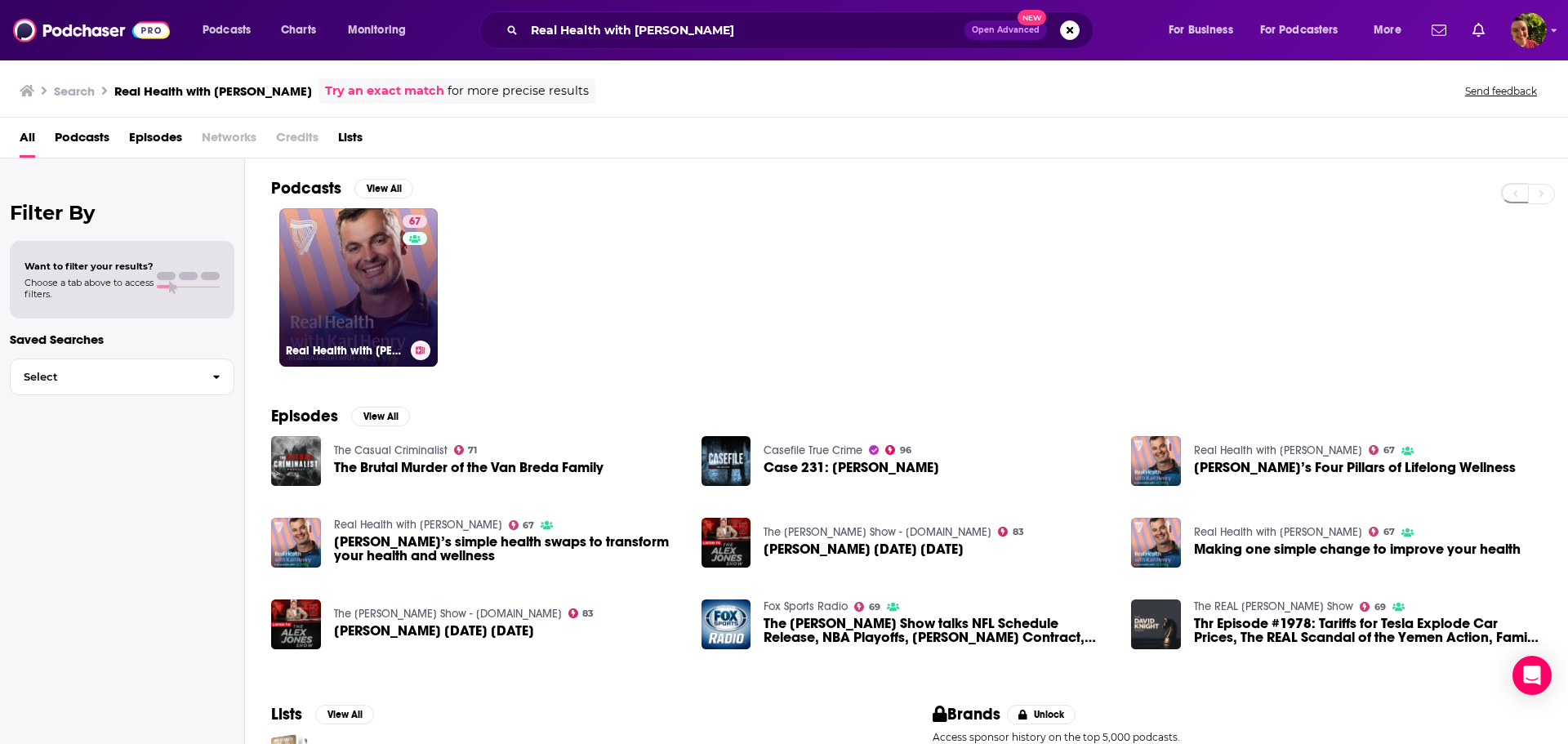
click at [366, 280] on link "67 Real Health with Karl Henry" at bounding box center [358, 288] width 158 height 158
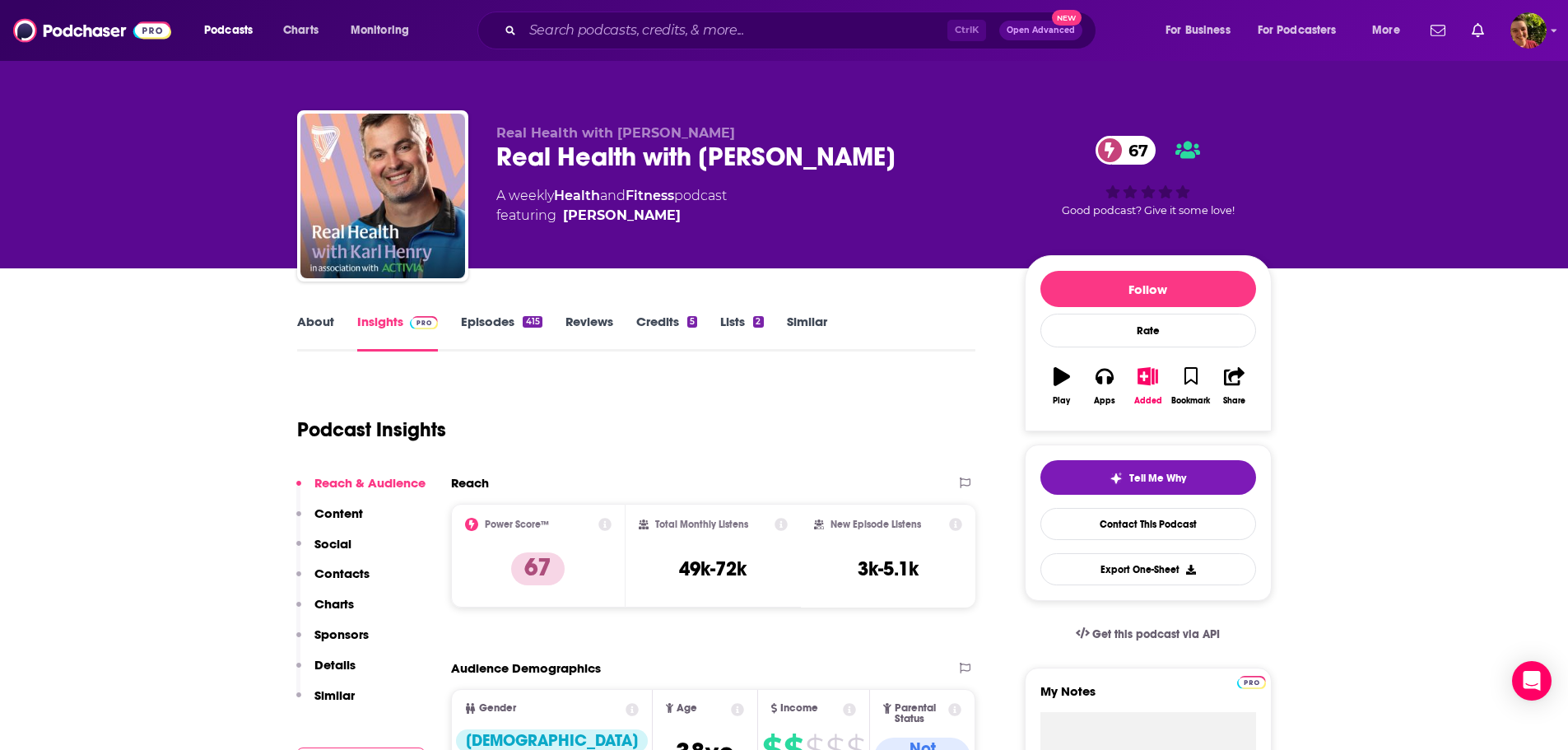
click at [316, 326] on link "About" at bounding box center [315, 332] width 37 height 38
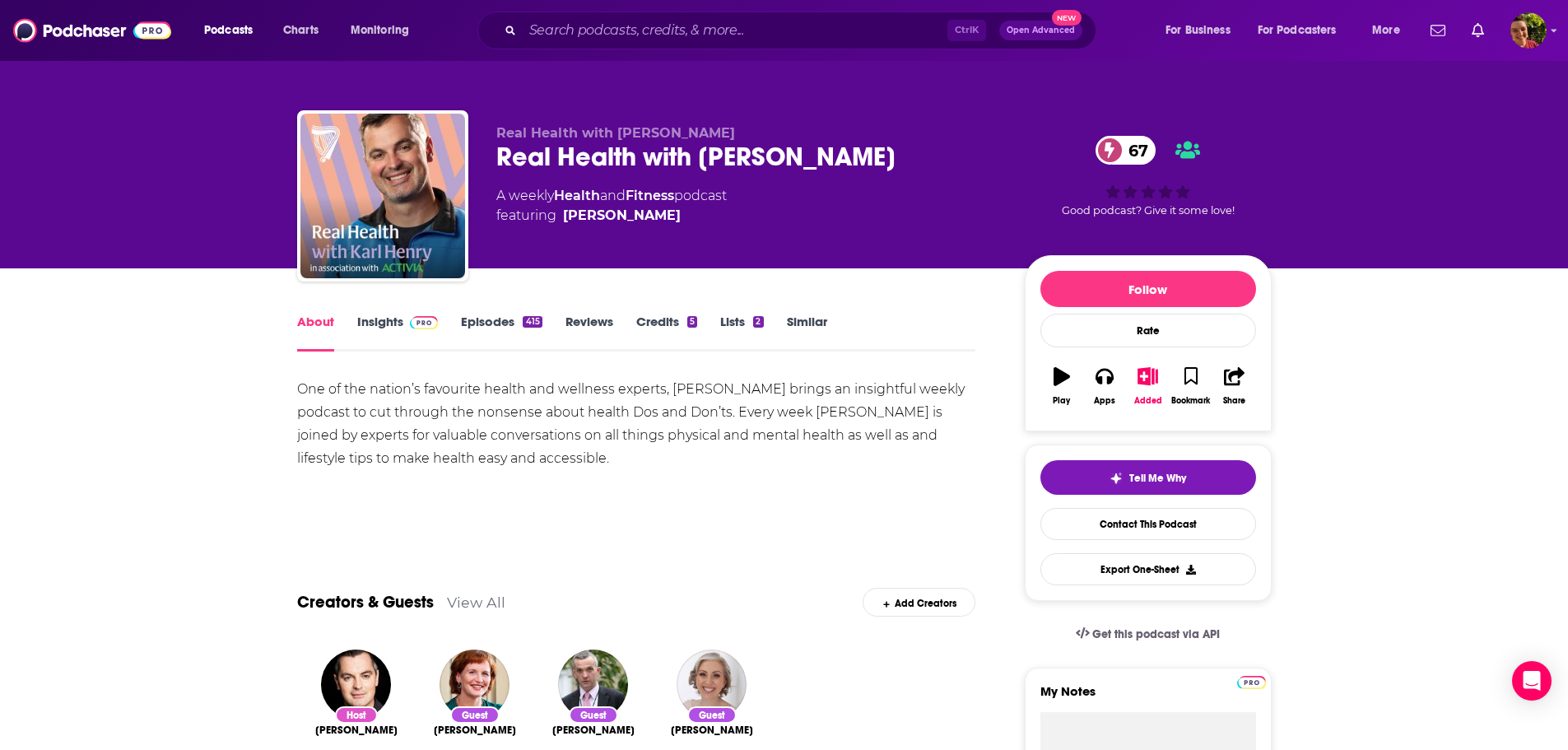
click at [384, 328] on link "Insights" at bounding box center [398, 332] width 81 height 38
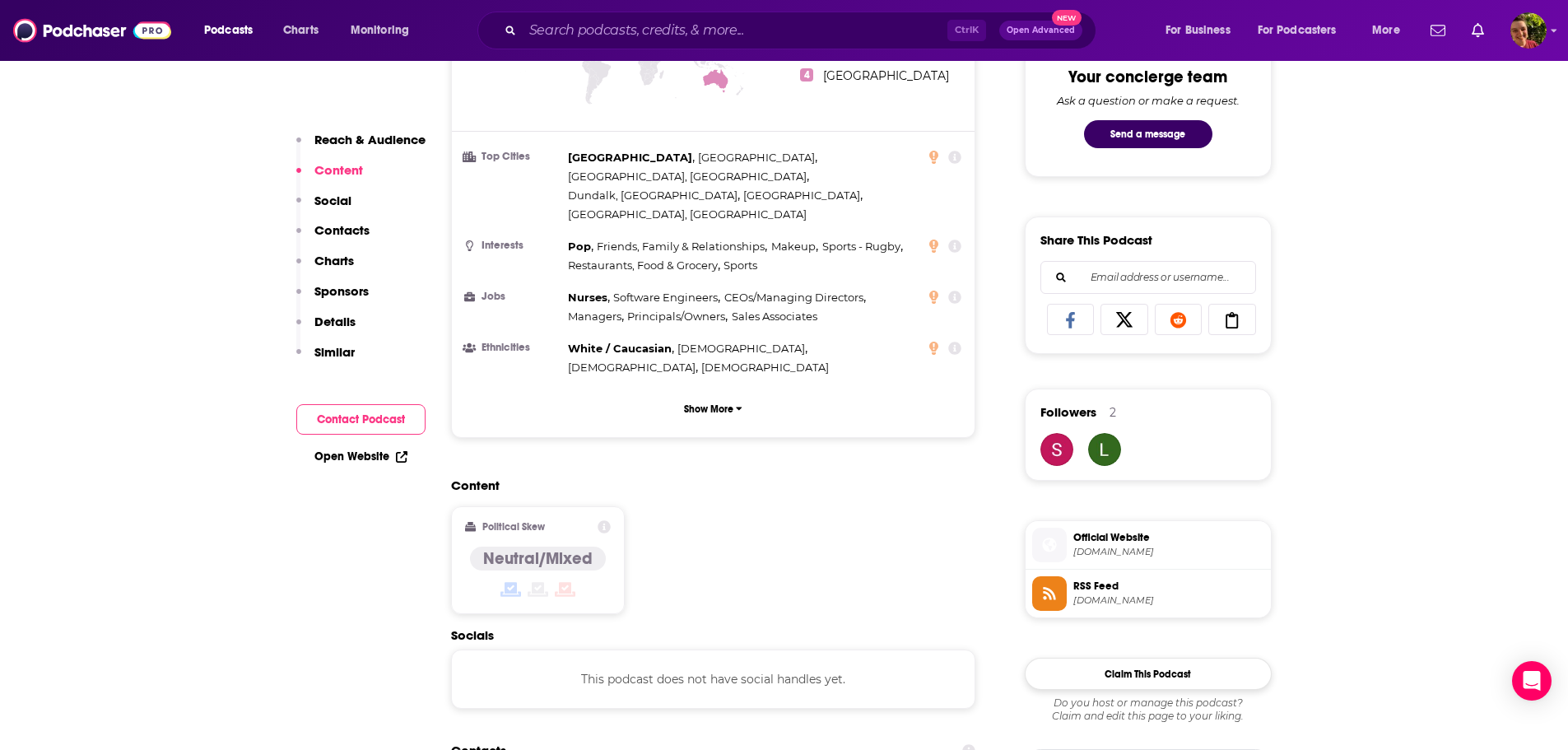
scroll to position [988, 0]
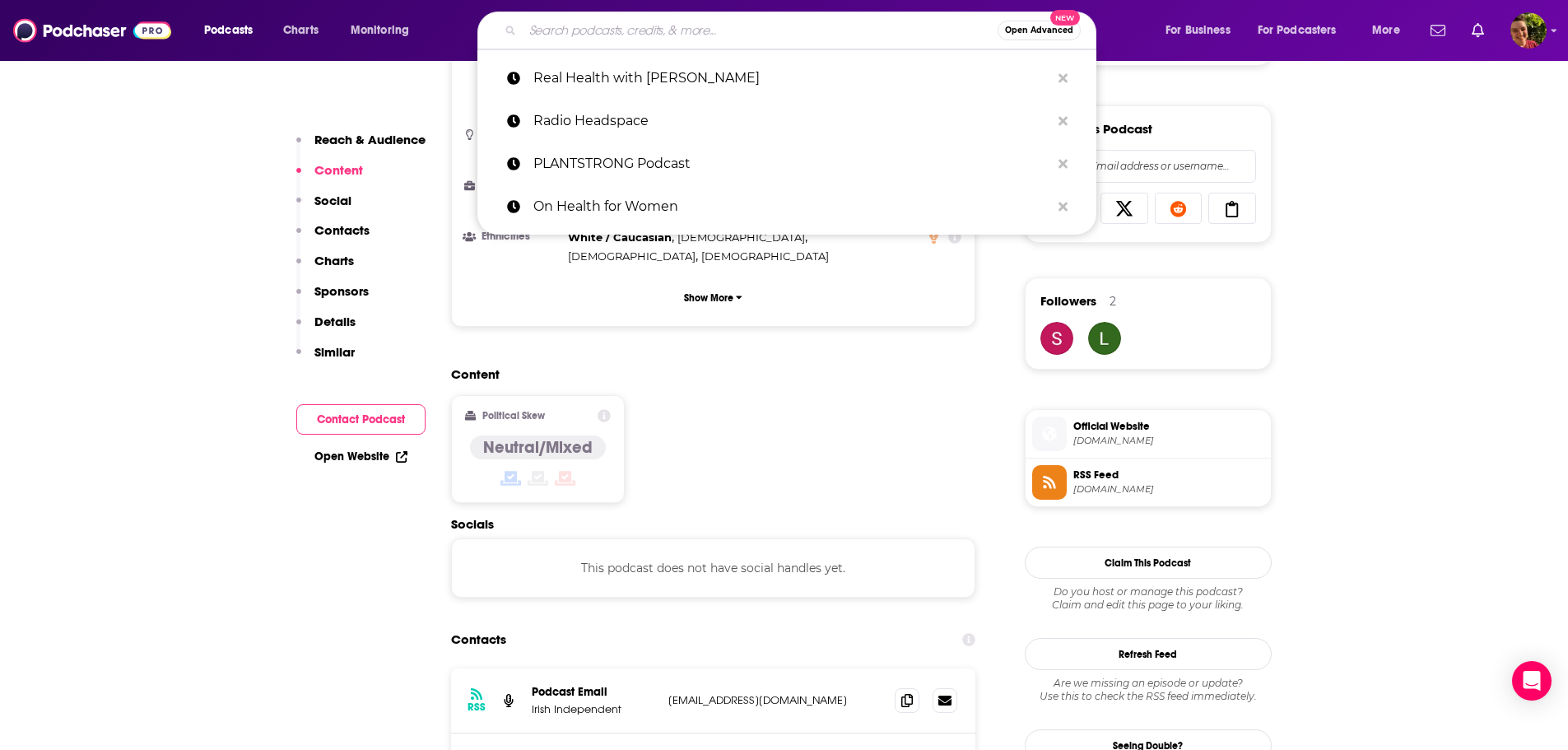
click at [616, 35] on input "Search podcasts, credits, & more..." at bounding box center [760, 30] width 475 height 26
paste input "Red Light Exposé"
type input "Red Light Exposé"
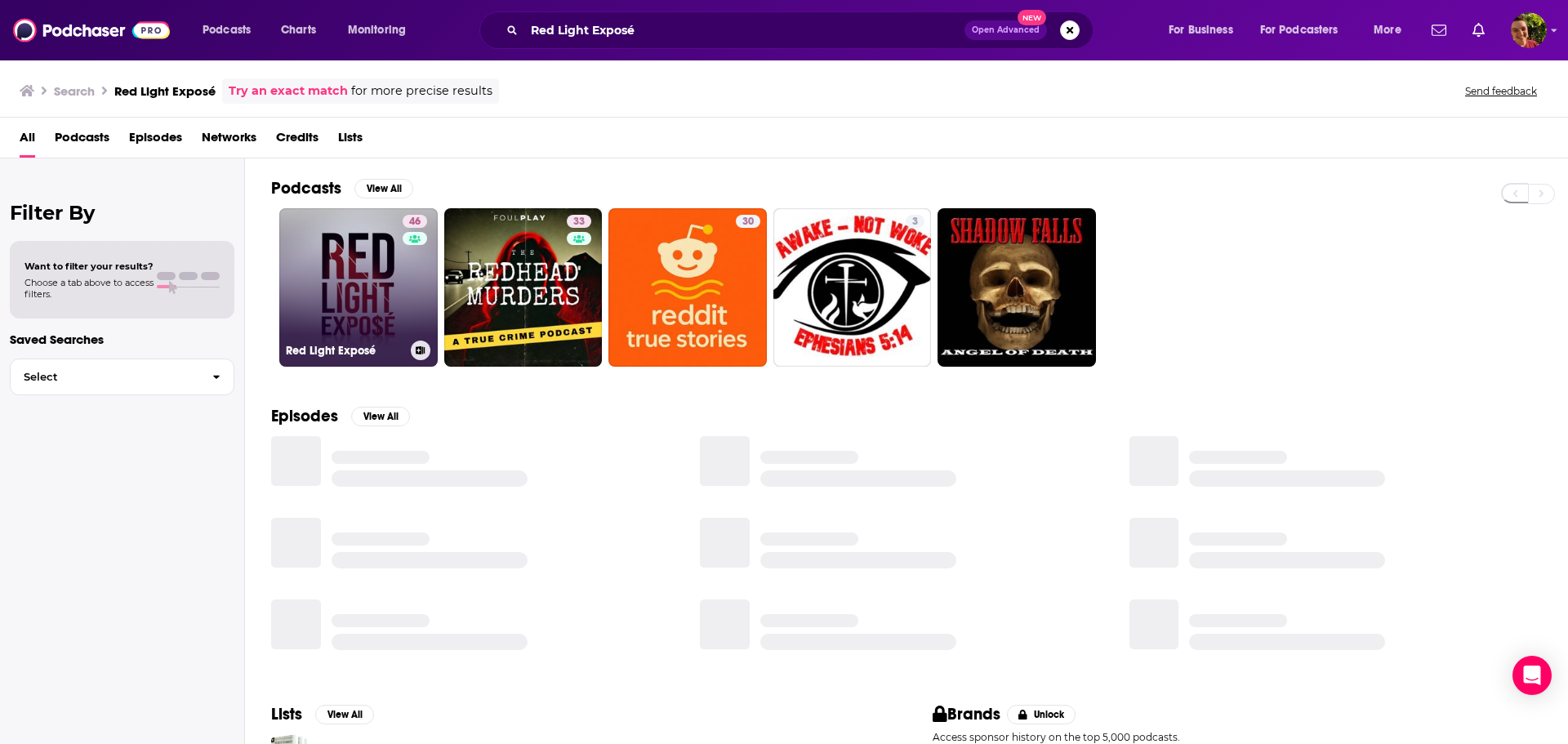
click at [338, 279] on link "46 Red Light Exposé" at bounding box center [358, 288] width 158 height 158
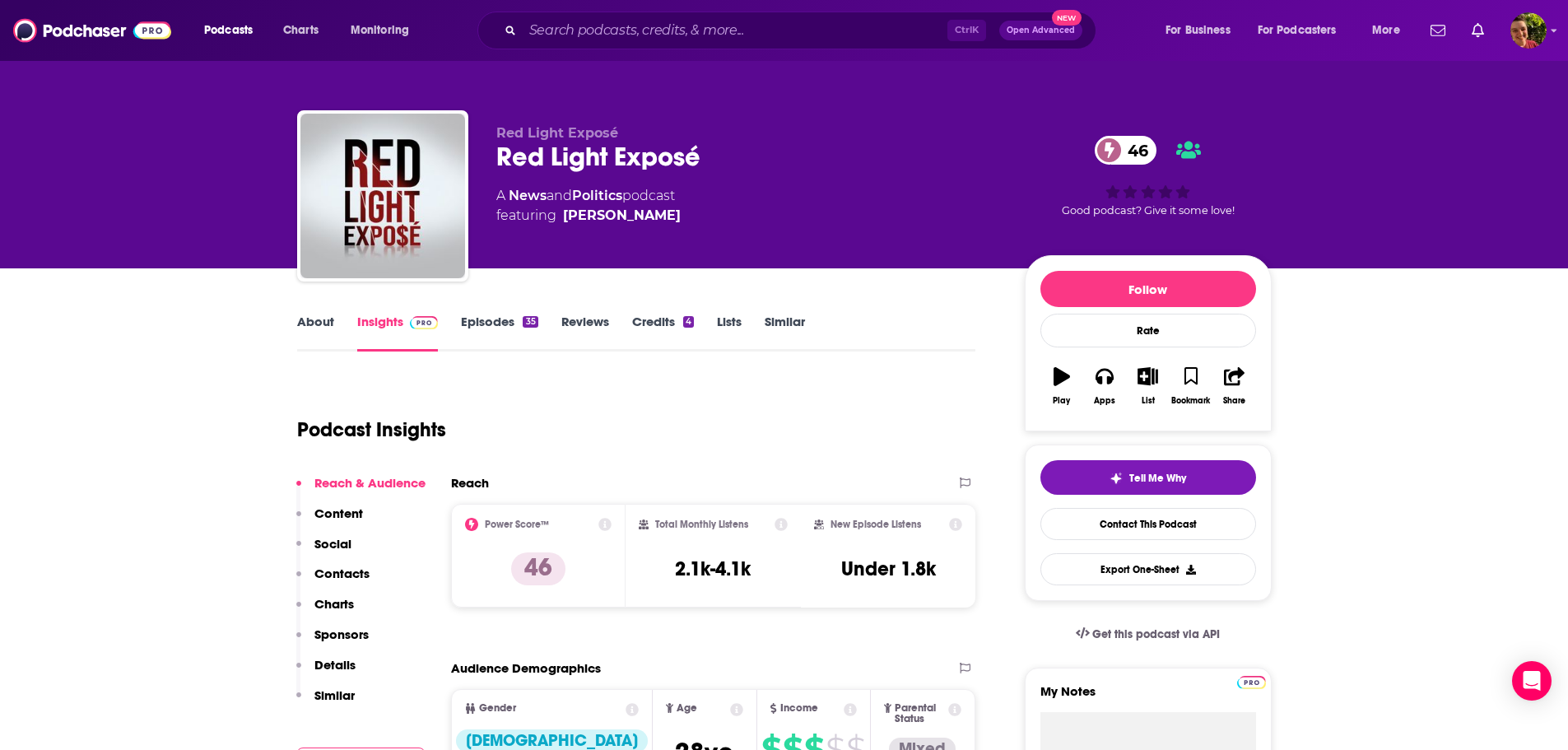
click at [315, 323] on link "About" at bounding box center [315, 332] width 37 height 38
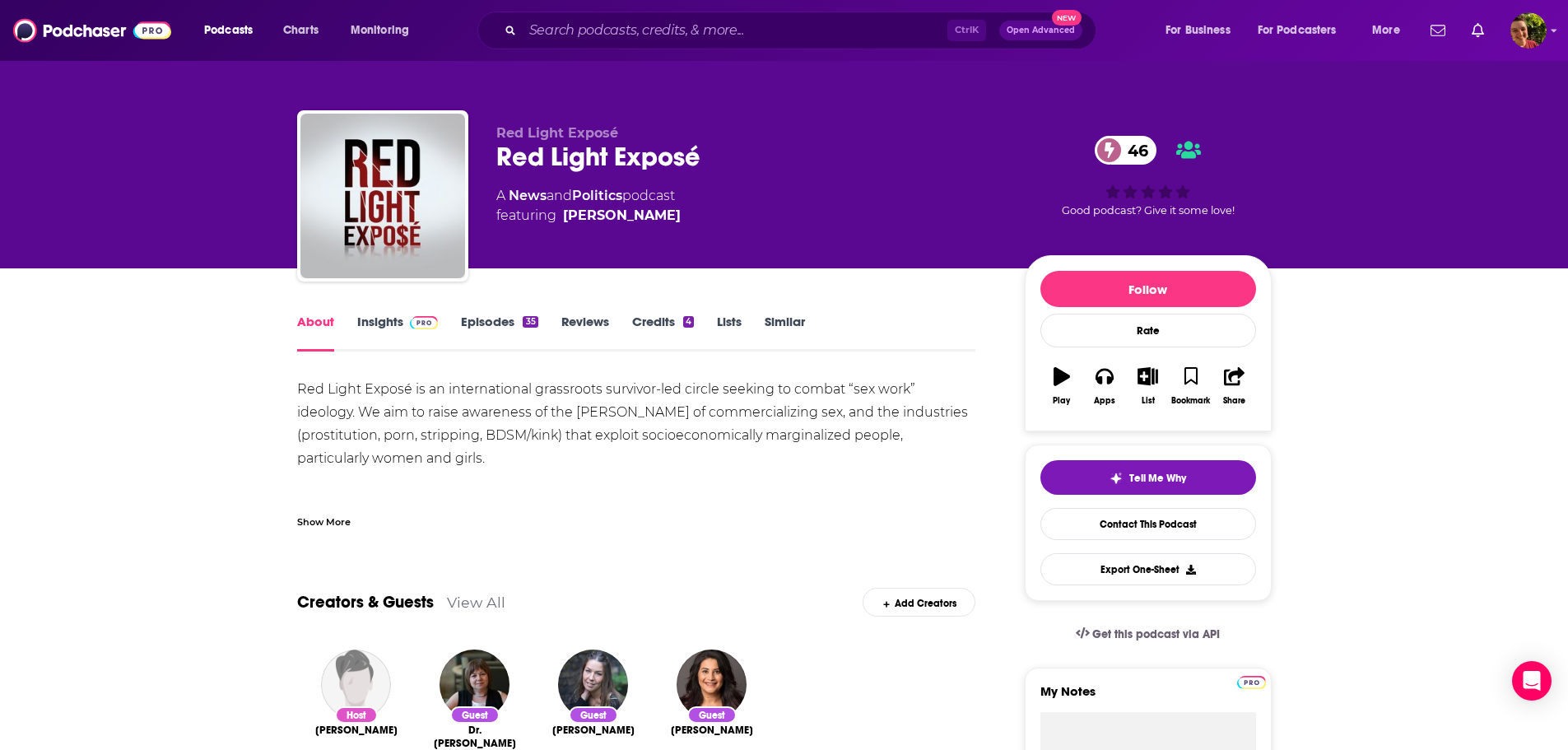
click at [326, 518] on div "Show More" at bounding box center [323, 521] width 53 height 15
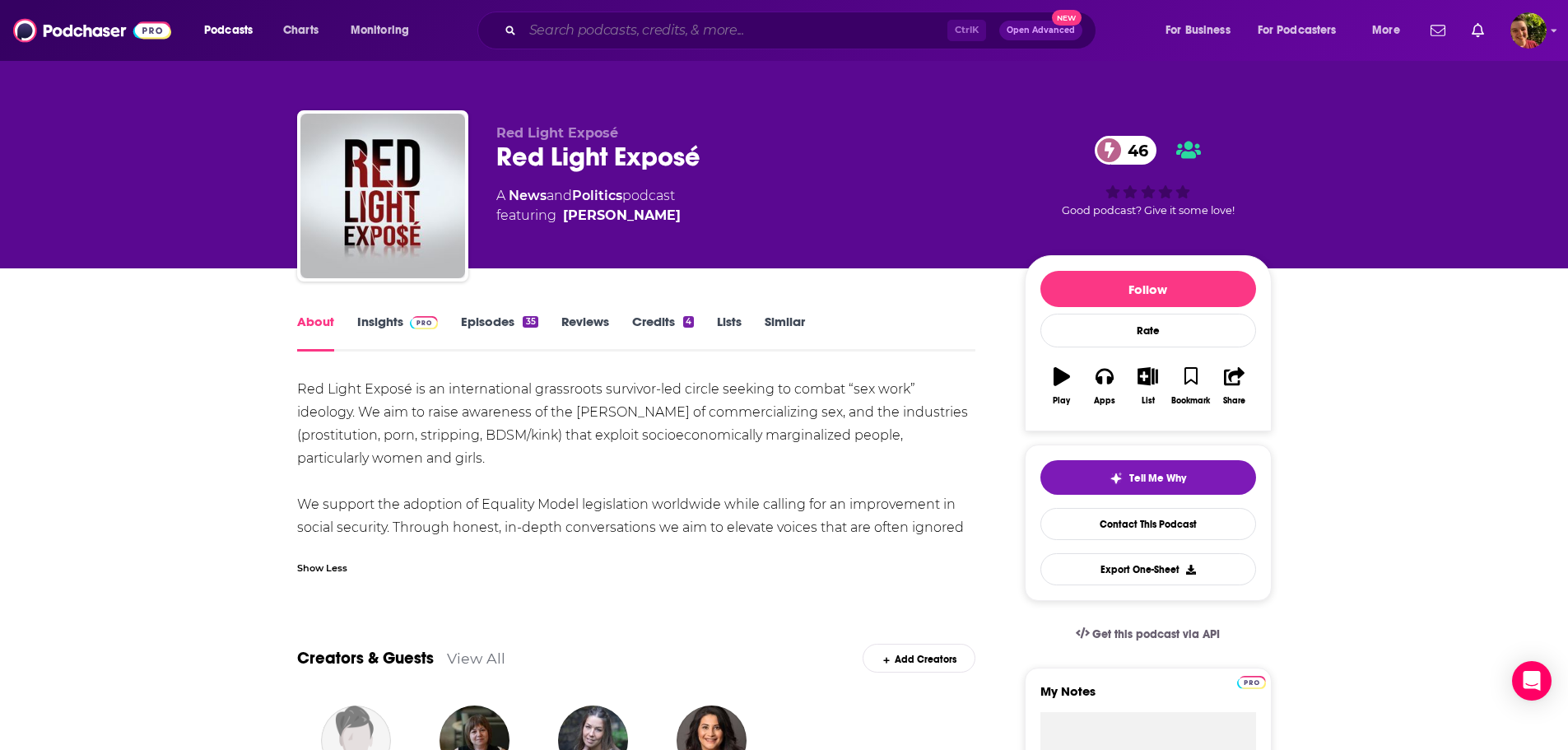
click at [635, 26] on input "Search podcasts, credits, & more..." at bounding box center [734, 30] width 425 height 26
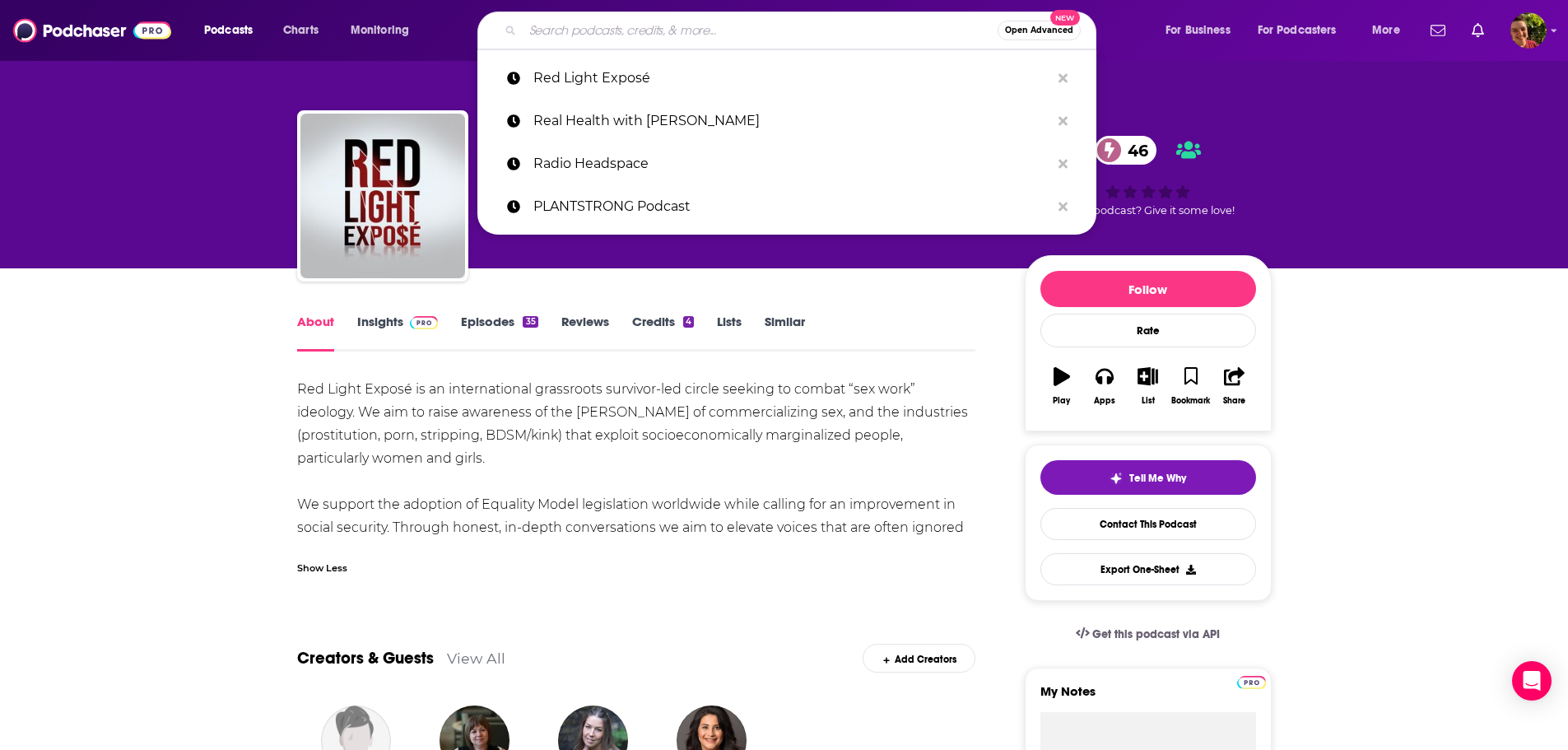
paste input "Retirement Done Right w/ David & Pat"
type input "Retirement Done Right w/ David & Pat"
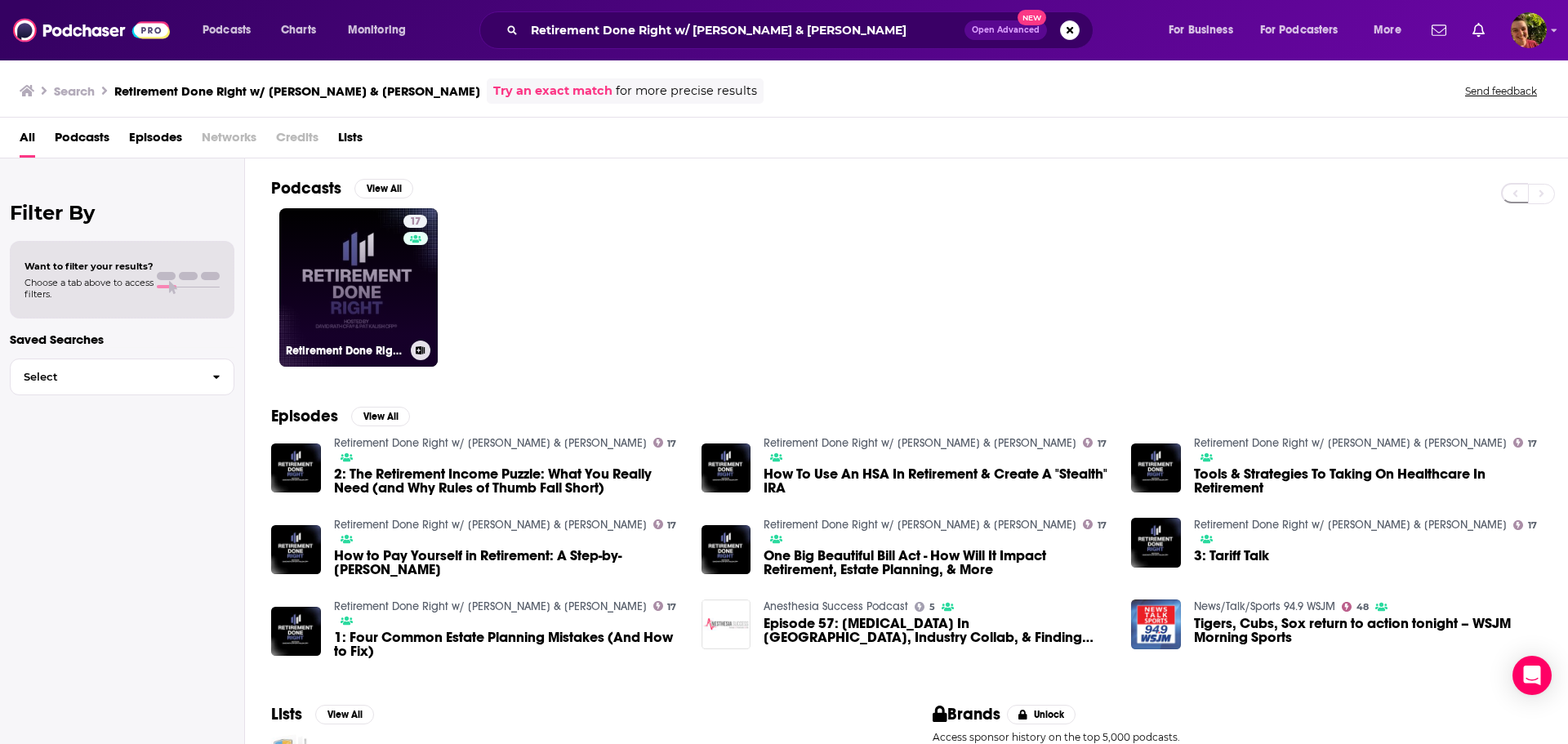
click at [343, 277] on link "17 Retirement Done Right w/ David & Pat" at bounding box center [358, 288] width 158 height 158
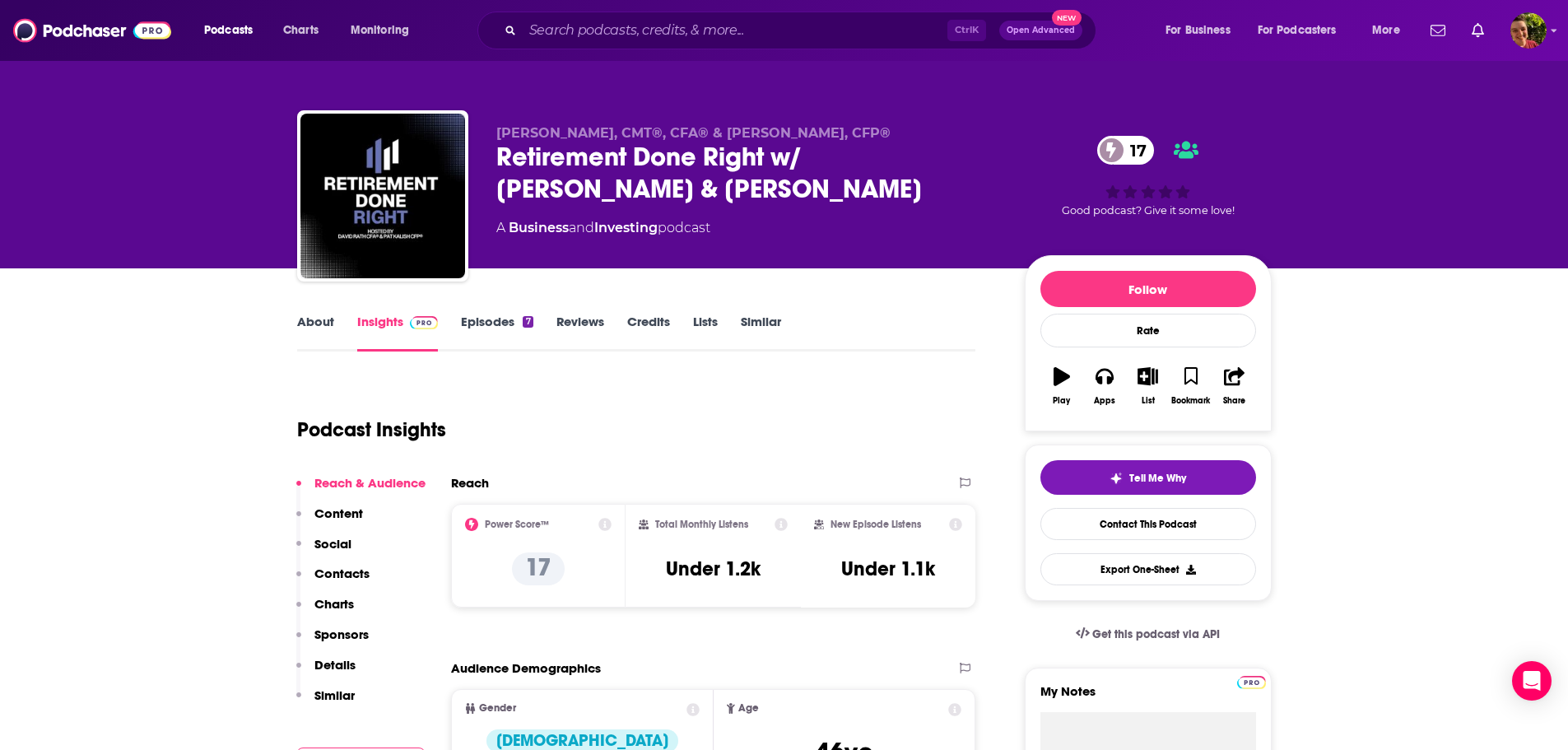
click at [327, 330] on link "About" at bounding box center [315, 332] width 37 height 38
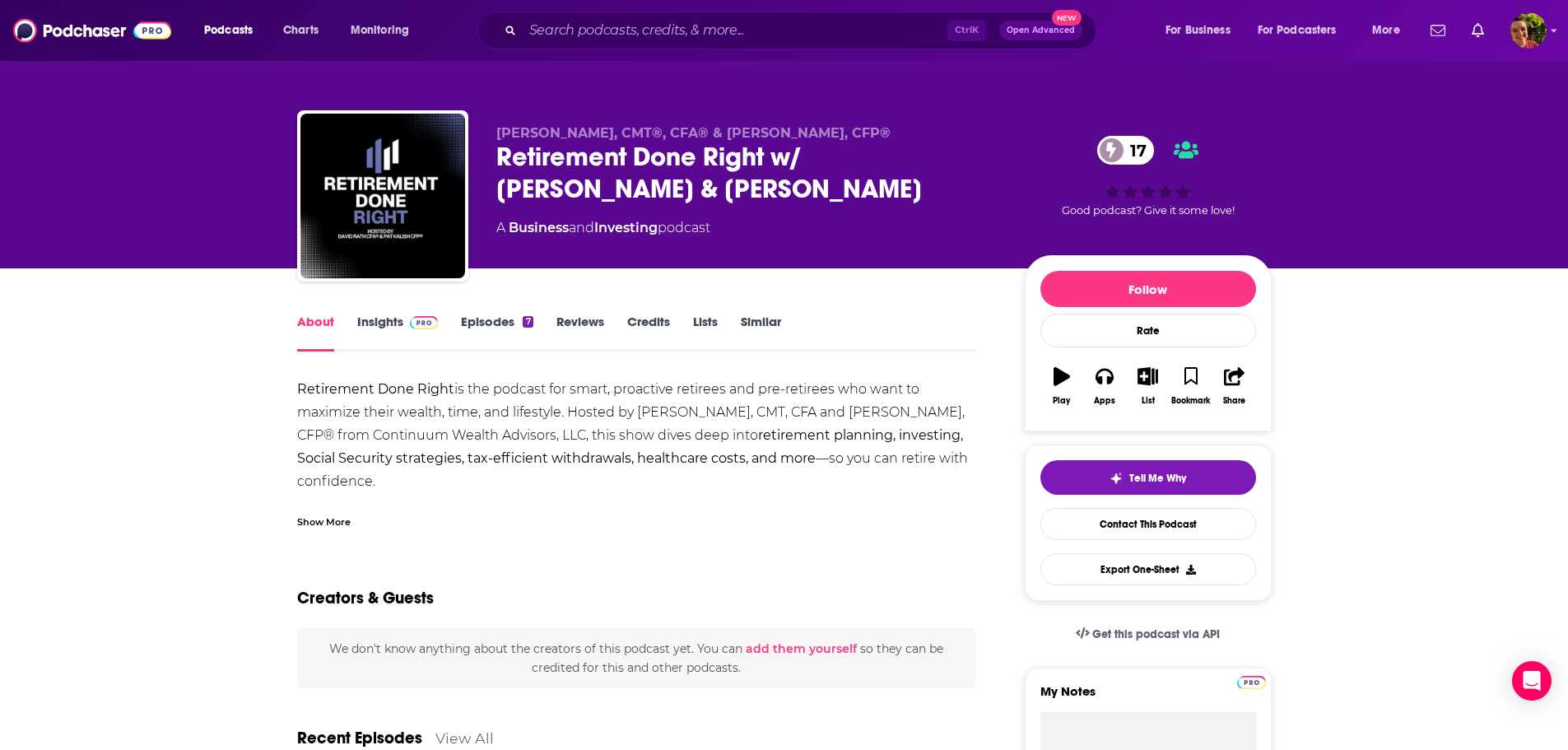
click at [320, 523] on div "Show More" at bounding box center [323, 521] width 53 height 15
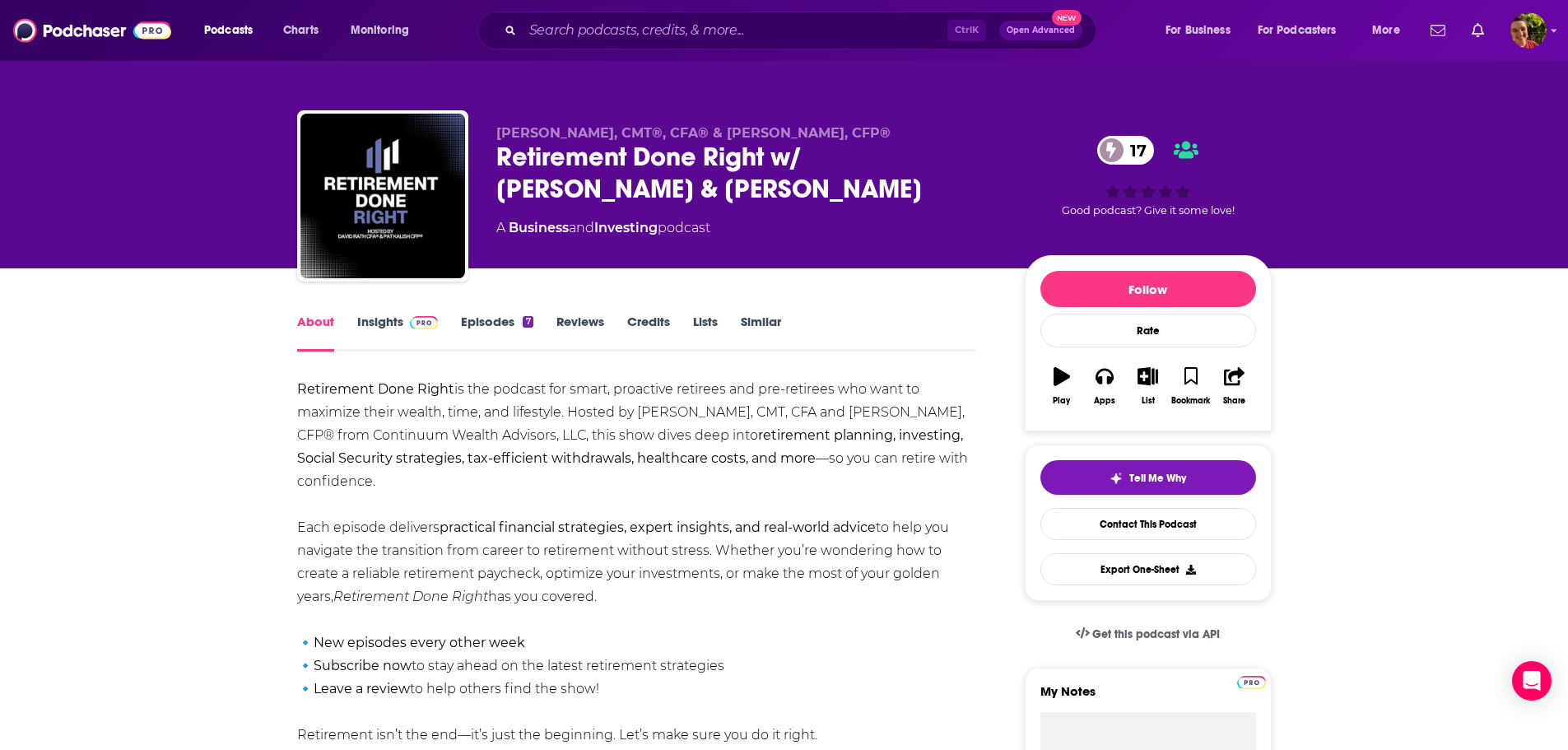
click at [483, 318] on link "Episodes 7" at bounding box center [496, 332] width 72 height 38
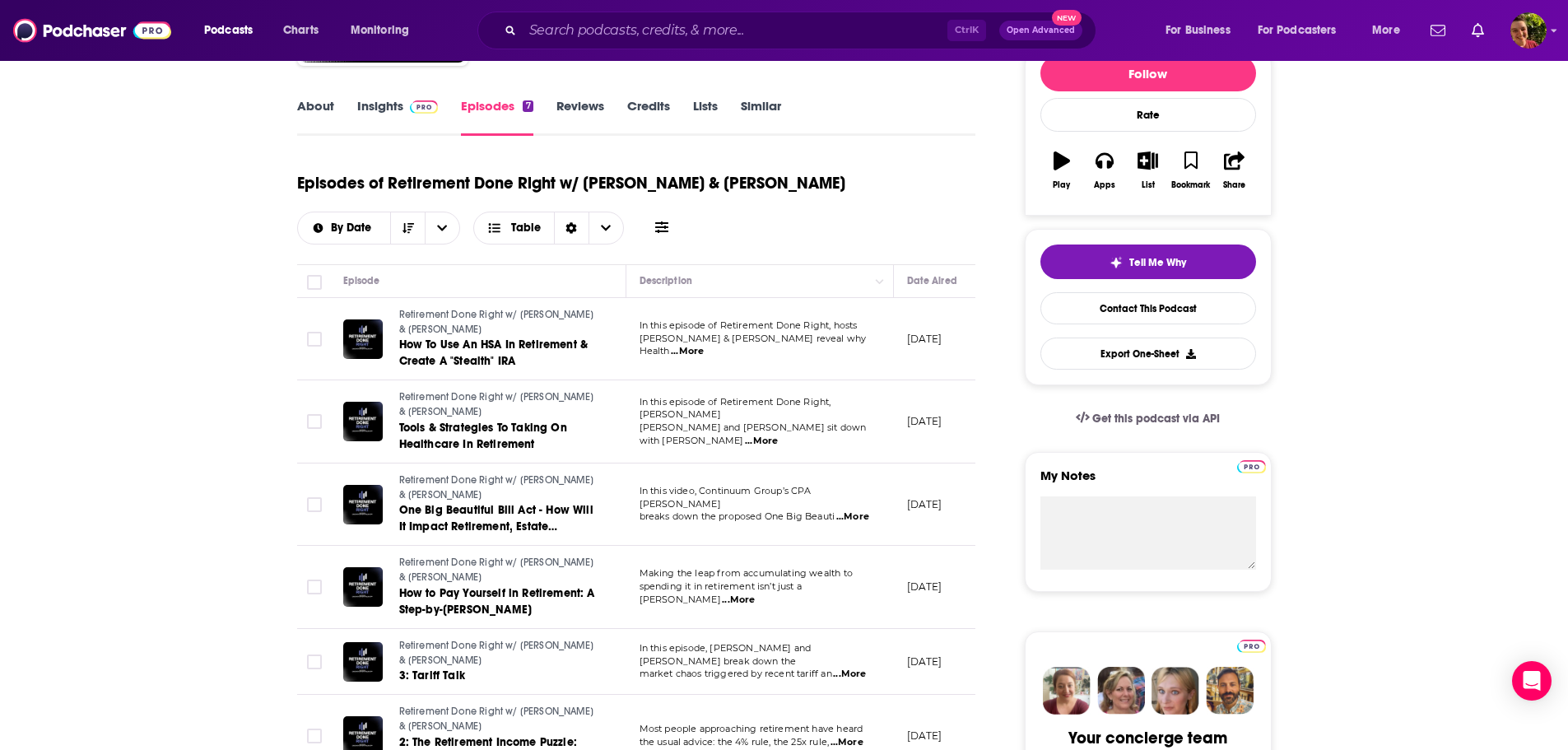
scroll to position [330, 0]
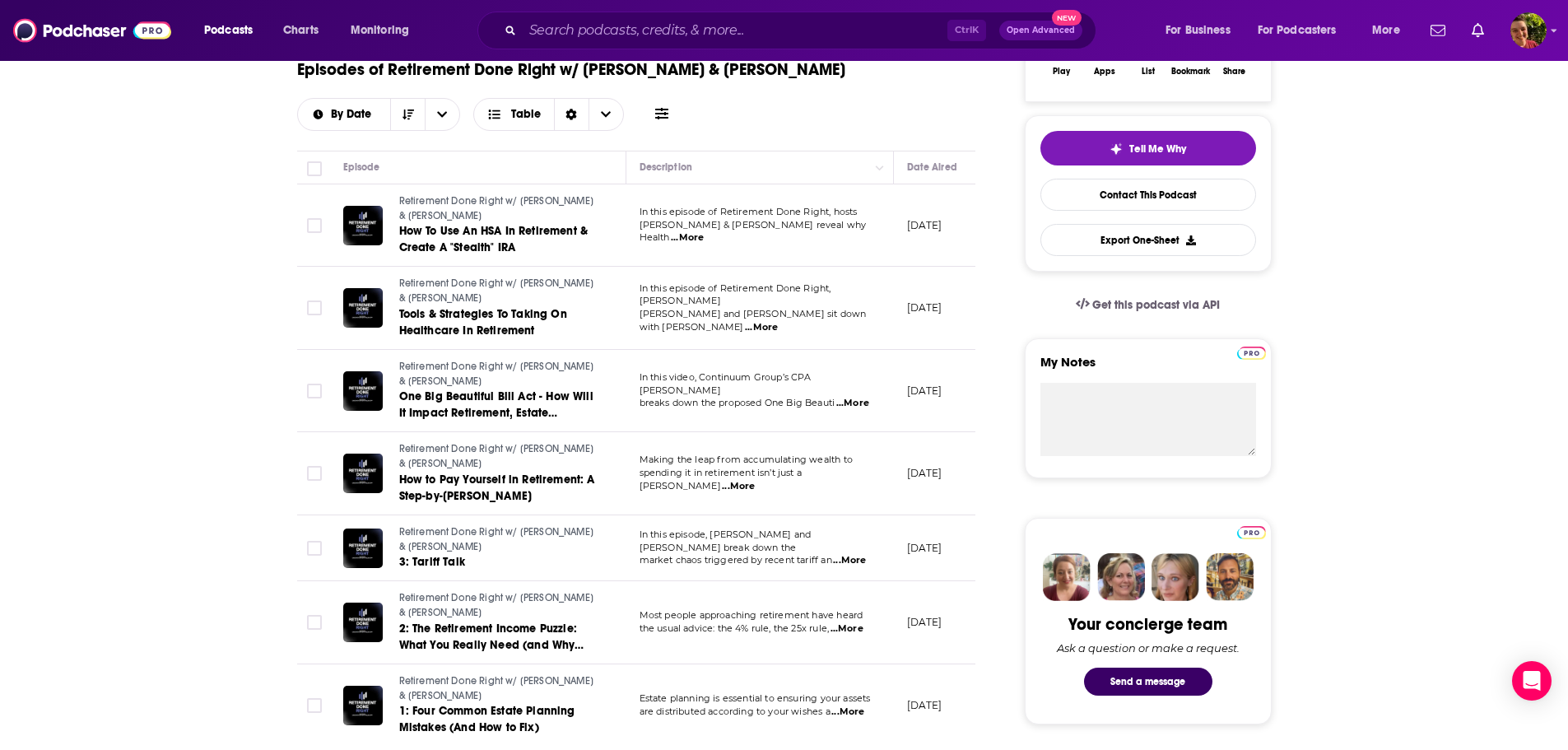
click at [858, 623] on span "...More" at bounding box center [847, 630] width 33 height 14
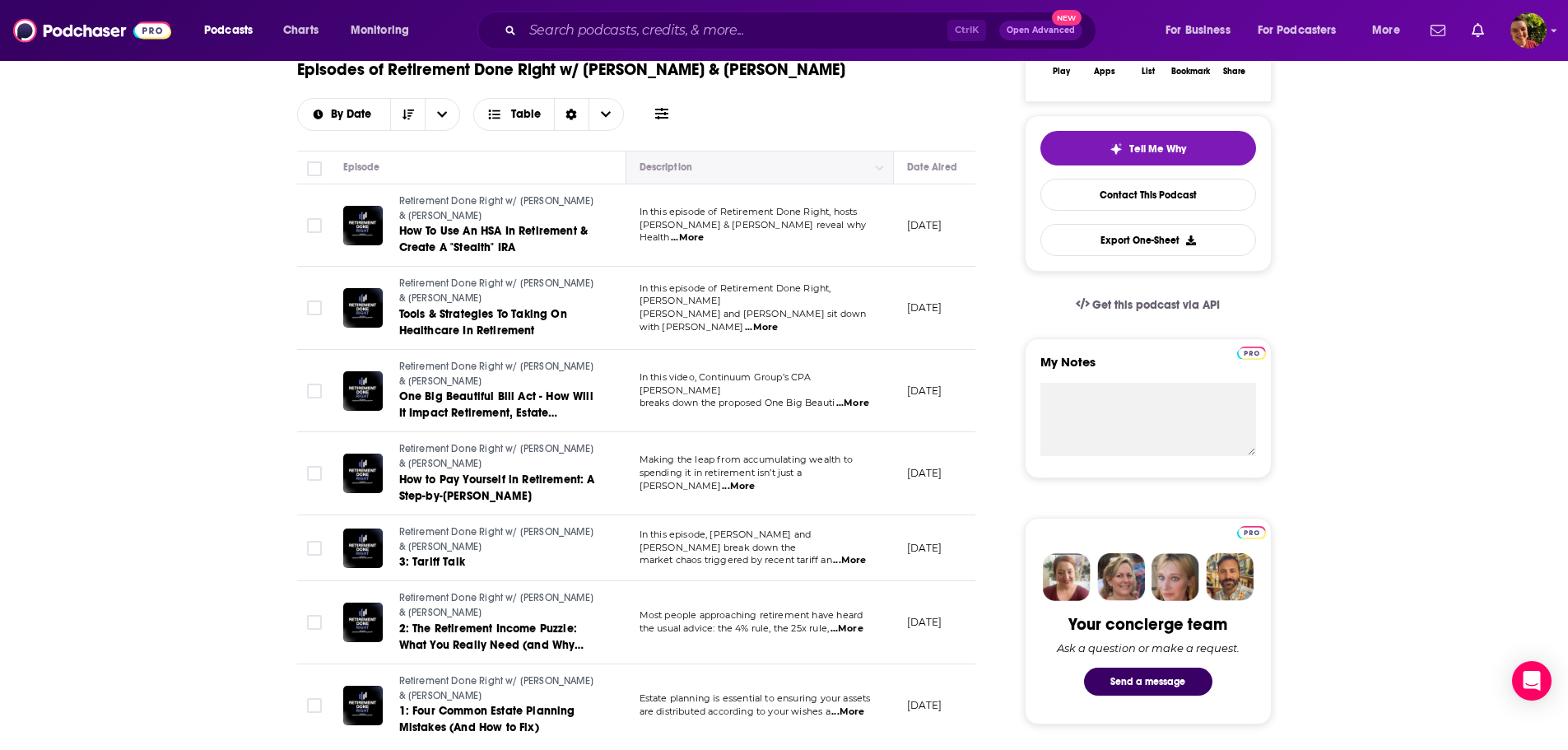
scroll to position [0, 0]
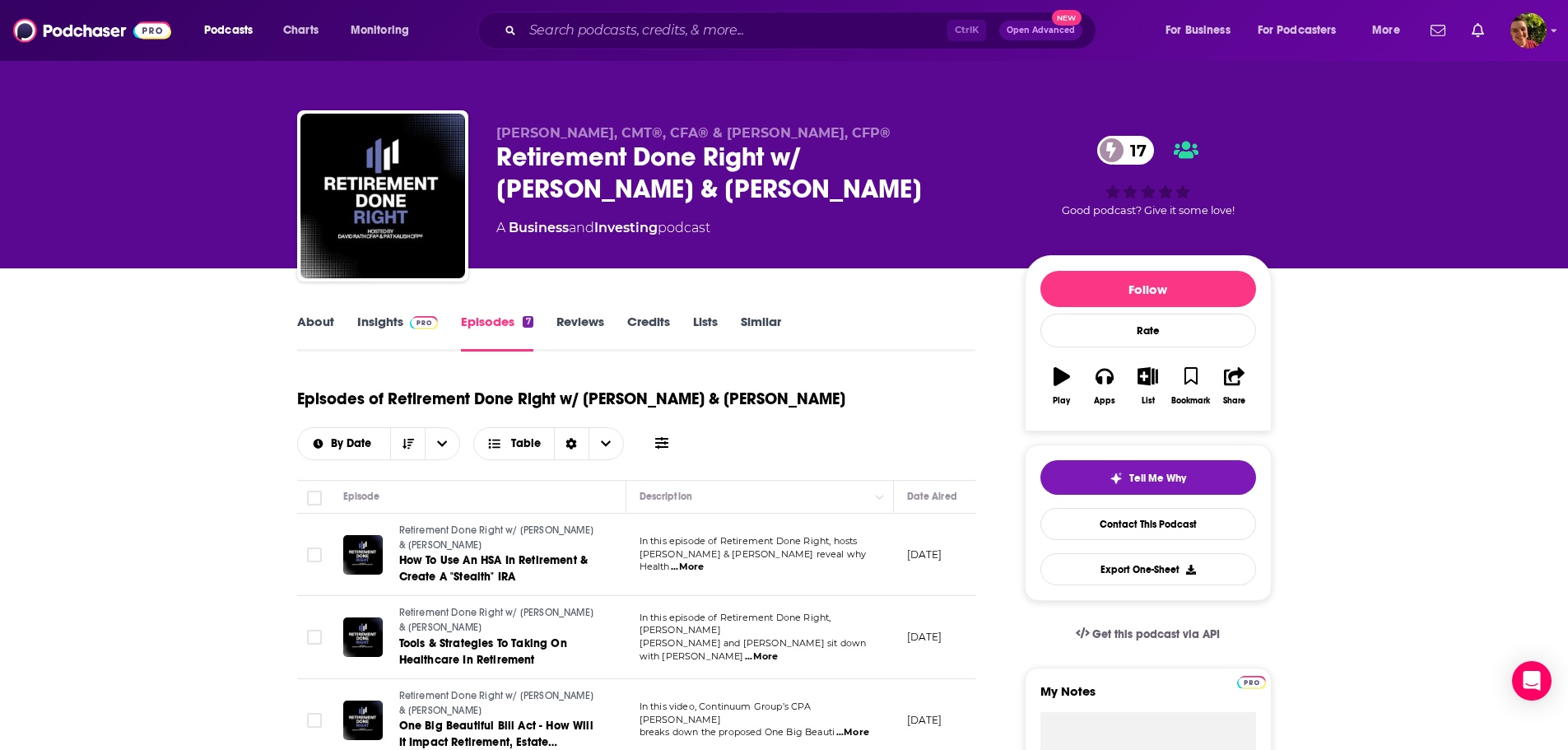
click at [387, 313] on link "Insights" at bounding box center [398, 332] width 81 height 38
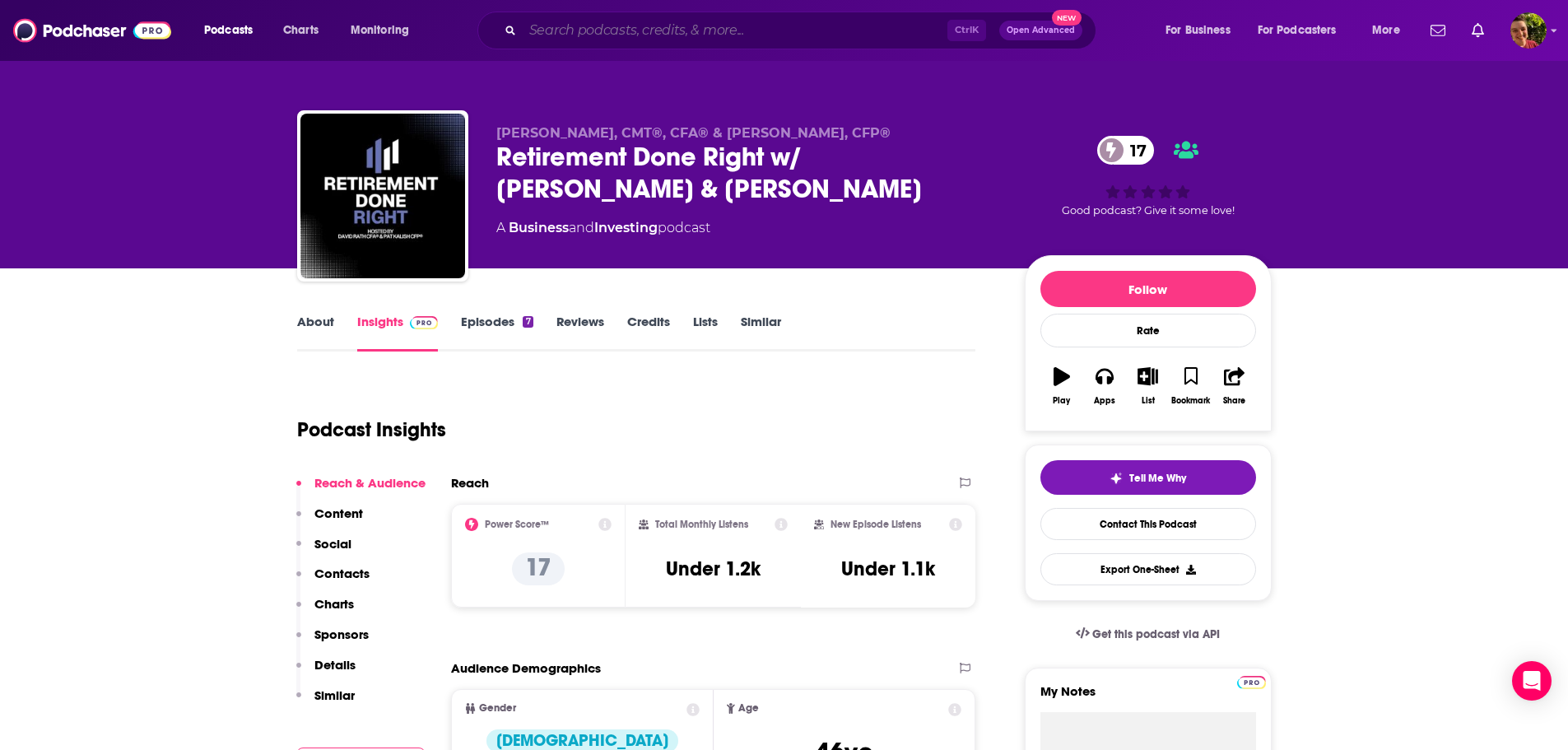
click at [604, 32] on input "Search podcasts, credits, & more..." at bounding box center [734, 30] width 425 height 26
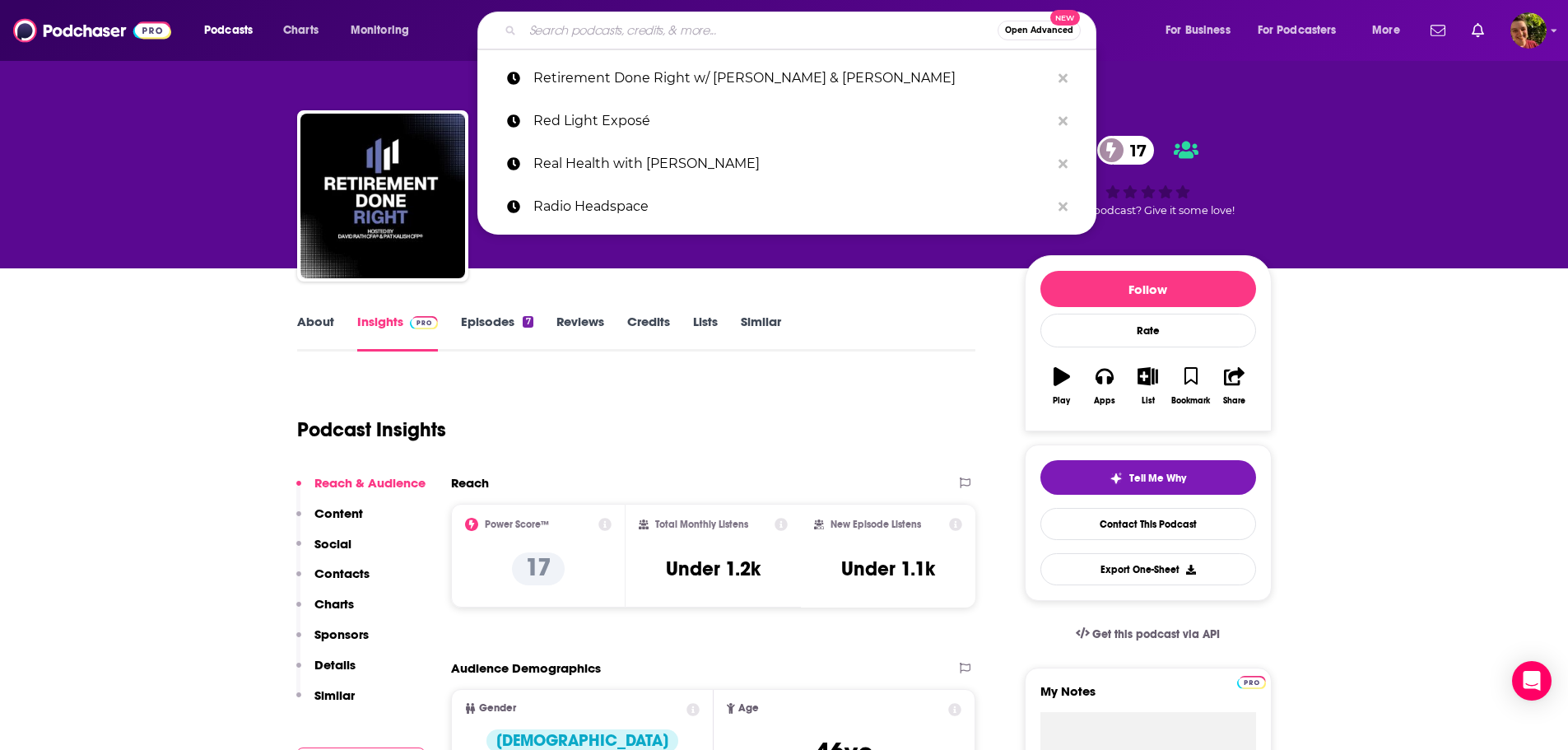
paste input "Retirement Answer Man"
type input "Retirement Answer Man"
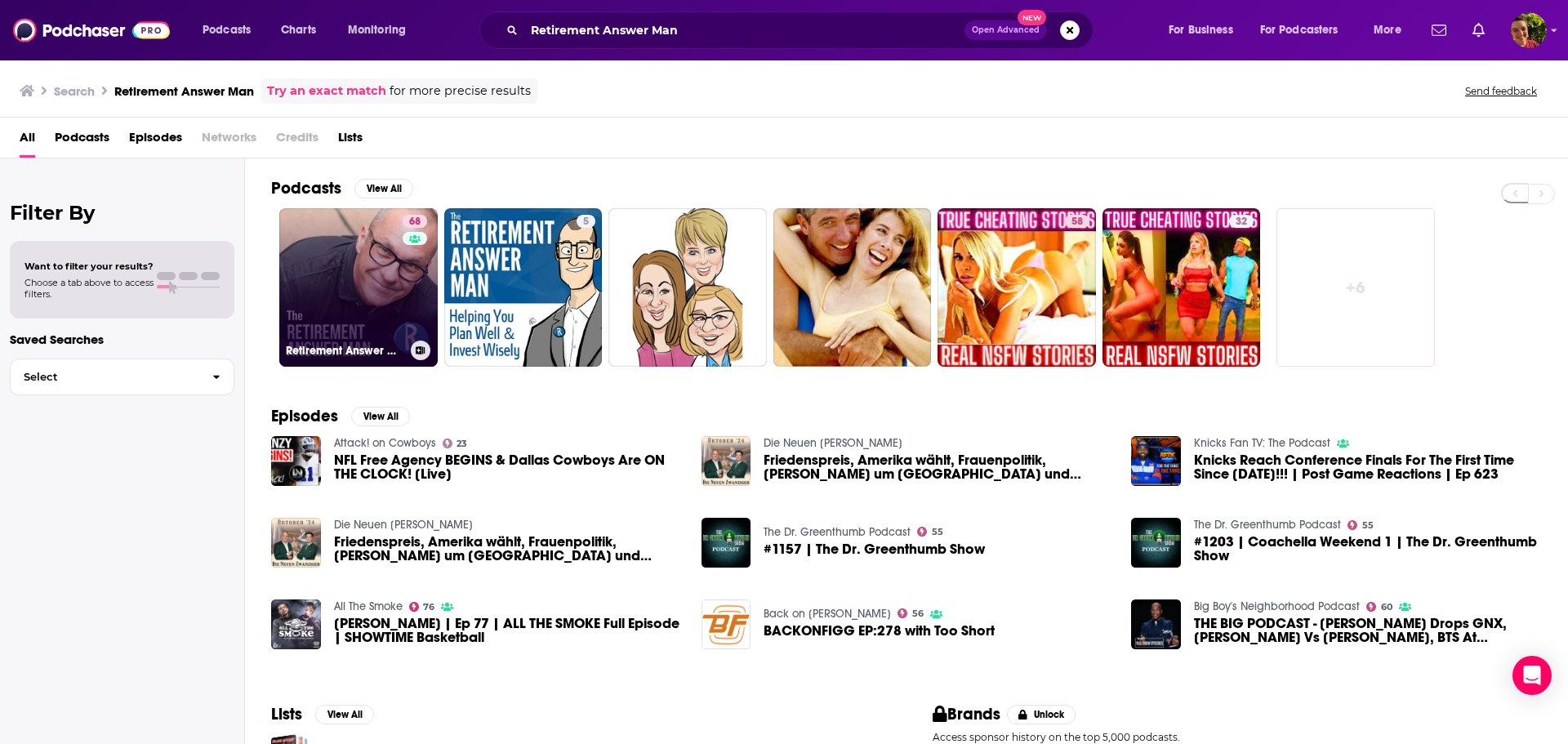
click at [327, 306] on link "68 Retirement Answer Man" at bounding box center [358, 288] width 158 height 158
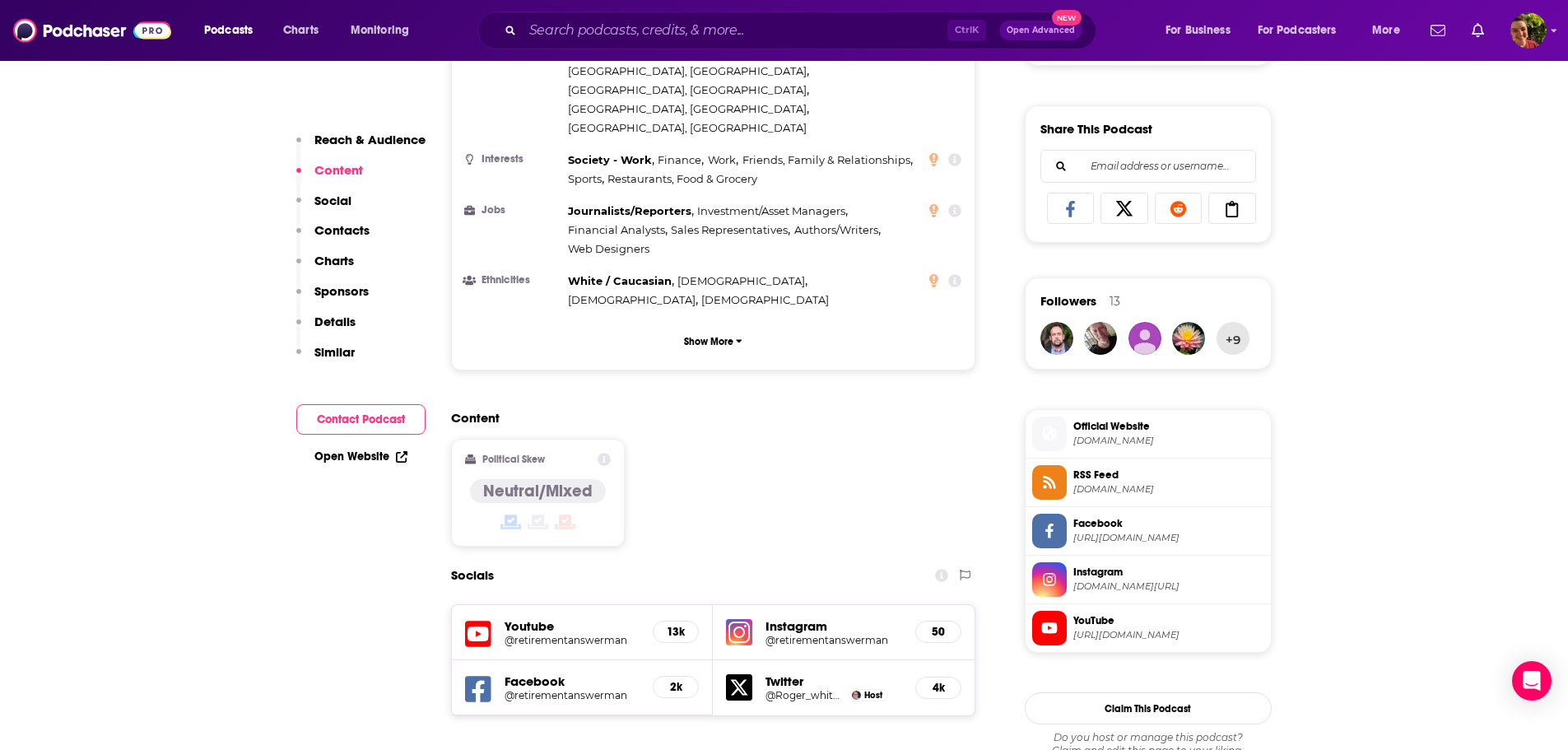
scroll to position [1318, 0]
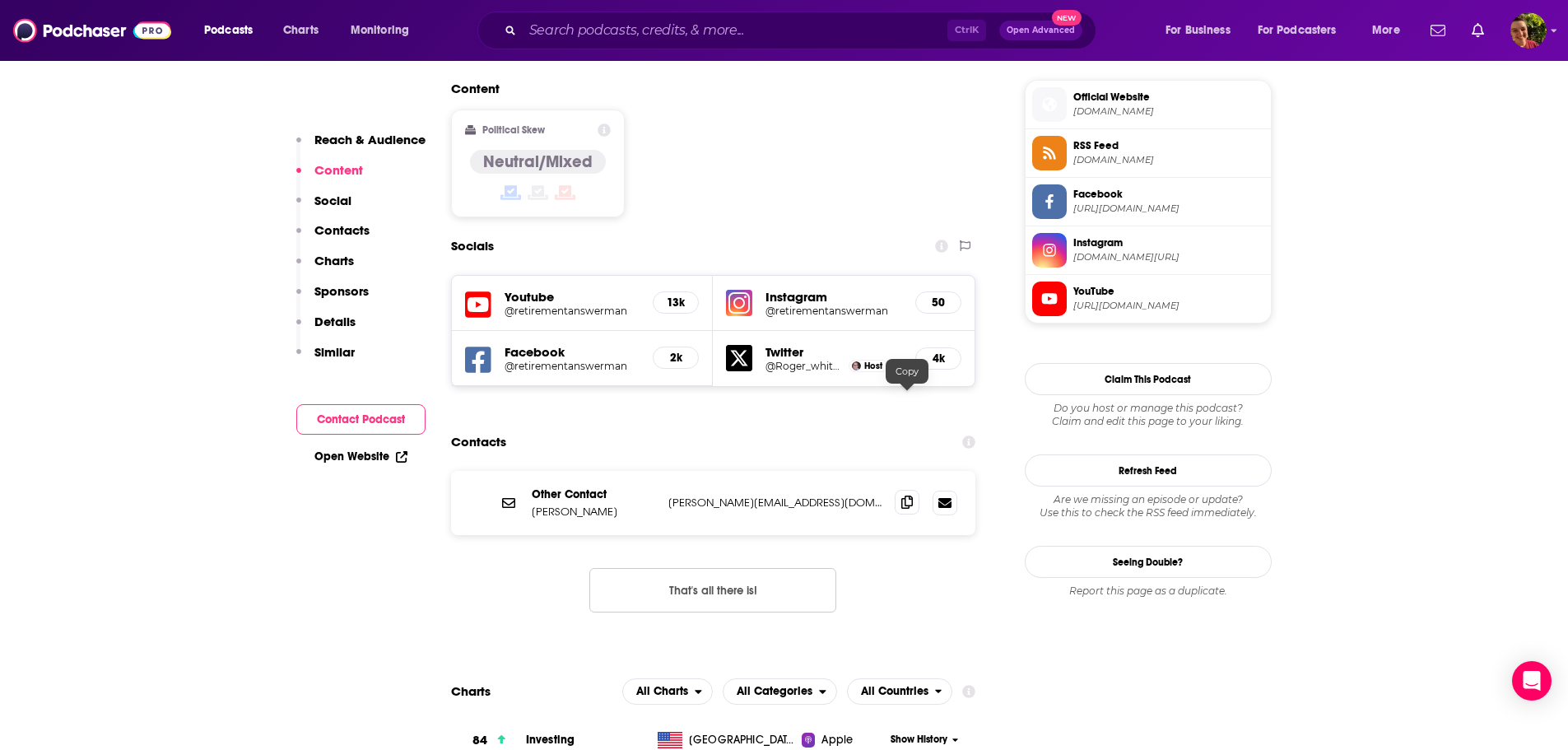
click at [913, 495] on icon at bounding box center [907, 502] width 12 height 14
click at [606, 31] on input "Search podcasts, credits, & more..." at bounding box center [734, 30] width 425 height 26
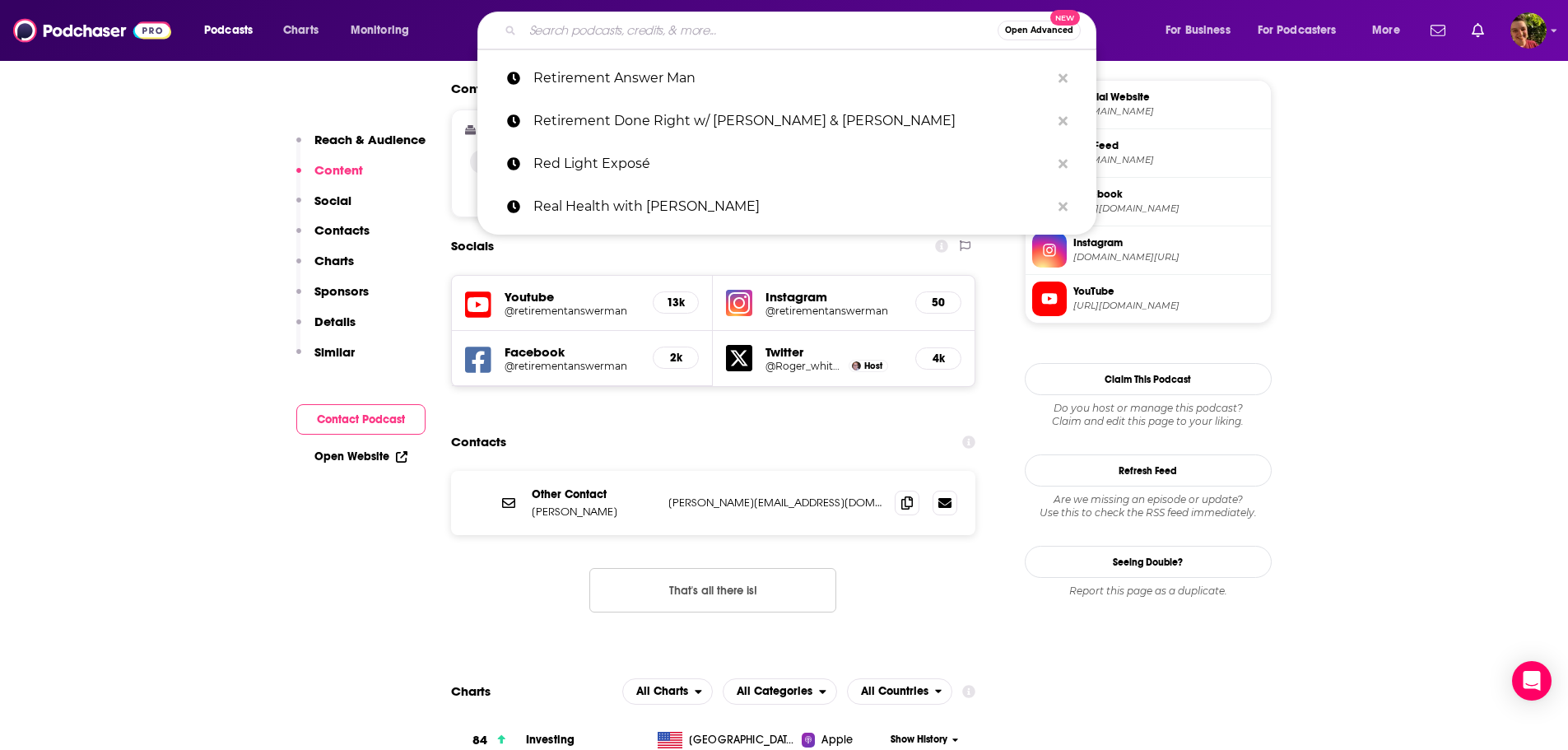
paste input "Revolution Health Radio"
type input "Revolution Health Radio"
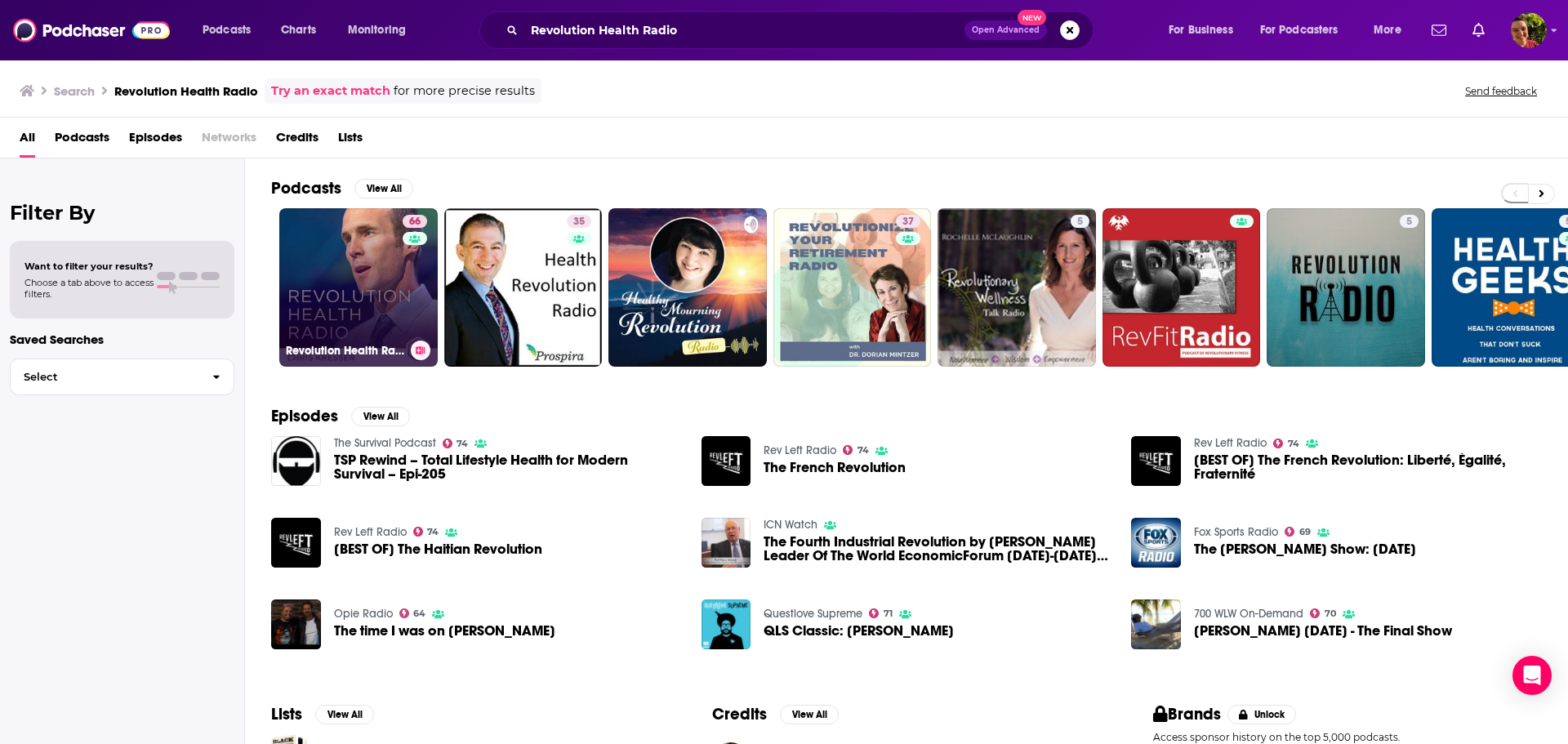
click at [354, 282] on link "66 Revolution Health Radio" at bounding box center [358, 288] width 158 height 158
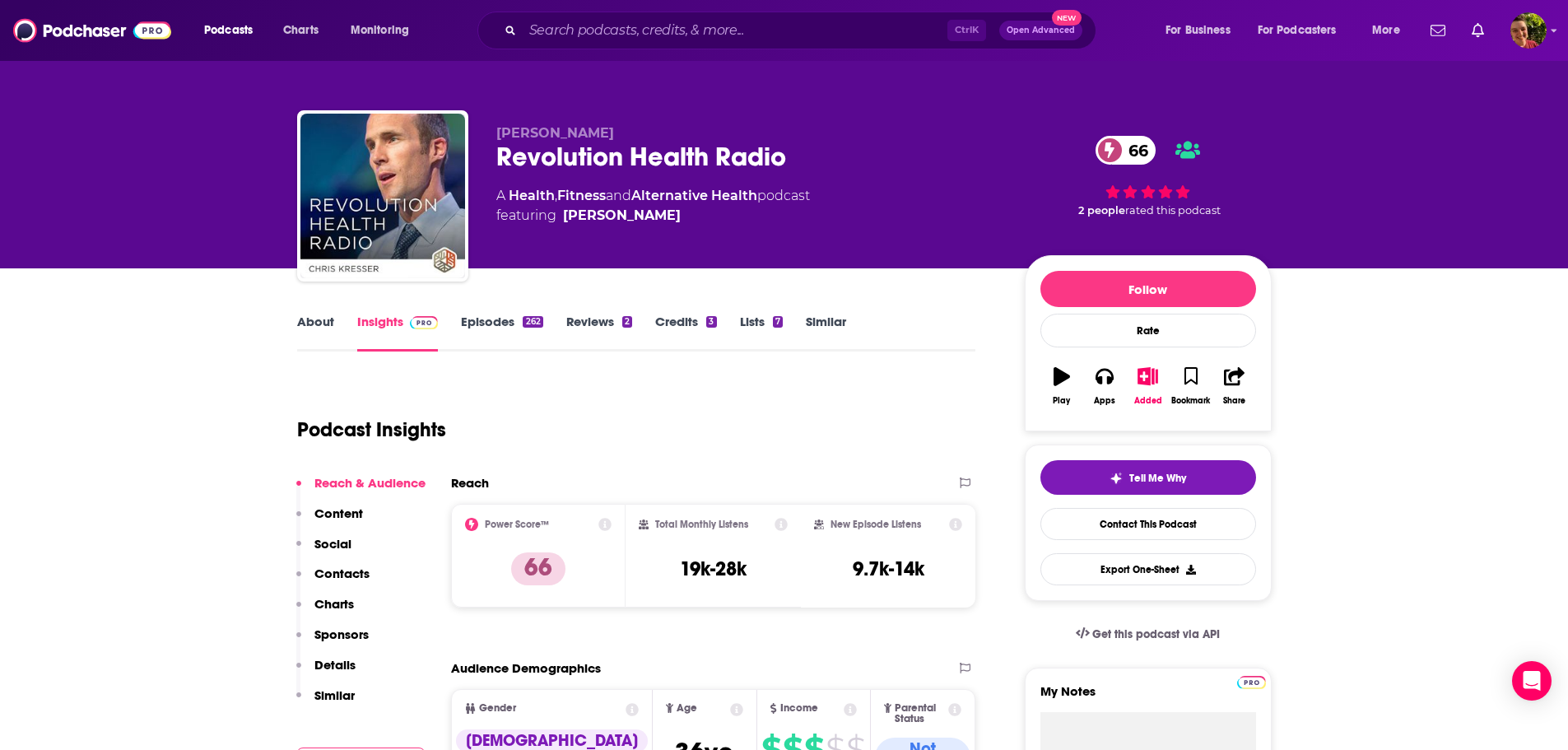
click at [317, 324] on link "About" at bounding box center [315, 332] width 37 height 38
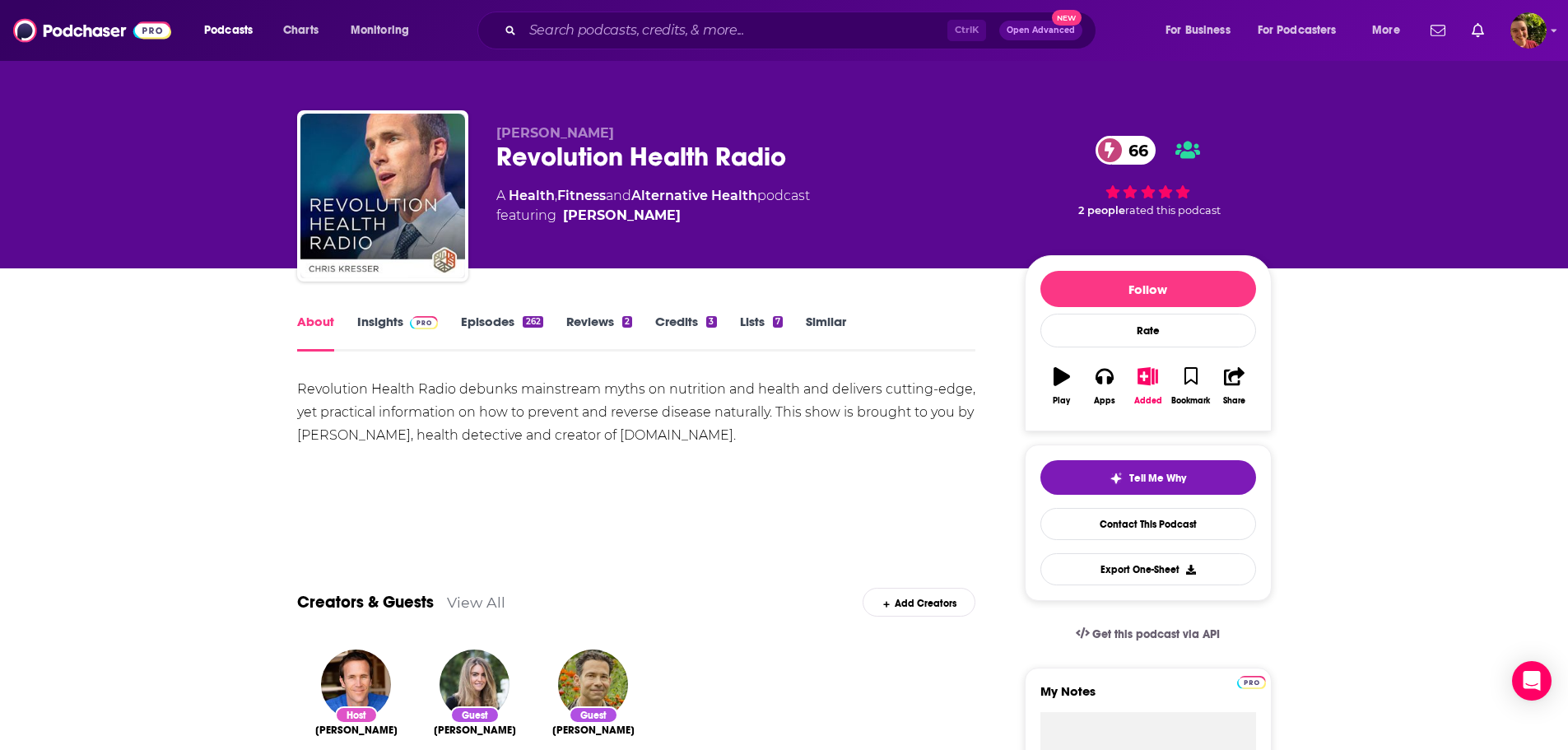
click at [486, 322] on link "Episodes 262" at bounding box center [502, 332] width 81 height 38
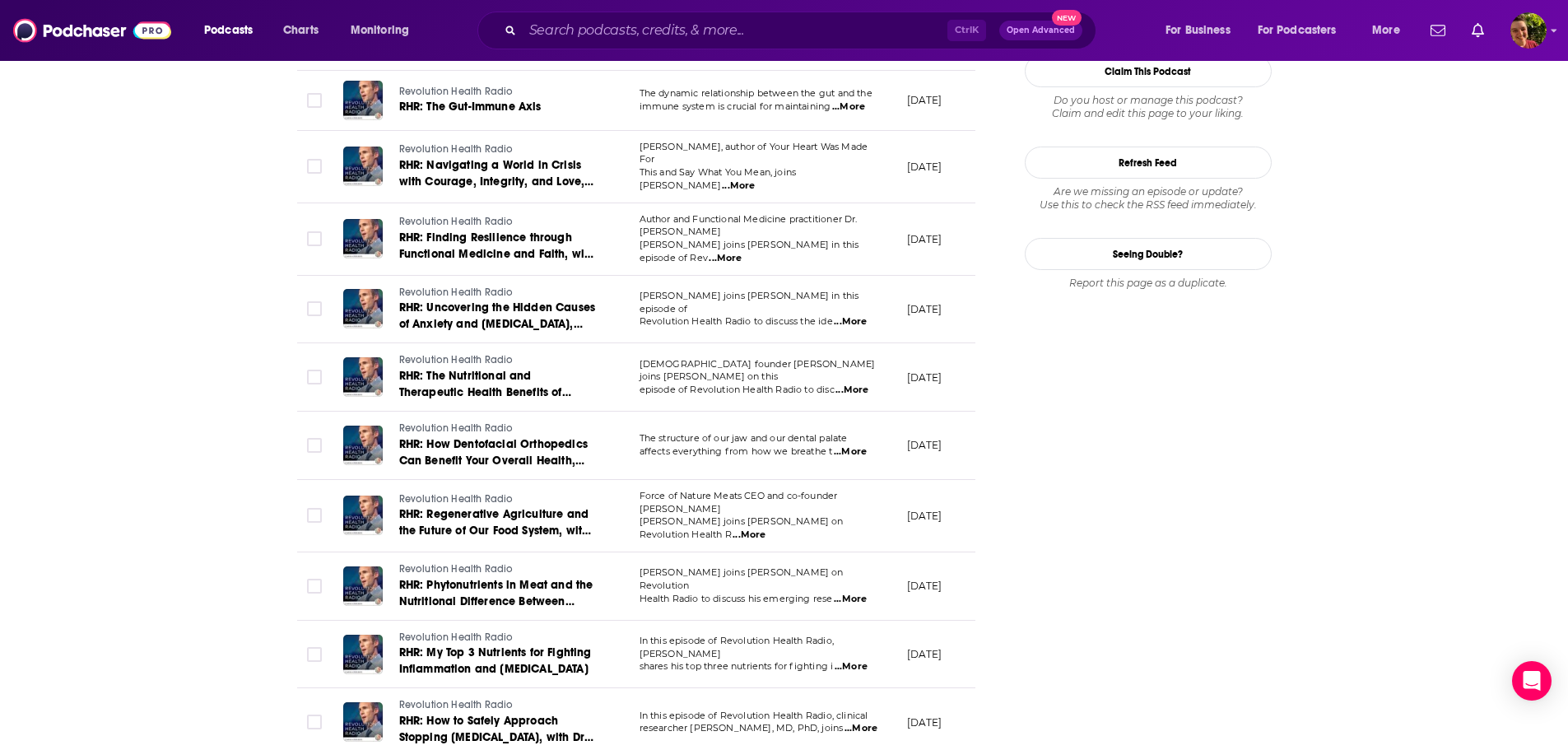
scroll to position [2471, 0]
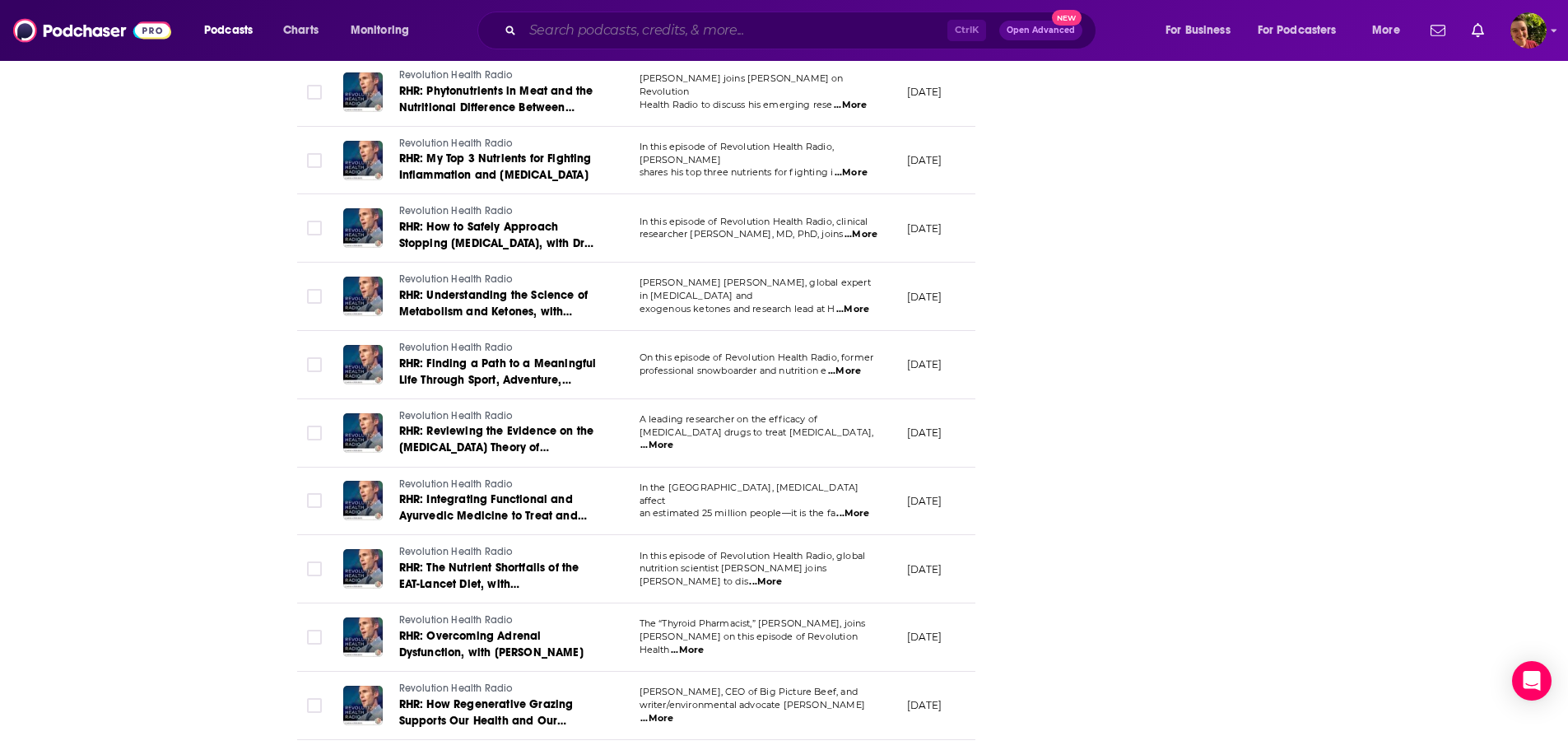
click at [643, 26] on input "Search podcasts, credits, & more..." at bounding box center [734, 30] width 425 height 26
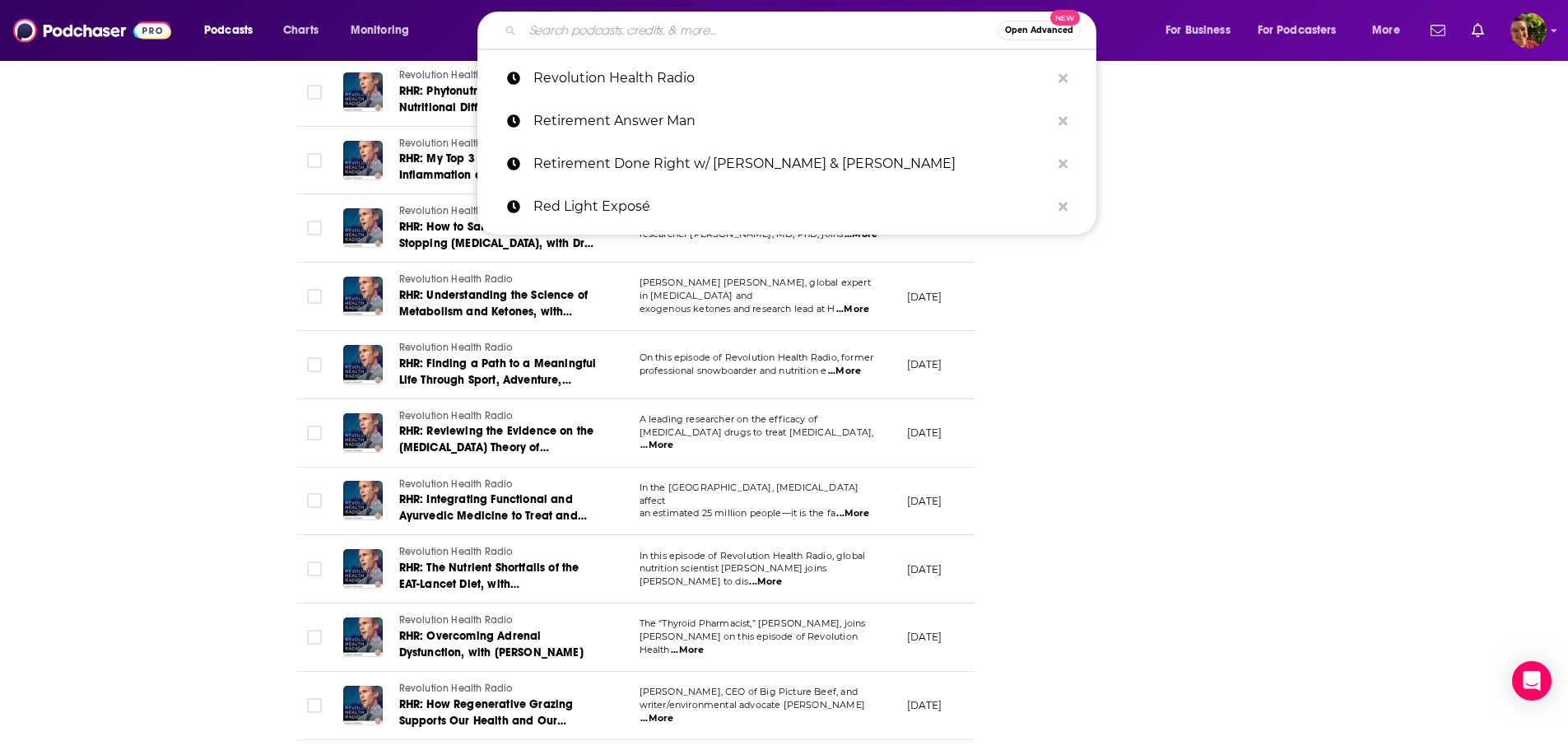
paste input "She's So Lucky"
type input "She's So Lucky"
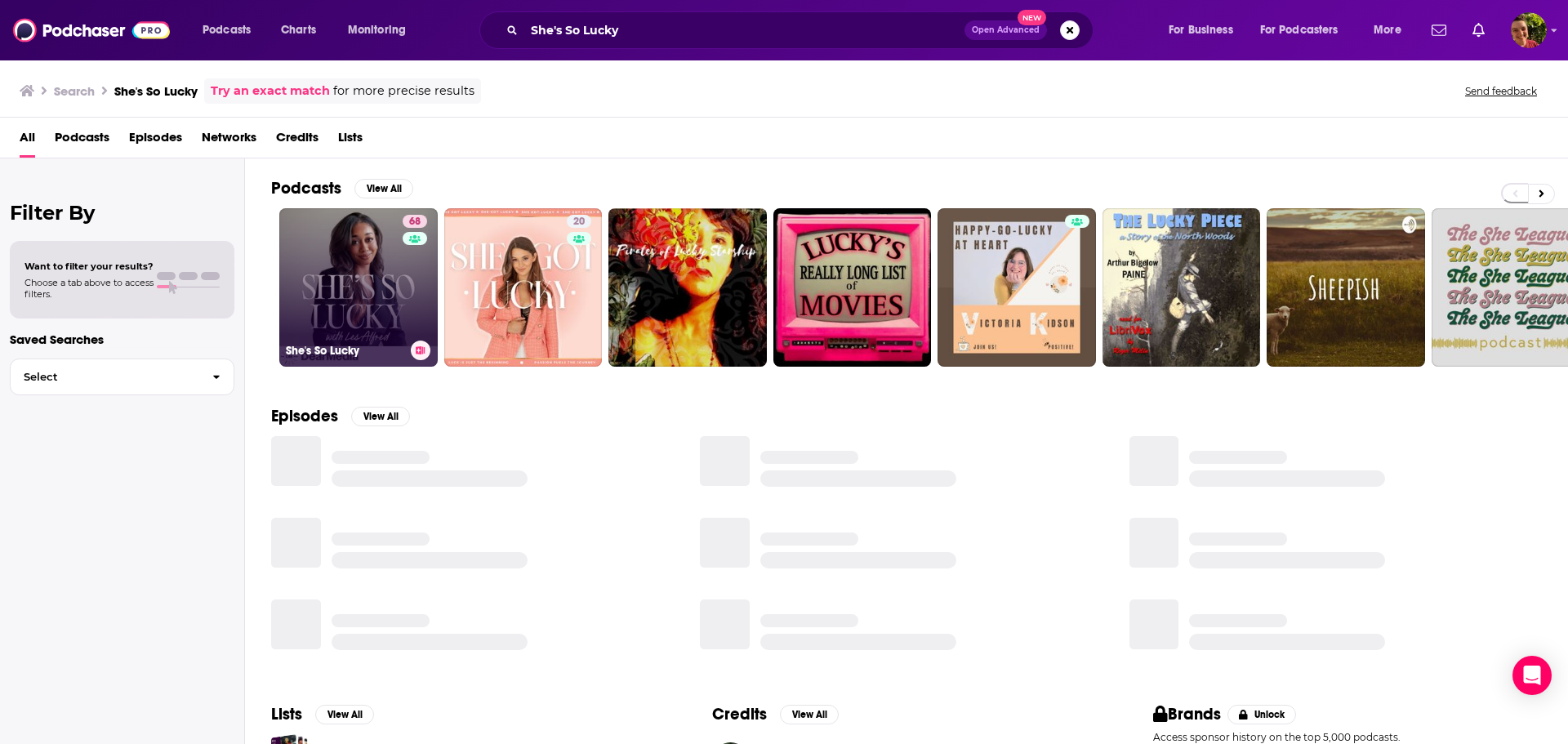
click at [364, 279] on link "68 She's So Lucky" at bounding box center [358, 288] width 158 height 158
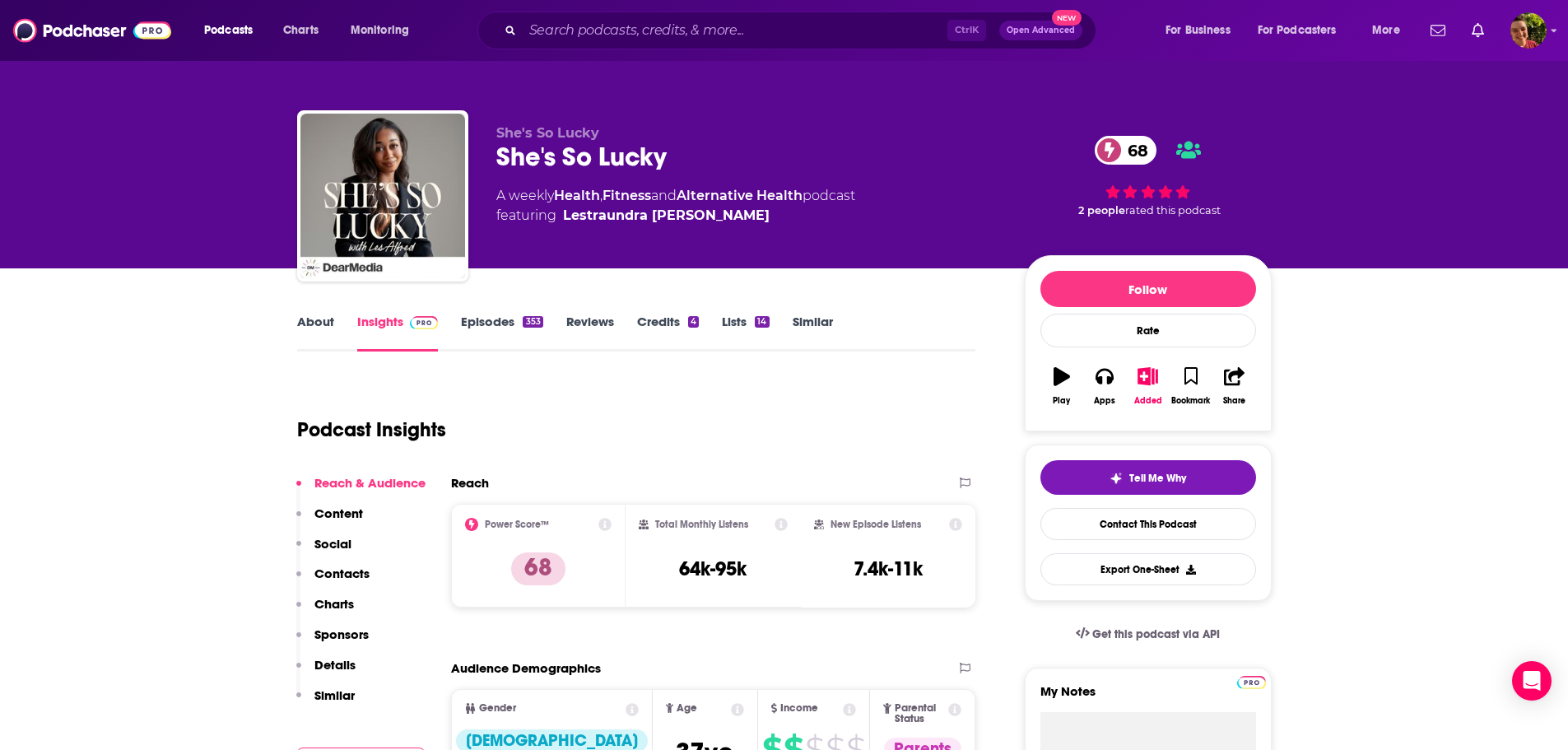
click at [313, 322] on link "About" at bounding box center [315, 332] width 37 height 38
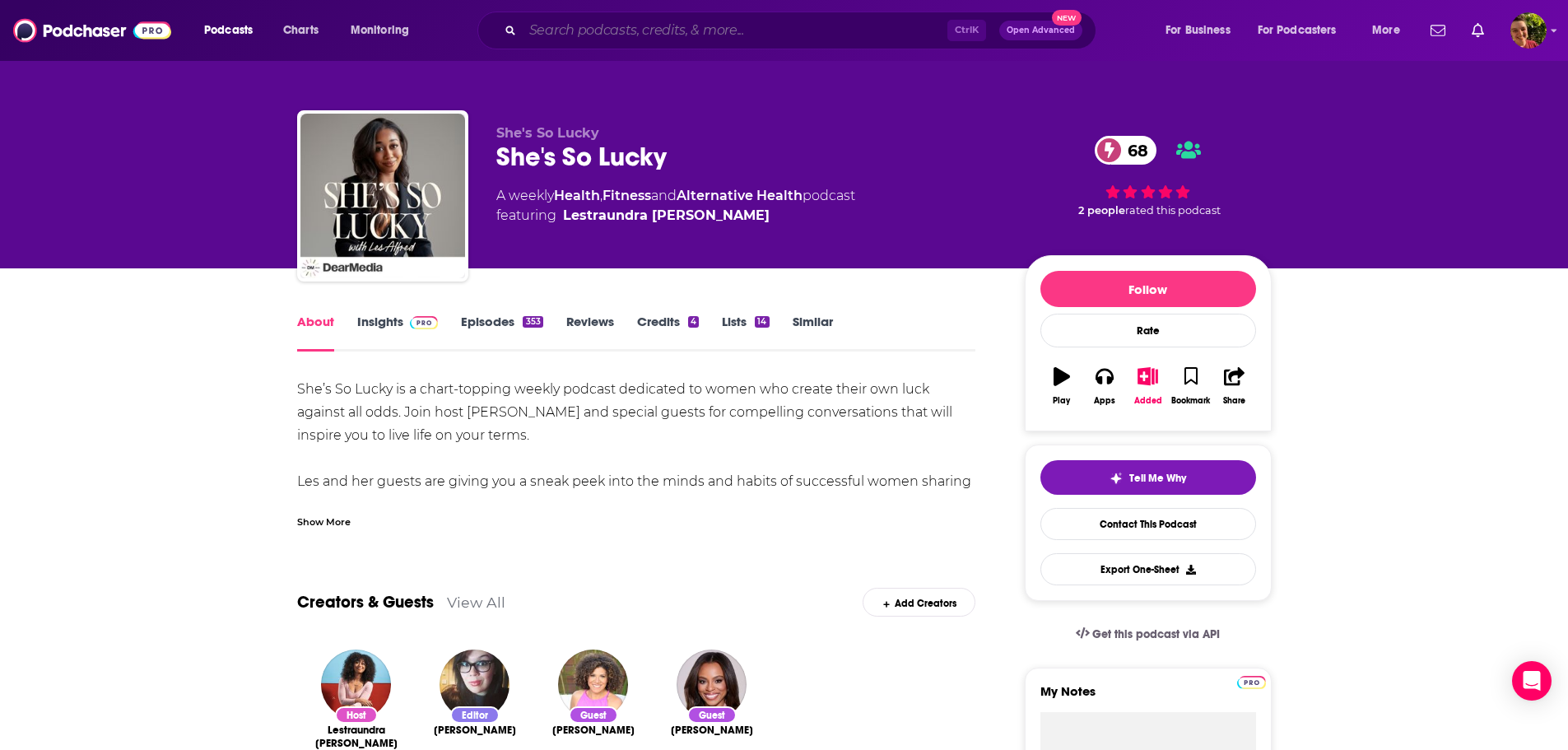
click at [615, 39] on input "Search podcasts, credits, & more..." at bounding box center [734, 30] width 425 height 26
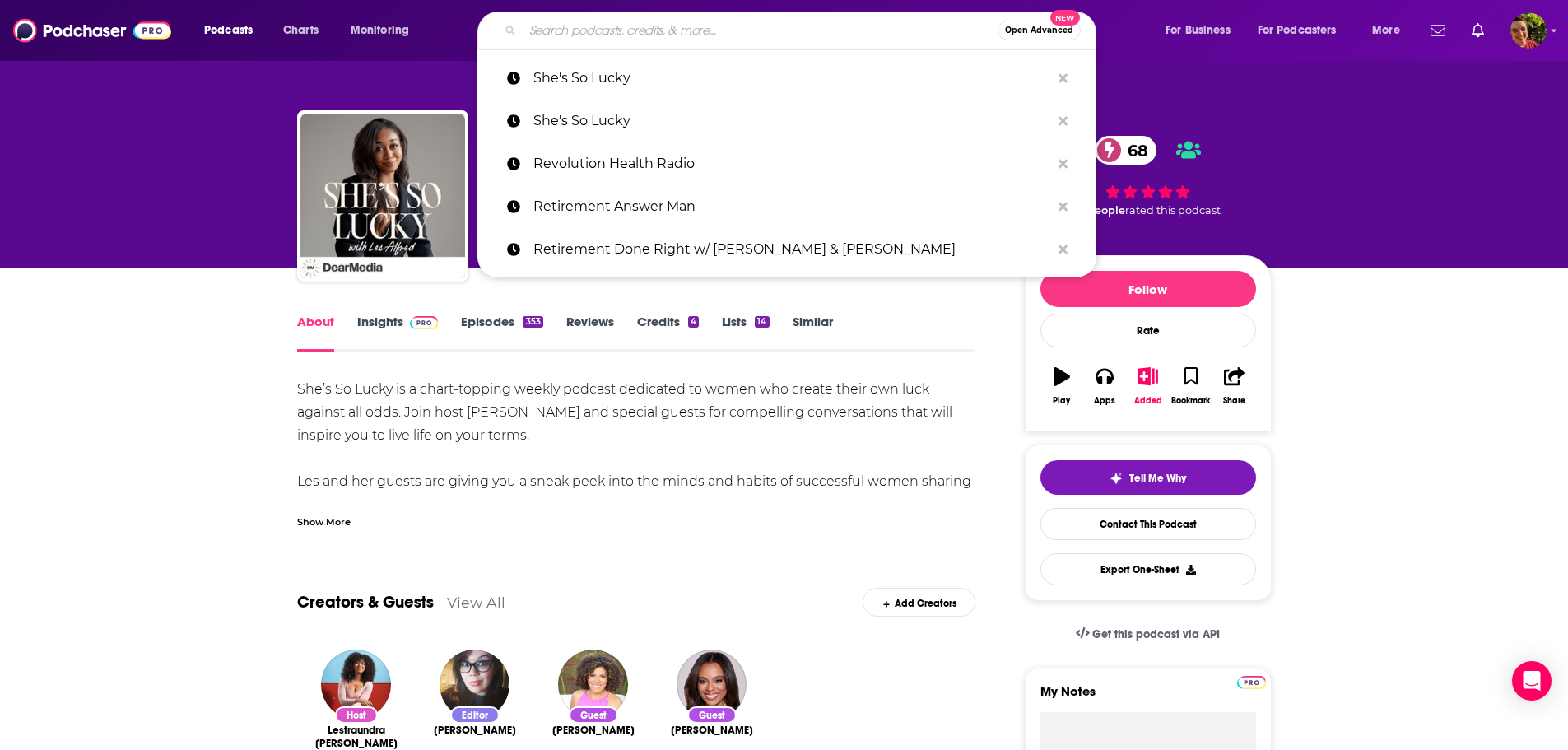
paste input "Stay Wealthy Retirement Podcast"
type input "Stay Wealthy Retirement Podcast"
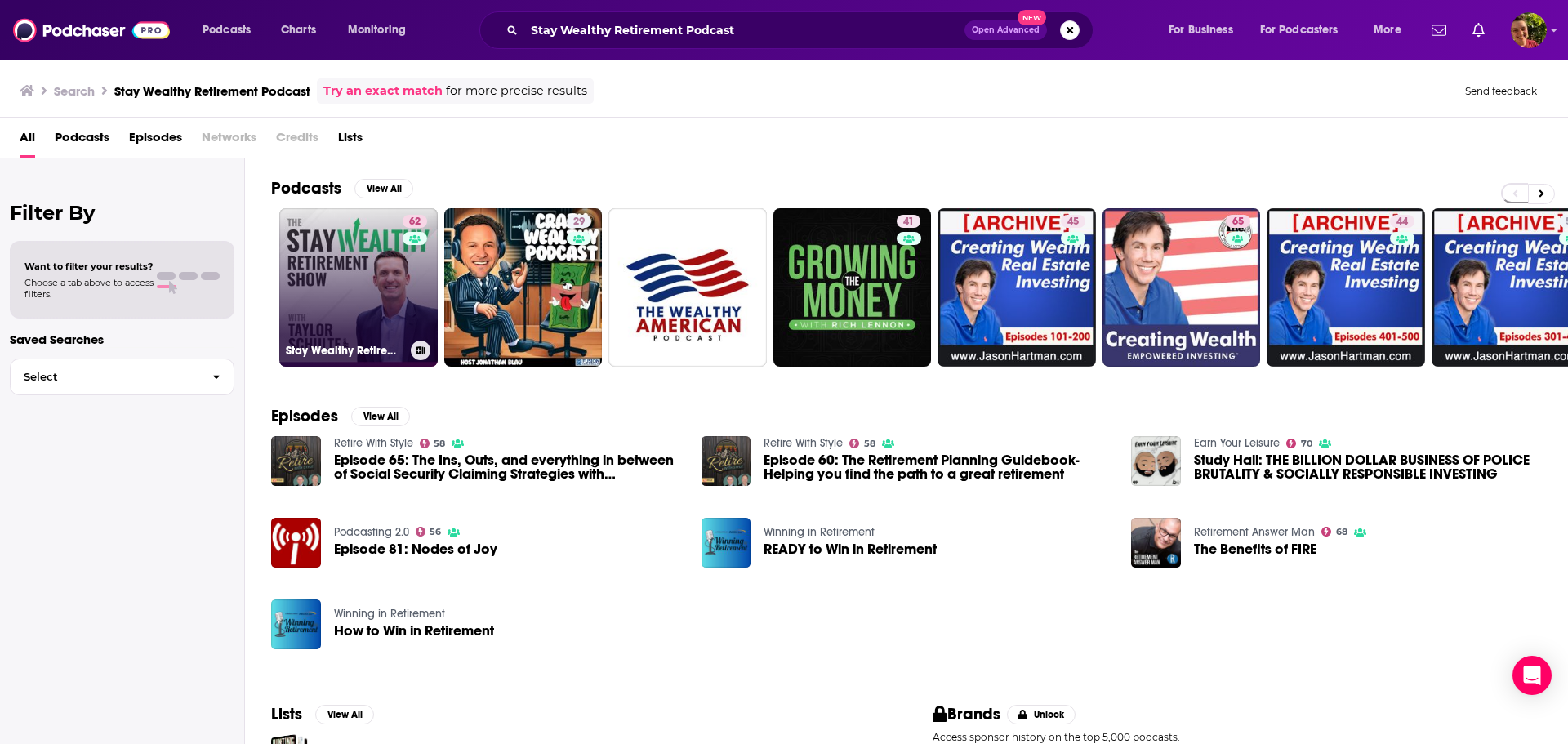
click at [409, 275] on div "62" at bounding box center [417, 278] width 29 height 126
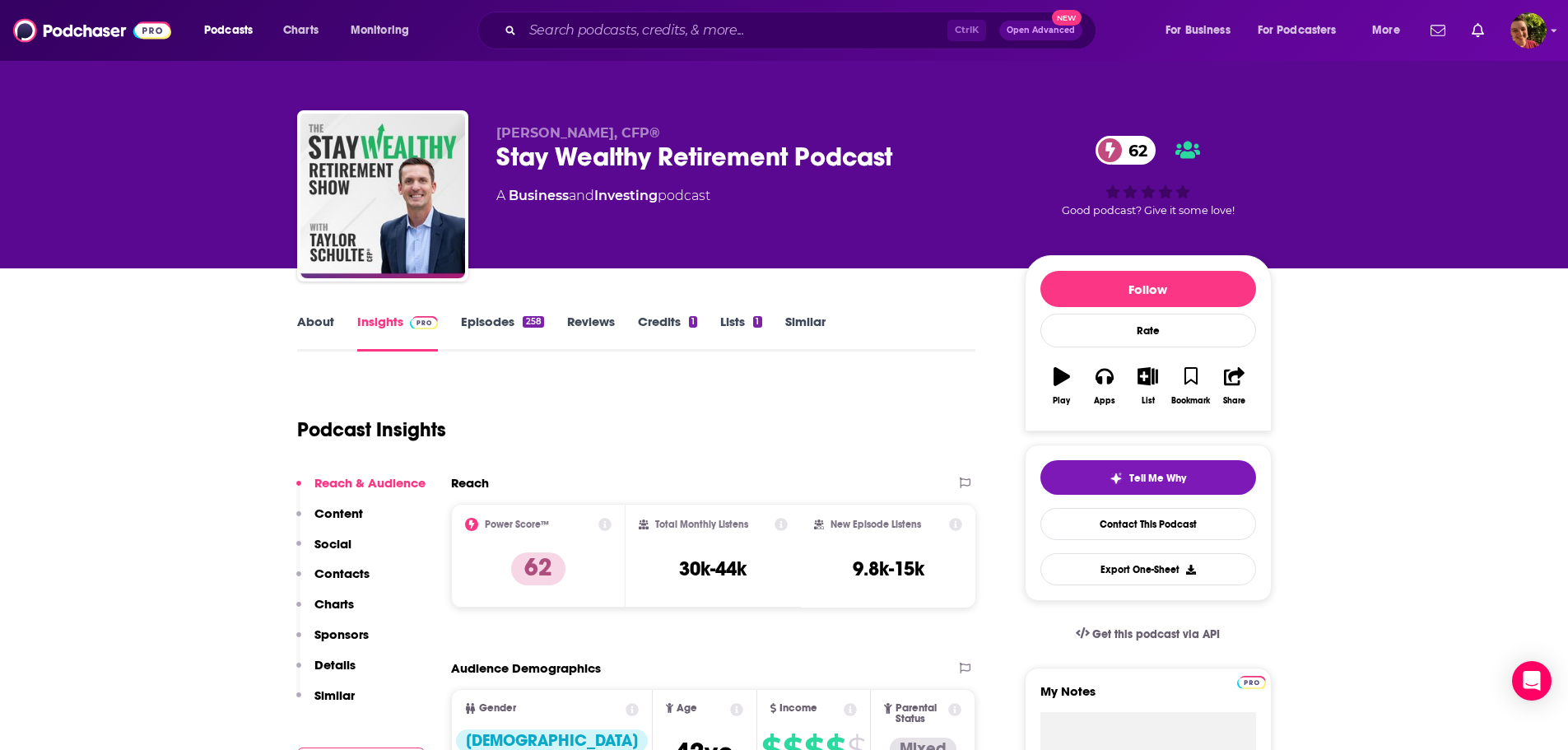
click at [311, 320] on link "About" at bounding box center [315, 332] width 37 height 38
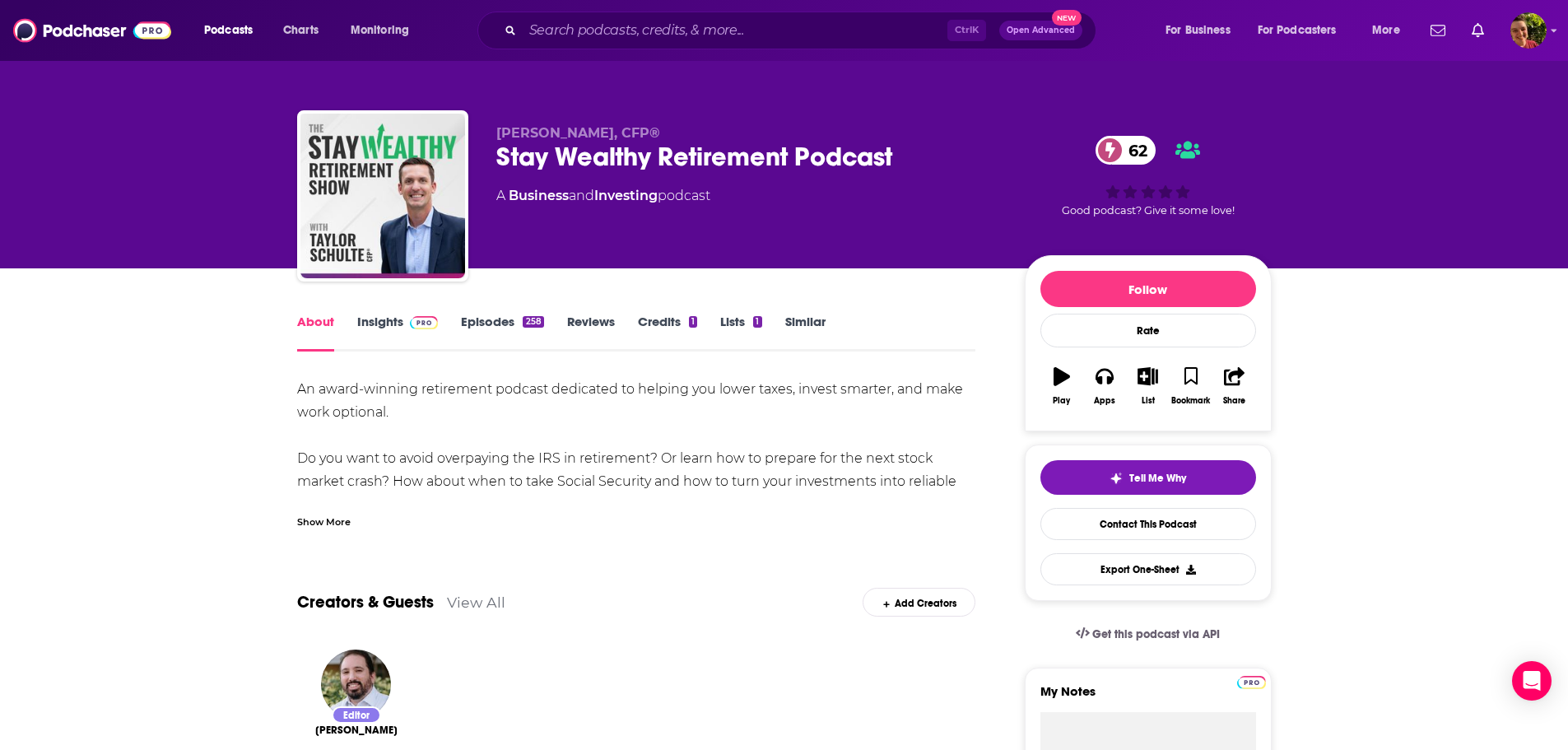
click at [407, 322] on span at bounding box center [421, 321] width 35 height 15
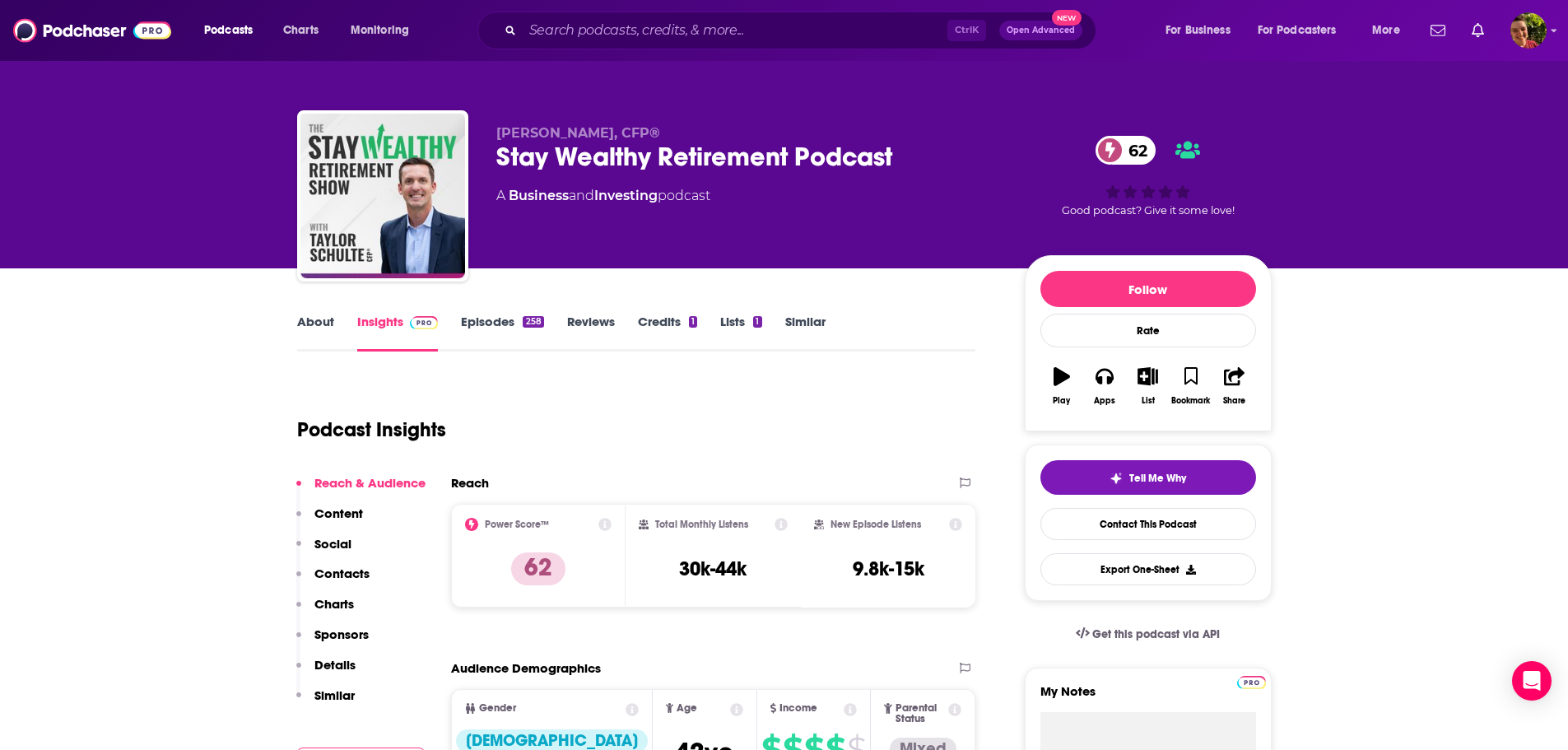
scroll to position [165, 0]
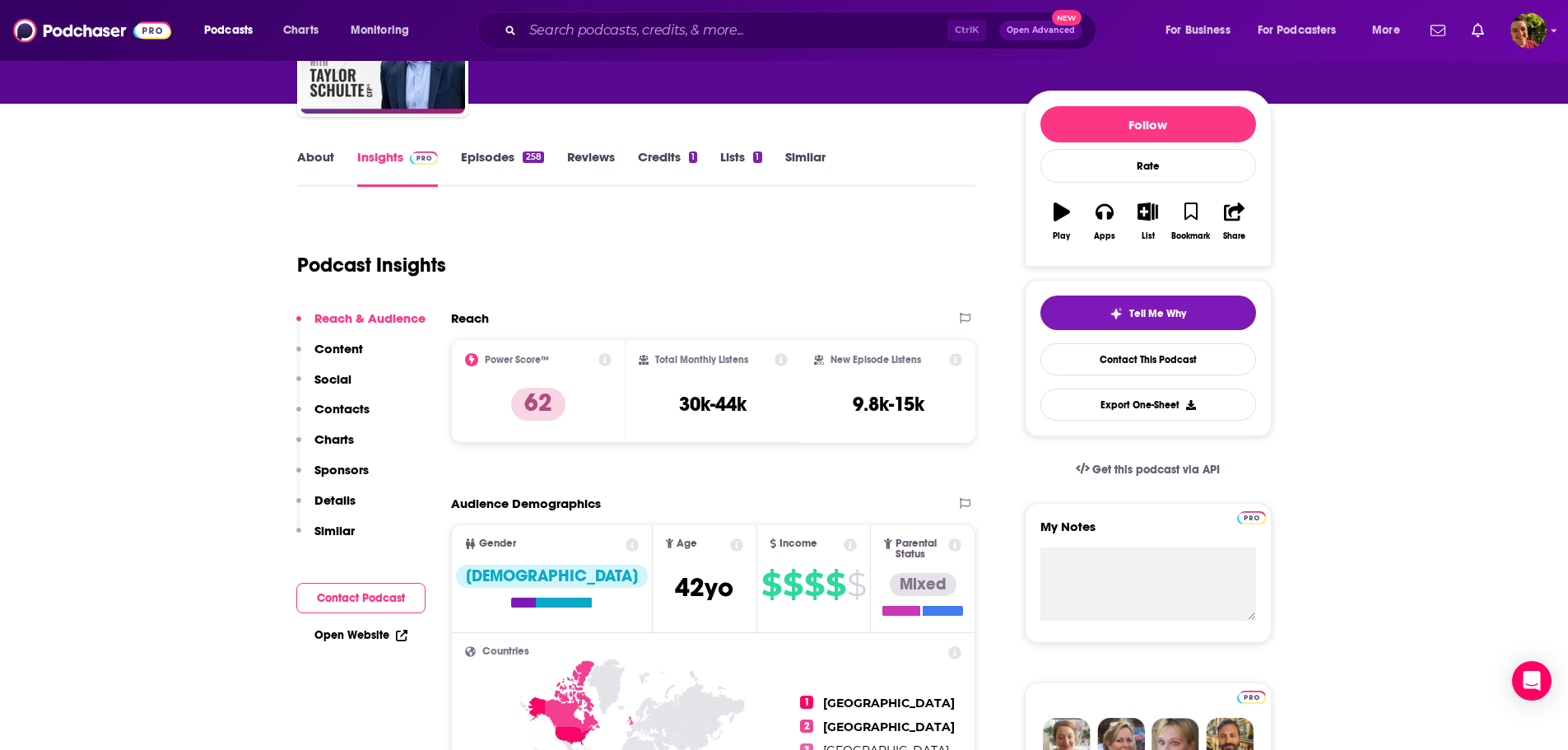
click at [490, 161] on link "Episodes 258" at bounding box center [502, 168] width 82 height 38
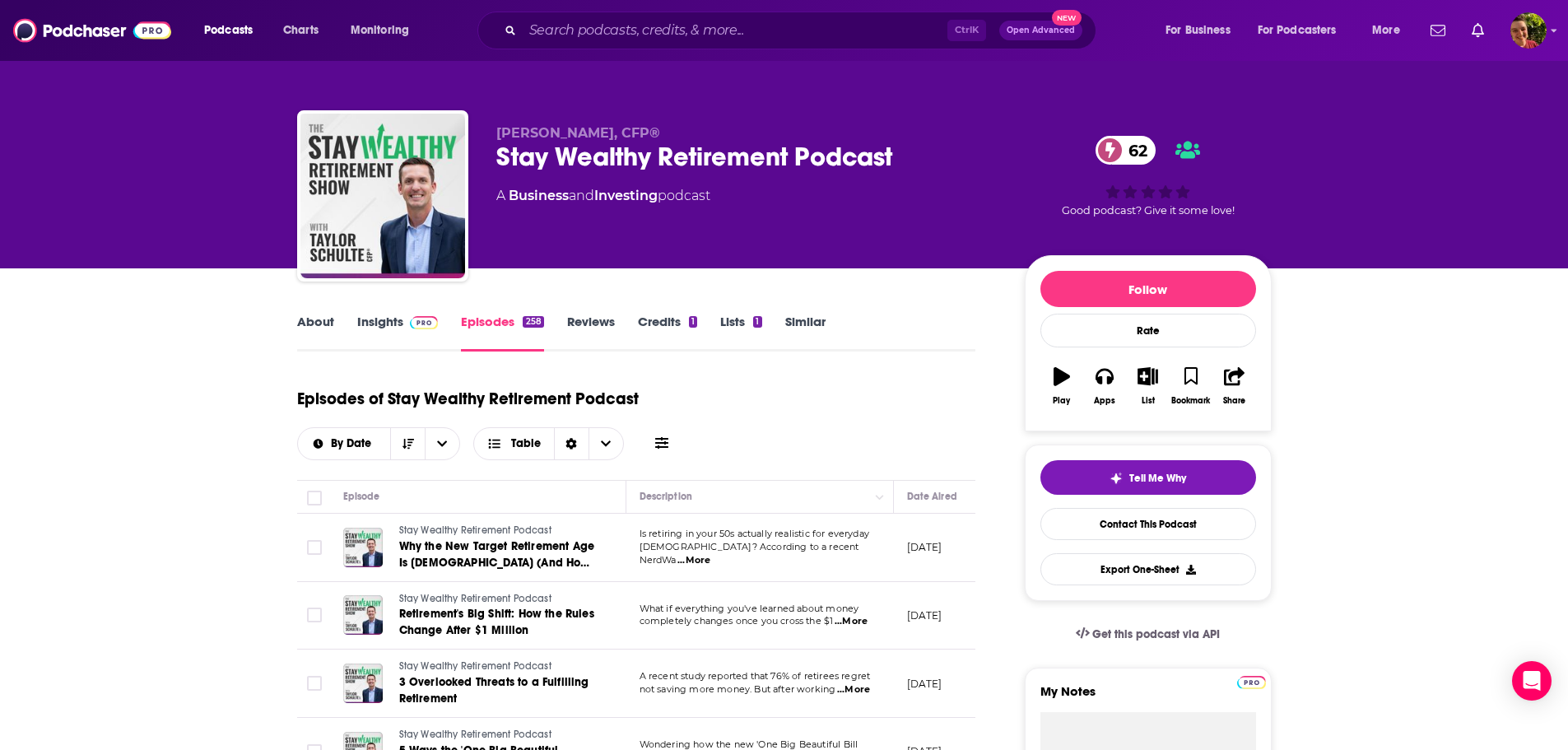
click at [378, 322] on link "Insights" at bounding box center [398, 332] width 81 height 38
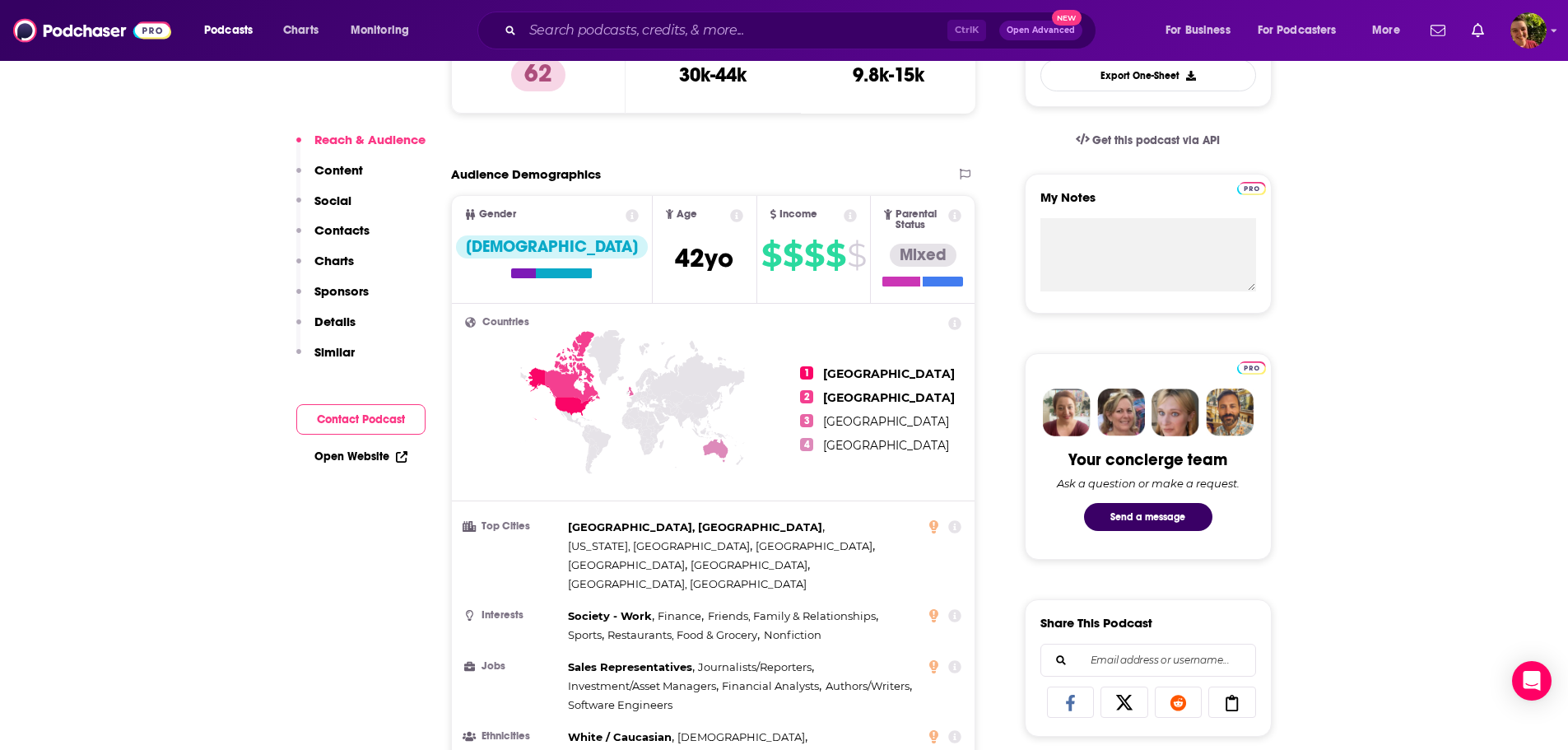
click at [340, 233] on p "Contacts" at bounding box center [341, 230] width 55 height 15
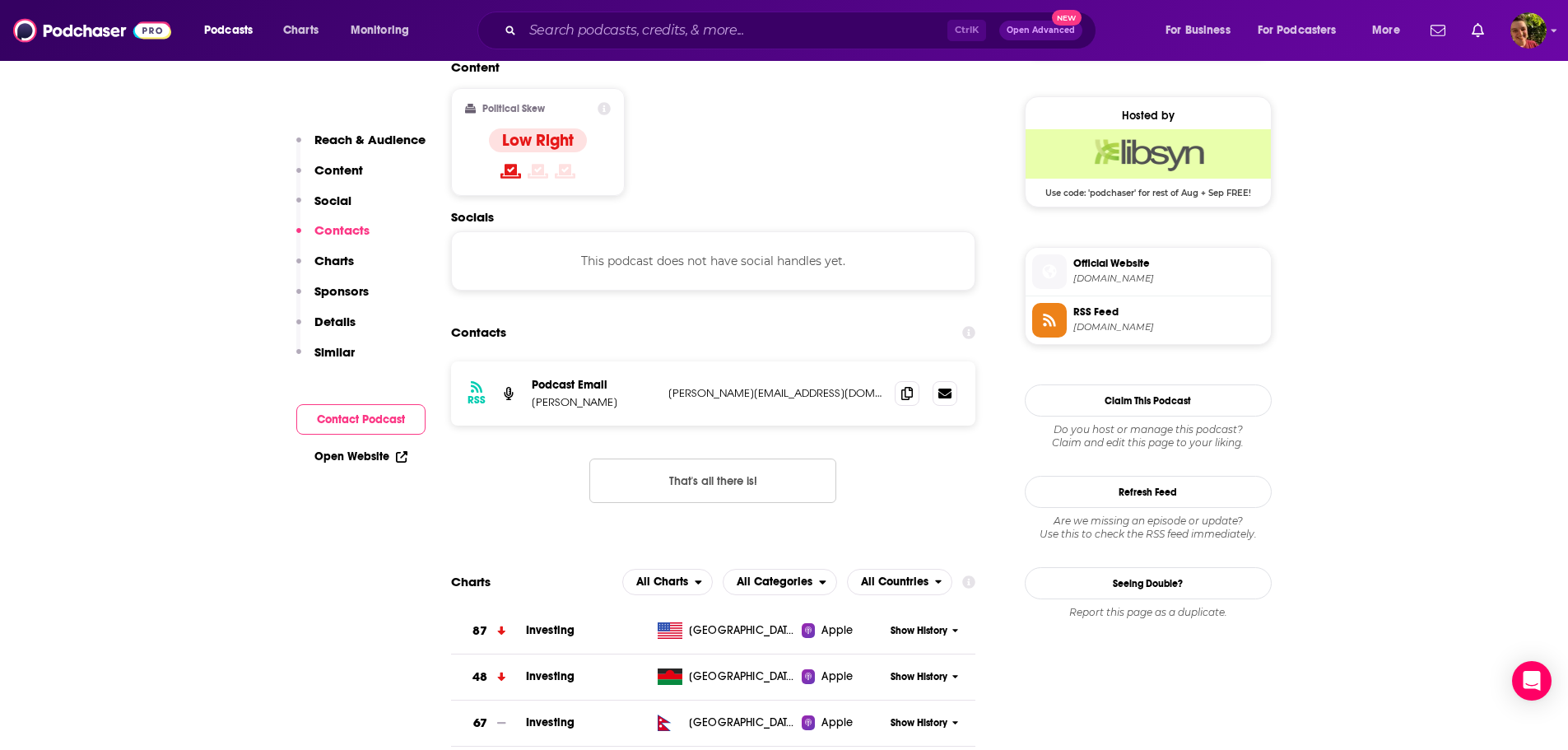
scroll to position [1324, 0]
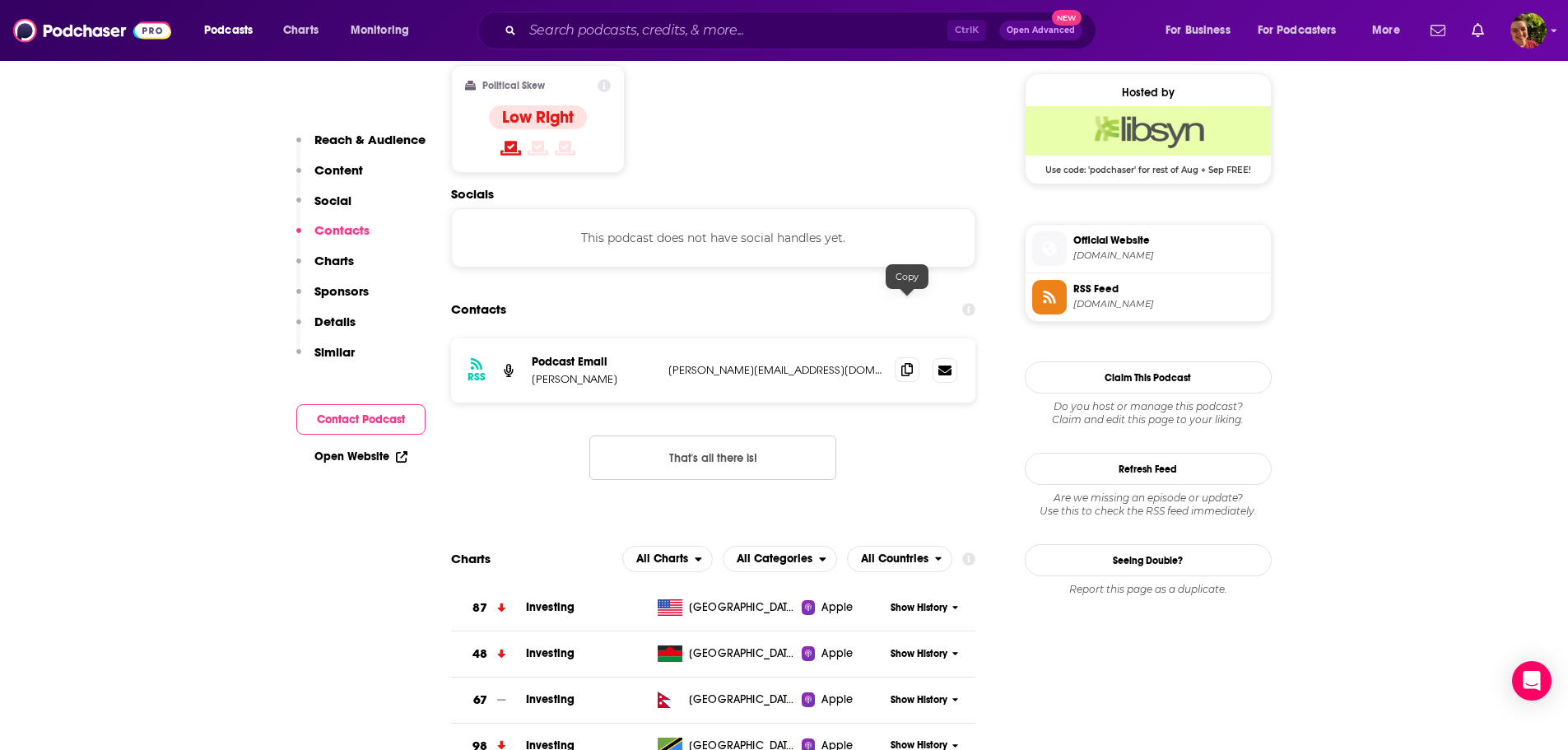
click at [904, 363] on icon at bounding box center [907, 370] width 12 height 14
click at [587, 34] on input "Search podcasts, credits, & more..." at bounding box center [734, 30] width 425 height 26
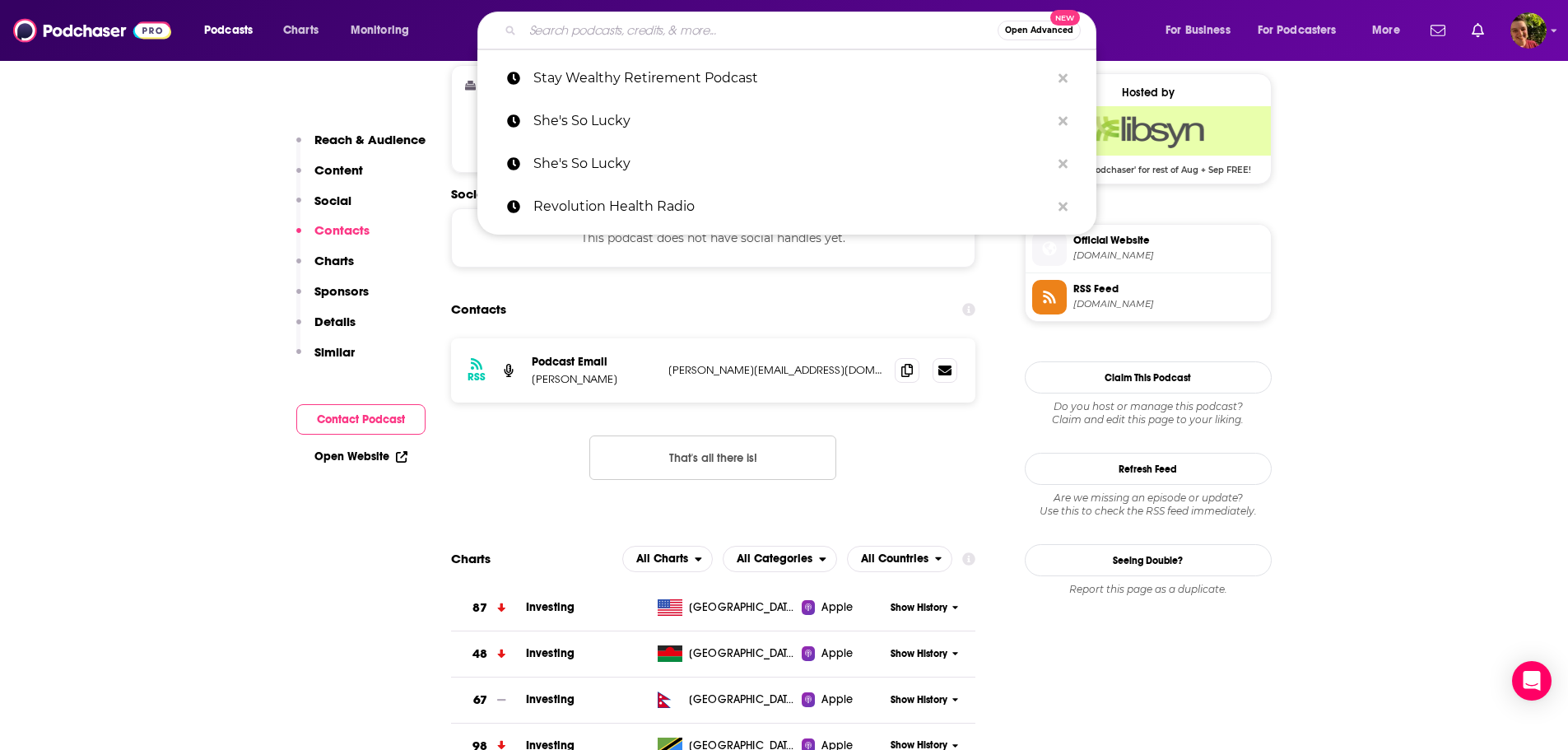
paste input "STEM-Talk"
type input "STEM-Talk"
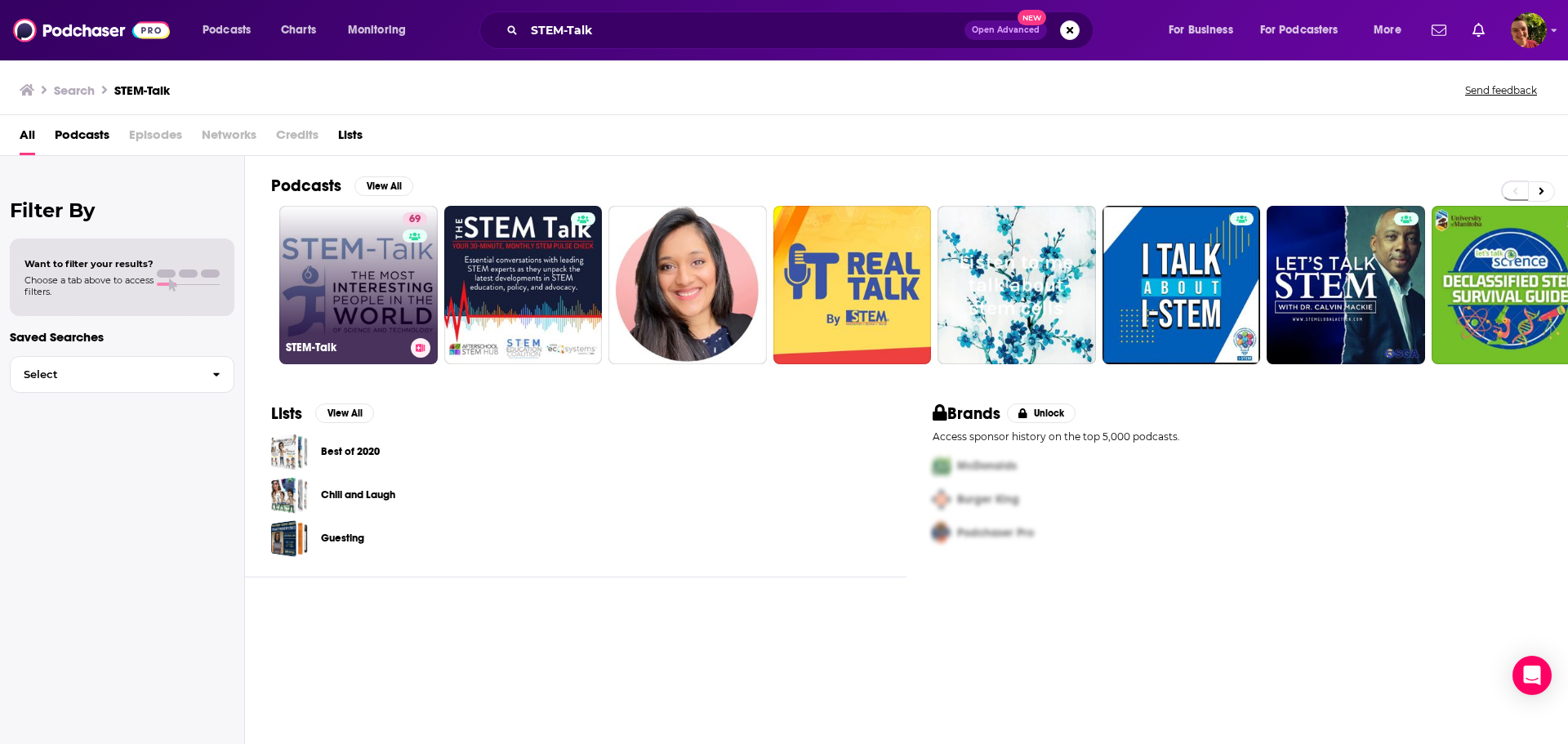
click at [339, 281] on link "69 STEM-Talk" at bounding box center [358, 285] width 158 height 158
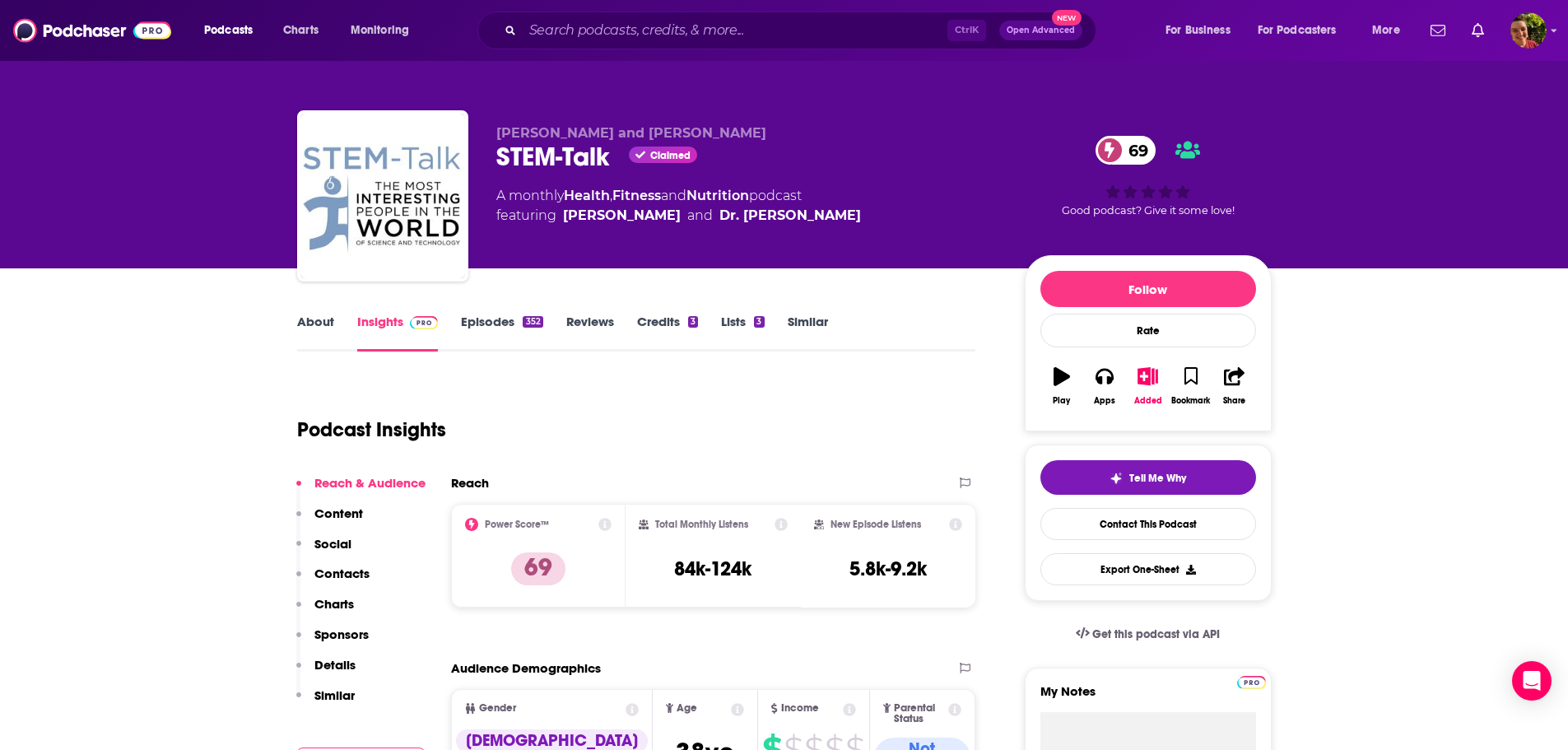
click at [319, 331] on link "About" at bounding box center [315, 332] width 37 height 38
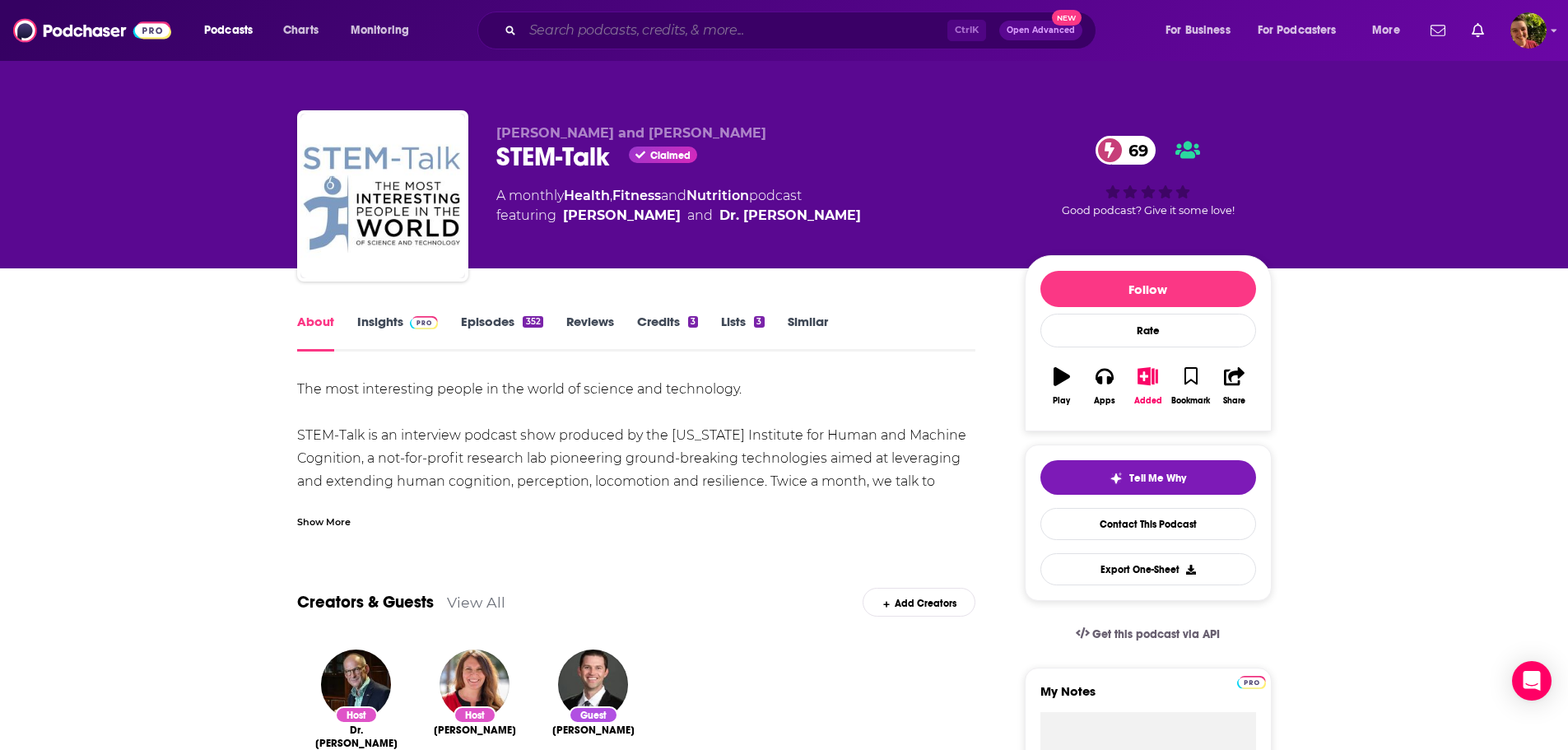
click at [687, 35] on input "Search podcasts, credits, & more..." at bounding box center [734, 30] width 425 height 26
paste input "Strictly Anonymous Confessions"
type input "Strictly Anonymous Confessions"
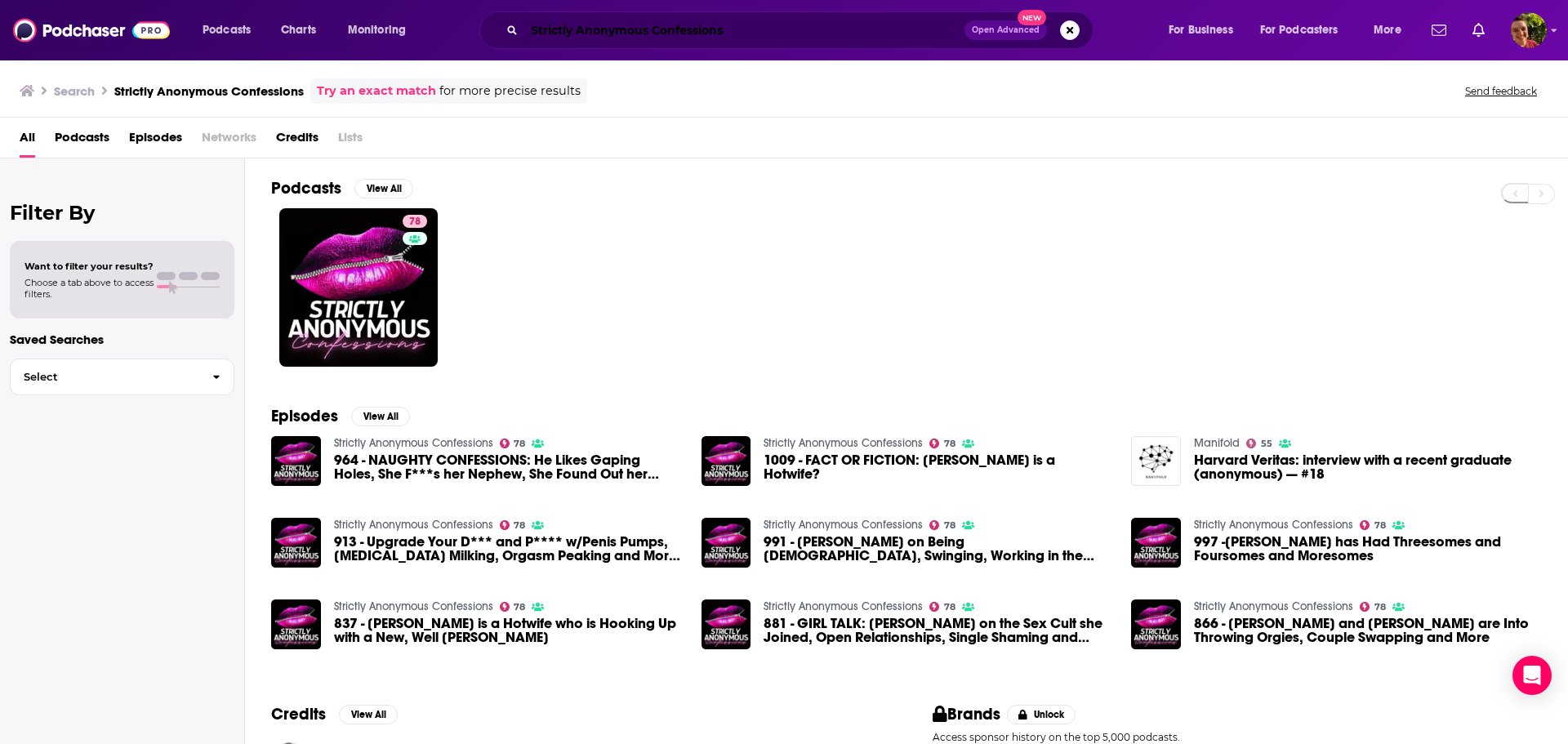
click at [604, 28] on input "Strictly Anonymous Confessions" at bounding box center [744, 30] width 440 height 26
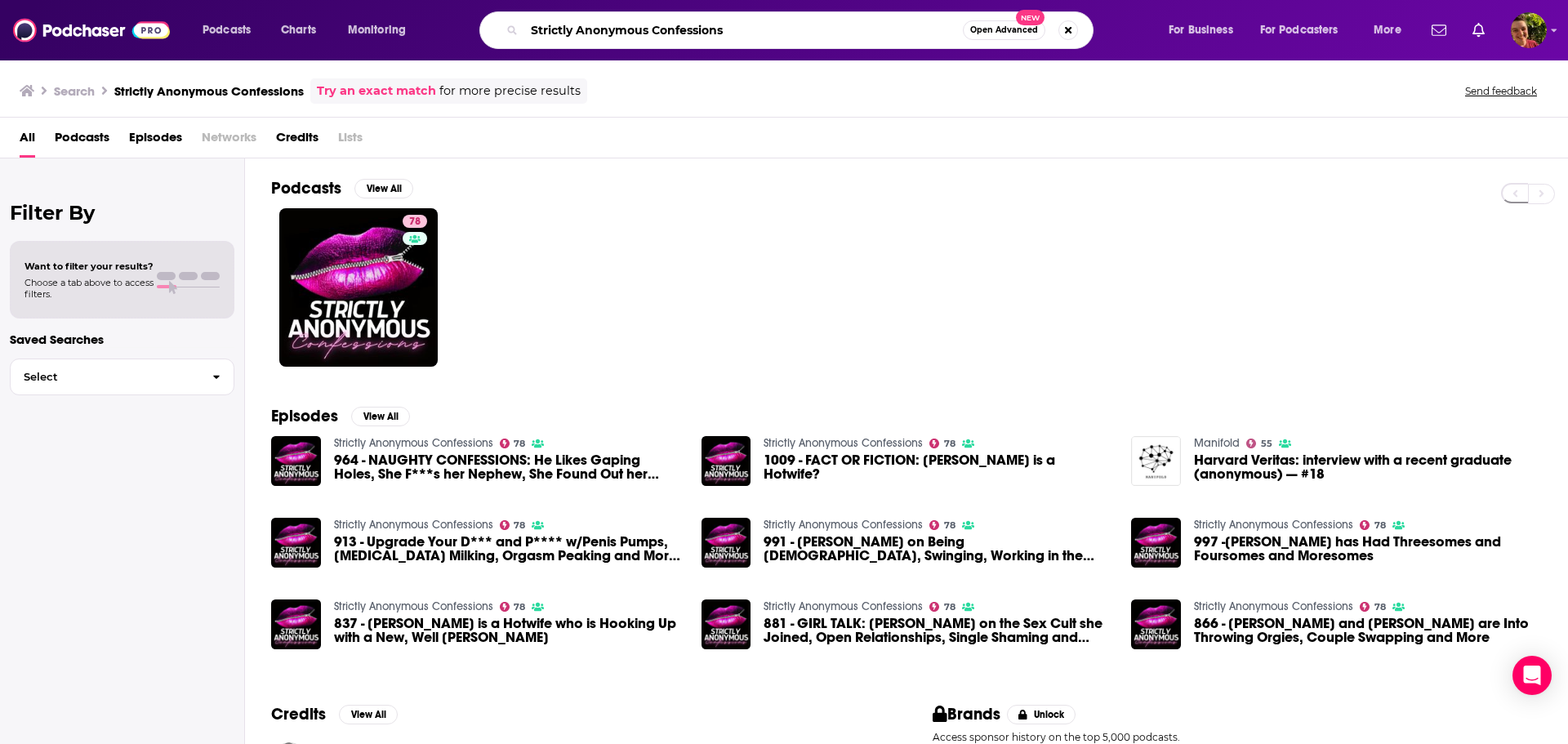
click at [604, 28] on input "Strictly Anonymous Confessions" at bounding box center [744, 30] width 438 height 26
paste input "The Anxious Achiever"
type input "The Anxious Achiever"
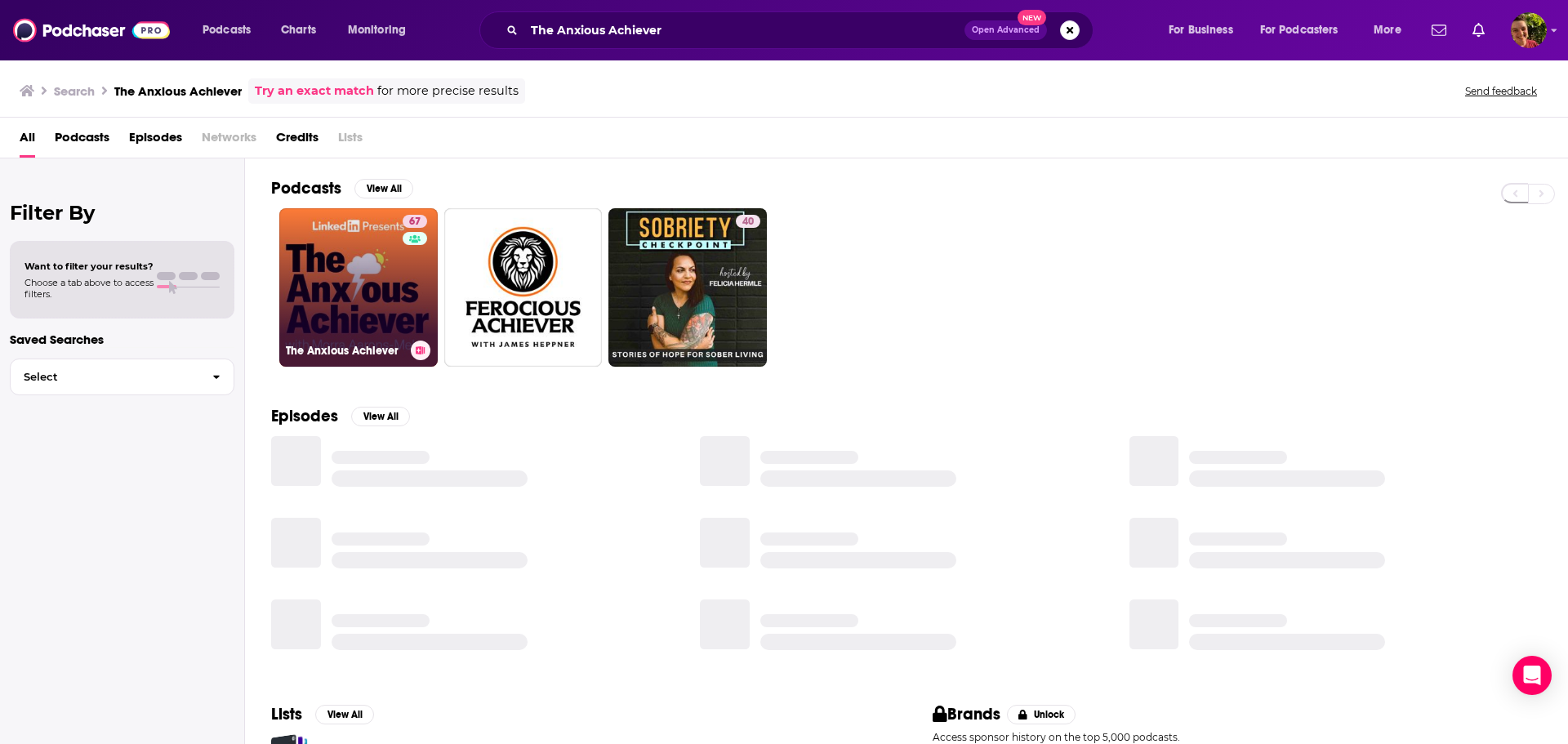
click at [386, 270] on link "67 The Anxious Achiever" at bounding box center [358, 288] width 158 height 158
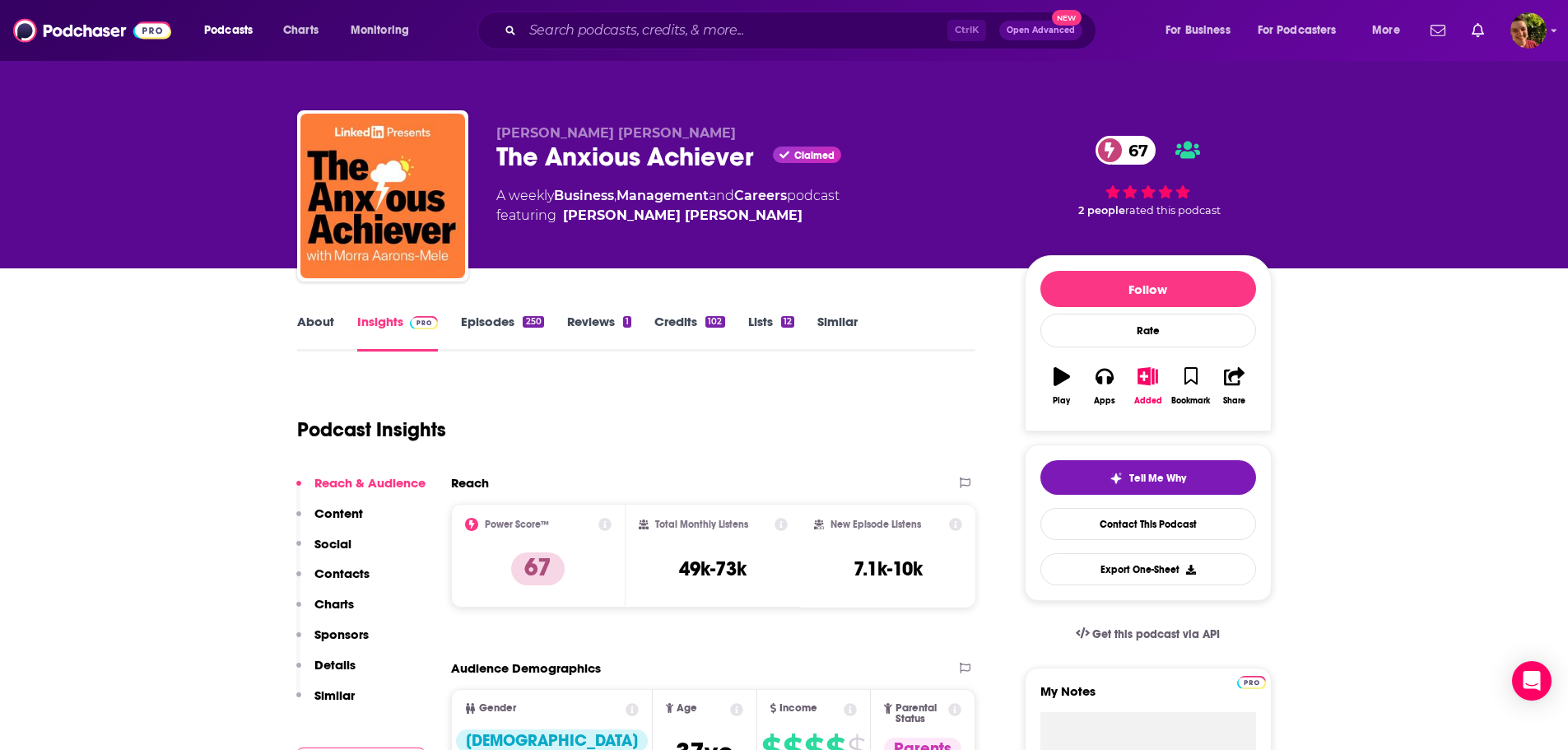
click at [322, 327] on link "About" at bounding box center [315, 332] width 37 height 38
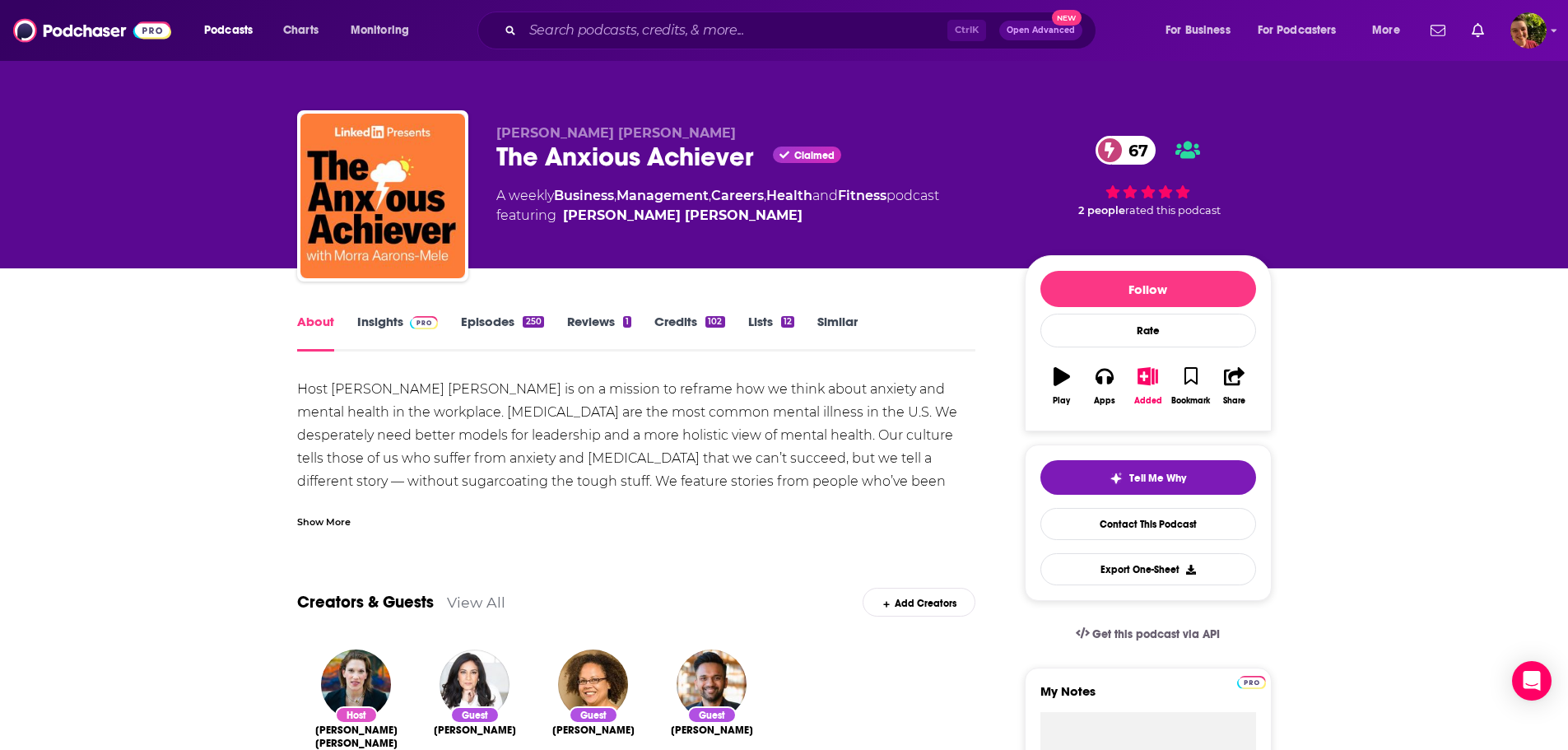
click at [323, 519] on div "Show More" at bounding box center [323, 521] width 53 height 15
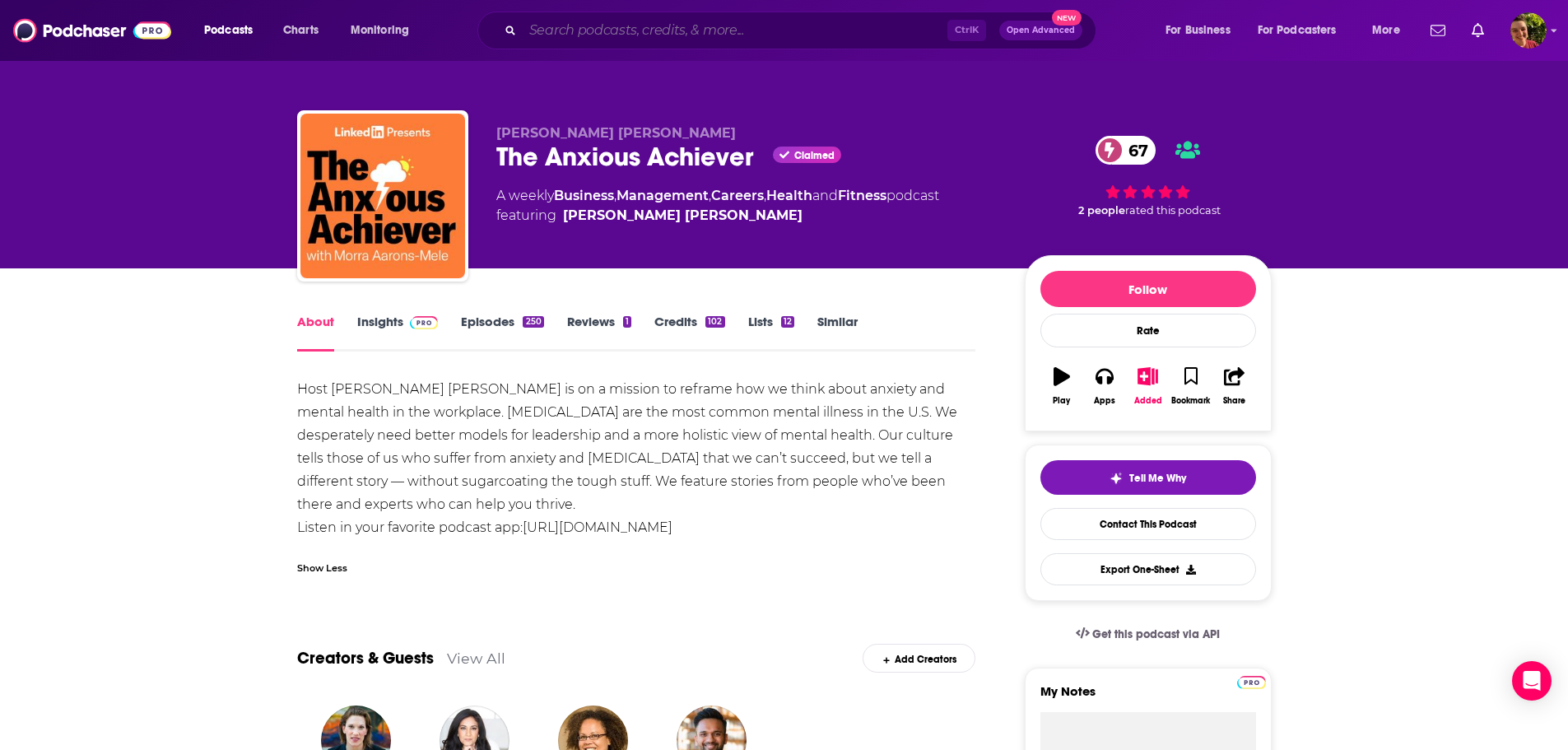
click at [797, 35] on input "Search podcasts, credits, & more..." at bounding box center [734, 30] width 425 height 26
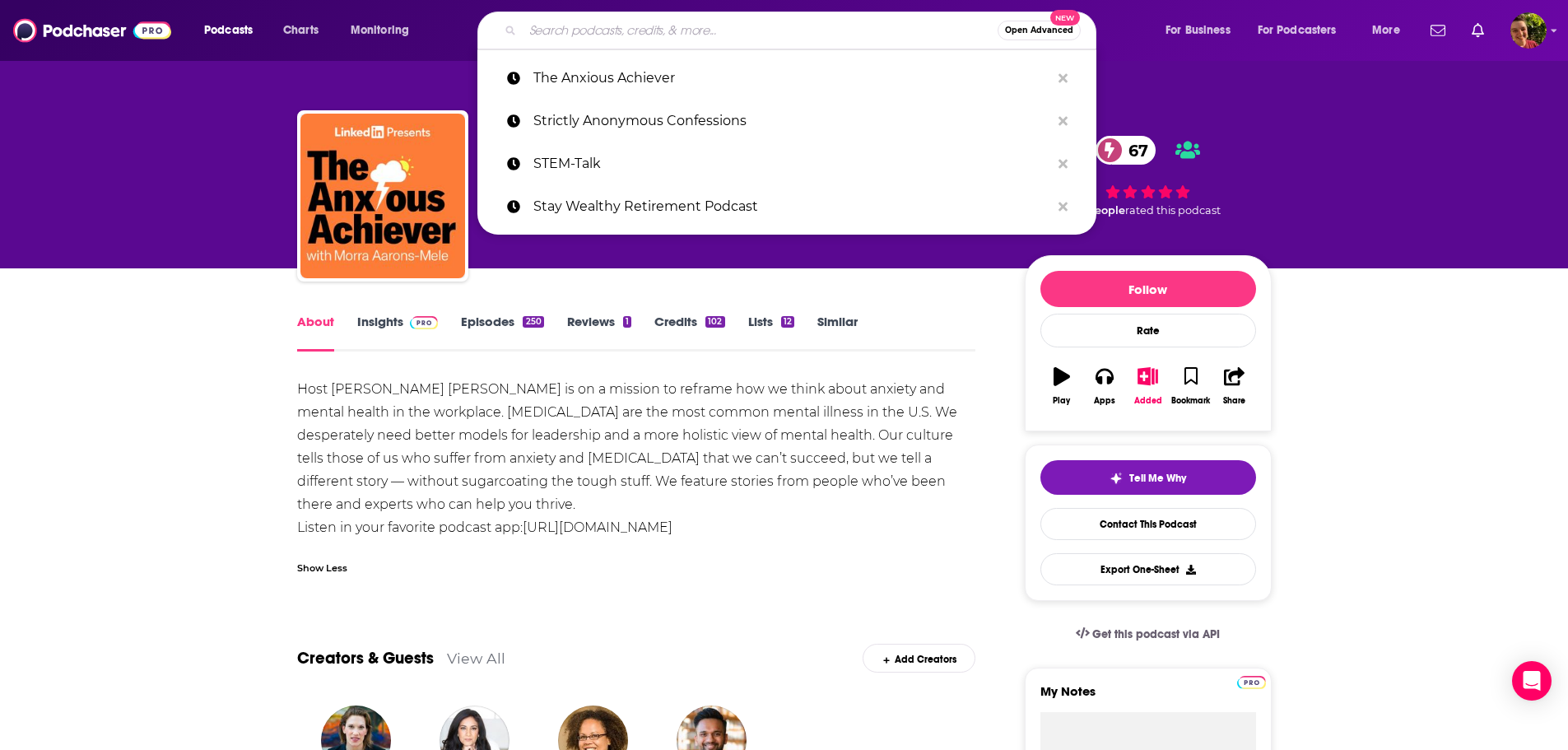
paste input "The Art of Charm"
type input "The Art of Charm"
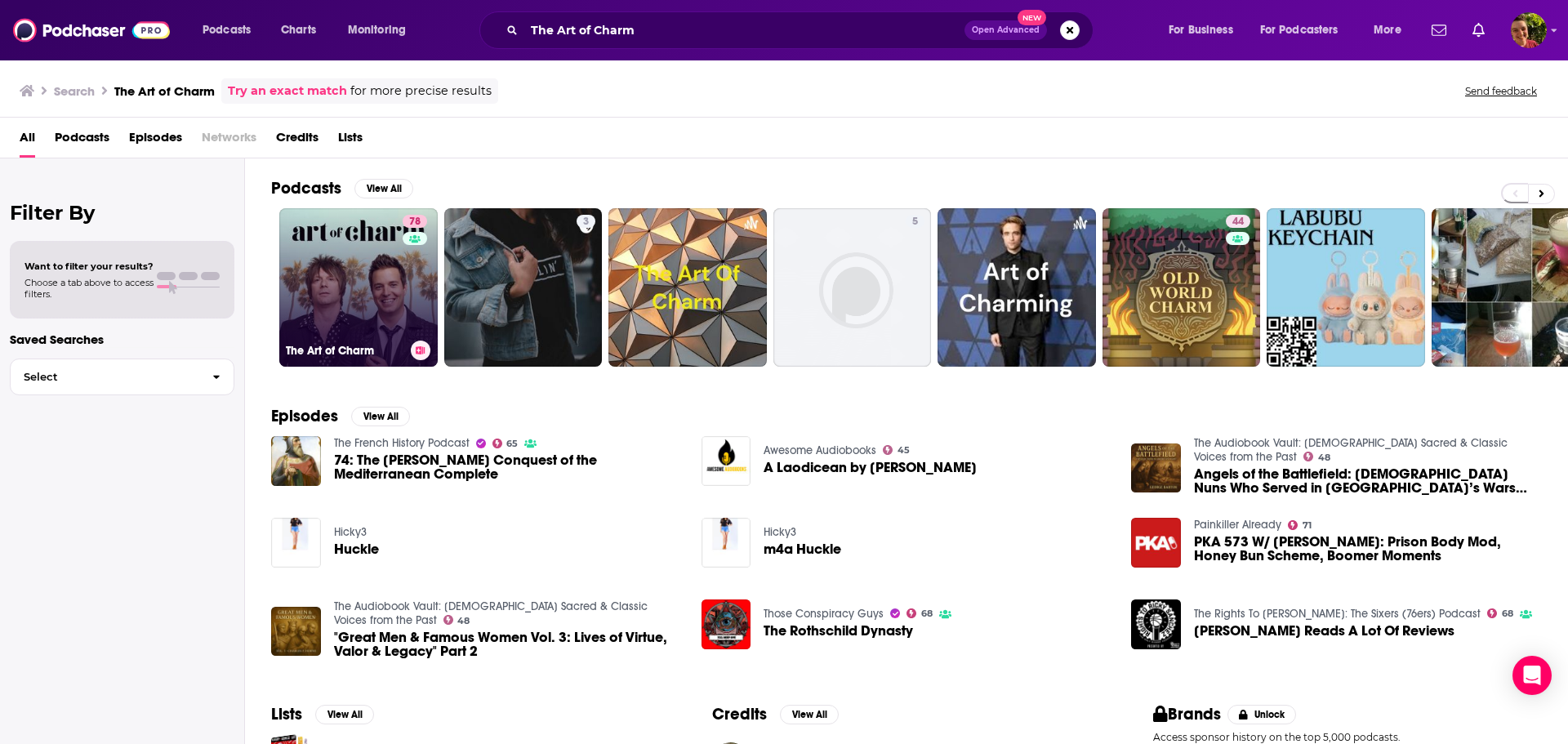
click at [364, 289] on link "78 The Art of Charm" at bounding box center [358, 288] width 158 height 158
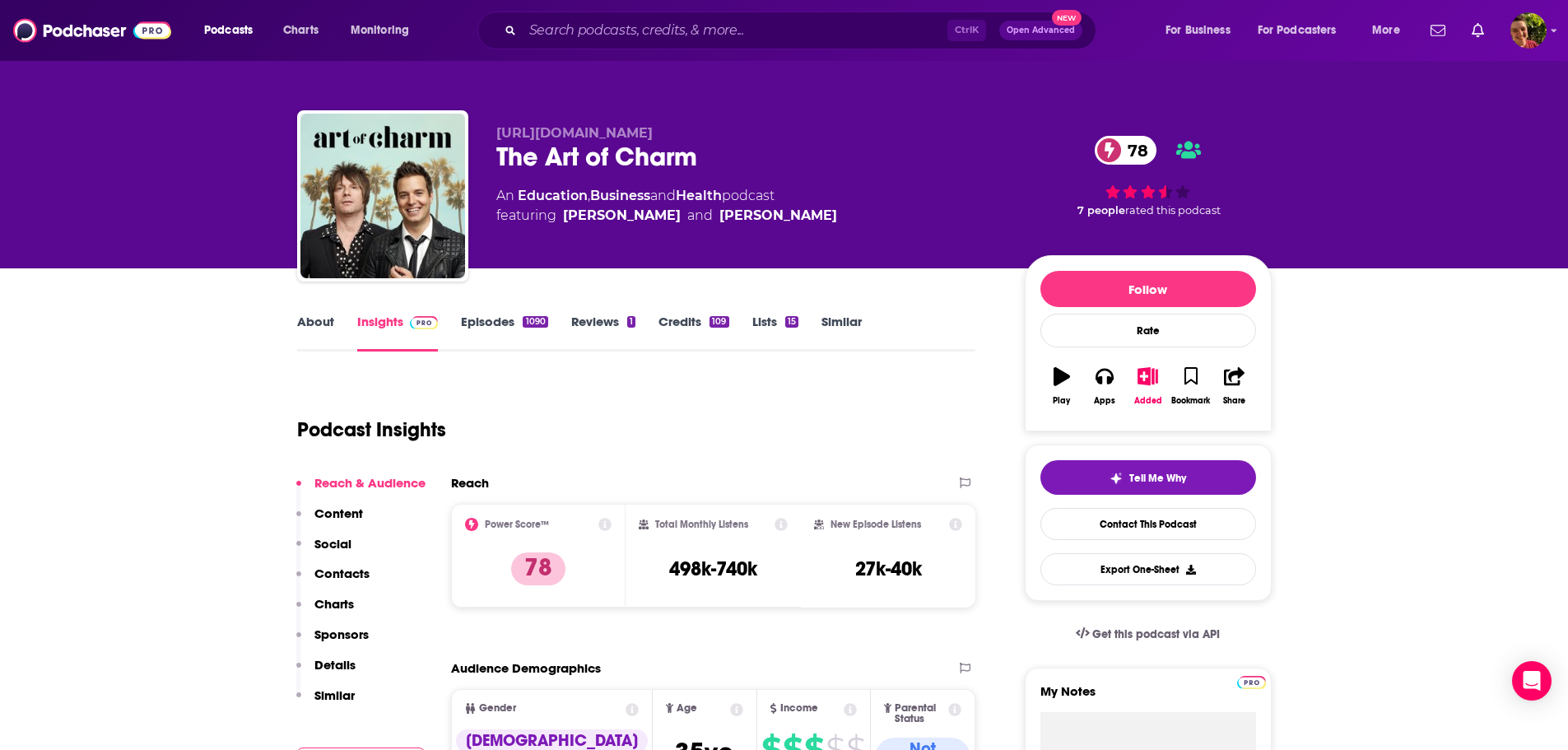
click at [306, 319] on link "About" at bounding box center [315, 332] width 37 height 38
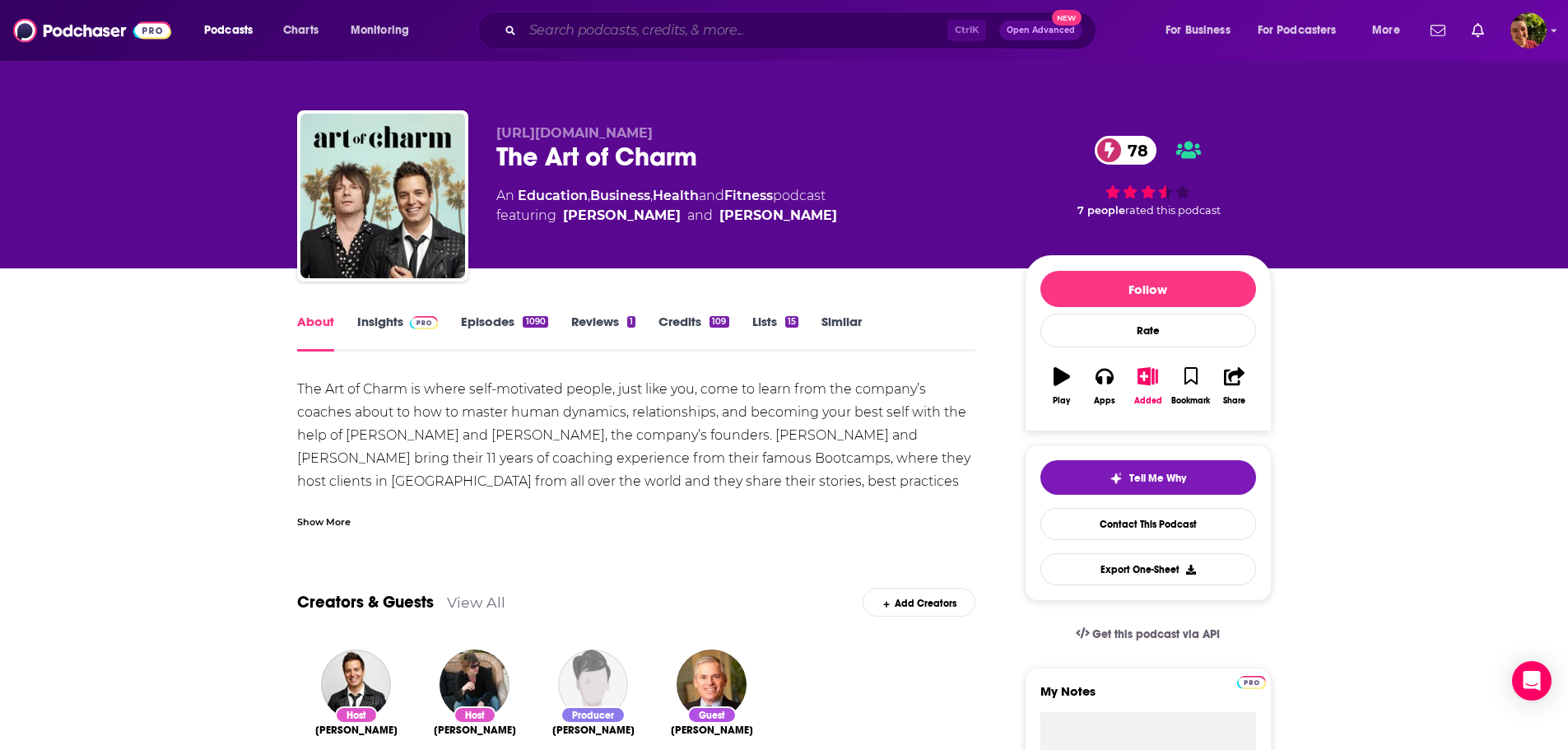
click at [877, 31] on input "Search podcasts, credits, & more..." at bounding box center [734, 30] width 425 height 26
paste input "The Art of Money with Art McPherson"
type input "The Art of Money with Art McPherson"
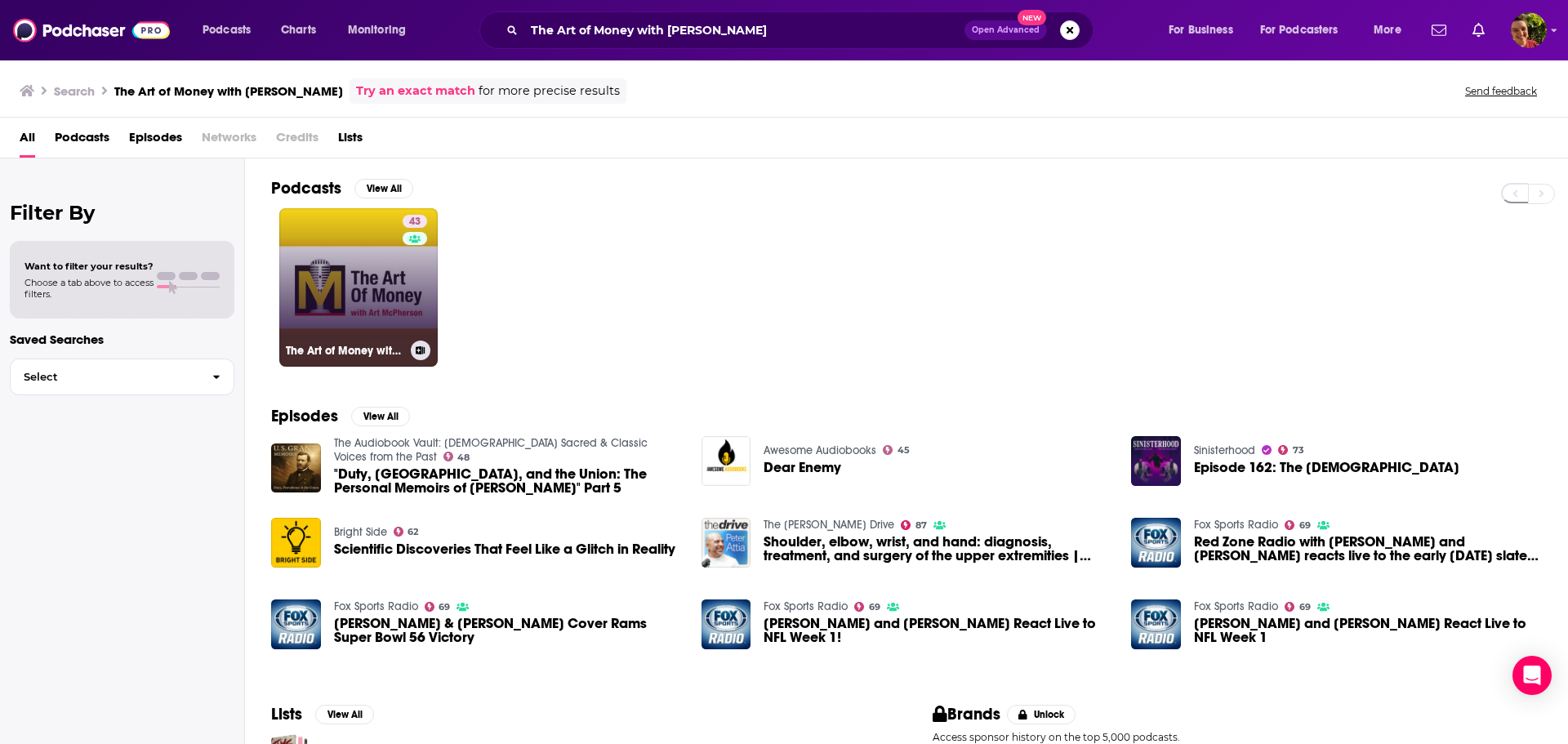
click at [365, 293] on link "43 The Art of Money with Art McPherson" at bounding box center [358, 288] width 158 height 158
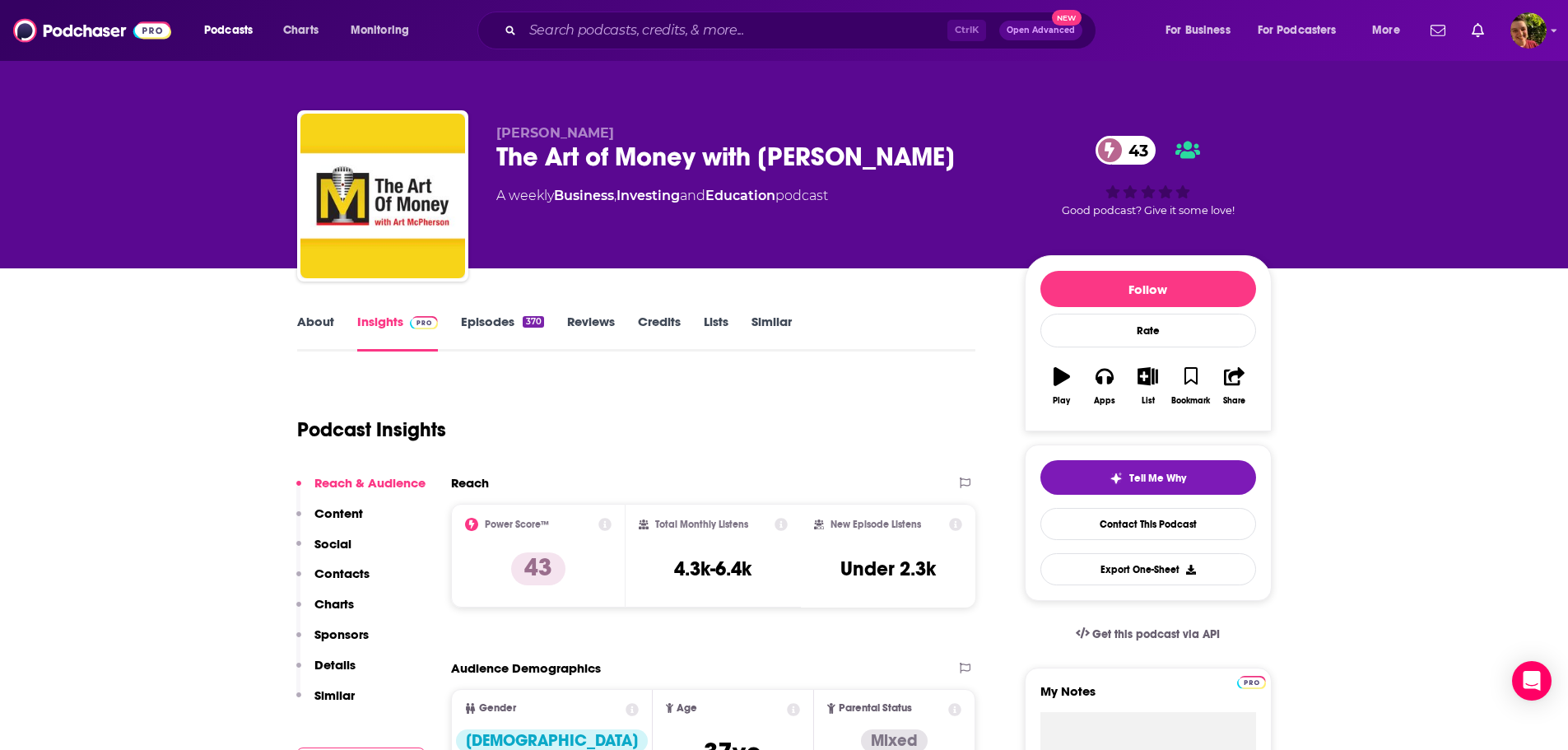
click at [317, 331] on link "About" at bounding box center [315, 332] width 37 height 38
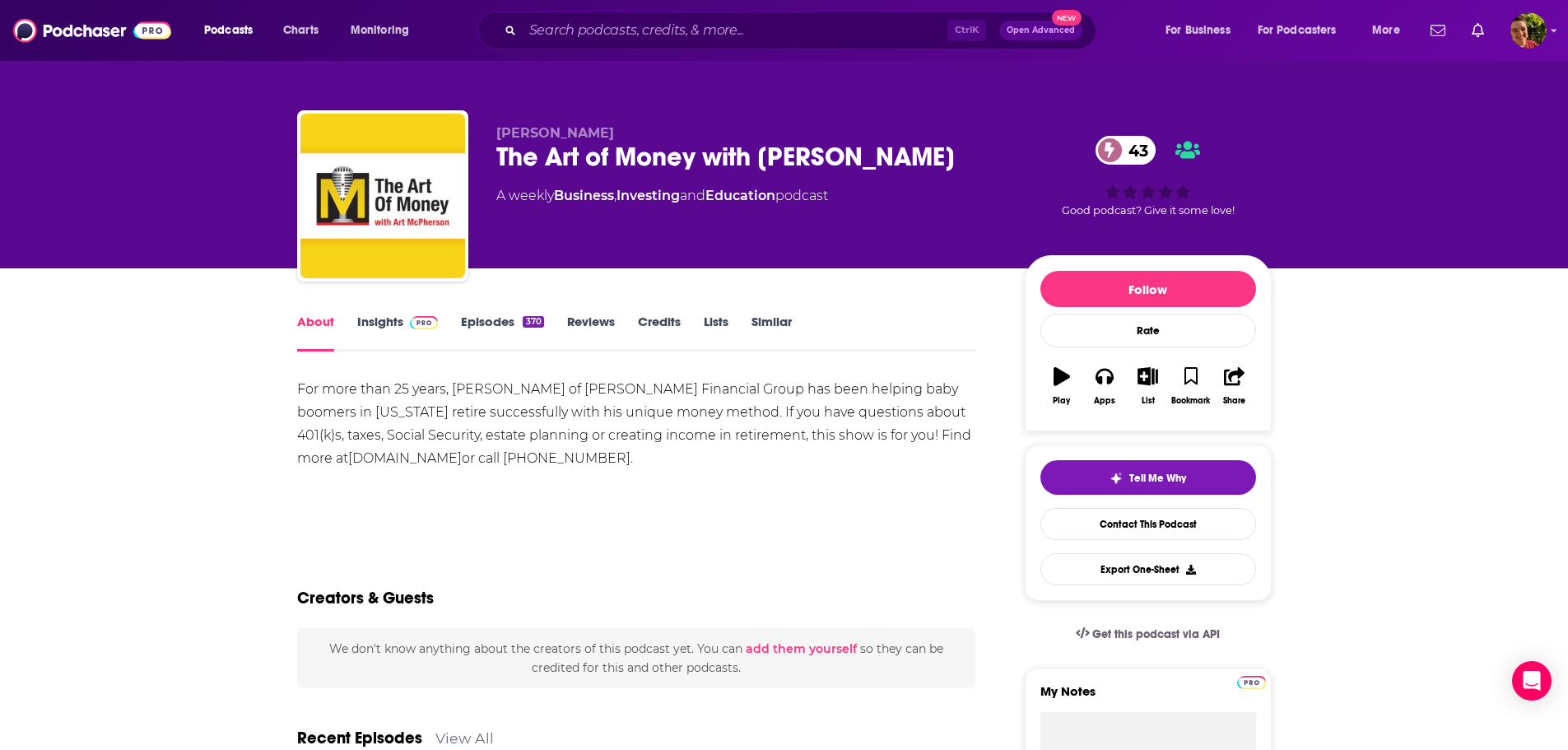
click at [401, 332] on link "Insights" at bounding box center [398, 332] width 81 height 38
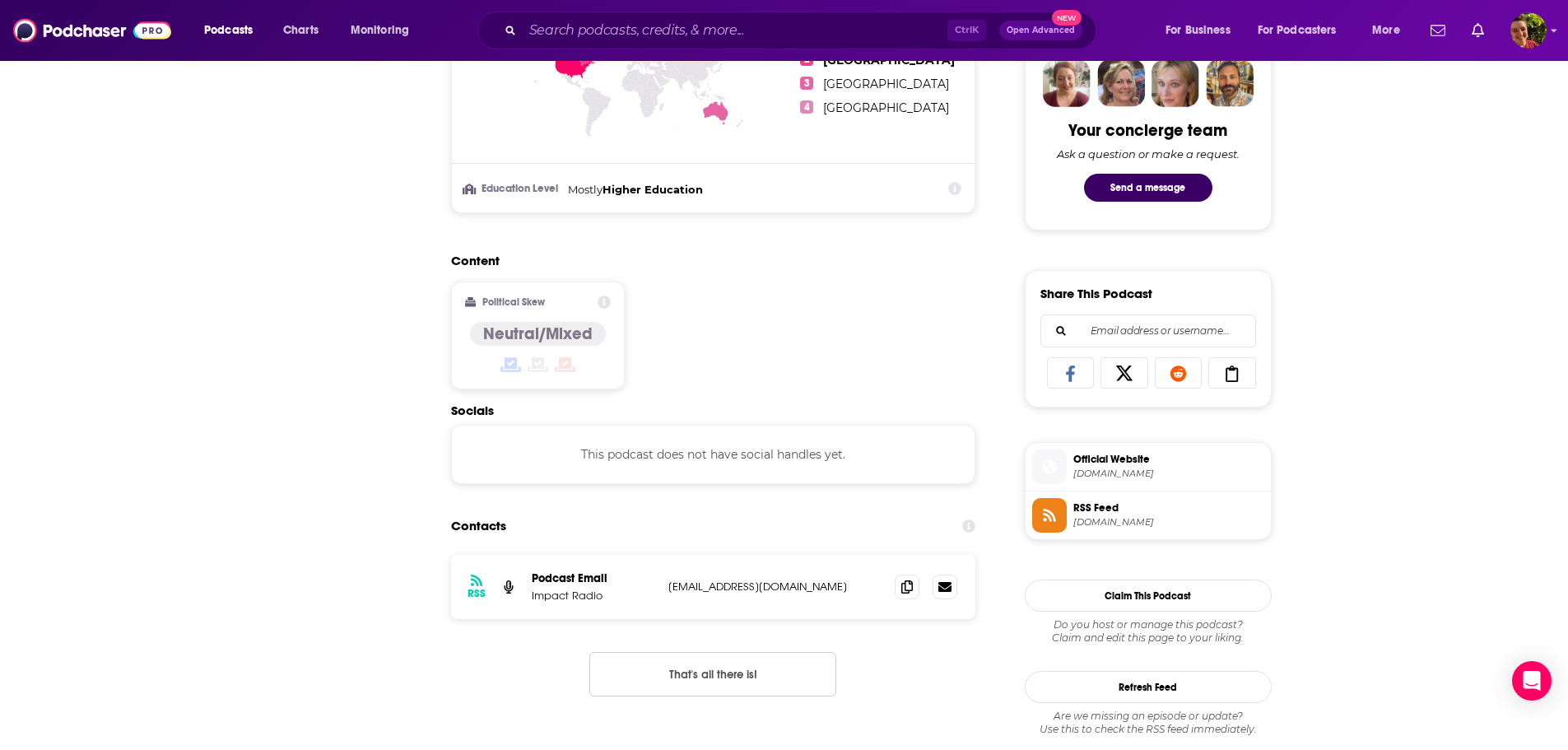
scroll to position [165, 0]
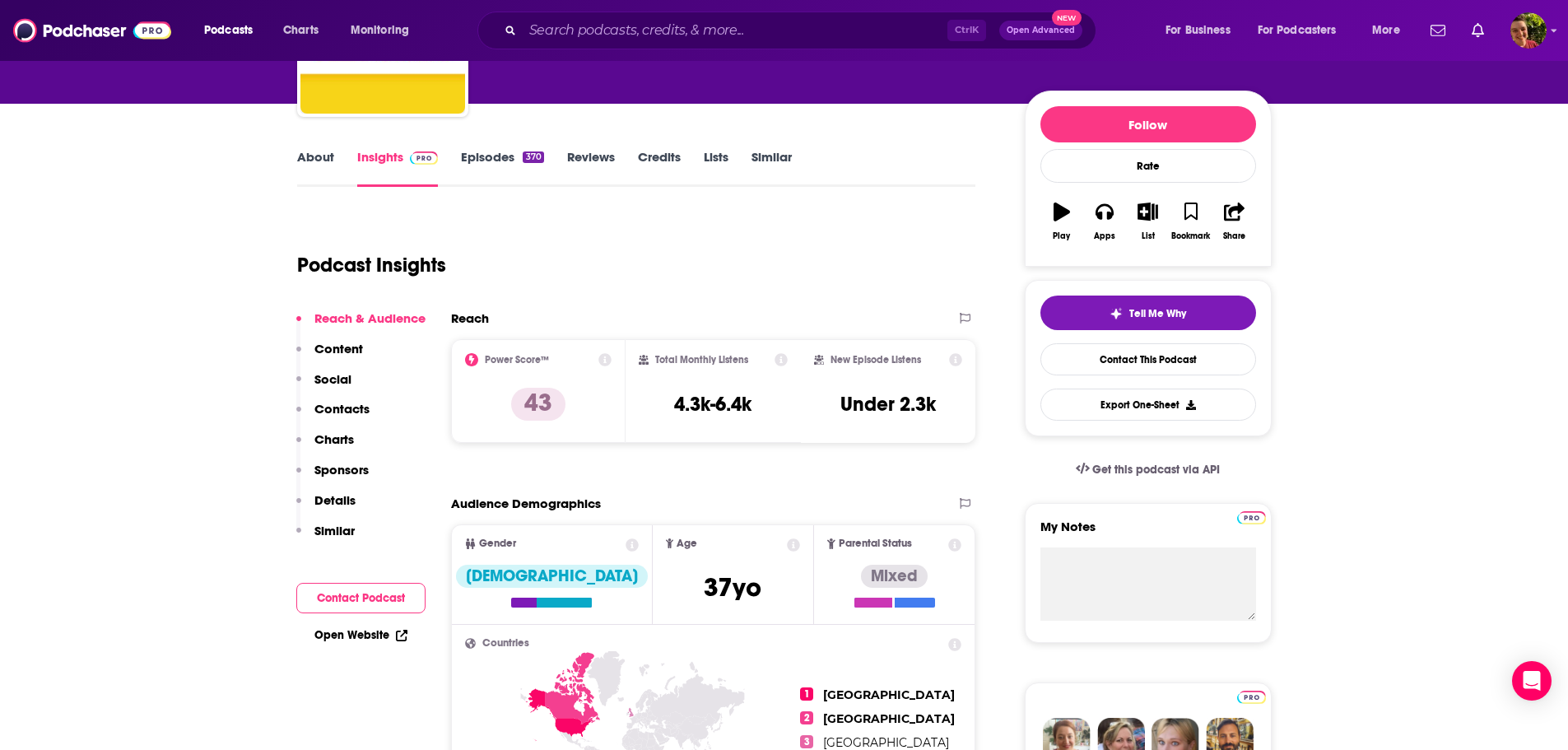
click at [484, 163] on link "Episodes 370" at bounding box center [502, 168] width 82 height 38
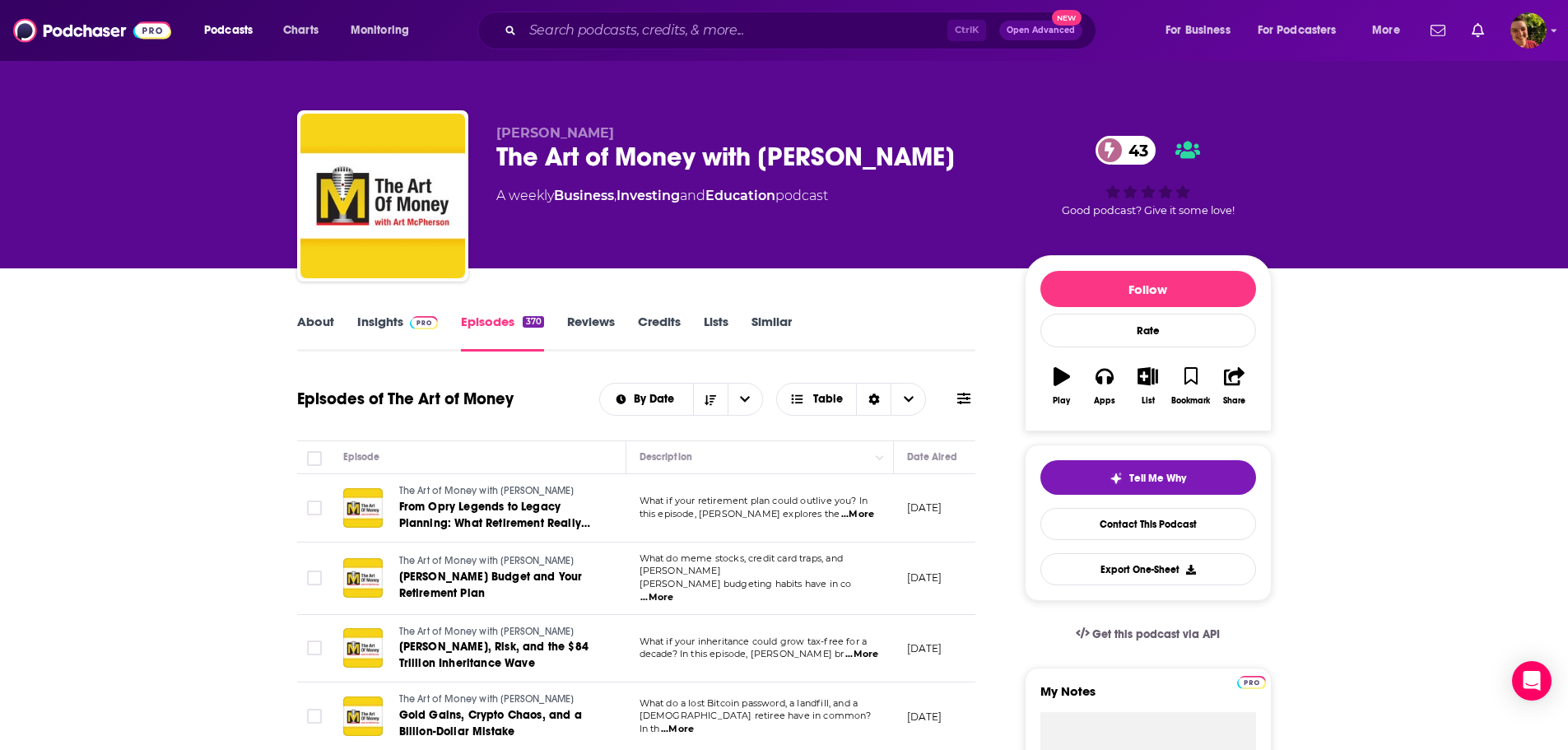
scroll to position [330, 0]
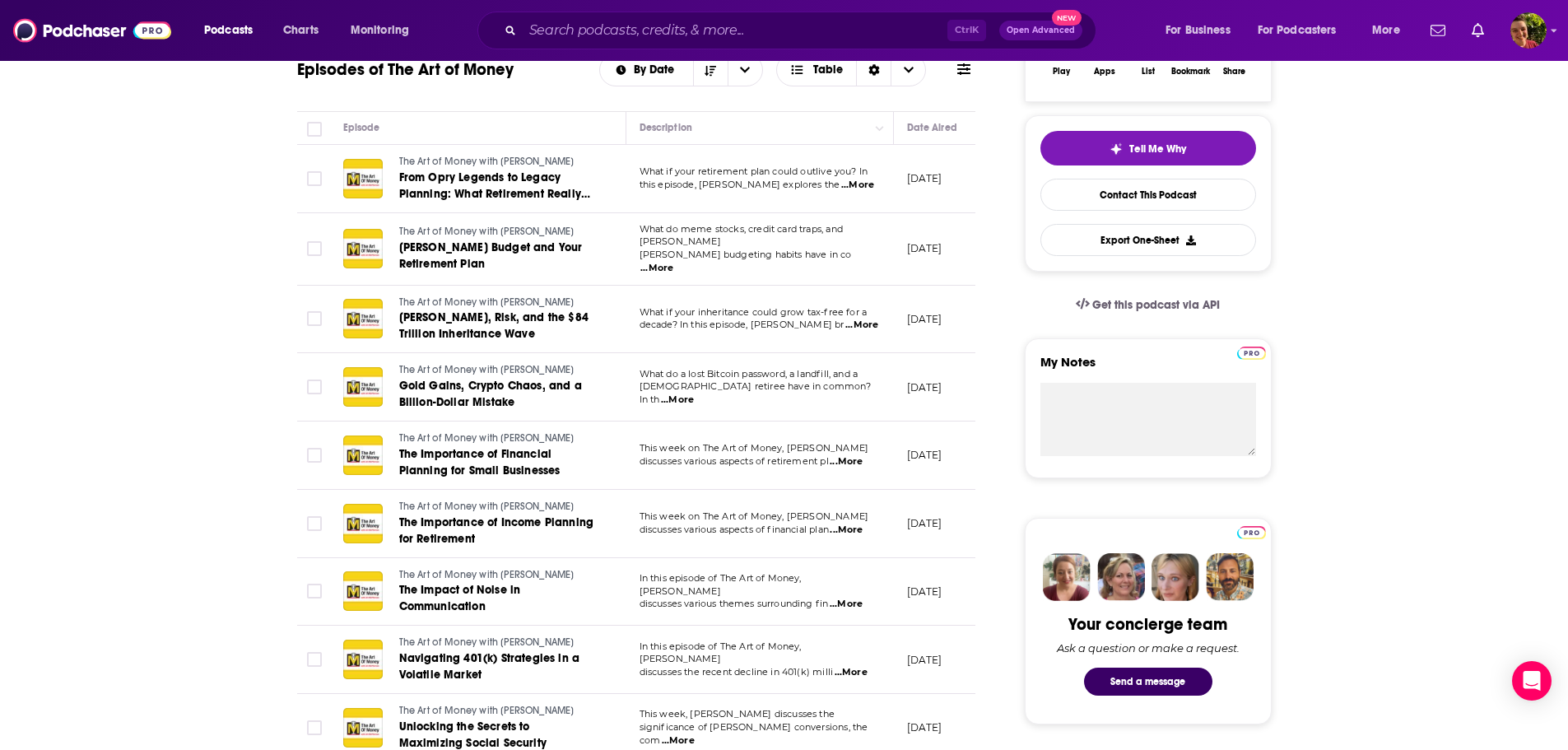
click at [854, 321] on span "...More" at bounding box center [862, 325] width 33 height 14
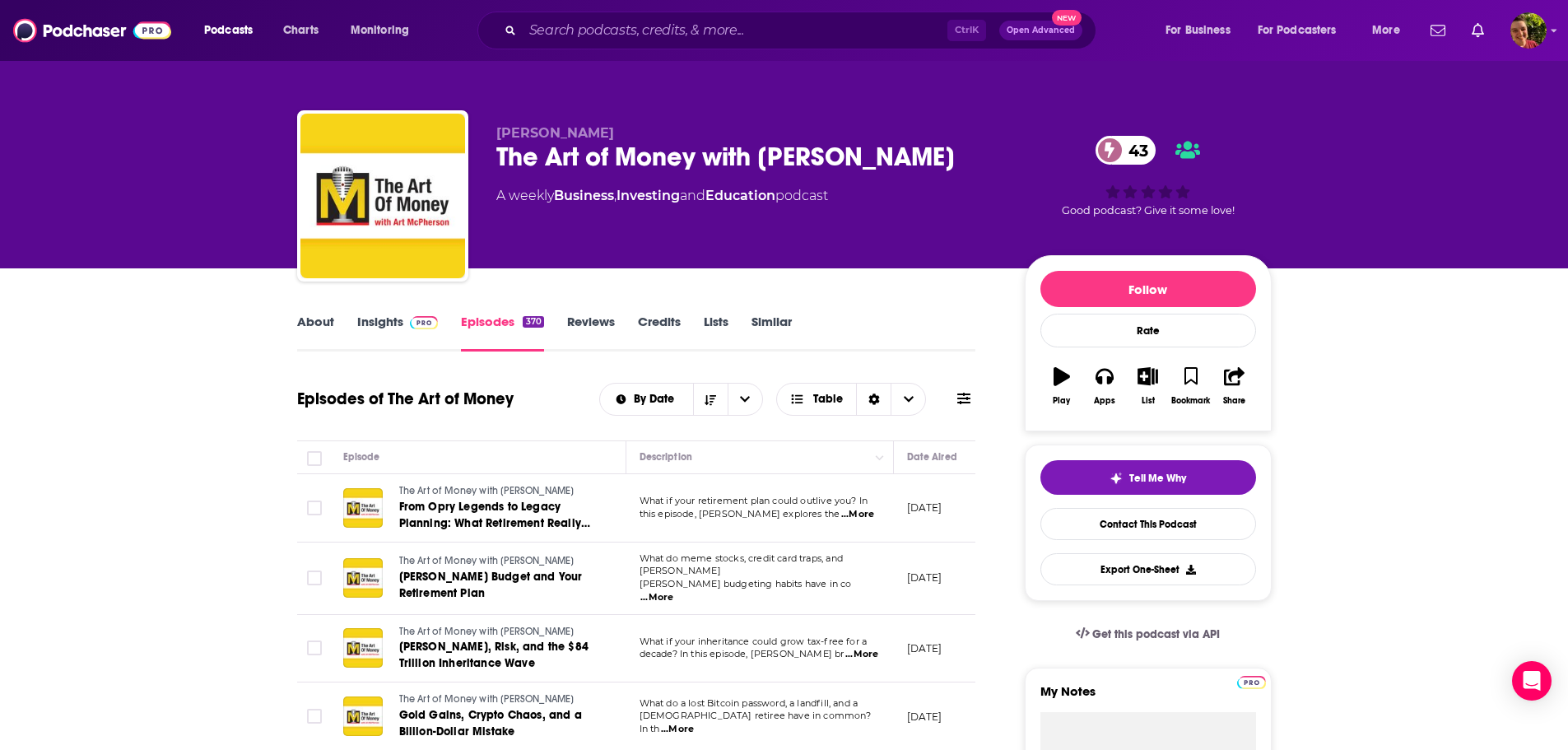
scroll to position [659, 0]
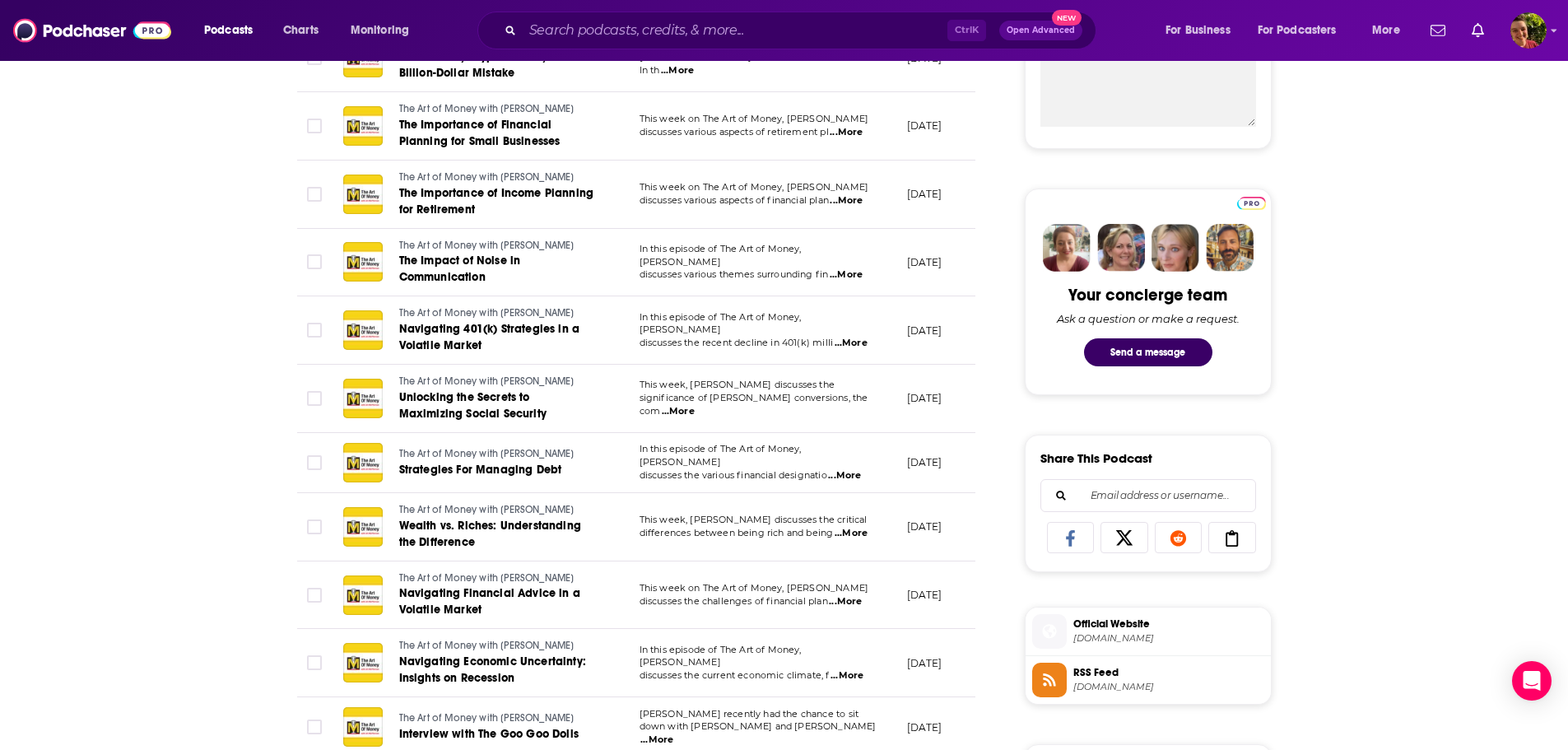
click at [860, 532] on span "...More" at bounding box center [851, 534] width 33 height 14
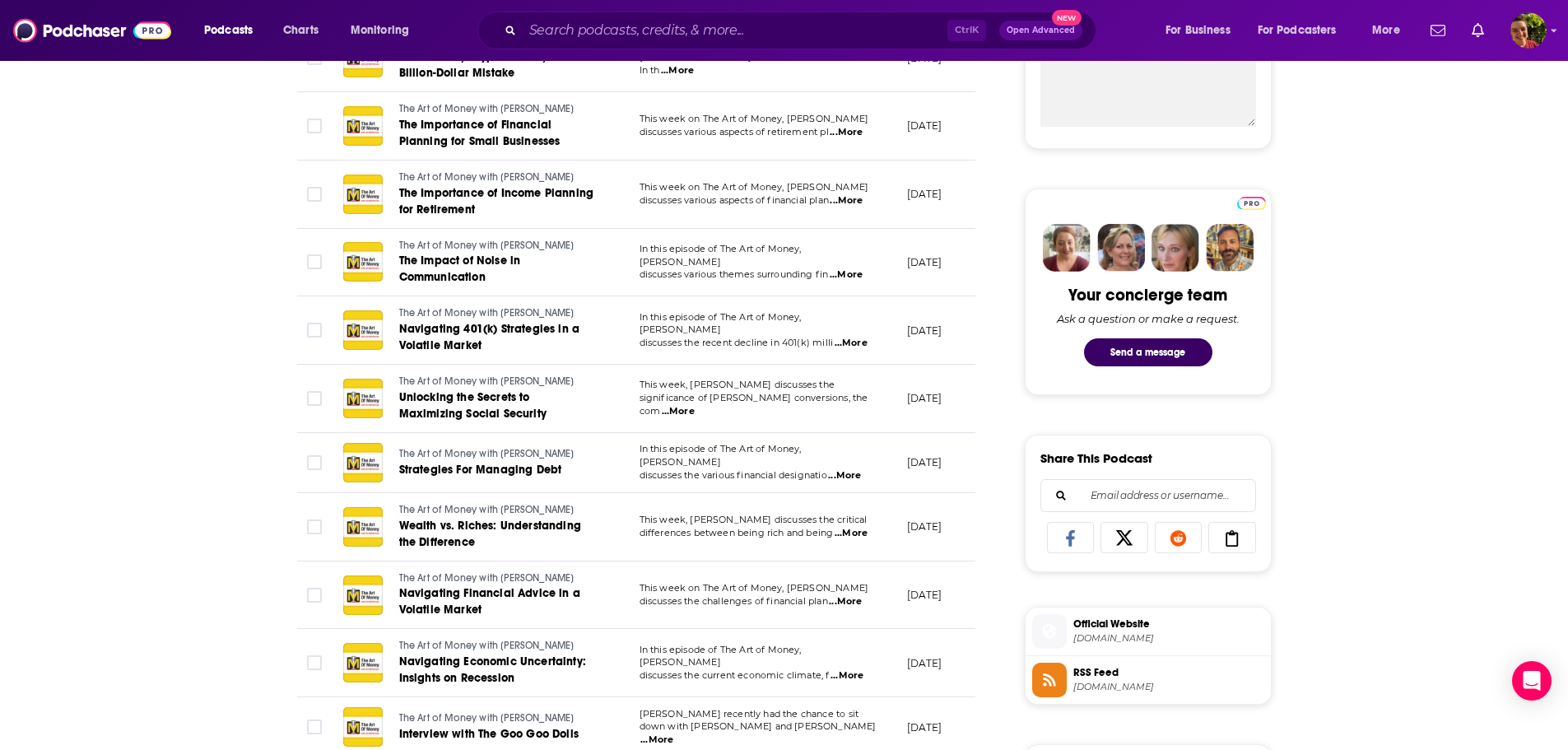
scroll to position [988, 0]
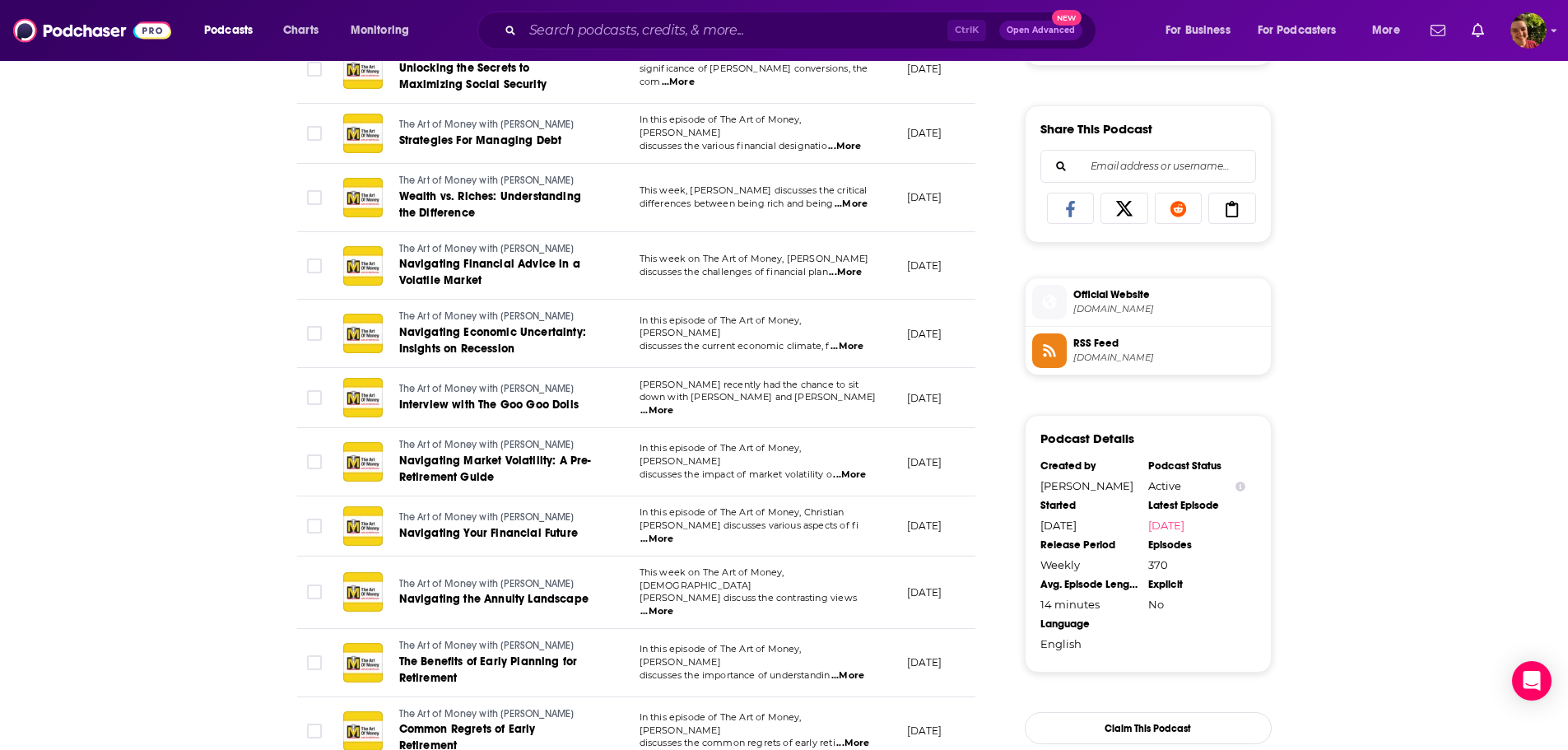
click at [674, 533] on span "...More" at bounding box center [657, 539] width 33 height 14
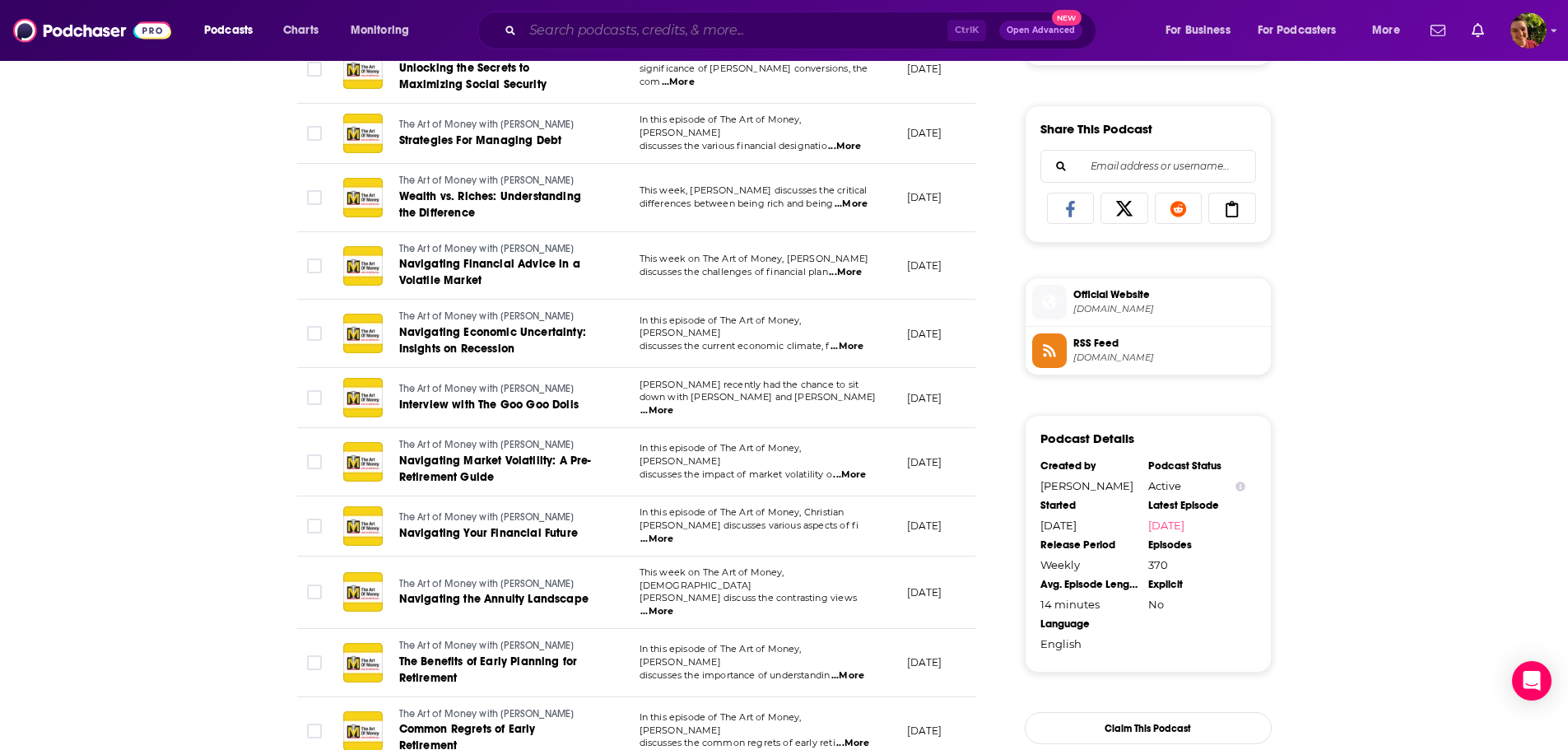
click at [568, 32] on input "Search podcasts, credits, & more..." at bounding box center [734, 30] width 425 height 26
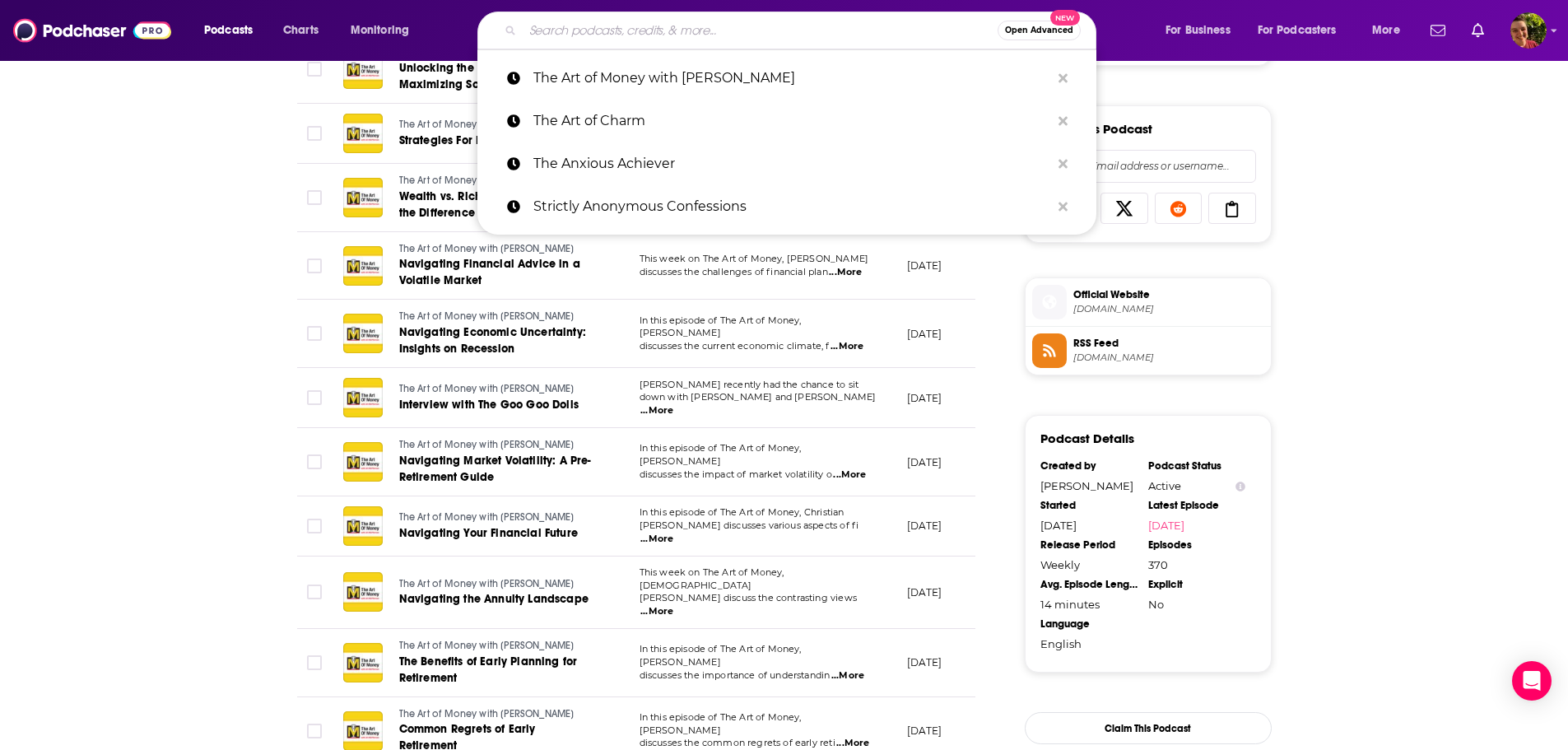
paste input "The Badass Counseling Show"
type input "The Badass Counseling Show"
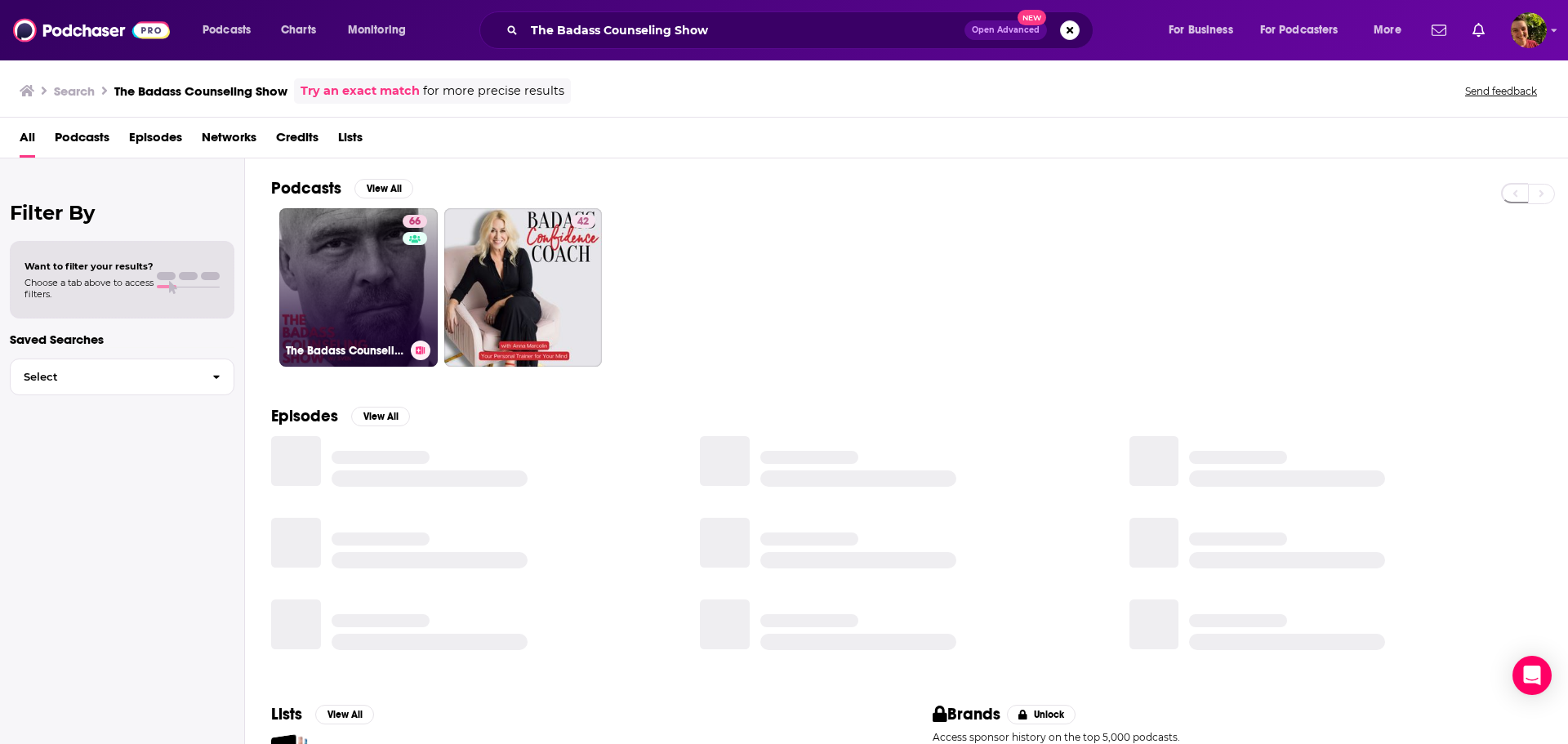
click at [338, 266] on link "66 The Badass Counseling Show" at bounding box center [358, 288] width 158 height 158
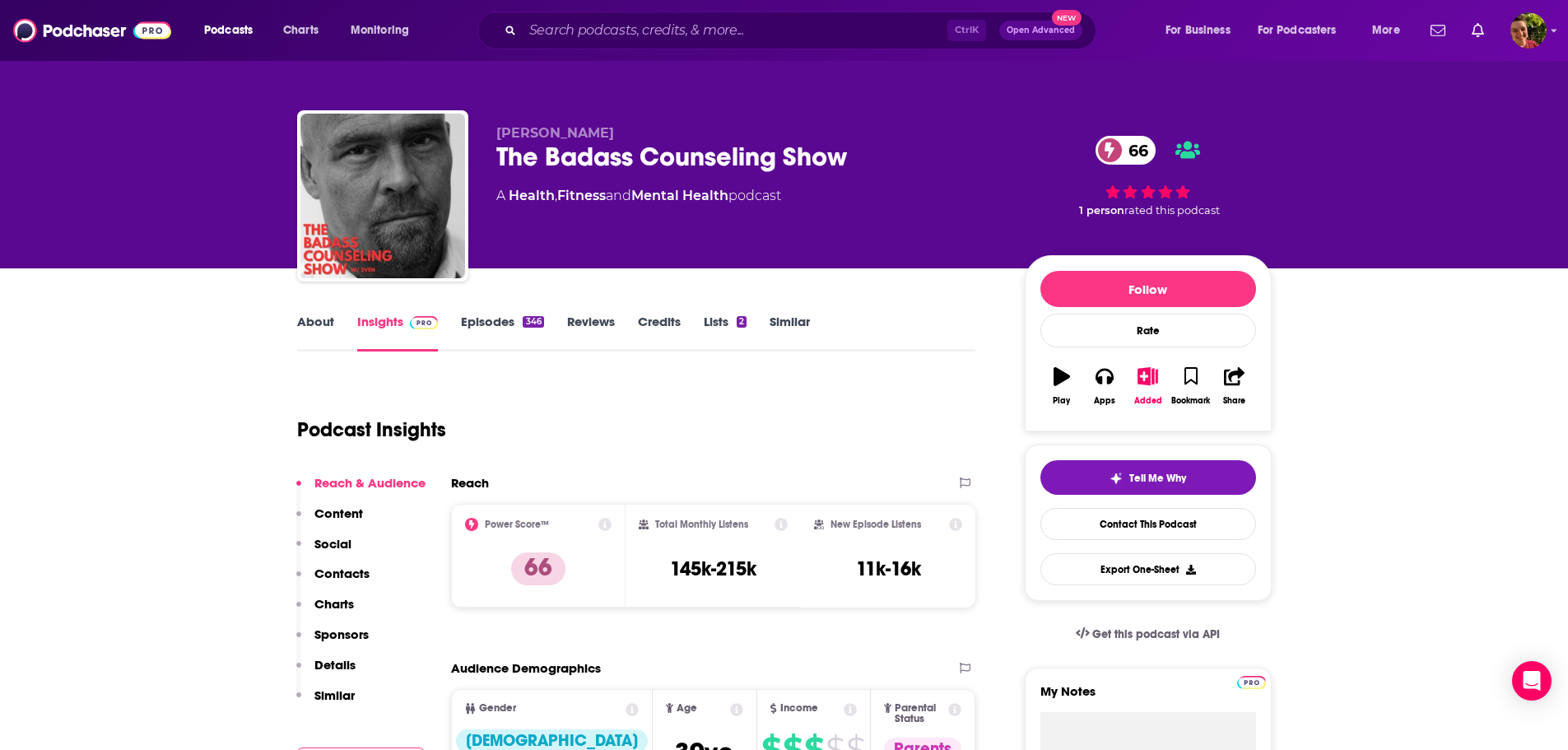
click at [317, 319] on link "About" at bounding box center [315, 332] width 37 height 38
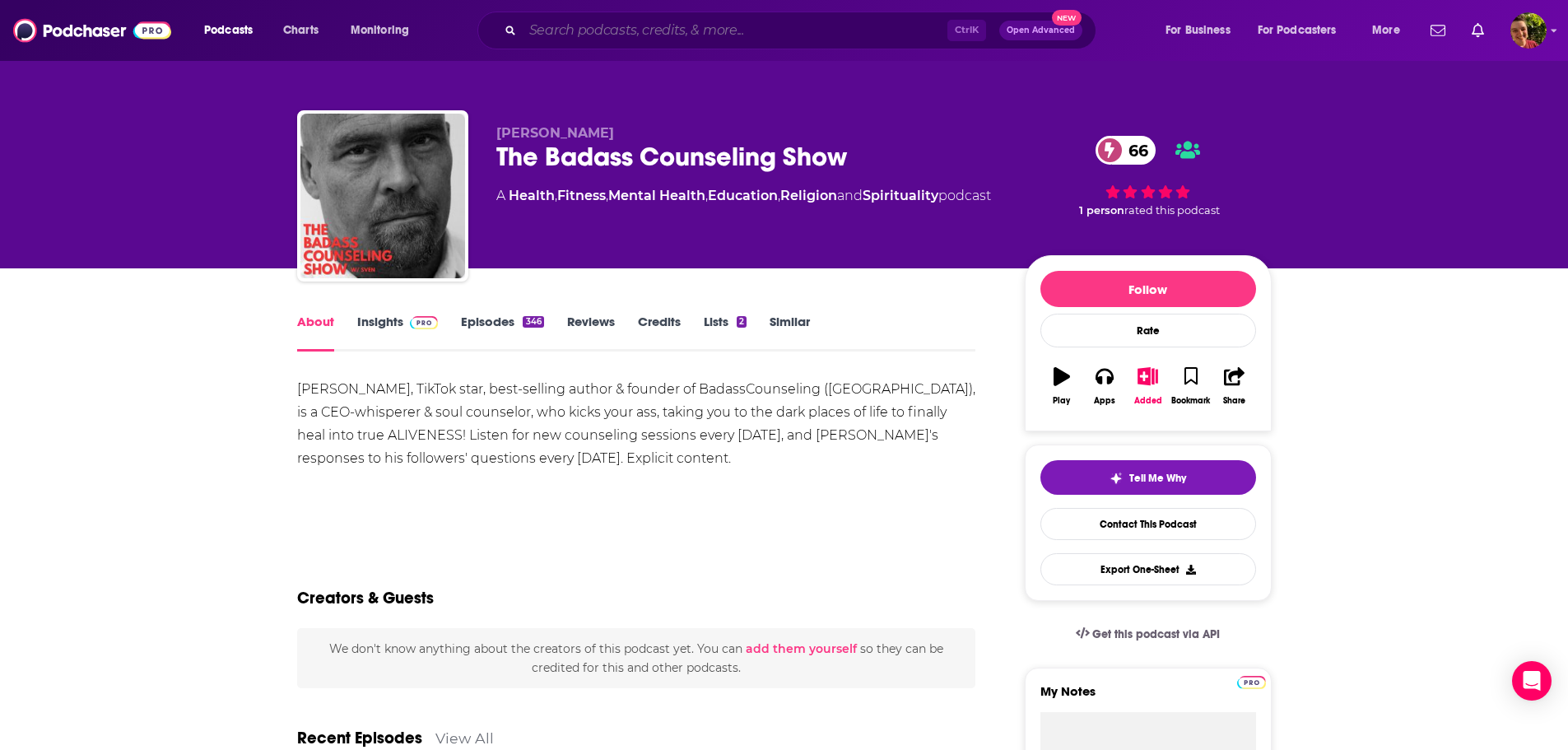
click at [685, 30] on input "Search podcasts, credits, & more..." at bounding box center [734, 30] width 425 height 26
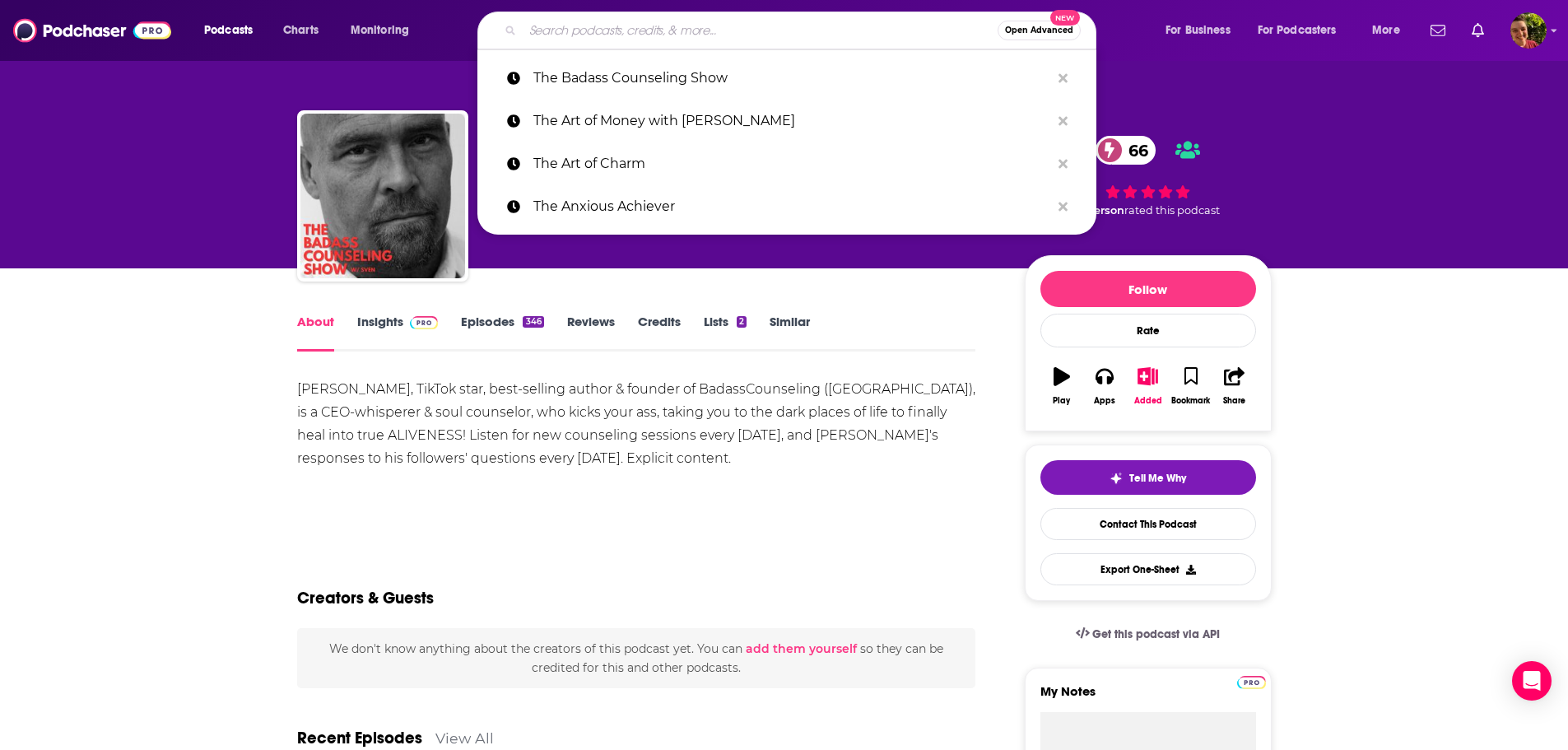
paste input "The Birth Hour - A Birth Story Podcast"
type input "The Birth Hour - A Birth Story Podcast"
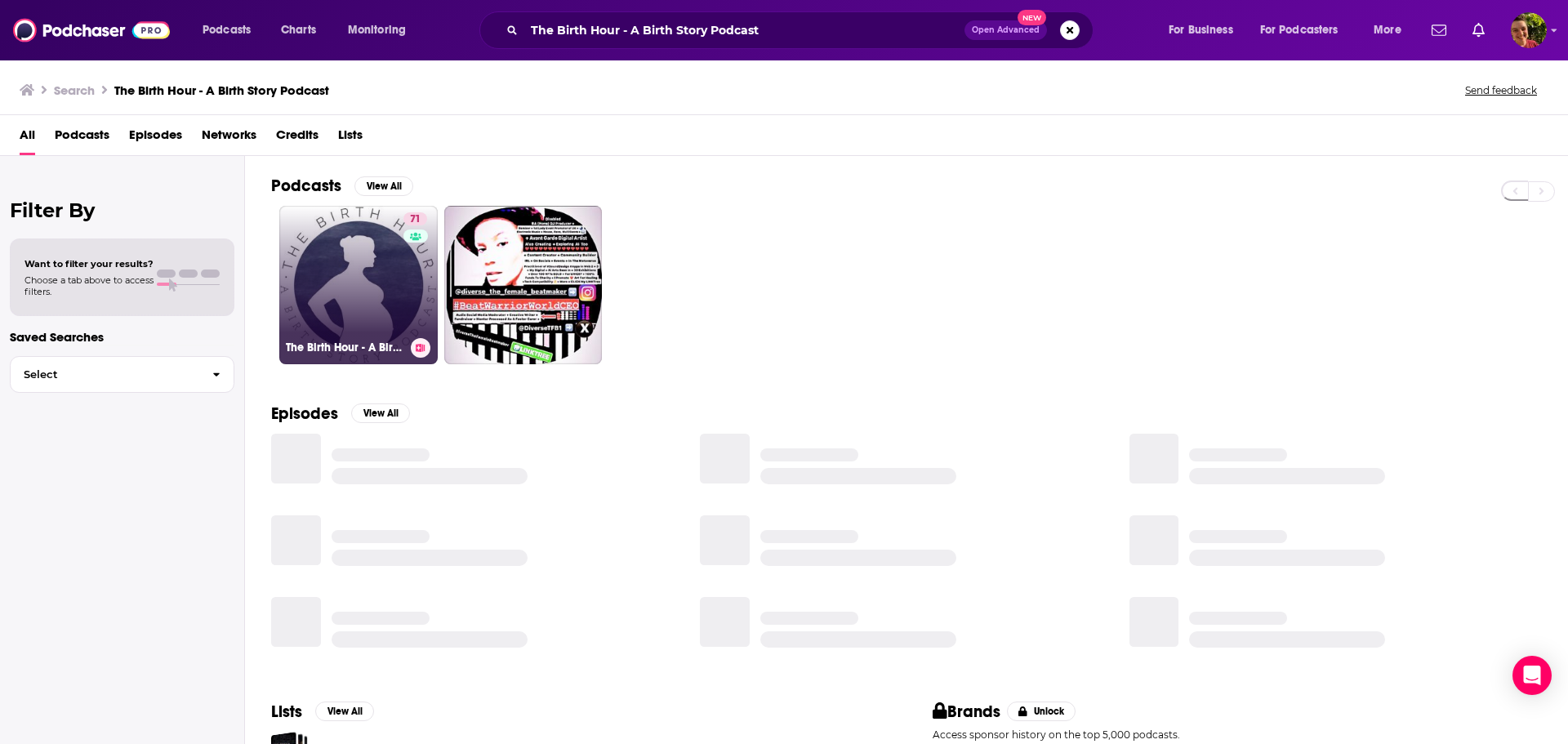
click at [332, 272] on link "71 The Birth Hour - A Birth Story Podcast" at bounding box center [358, 285] width 158 height 158
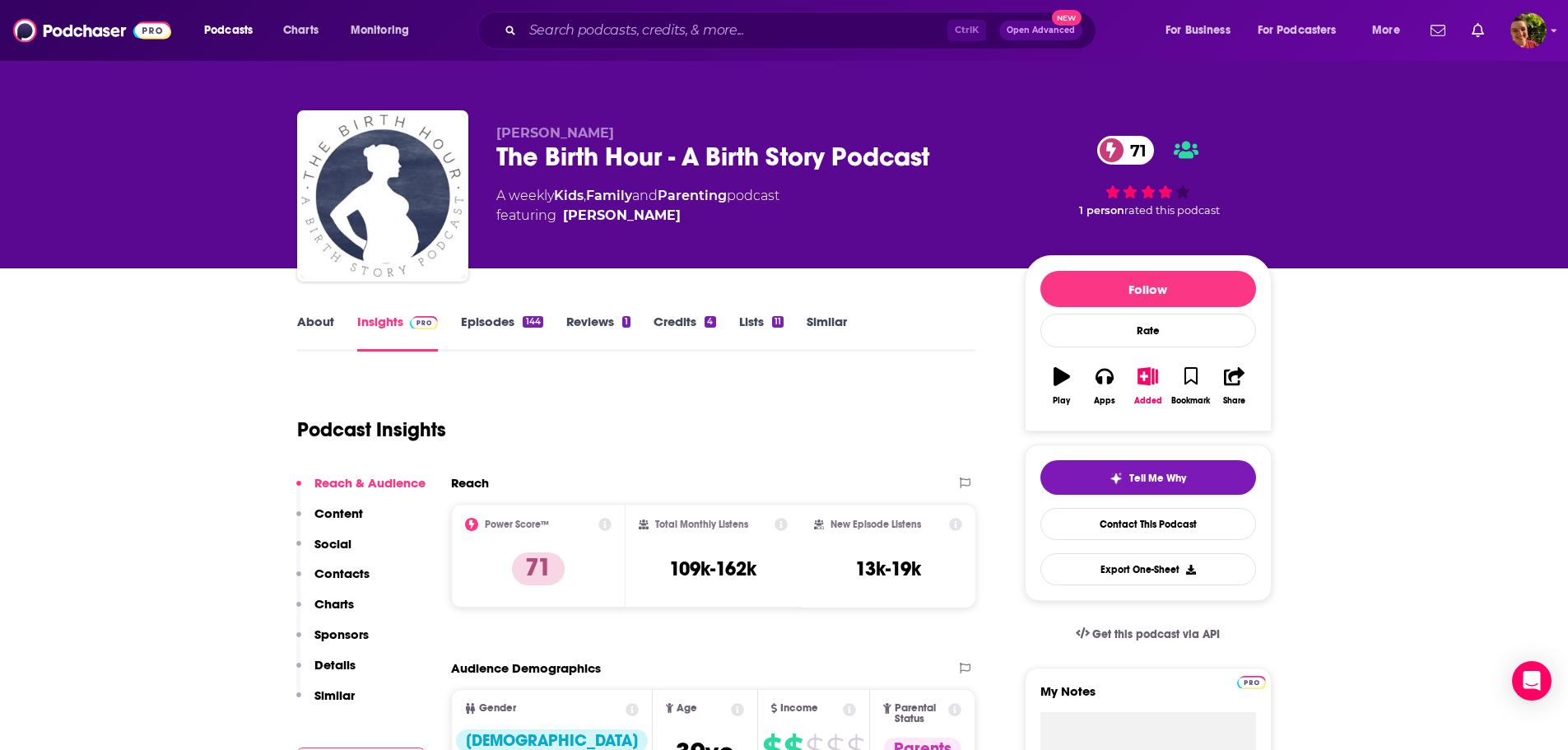
click at [491, 325] on link "Episodes 144" at bounding box center [502, 332] width 81 height 38
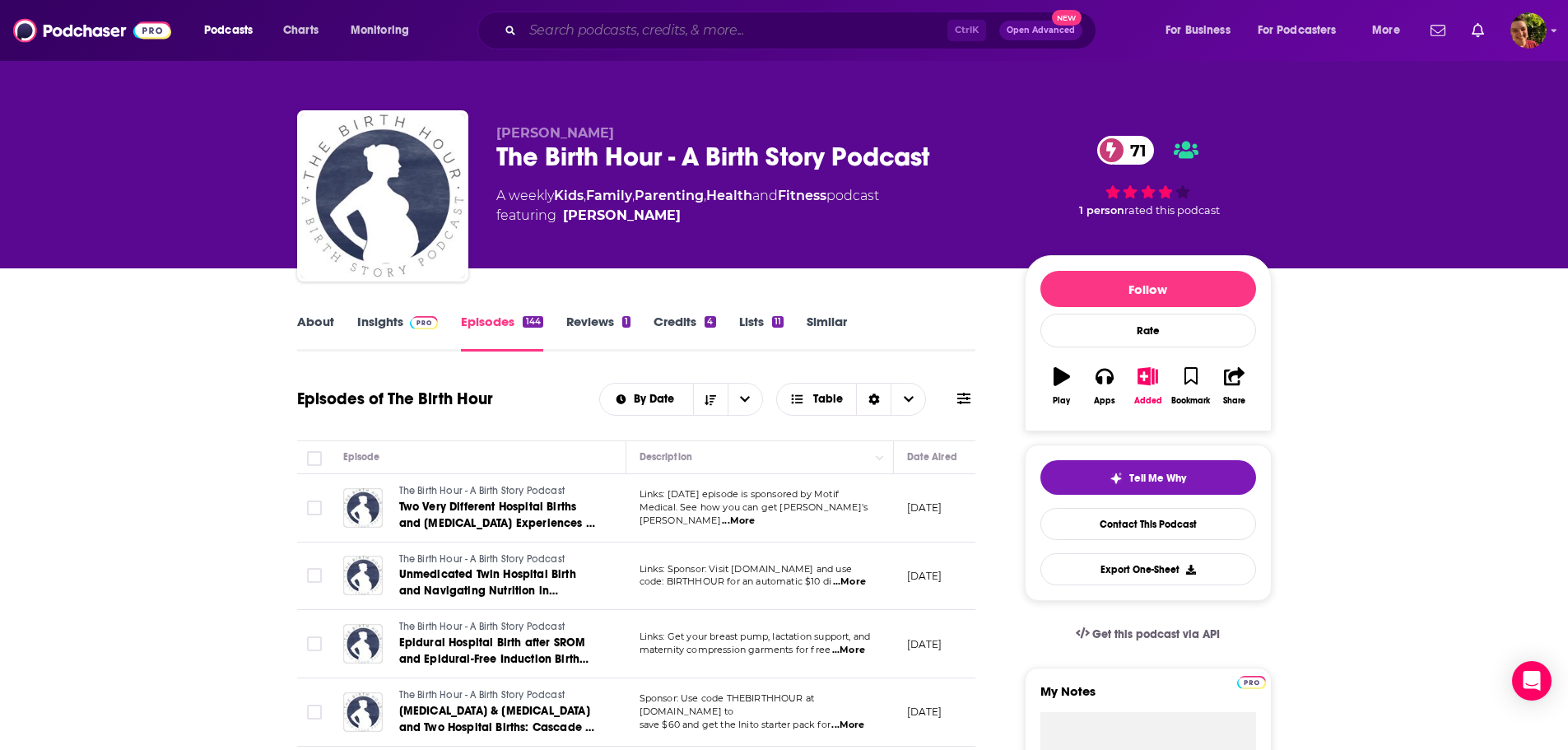
click at [586, 38] on input "Search podcasts, credits, & more..." at bounding box center [734, 30] width 425 height 26
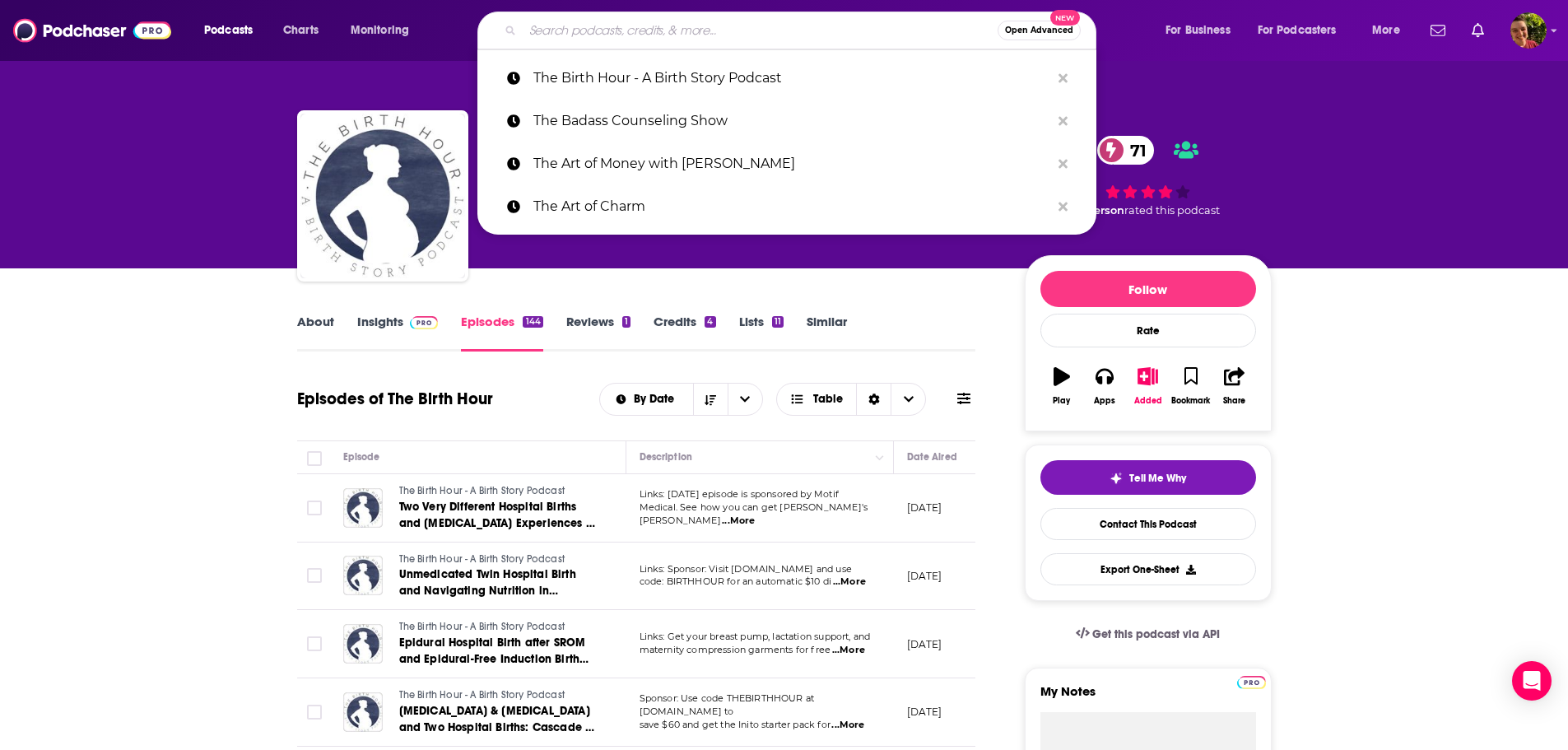
paste input "The Boldin Your Money Podcast"
type input "The Boldin Your Money Podcast"
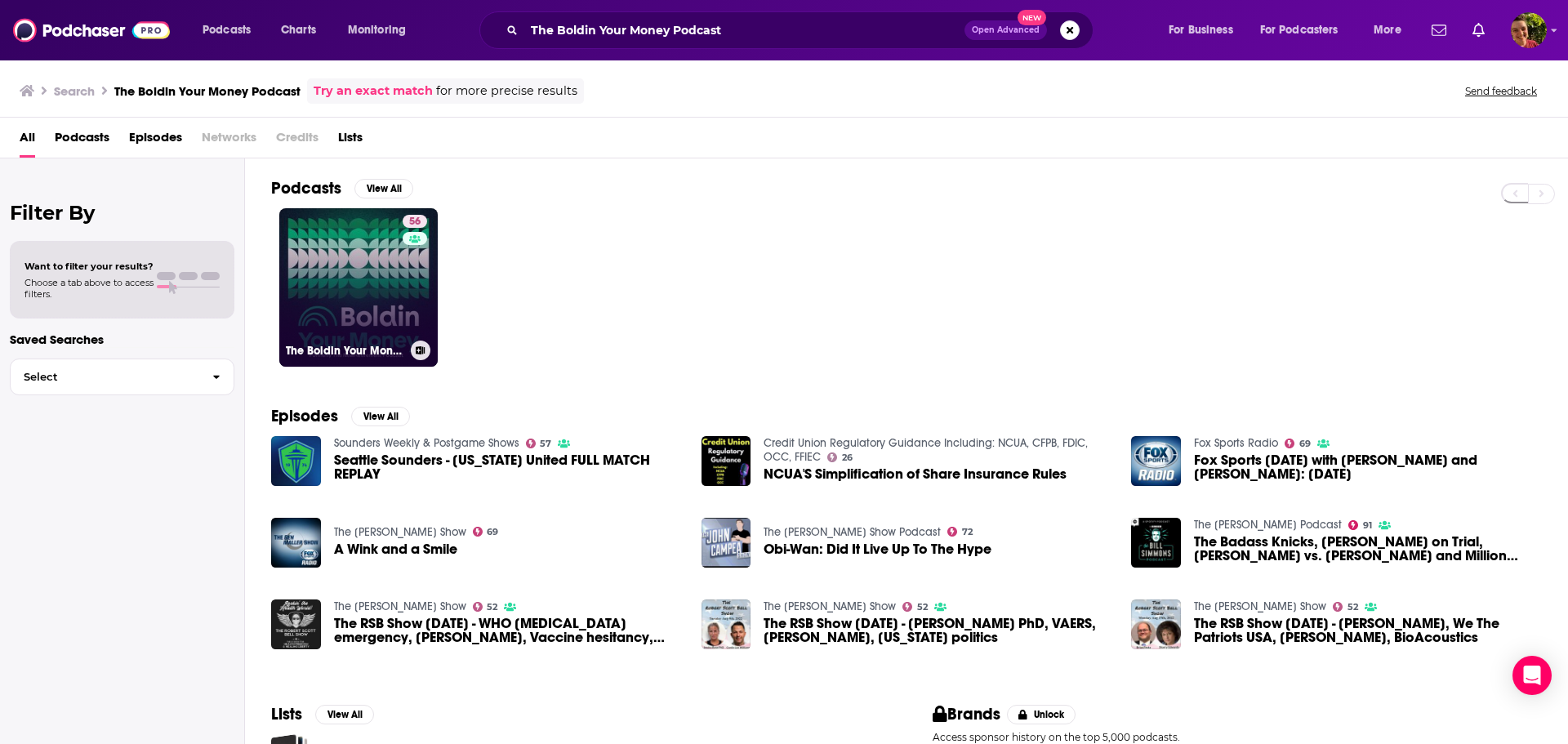
click at [328, 304] on link "56 The Boldin Your Money Podcast" at bounding box center [358, 288] width 158 height 158
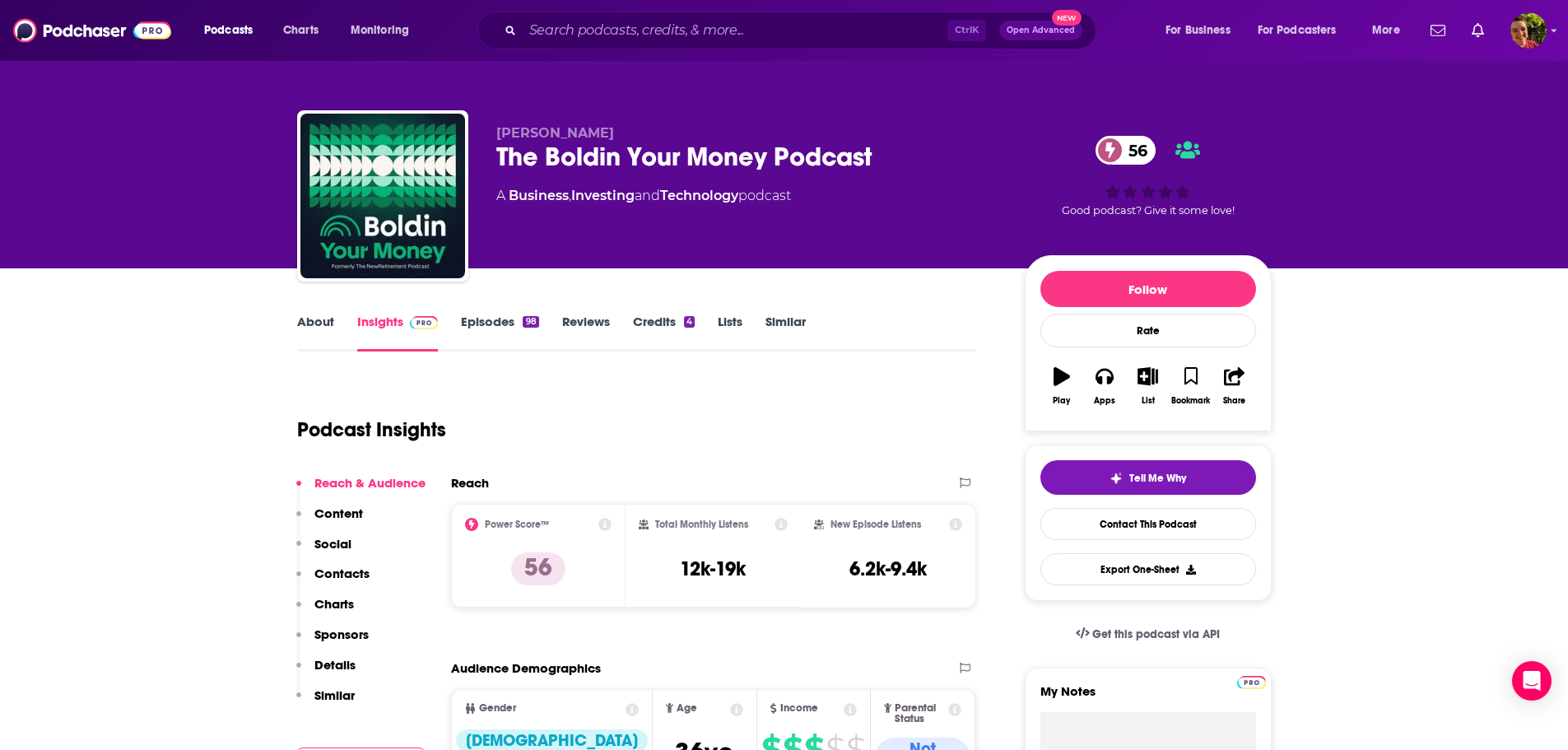
click at [315, 322] on link "About" at bounding box center [315, 332] width 37 height 38
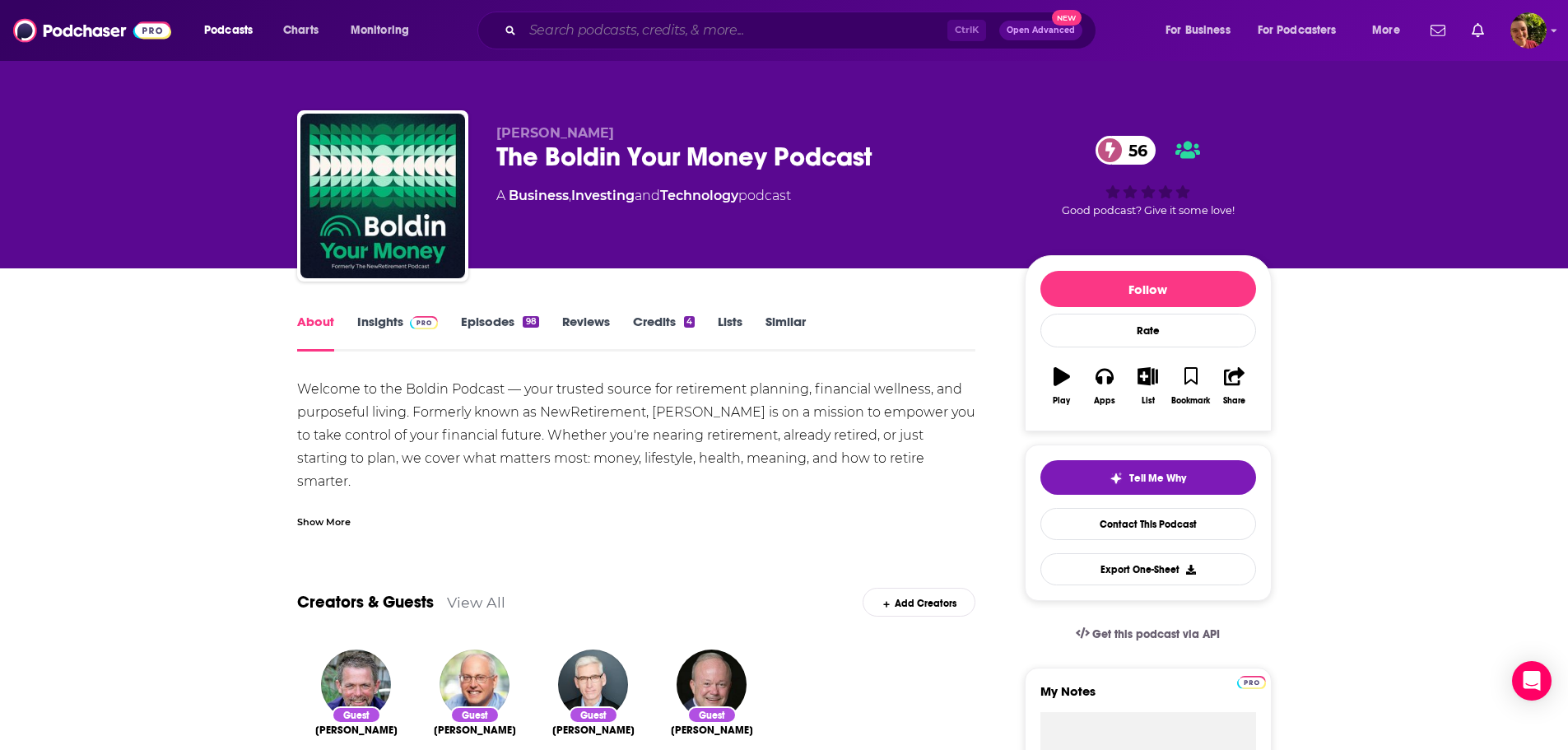
click at [667, 32] on input "Search podcasts, credits, & more..." at bounding box center [734, 30] width 425 height 26
paste input "The Current powered by Kim Komando"
type input "The Current powered by Kim Komando"
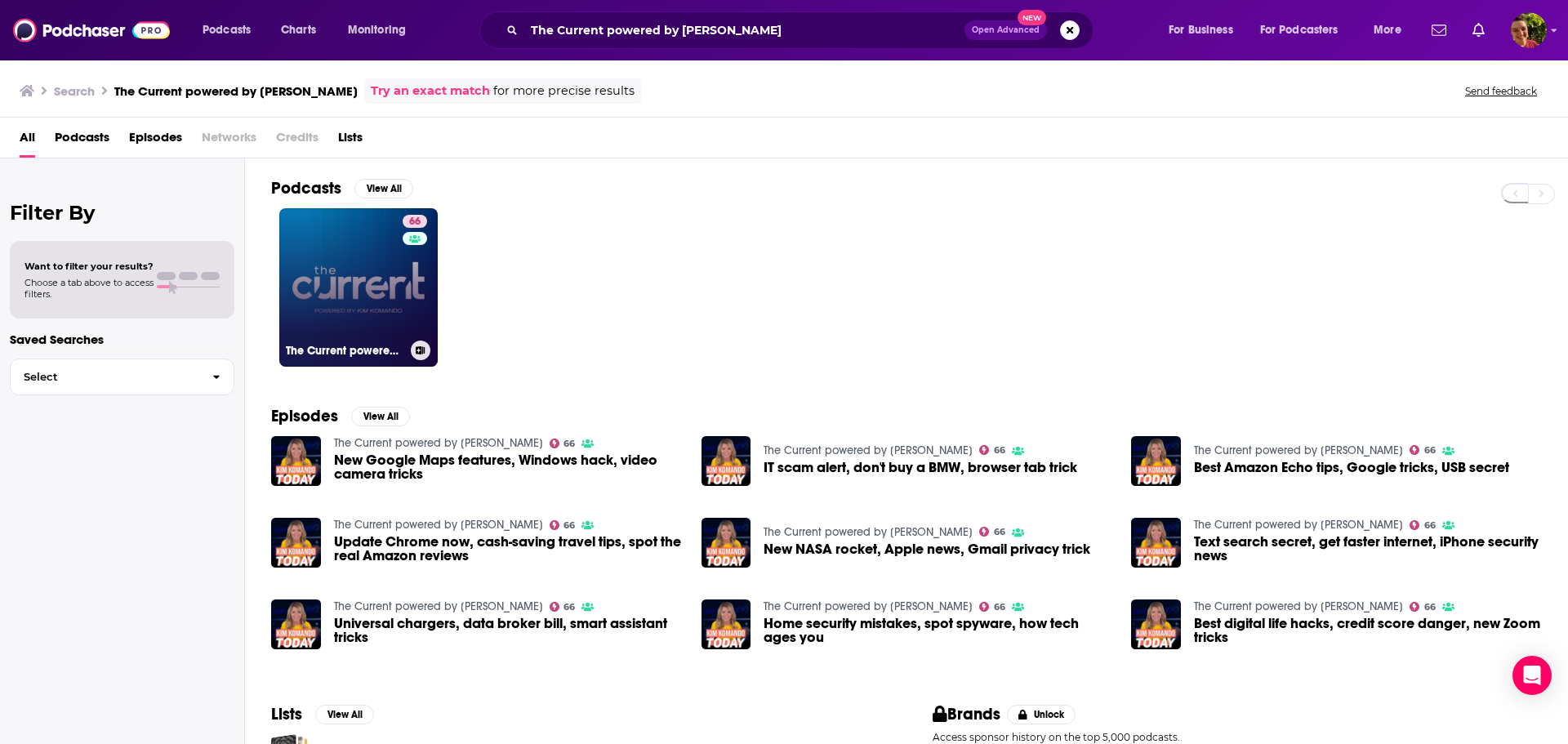
click at [383, 310] on link "66 The Current powered by Kim Komando" at bounding box center [358, 288] width 158 height 158
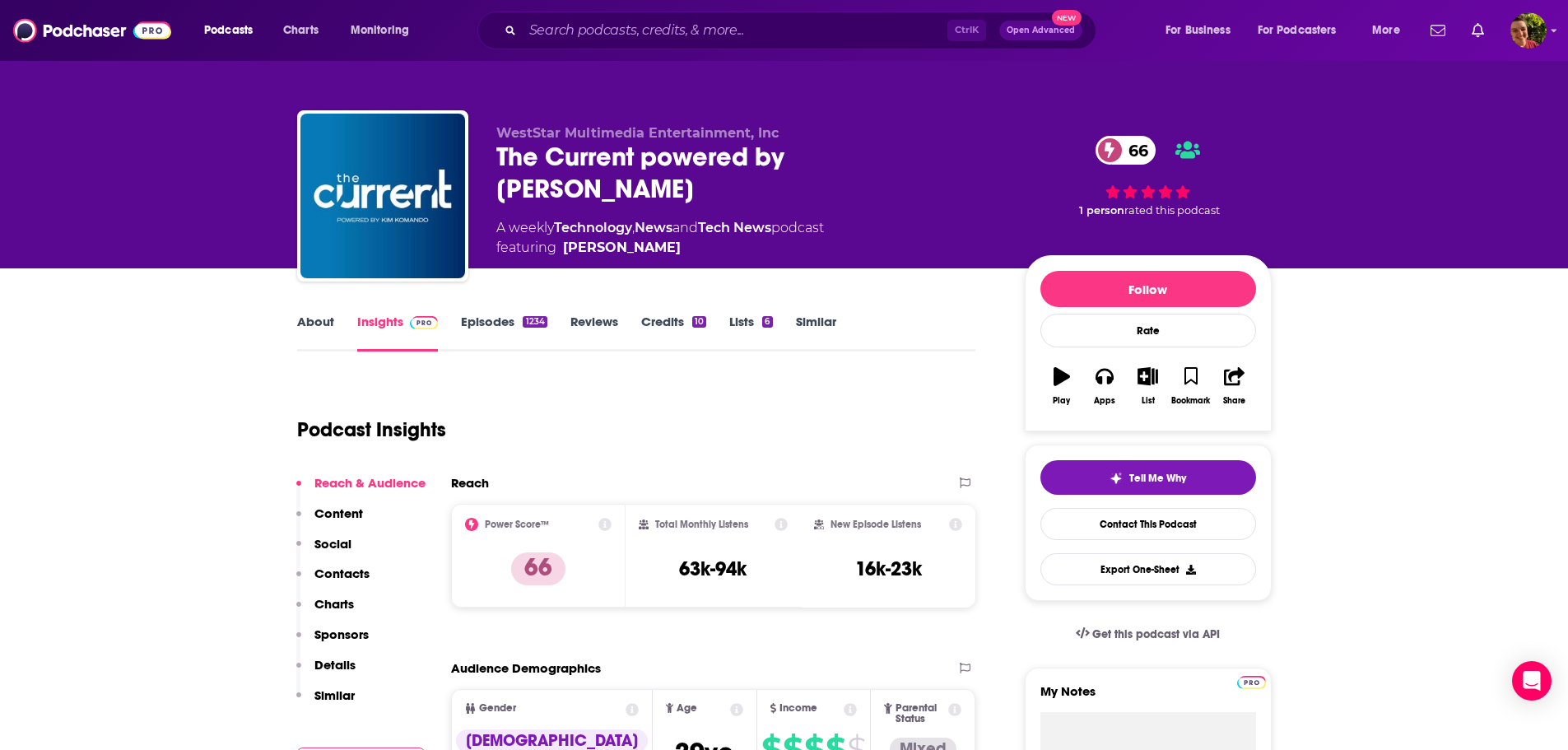
click at [311, 322] on link "About" at bounding box center [315, 332] width 37 height 38
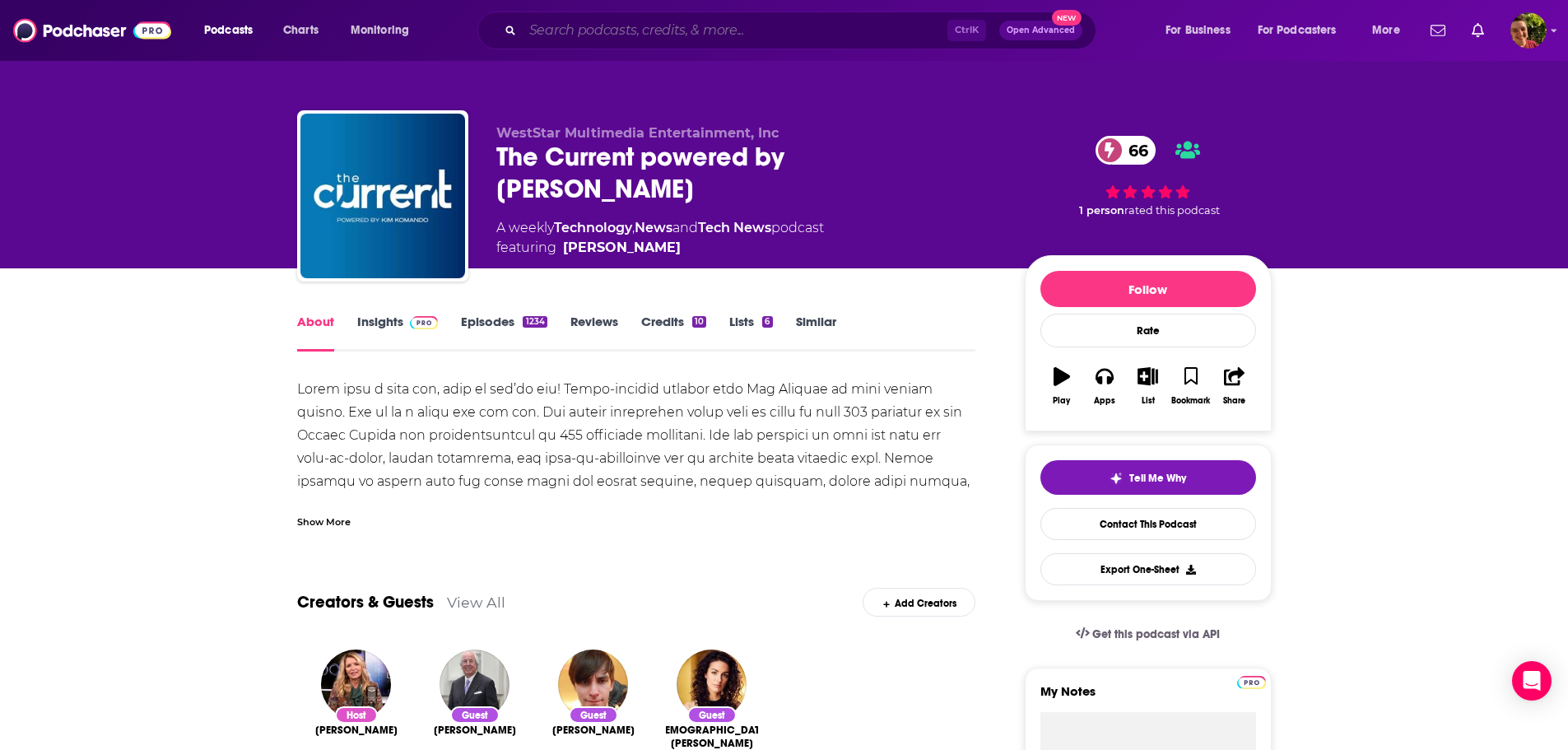
click at [716, 30] on input "Search podcasts, credits, & more..." at bounding box center [734, 30] width 425 height 26
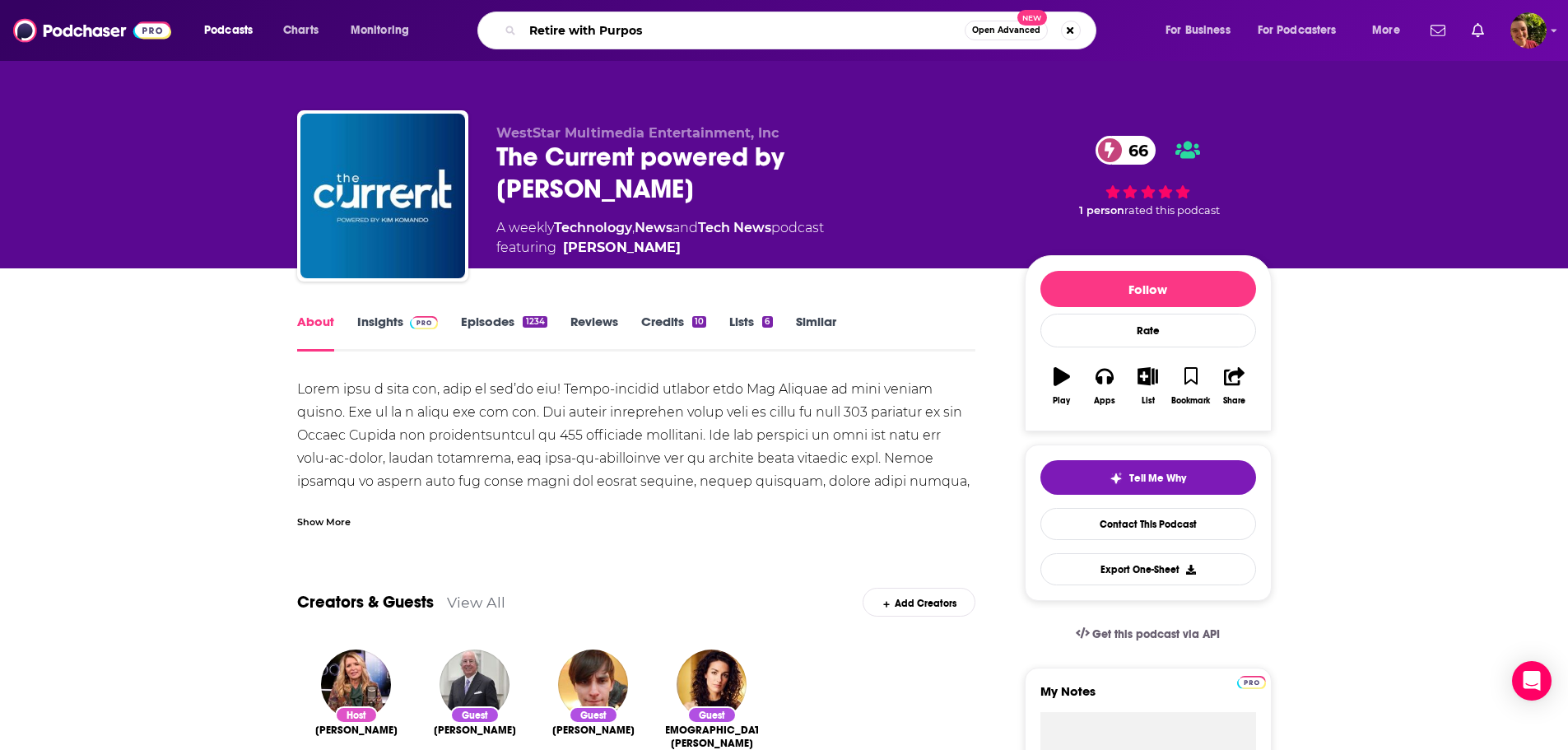
type input "Retire with Purpose"
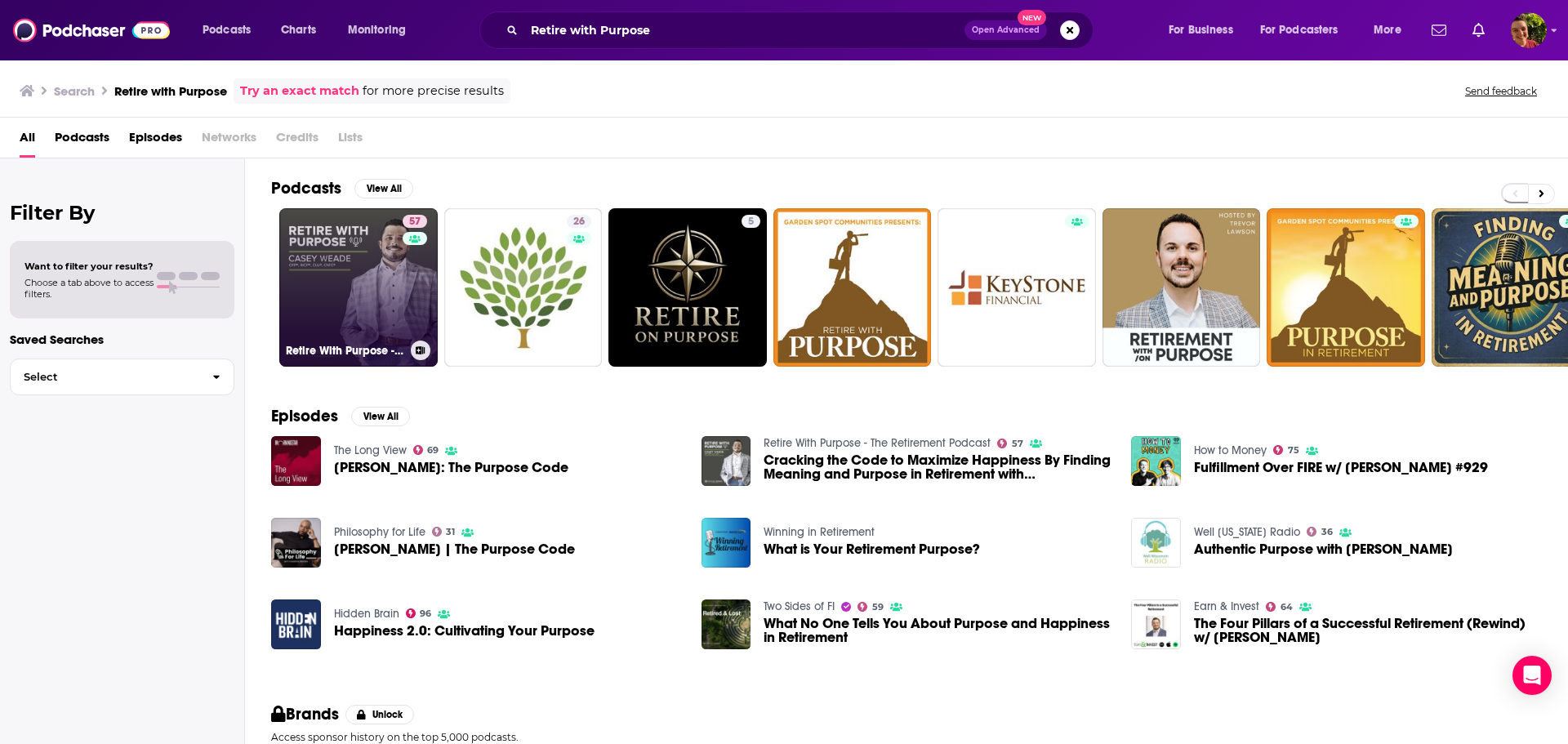
click at [346, 290] on link "57 Retire With Purpose - The Retirement Podcast" at bounding box center [358, 288] width 158 height 158
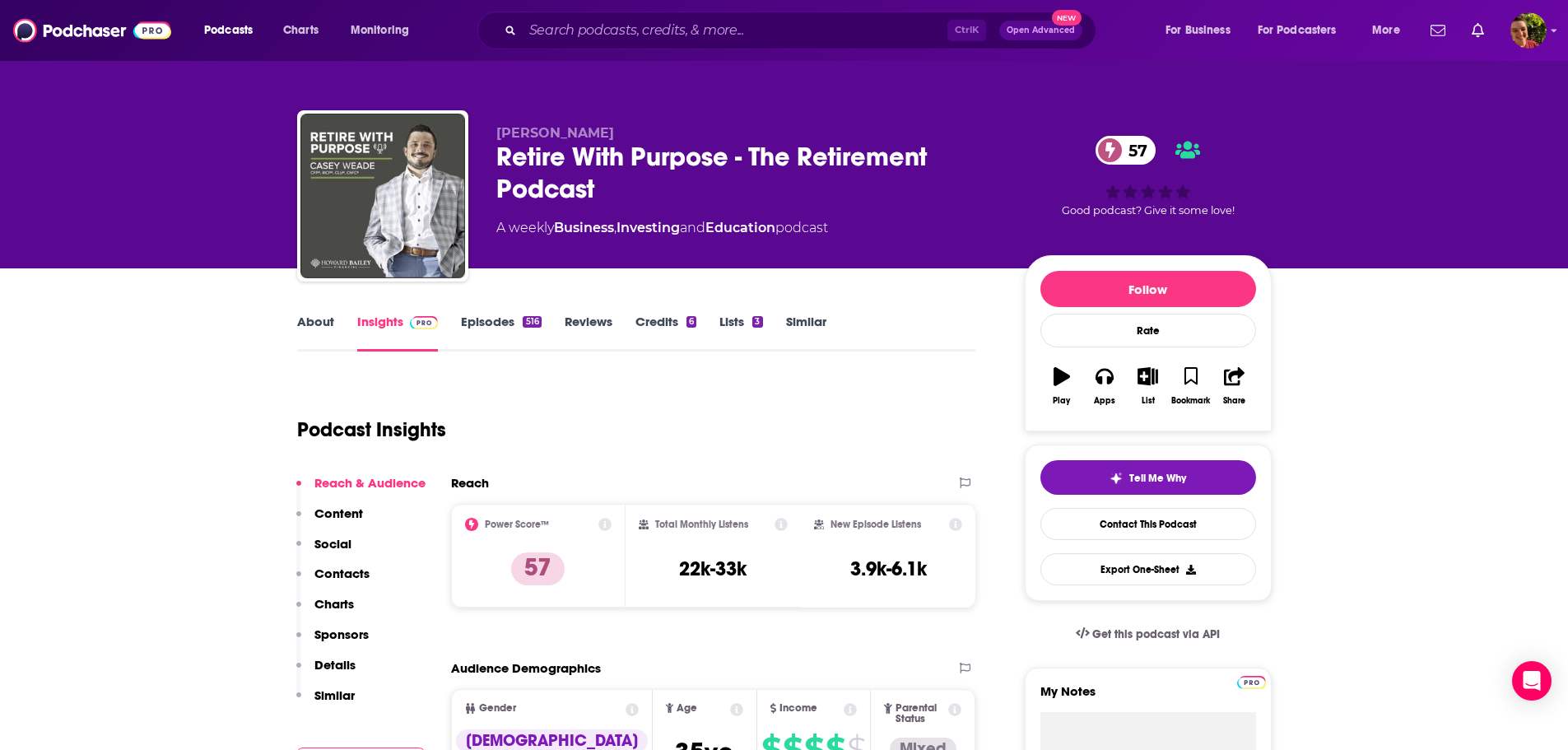
click at [310, 323] on link "About" at bounding box center [315, 332] width 37 height 38
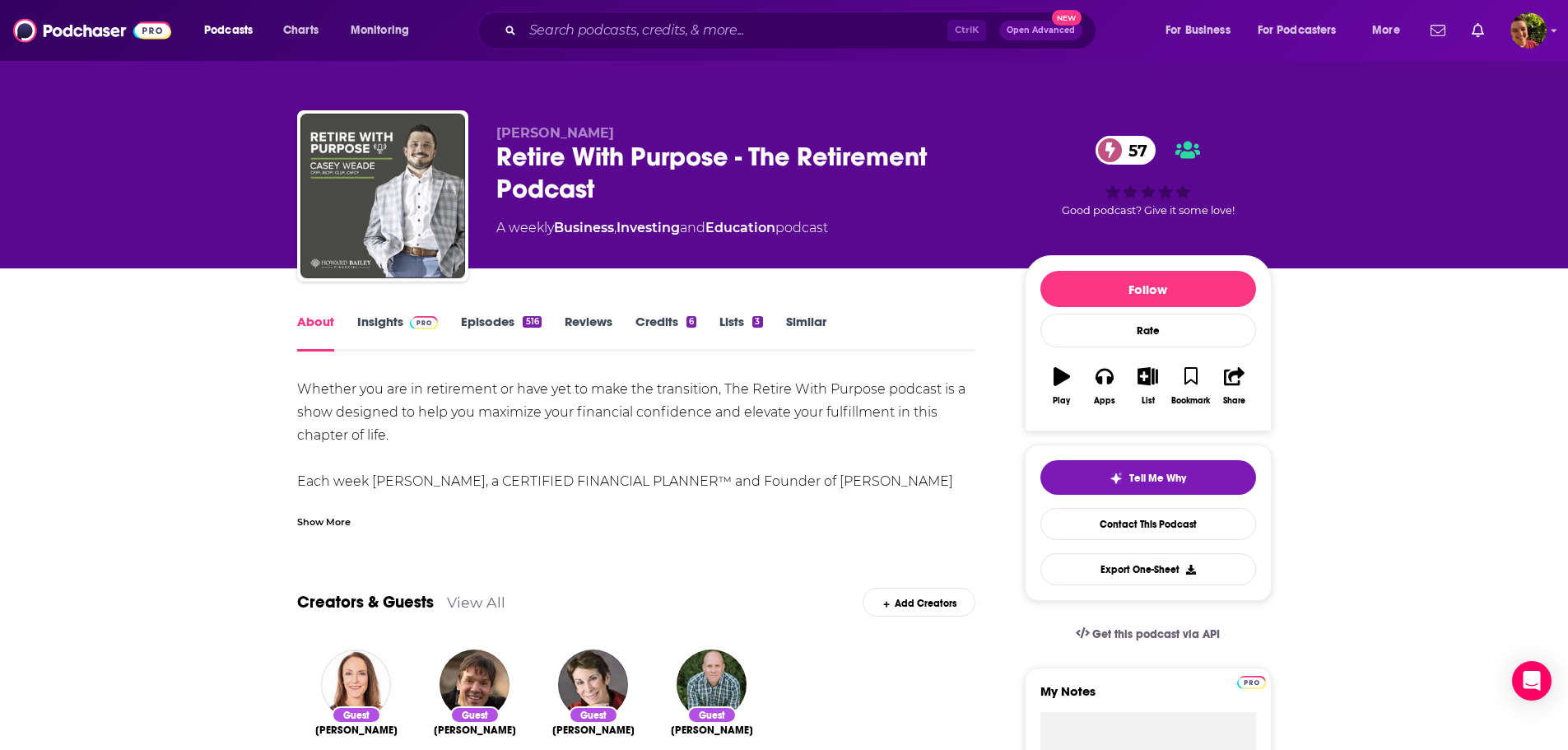
click at [382, 322] on link "Insights" at bounding box center [398, 332] width 81 height 38
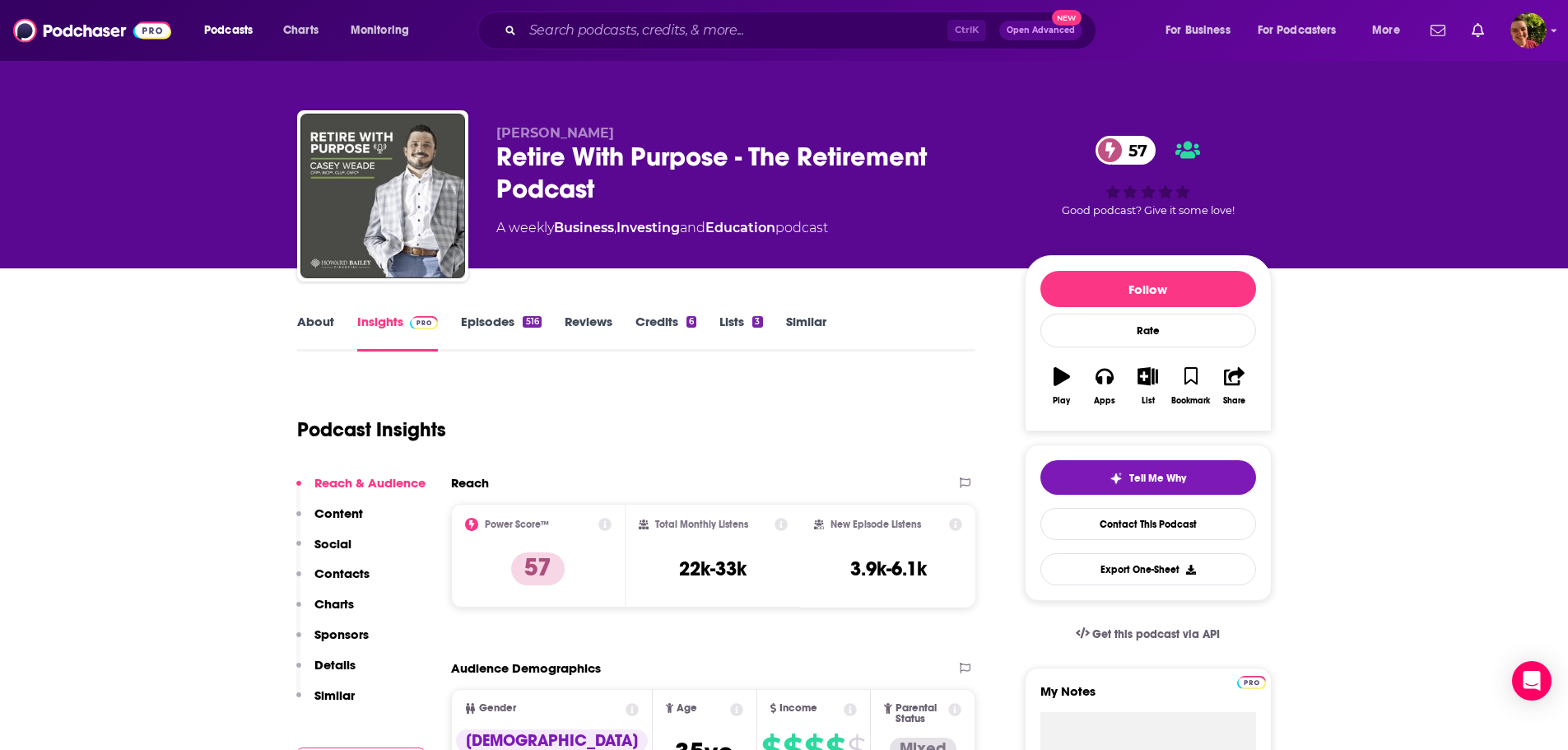
click at [491, 325] on link "Episodes 516" at bounding box center [501, 332] width 80 height 38
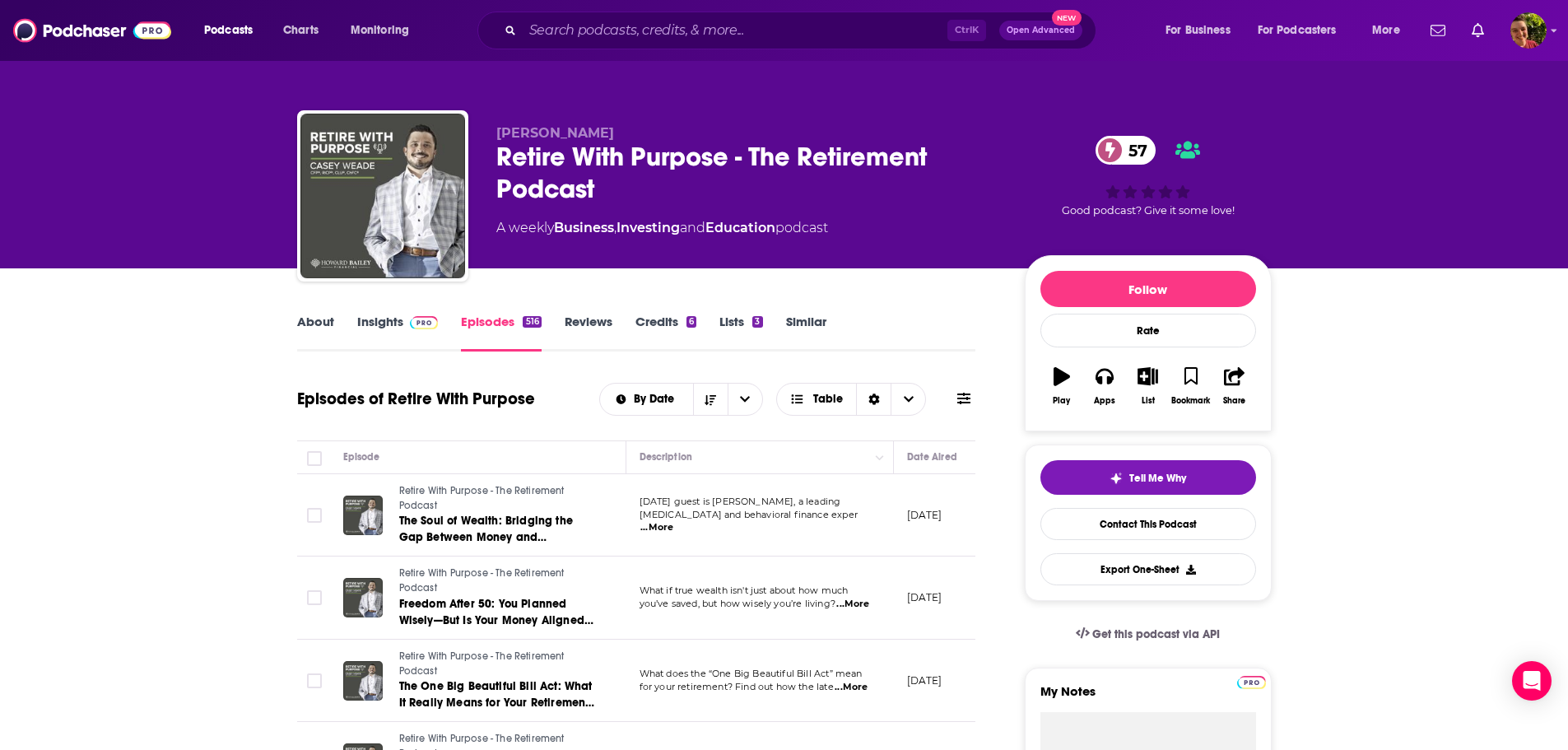
click at [389, 324] on link "Insights" at bounding box center [398, 332] width 81 height 38
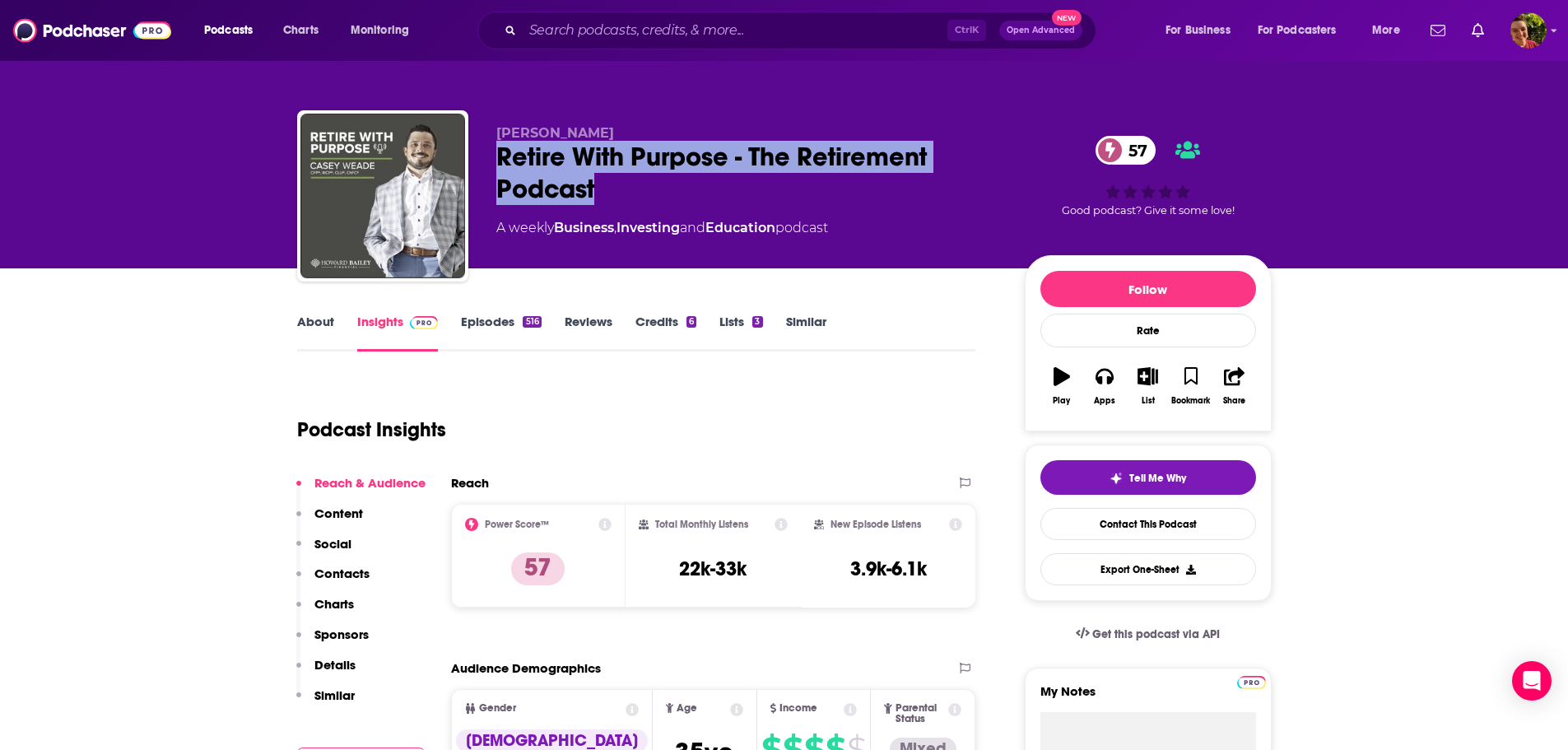
drag, startPoint x: 498, startPoint y: 155, endPoint x: 606, endPoint y: 188, distance: 112.9
click at [606, 188] on div "Retire With Purpose - The Retirement Podcast 57" at bounding box center [747, 173] width 502 height 64
copy h2 "Retire With Purpose - The Retirement Podcast"
click at [317, 327] on link "About" at bounding box center [315, 332] width 37 height 38
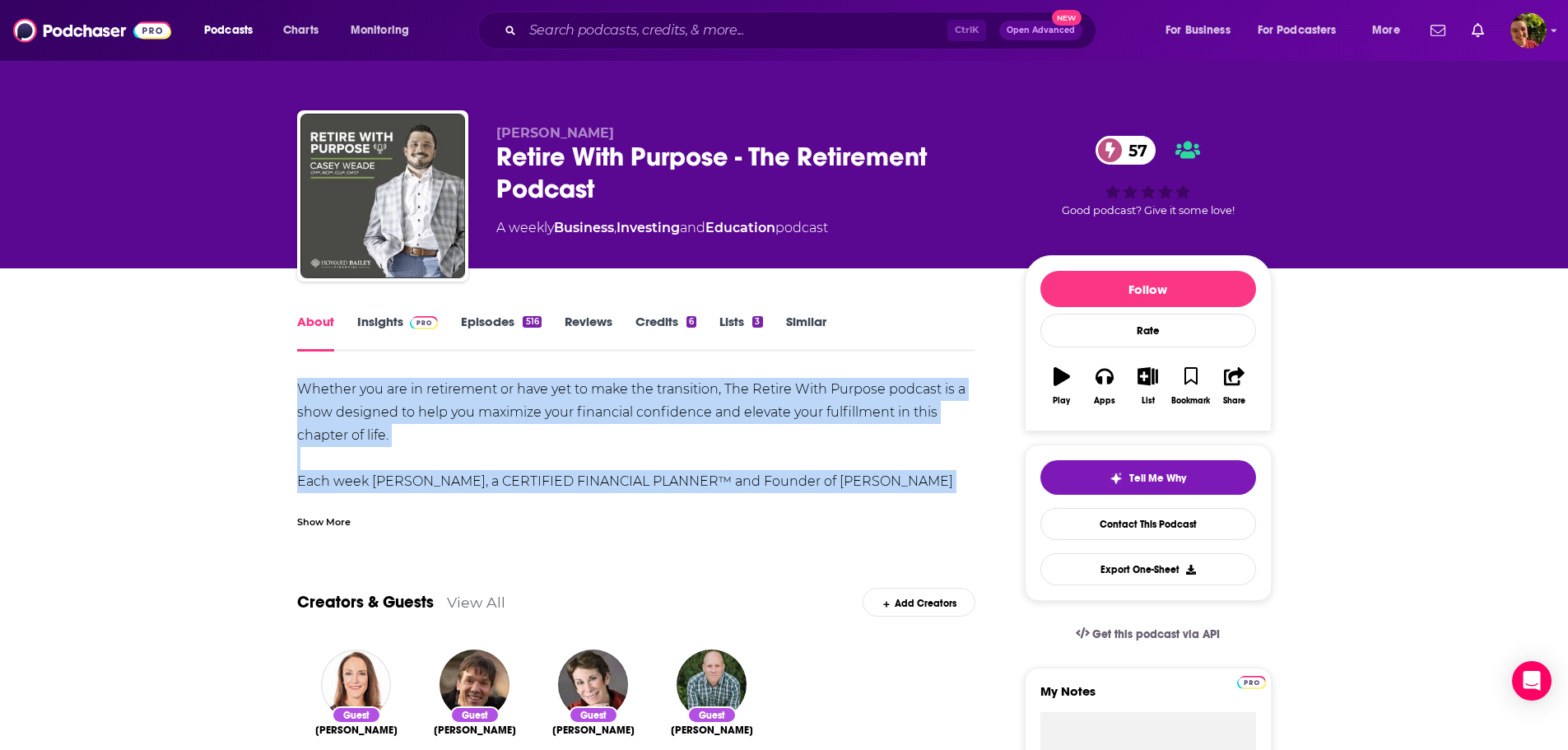
drag, startPoint x: 292, startPoint y: 387, endPoint x: 977, endPoint y: 493, distance: 693.2
copy div "Whether you are in retirement or have yet to make the transition, The Retire Wi…"
drag, startPoint x: 483, startPoint y: 405, endPoint x: 461, endPoint y: 399, distance: 22.8
click at [483, 405] on div "Whether you are in retirement or have yet to make the transition, The Retire Wi…" at bounding box center [636, 551] width 679 height 346
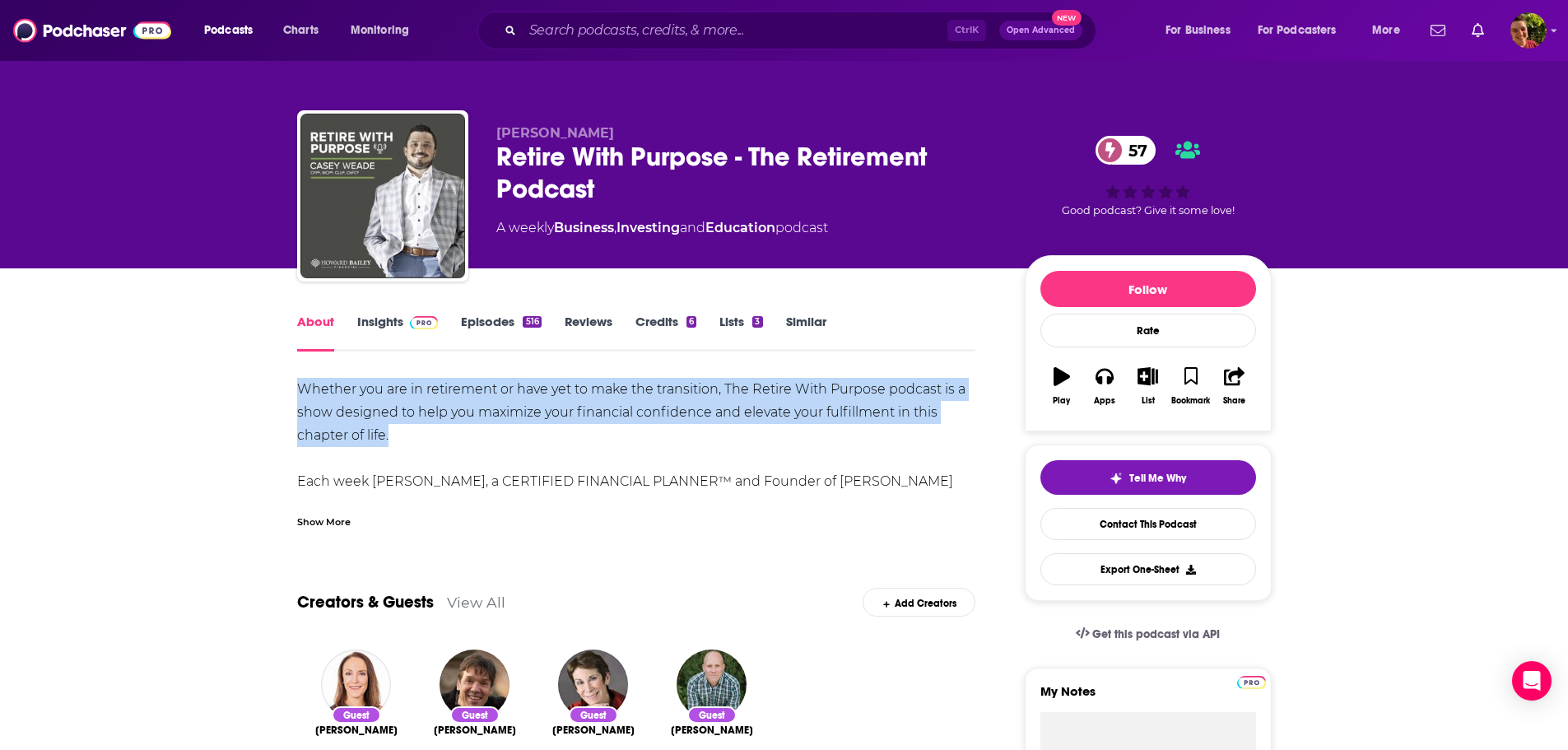
drag, startPoint x: 290, startPoint y: 387, endPoint x: 378, endPoint y: 420, distance: 94.0
copy div "Whether you are in retirement or have yet to make the transition, The Retire Wi…"
click at [378, 322] on link "Insights" at bounding box center [398, 332] width 81 height 38
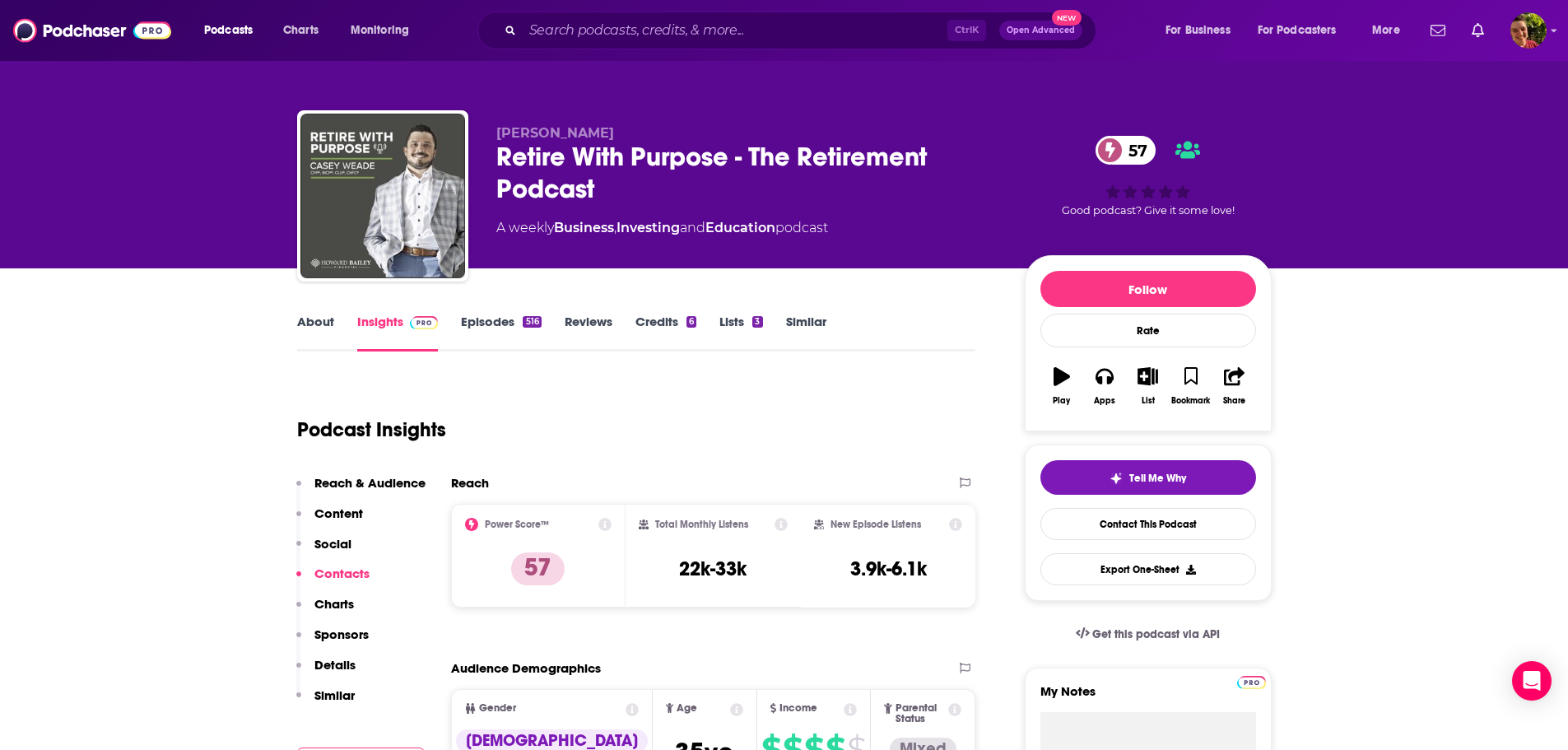
click at [312, 322] on link "About" at bounding box center [315, 332] width 37 height 38
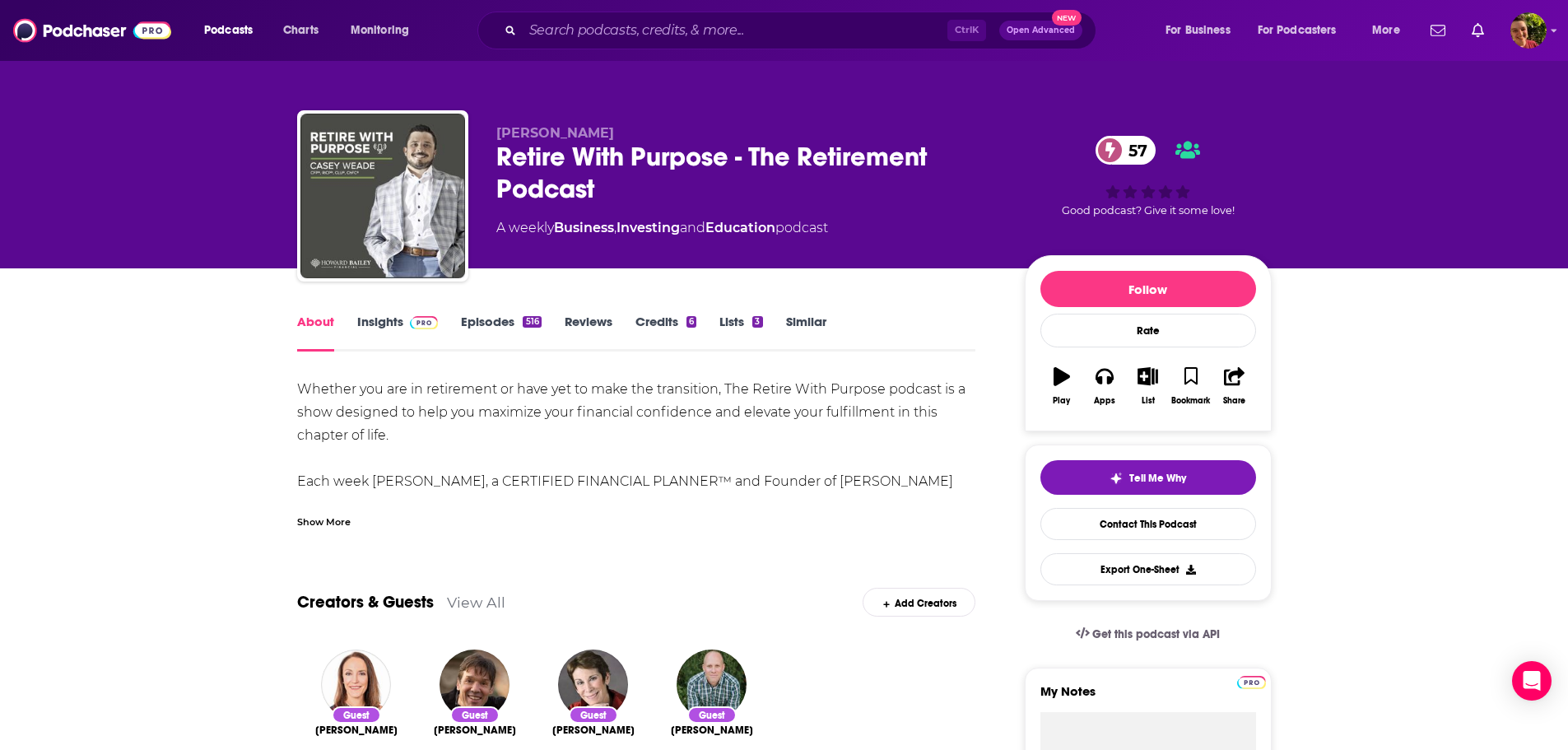
click at [383, 326] on link "Insights" at bounding box center [398, 332] width 81 height 38
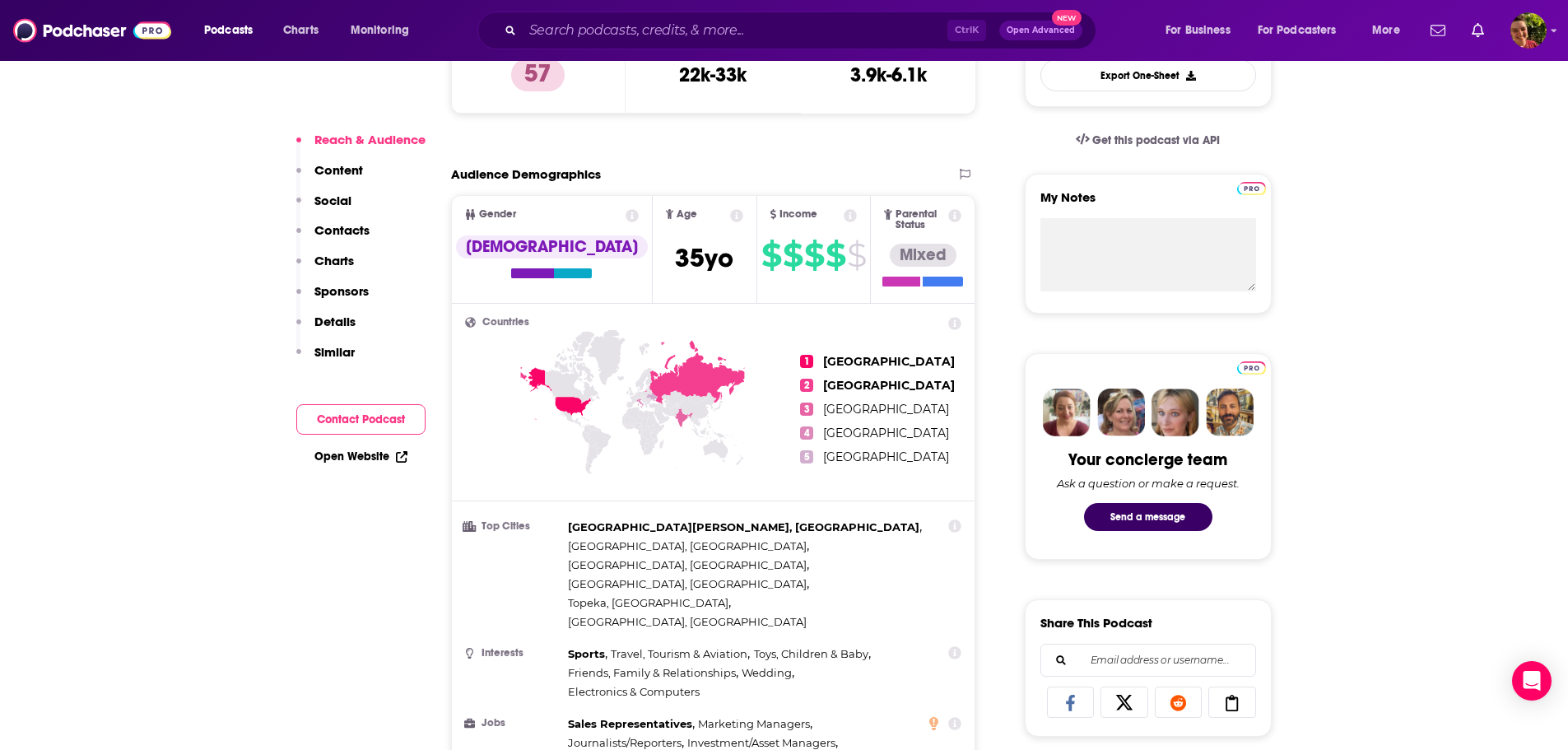
scroll to position [659, 0]
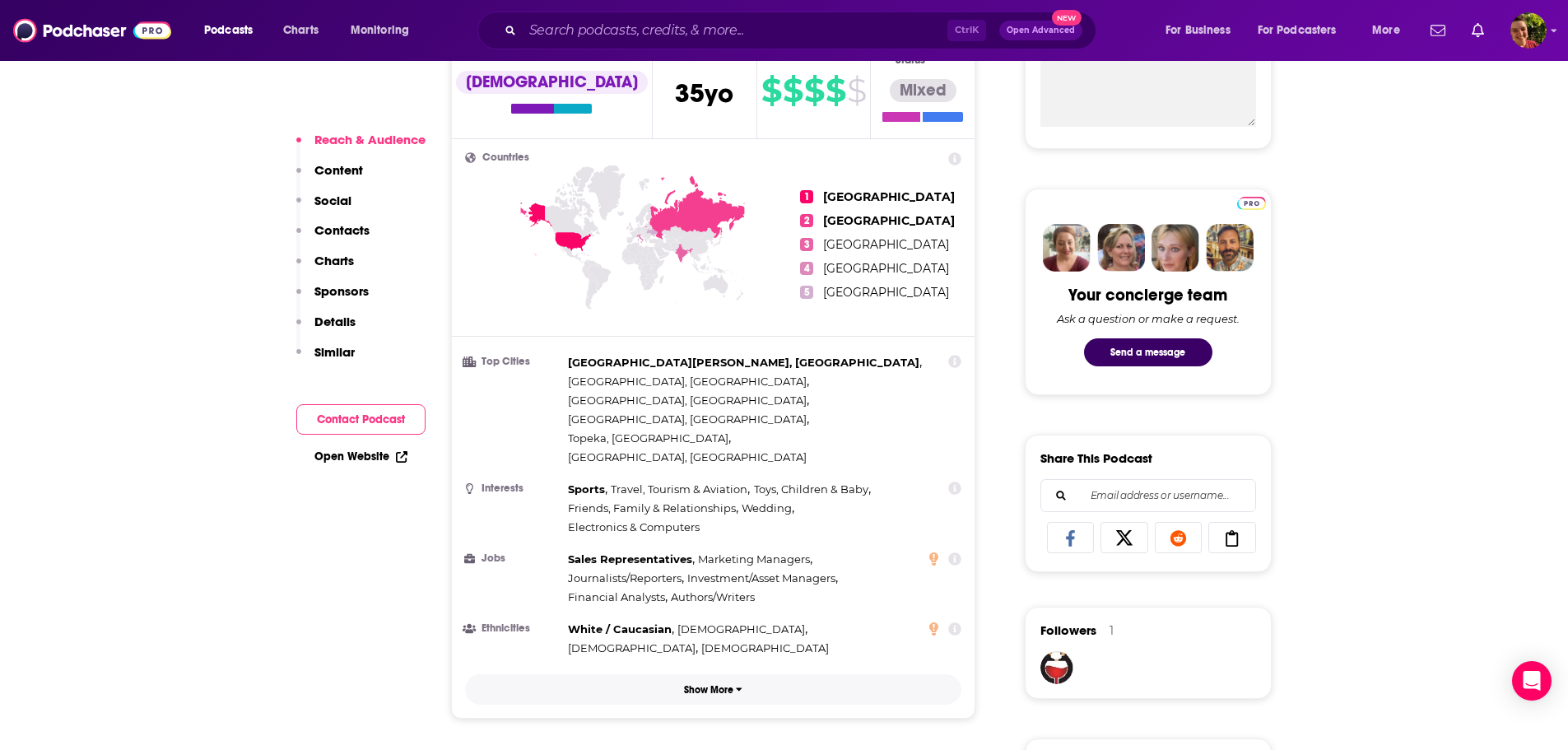
click at [707, 685] on p "Show More" at bounding box center [709, 690] width 50 height 12
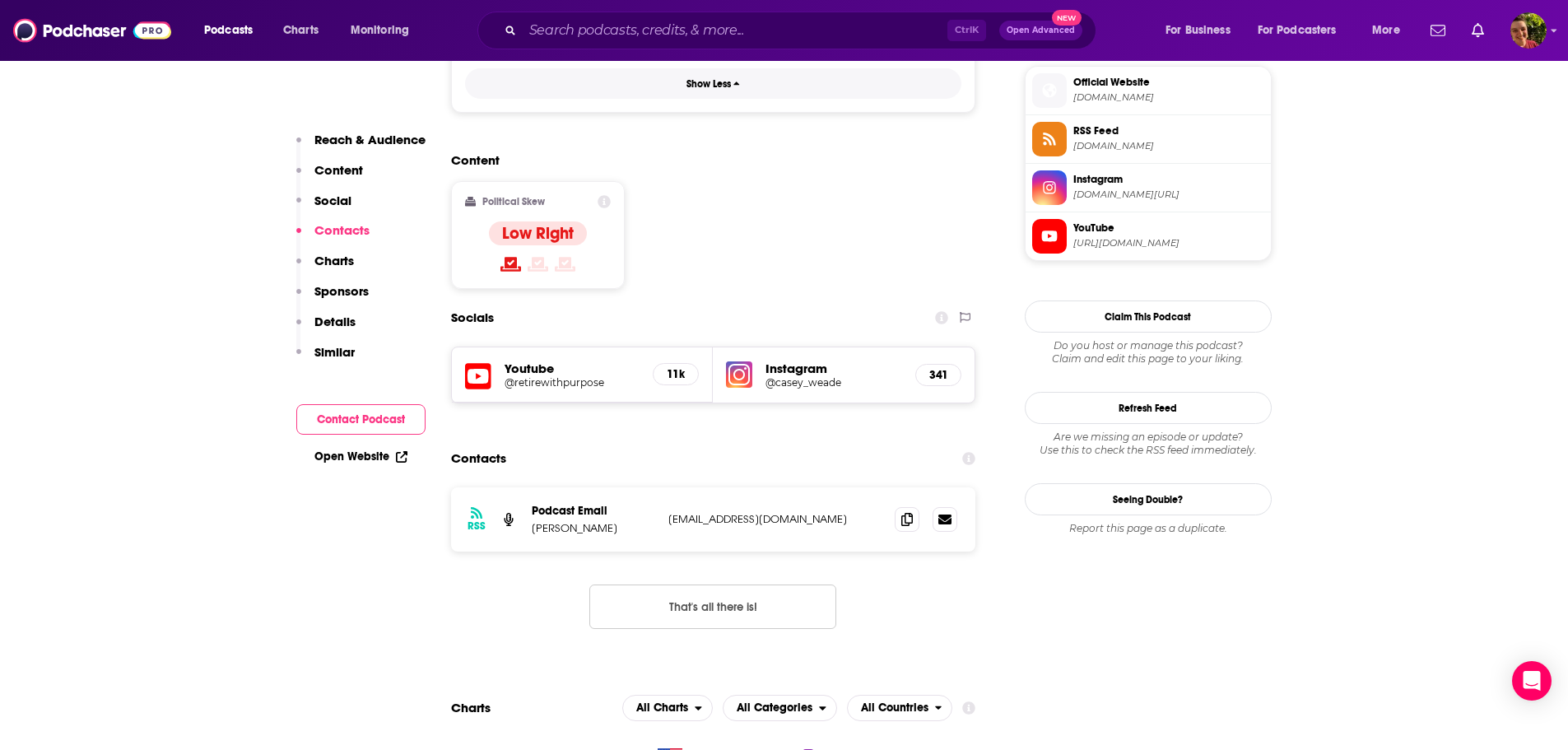
scroll to position [1648, 0]
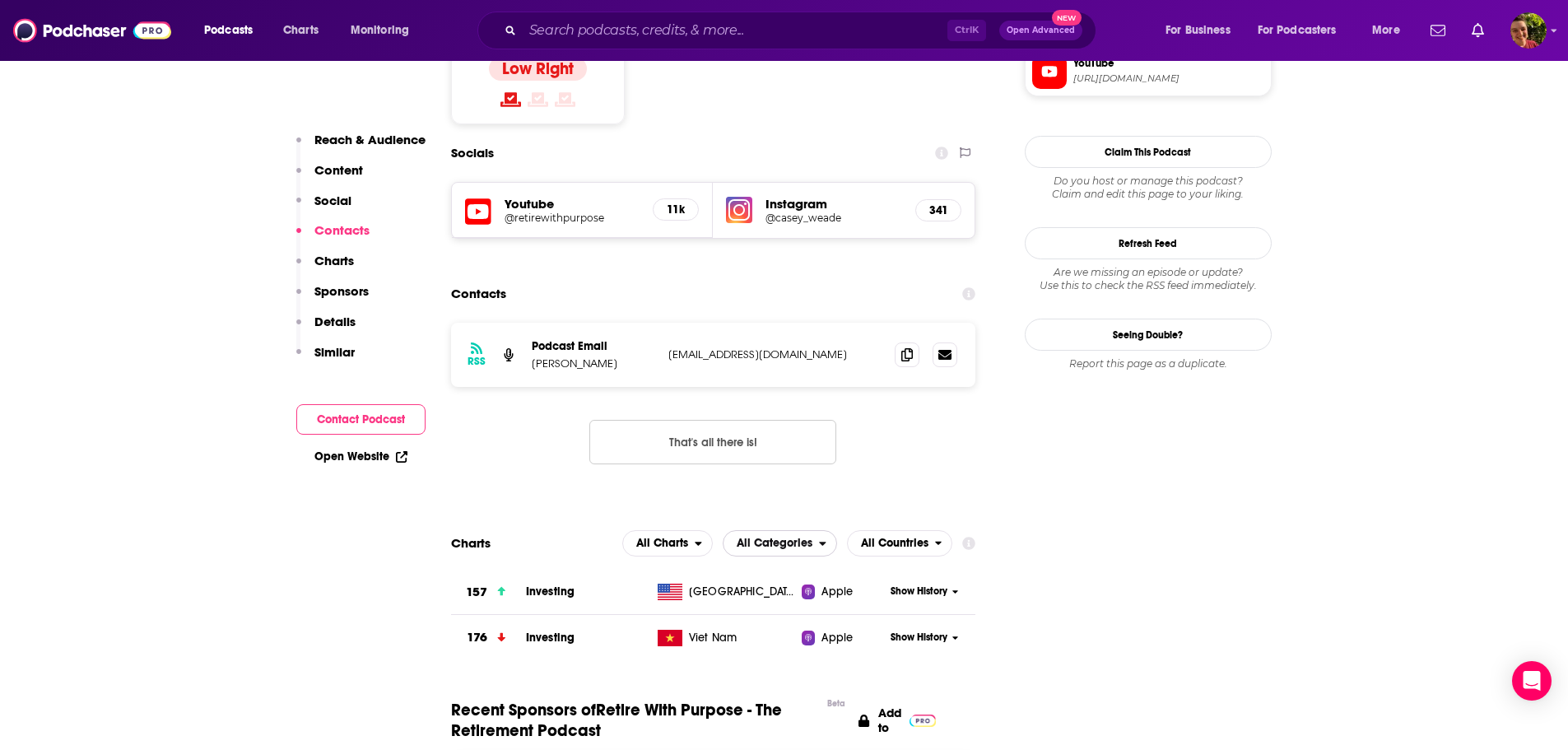
click at [808, 538] on span "All Categories" at bounding box center [775, 543] width 76 height 12
click at [781, 568] on span "All Categories" at bounding box center [781, 572] width 98 height 10
click at [909, 348] on icon at bounding box center [907, 354] width 12 height 14
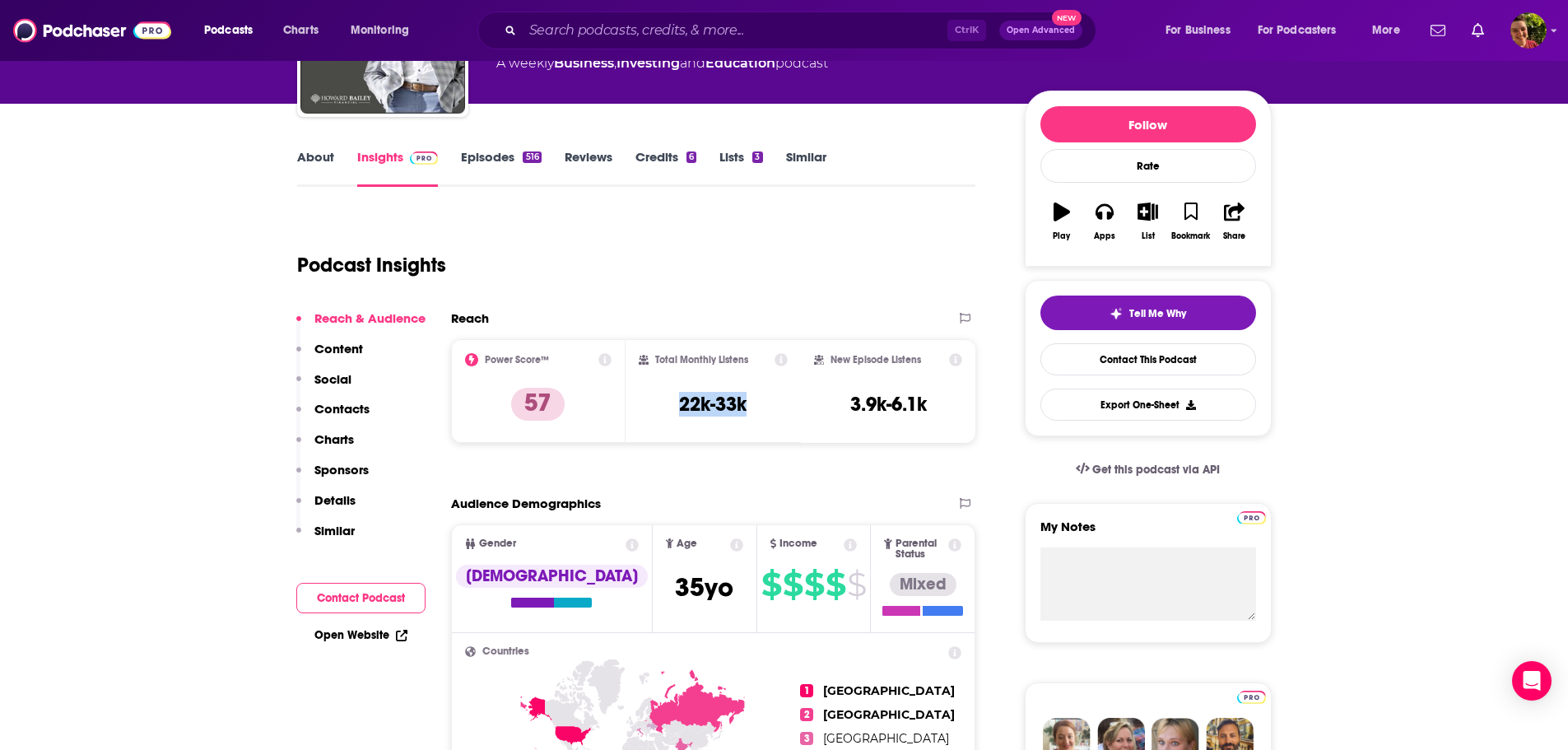
drag, startPoint x: 760, startPoint y: 401, endPoint x: 677, endPoint y: 408, distance: 83.3
click at [677, 408] on div "Total Monthly Listens 22k-33k" at bounding box center [713, 391] width 149 height 76
copy h3 "22k-33k"
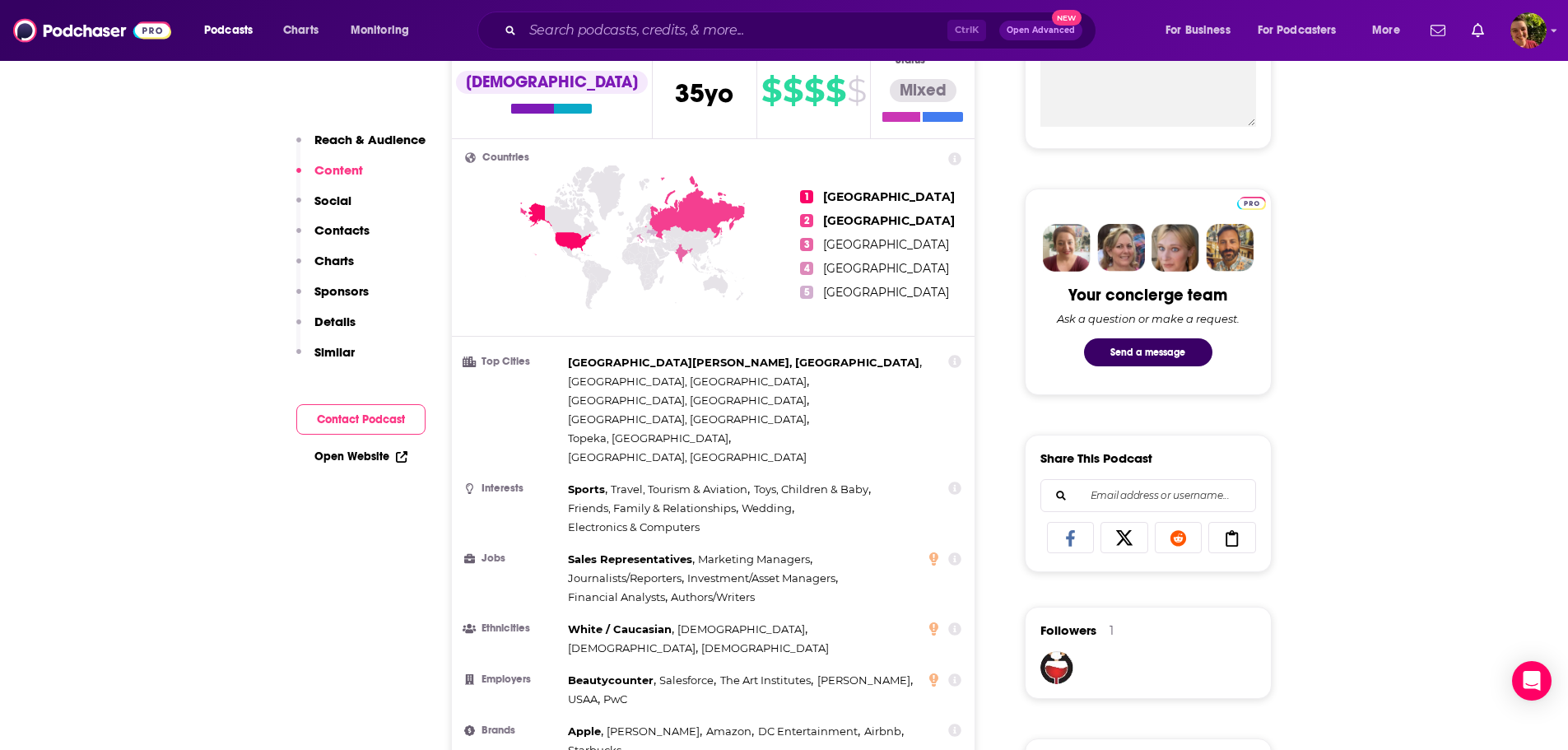
scroll to position [330, 0]
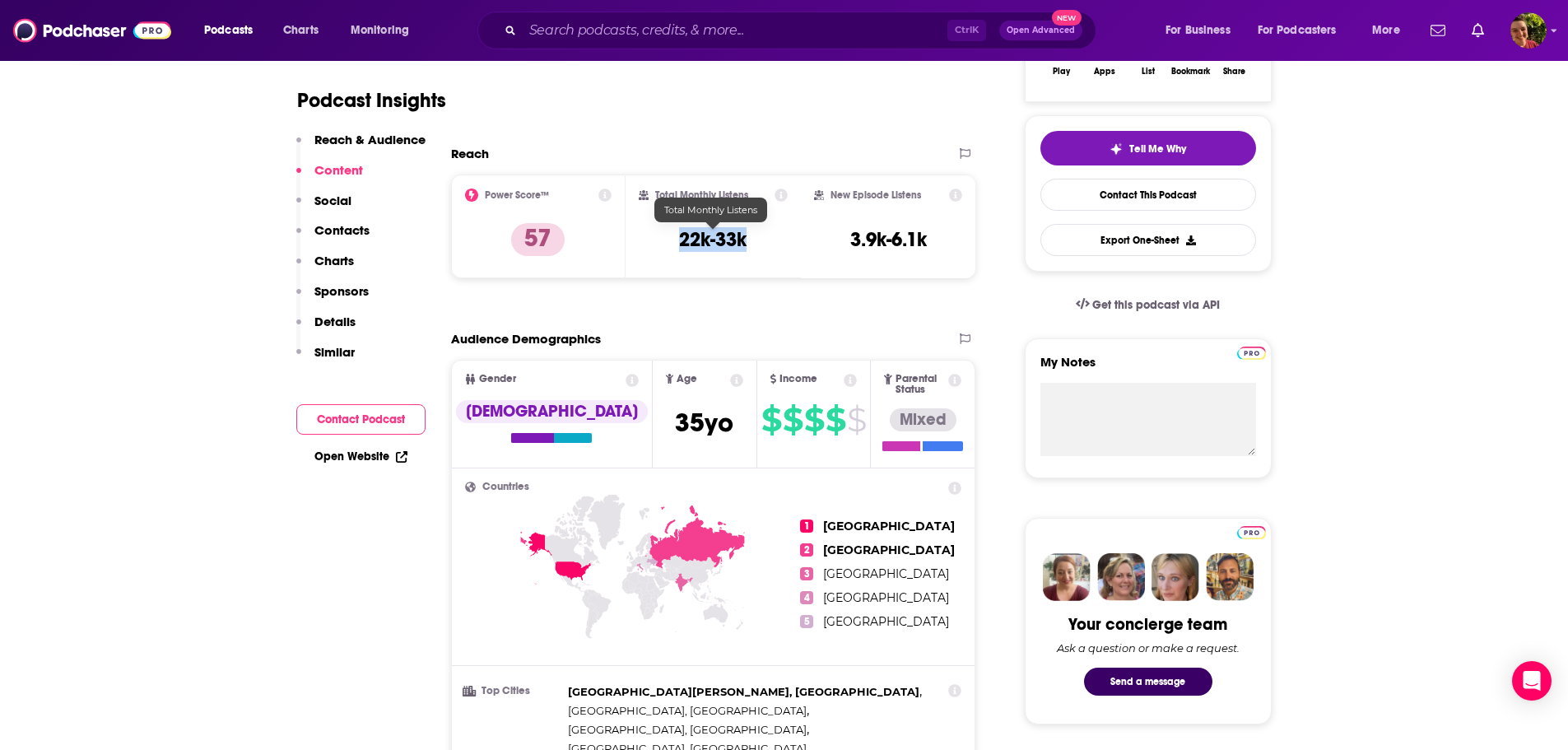
copy h3 "22k-33k"
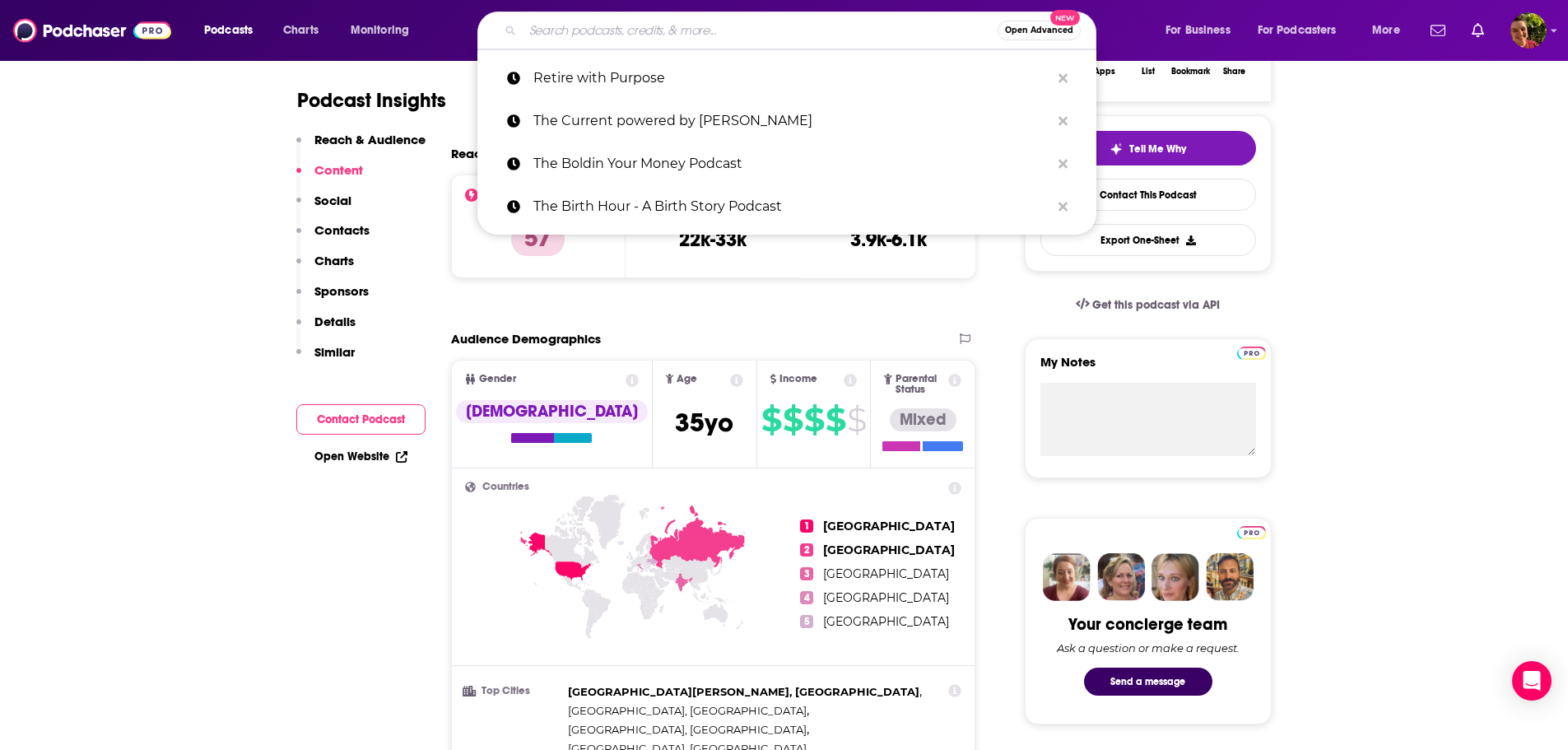
click at [576, 23] on input "Search podcasts, credits, & more..." at bounding box center [760, 30] width 475 height 26
paste input "Inside Family Medicine"
type input "Inside Family Medicine"
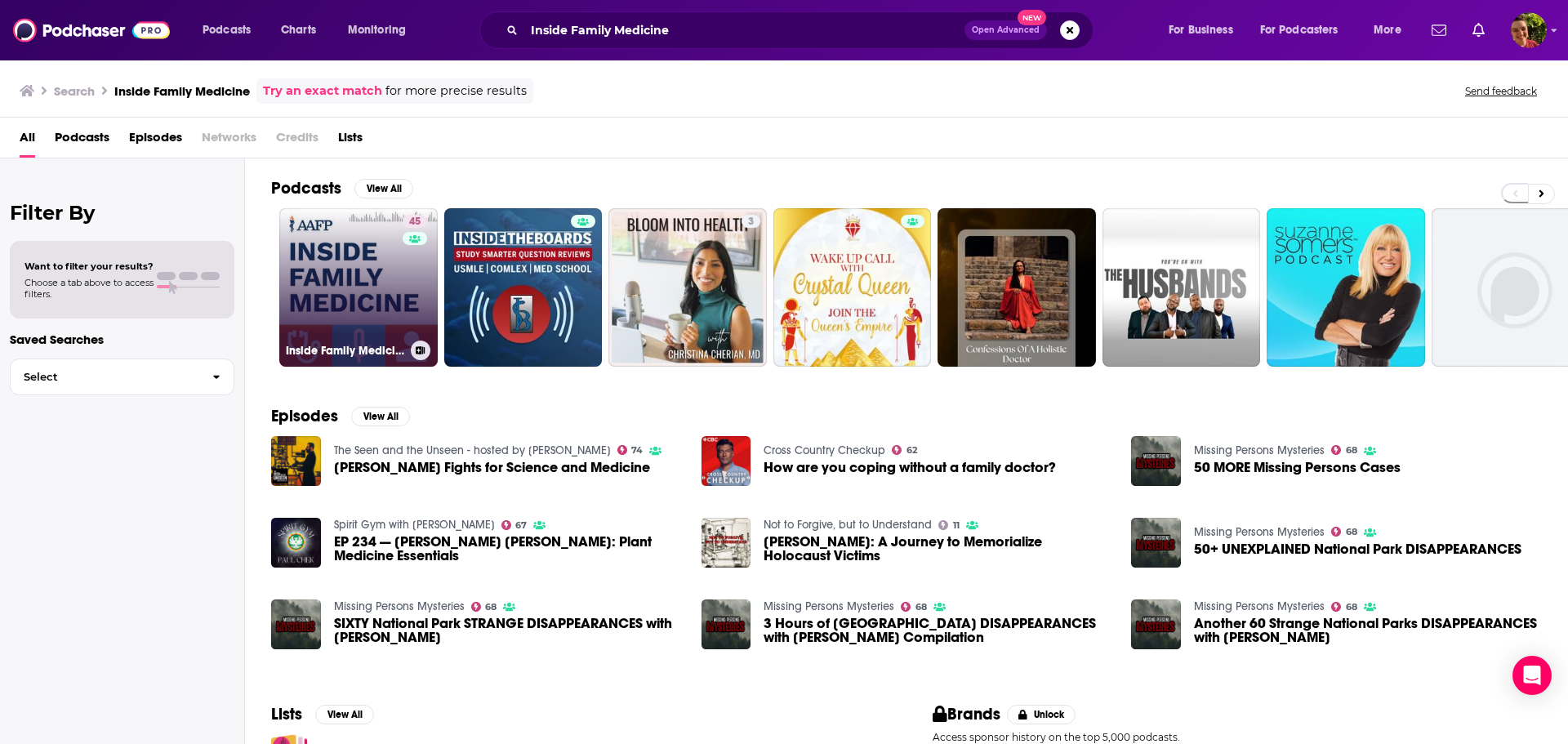
click at [367, 275] on link "45 Inside Family Medicine" at bounding box center [358, 288] width 158 height 158
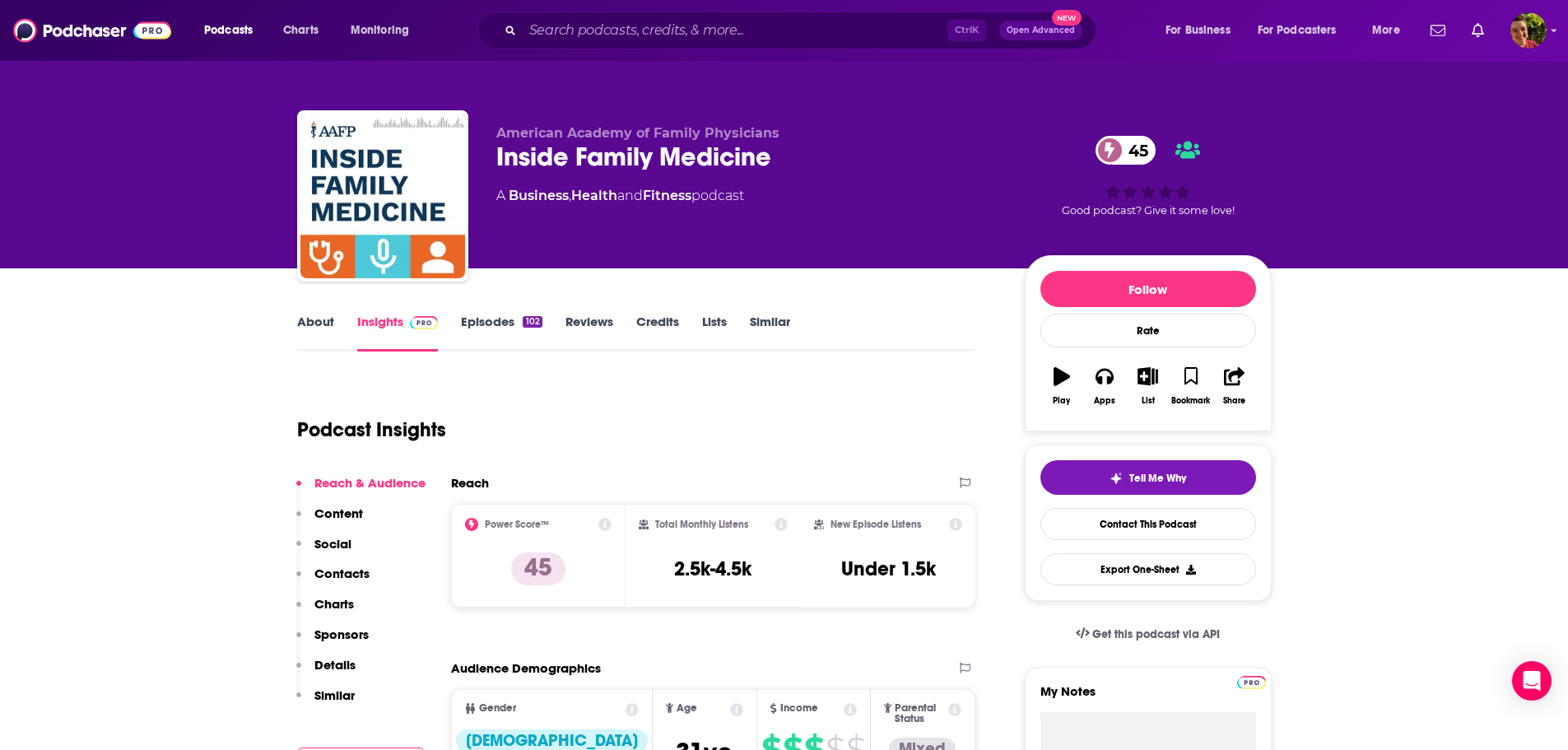
click at [322, 313] on link "About" at bounding box center [315, 332] width 37 height 38
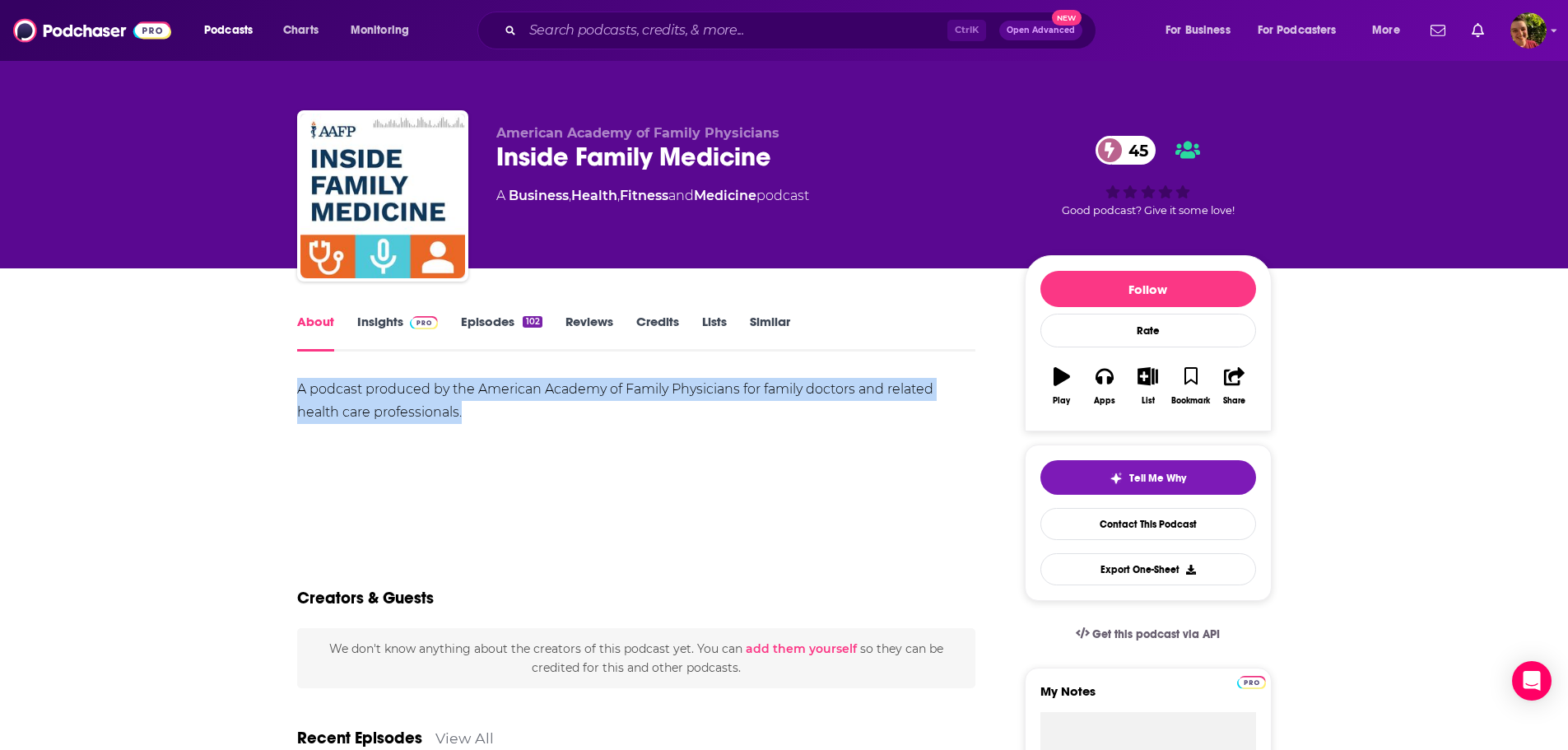
drag, startPoint x: 375, startPoint y: 395, endPoint x: 495, endPoint y: 422, distance: 123.0
copy div "A podcast produced by the American Academy of Family Physicians for family doct…"
click at [378, 319] on link "Insights" at bounding box center [398, 332] width 81 height 38
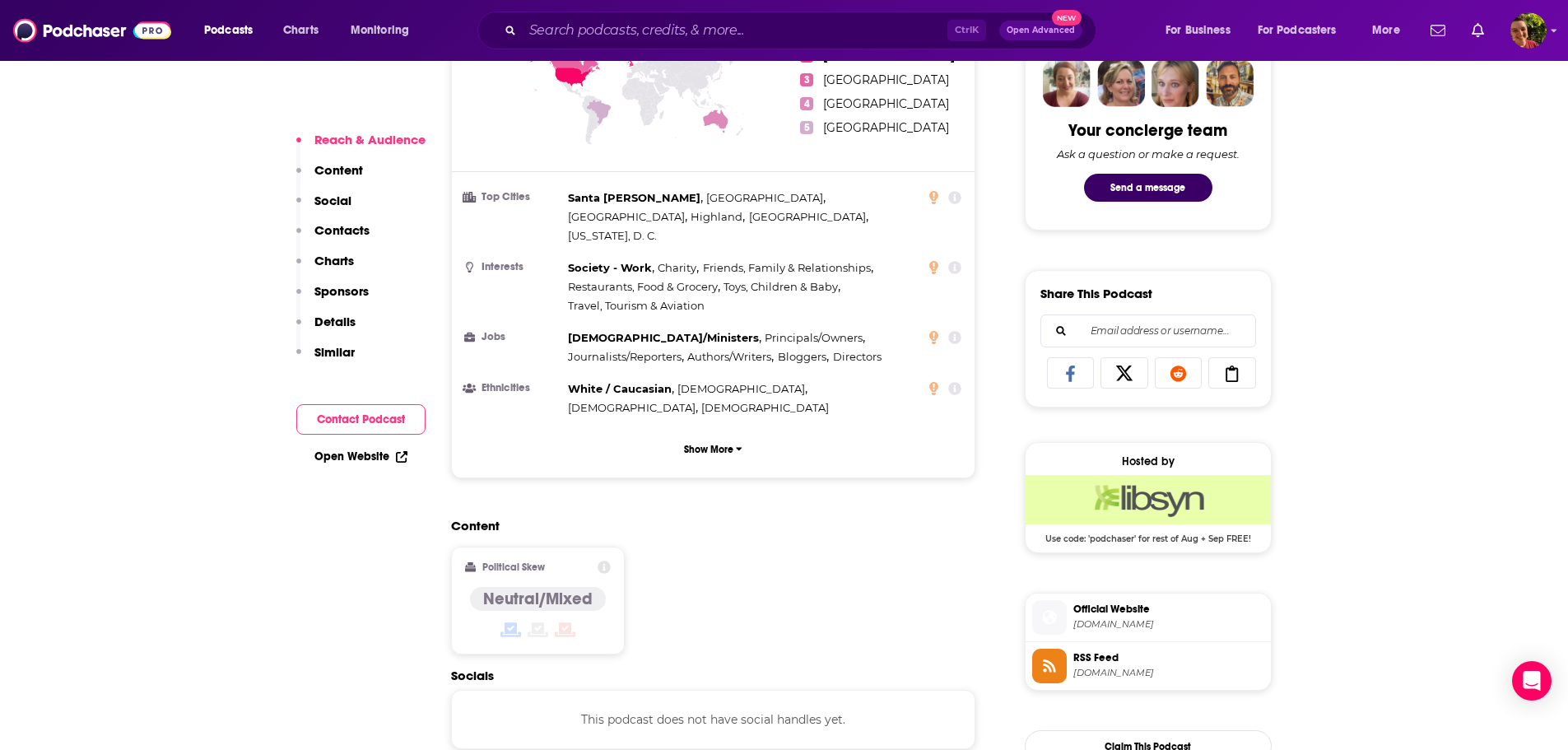
scroll to position [1153, 0]
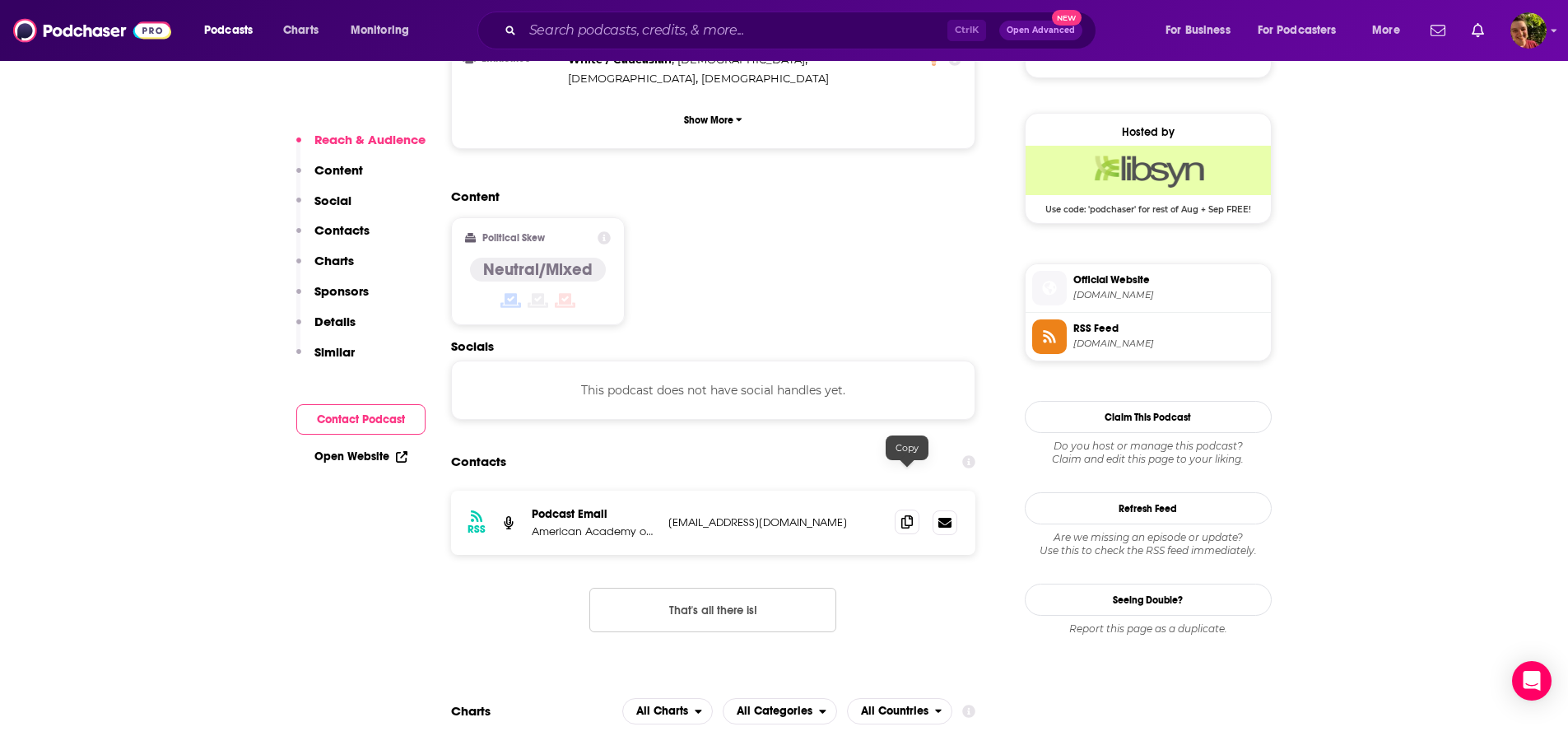
click at [909, 515] on icon at bounding box center [907, 522] width 12 height 14
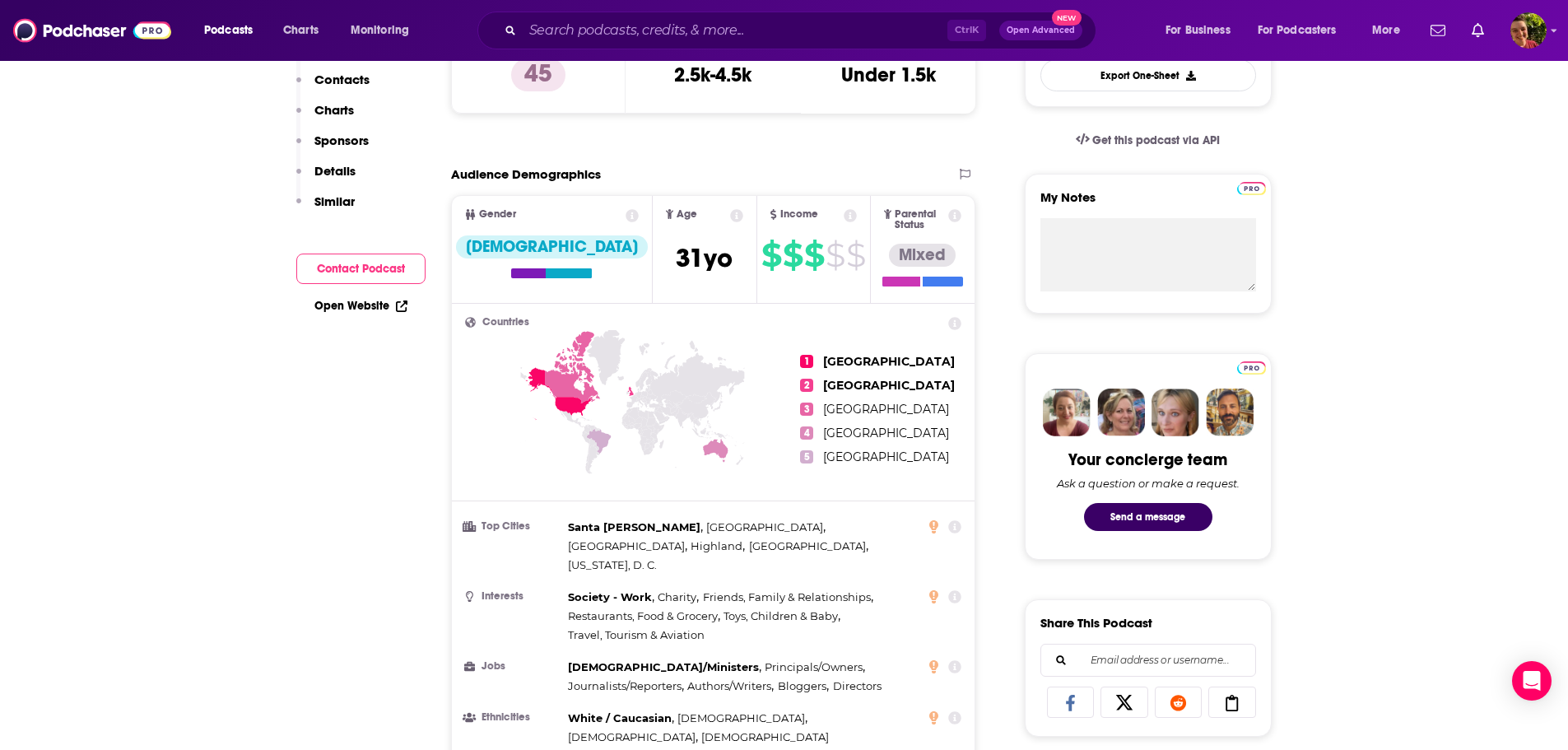
scroll to position [165, 0]
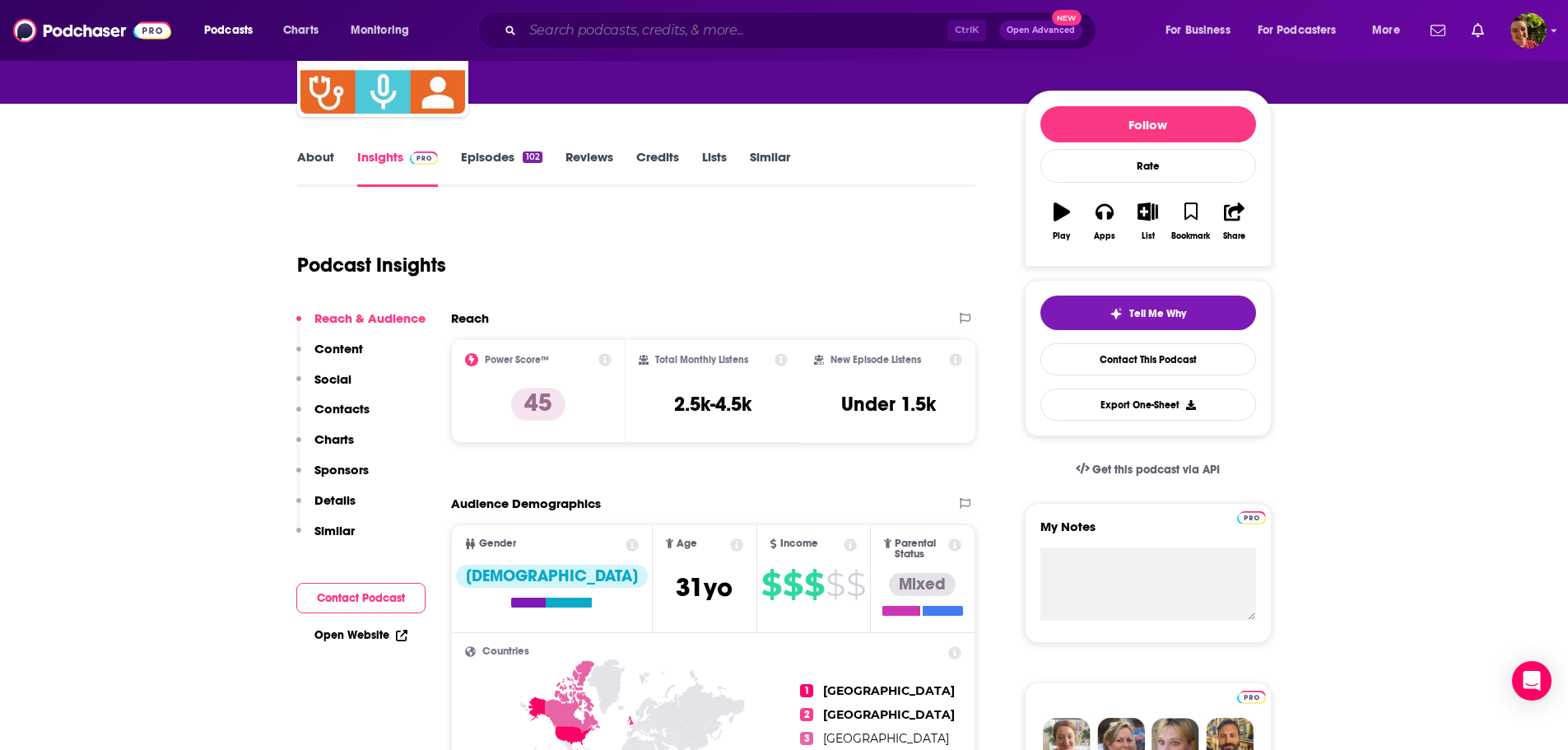
click at [656, 23] on input "Search podcasts, credits, & more..." at bounding box center [734, 30] width 425 height 26
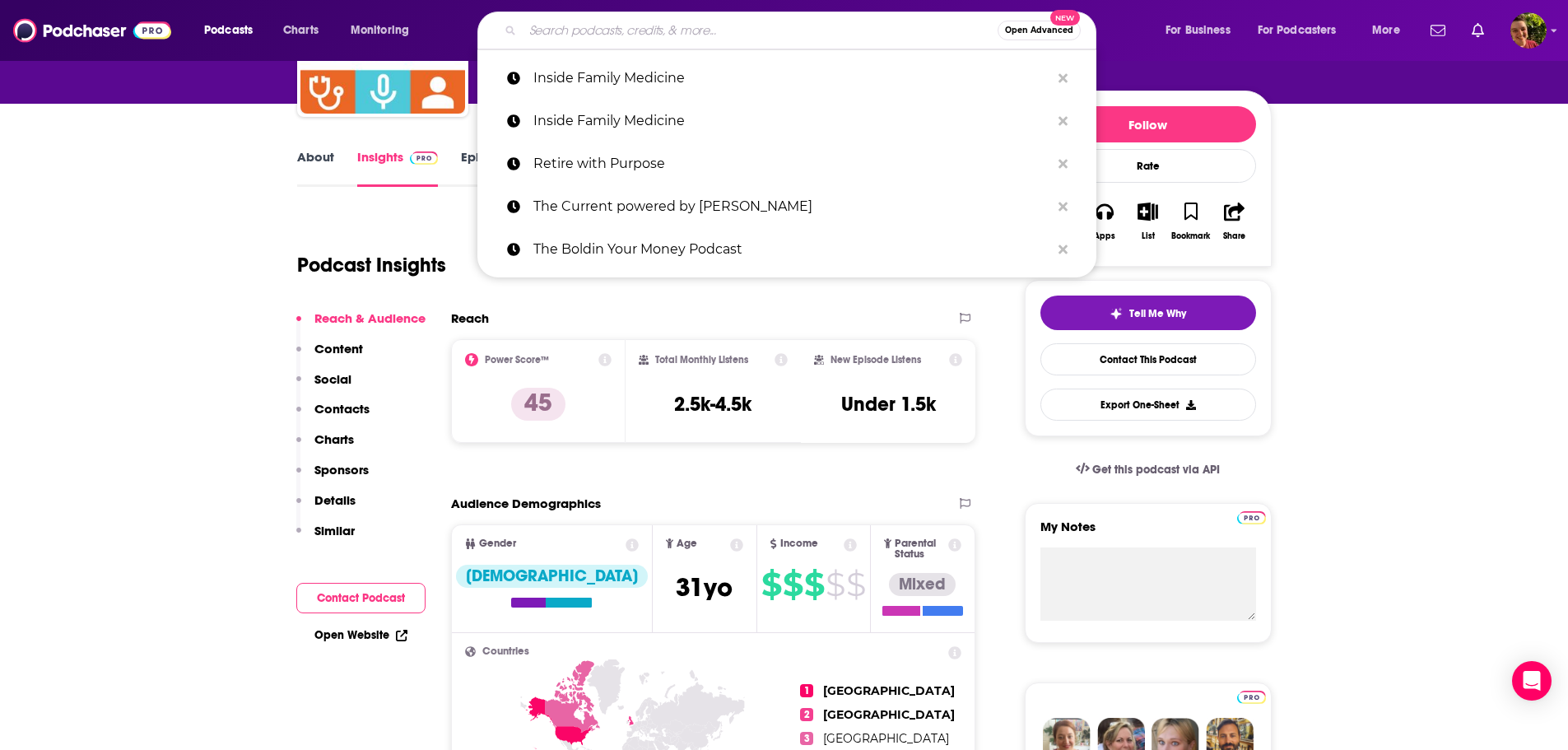
paste input "Faisel and Friends: A Primary Care Podcast"
type input "Faisel and Friends: A Primary Care Podcast"
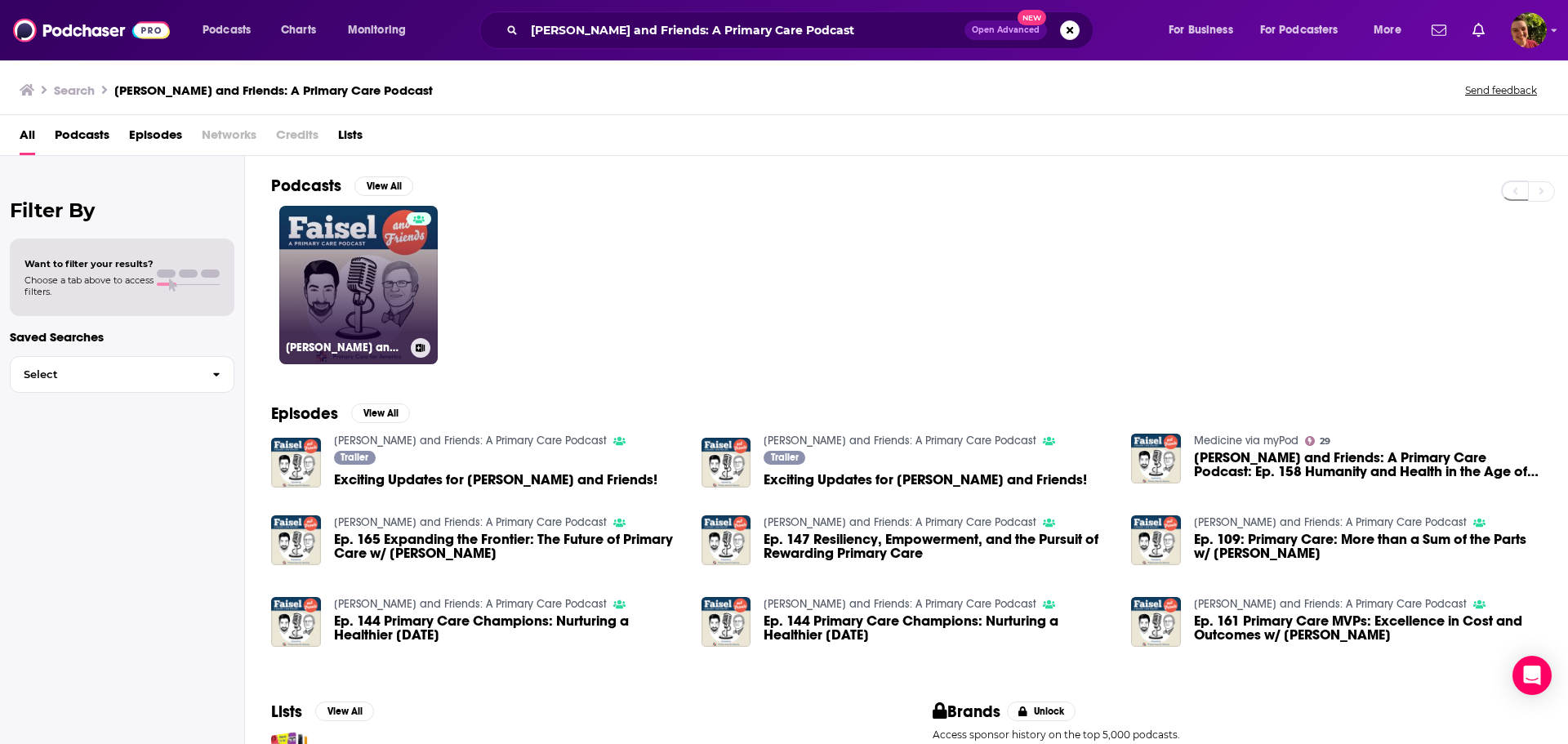
click at [384, 298] on link "Faisel and Friends: A Primary Care Podcast" at bounding box center [358, 285] width 158 height 158
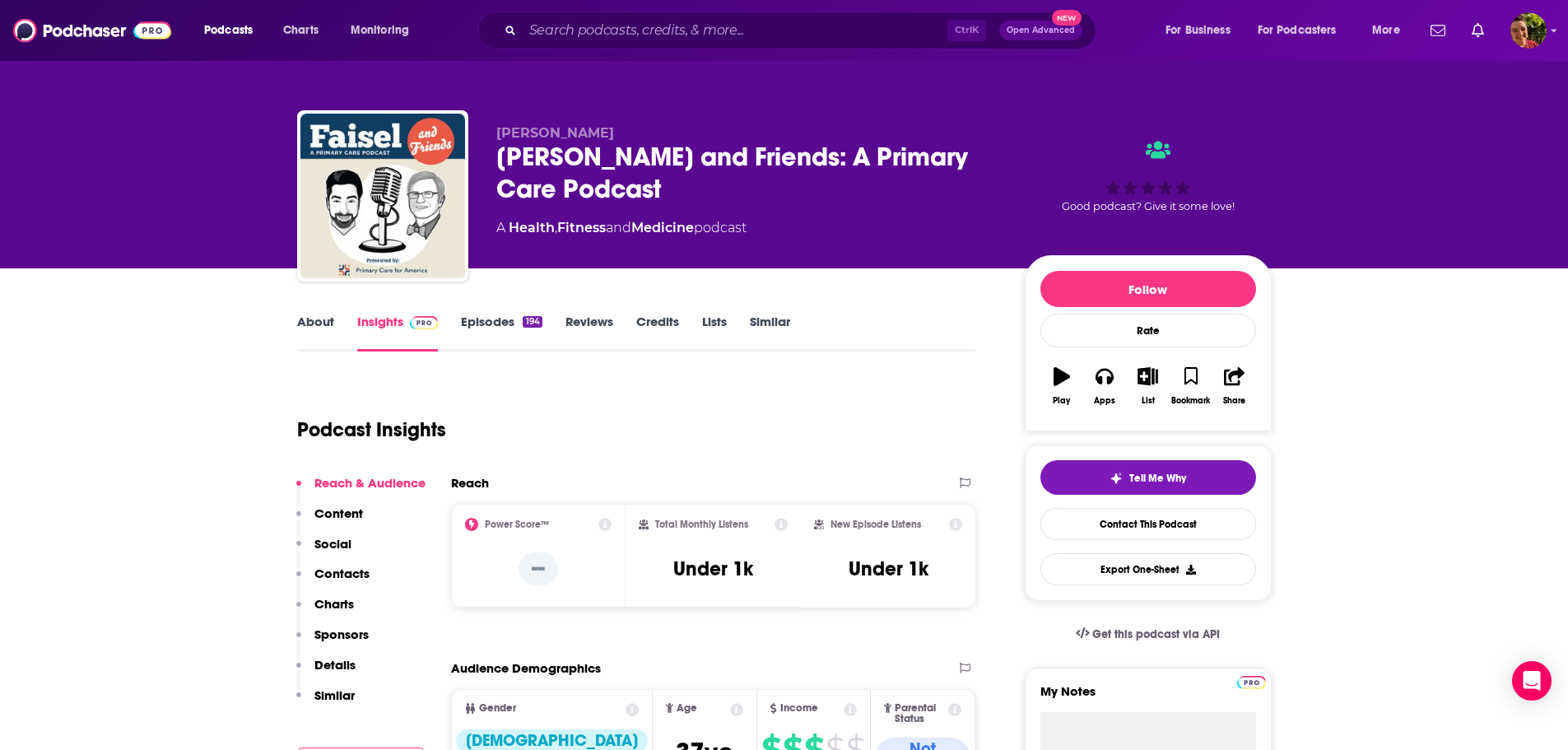
click at [316, 322] on link "About" at bounding box center [315, 332] width 37 height 38
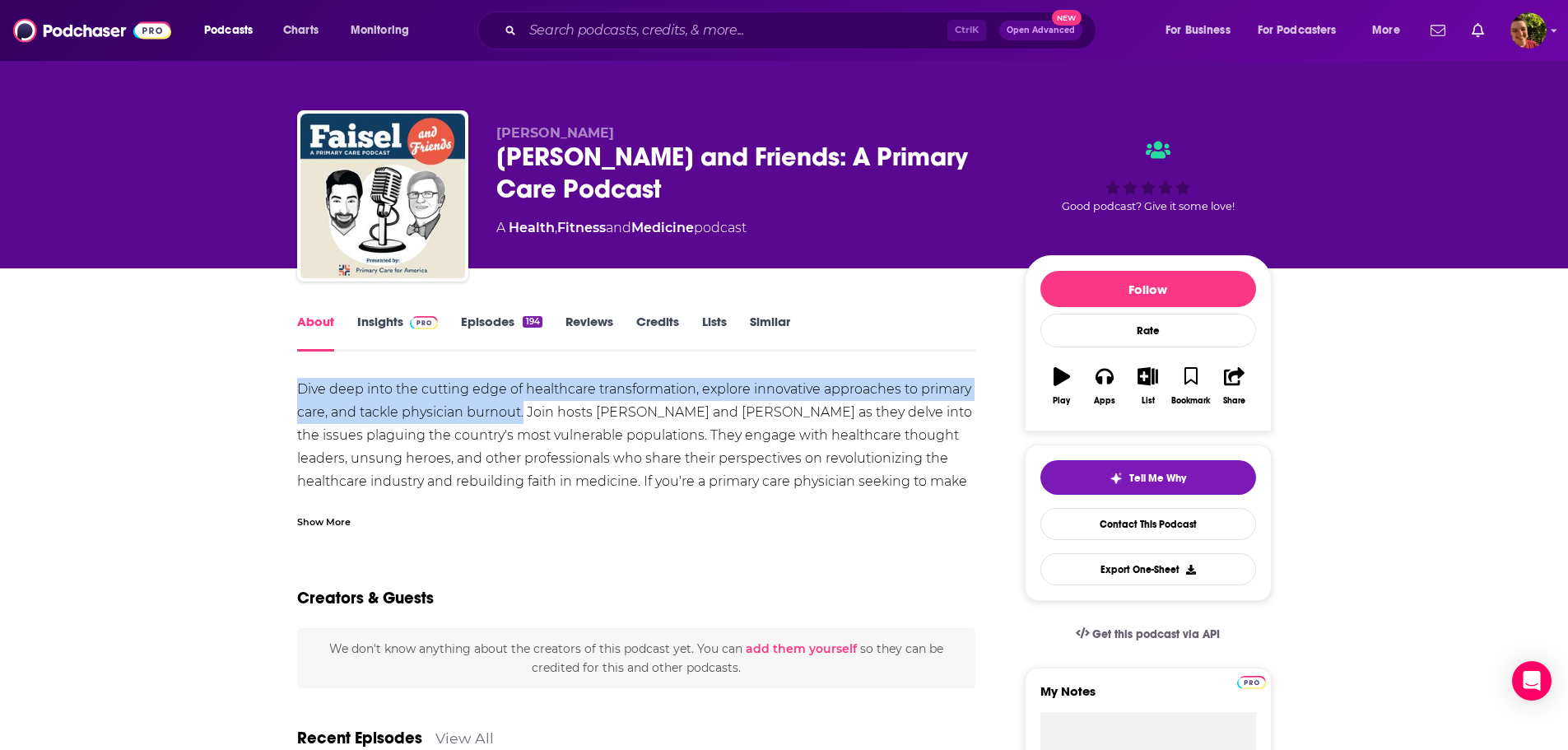
drag, startPoint x: 292, startPoint y: 389, endPoint x: 523, endPoint y: 418, distance: 232.8
copy div "Dive deep into the cutting edge of healthcare transformation, explore innovativ…"
click at [375, 322] on link "Insights" at bounding box center [398, 332] width 81 height 38
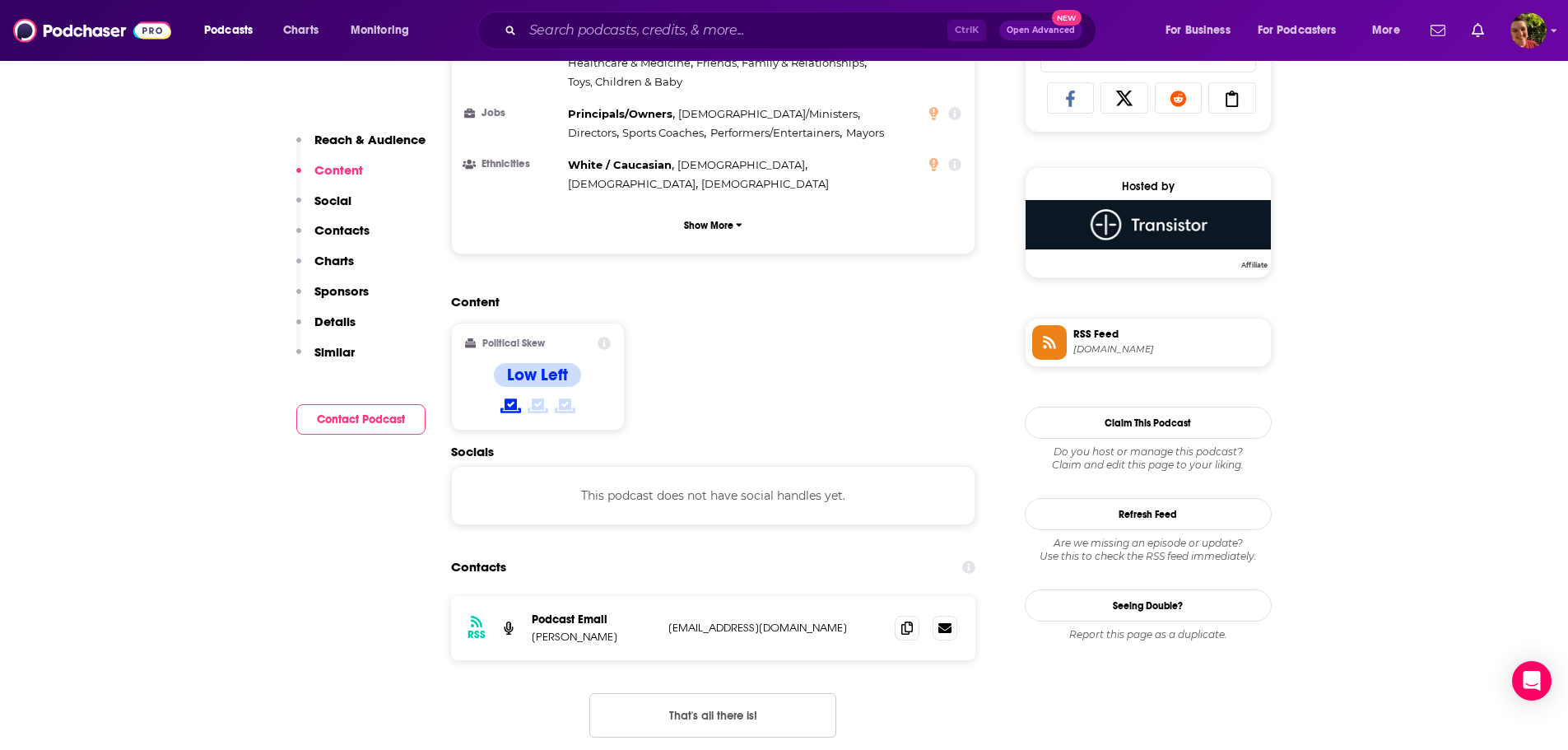
scroll to position [1153, 0]
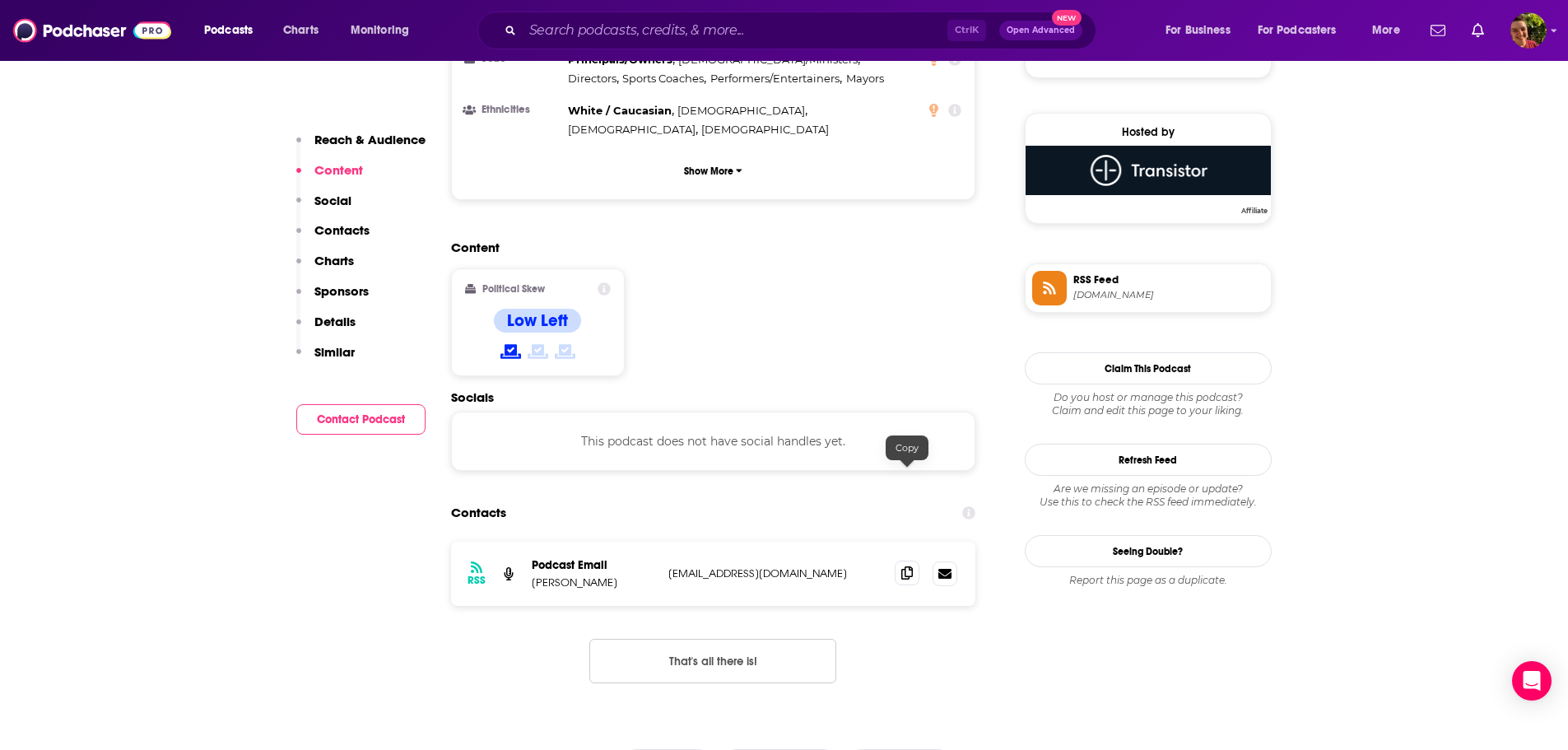
click at [905, 567] on icon at bounding box center [907, 573] width 12 height 14
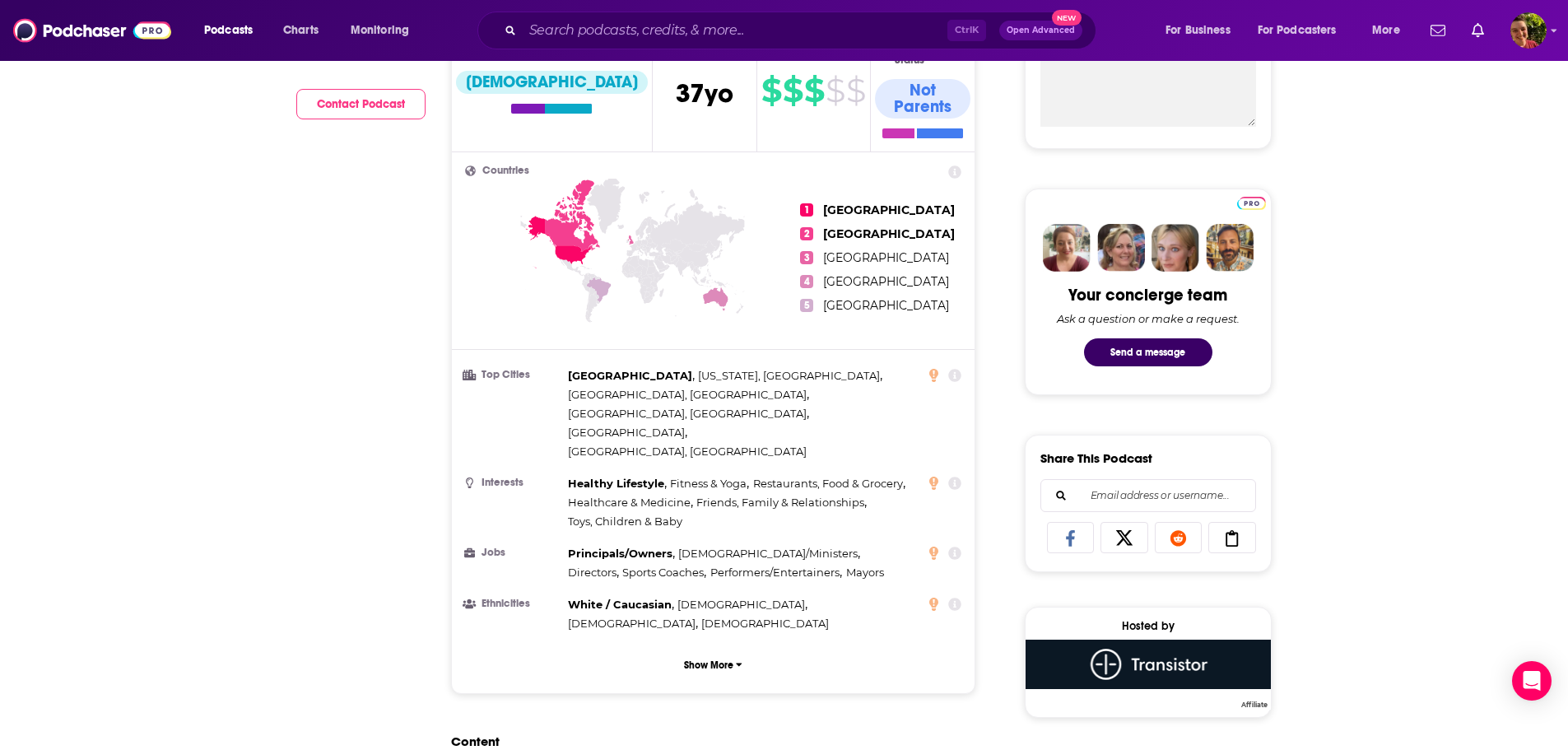
scroll to position [165, 0]
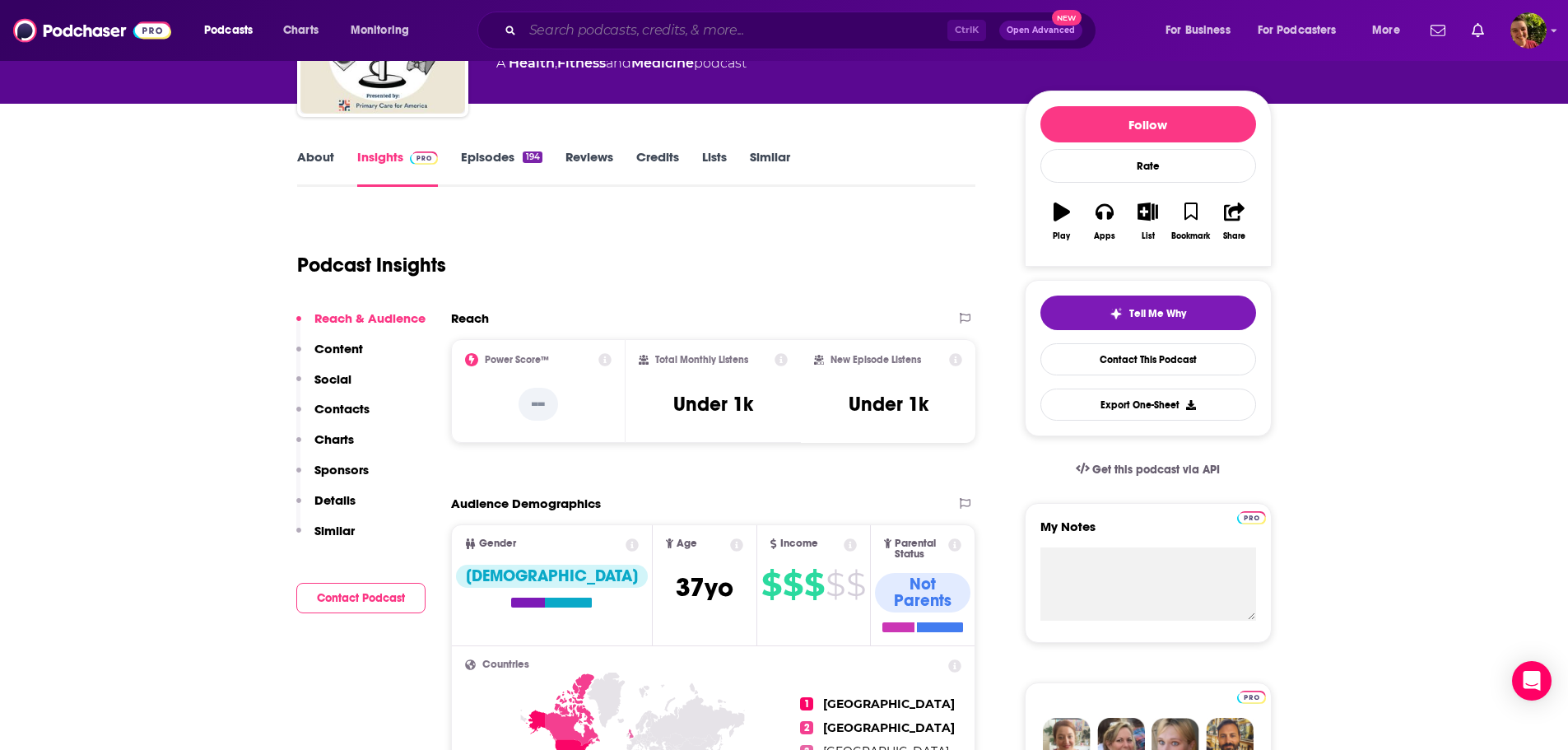
click at [590, 26] on input "Search podcasts, credits, & more..." at bounding box center [734, 30] width 425 height 26
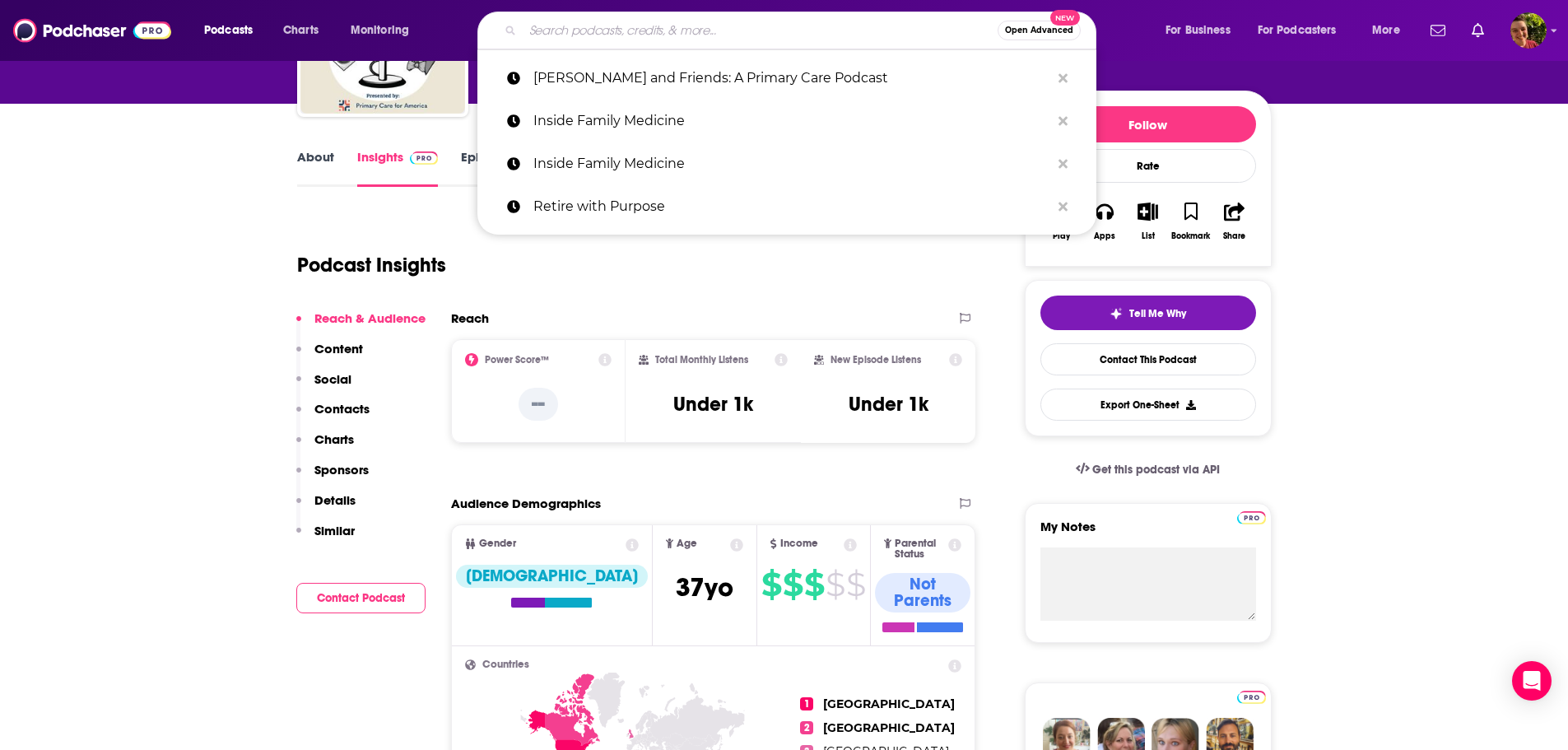
paste input "The Healthcare Policy Podcast ® Produced by David Introcaso"
type input "The Healthcare Policy Podcast ® Produced by David Introcaso"
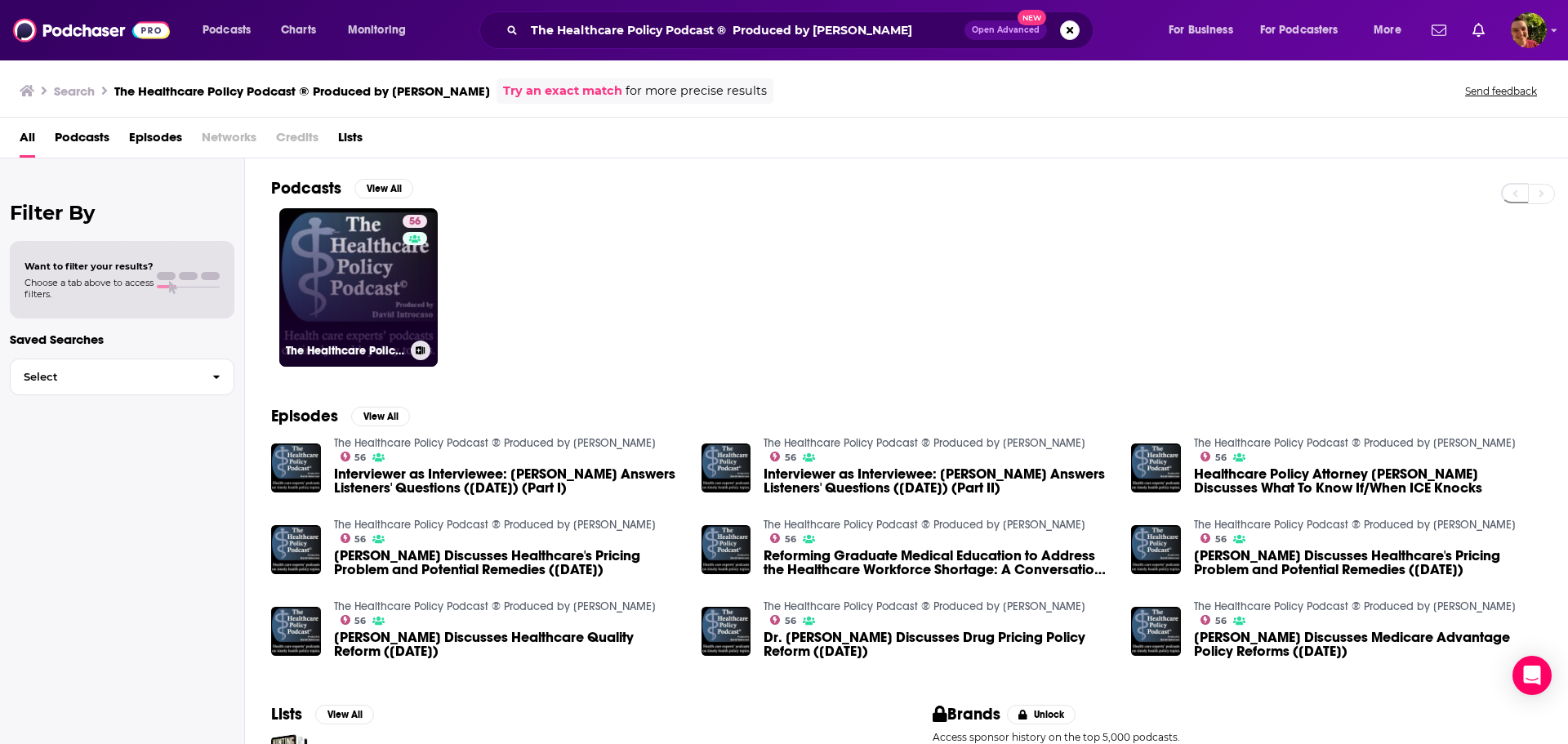
click at [355, 293] on link "56 The Healthcare Policy Podcast ® Produced by David Introcaso" at bounding box center [358, 288] width 158 height 158
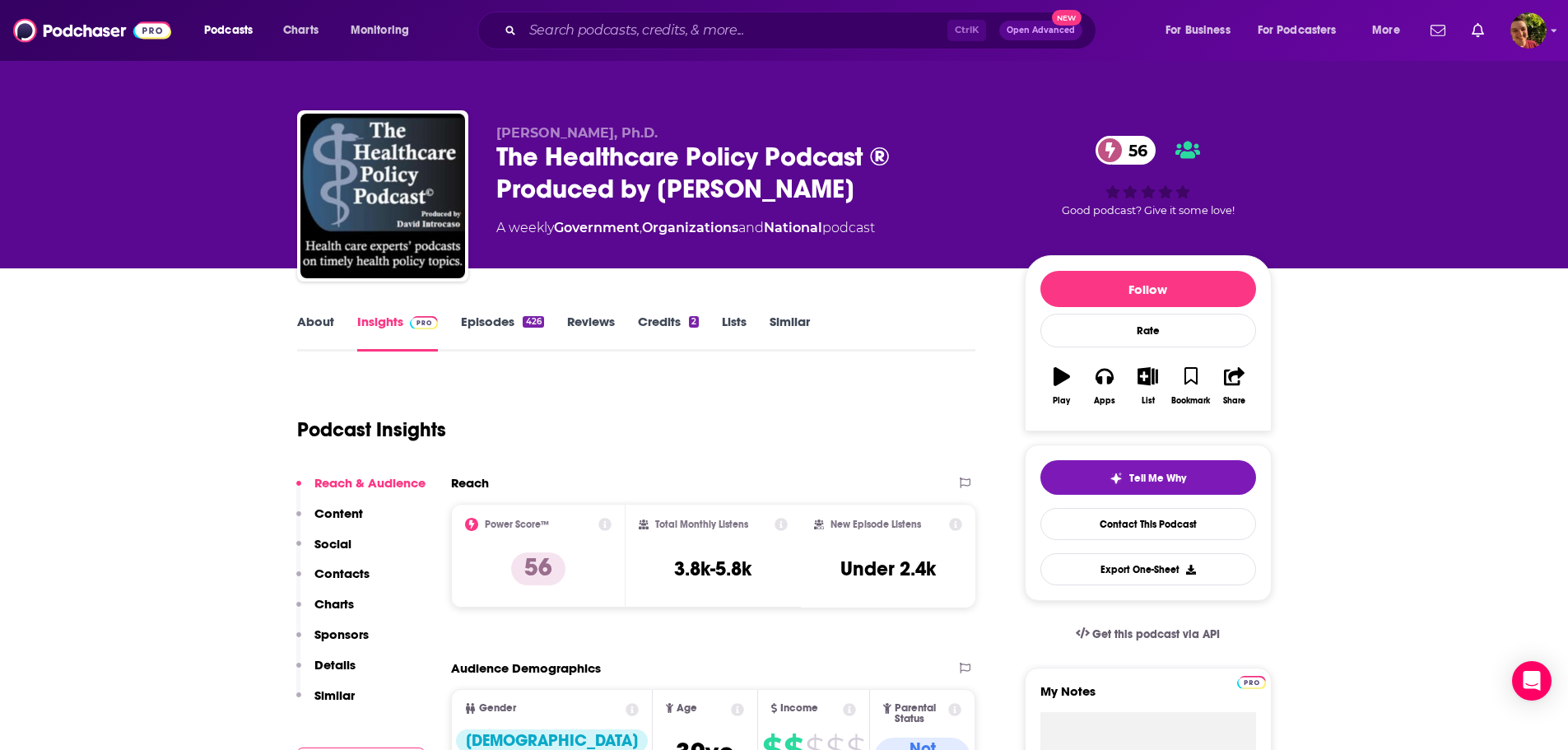
click at [387, 323] on link "Insights" at bounding box center [398, 332] width 81 height 38
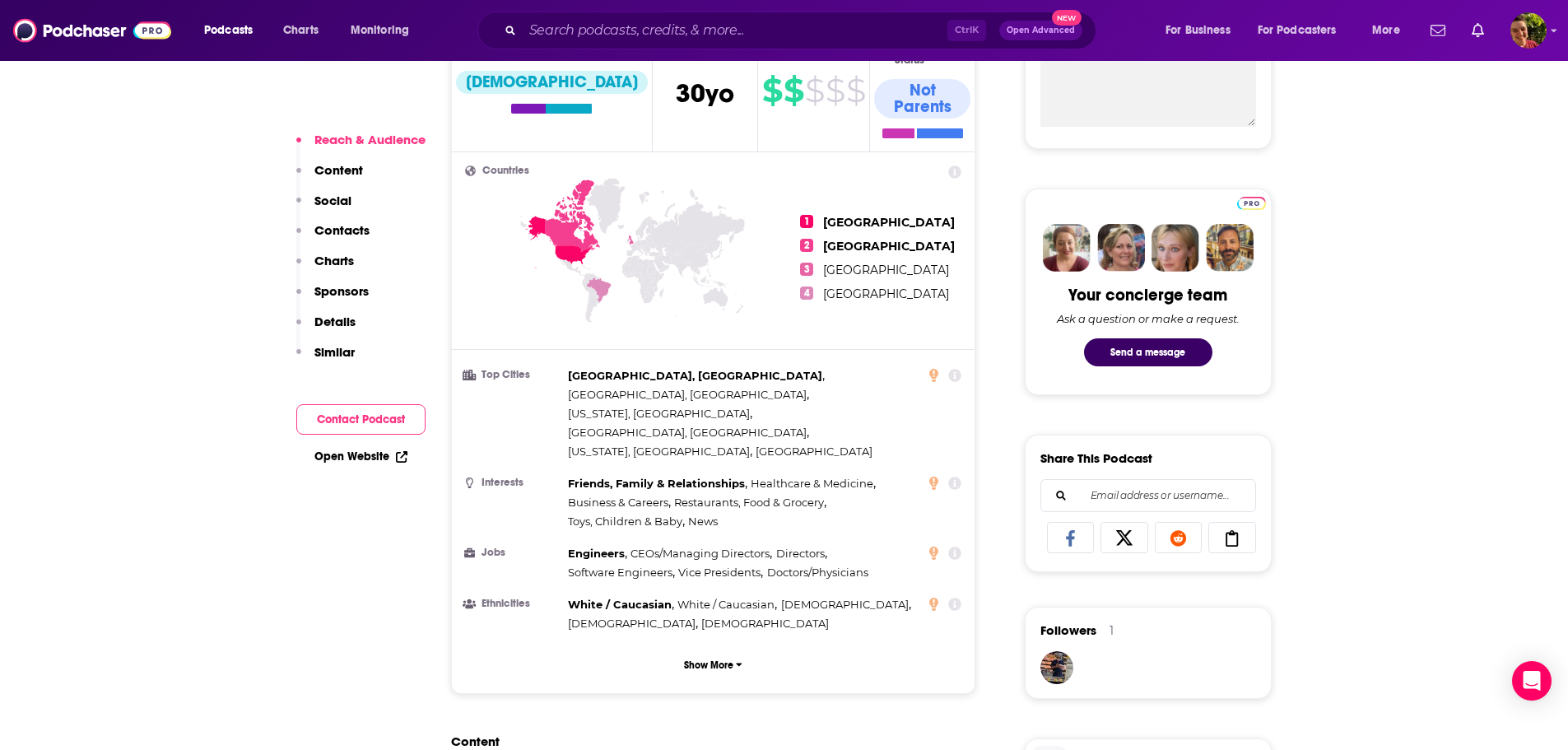
scroll to position [1153, 0]
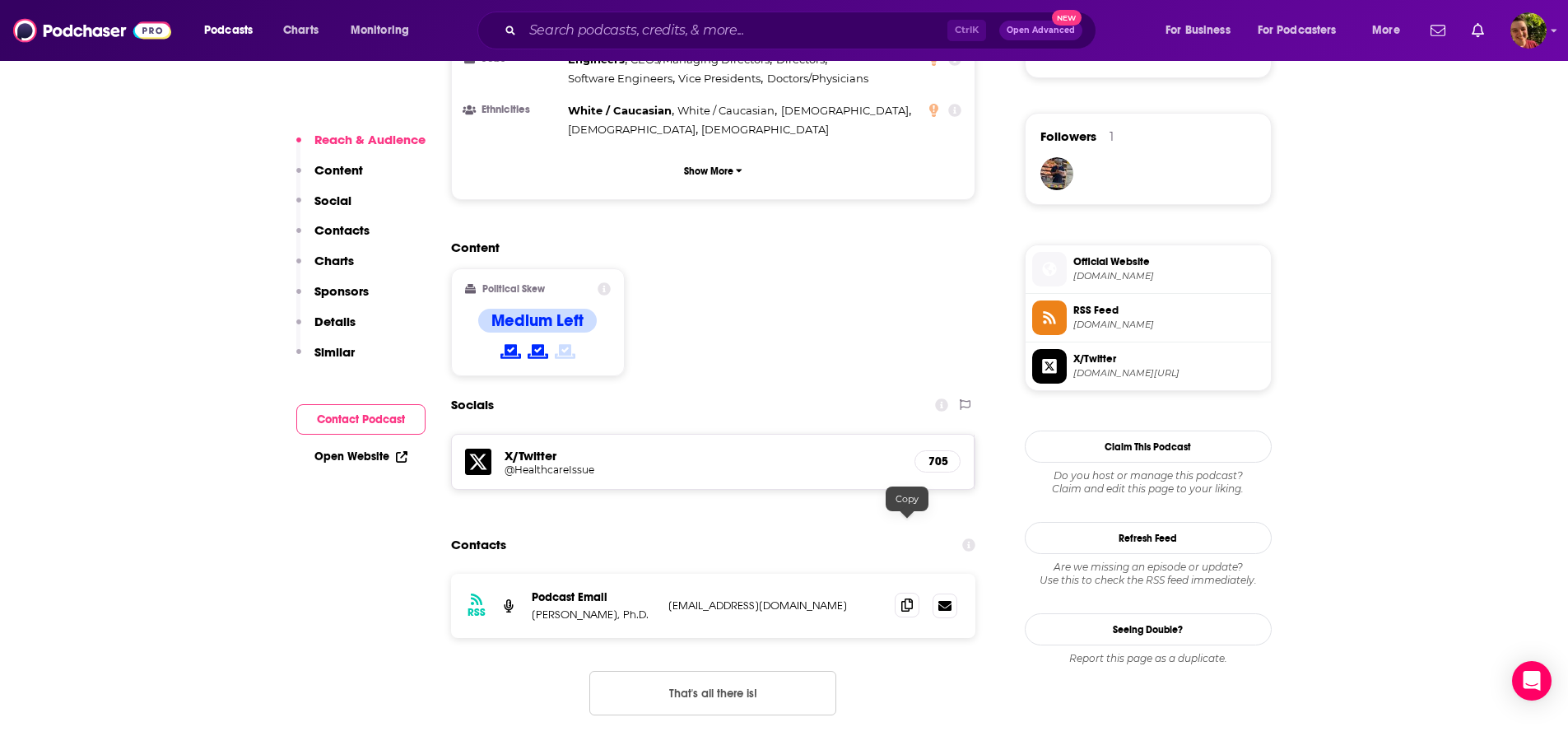
click at [902, 599] on icon at bounding box center [907, 605] width 12 height 14
click at [602, 33] on input "Search podcasts, credits, & more..." at bounding box center [734, 30] width 425 height 26
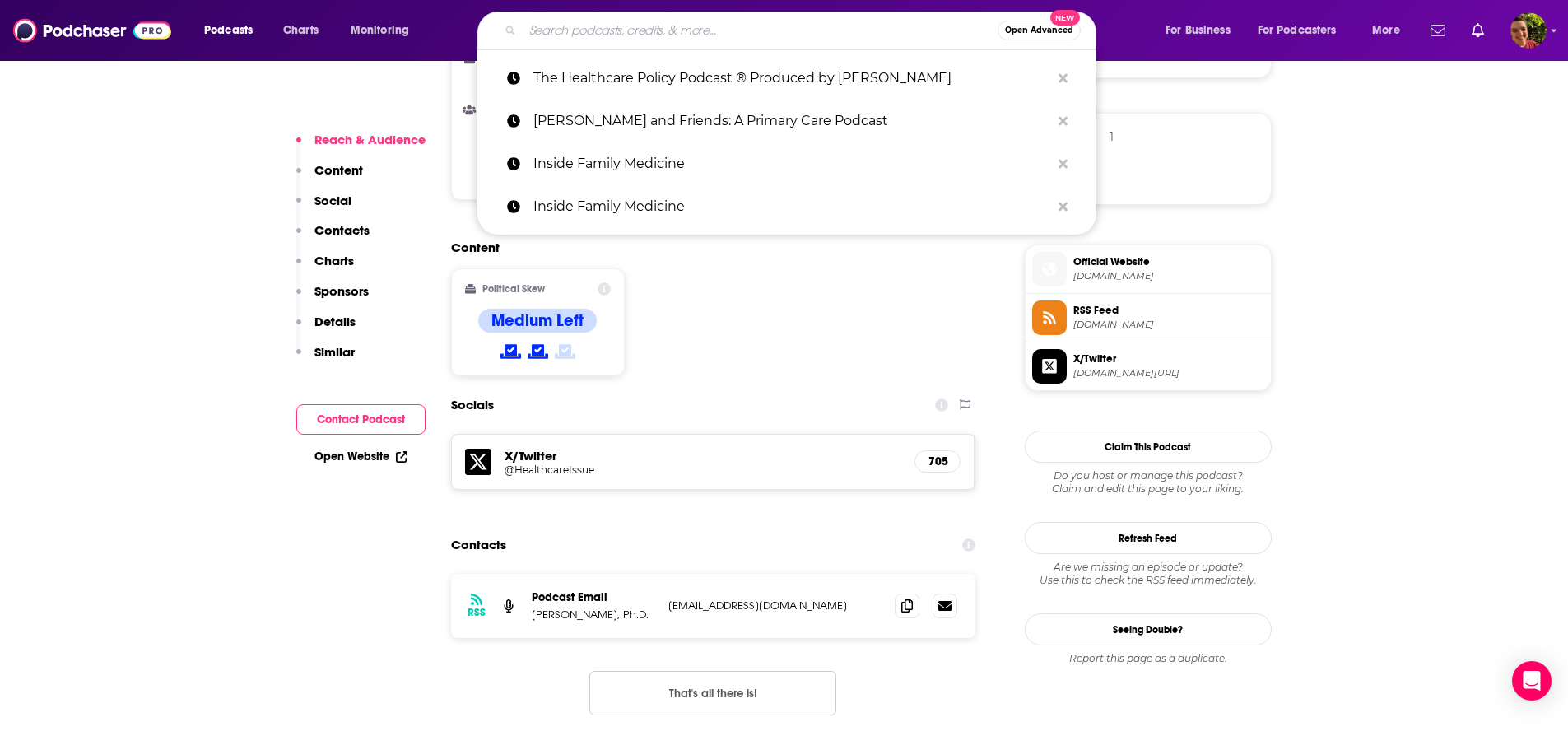
paste input "The Everything Medicare Podcast!"
type input "The Everything Medicare Podcast!"
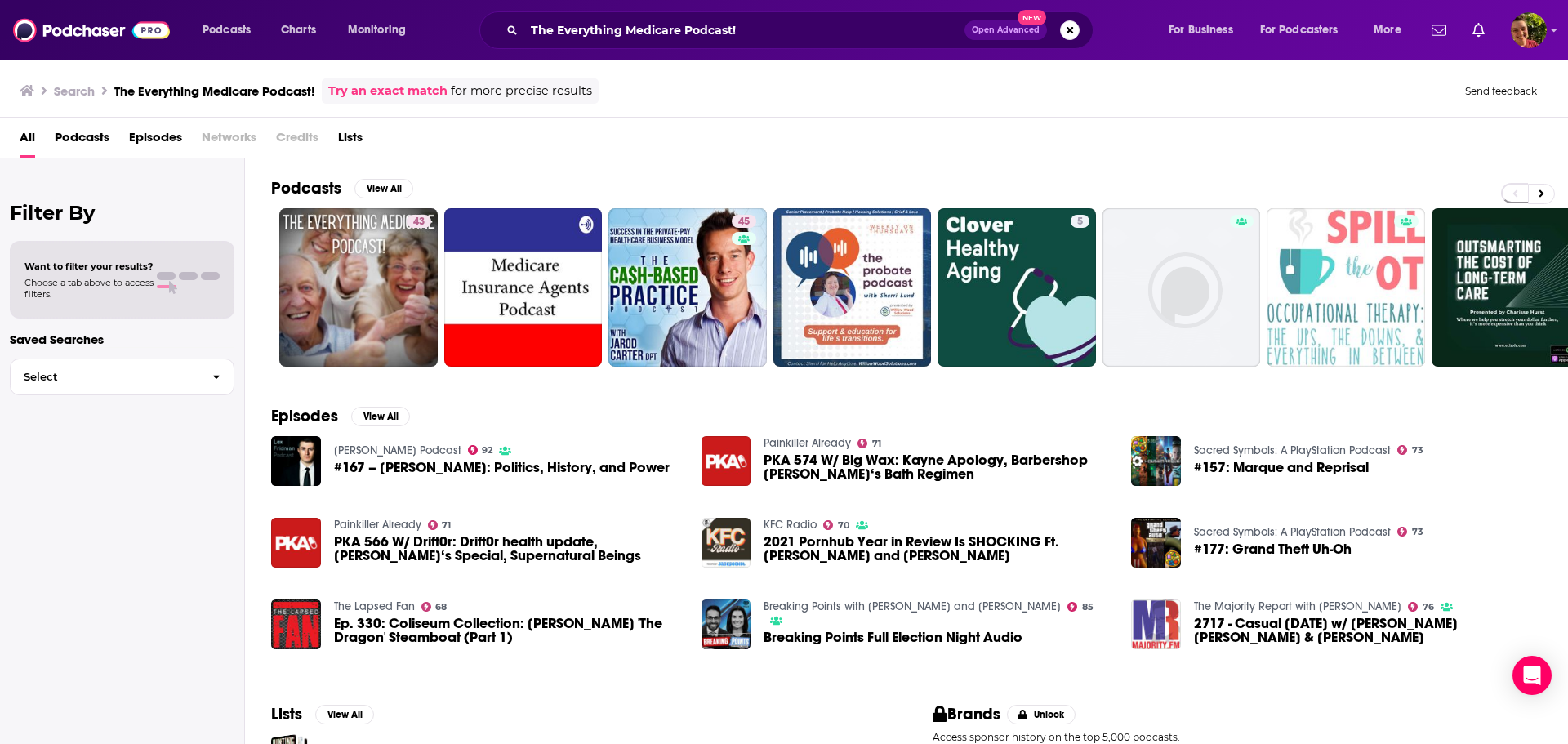
click at [85, 136] on span "Podcasts" at bounding box center [82, 140] width 55 height 33
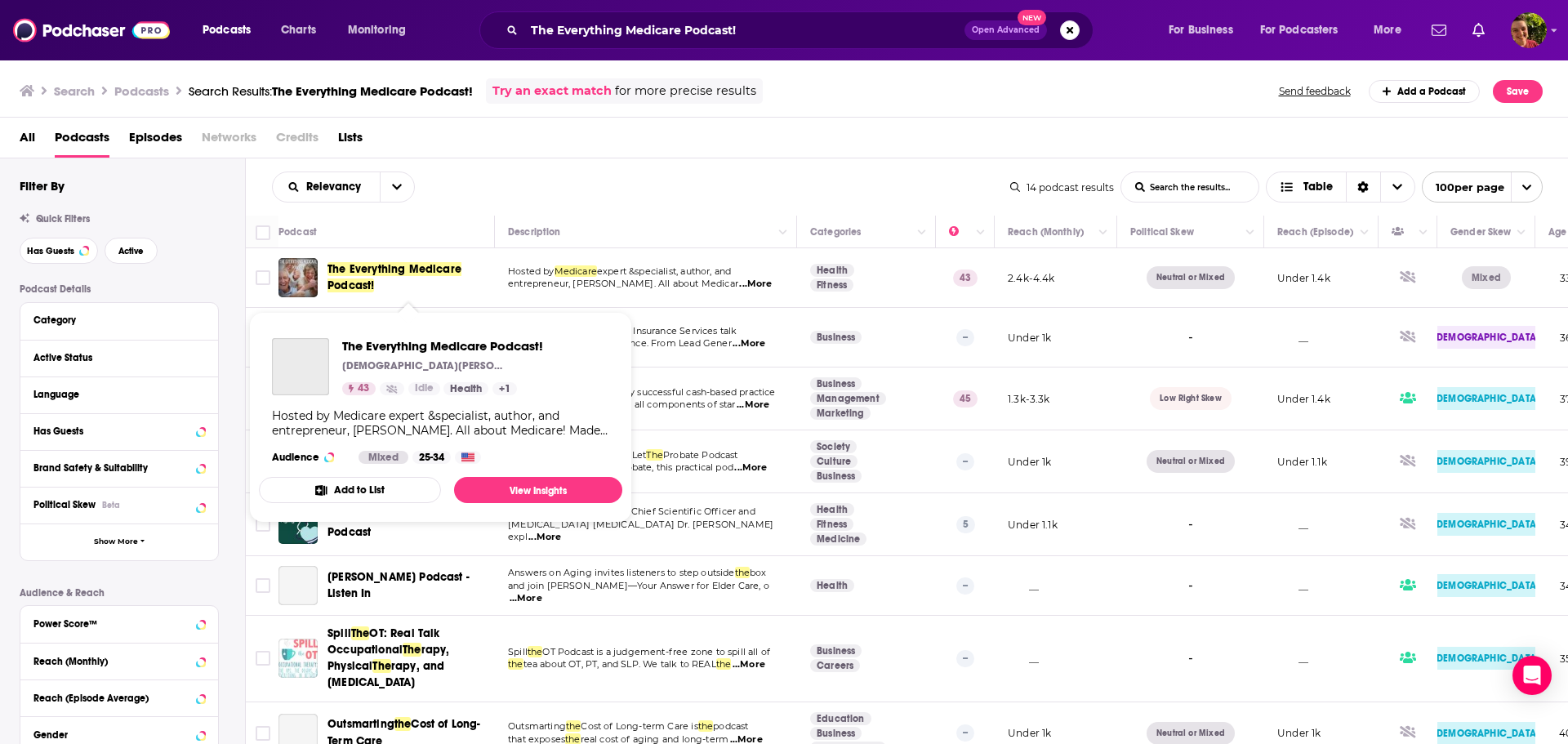
click at [365, 279] on span "The Everything Medicare Podcast!" at bounding box center [409, 278] width 162 height 32
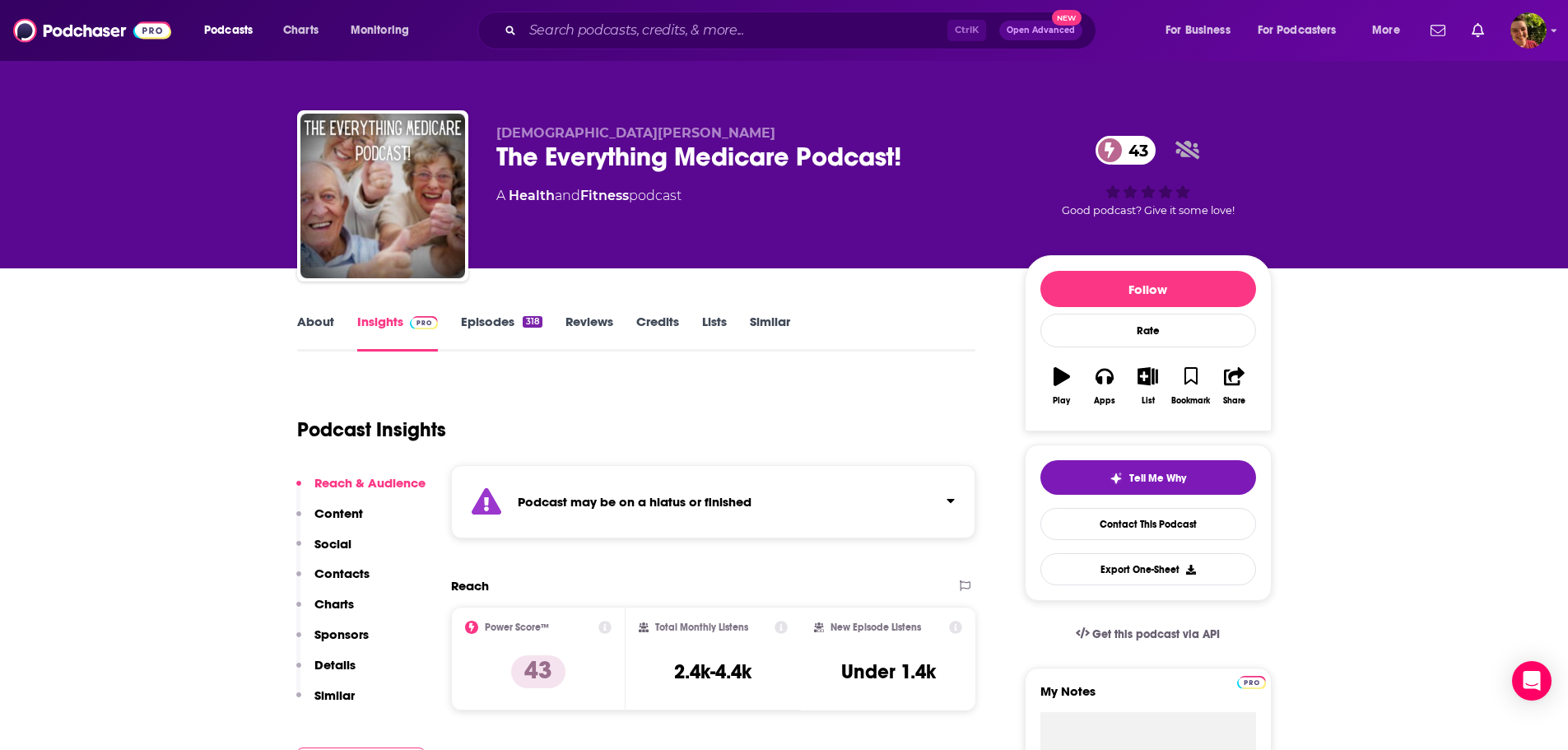
click at [498, 327] on link "Episodes 318" at bounding box center [501, 332] width 81 height 38
